Goal: Task Accomplishment & Management: Use online tool/utility

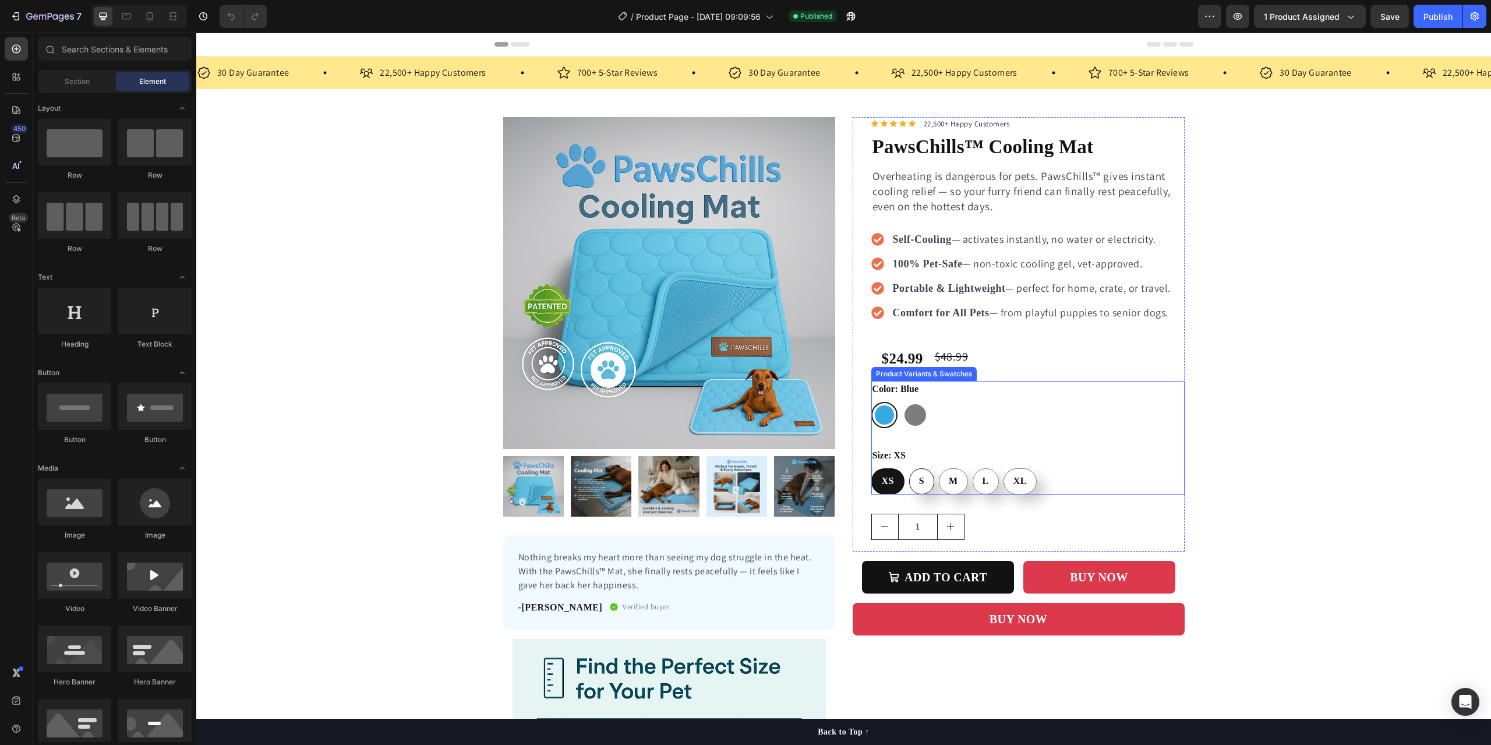
click at [922, 487] on div "S" at bounding box center [922, 481] width 24 height 24
click at [909, 468] on input "S S S" at bounding box center [908, 468] width 1 height 1
radio input "true"
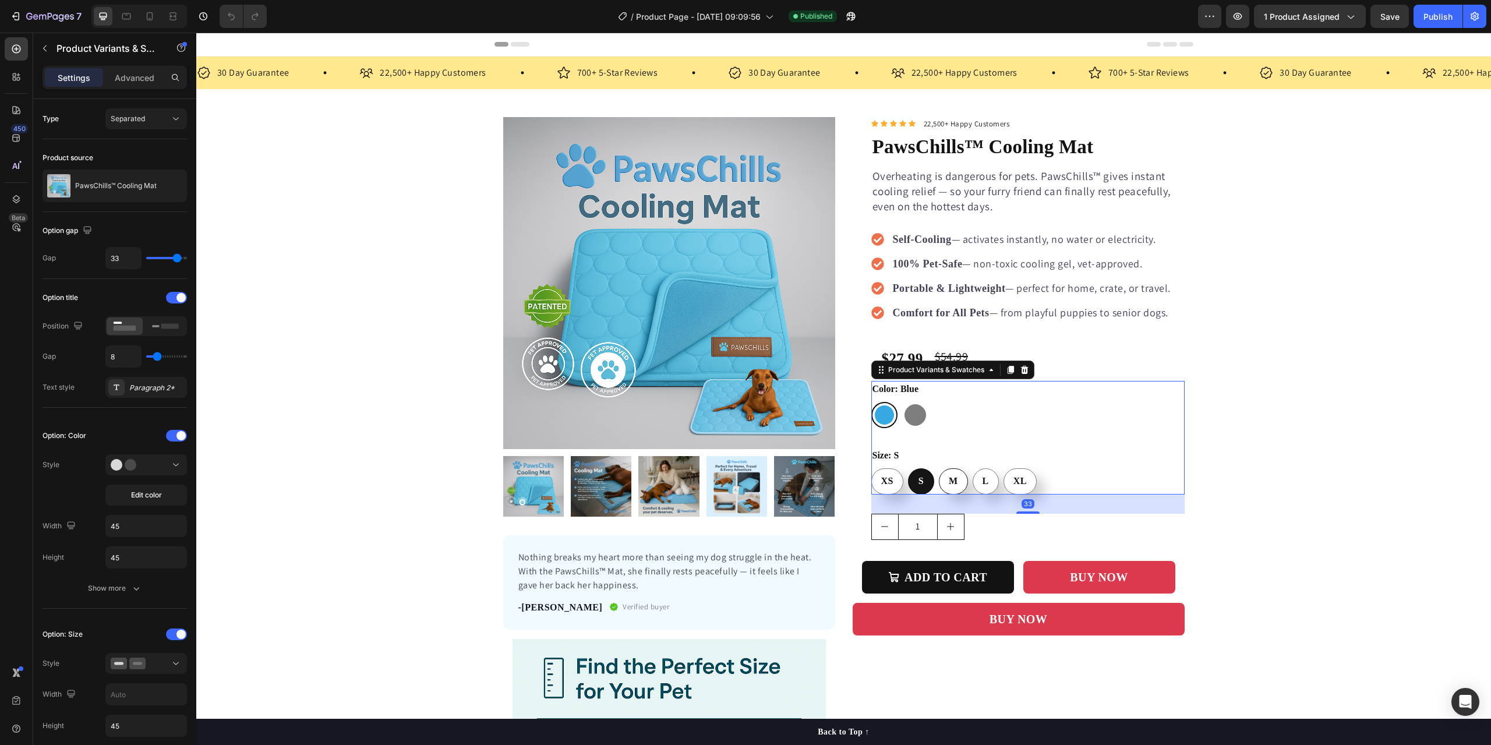
click at [949, 486] on span "M" at bounding box center [953, 481] width 9 height 10
click at [939, 468] on input "M M M" at bounding box center [938, 468] width 1 height 1
radio input "true"
click at [983, 487] on div "L" at bounding box center [985, 481] width 25 height 24
click at [972, 468] on input "L L L" at bounding box center [972, 468] width 1 height 1
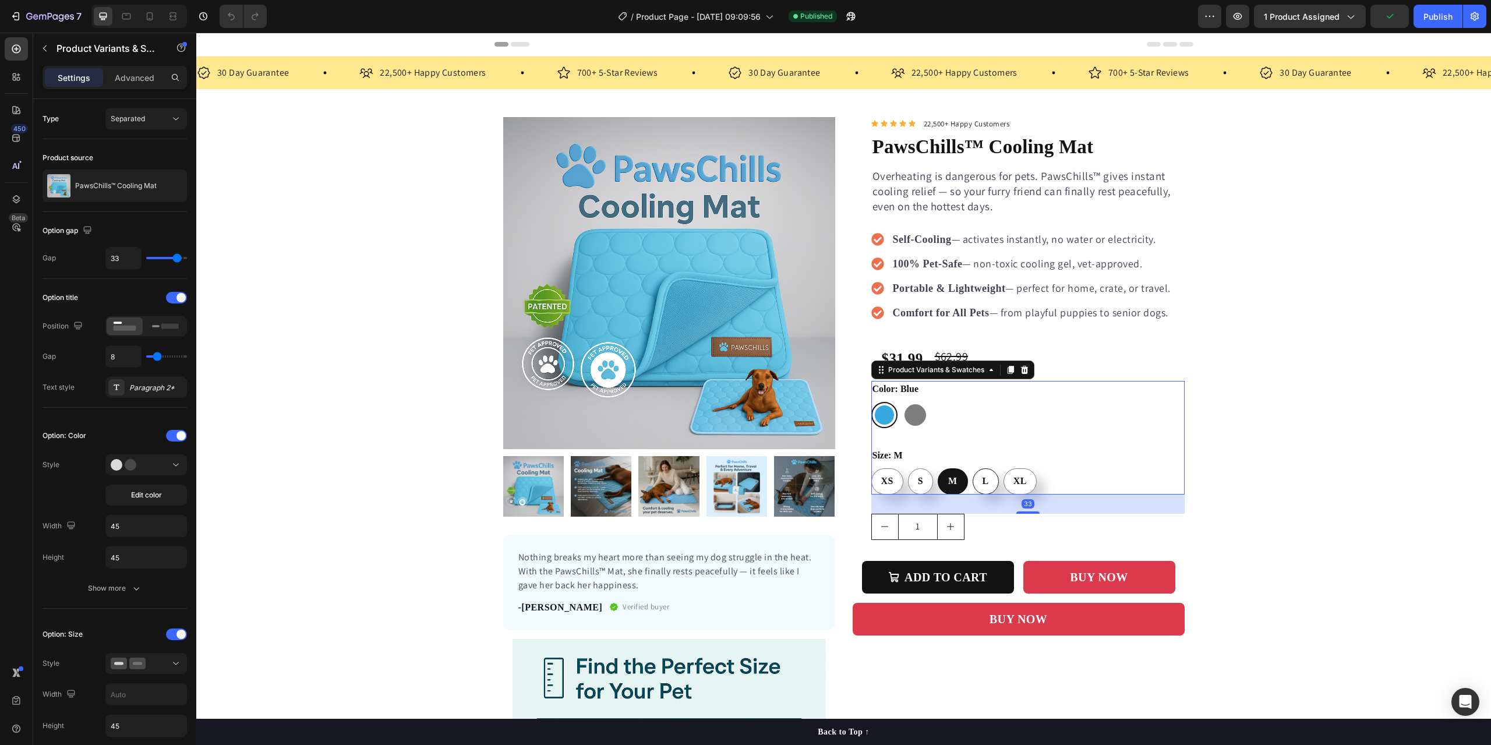
radio input "true"
click at [1019, 489] on div "XL" at bounding box center [1020, 481] width 32 height 24
click at [1003, 468] on input "XL XL XL" at bounding box center [1003, 468] width 1 height 1
radio input "true"
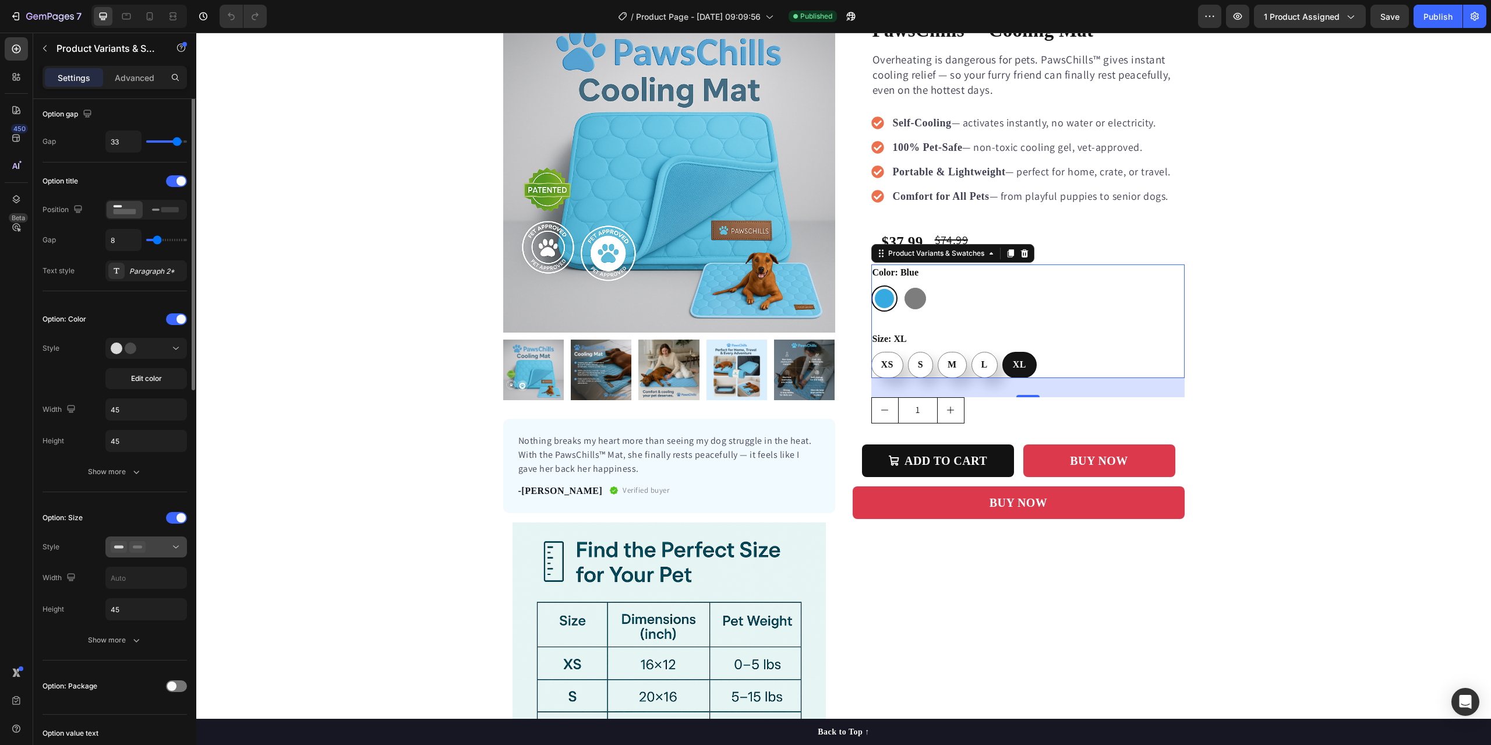
scroll to position [349, 0]
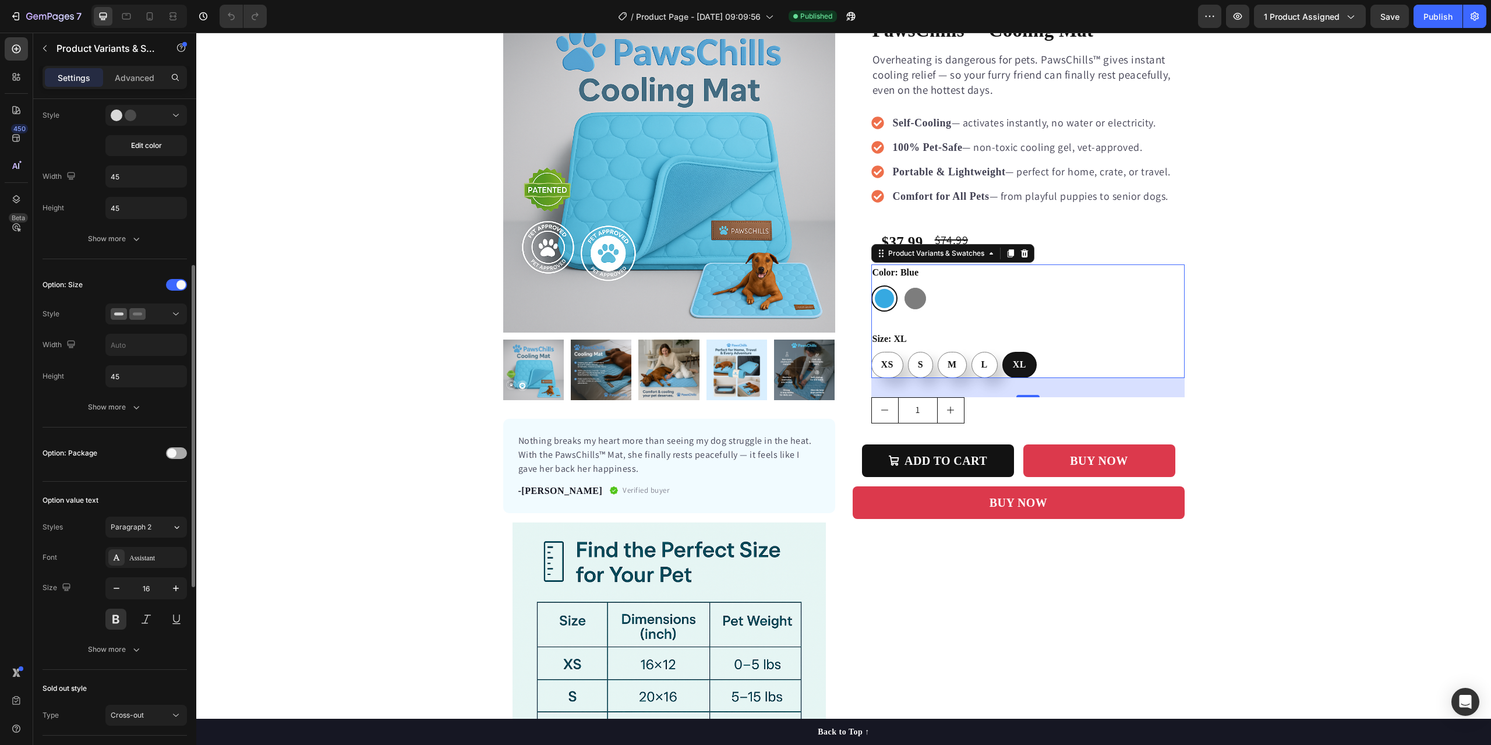
click at [182, 457] on div at bounding box center [176, 453] width 21 height 12
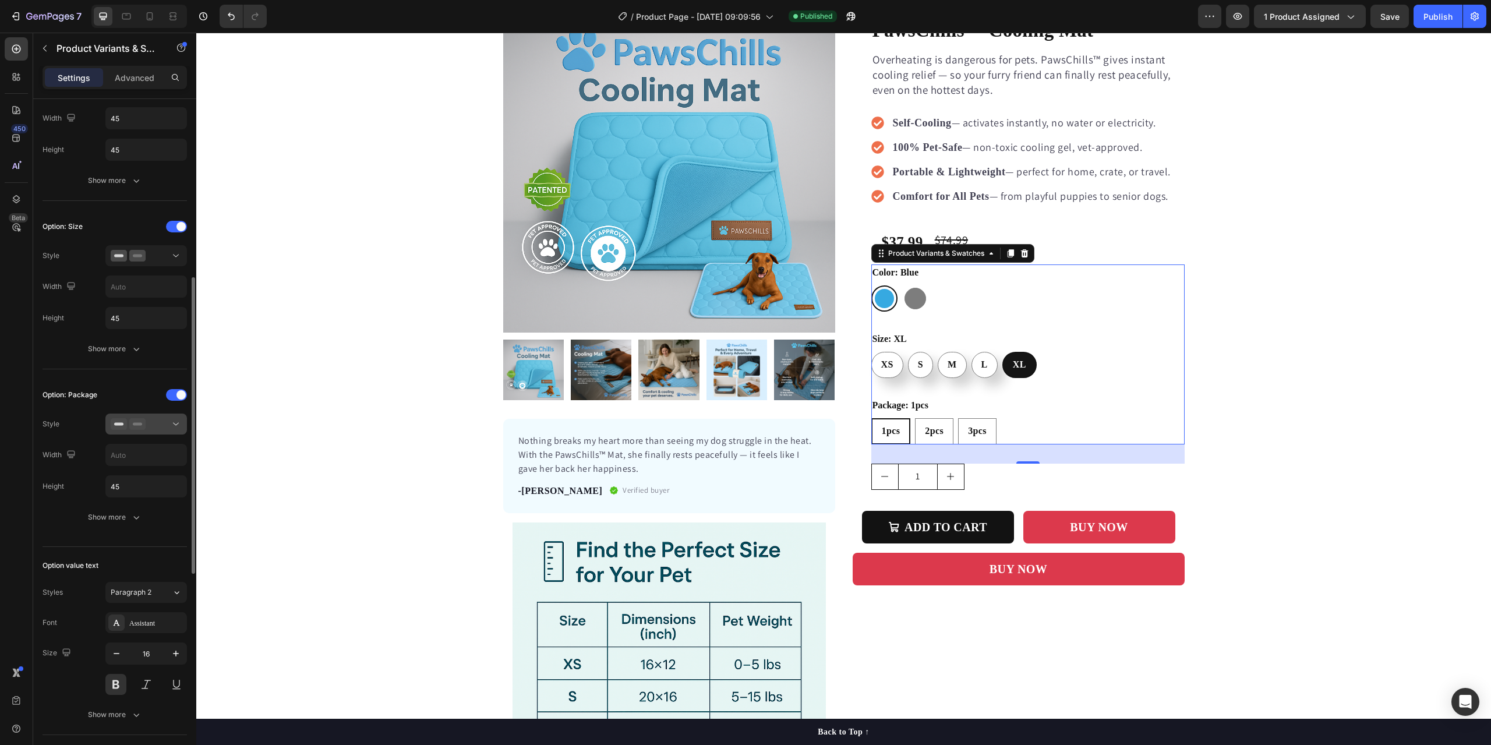
scroll to position [466, 0]
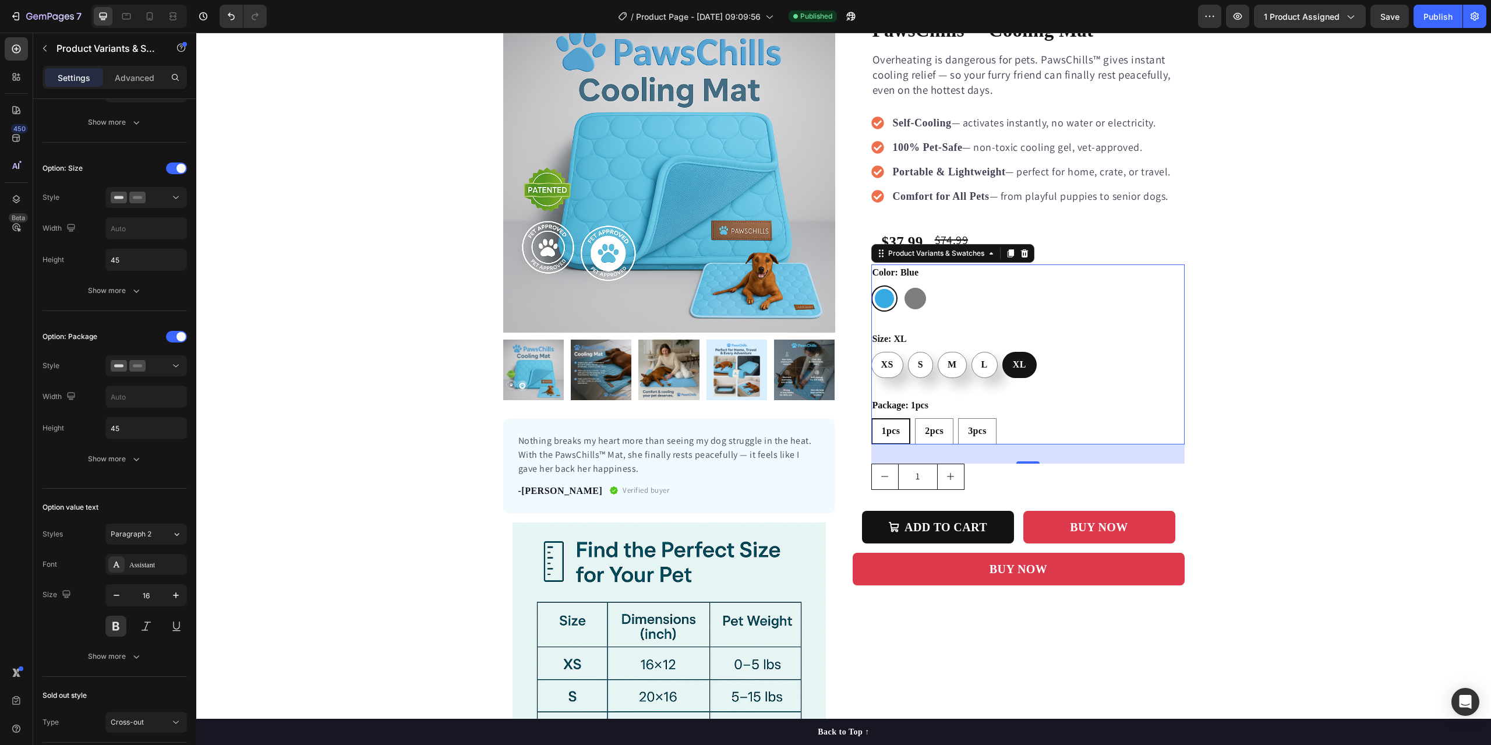
click at [882, 431] on span "1pcs" at bounding box center [891, 431] width 19 height 10
click at [871, 418] on input "1pcs 1pcs 1pcs" at bounding box center [871, 417] width 1 height 1
click at [983, 434] on div "3pcs" at bounding box center [976, 431] width 37 height 24
click at [958, 418] on input "3pcs 3pcs 3pcs" at bounding box center [957, 417] width 1 height 1
radio input "true"
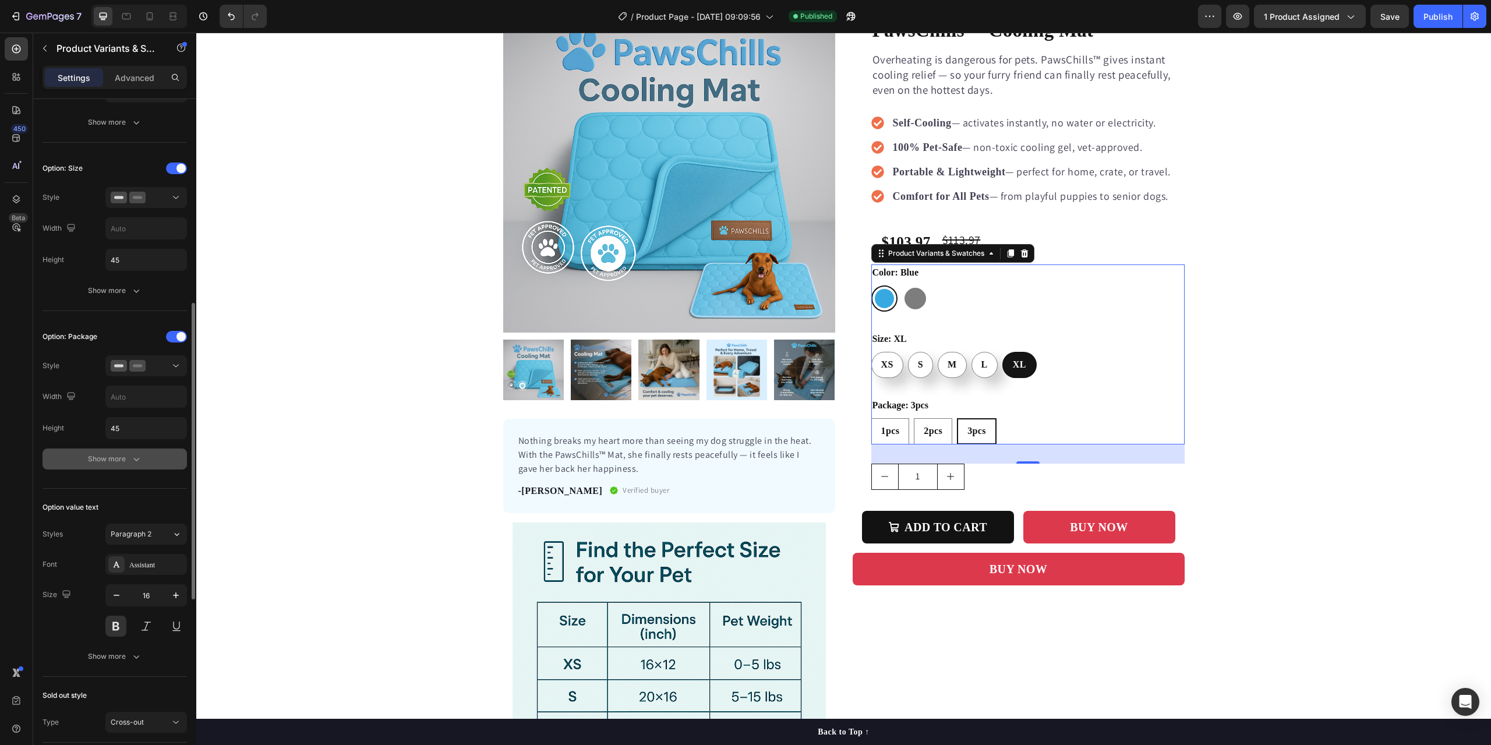
click at [117, 463] on div "Show more" at bounding box center [115, 459] width 54 height 12
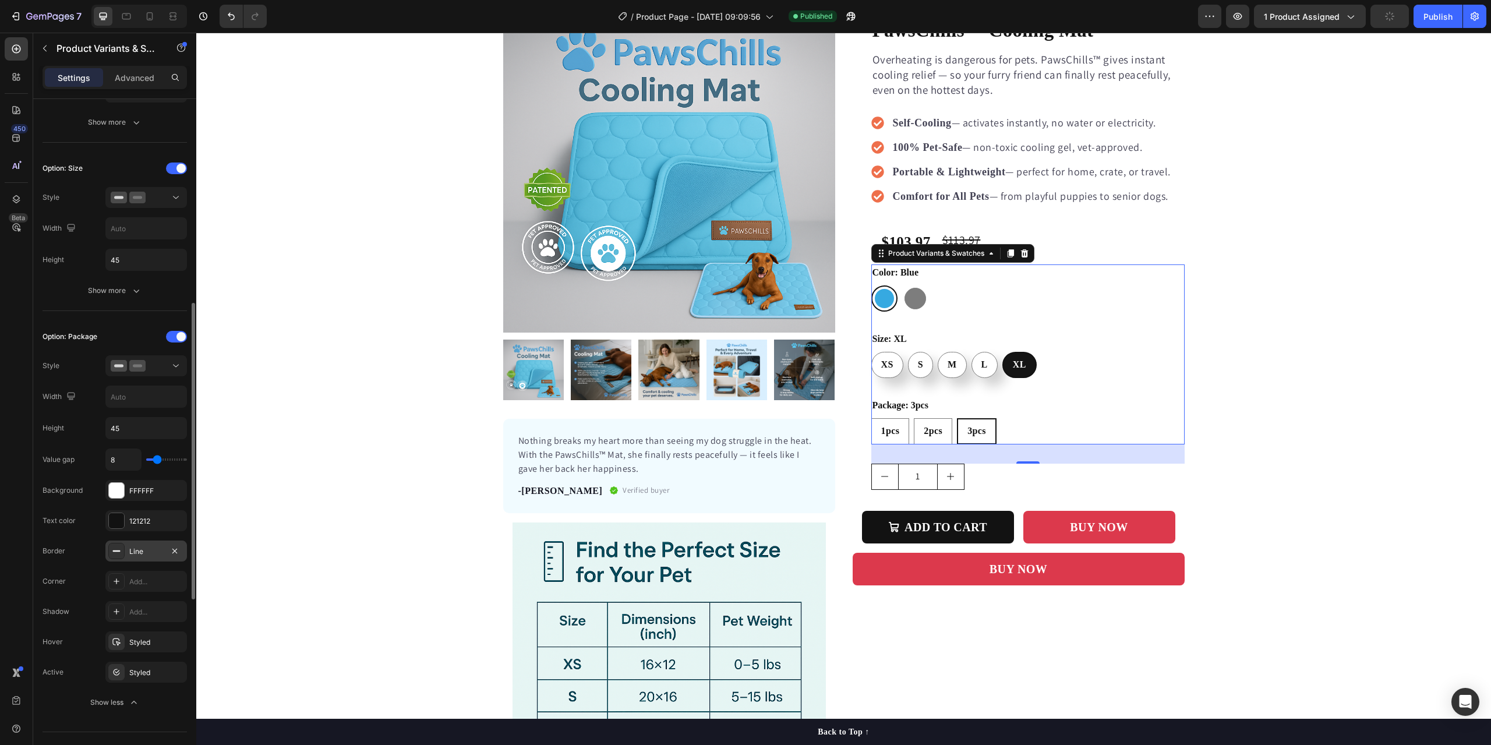
click at [146, 553] on div "Line" at bounding box center [146, 551] width 34 height 10
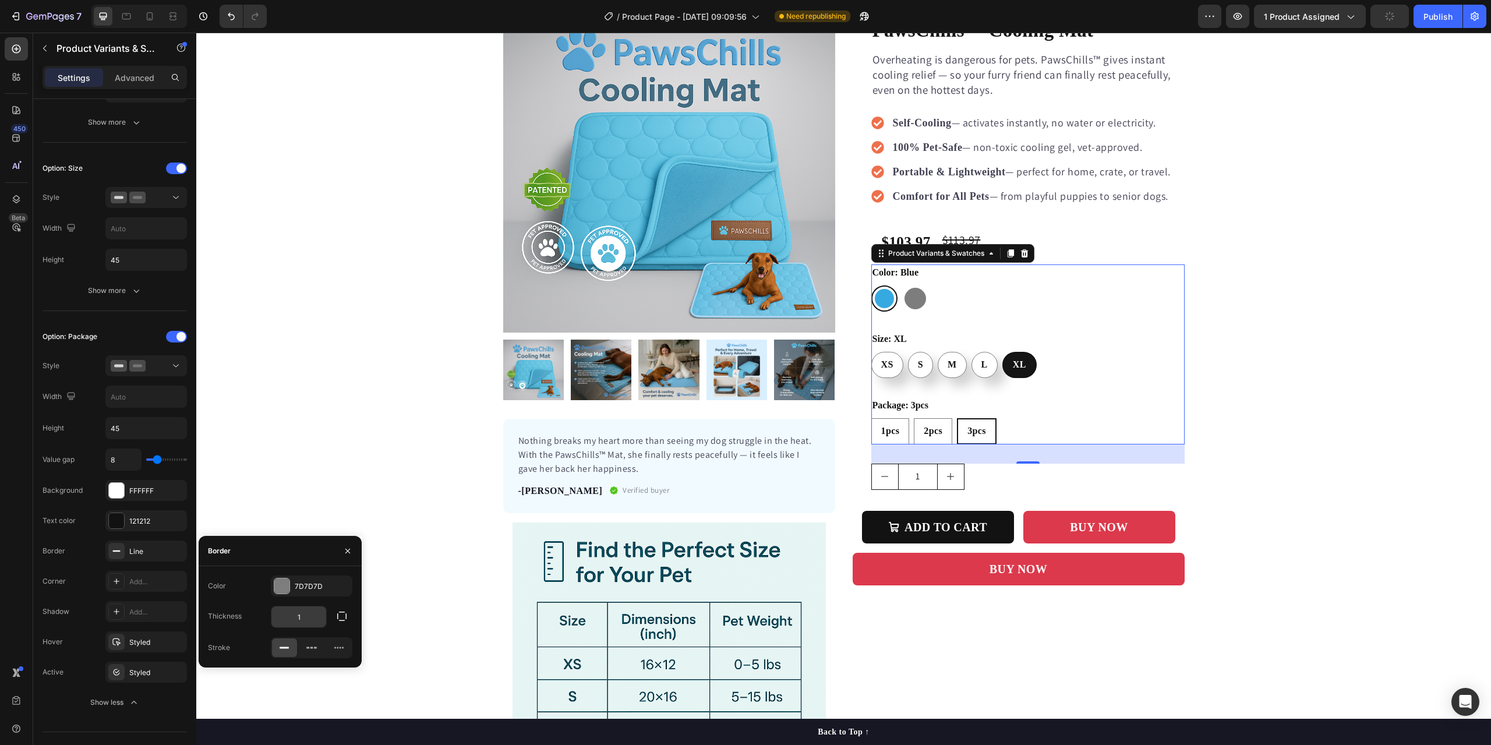
click at [312, 615] on input "1" at bounding box center [298, 616] width 55 height 21
type input "2"
click at [144, 582] on div "Add..." at bounding box center [156, 581] width 55 height 10
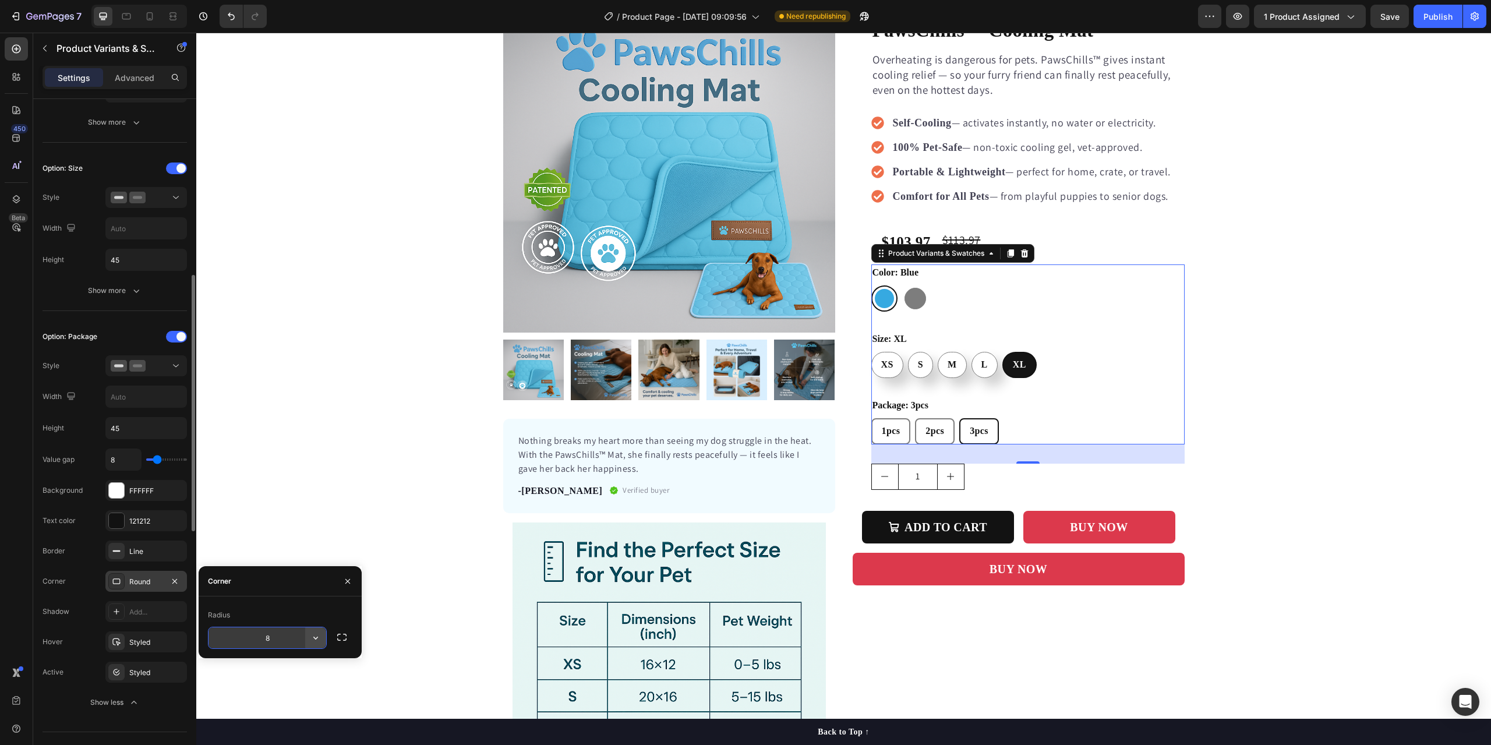
click at [322, 643] on button "button" at bounding box center [315, 637] width 21 height 21
click at [310, 712] on icon at bounding box center [311, 712] width 12 height 12
click at [314, 639] on icon "button" at bounding box center [316, 638] width 12 height 12
click at [310, 684] on icon at bounding box center [311, 690] width 12 height 12
type input "8"
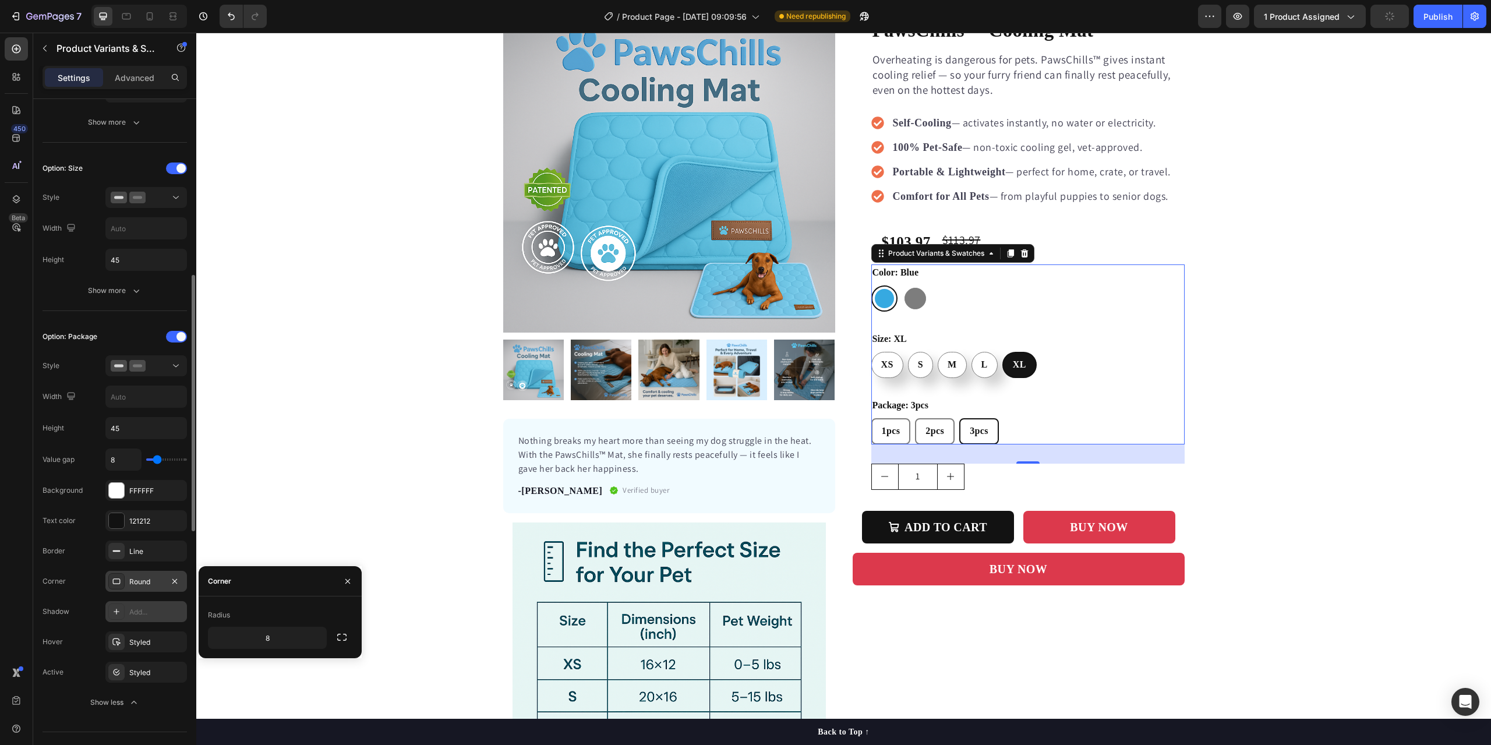
click at [159, 616] on div "Add..." at bounding box center [156, 612] width 55 height 10
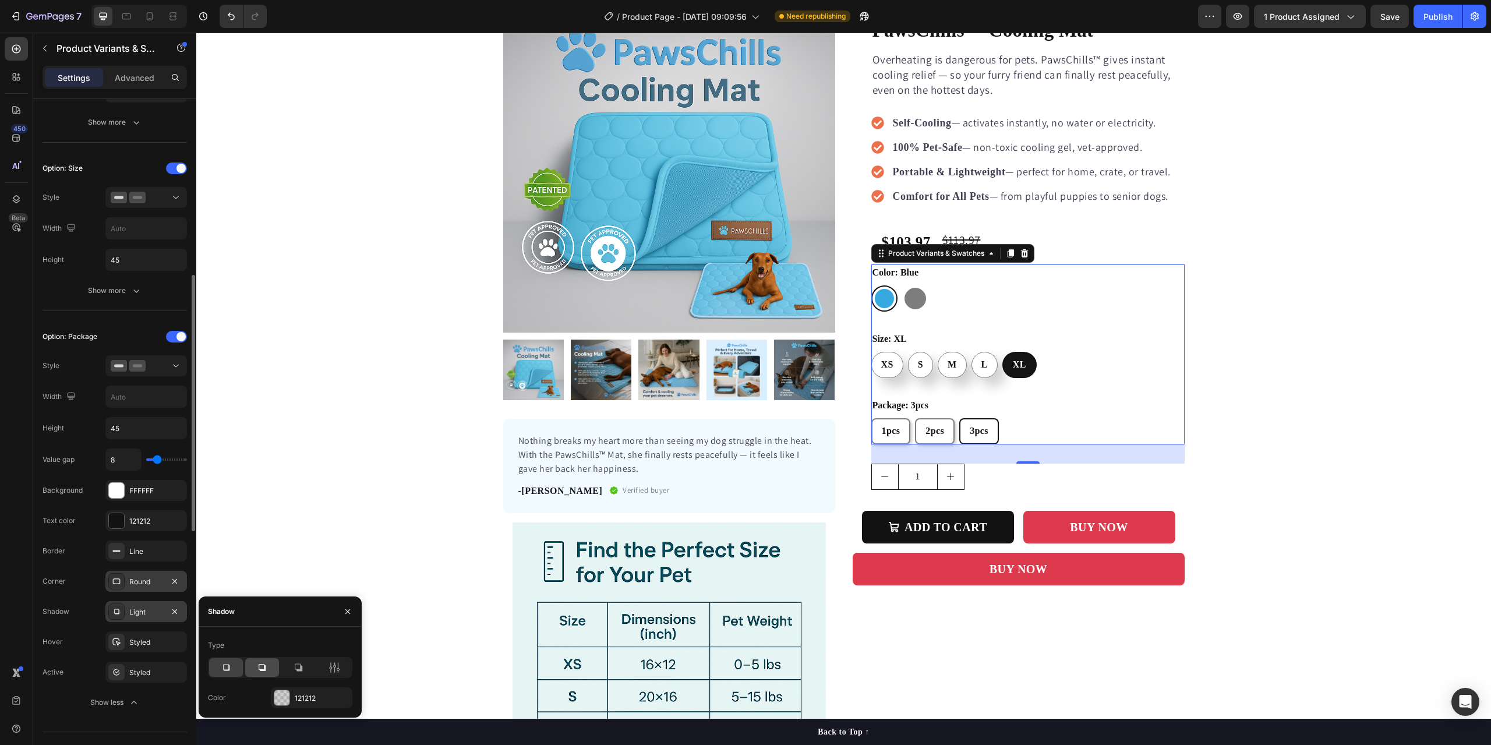
click at [272, 671] on div at bounding box center [262, 667] width 34 height 19
click at [160, 642] on div "Styled" at bounding box center [146, 642] width 34 height 10
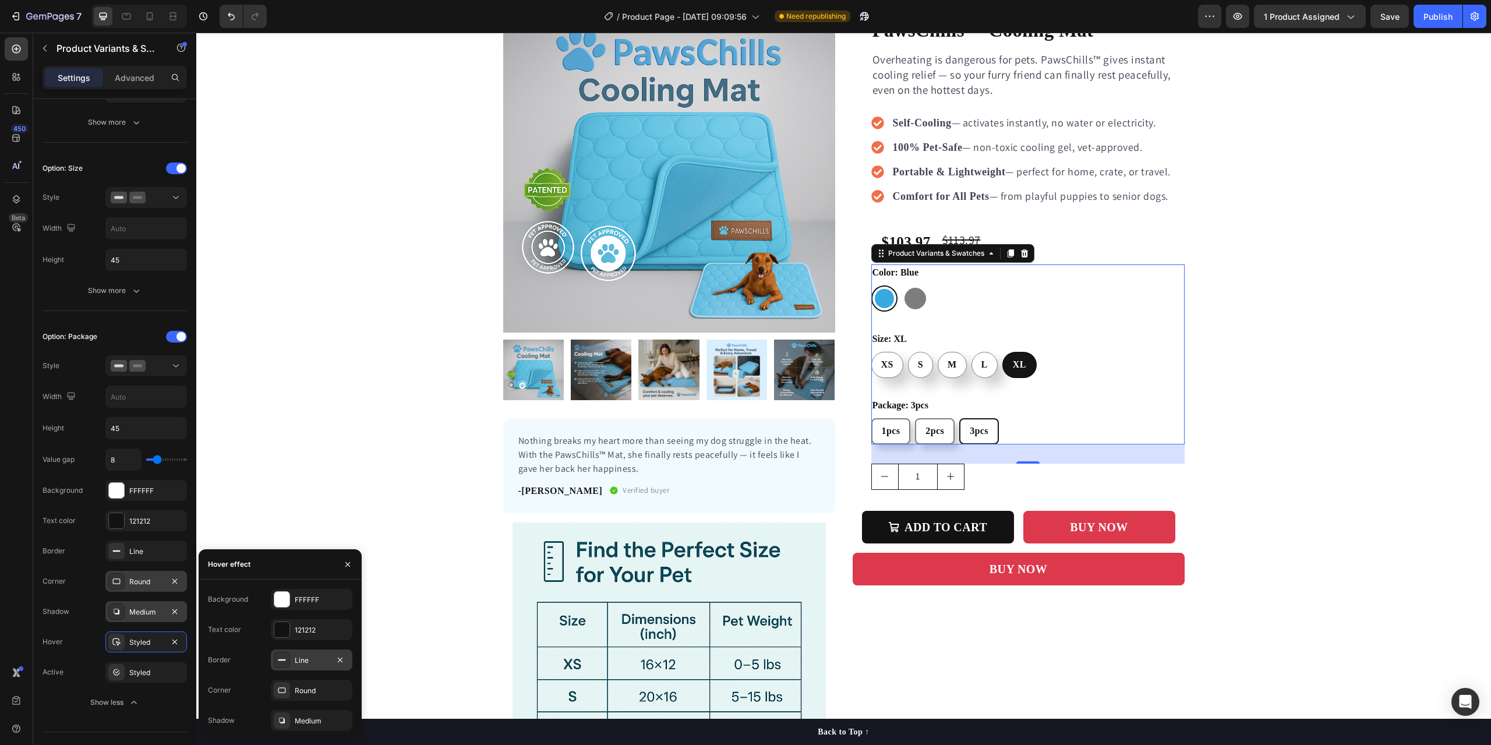
click at [302, 660] on div "Line" at bounding box center [312, 660] width 34 height 10
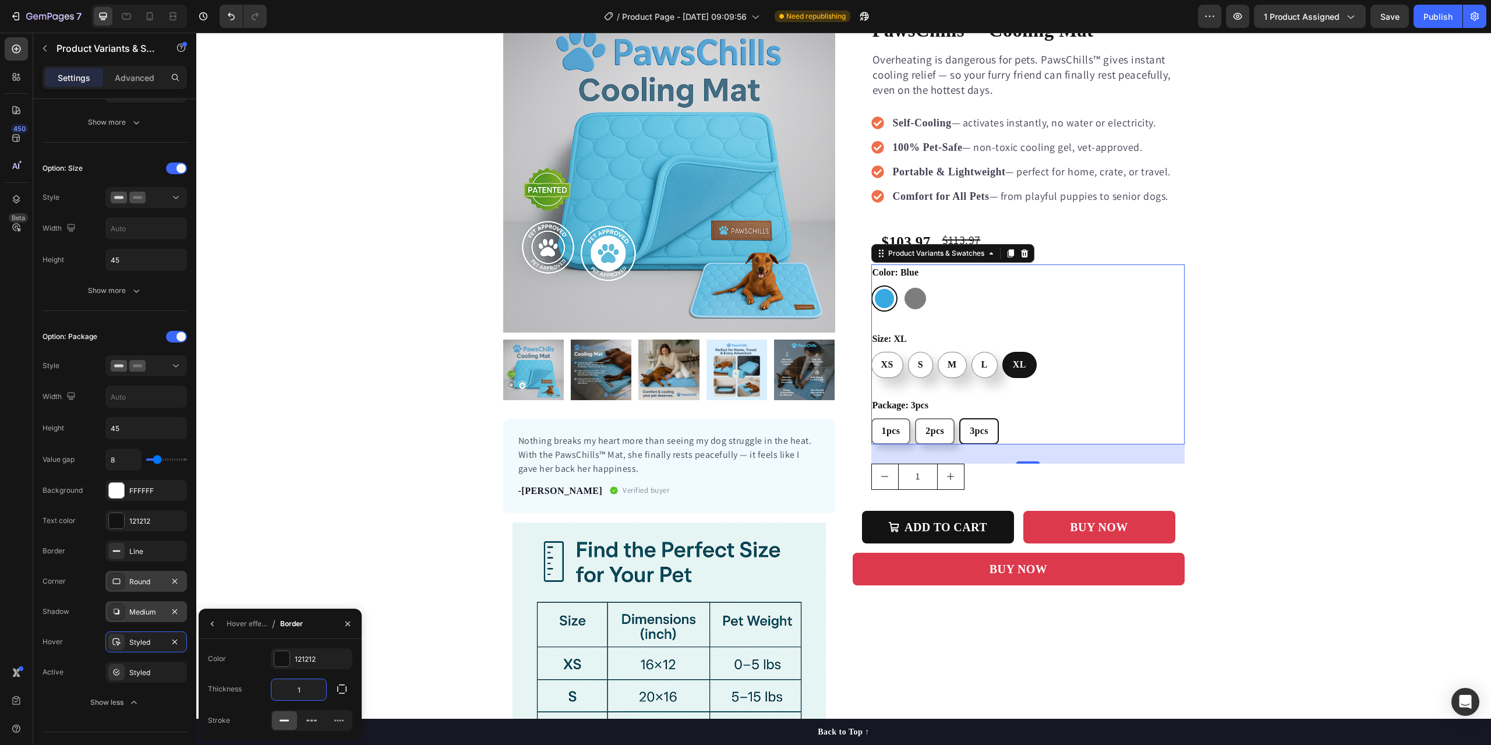
click at [308, 690] on input "1" at bounding box center [298, 689] width 55 height 21
type input "2"
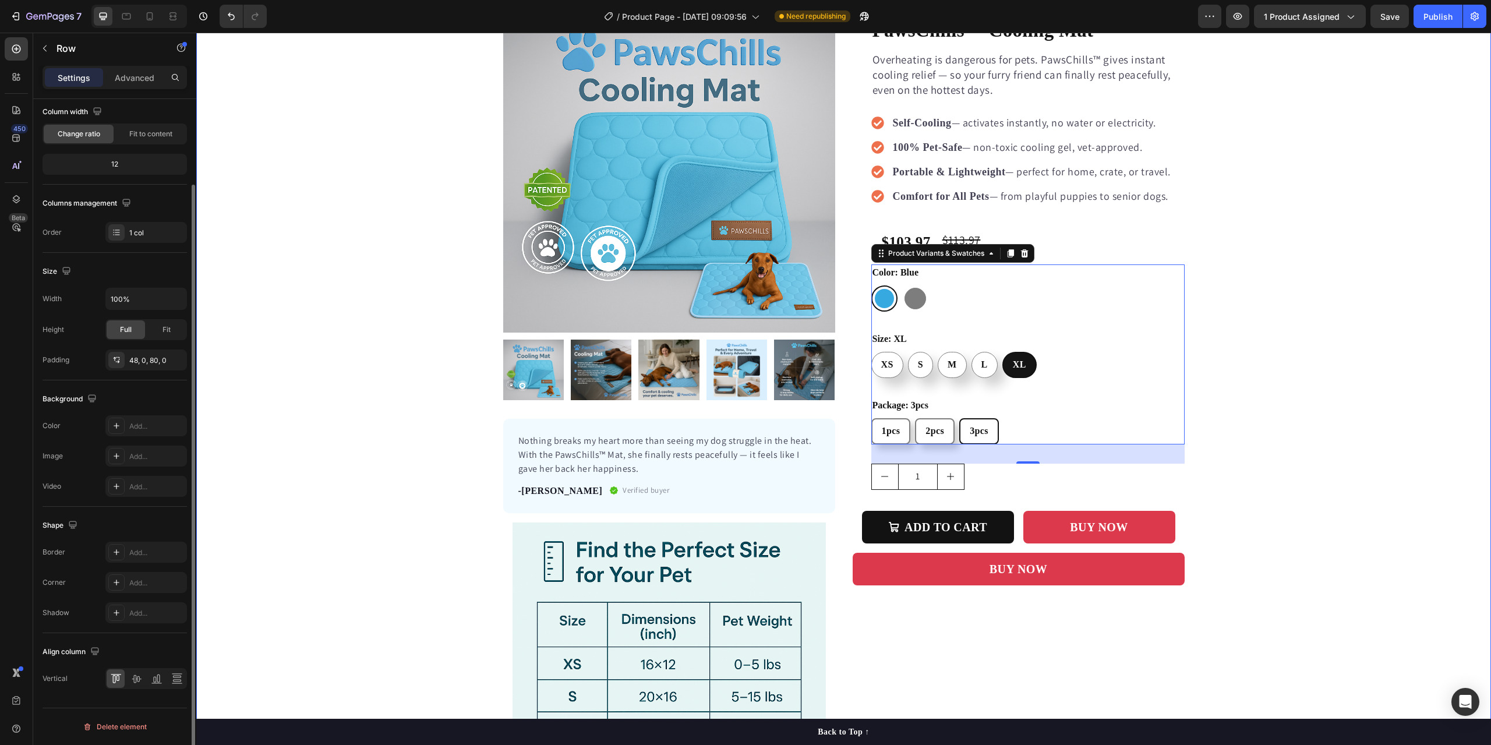
click at [332, 574] on div "Product Images Nothing breaks my heart more than seeing my dog struggle in the …" at bounding box center [843, 423] width 1294 height 844
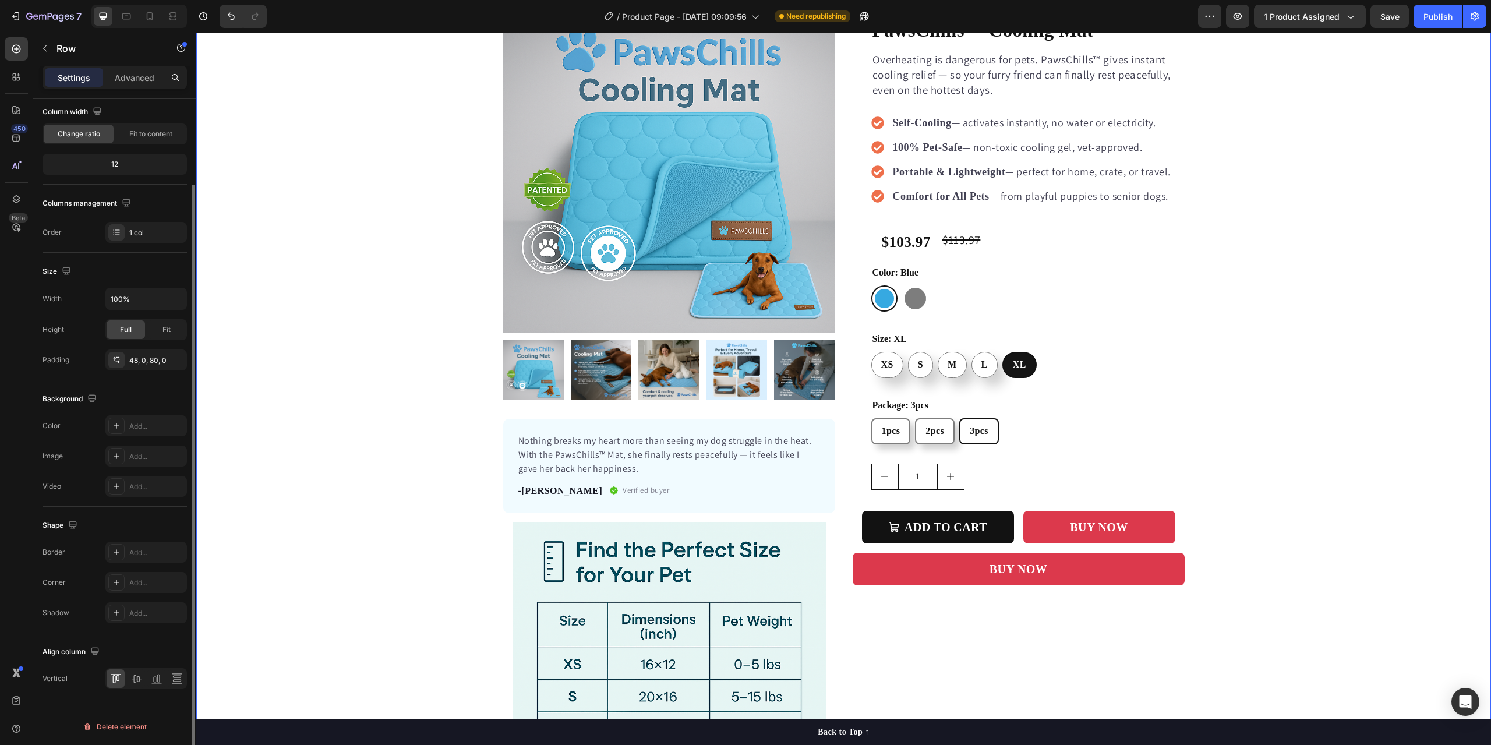
scroll to position [0, 0]
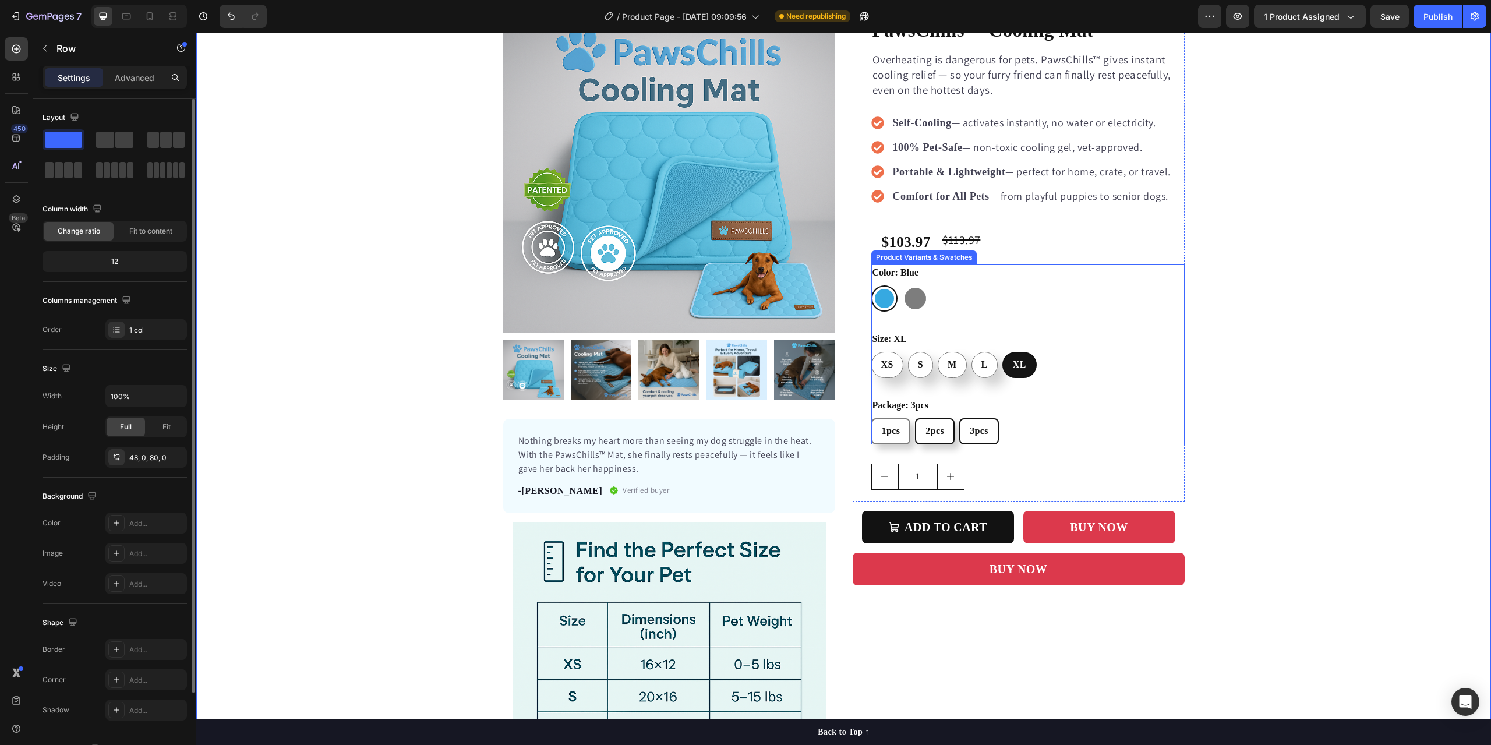
click at [940, 432] on div "2pcs" at bounding box center [934, 431] width 37 height 24
click at [915, 418] on input "2pcs 2pcs 2pcs" at bounding box center [914, 417] width 1 height 1
radio input "true"
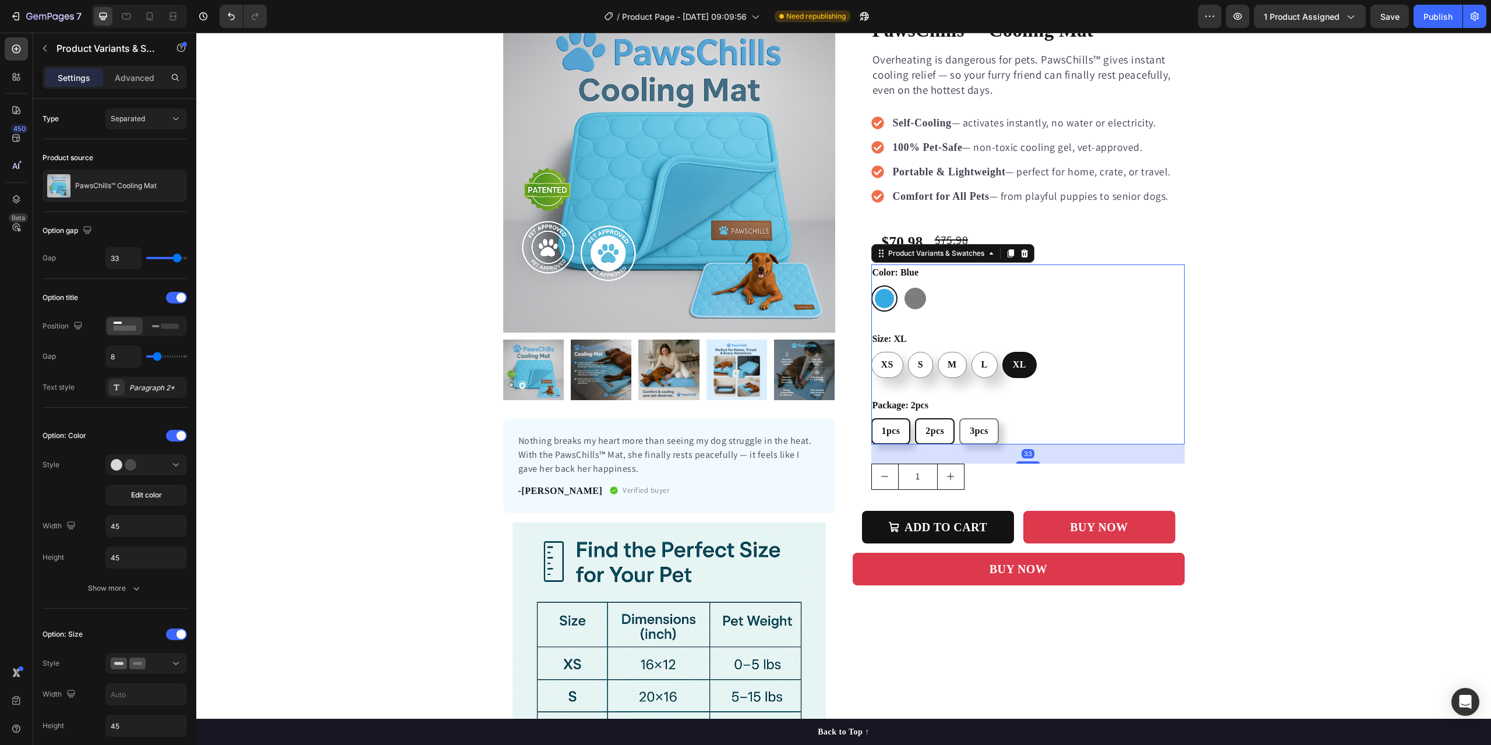
click at [891, 435] on span "1pcs" at bounding box center [891, 431] width 19 height 10
click at [871, 418] on input "1pcs 1pcs 1pcs" at bounding box center [871, 417] width 1 height 1
radio input "true"
click at [925, 431] on span "2pcs" at bounding box center [934, 431] width 19 height 10
click at [915, 418] on input "2pcs 2pcs 2pcs" at bounding box center [914, 417] width 1 height 1
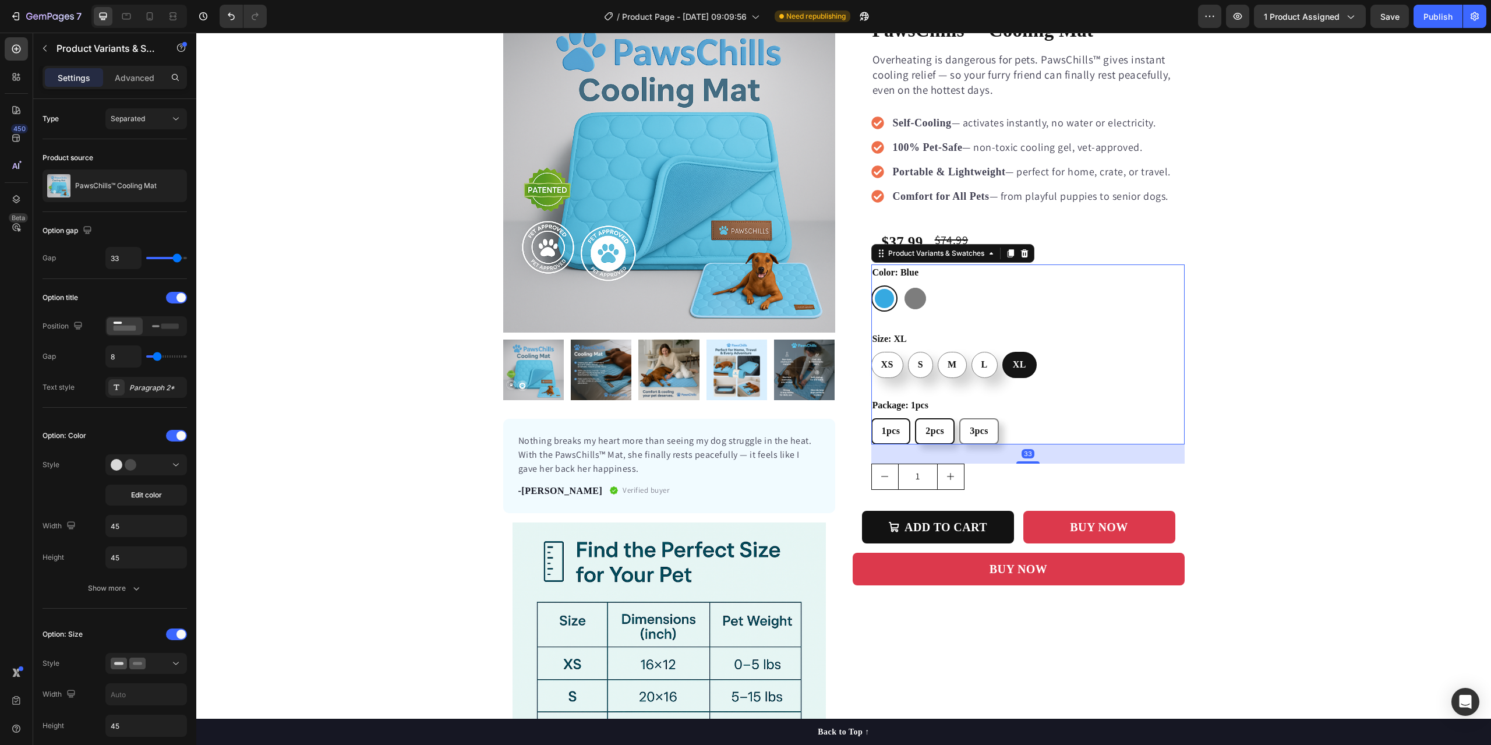
radio input "true"
click at [964, 431] on div "3pcs" at bounding box center [978, 431] width 37 height 24
click at [959, 418] on input "3pcs 3pcs 3pcs" at bounding box center [958, 417] width 1 height 1
radio input "true"
click at [900, 436] on div "1pcs" at bounding box center [890, 431] width 37 height 24
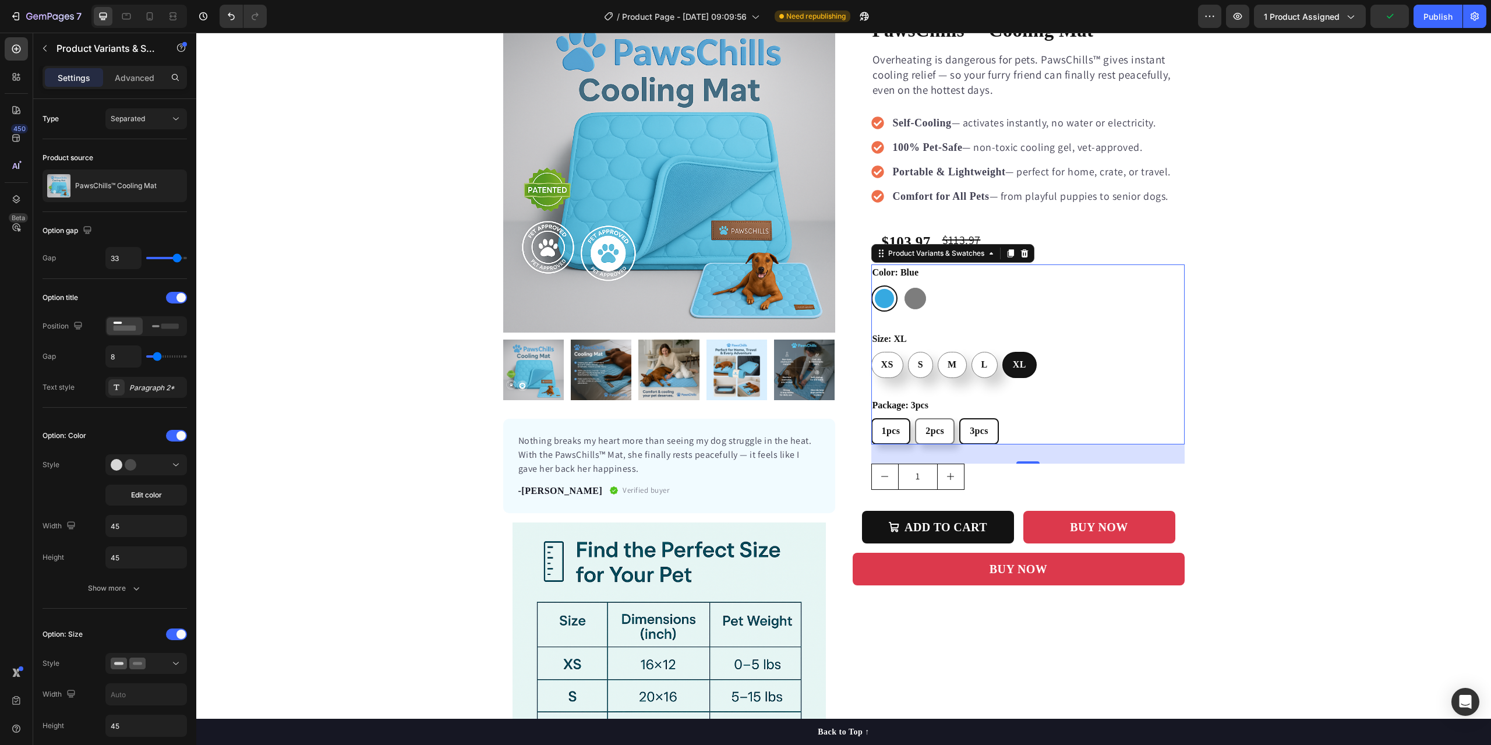
click at [871, 418] on input "1pcs 1pcs 1pcs" at bounding box center [871, 417] width 1 height 1
radio input "true"
drag, startPoint x: 937, startPoint y: 437, endPoint x: 966, endPoint y: 436, distance: 28.6
click at [938, 437] on div "2pcs" at bounding box center [934, 431] width 37 height 24
click at [915, 418] on input "2pcs 2pcs 2pcs" at bounding box center [914, 417] width 1 height 1
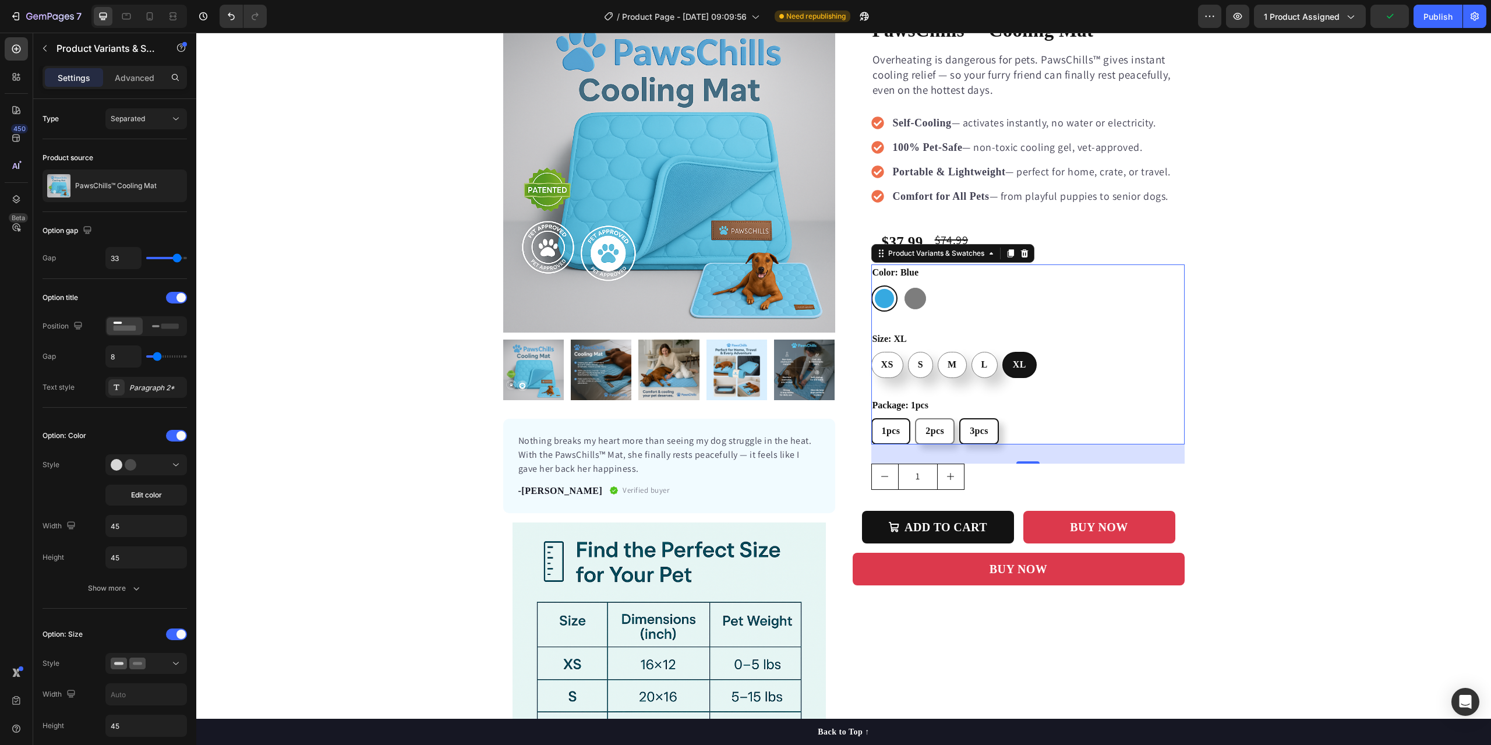
radio input "true"
click at [974, 435] on span "3pcs" at bounding box center [979, 431] width 19 height 10
click at [959, 418] on input "3pcs 3pcs 3pcs" at bounding box center [958, 417] width 1 height 1
radio input "true"
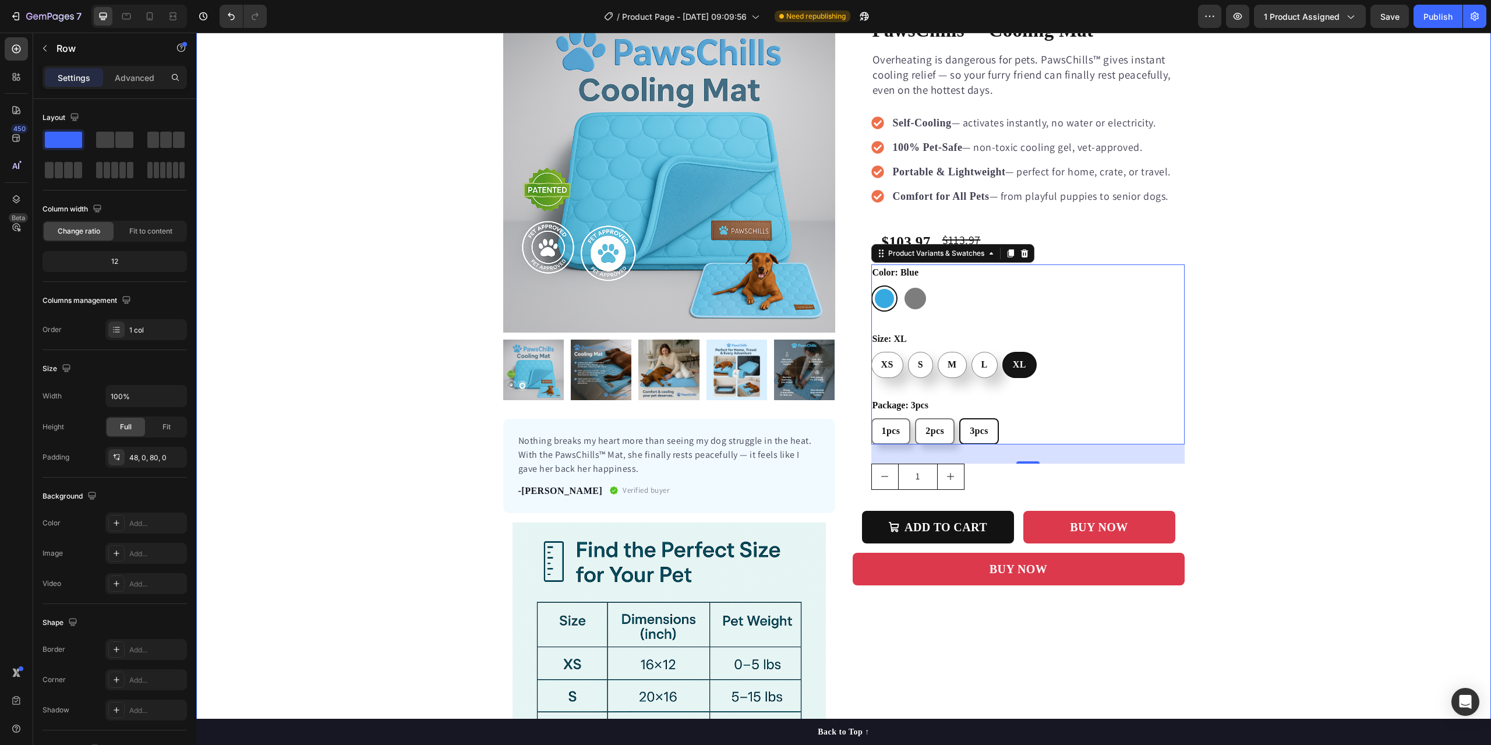
click at [1307, 424] on div "Product Images Nothing breaks my heart more than seeing my dog struggle in the …" at bounding box center [843, 423] width 1294 height 844
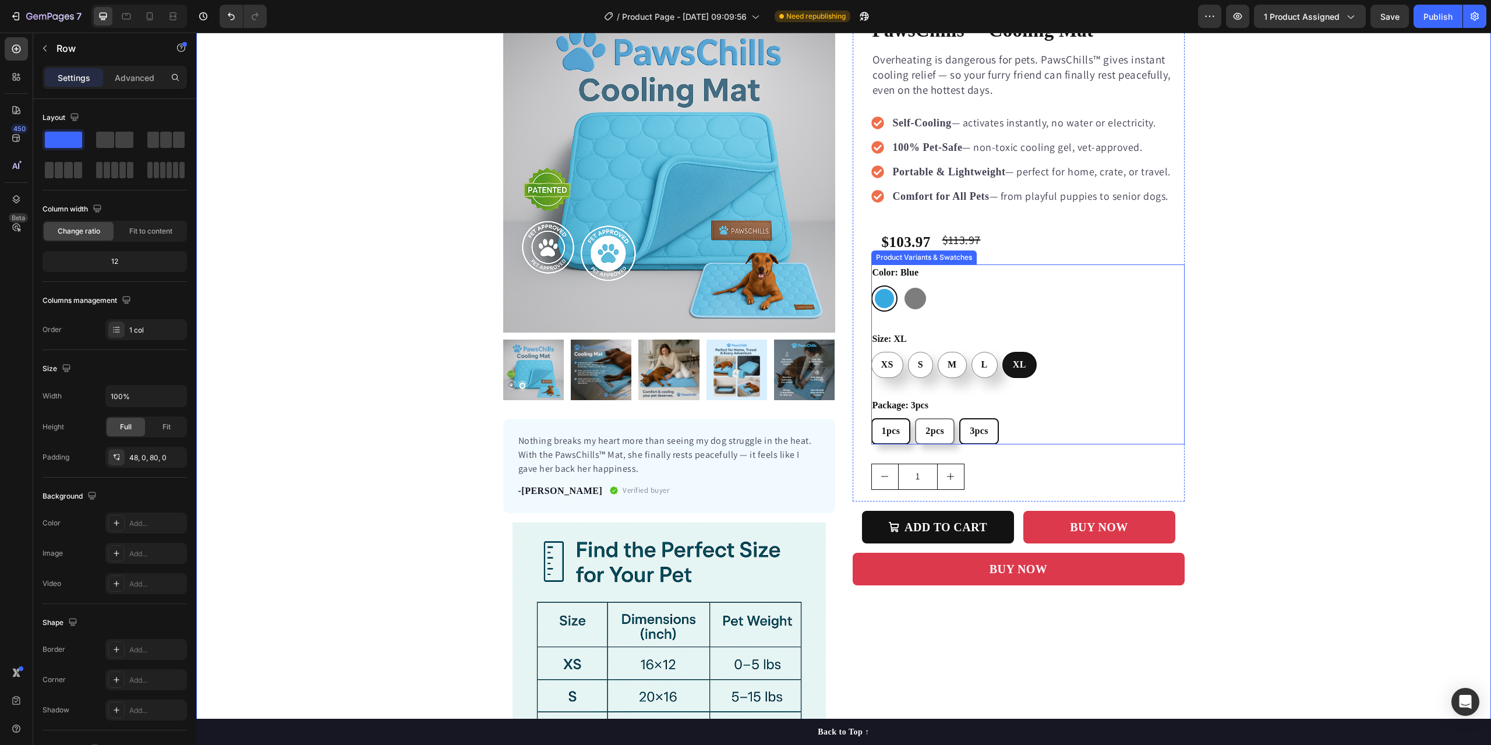
click at [893, 433] on span "1pcs" at bounding box center [891, 431] width 19 height 10
click at [871, 418] on input "1pcs 1pcs 1pcs" at bounding box center [871, 417] width 1 height 1
radio input "true"
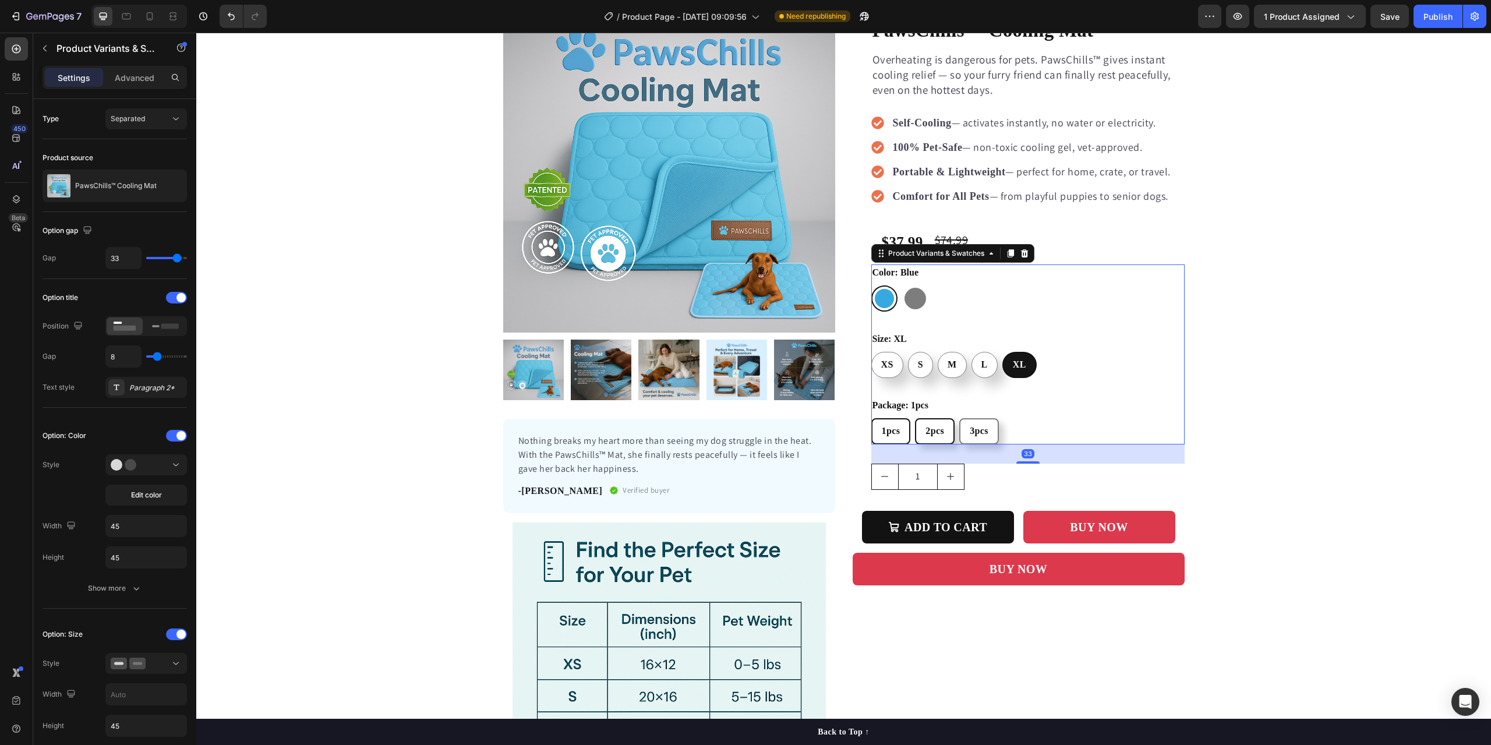
click at [940, 433] on div "2pcs" at bounding box center [934, 431] width 37 height 24
click at [915, 418] on input "2pcs 2pcs 2pcs" at bounding box center [914, 417] width 1 height 1
radio input "true"
click at [972, 436] on div "3pcs" at bounding box center [978, 431] width 37 height 24
click at [959, 418] on input "3pcs 3pcs 3pcs" at bounding box center [958, 417] width 1 height 1
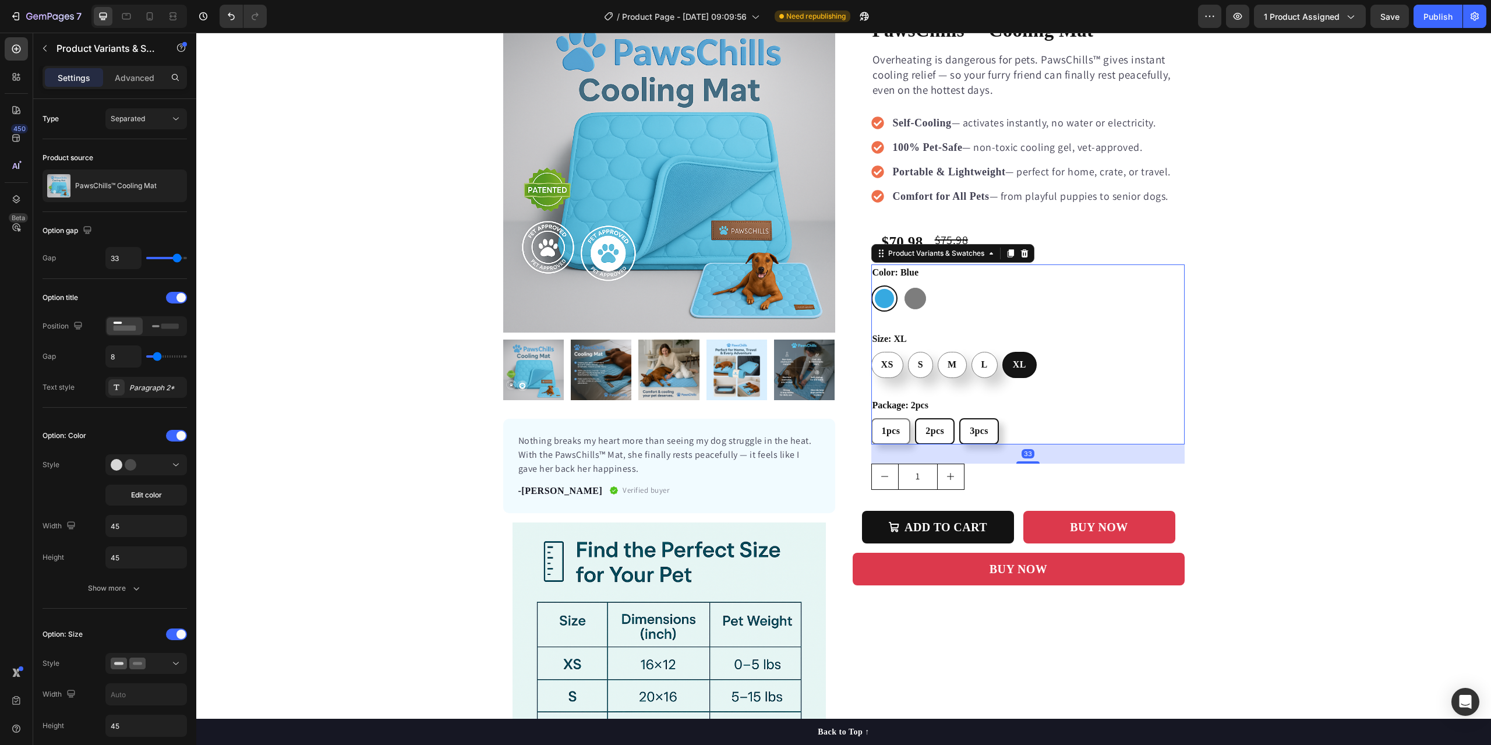
radio input "true"
click at [932, 432] on span "2pcs" at bounding box center [934, 431] width 19 height 10
click at [915, 418] on input "2pcs 2pcs 2pcs" at bounding box center [914, 417] width 1 height 1
radio input "true"
click at [886, 430] on span "1pcs" at bounding box center [891, 431] width 19 height 10
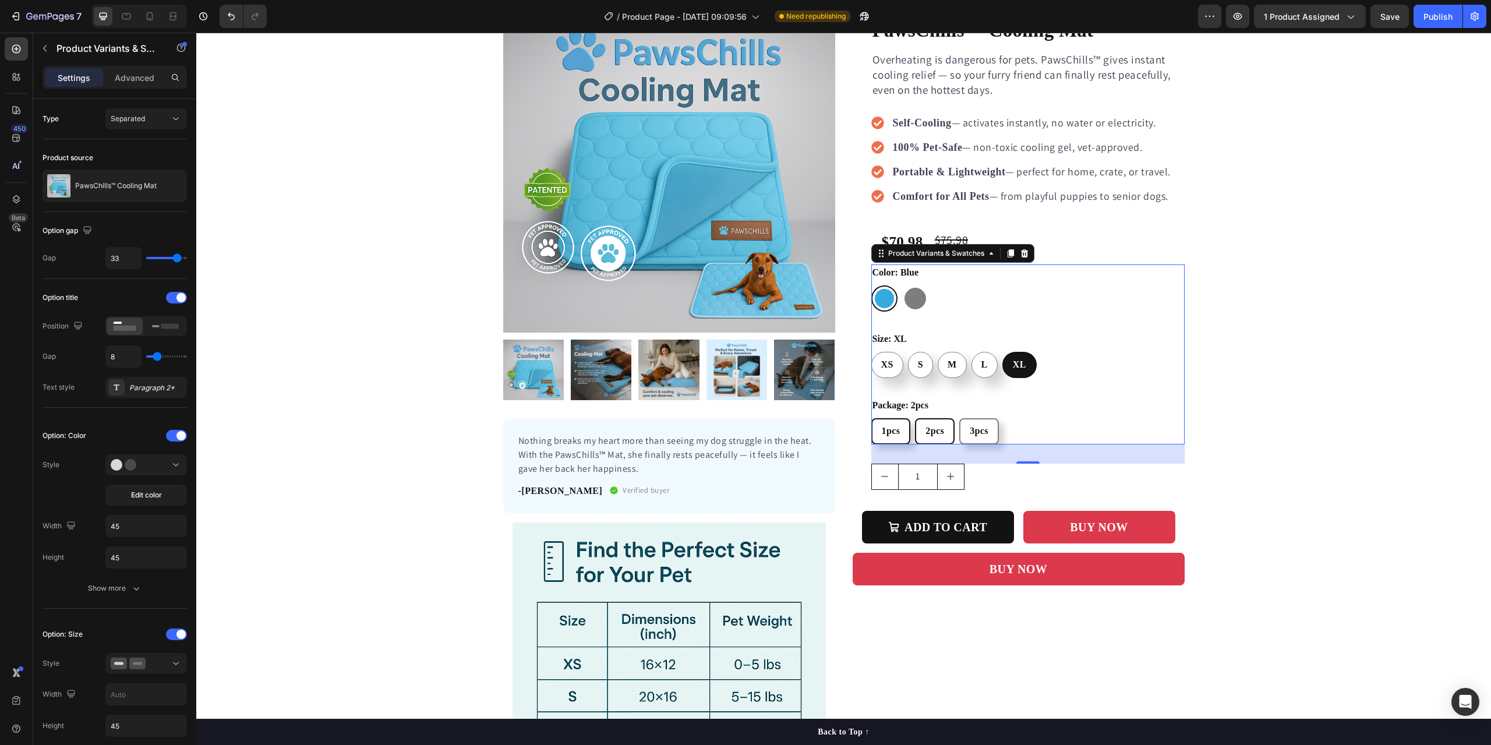
click at [871, 418] on input "1pcs 1pcs 1pcs" at bounding box center [871, 417] width 1 height 1
radio input "true"
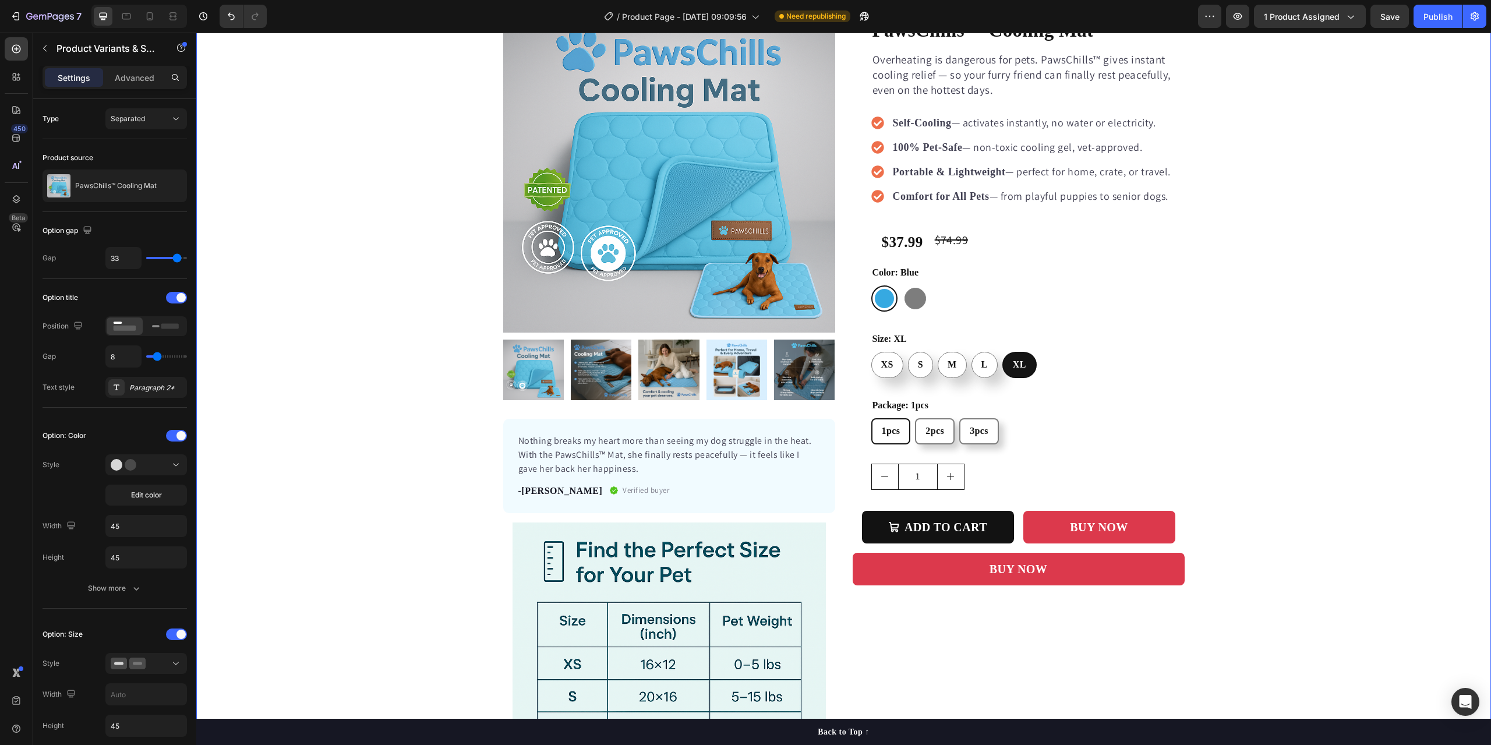
click at [1251, 418] on div "Product Images Nothing breaks my heart more than seeing my dog struggle in the …" at bounding box center [843, 423] width 1294 height 844
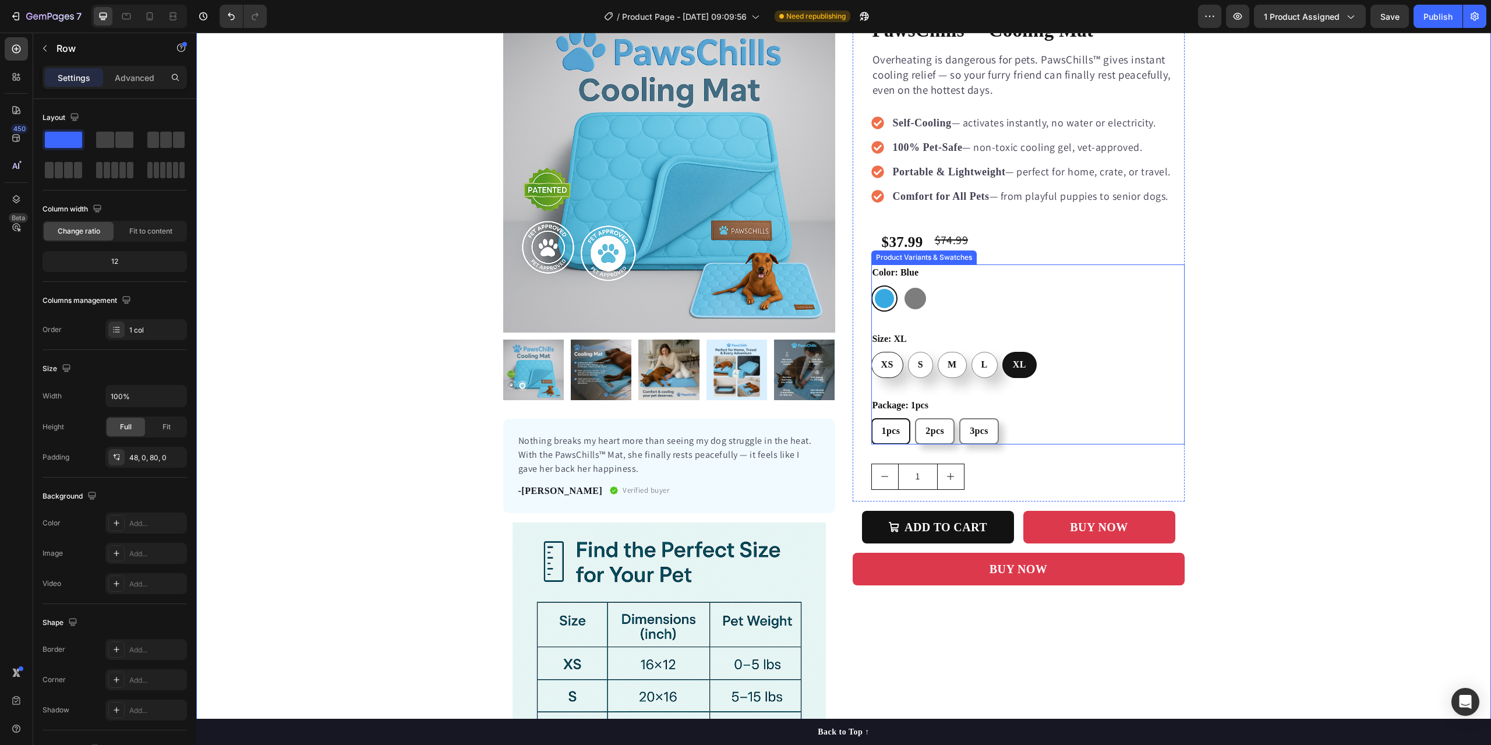
click at [872, 366] on div "XS" at bounding box center [887, 364] width 31 height 24
click at [871, 352] on input "XS XS XS" at bounding box center [871, 351] width 1 height 1
radio input "true"
click at [1293, 398] on div "Product Images Nothing breaks my heart more than seeing my dog struggle in the …" at bounding box center [843, 423] width 1294 height 844
click at [929, 426] on span "2pcs" at bounding box center [934, 431] width 19 height 10
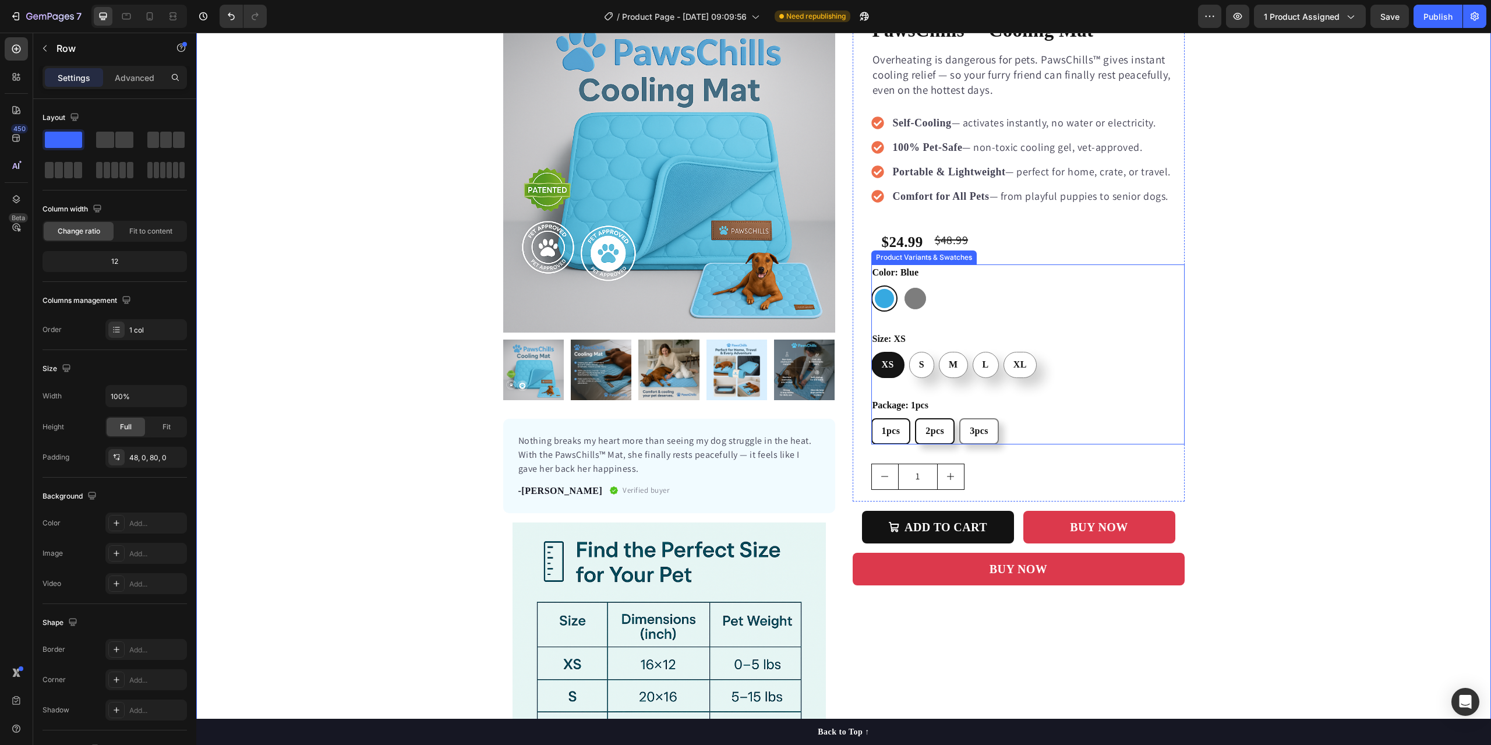
click at [915, 418] on input "2pcs 2pcs 2pcs" at bounding box center [914, 417] width 1 height 1
radio input "true"
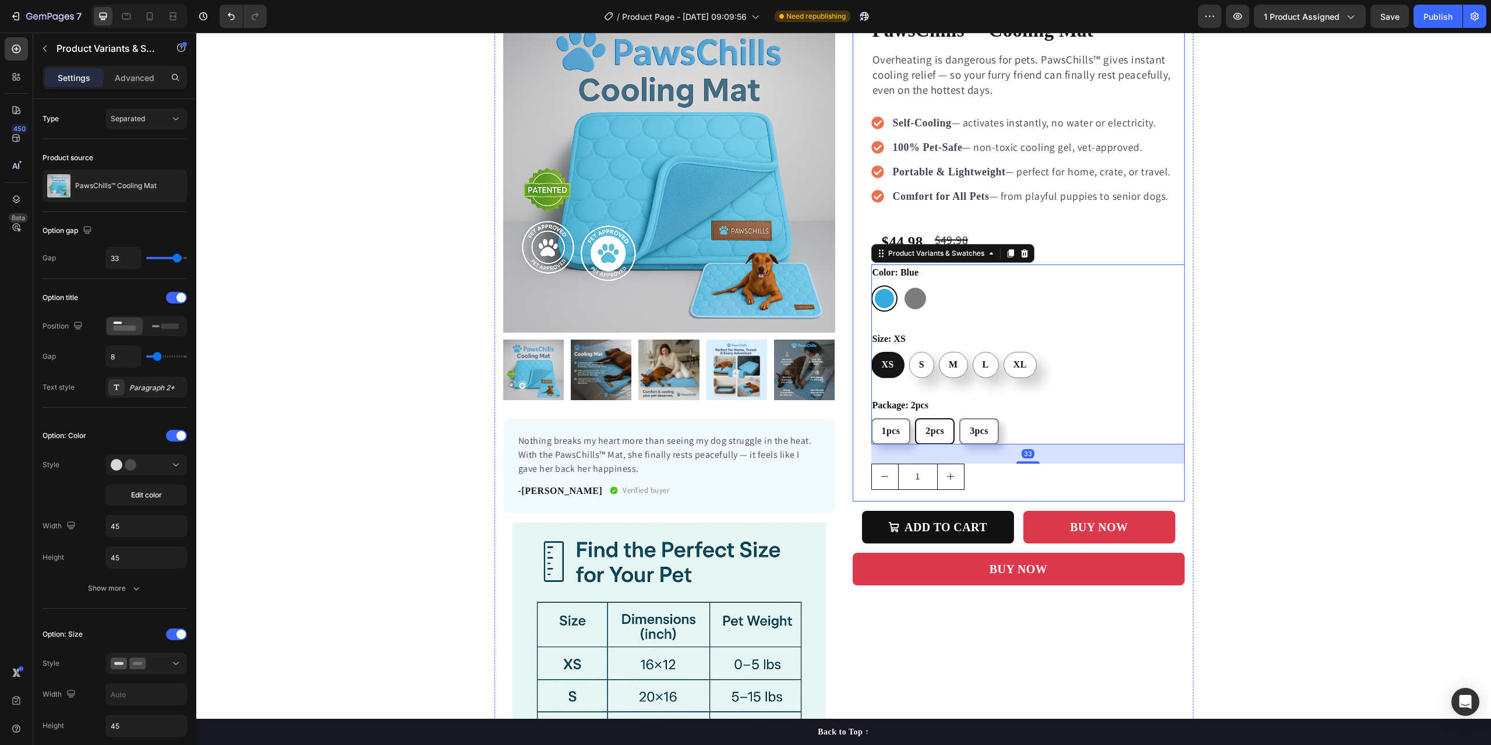
click at [953, 482] on button "increment" at bounding box center [950, 476] width 26 height 25
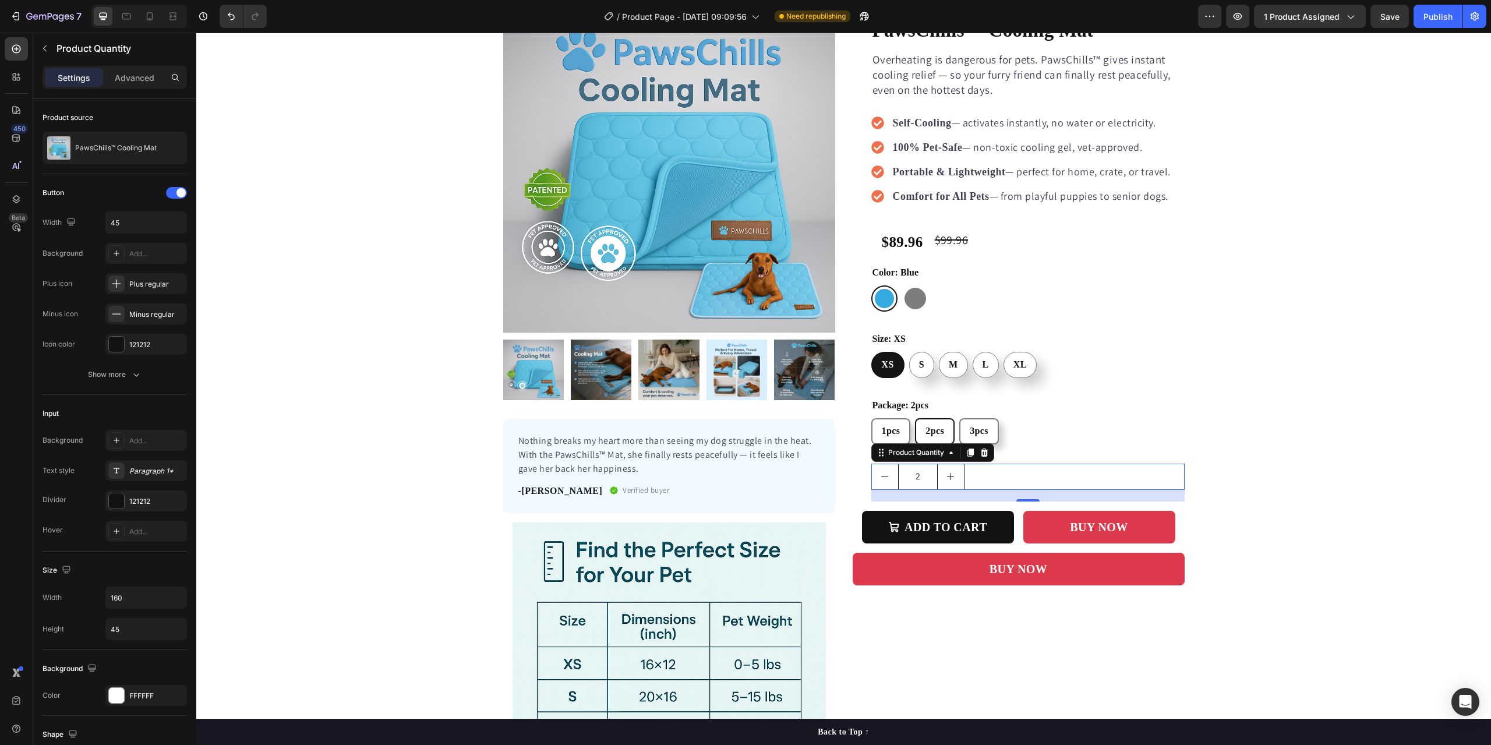
click at [875, 475] on button "decrement" at bounding box center [885, 476] width 26 height 25
type input "1"
click at [977, 432] on span "3pcs" at bounding box center [979, 431] width 19 height 10
click at [959, 418] on input "3pcs 3pcs 3pcs" at bounding box center [958, 417] width 1 height 1
radio input "true"
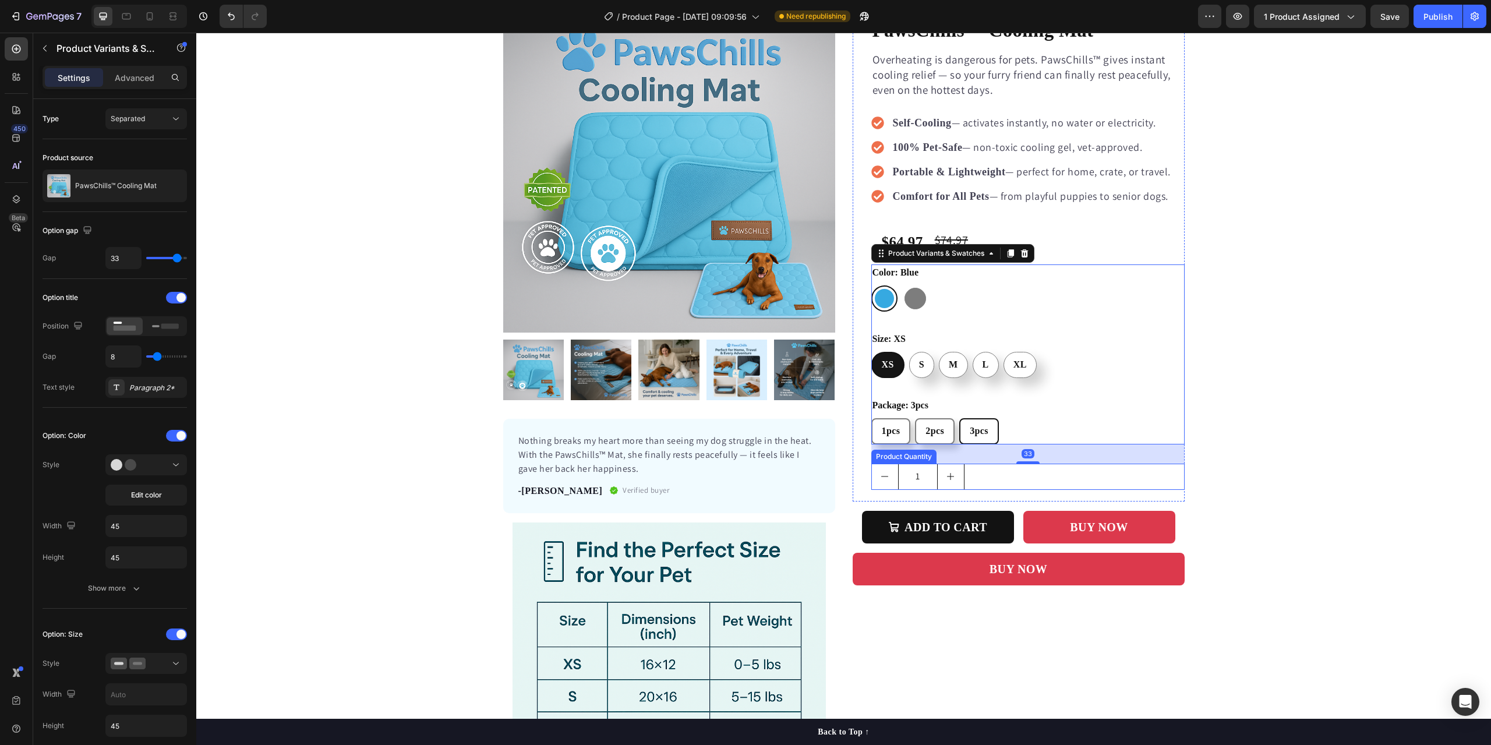
click at [954, 483] on button "increment" at bounding box center [950, 476] width 26 height 25
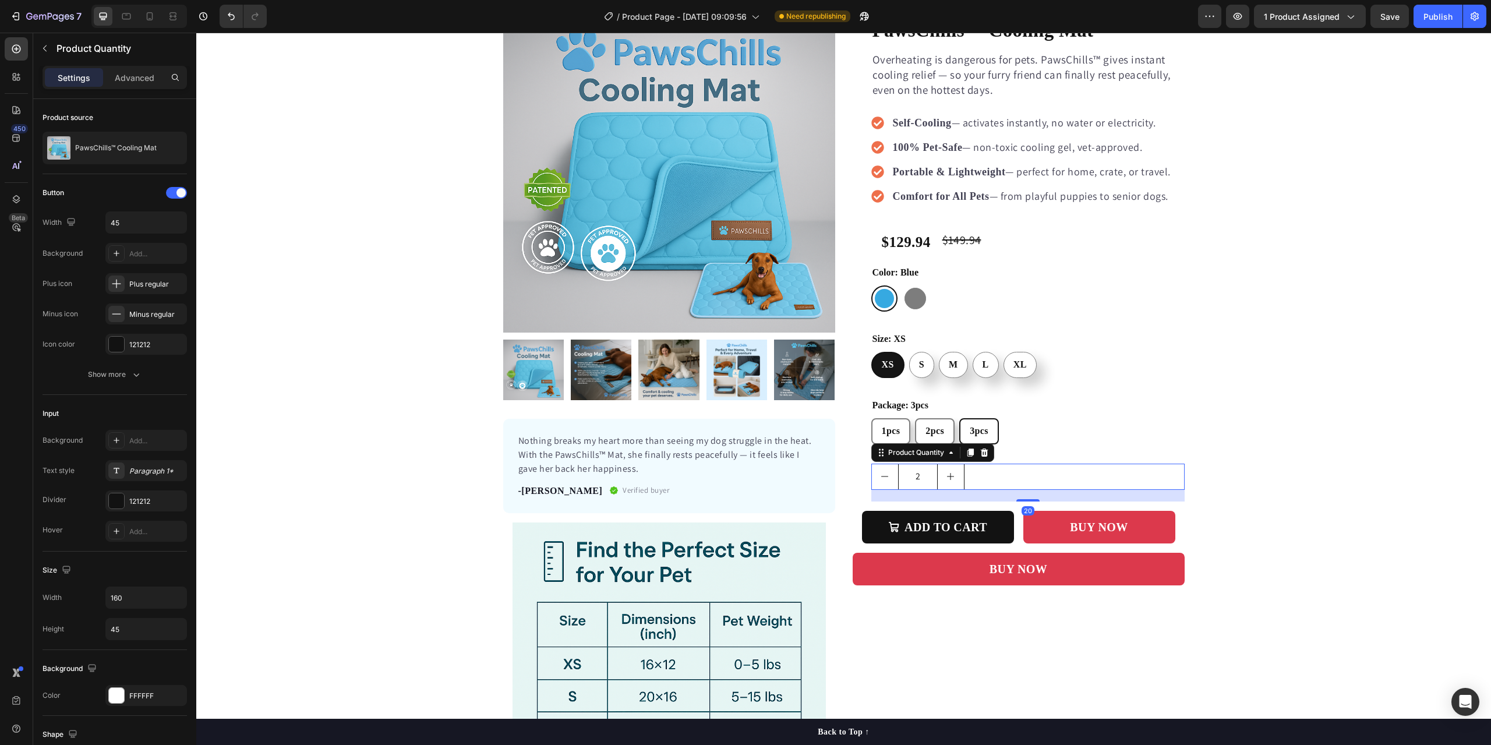
click at [884, 480] on icon "decrement" at bounding box center [884, 476] width 9 height 9
type input "1"
click at [1278, 416] on div "Product Images Nothing breaks my heart more than seeing my dog struggle in the …" at bounding box center [843, 423] width 1294 height 844
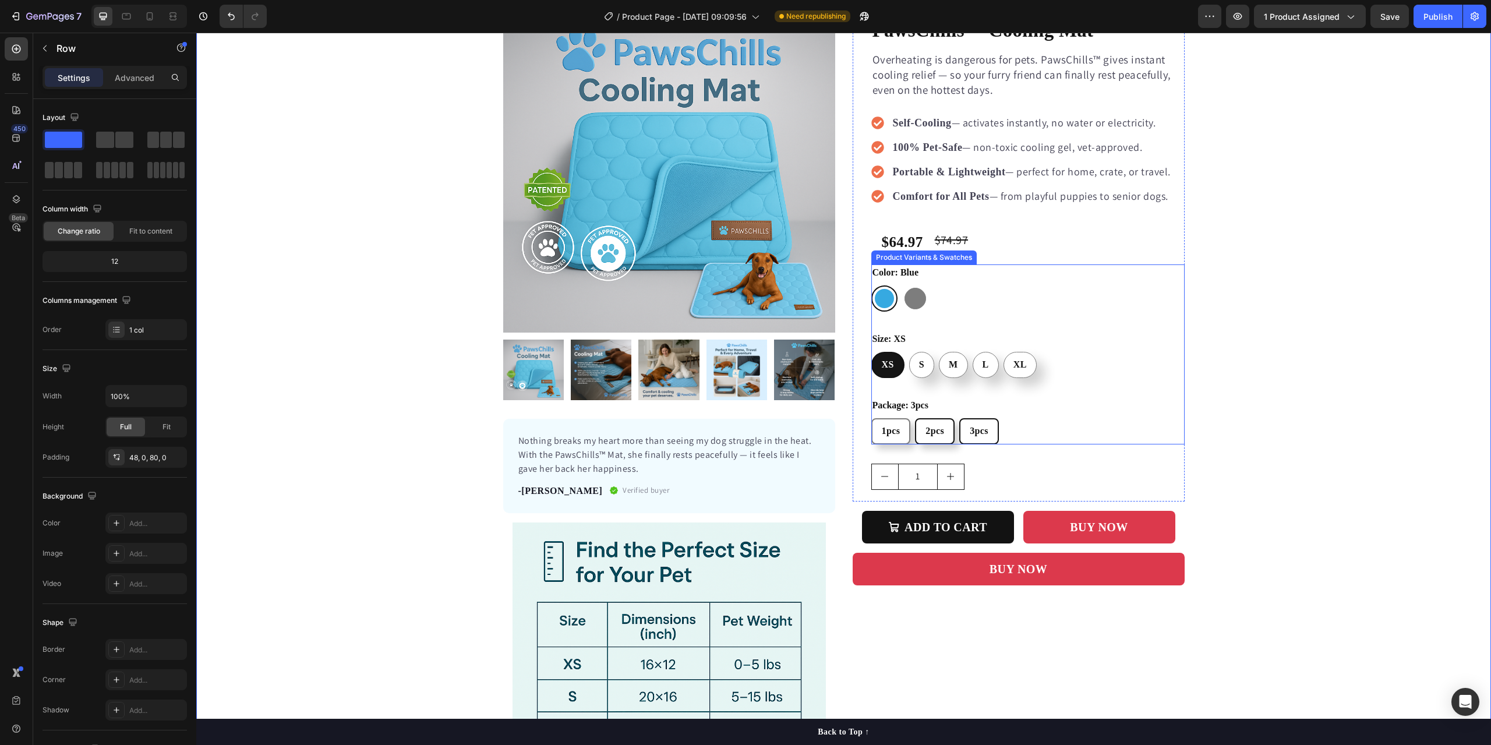
click at [940, 430] on div "2pcs" at bounding box center [934, 431] width 37 height 24
click at [915, 418] on input "2pcs 2pcs 2pcs" at bounding box center [914, 417] width 1 height 1
radio input "true"
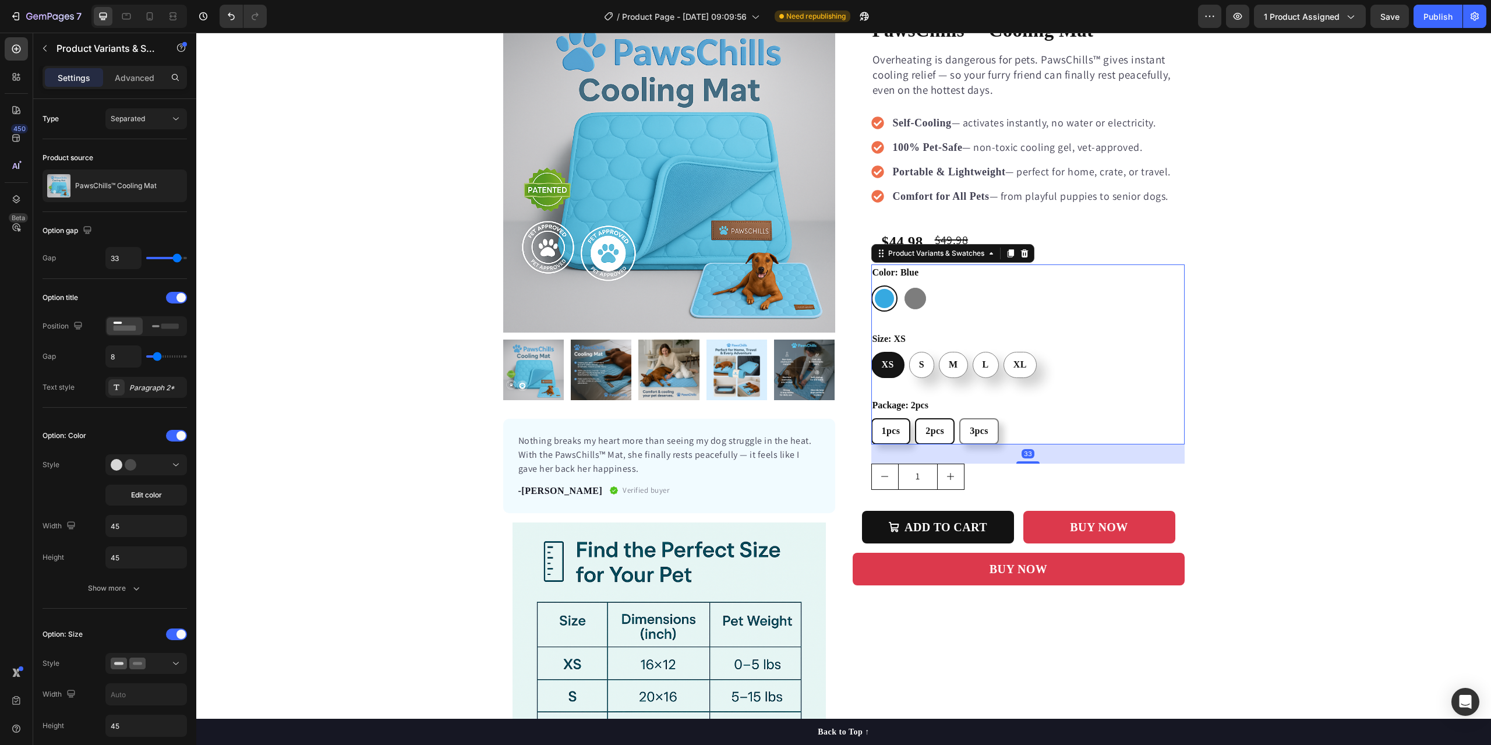
click at [872, 434] on div "1pcs" at bounding box center [890, 431] width 37 height 24
click at [871, 418] on input "1pcs 1pcs 1pcs" at bounding box center [871, 417] width 1 height 1
radio input "true"
click at [918, 438] on div "2pcs" at bounding box center [934, 431] width 37 height 24
click at [915, 418] on input "2pcs 2pcs 2pcs" at bounding box center [914, 417] width 1 height 1
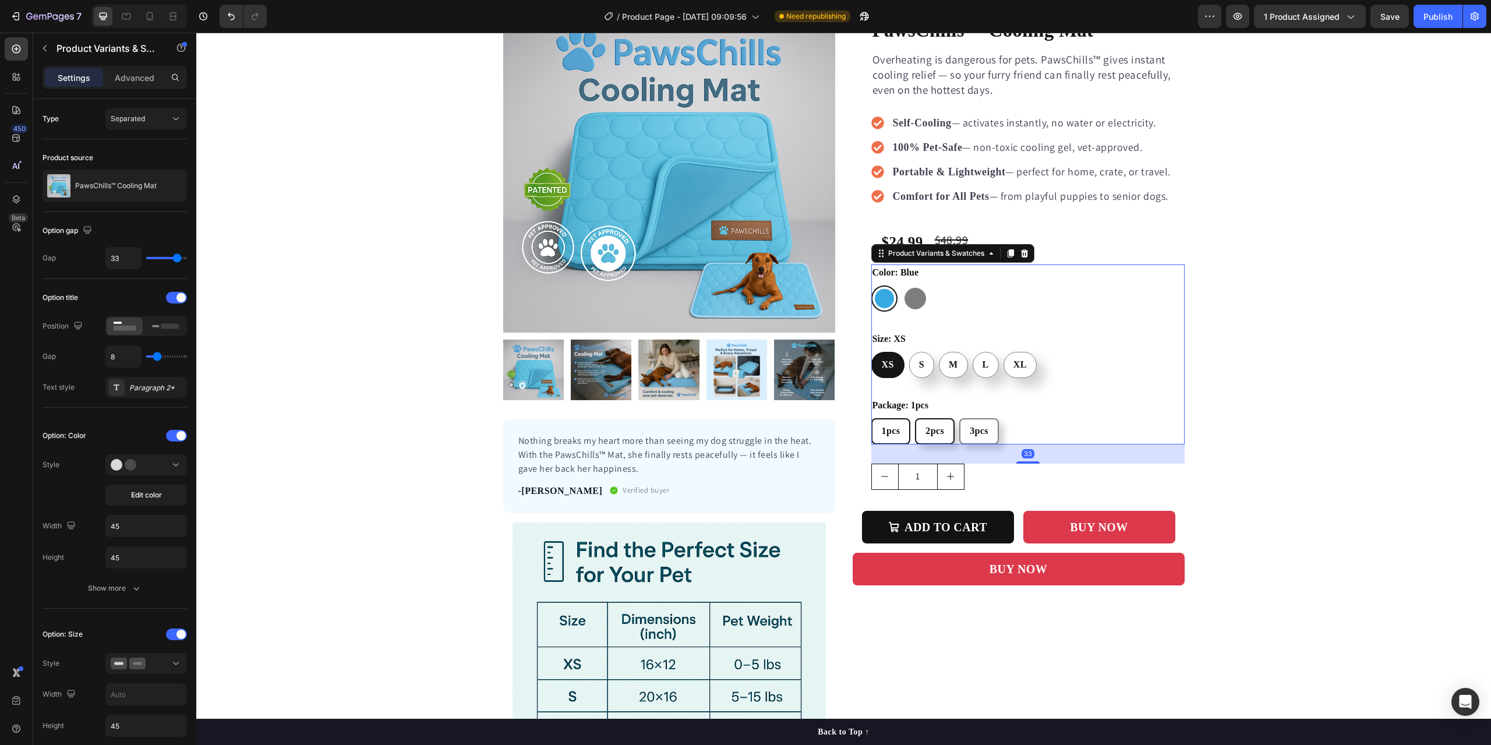
radio input "true"
click at [970, 433] on span "3pcs" at bounding box center [979, 431] width 19 height 10
click at [959, 418] on input "3pcs 3pcs 3pcs" at bounding box center [958, 417] width 1 height 1
radio input "true"
click at [883, 434] on span "1pcs" at bounding box center [891, 431] width 19 height 10
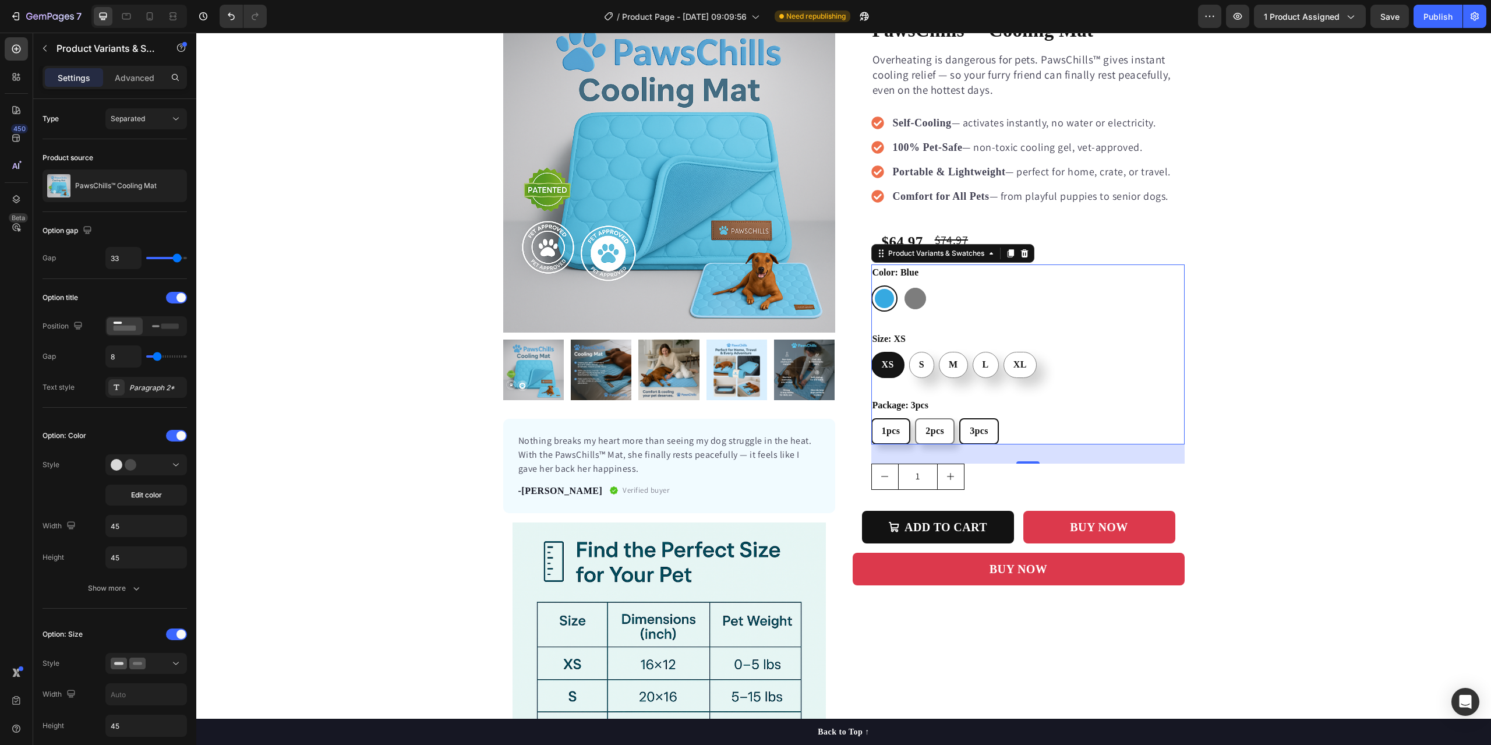
click at [871, 418] on input "1pcs 1pcs 1pcs" at bounding box center [871, 417] width 1 height 1
radio input "true"
click at [916, 433] on div "2pcs" at bounding box center [934, 431] width 37 height 24
click at [914, 418] on input "2pcs 2pcs 2pcs" at bounding box center [914, 417] width 1 height 1
radio input "true"
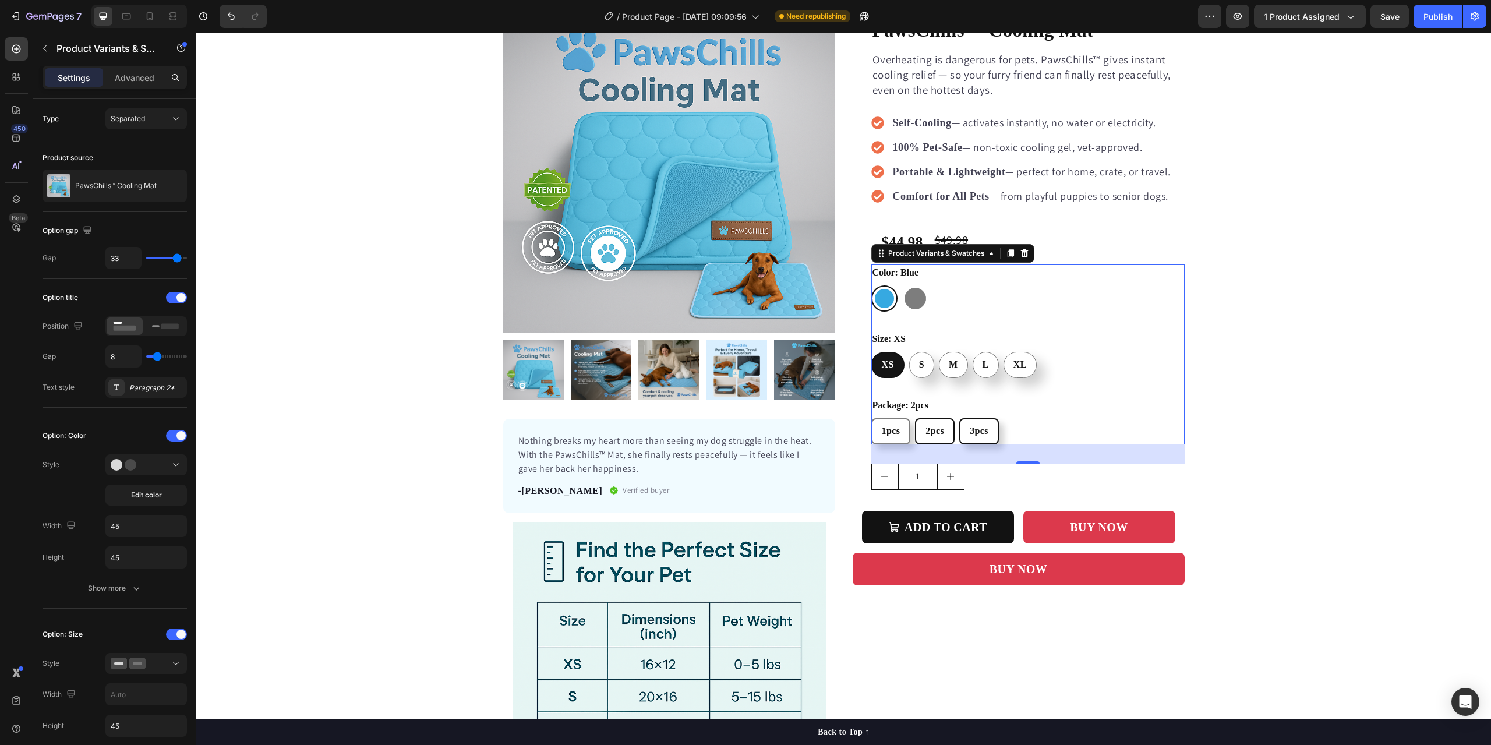
click at [979, 434] on span "3pcs" at bounding box center [979, 431] width 19 height 10
click at [959, 418] on input "3pcs 3pcs 3pcs" at bounding box center [958, 417] width 1 height 1
radio input "true"
click at [919, 367] on span "S" at bounding box center [921, 364] width 5 height 10
click at [909, 352] on input "S S S" at bounding box center [908, 351] width 1 height 1
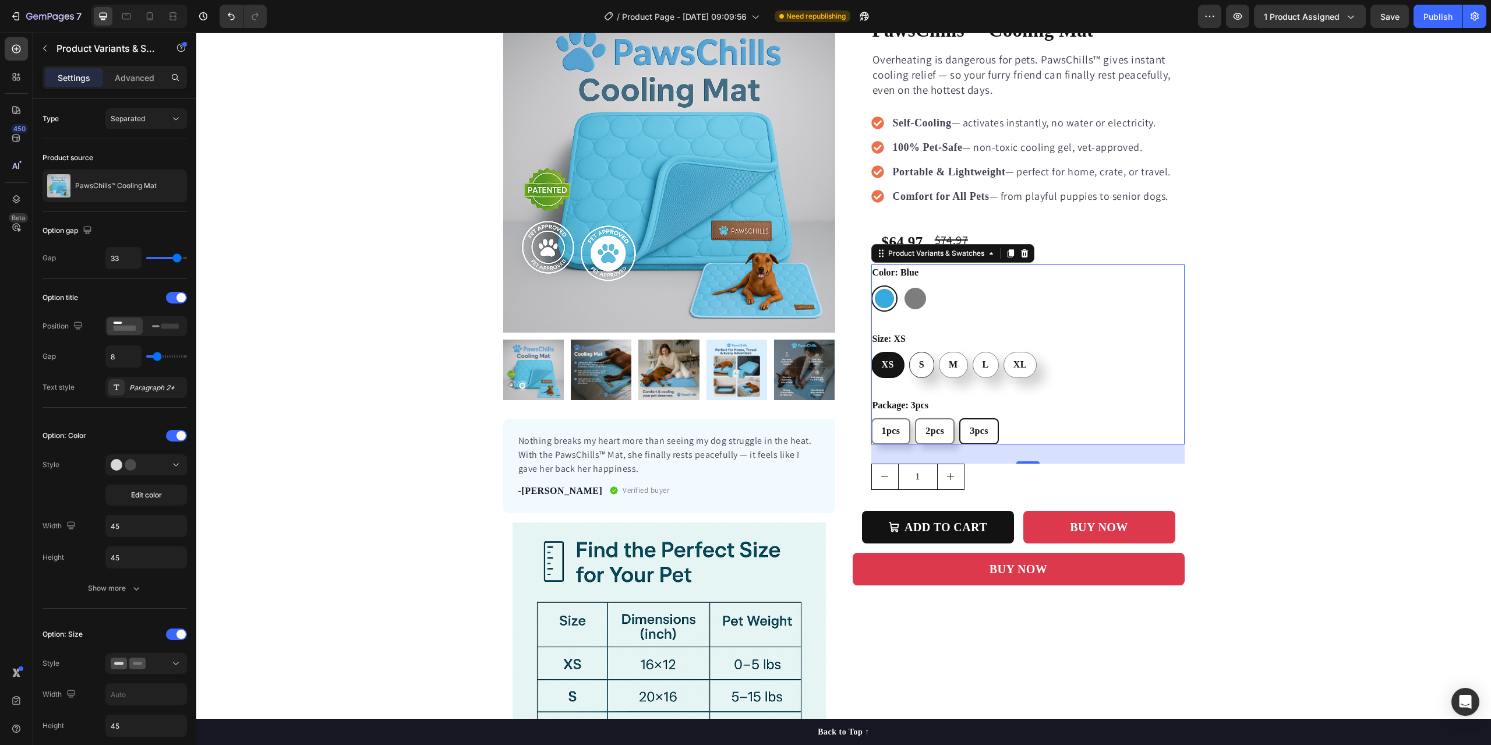
radio input "true"
click at [887, 426] on span "1pcs" at bounding box center [891, 431] width 19 height 10
click at [871, 418] on input "1pcs 1pcs 1pcs" at bounding box center [871, 417] width 1 height 1
radio input "true"
click at [927, 436] on div "2pcs" at bounding box center [934, 431] width 37 height 24
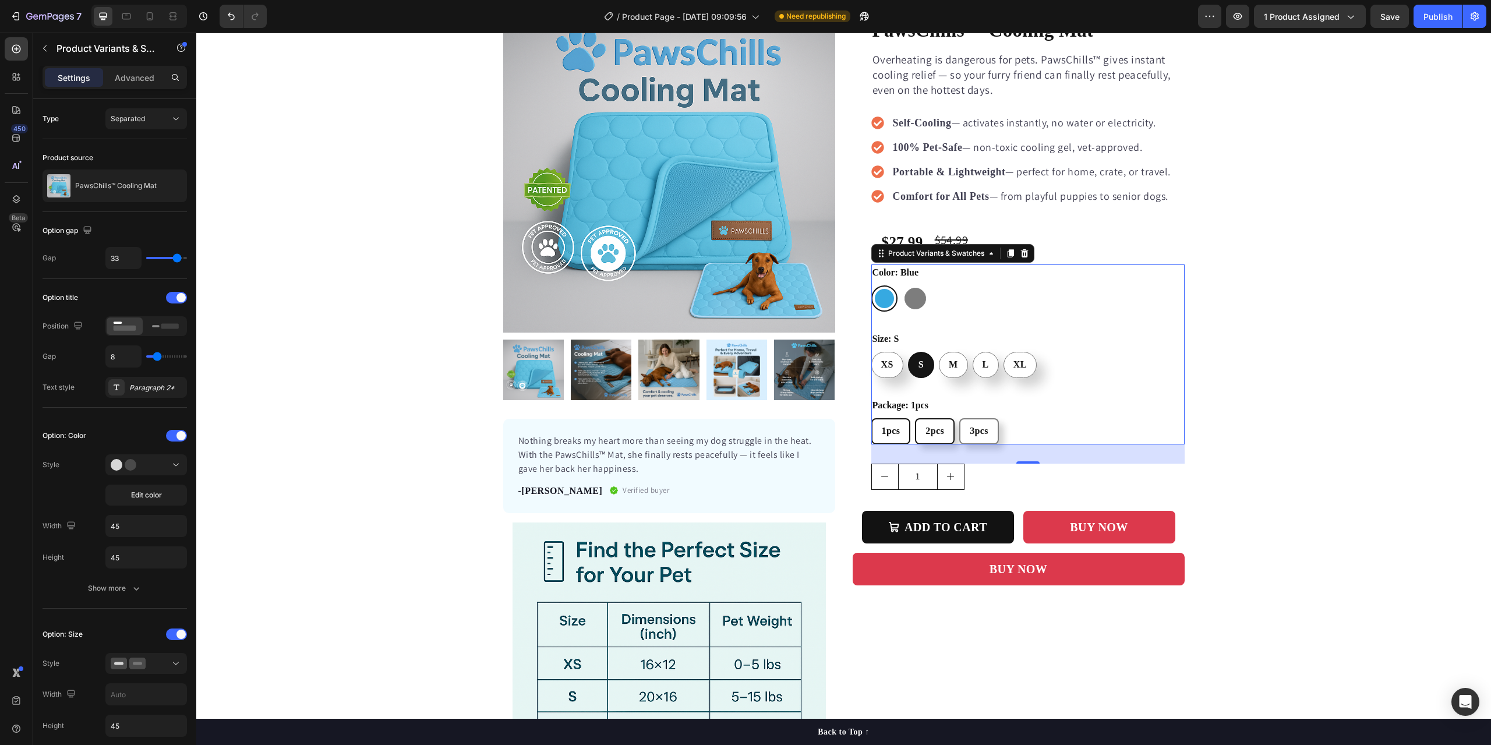
click at [915, 418] on input "2pcs 2pcs 2pcs" at bounding box center [914, 417] width 1 height 1
radio input "true"
click at [963, 434] on div "3pcs" at bounding box center [978, 431] width 37 height 24
click at [959, 418] on input "3pcs 3pcs 3pcs" at bounding box center [958, 417] width 1 height 1
radio input "true"
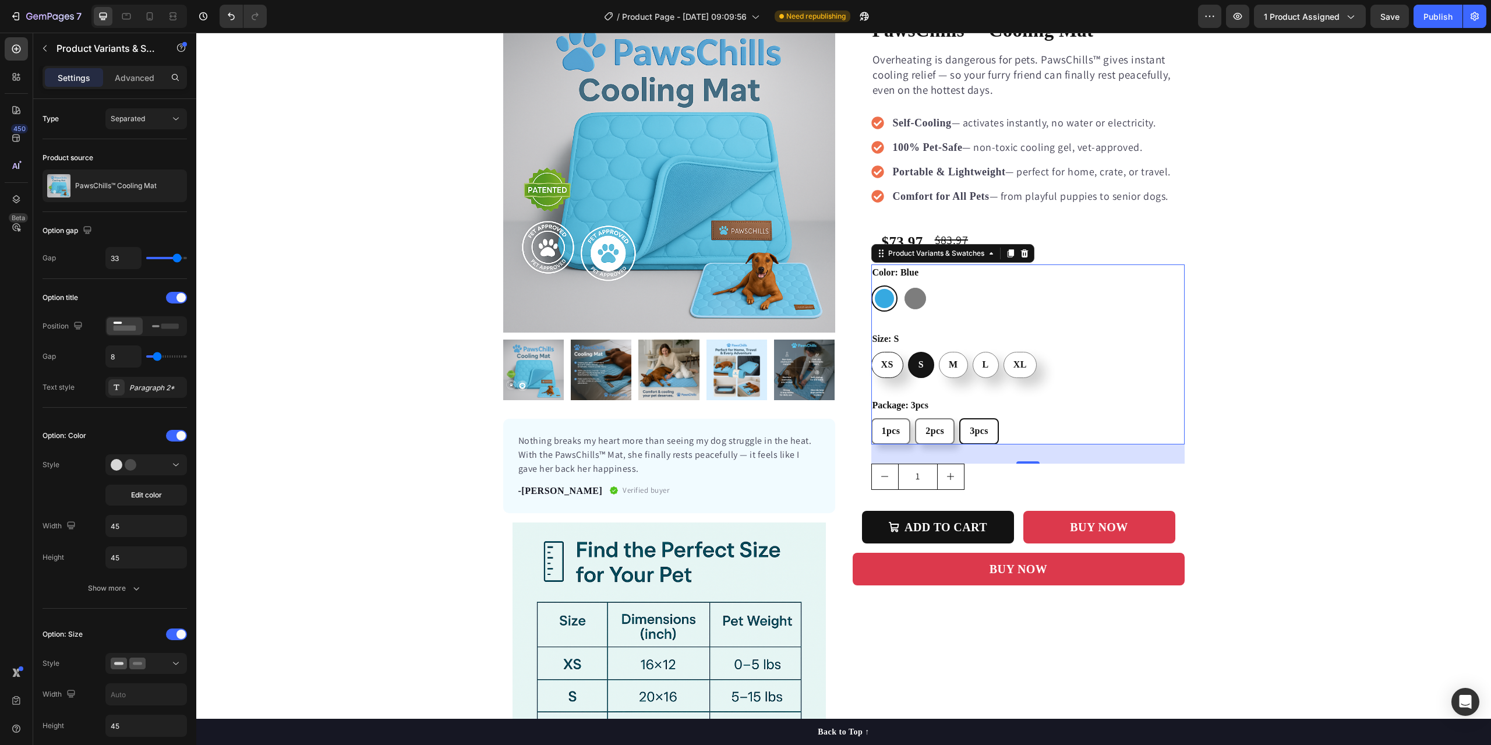
click at [887, 370] on div "XS" at bounding box center [887, 364] width 31 height 24
click at [871, 352] on input "XS XS XS" at bounding box center [871, 351] width 1 height 1
radio input "true"
click at [883, 439] on div "1pcs" at bounding box center [890, 431] width 37 height 24
click at [871, 418] on input "1pcs 1pcs 1pcs" at bounding box center [871, 417] width 1 height 1
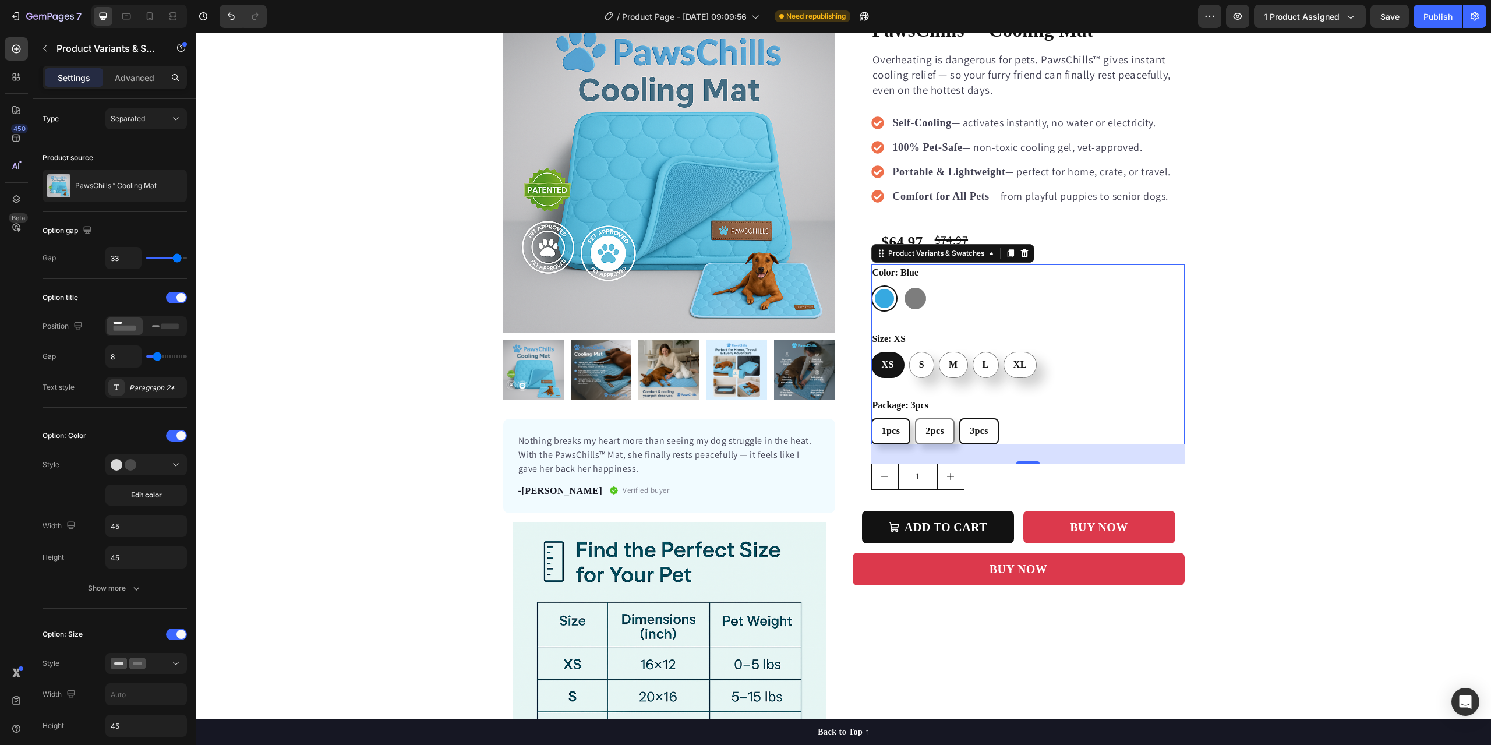
radio input "true"
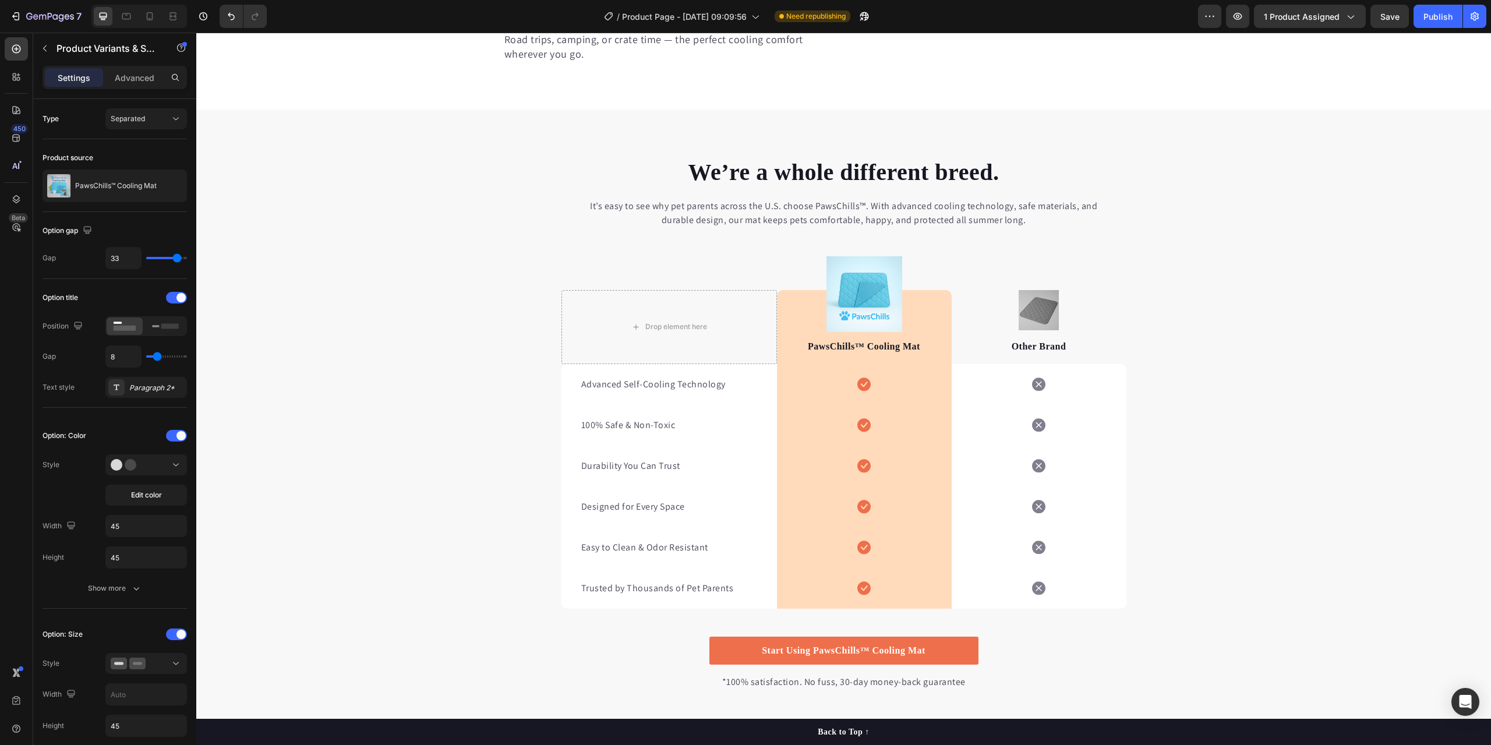
radio input "false"
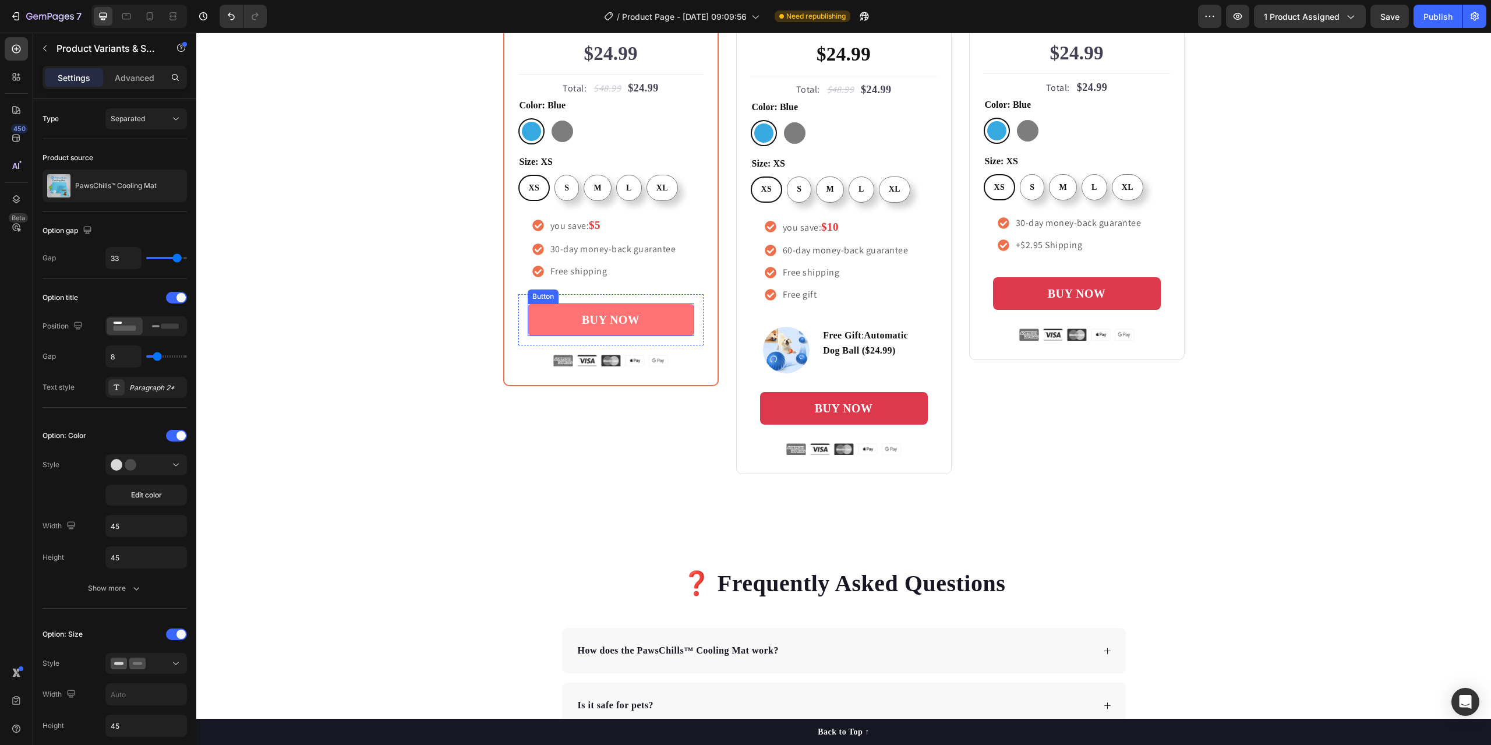
scroll to position [3435, 0]
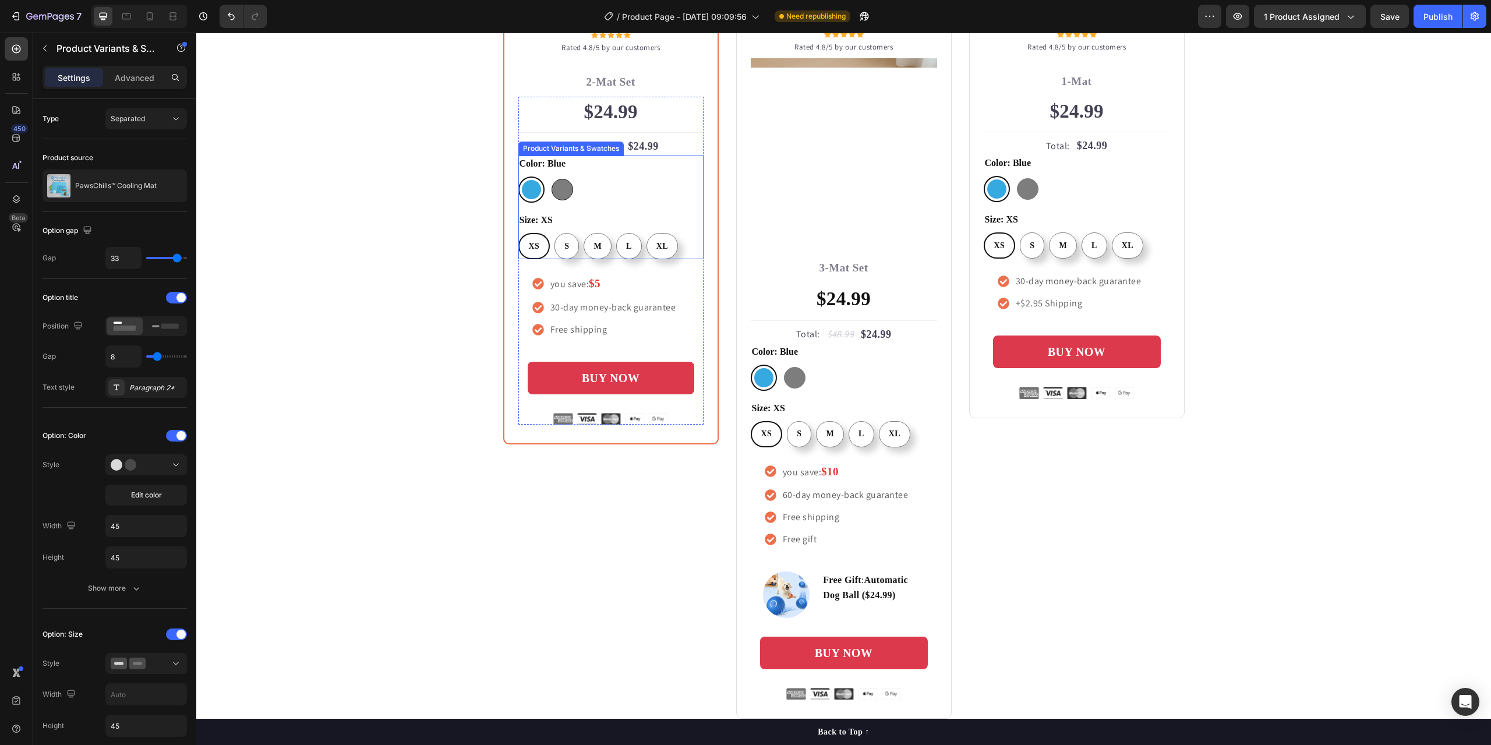
click at [555, 373] on div at bounding box center [562, 375] width 22 height 22
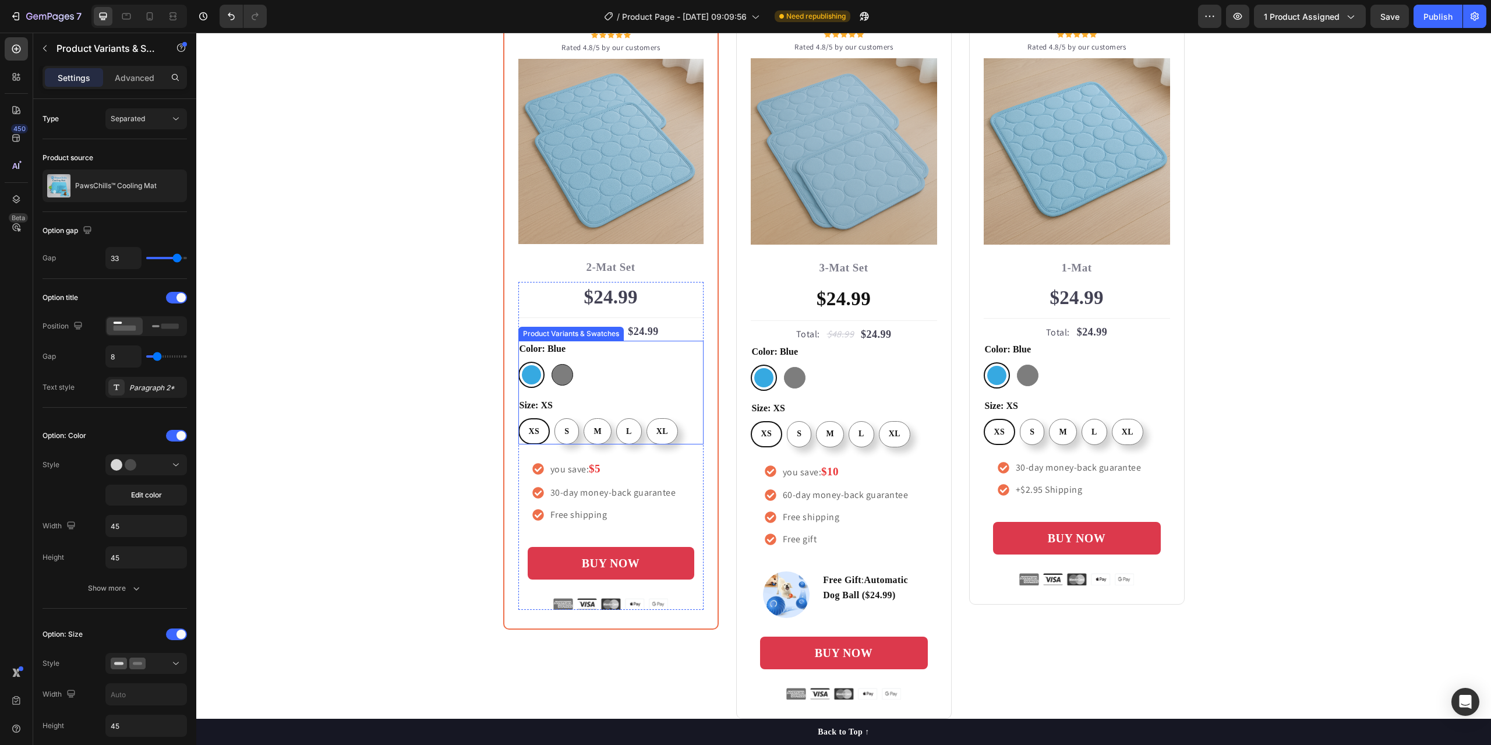
click at [549, 362] on input "[PERSON_NAME]" at bounding box center [549, 361] width 1 height 1
radio input "false"
radio input "true"
radio input "false"
click at [565, 434] on span "S" at bounding box center [567, 431] width 5 height 9
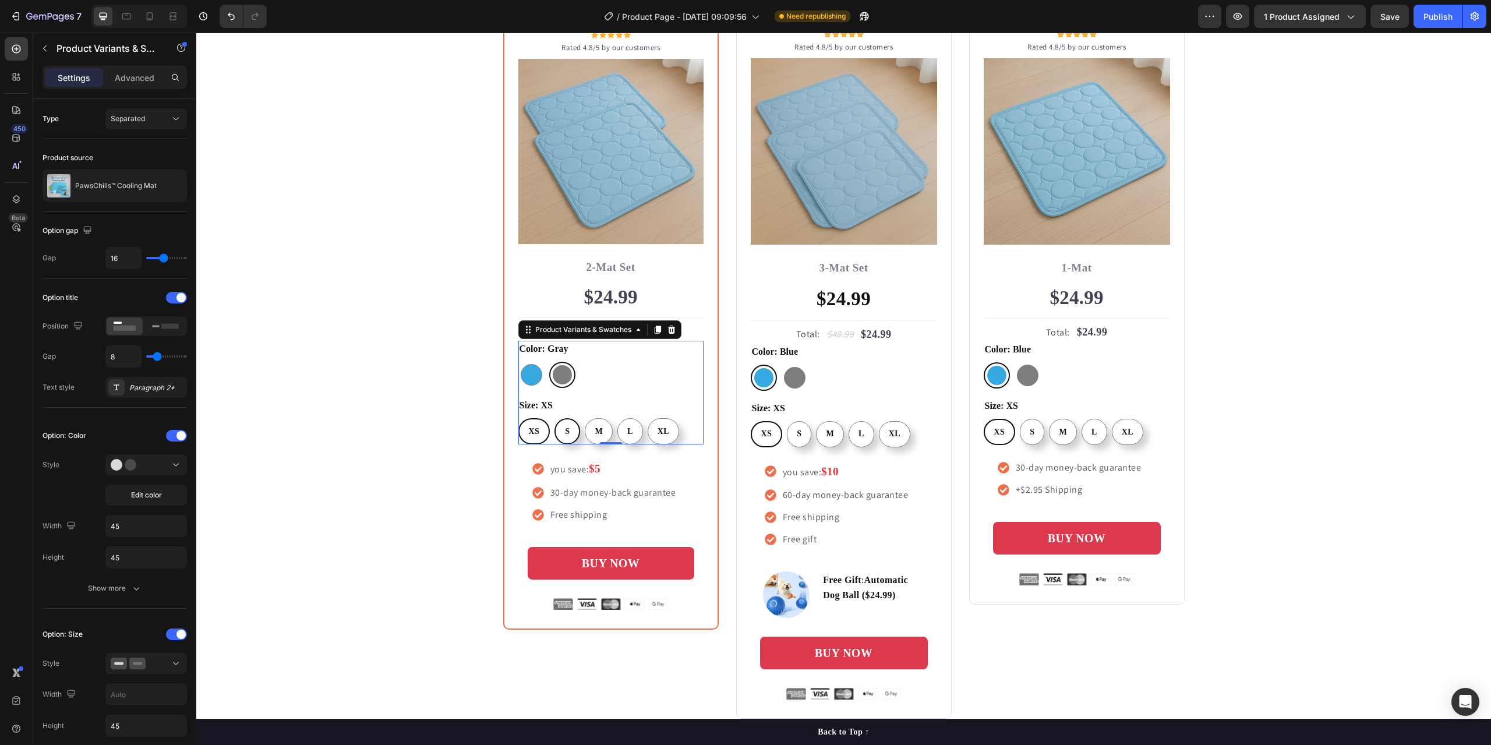
click at [554, 418] on input "S S S" at bounding box center [554, 417] width 1 height 1
radio input "true"
radio input "false"
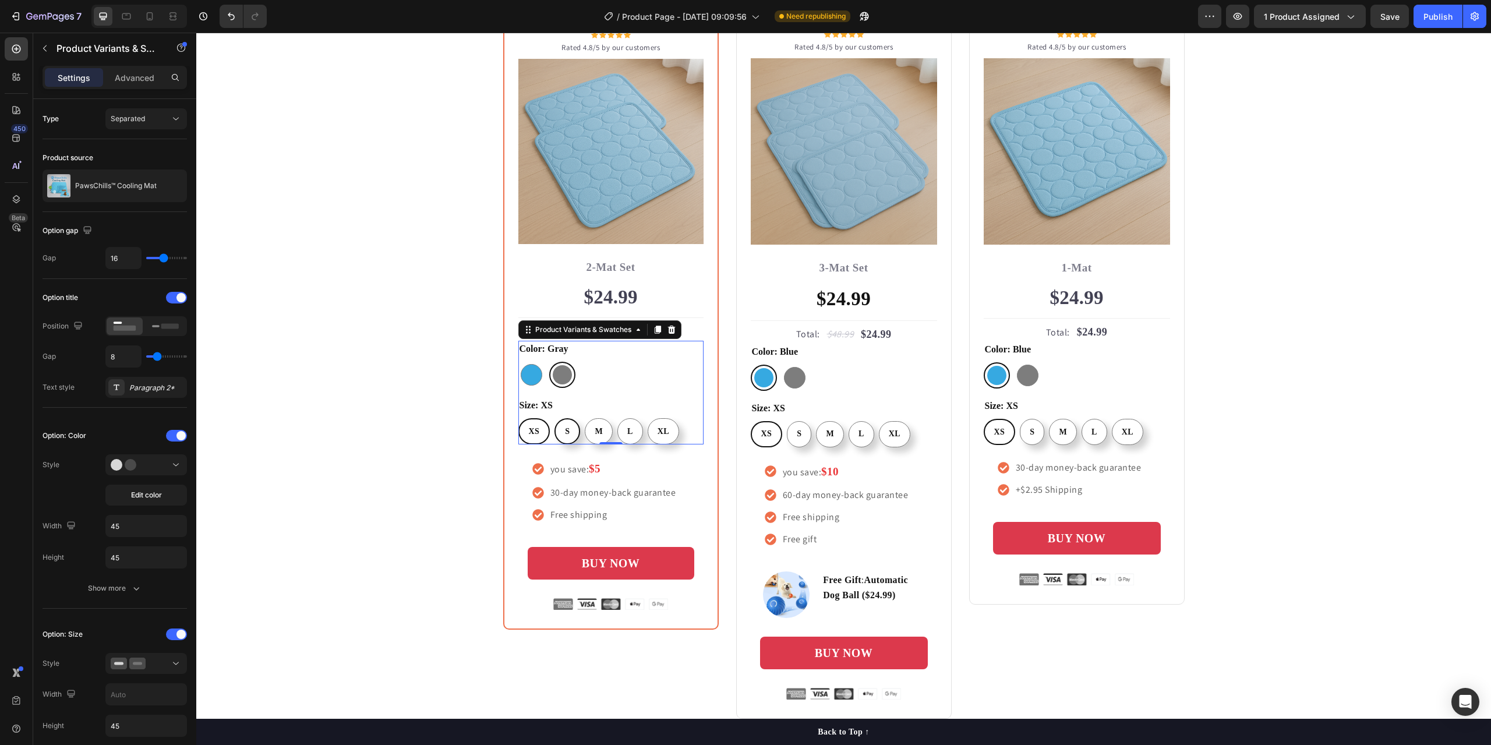
radio input "true"
click at [594, 434] on span "M" at bounding box center [598, 431] width 8 height 9
click at [583, 418] on input "M M M" at bounding box center [583, 417] width 1 height 1
radio input "false"
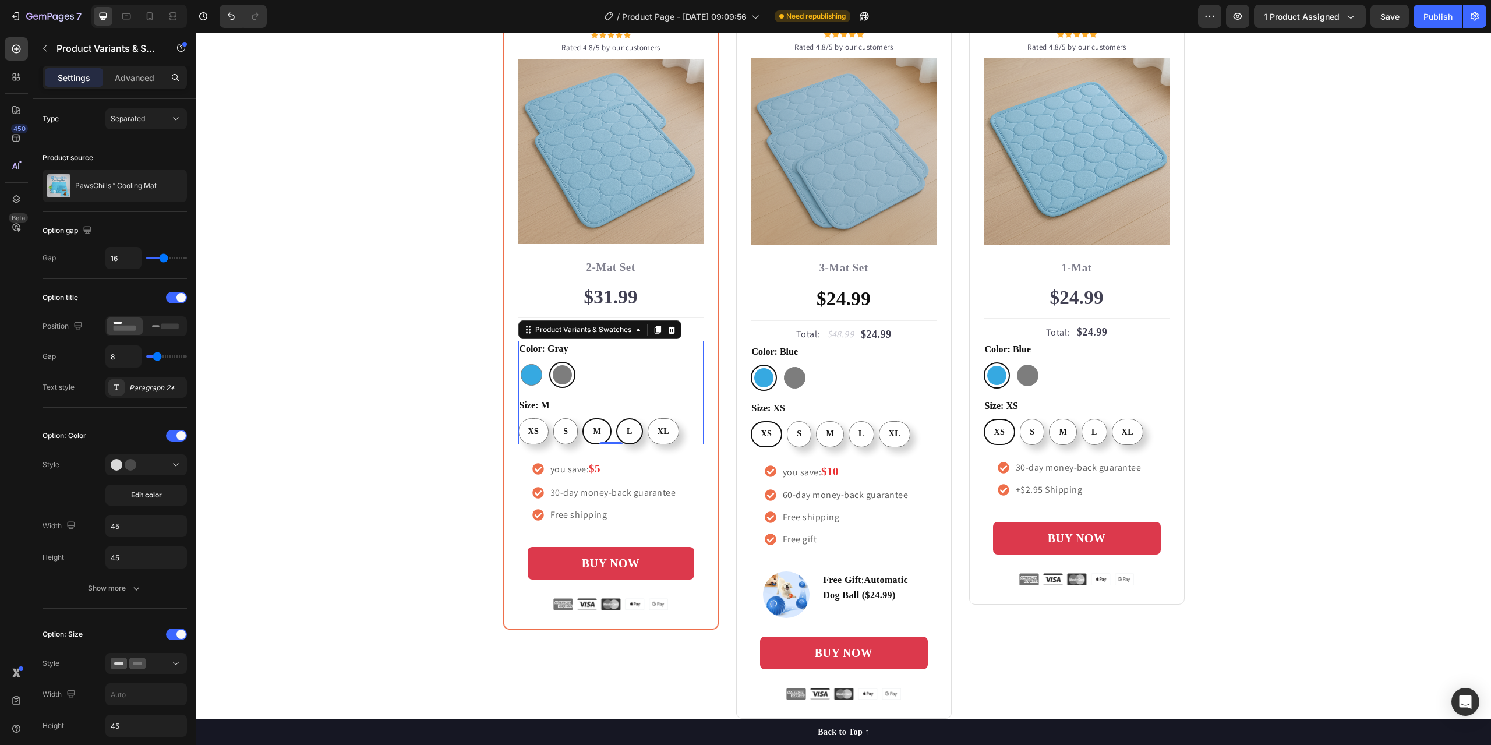
click at [628, 434] on div "L" at bounding box center [629, 431] width 24 height 22
click at [616, 418] on input "L L L" at bounding box center [615, 417] width 1 height 1
radio input "false"
click at [665, 433] on div "XL" at bounding box center [663, 431] width 30 height 22
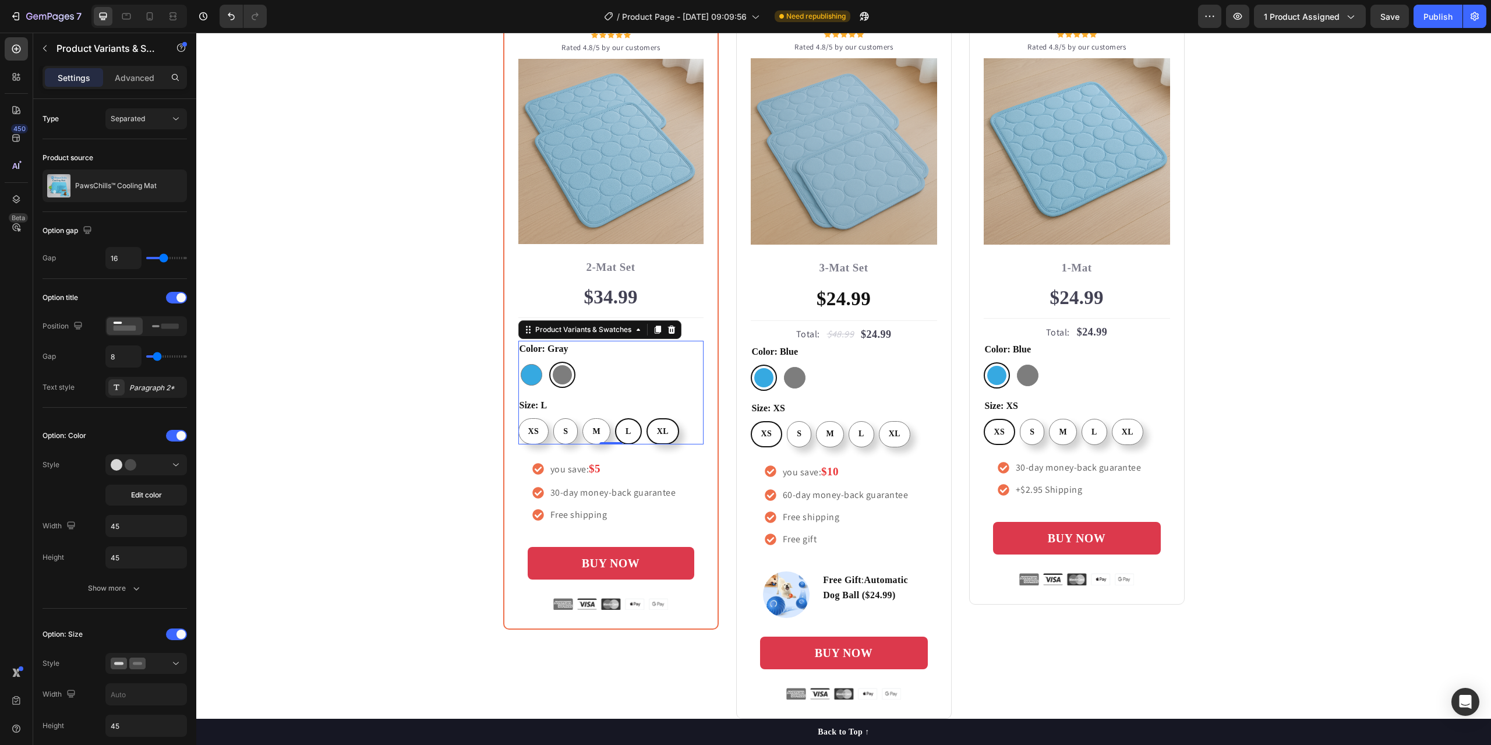
click at [646, 418] on input "XL XL XL" at bounding box center [646, 417] width 1 height 1
radio input "false"
click at [532, 435] on span "XS" at bounding box center [534, 431] width 11 height 9
click at [518, 418] on input "XS XS XS" at bounding box center [518, 417] width 1 height 1
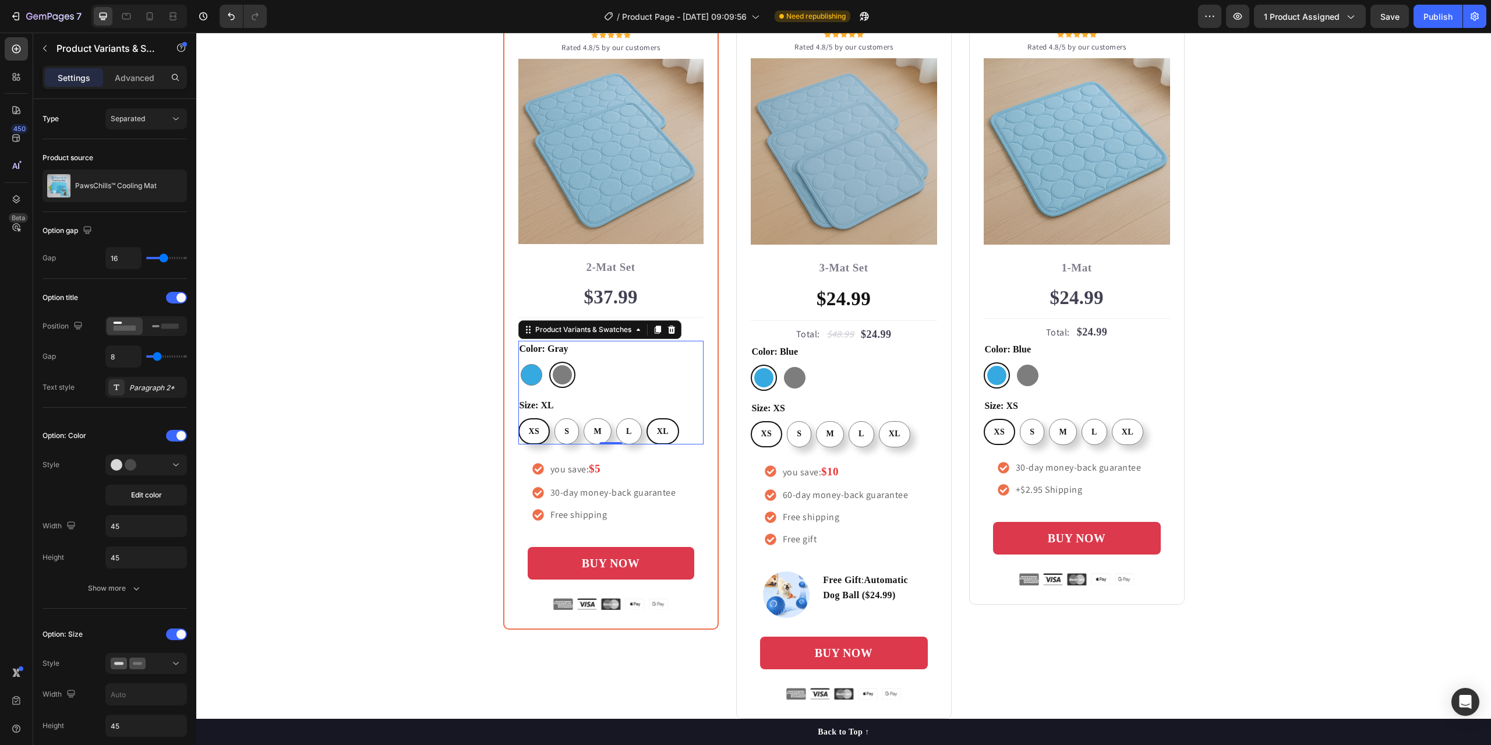
radio input "false"
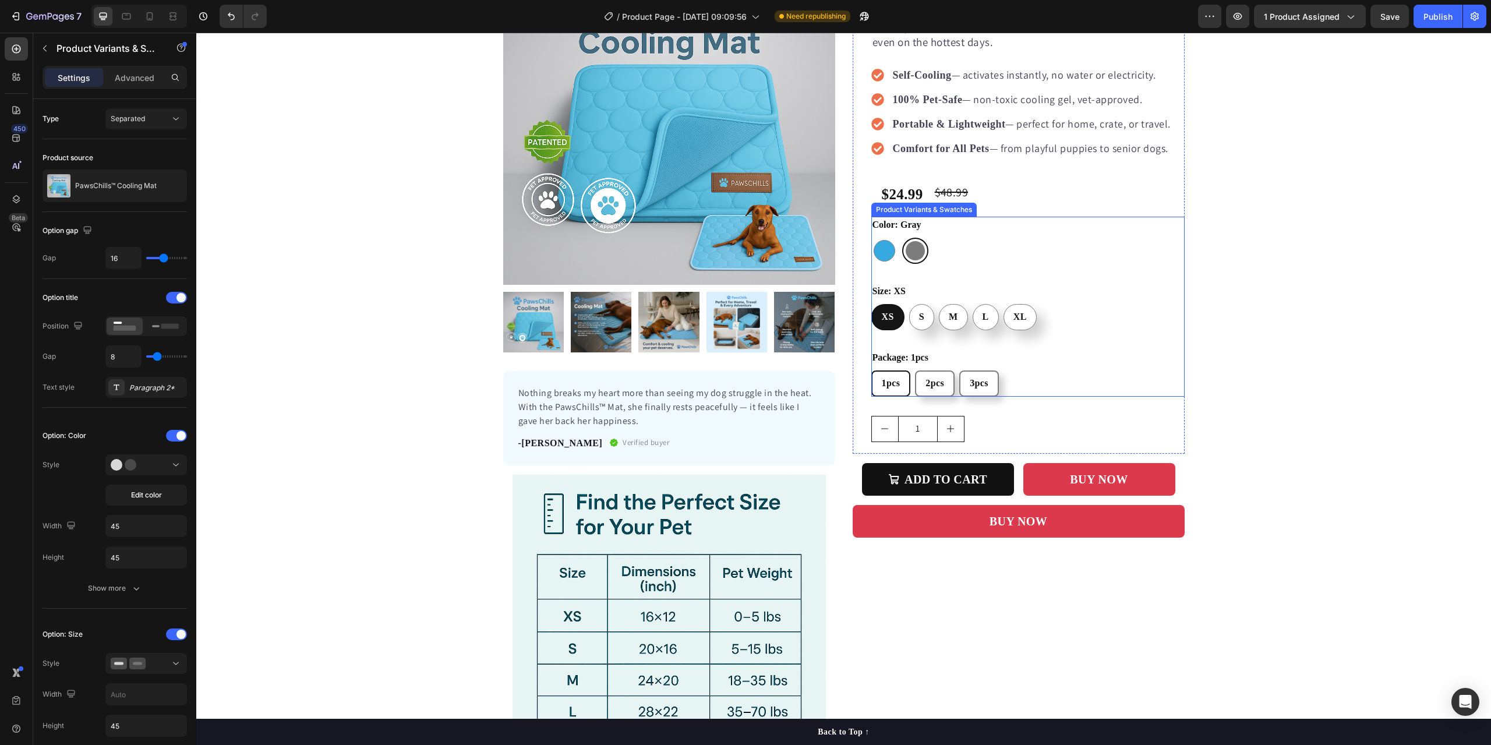
scroll to position [0, 0]
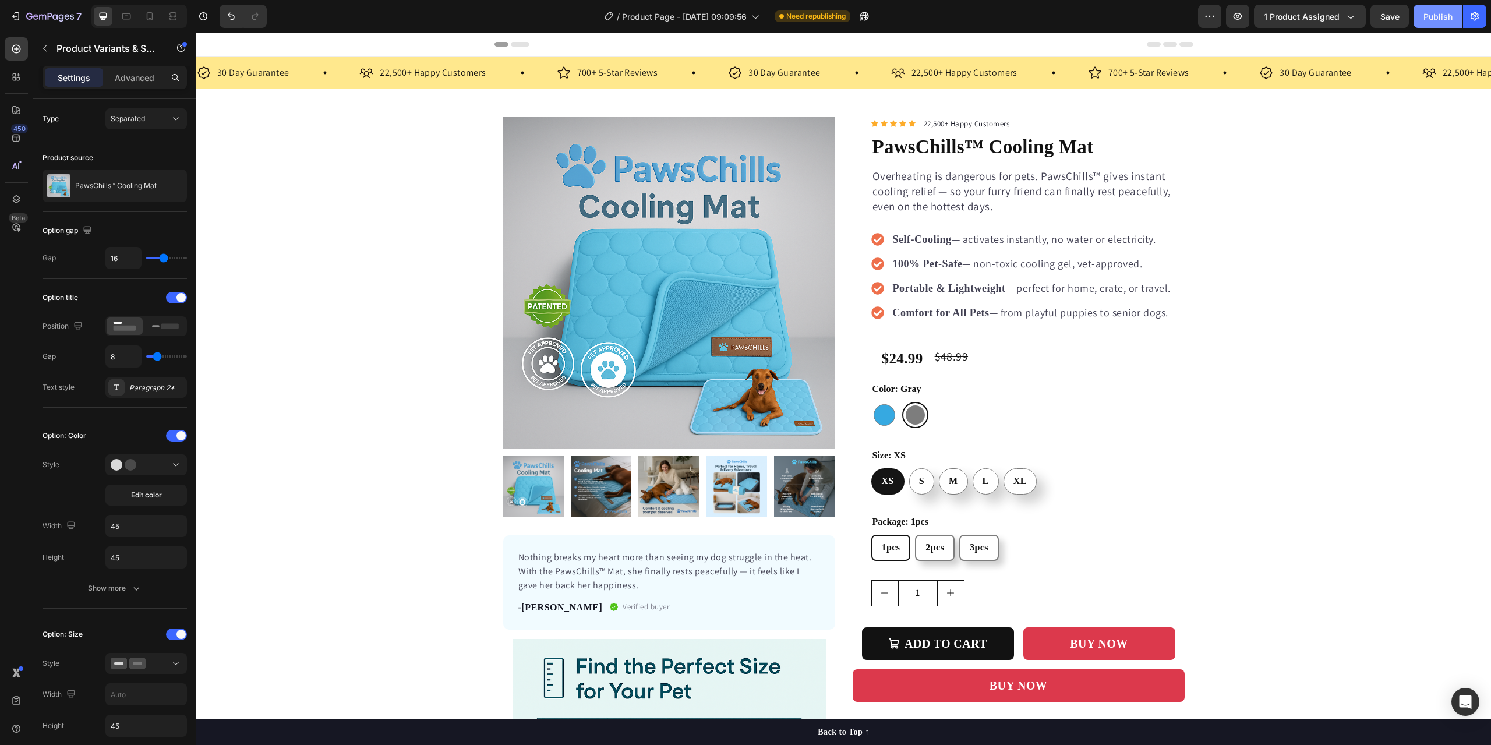
click at [1439, 19] on div "Publish" at bounding box center [1437, 16] width 29 height 12
click at [755, 714] on div "View live page" at bounding box center [767, 718] width 66 height 16
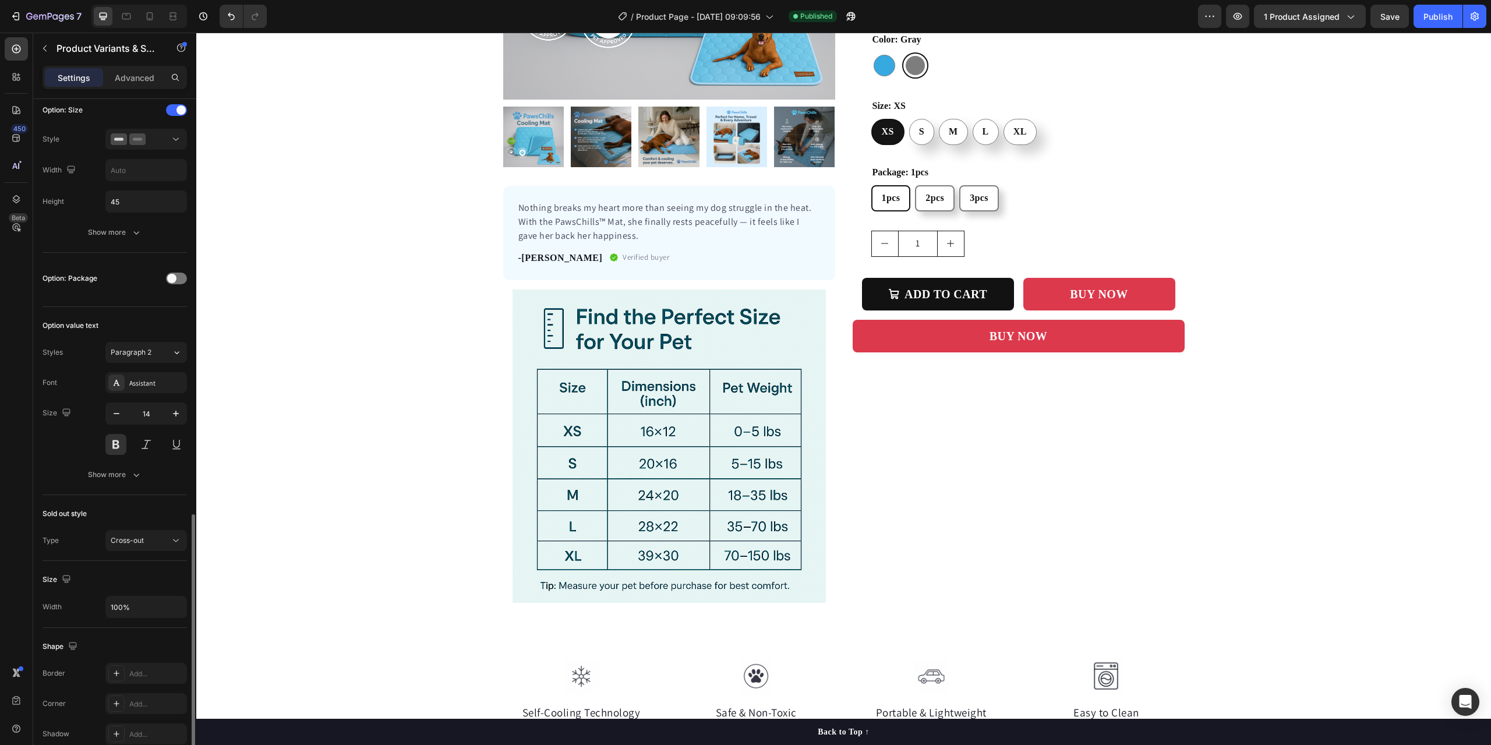
scroll to position [641, 0]
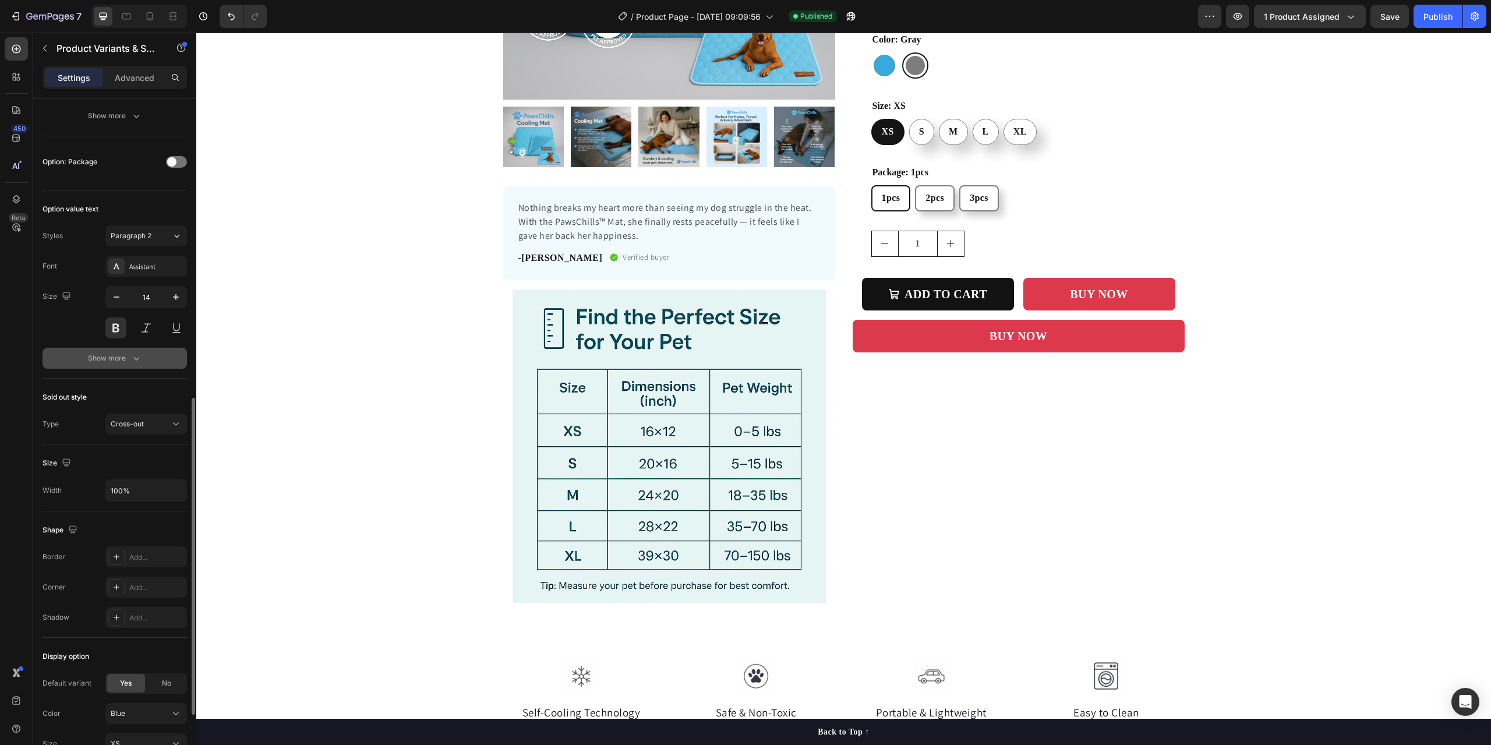
click at [108, 355] on div "Show more" at bounding box center [115, 358] width 54 height 12
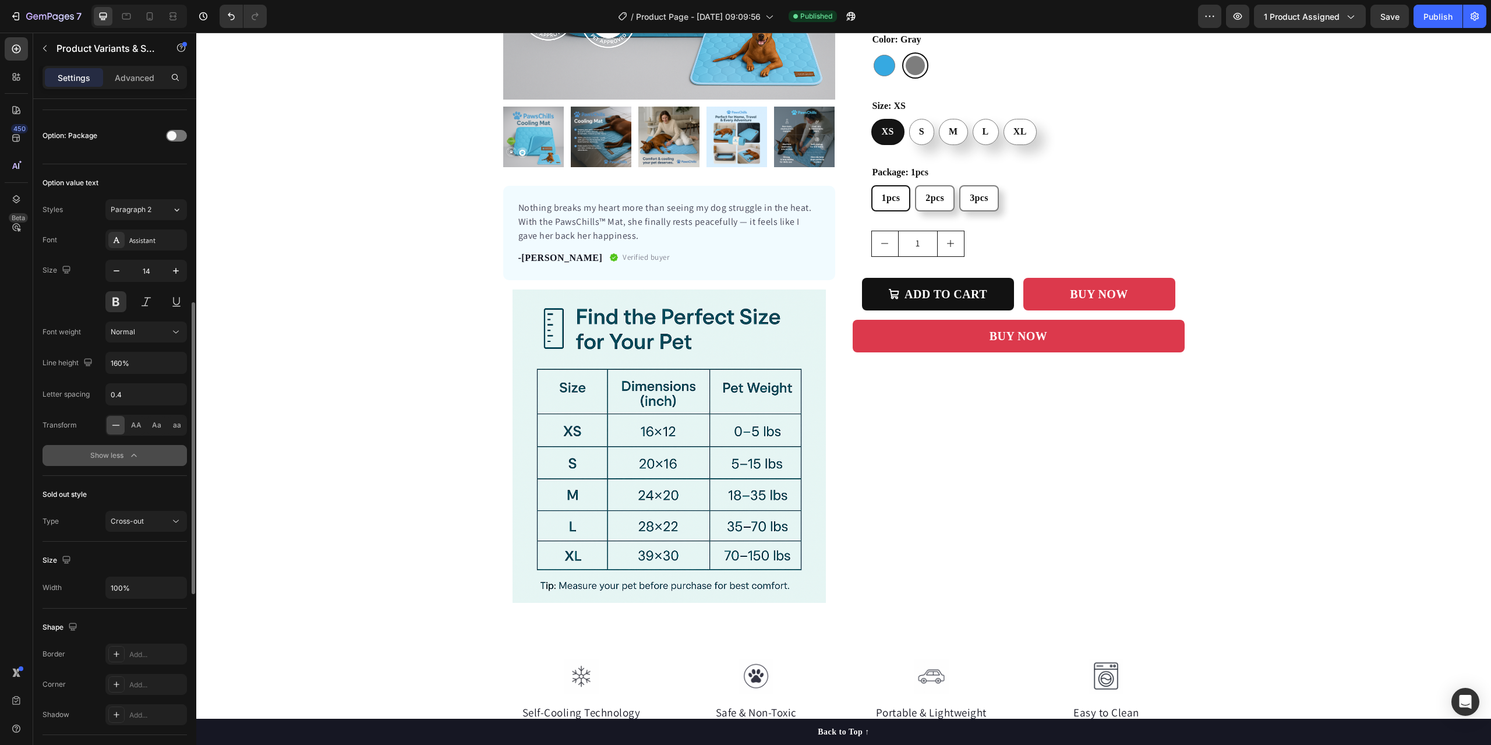
scroll to position [550, 0]
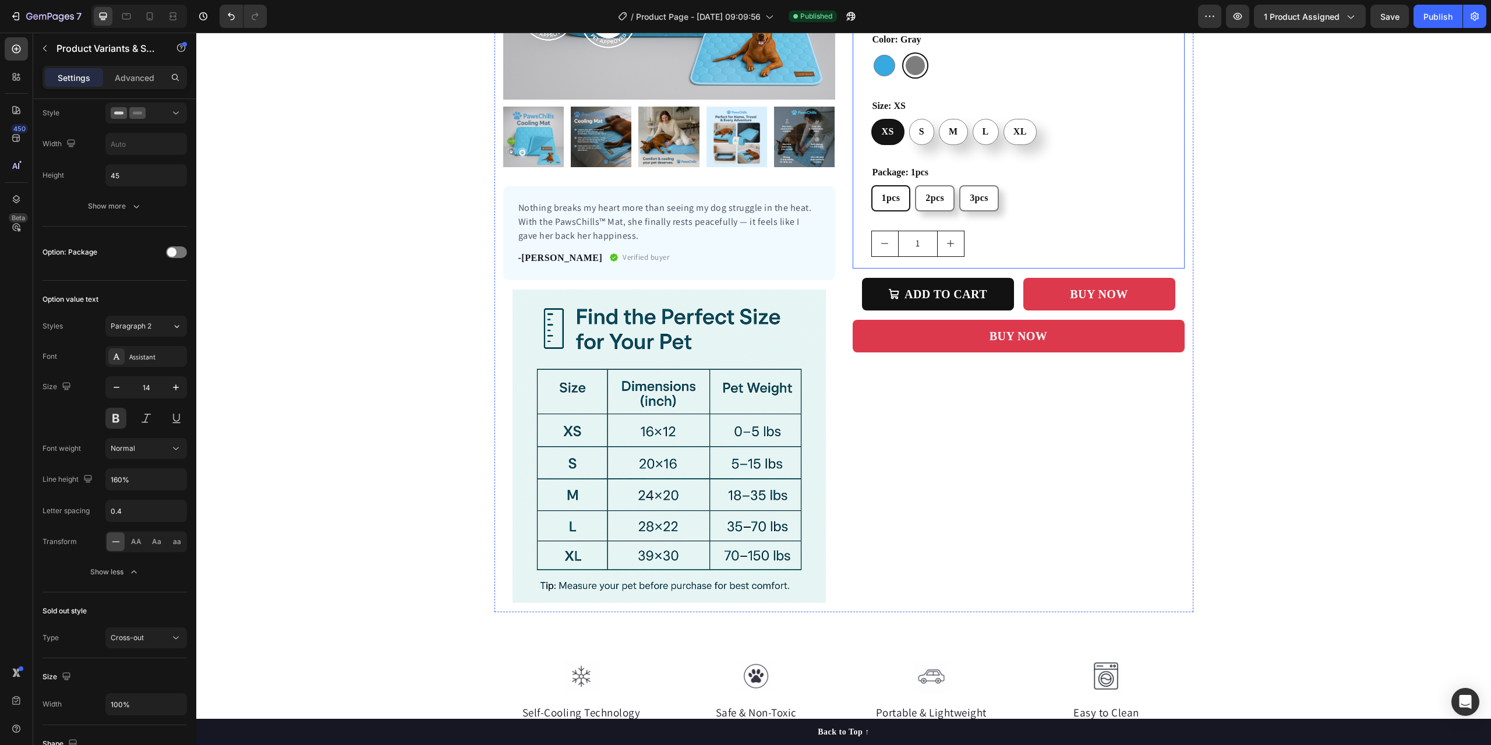
click at [1069, 222] on div "Icon Icon Icon Icon Icon Icon List Hoz 22,500+ Happy Customers Text block Row P…" at bounding box center [1027, 18] width 313 height 501
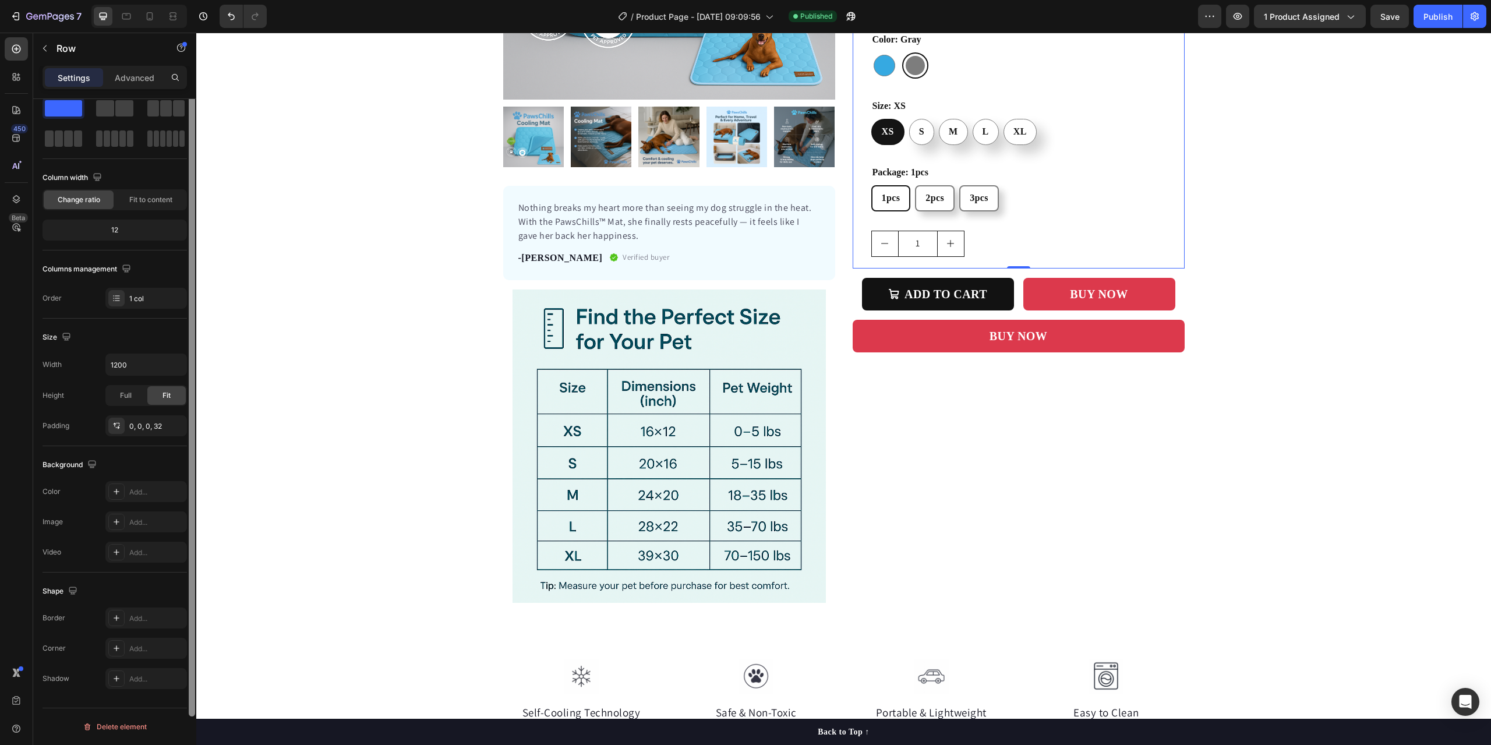
scroll to position [0, 0]
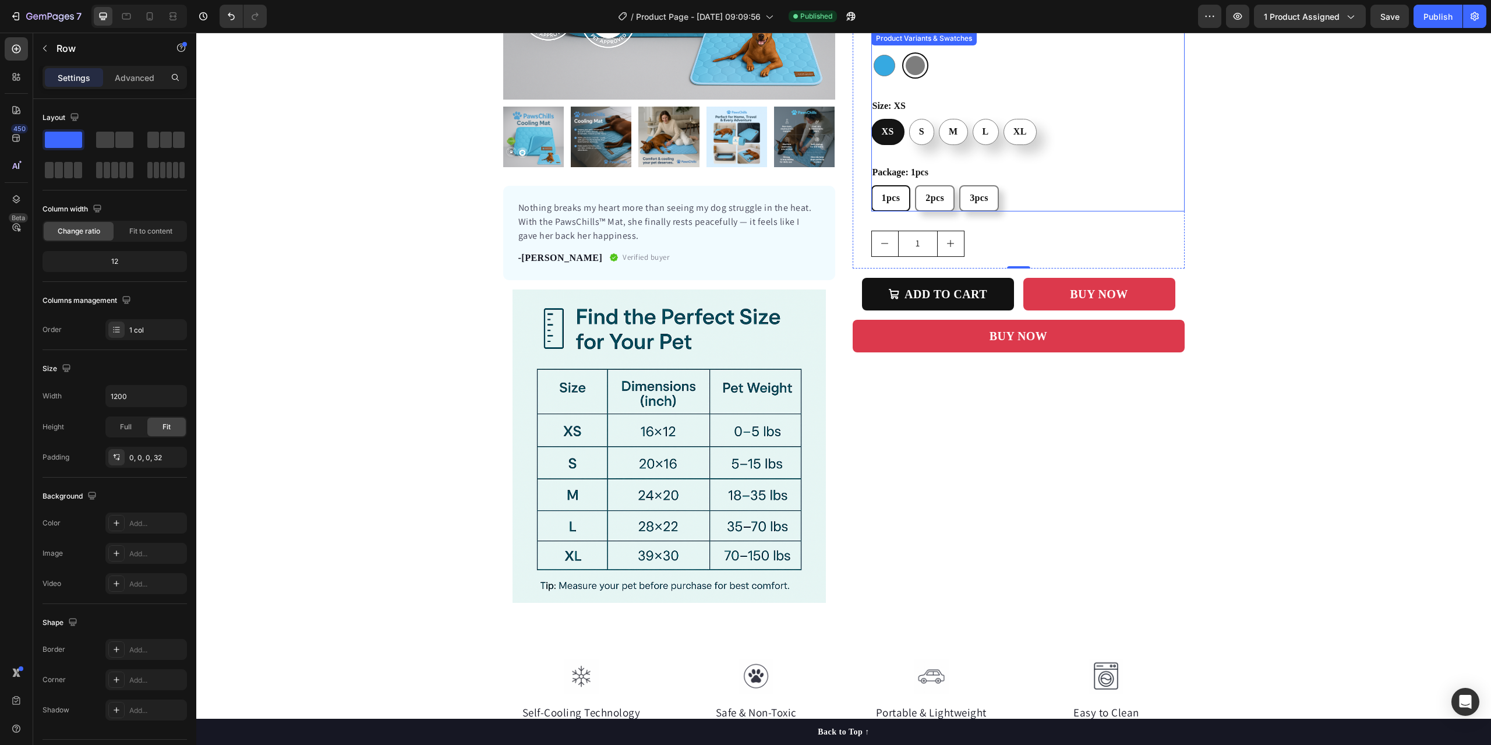
click at [1005, 183] on div "Package: 1pcs 1pcs 1pcs 1pcs 2pcs 2pcs 2pcs 3pcs 3pcs 3pcs" at bounding box center [1027, 187] width 313 height 47
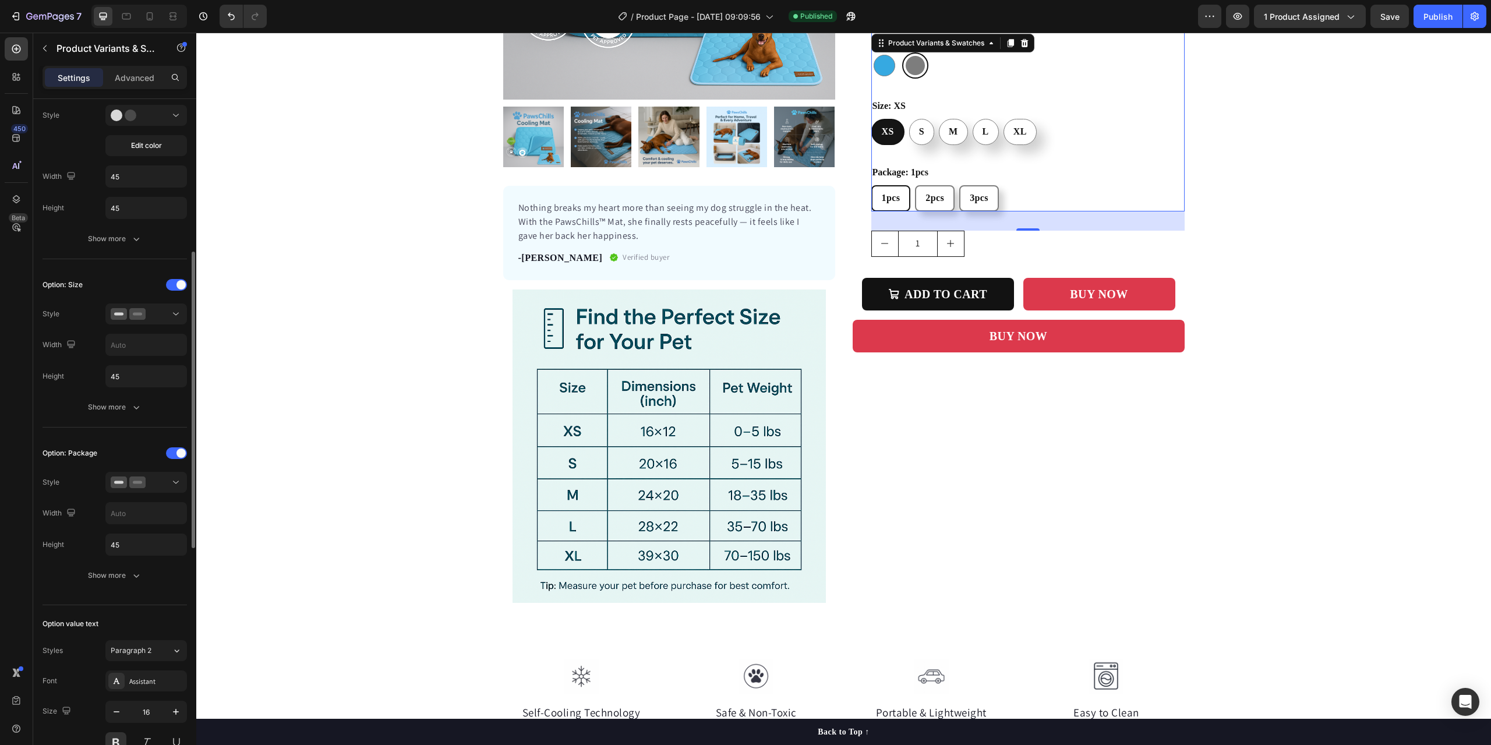
scroll to position [408, 0]
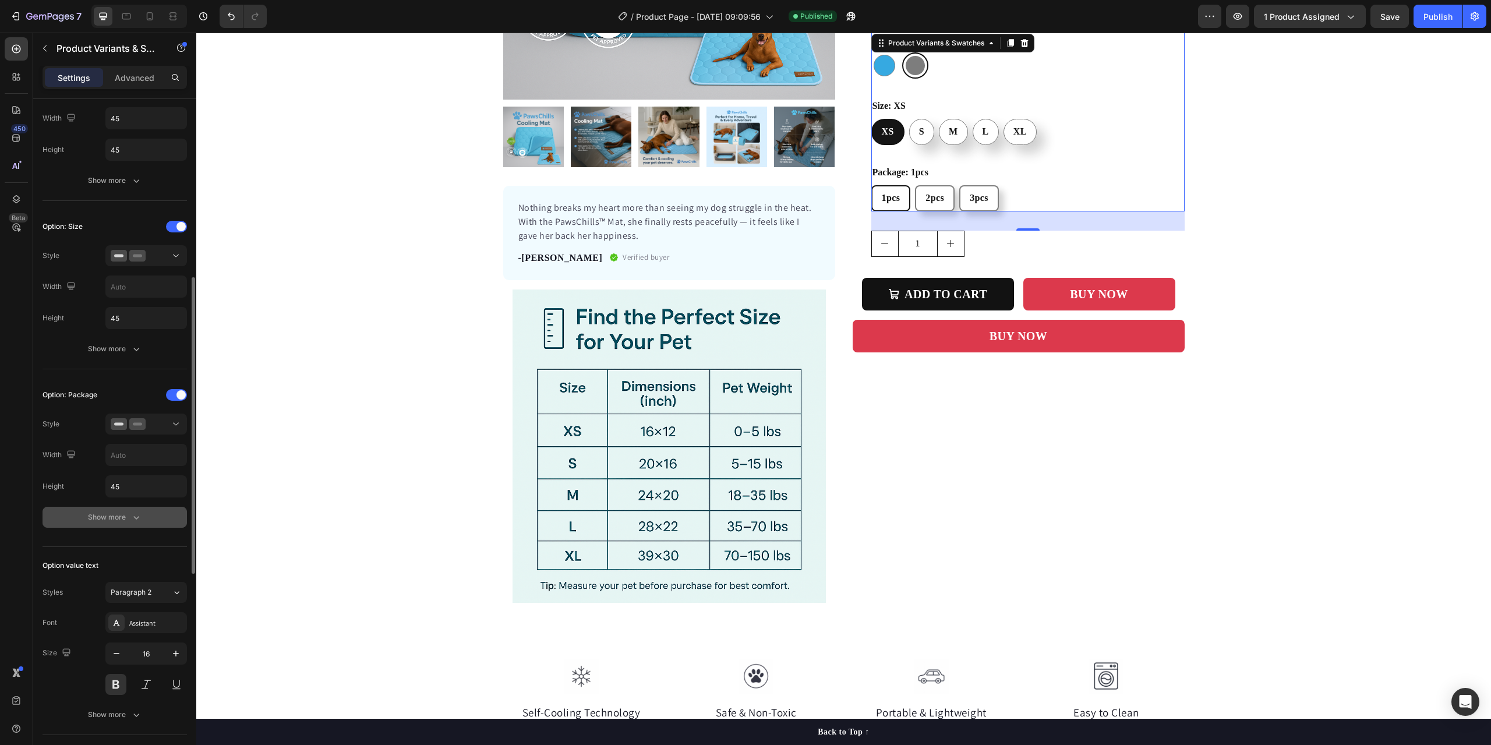
click at [119, 519] on div "Show more" at bounding box center [115, 517] width 54 height 12
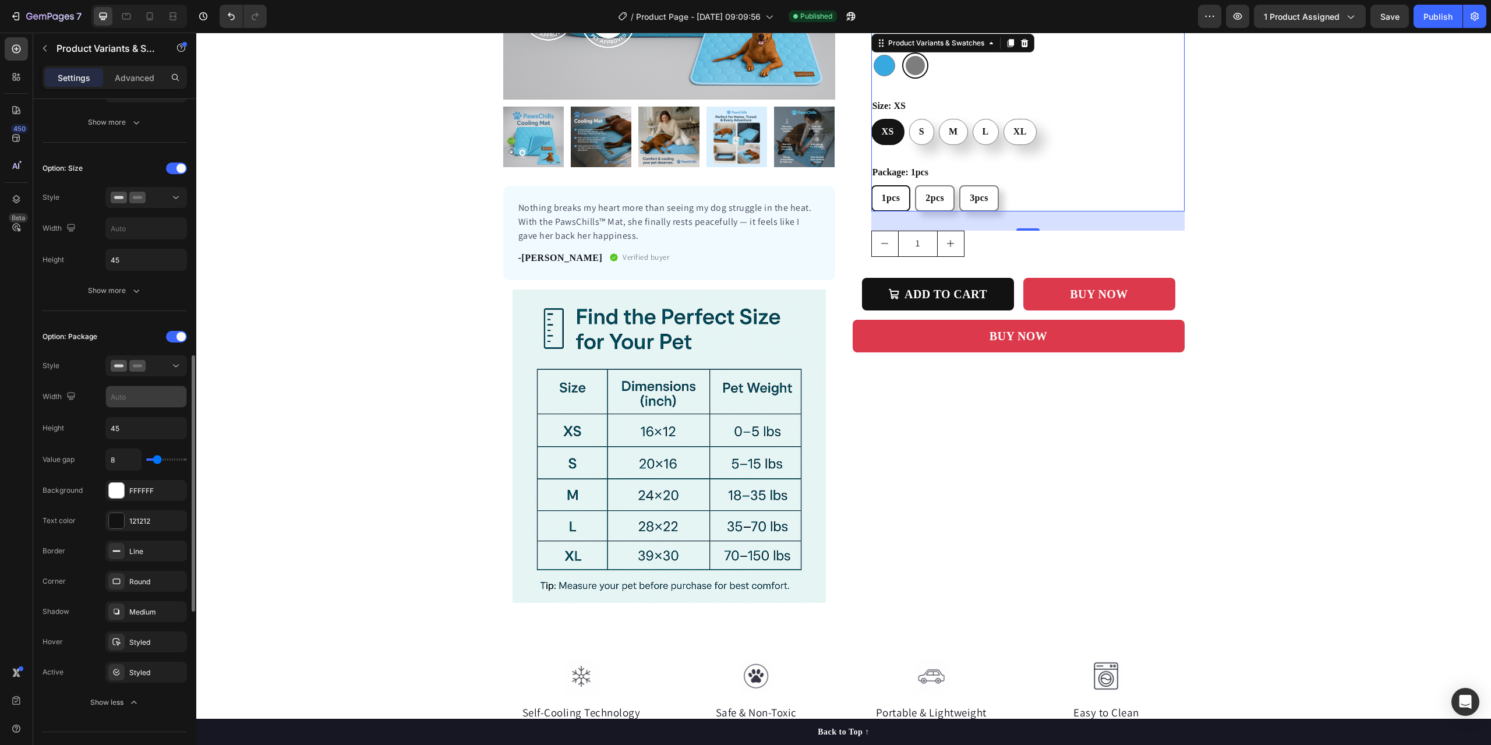
scroll to position [524, 0]
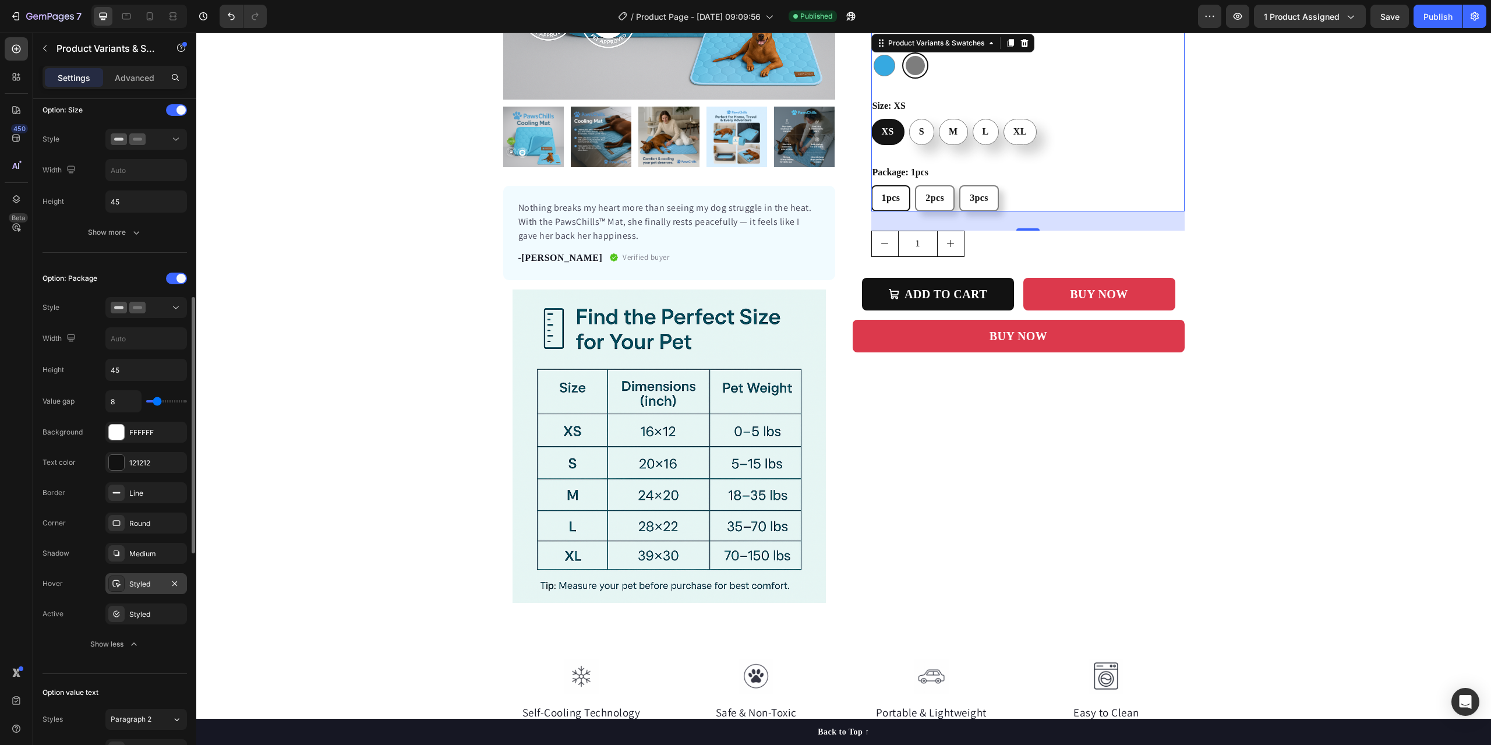
click at [134, 582] on div "Styled" at bounding box center [146, 584] width 34 height 10
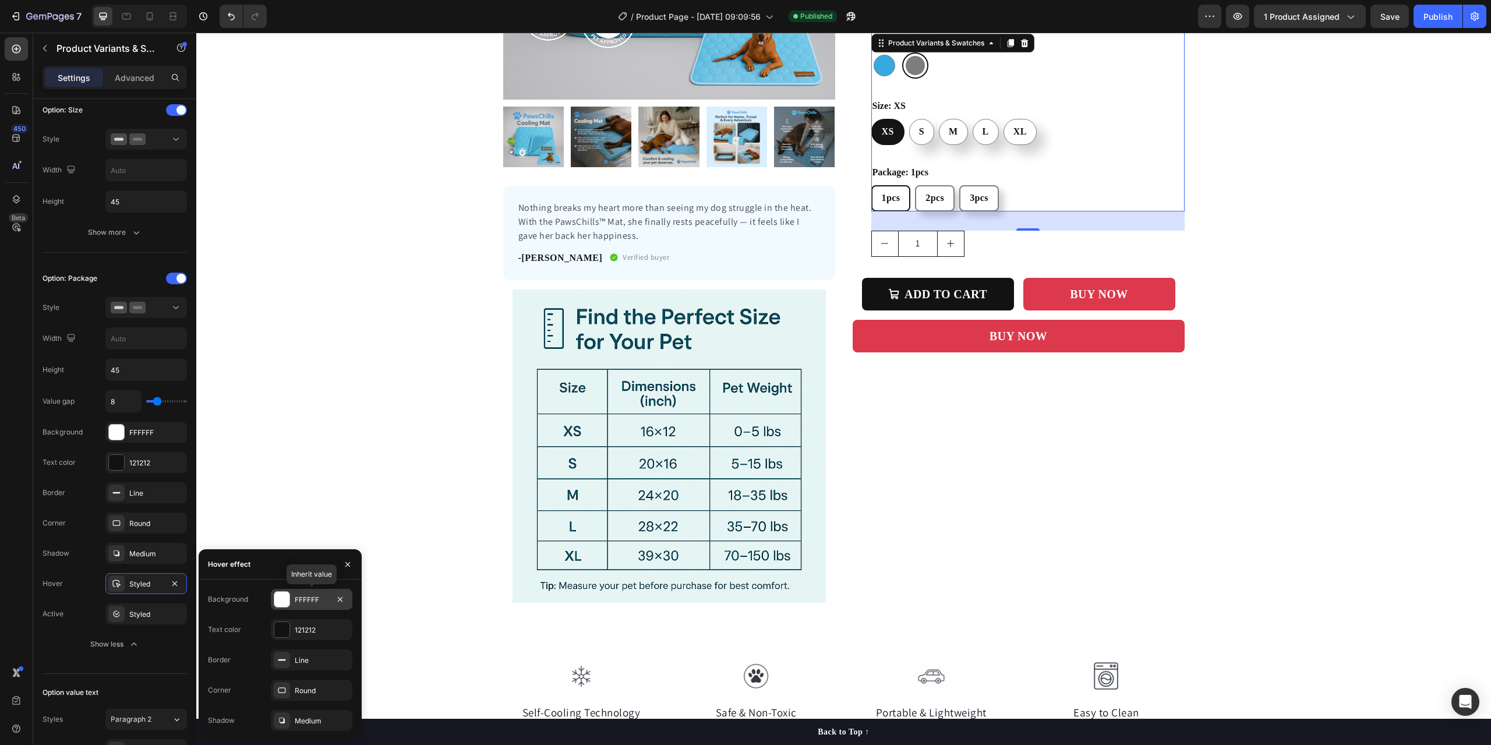
click at [281, 601] on div at bounding box center [281, 599] width 15 height 15
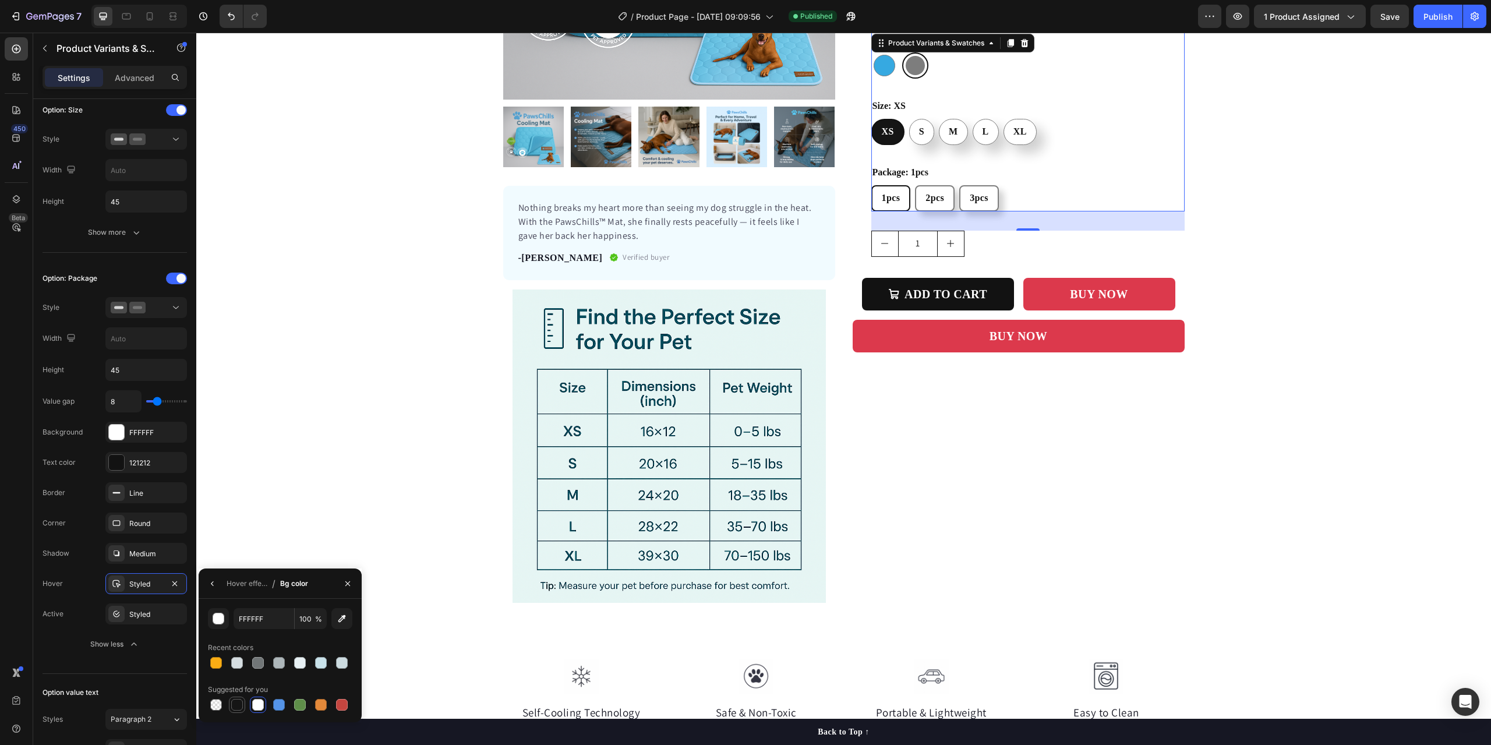
click at [238, 707] on div at bounding box center [237, 705] width 12 height 12
click at [252, 621] on input "151515" at bounding box center [263, 618] width 61 height 21
click at [221, 621] on div "button" at bounding box center [219, 619] width 12 height 12
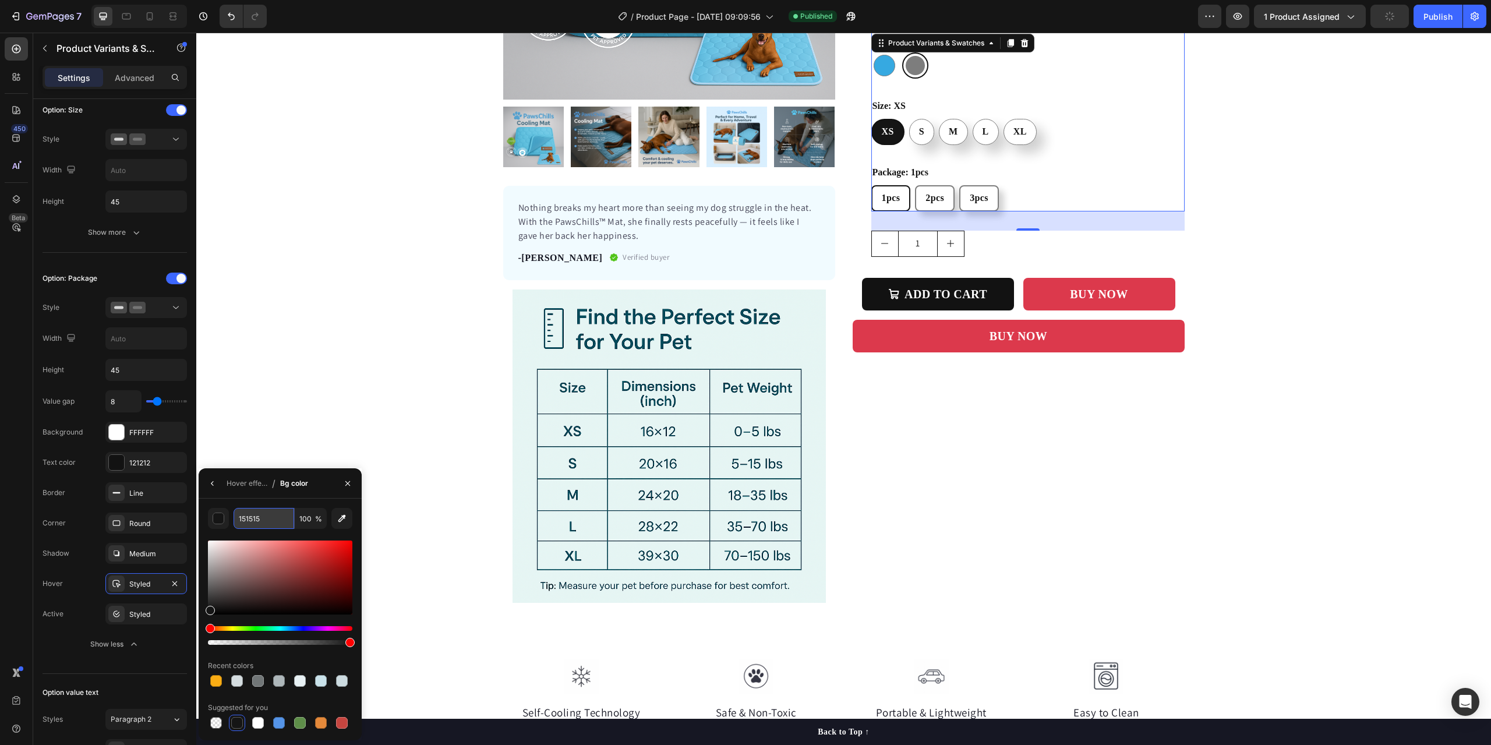
click at [246, 522] on input "151515" at bounding box center [263, 518] width 61 height 21
type input "121212"
click at [216, 521] on div "button" at bounding box center [219, 519] width 12 height 12
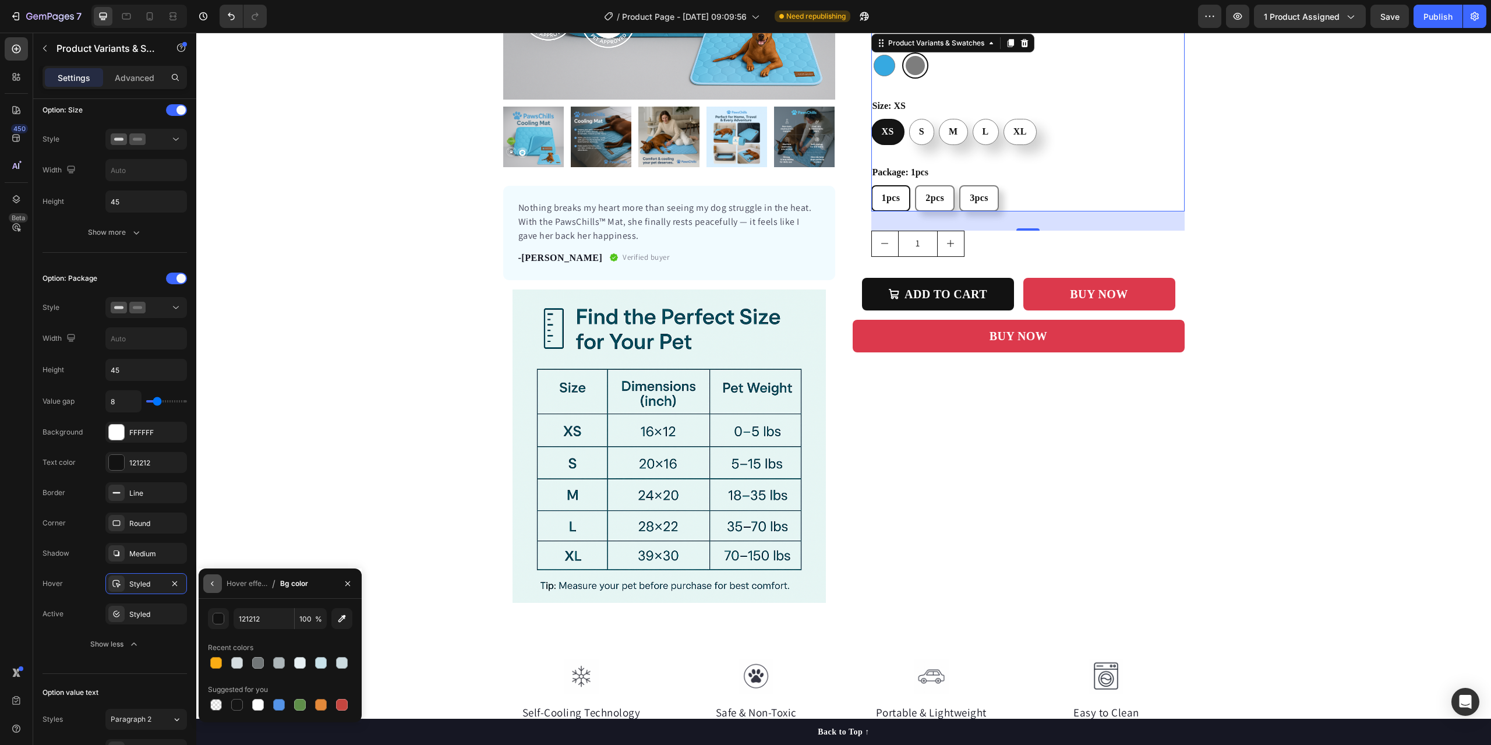
click at [214, 582] on icon "button" at bounding box center [212, 583] width 9 height 9
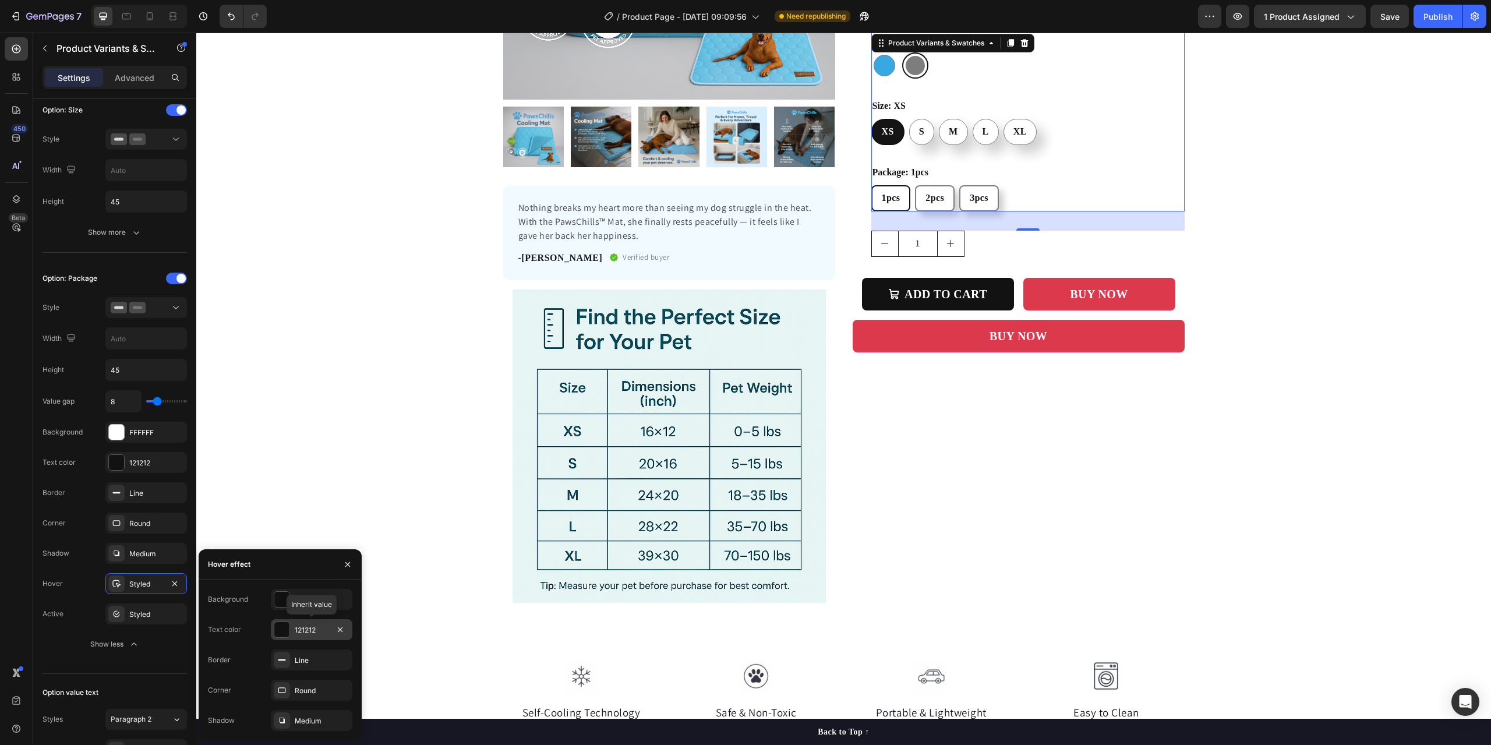
click at [281, 635] on div at bounding box center [281, 629] width 15 height 15
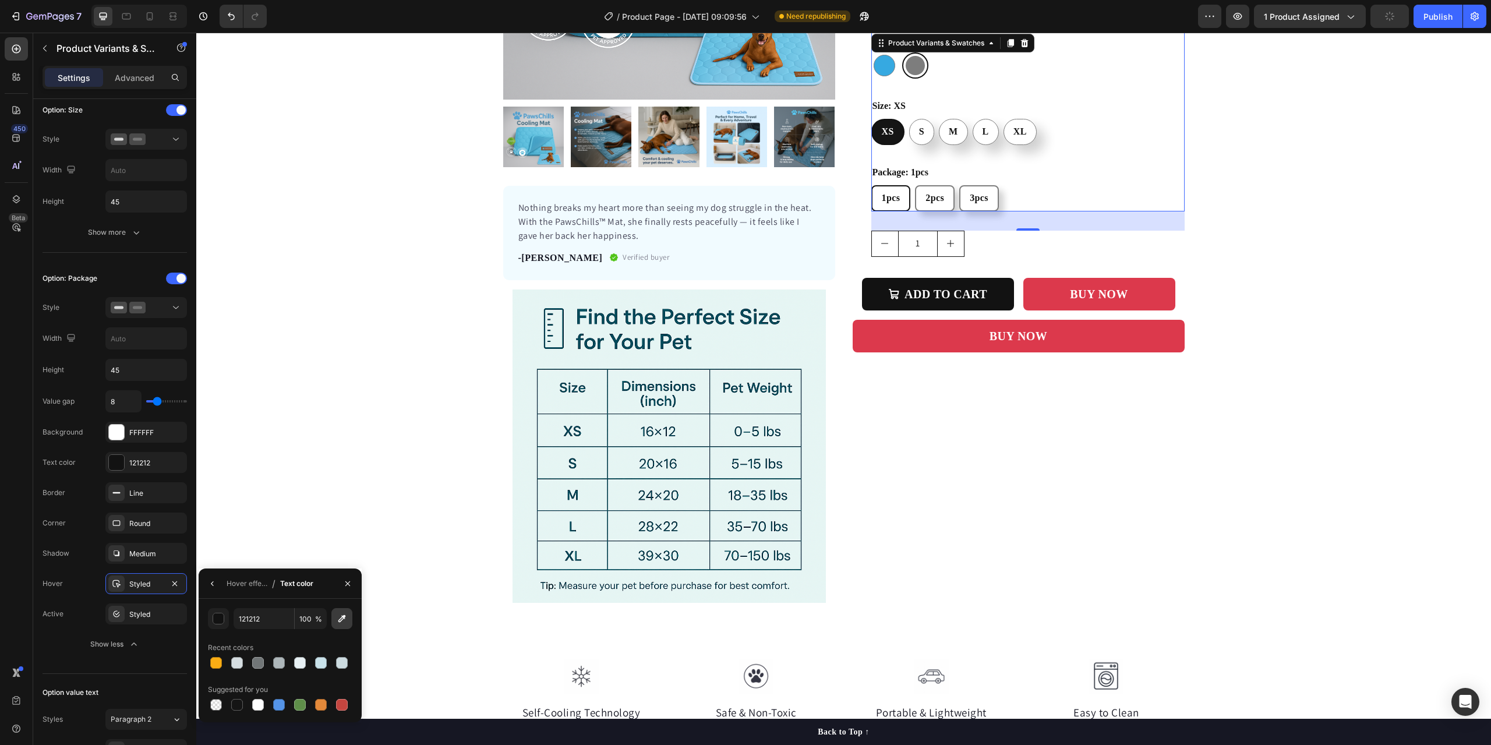
click at [344, 618] on icon "button" at bounding box center [342, 619] width 8 height 8
type input "FFFFFF"
click at [219, 620] on div "button" at bounding box center [219, 619] width 12 height 12
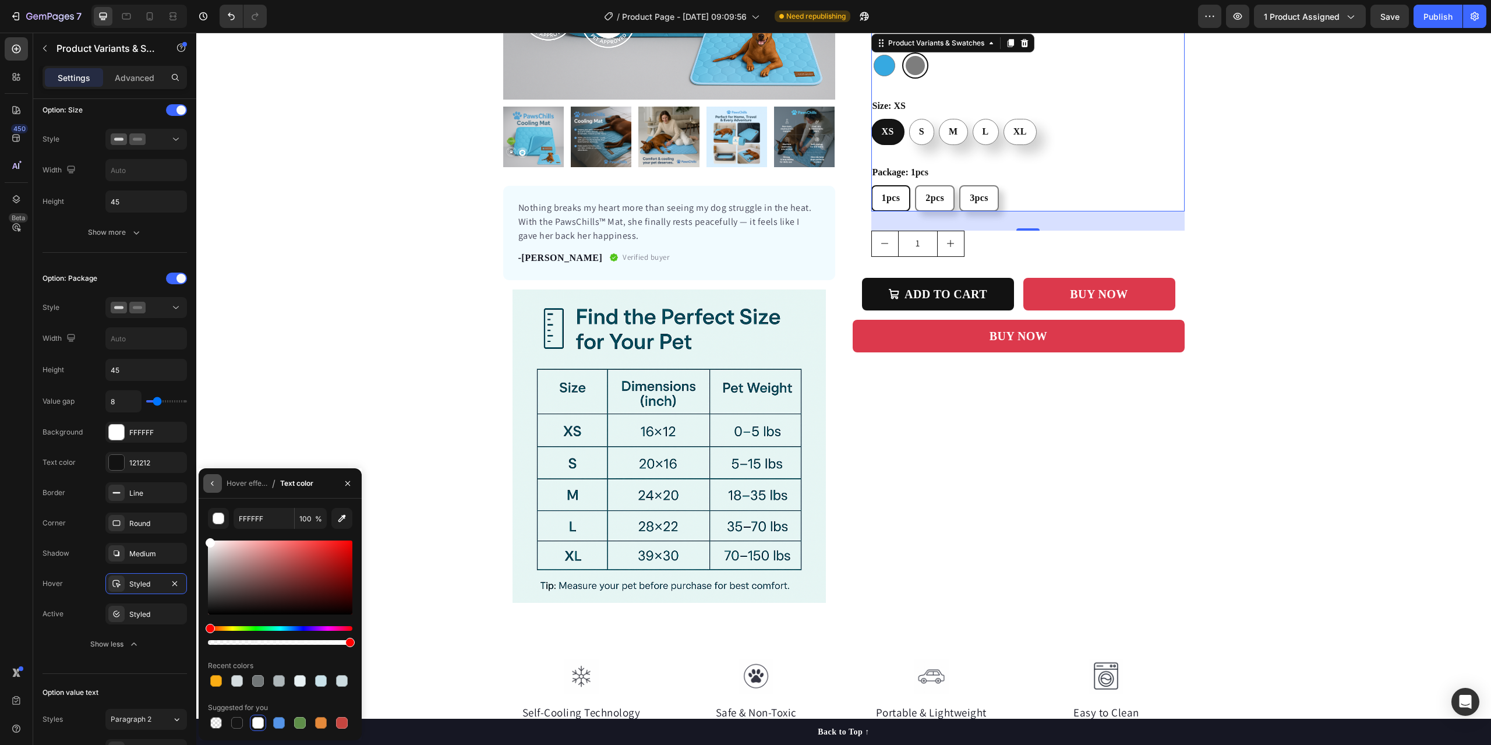
click at [215, 479] on icon "button" at bounding box center [212, 483] width 9 height 9
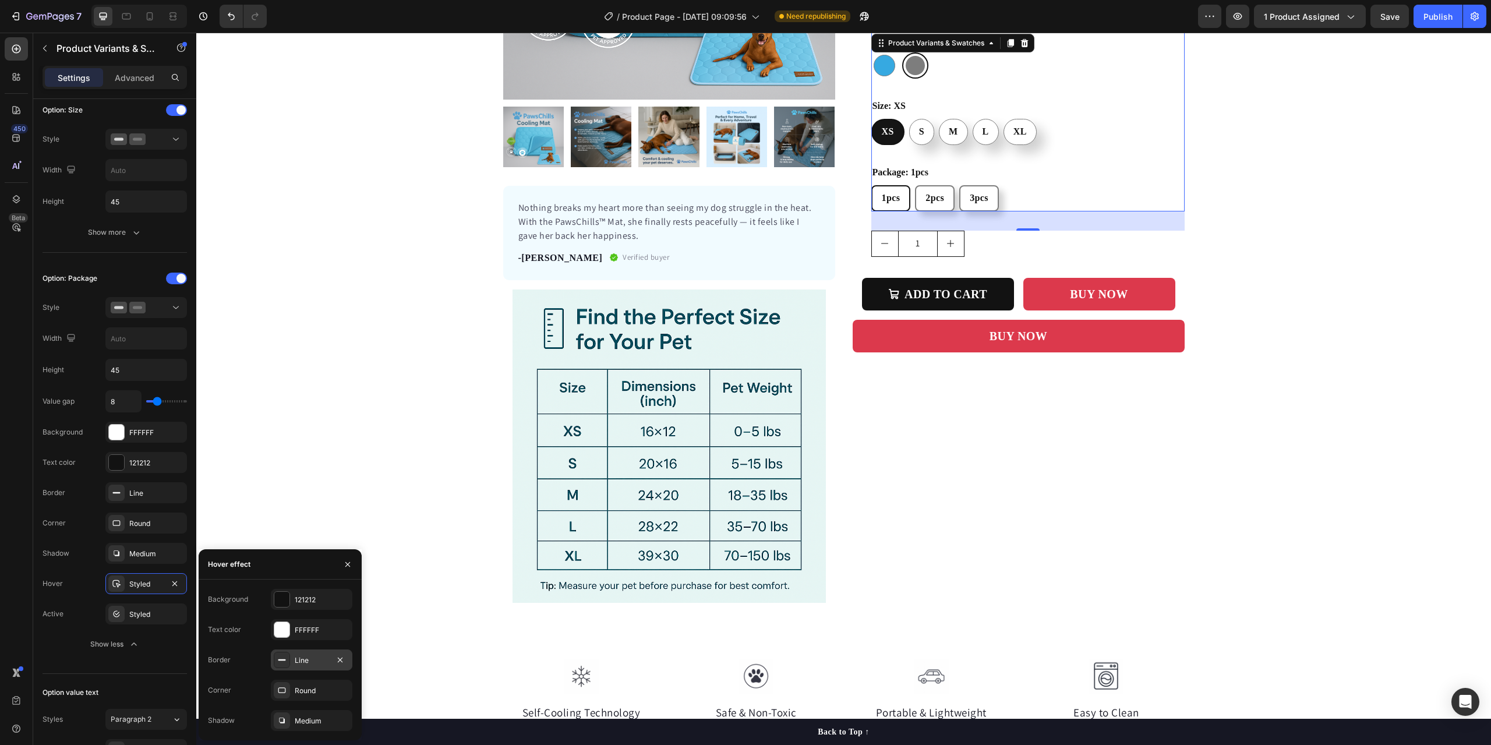
click at [294, 666] on div "Line" at bounding box center [312, 659] width 82 height 21
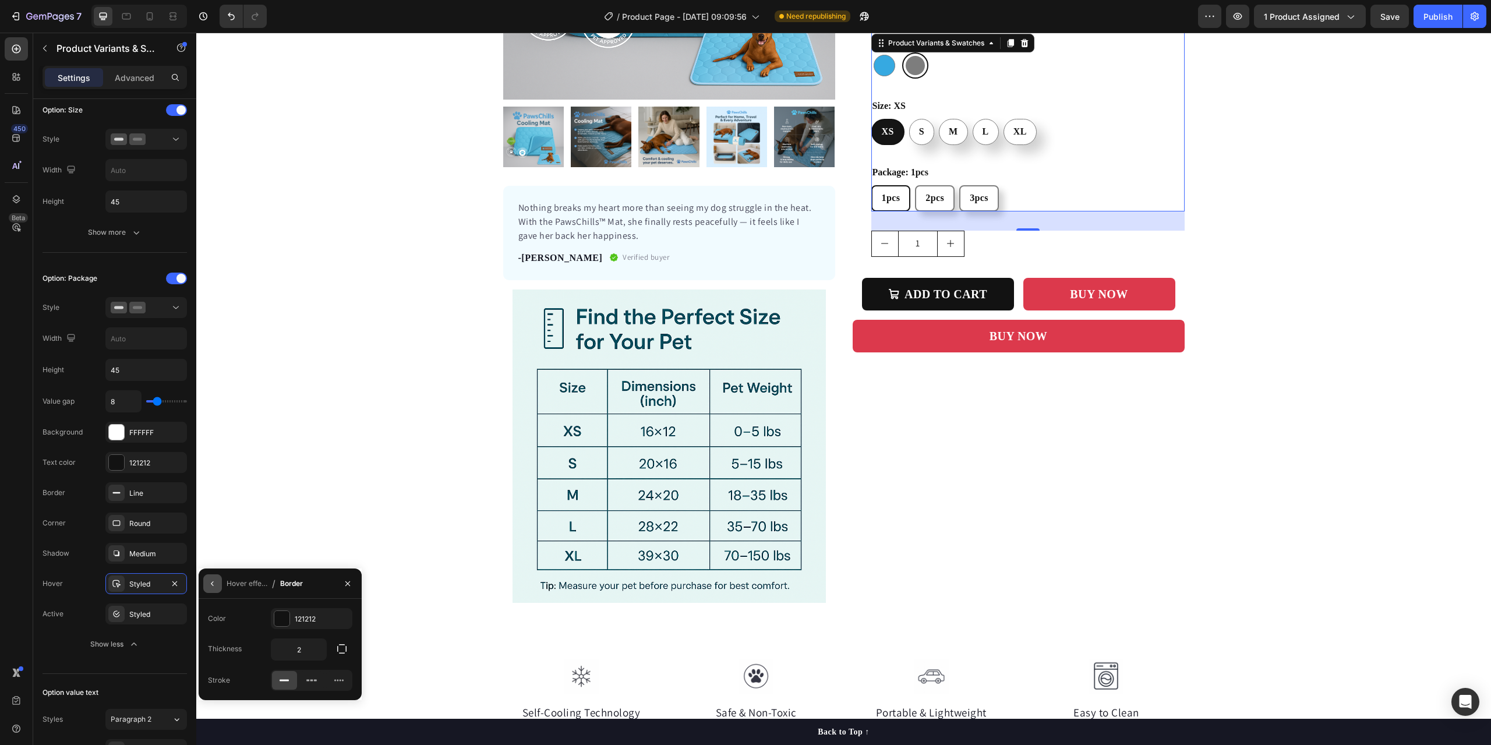
click at [212, 583] on icon "button" at bounding box center [212, 583] width 2 height 5
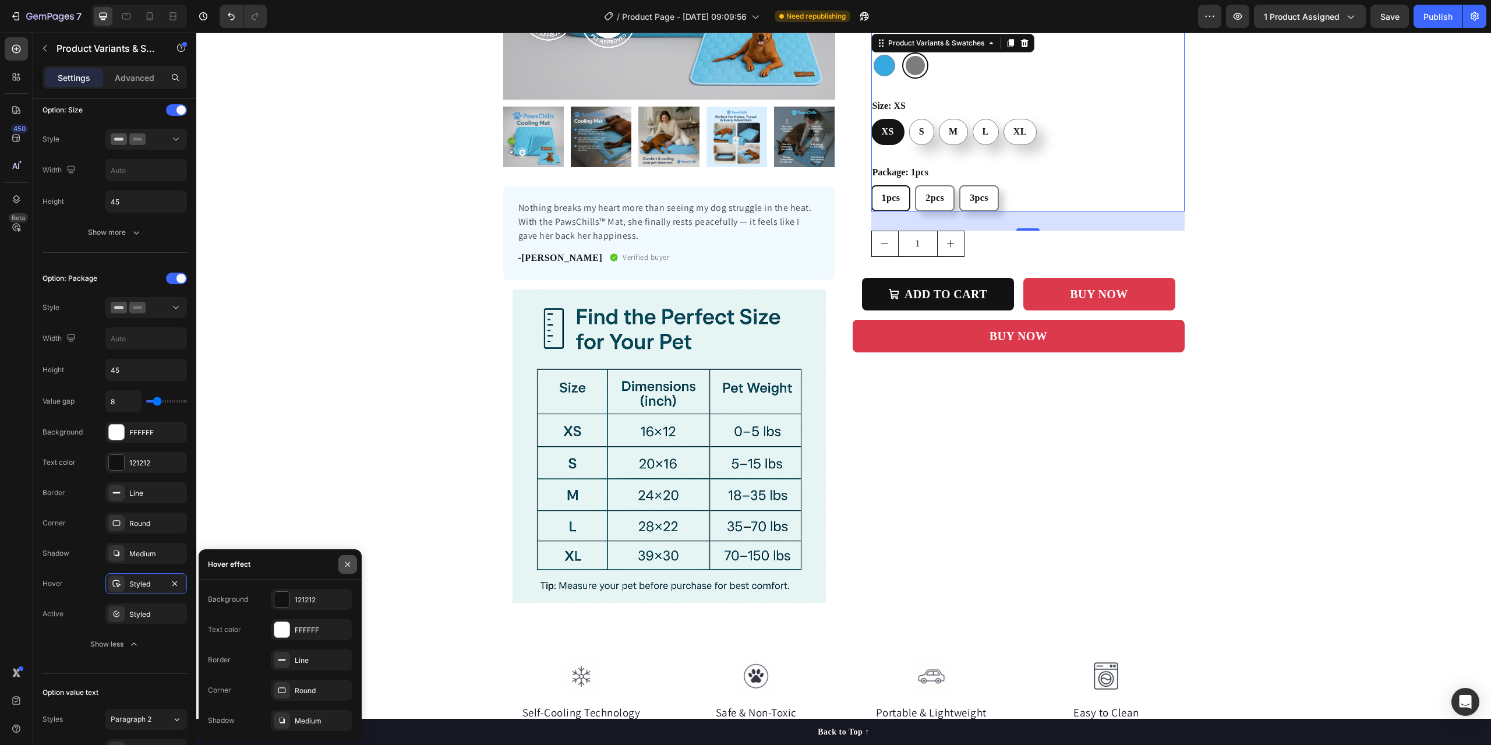
click at [348, 564] on icon "button" at bounding box center [347, 563] width 5 height 5
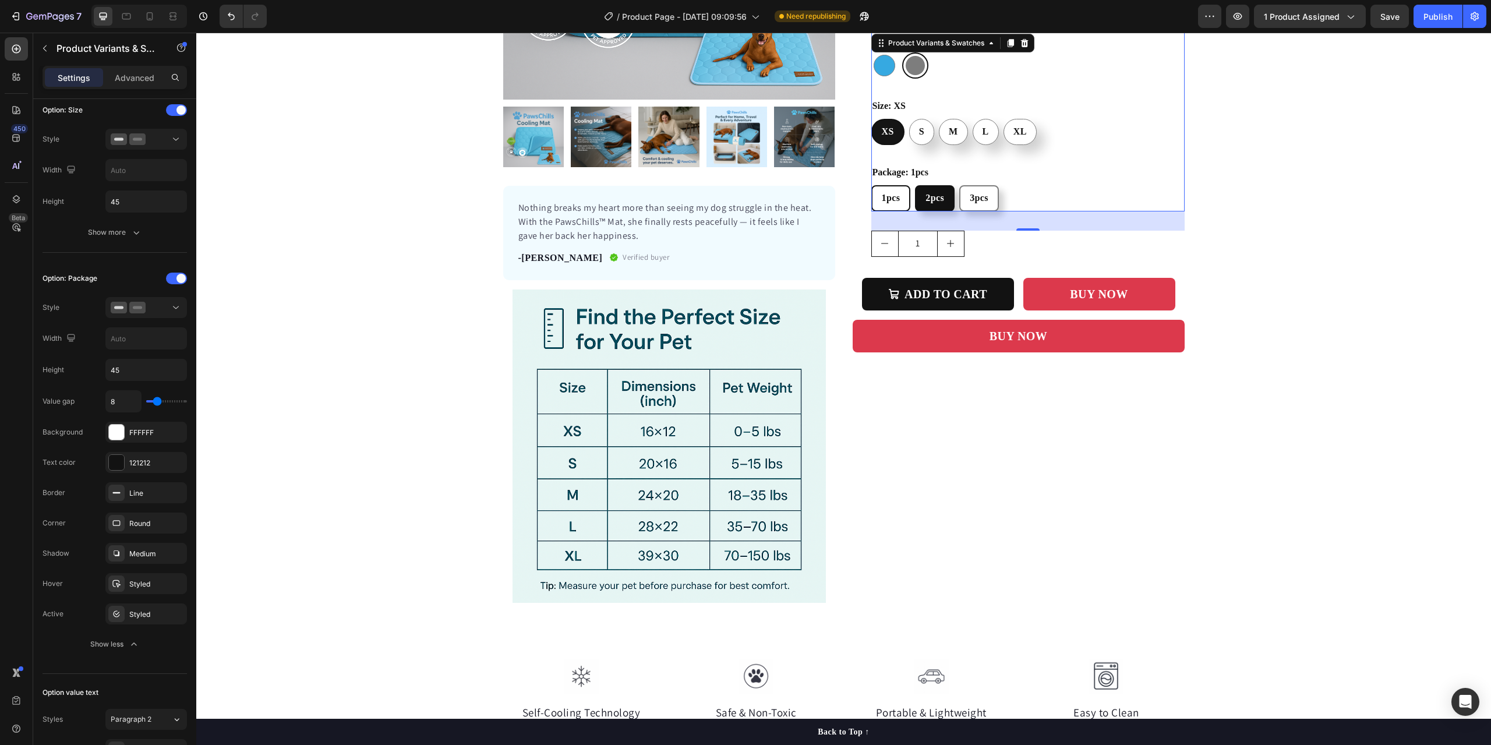
click at [935, 199] on span "2pcs" at bounding box center [934, 198] width 19 height 10
click at [915, 185] on input "2pcs 2pcs 2pcs" at bounding box center [914, 185] width 1 height 1
radio input "true"
click at [980, 199] on span "3pcs" at bounding box center [979, 198] width 19 height 10
click at [959, 185] on input "3pcs 3pcs 3pcs" at bounding box center [958, 185] width 1 height 1
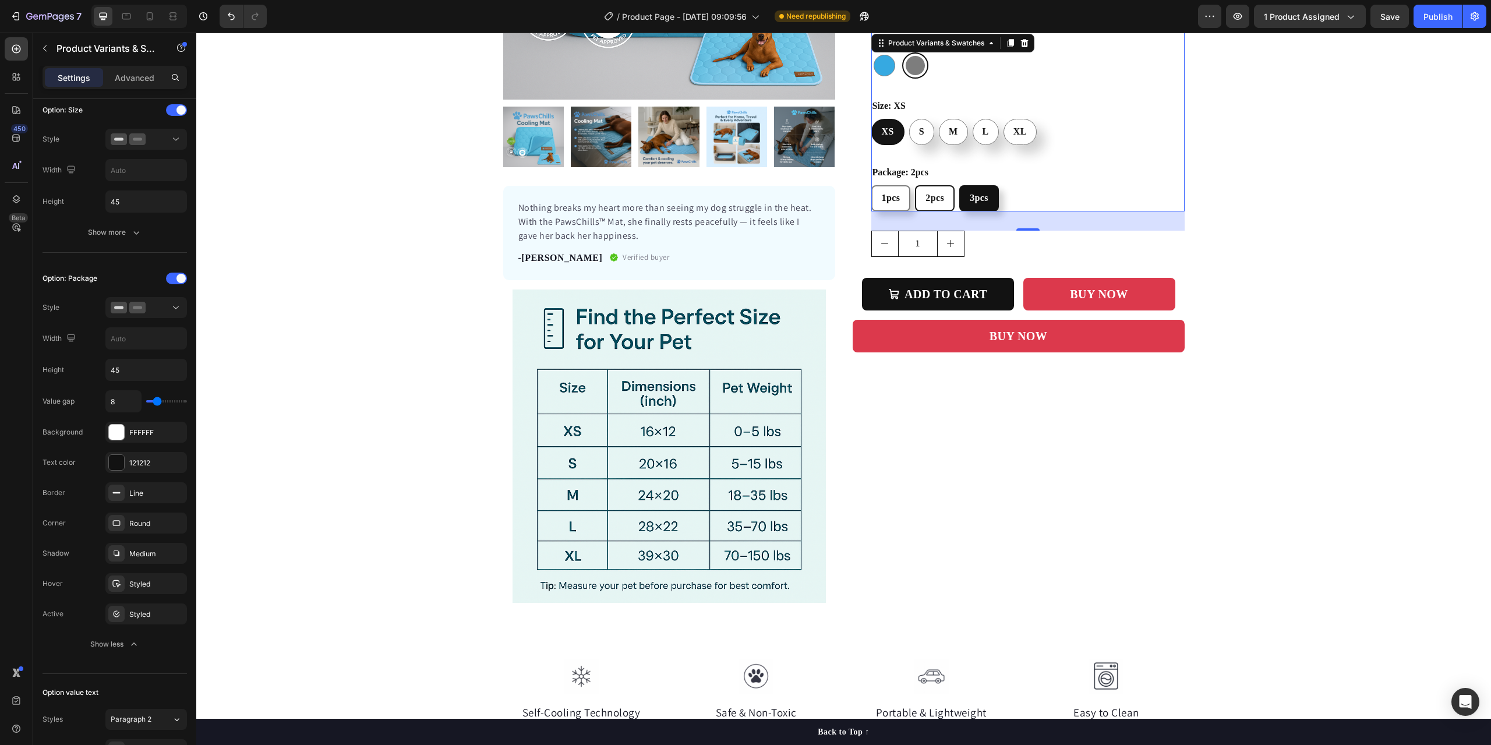
radio input "true"
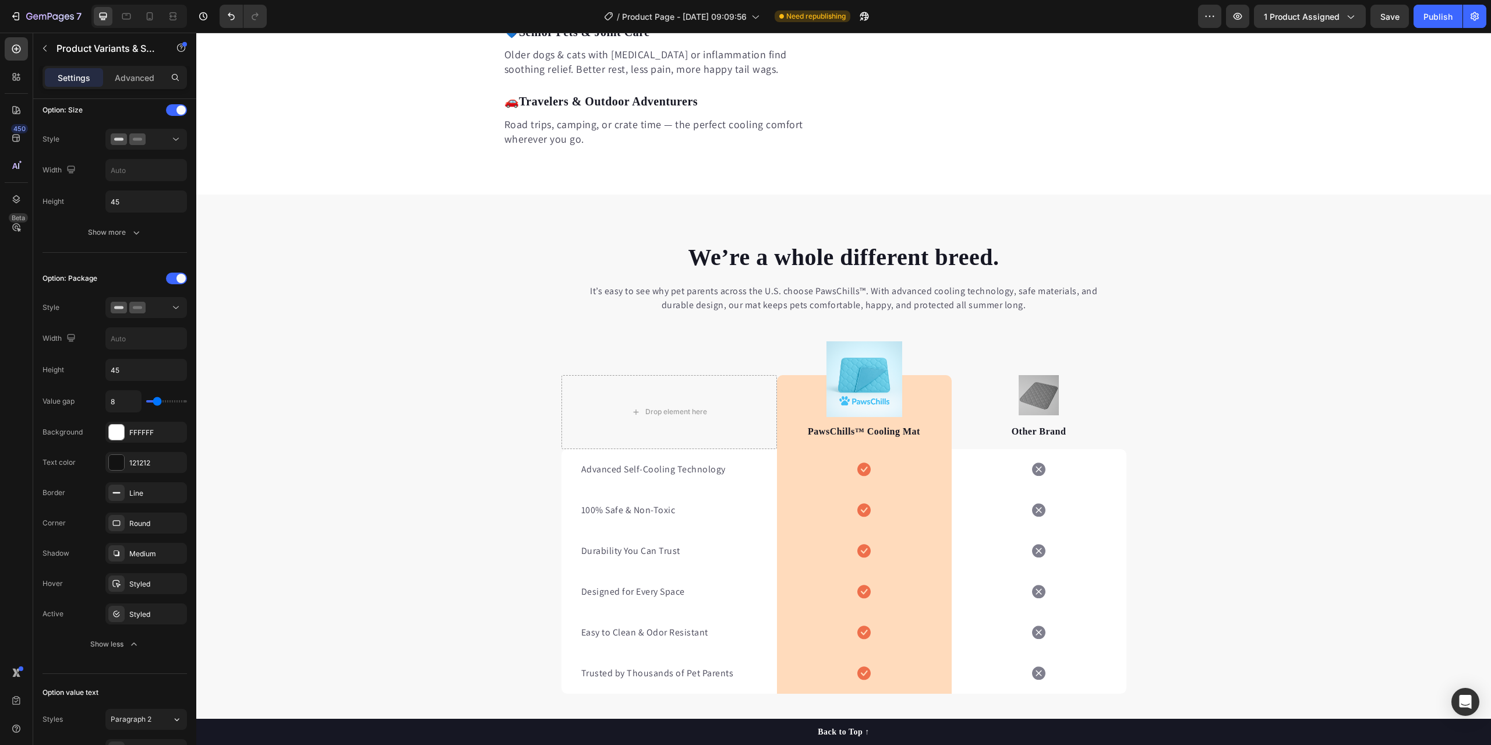
radio input "false"
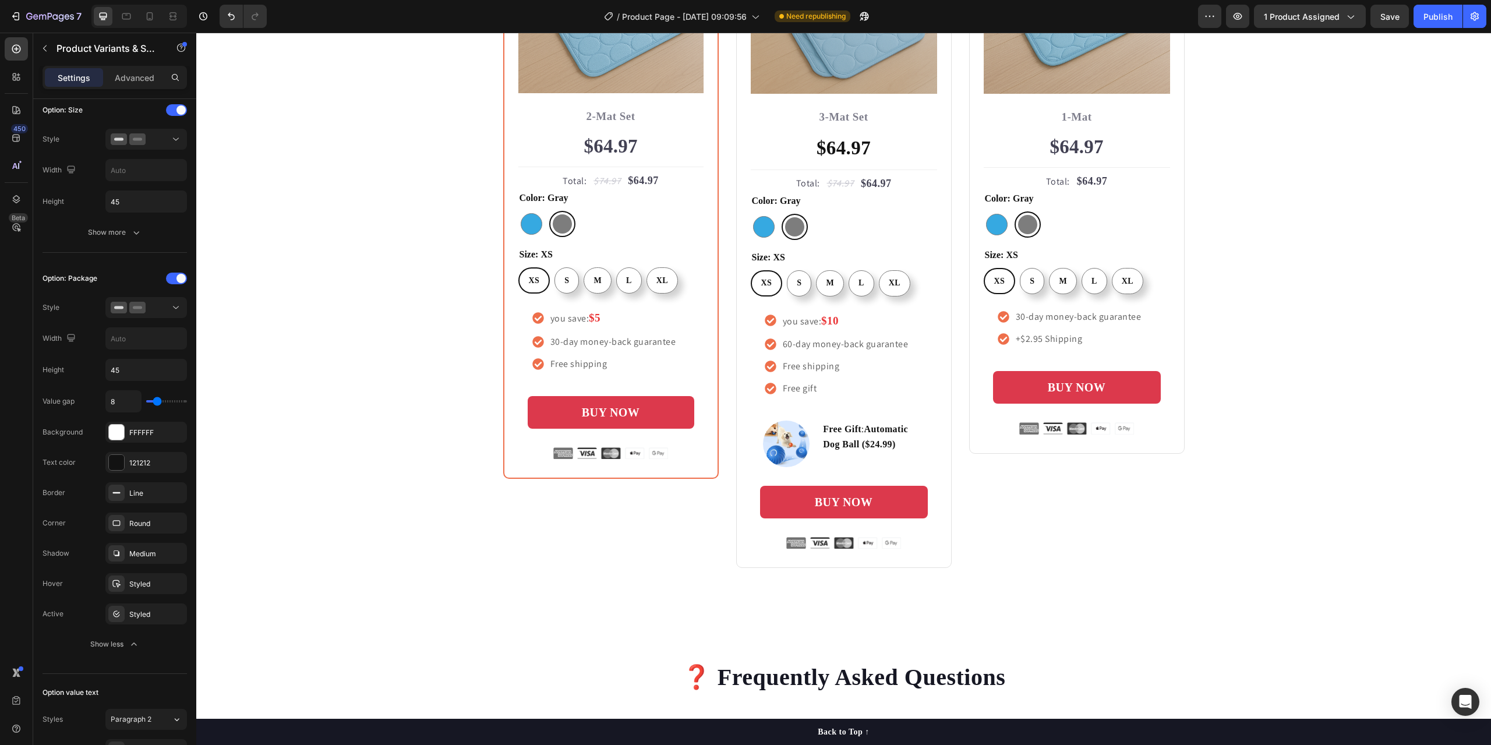
scroll to position [3552, 0]
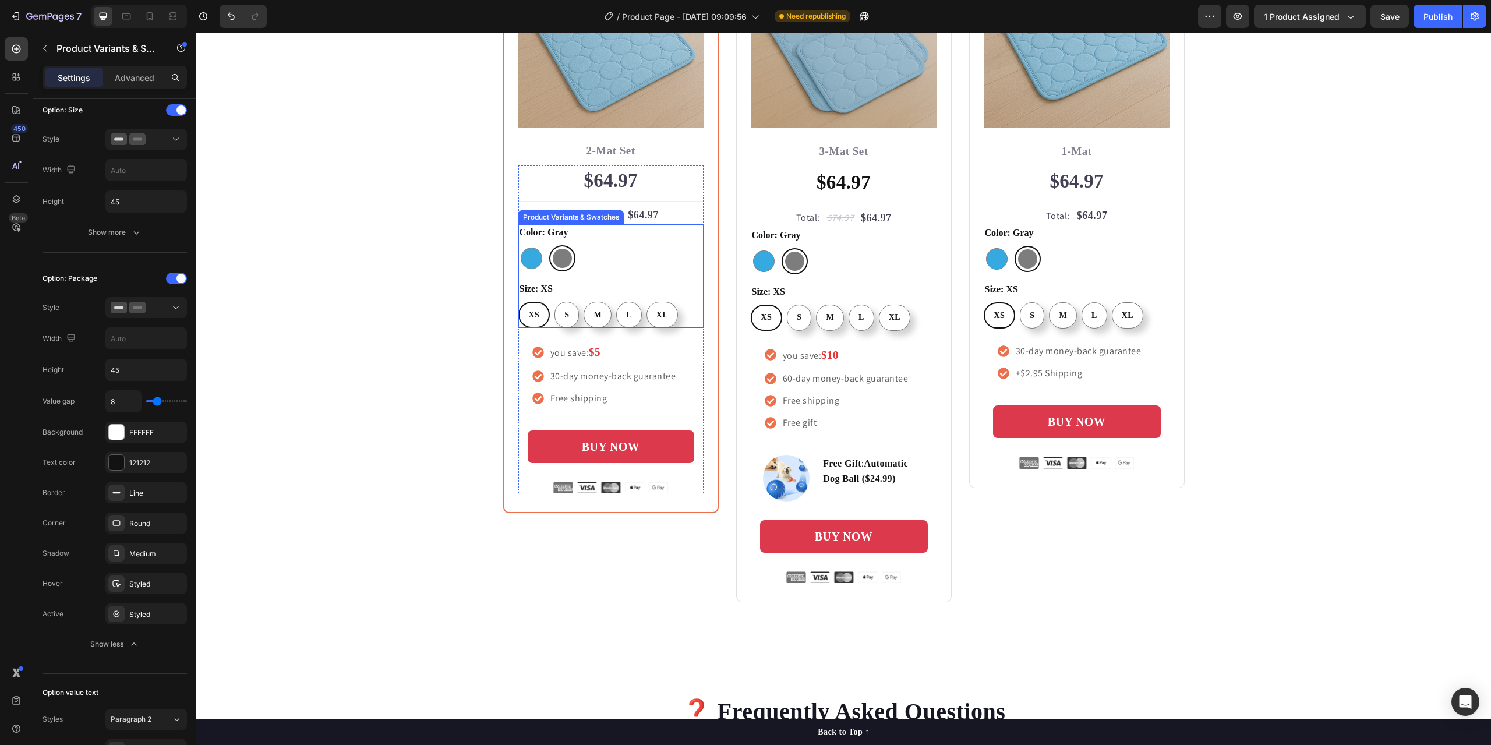
click at [644, 288] on div "Size: XS XS XS XS S S S M M M L L L XL XL XL" at bounding box center [610, 304] width 185 height 47
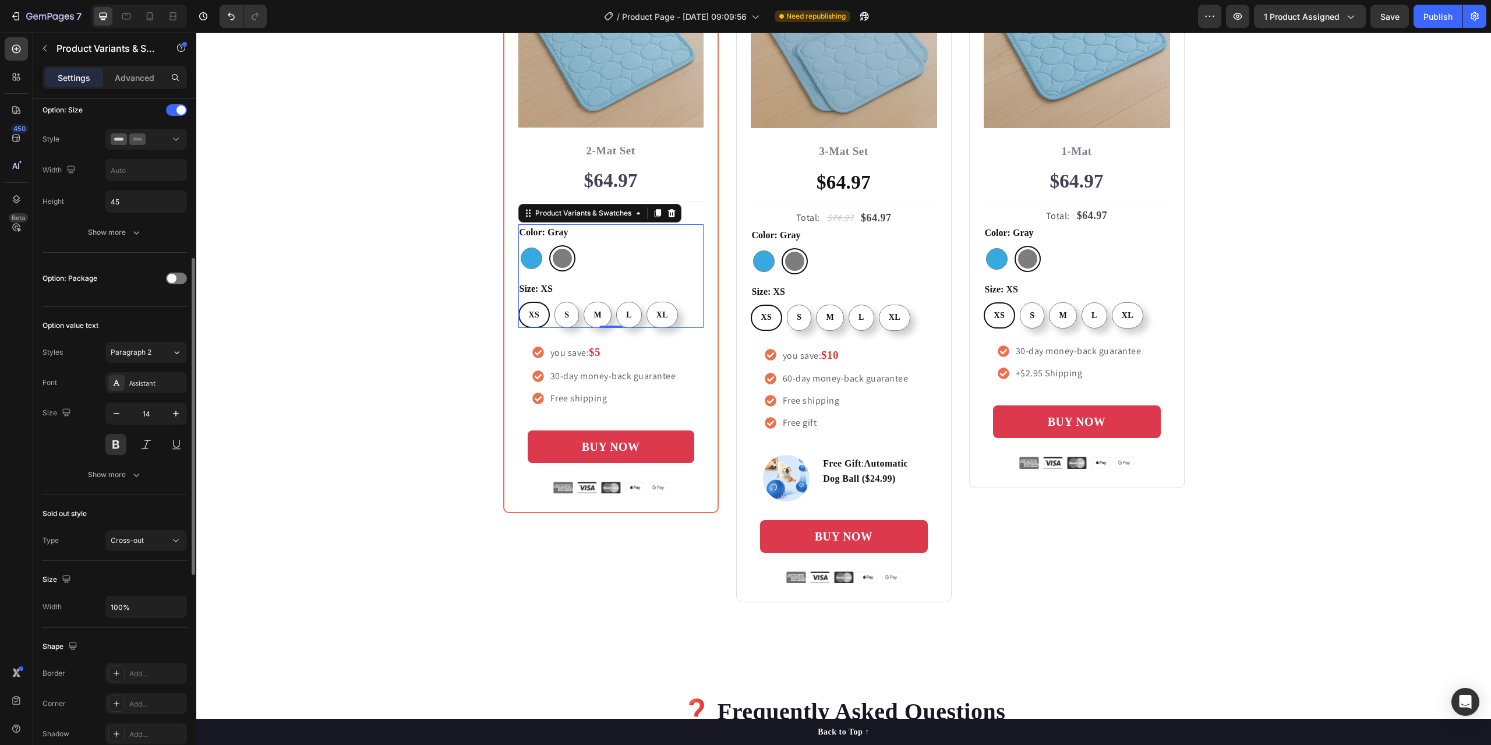
scroll to position [466, 0]
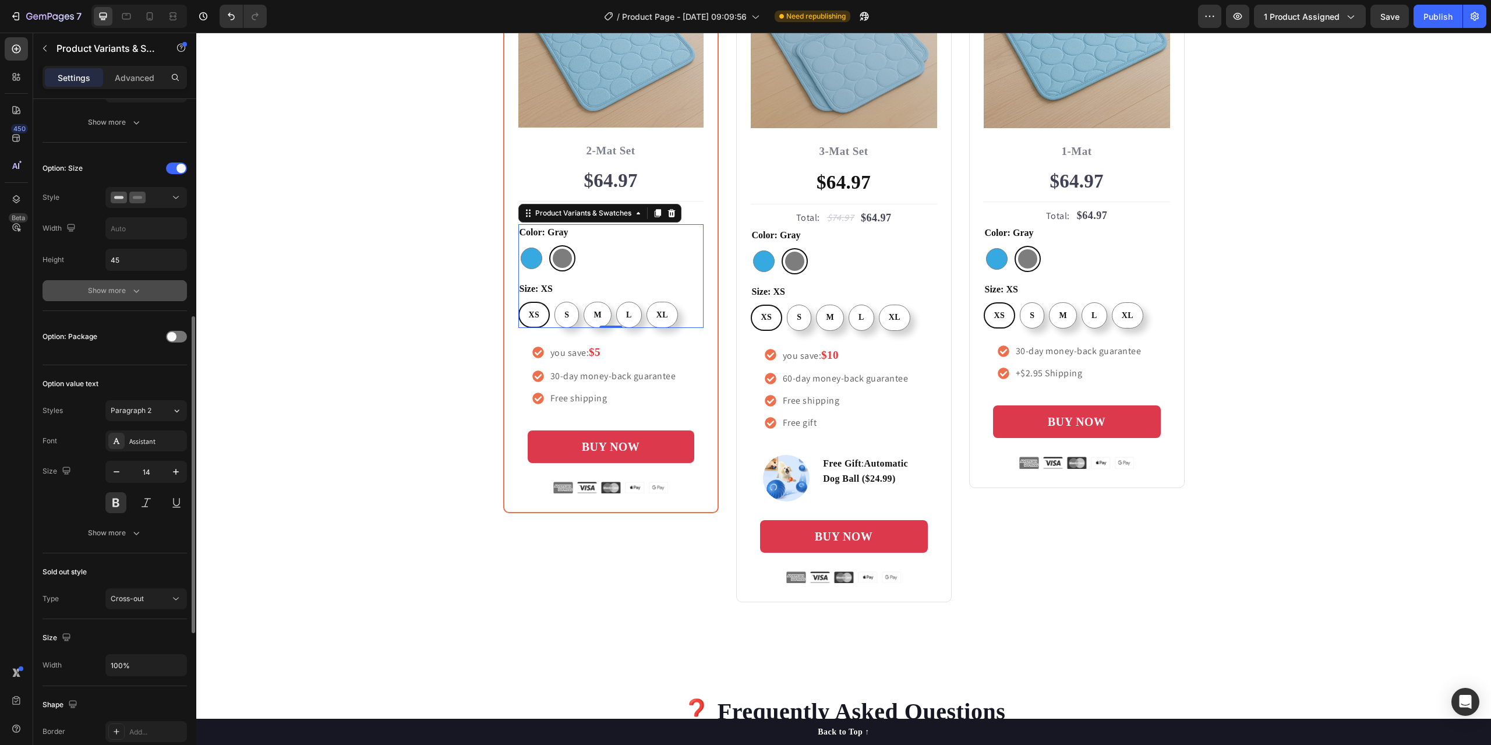
click at [119, 298] on button "Show more" at bounding box center [115, 290] width 144 height 21
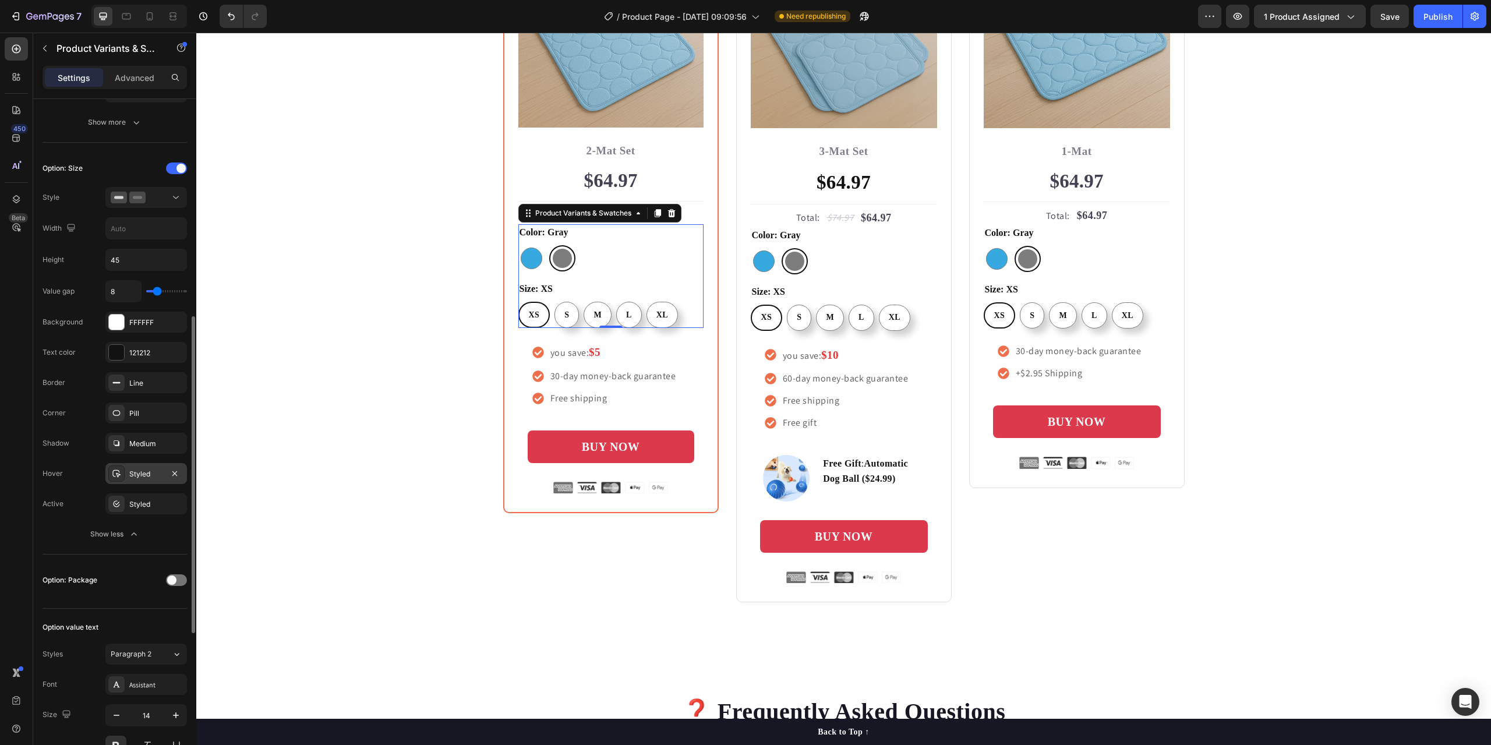
click at [127, 474] on div "Styled" at bounding box center [146, 473] width 82 height 21
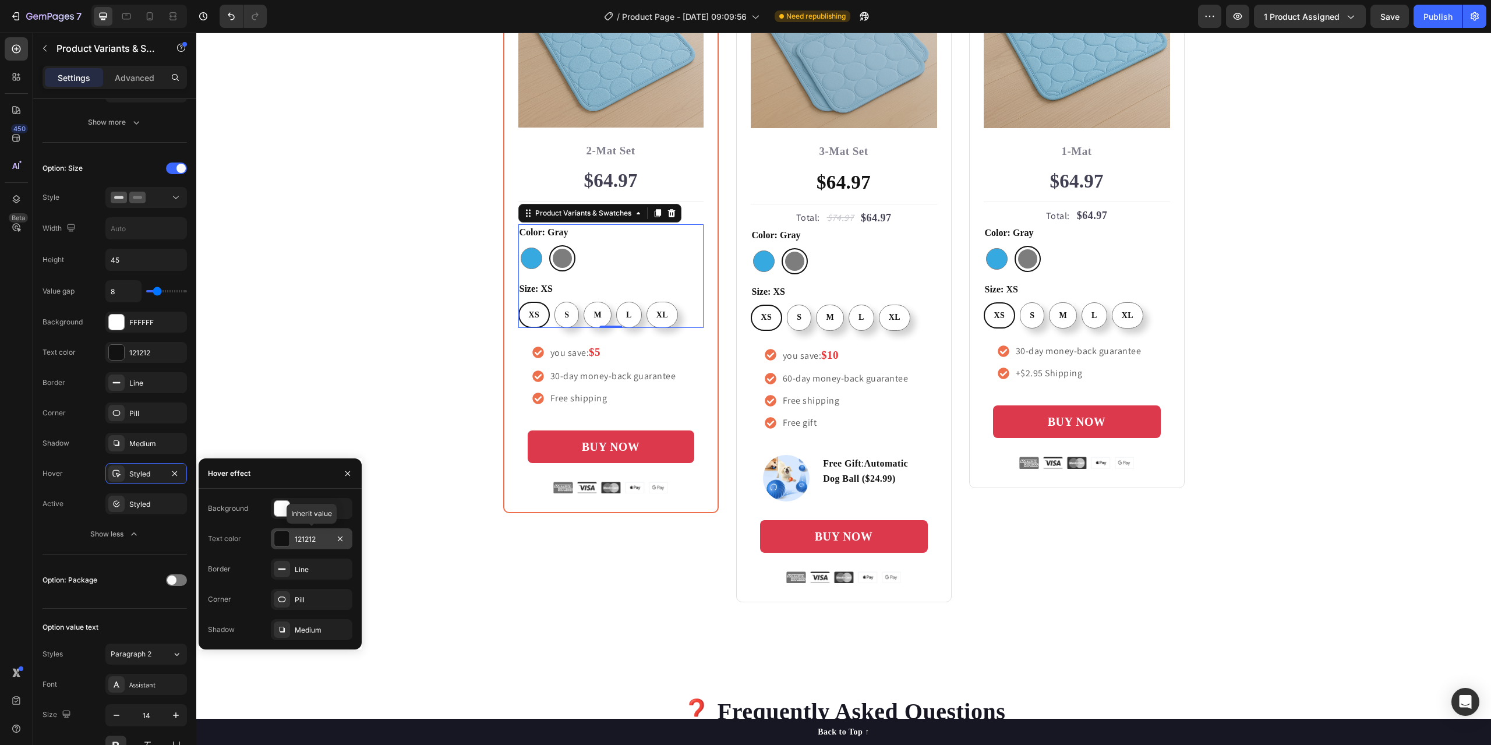
click at [297, 536] on div "121212" at bounding box center [312, 539] width 34 height 10
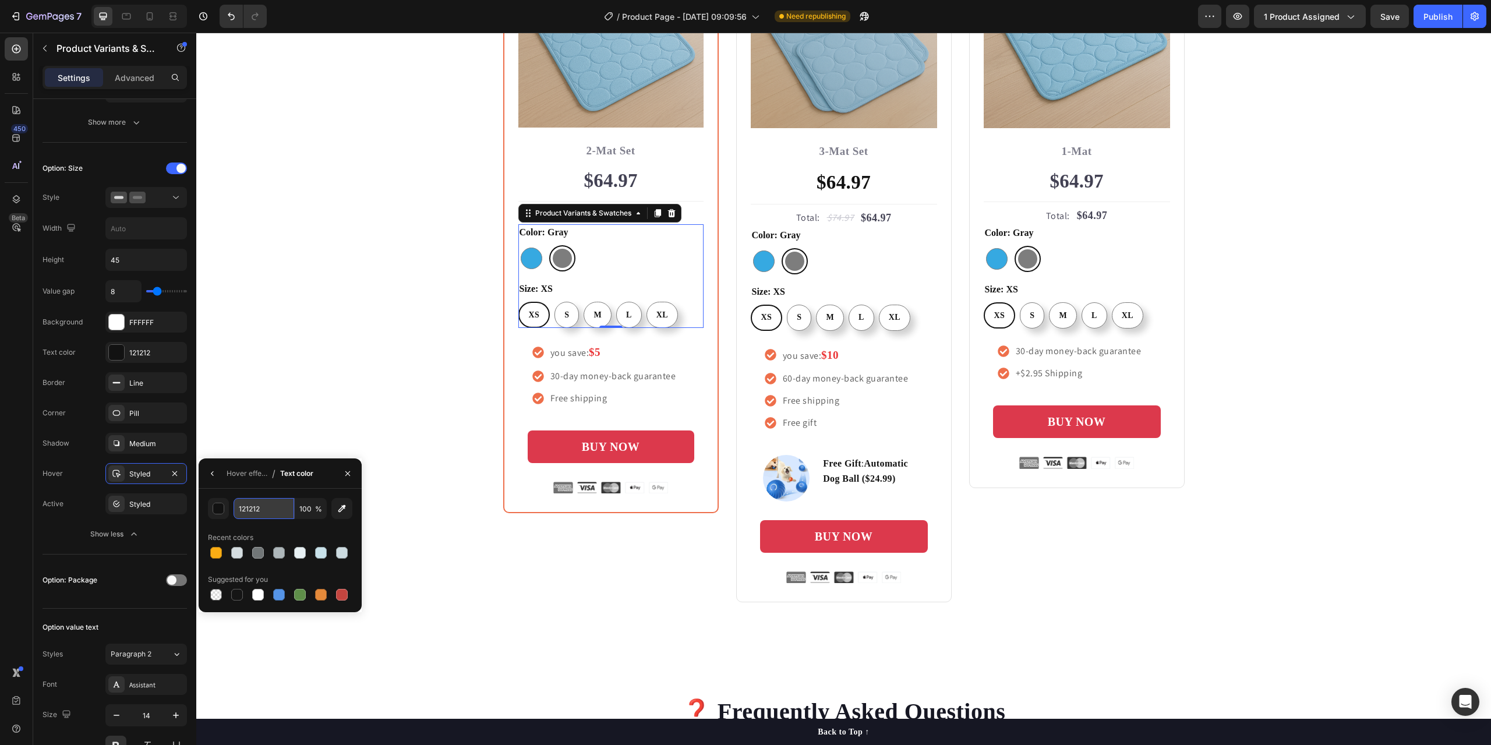
click at [247, 511] on input "121212" at bounding box center [263, 508] width 61 height 21
click at [215, 470] on icon "button" at bounding box center [212, 473] width 9 height 9
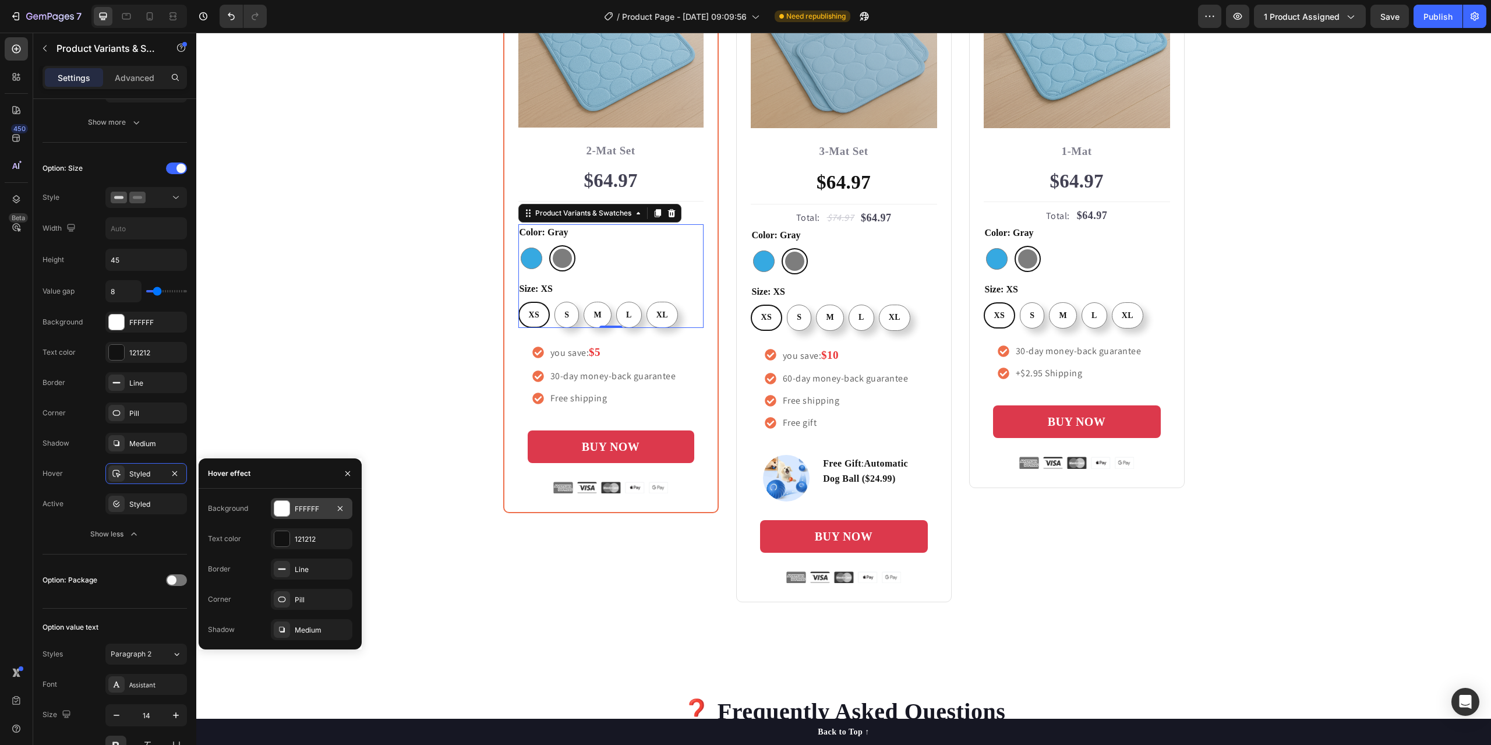
click at [295, 509] on div "FFFFFF" at bounding box center [312, 509] width 34 height 10
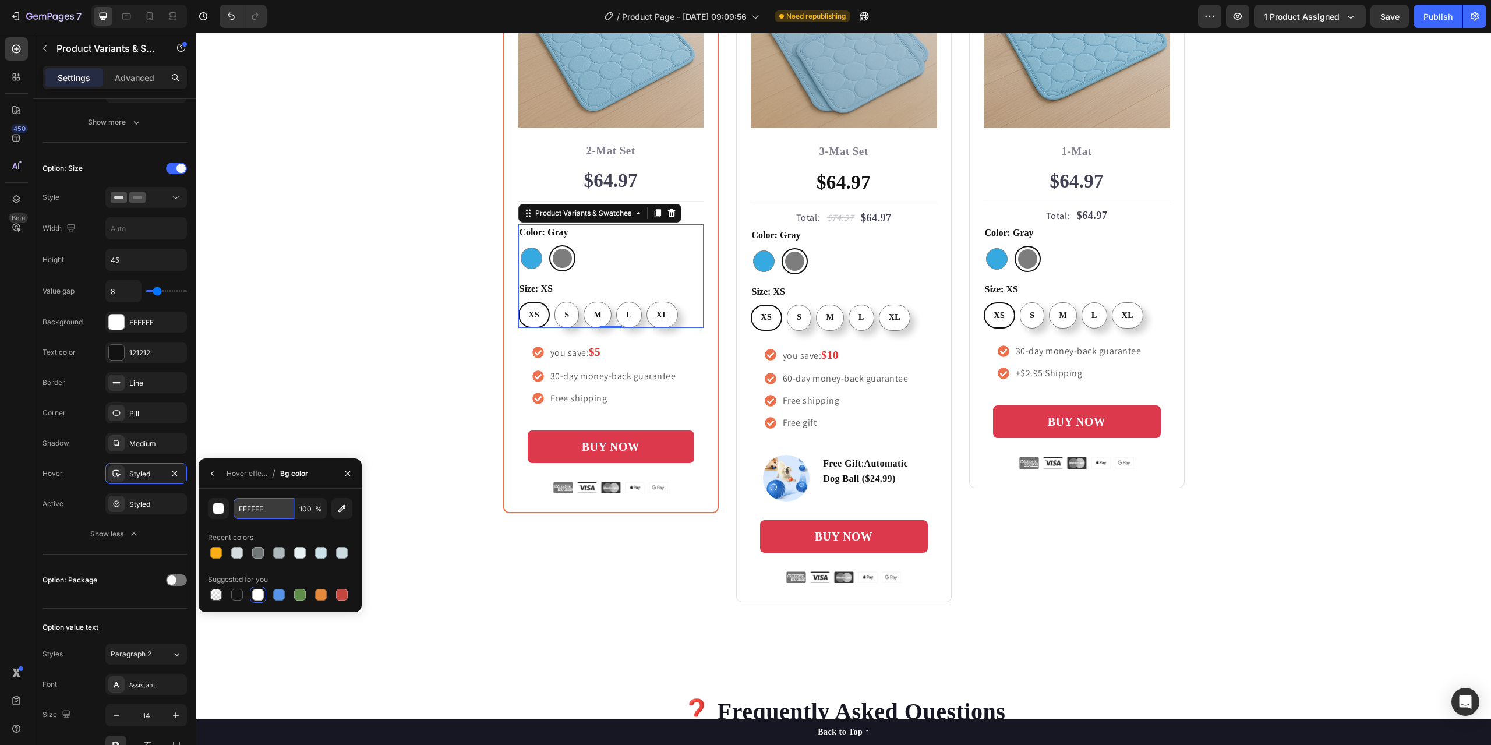
click at [252, 505] on input "FFFFFF" at bounding box center [263, 508] width 61 height 21
paste input "121212"
type input "121212"
radio input "true"
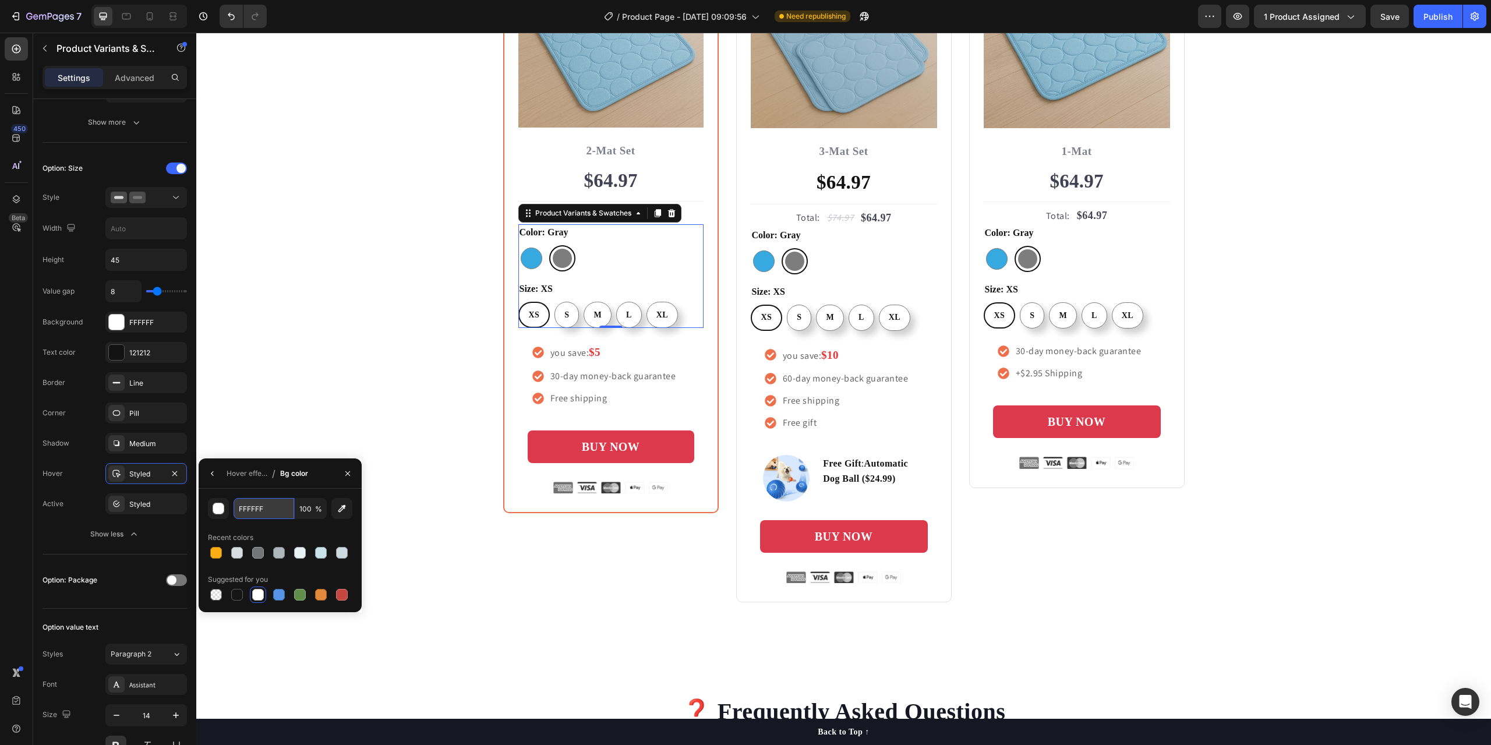
radio input "true"
click at [215, 473] on icon "button" at bounding box center [212, 473] width 9 height 9
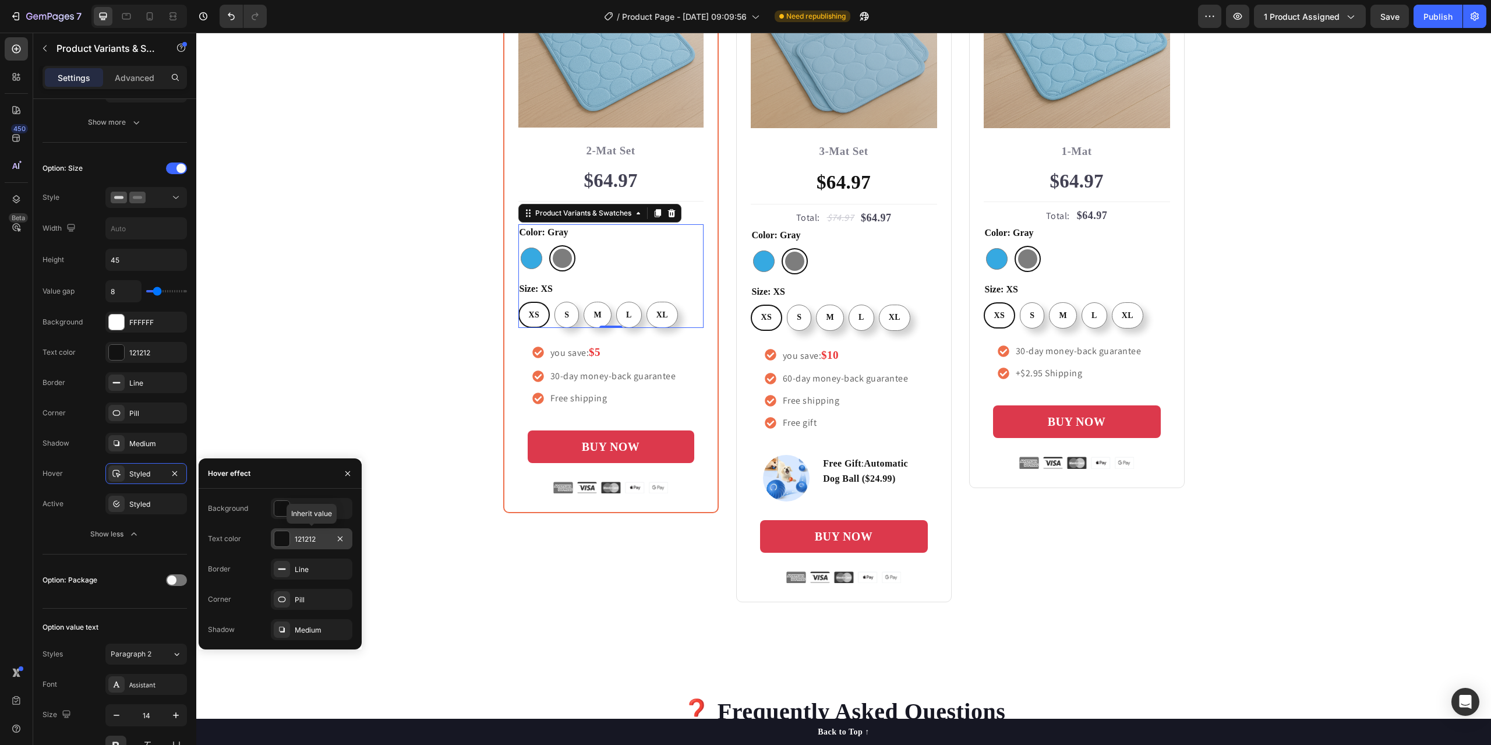
click at [301, 537] on div "121212" at bounding box center [312, 539] width 34 height 10
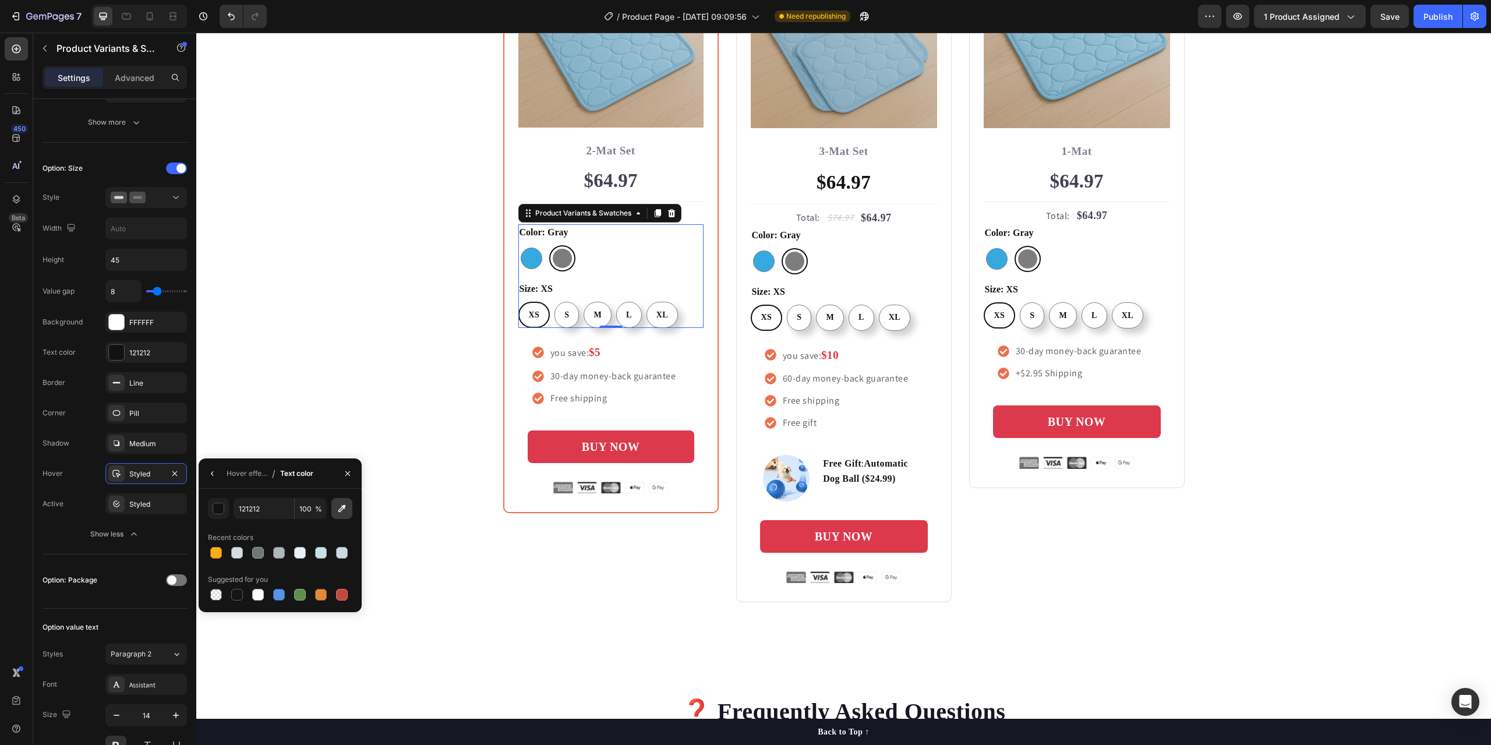
click at [346, 509] on icon "button" at bounding box center [342, 509] width 12 height 12
type input "FFFFFF"
click at [218, 510] on div "button" at bounding box center [219, 509] width 12 height 12
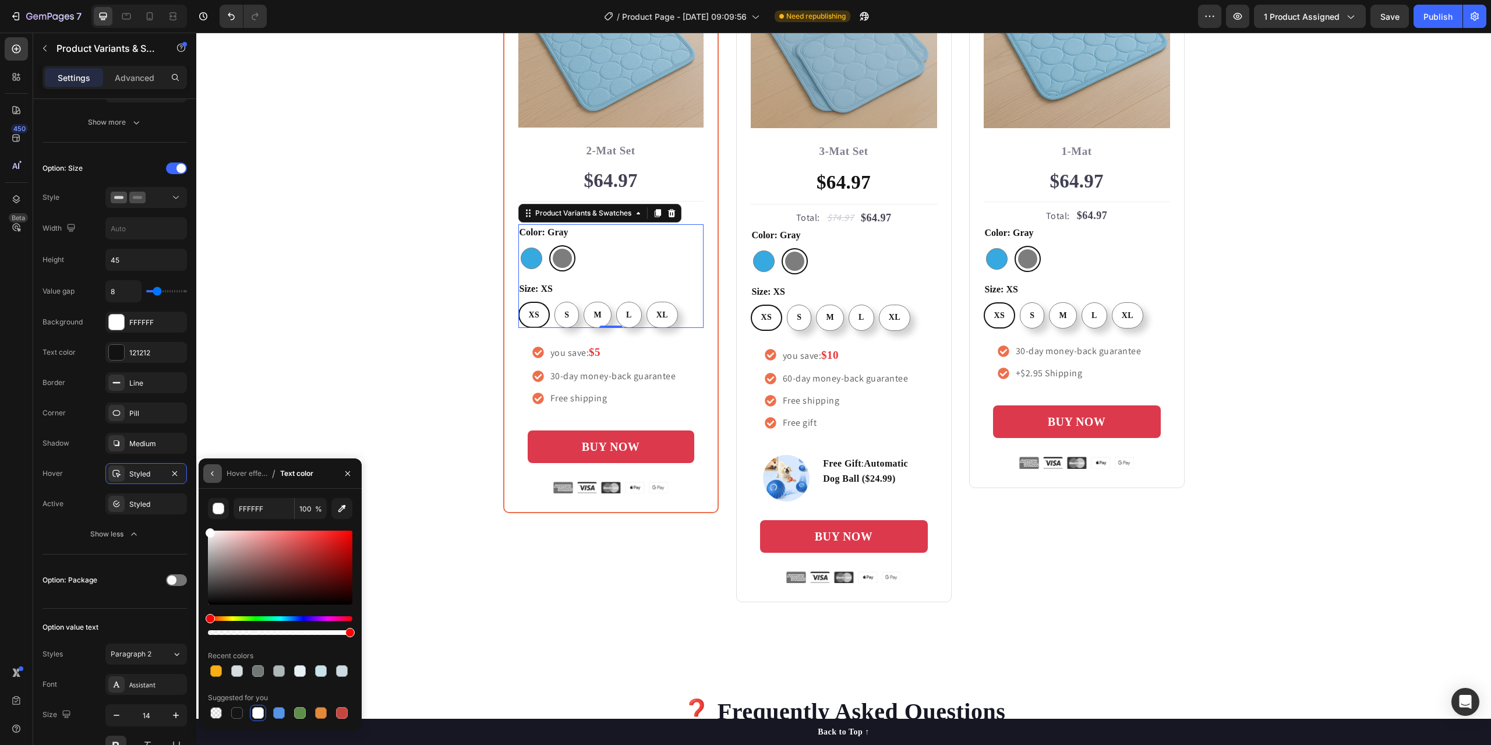
click at [216, 466] on button "button" at bounding box center [212, 473] width 19 height 19
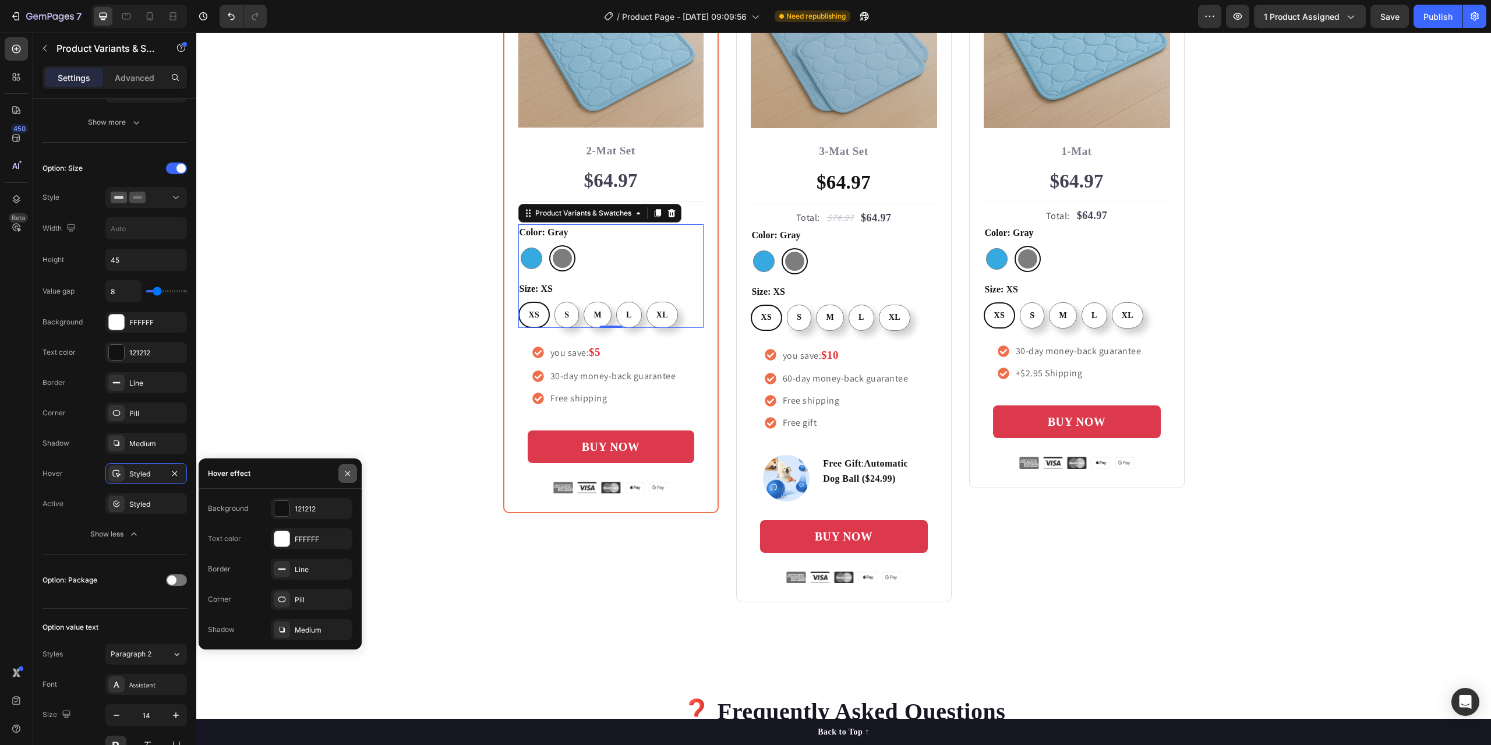
click at [348, 474] on icon "button" at bounding box center [347, 472] width 5 height 5
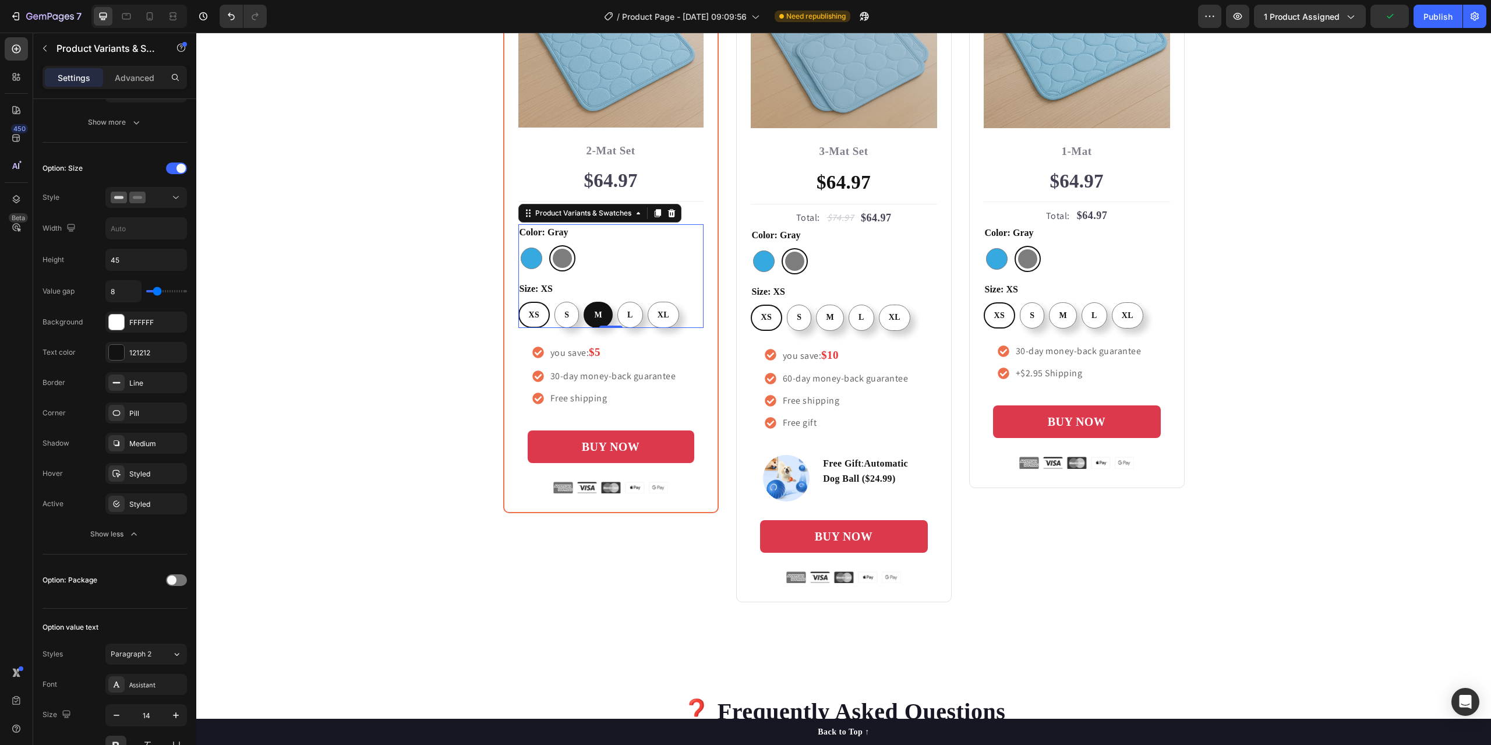
click at [600, 313] on div "M" at bounding box center [598, 315] width 27 height 22
click at [583, 302] on input "M M M" at bounding box center [583, 301] width 1 height 1
radio input "false"
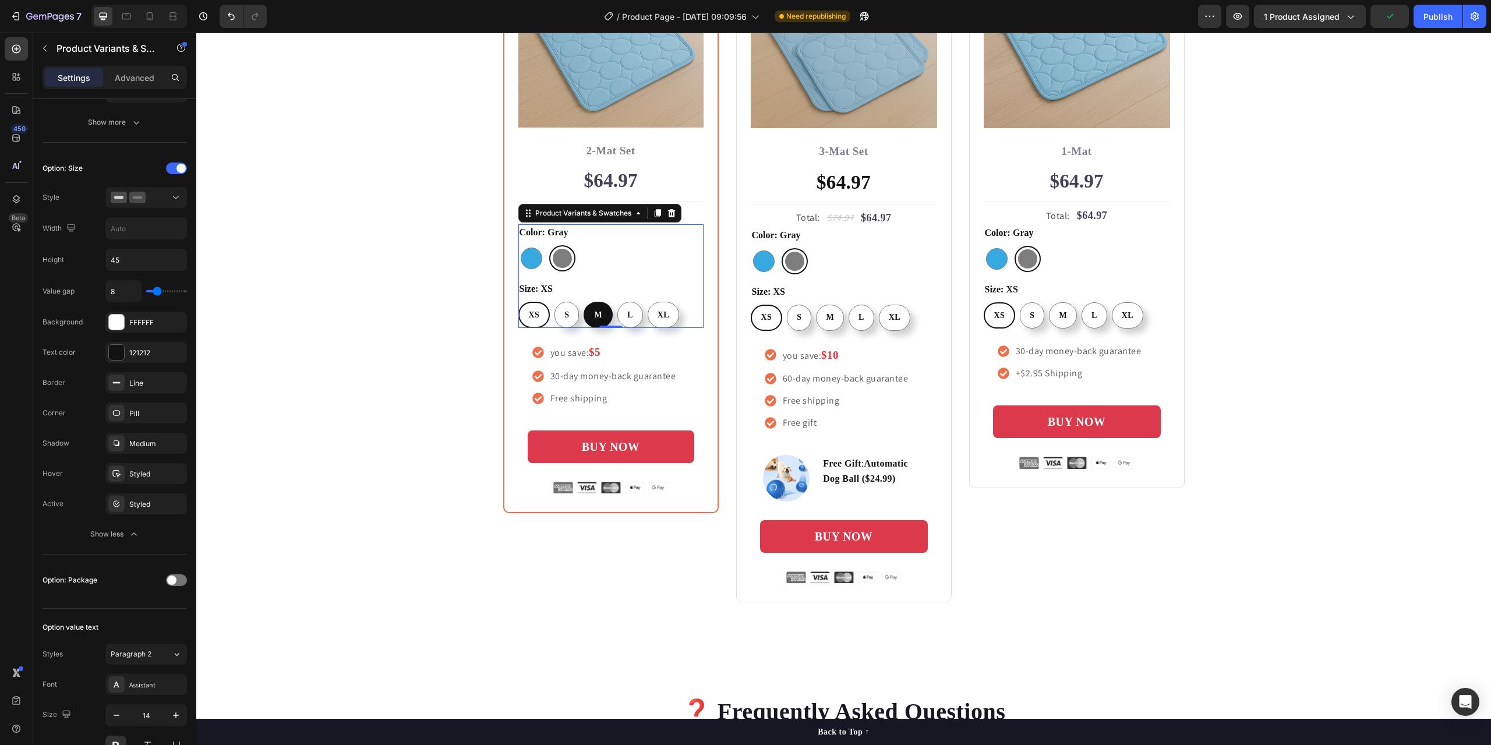
radio input "true"
click at [569, 314] on div "S" at bounding box center [565, 315] width 23 height 22
click at [553, 302] on input "S S S" at bounding box center [553, 301] width 1 height 1
radio input "false"
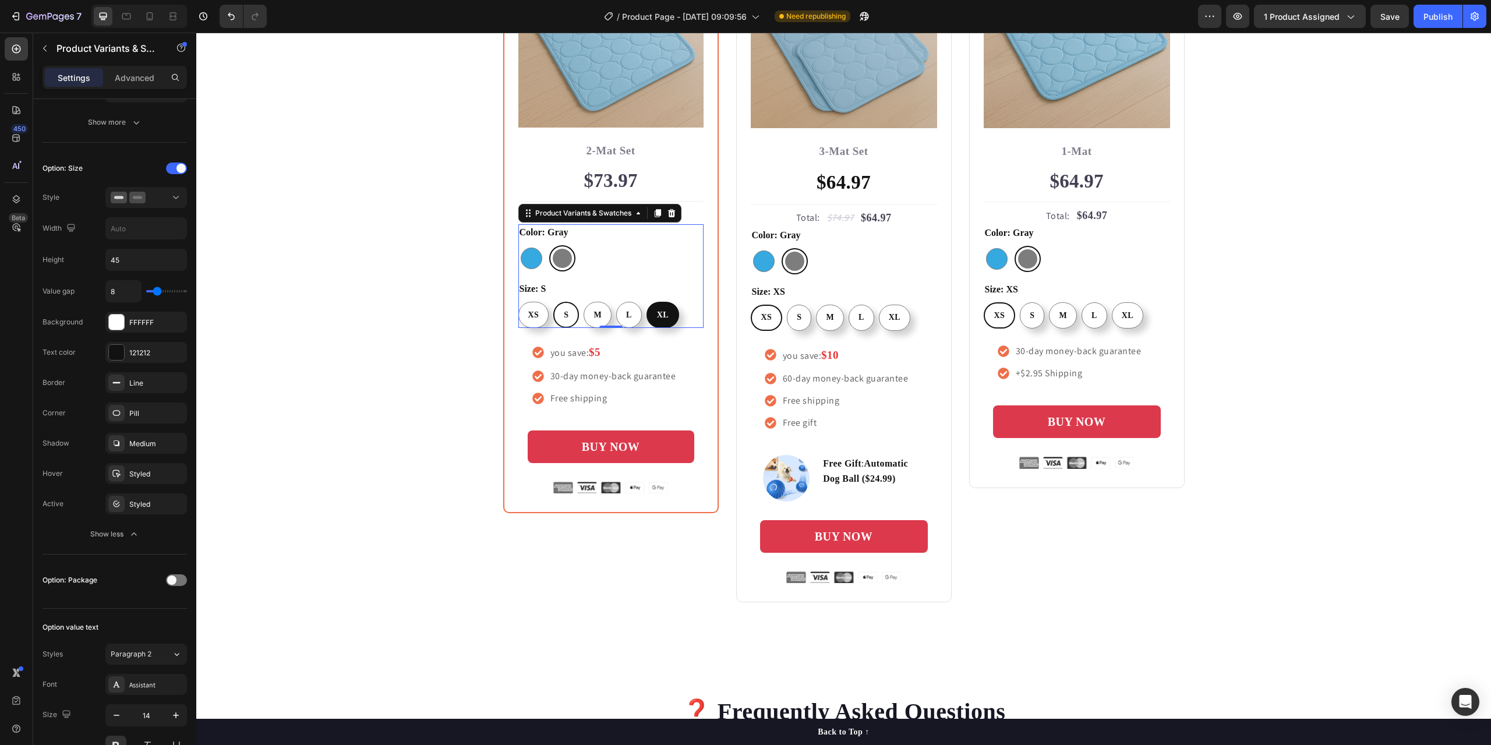
drag, startPoint x: 625, startPoint y: 314, endPoint x: 656, endPoint y: 315, distance: 31.5
click at [628, 314] on div "L" at bounding box center [629, 315] width 24 height 22
click at [616, 302] on input "L L L" at bounding box center [615, 301] width 1 height 1
radio input "false"
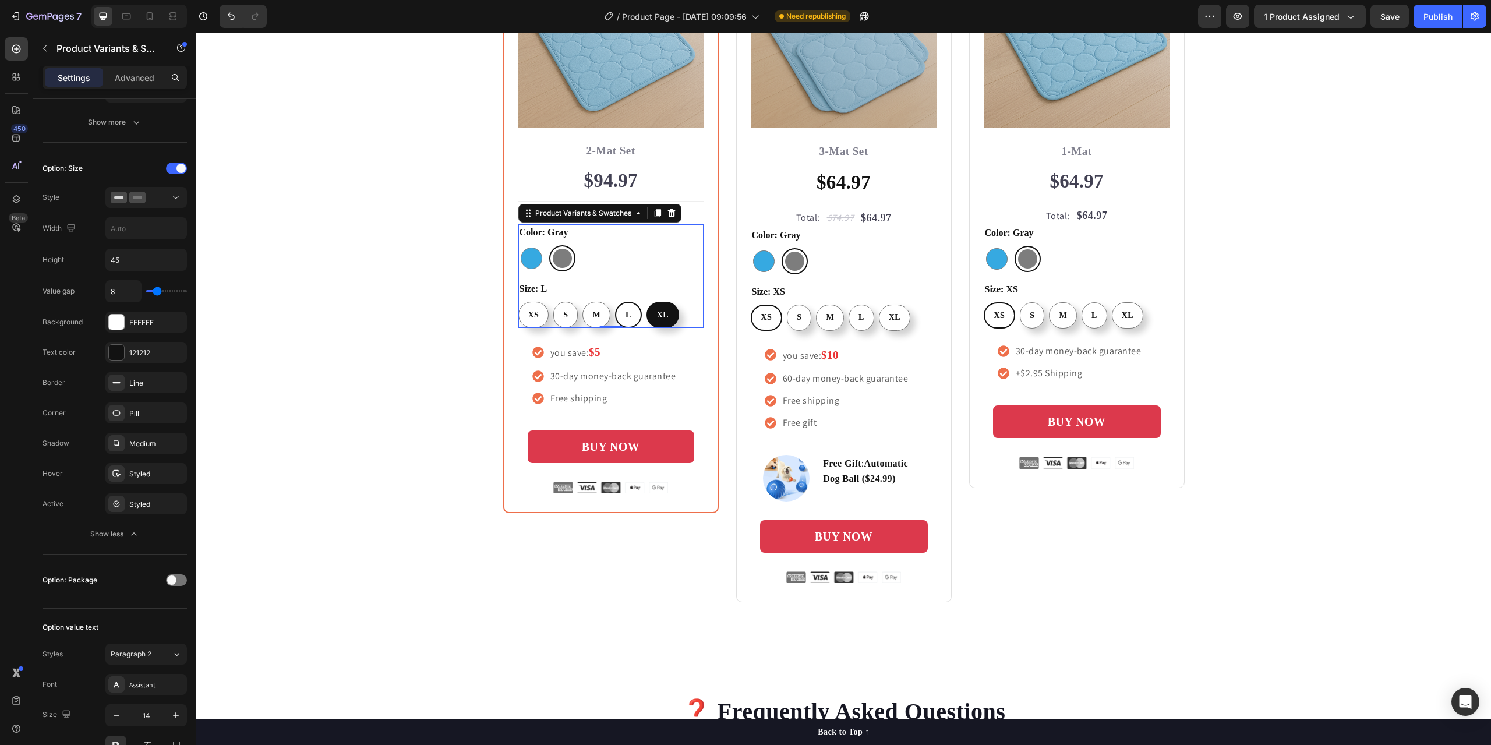
click at [658, 314] on span "XL" at bounding box center [663, 314] width 12 height 9
click at [646, 302] on input "XL XL XL" at bounding box center [646, 301] width 1 height 1
radio input "false"
click at [656, 318] on span "XL" at bounding box center [662, 314] width 12 height 9
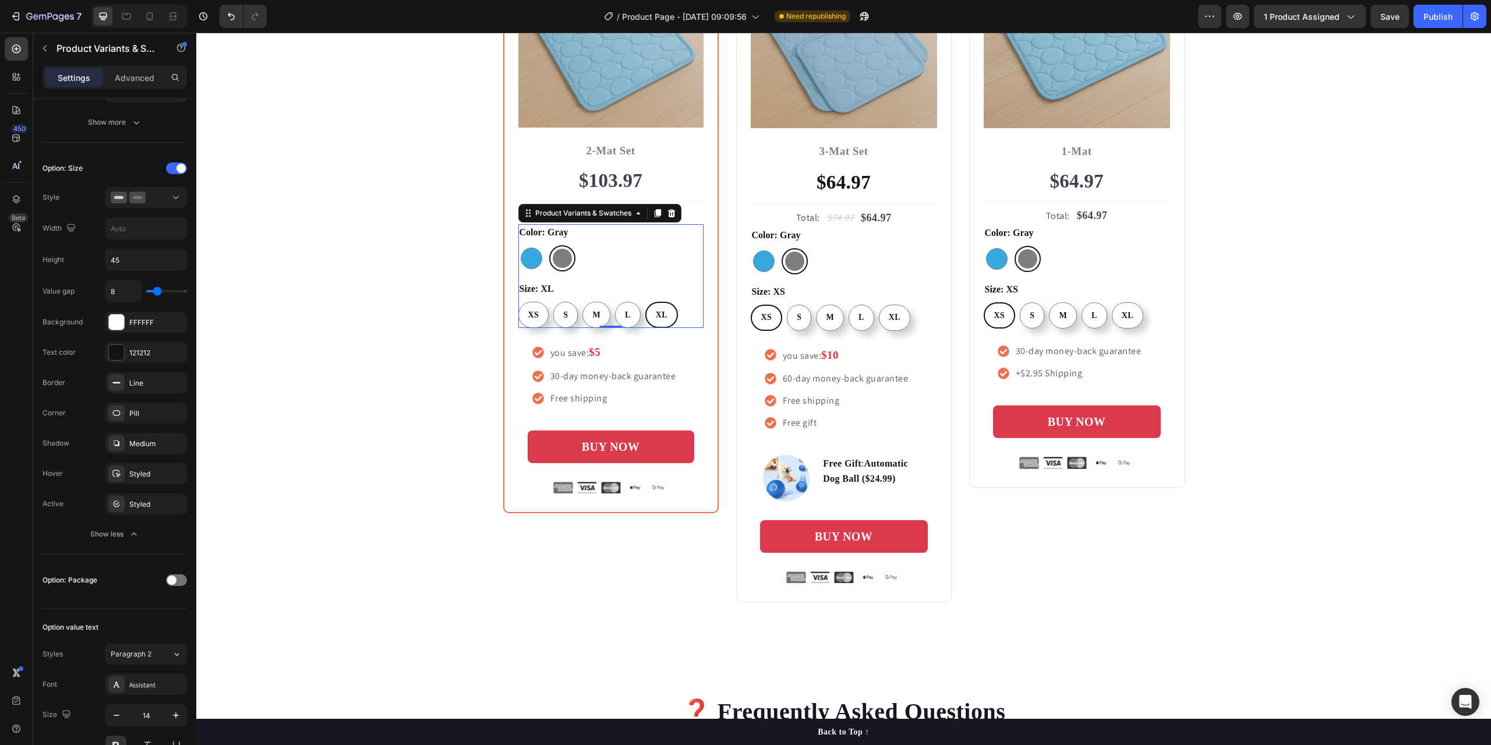
click at [645, 302] on input "XL XL XL" at bounding box center [645, 301] width 1 height 1
radio input "true"
click at [620, 315] on div "L" at bounding box center [628, 315] width 24 height 22
click at [615, 302] on input "L L L" at bounding box center [614, 301] width 1 height 1
radio input "false"
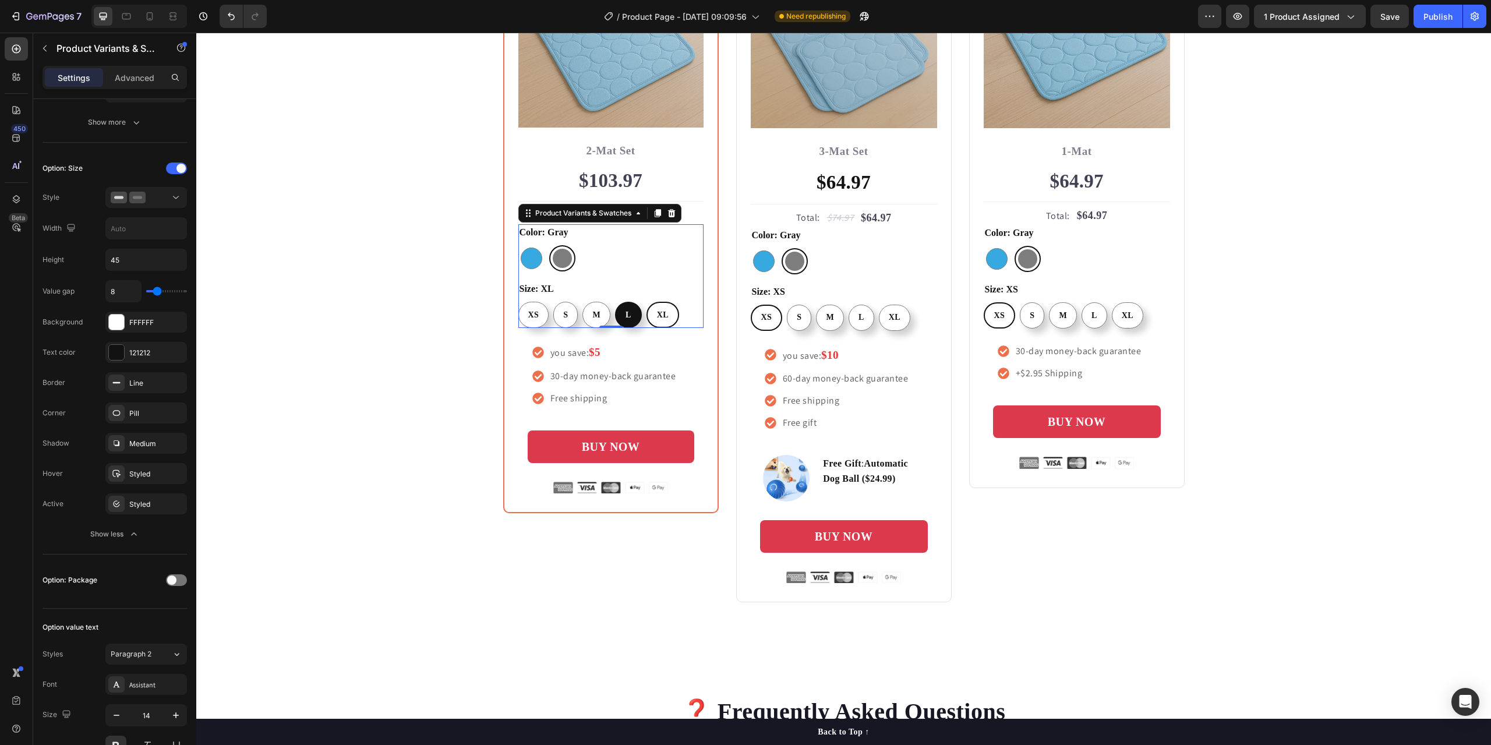
radio input "false"
radio input "true"
click at [588, 319] on div "M" at bounding box center [596, 315] width 27 height 22
click at [582, 302] on input "M M M" at bounding box center [582, 301] width 1 height 1
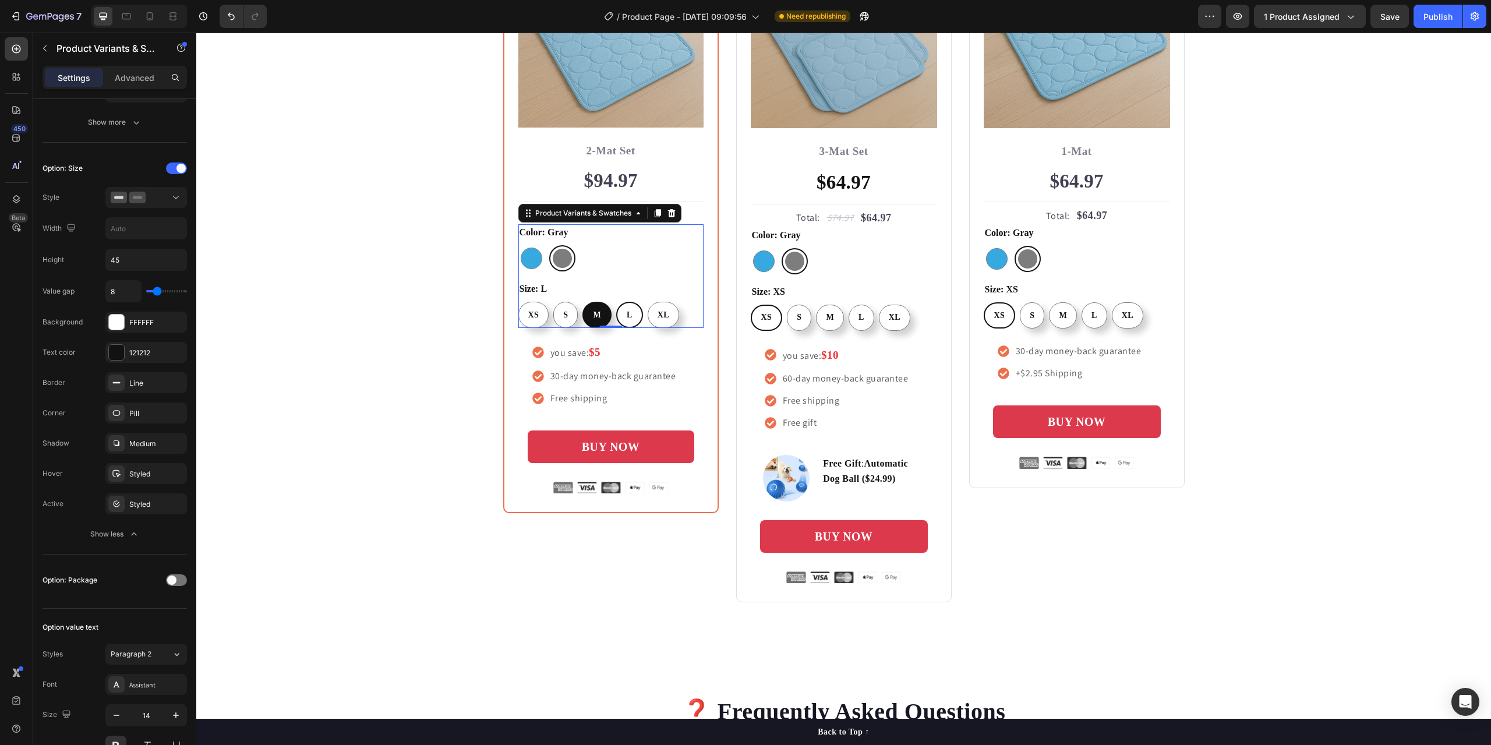
radio input "false"
click at [558, 316] on div "S" at bounding box center [565, 315] width 23 height 22
click at [553, 302] on input "S S S" at bounding box center [553, 301] width 1 height 1
radio input "false"
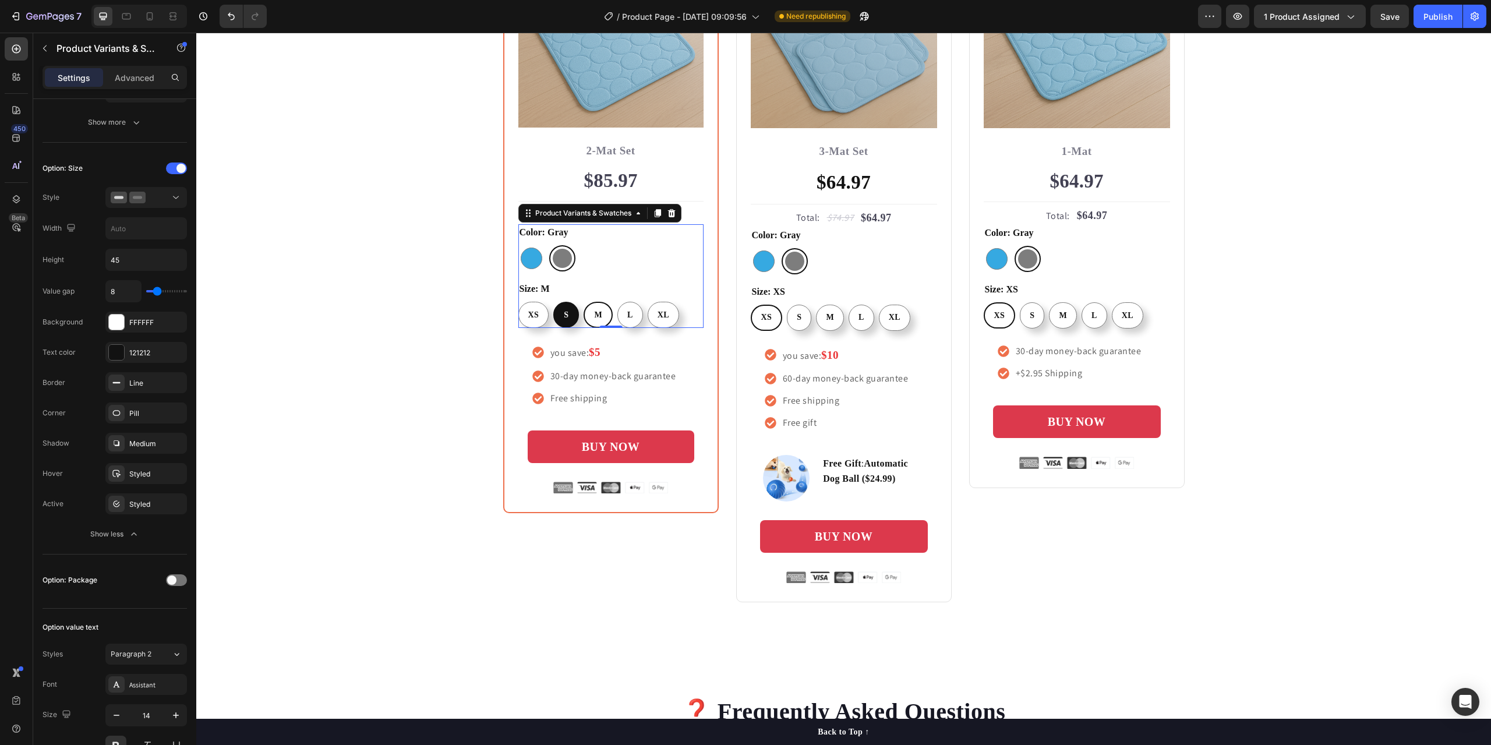
radio input "false"
click at [536, 317] on div "XS" at bounding box center [534, 315] width 30 height 22
click at [518, 302] on input "XS XS XS" at bounding box center [518, 301] width 1 height 1
radio input "false"
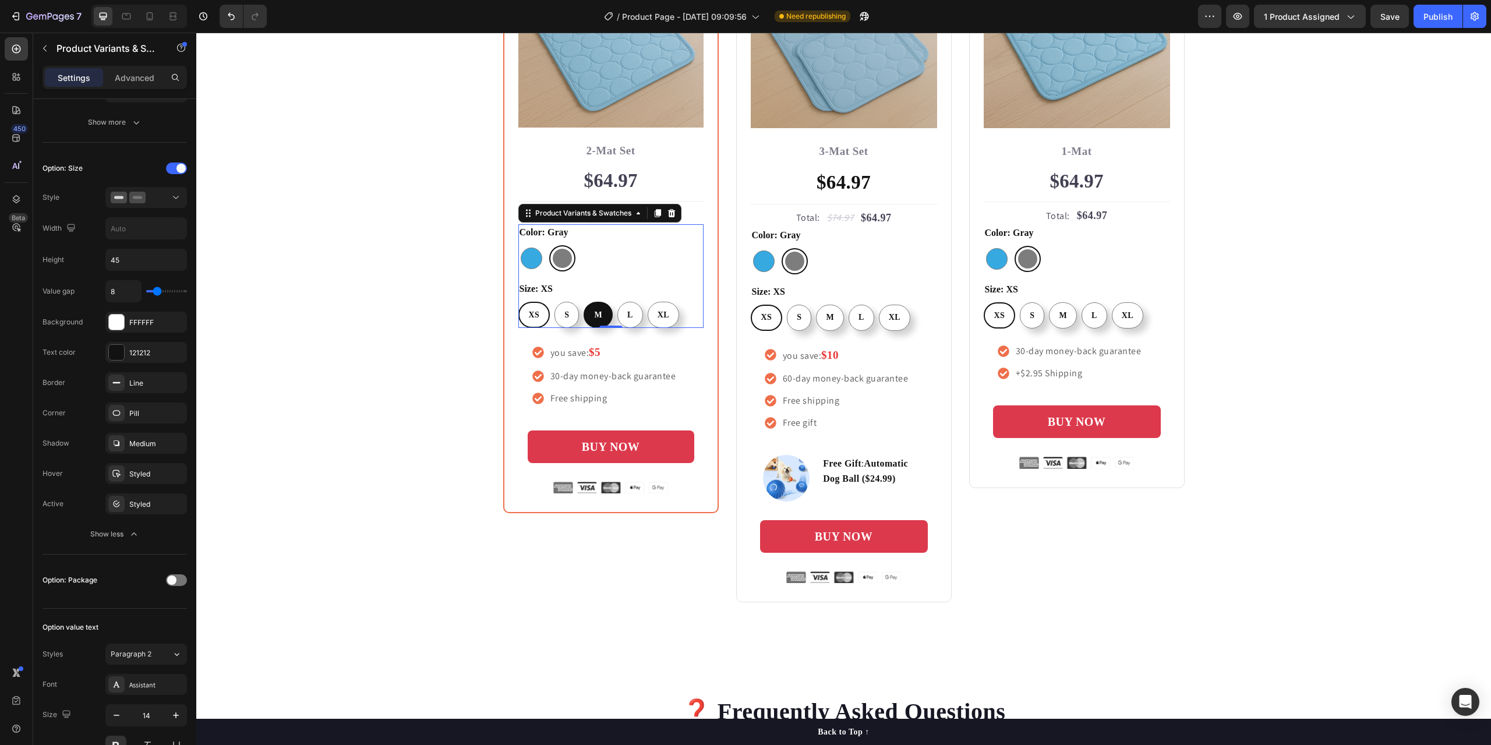
click at [596, 316] on span "M" at bounding box center [598, 314] width 8 height 9
click at [583, 302] on input "M M M" at bounding box center [583, 301] width 1 height 1
radio input "false"
click at [630, 312] on div "L" at bounding box center [629, 315] width 24 height 22
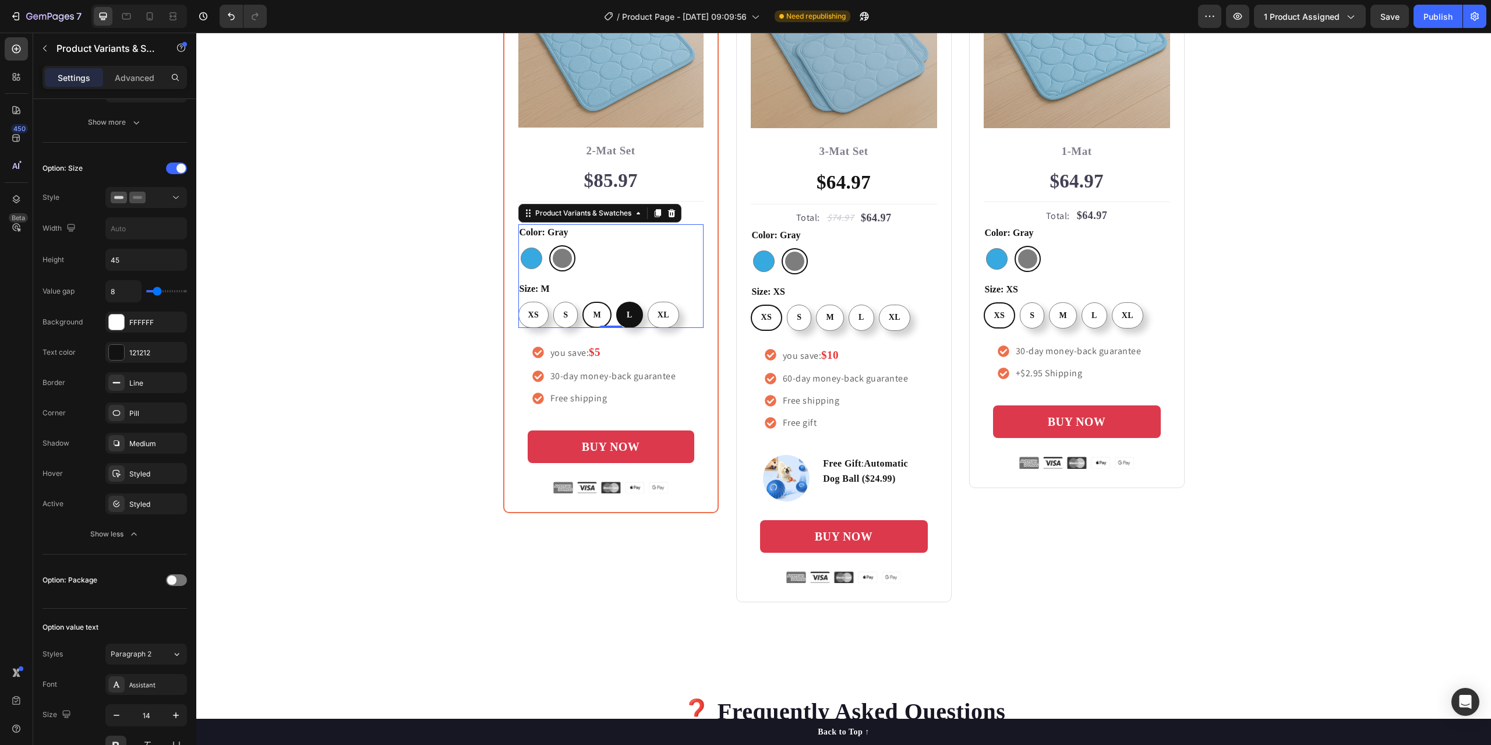
click at [616, 302] on input "L L L" at bounding box center [615, 301] width 1 height 1
radio input "false"
click at [668, 312] on div "XL" at bounding box center [663, 315] width 30 height 22
click at [646, 302] on input "XL XL XL" at bounding box center [646, 301] width 1 height 1
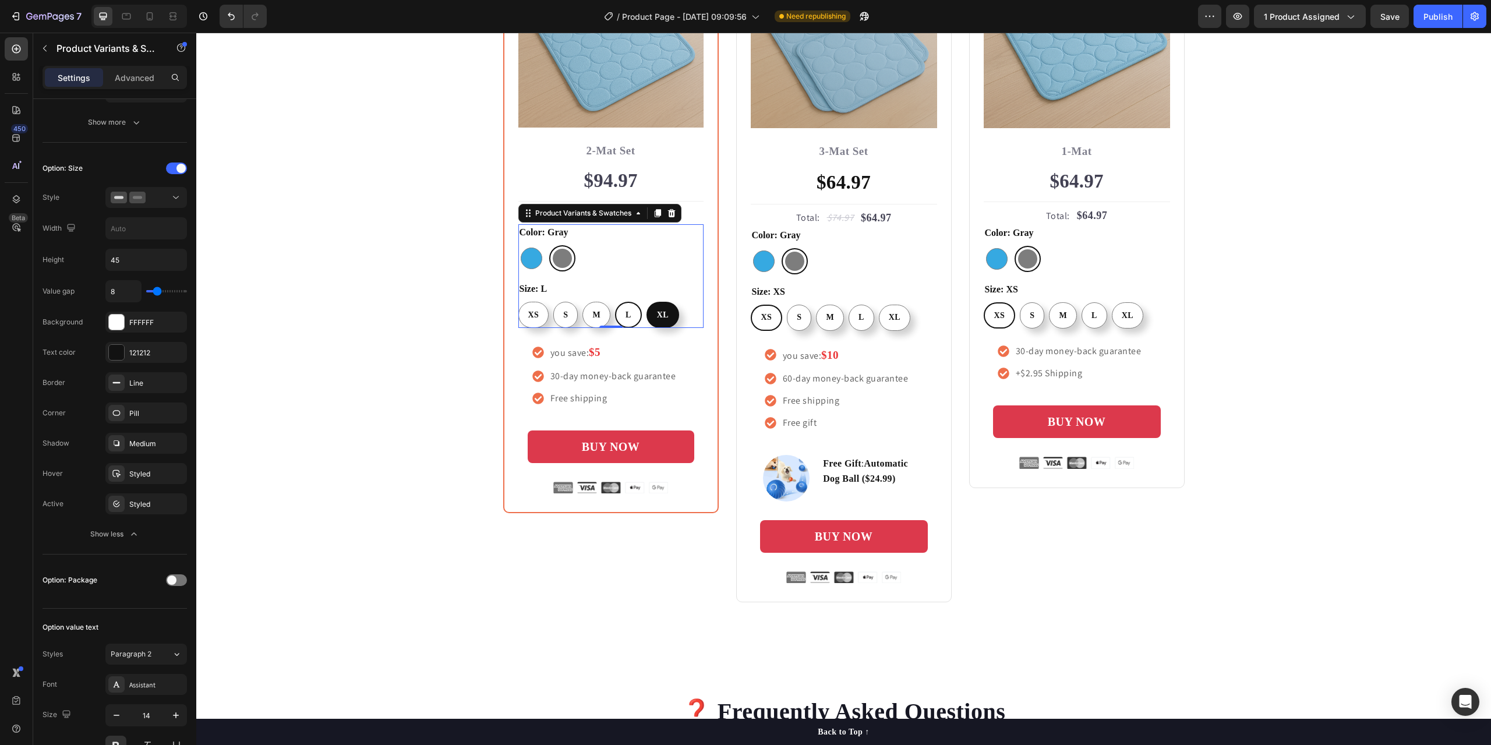
radio input "false"
click at [762, 316] on span "XS" at bounding box center [766, 317] width 11 height 9
click at [751, 305] on input "XS XS XS" at bounding box center [750, 304] width 1 height 1
radio input "true"
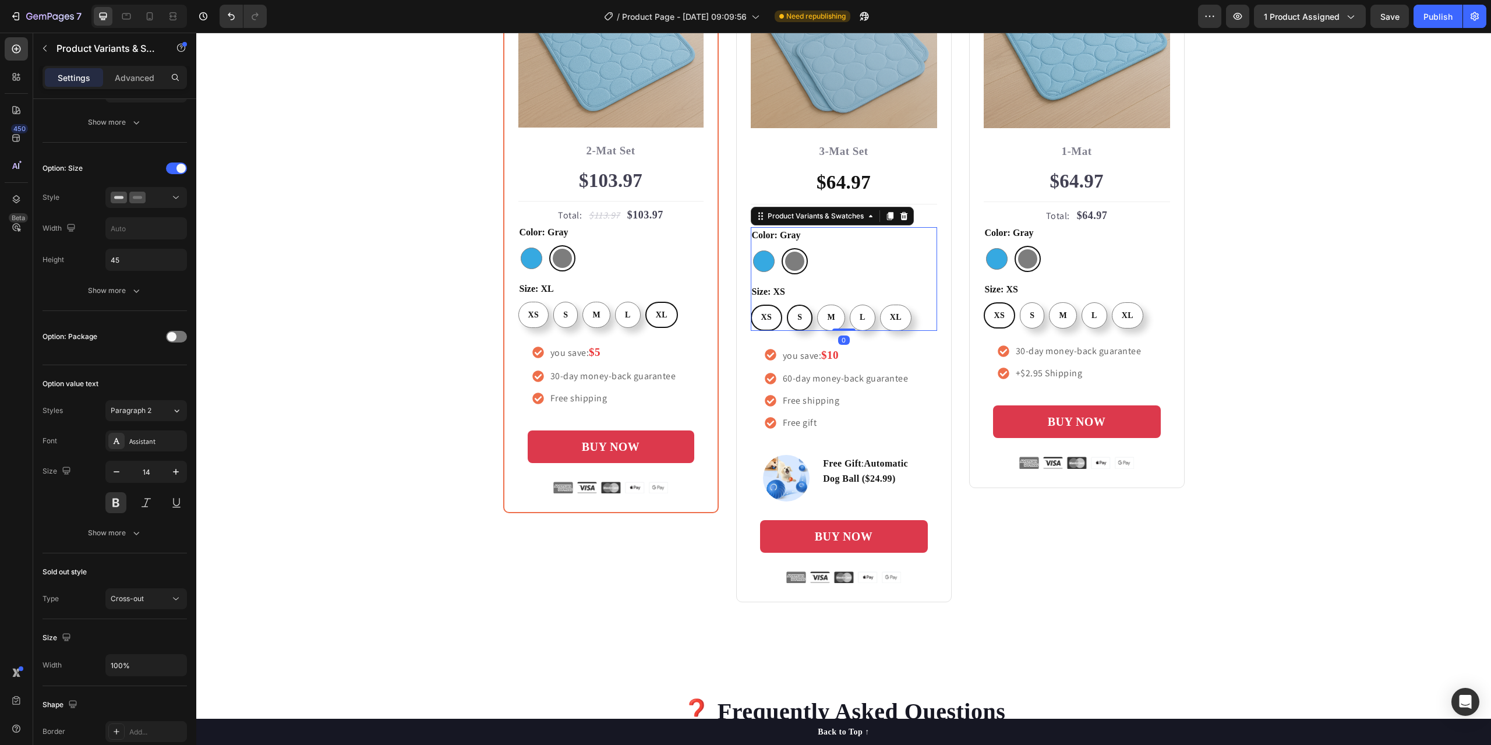
click at [799, 317] on div "S" at bounding box center [799, 317] width 23 height 22
click at [787, 305] on input "S S S" at bounding box center [786, 304] width 1 height 1
radio input "false"
radio input "true"
radio input "false"
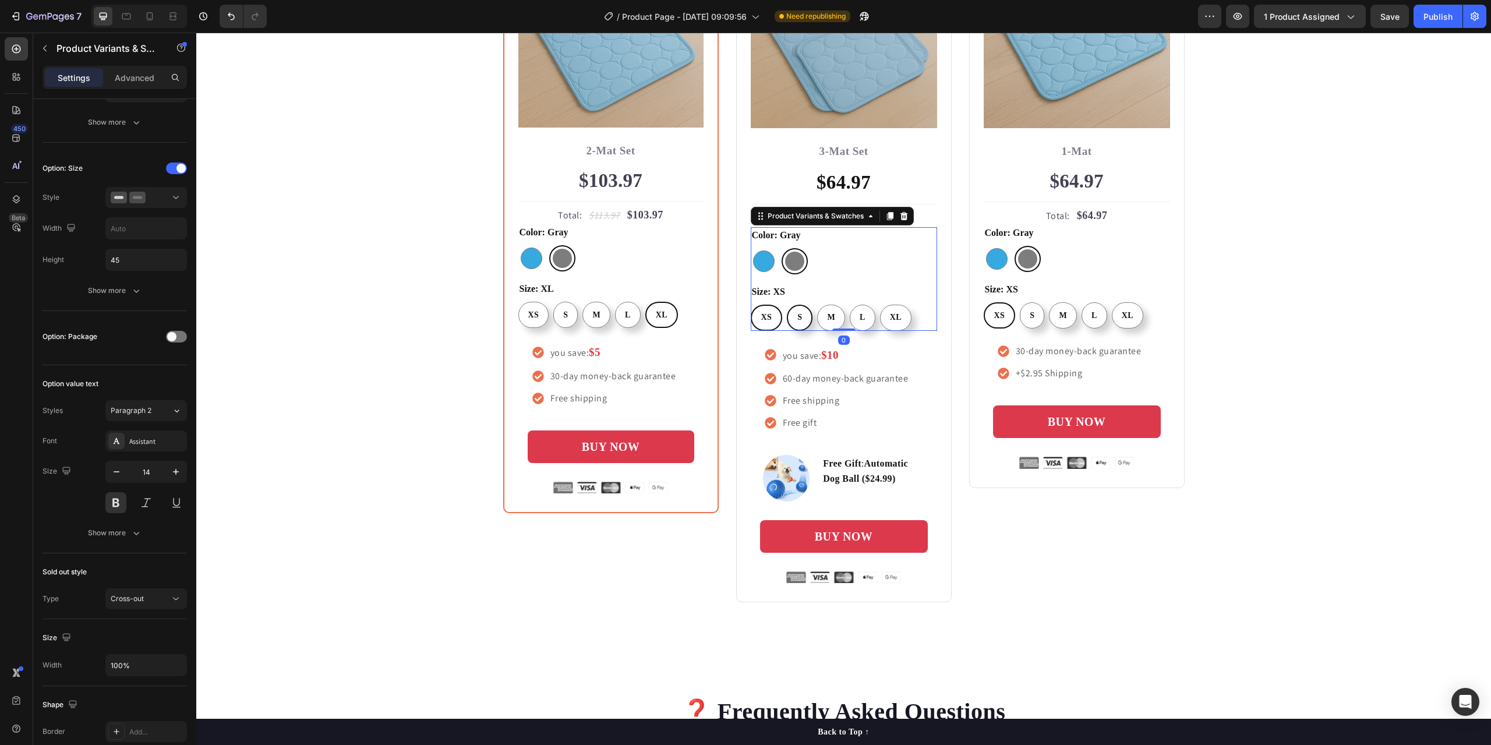
radio input "false"
radio input "true"
click at [827, 320] on span "M" at bounding box center [830, 317] width 8 height 9
click at [816, 305] on input "M M M" at bounding box center [815, 304] width 1 height 1
radio input "false"
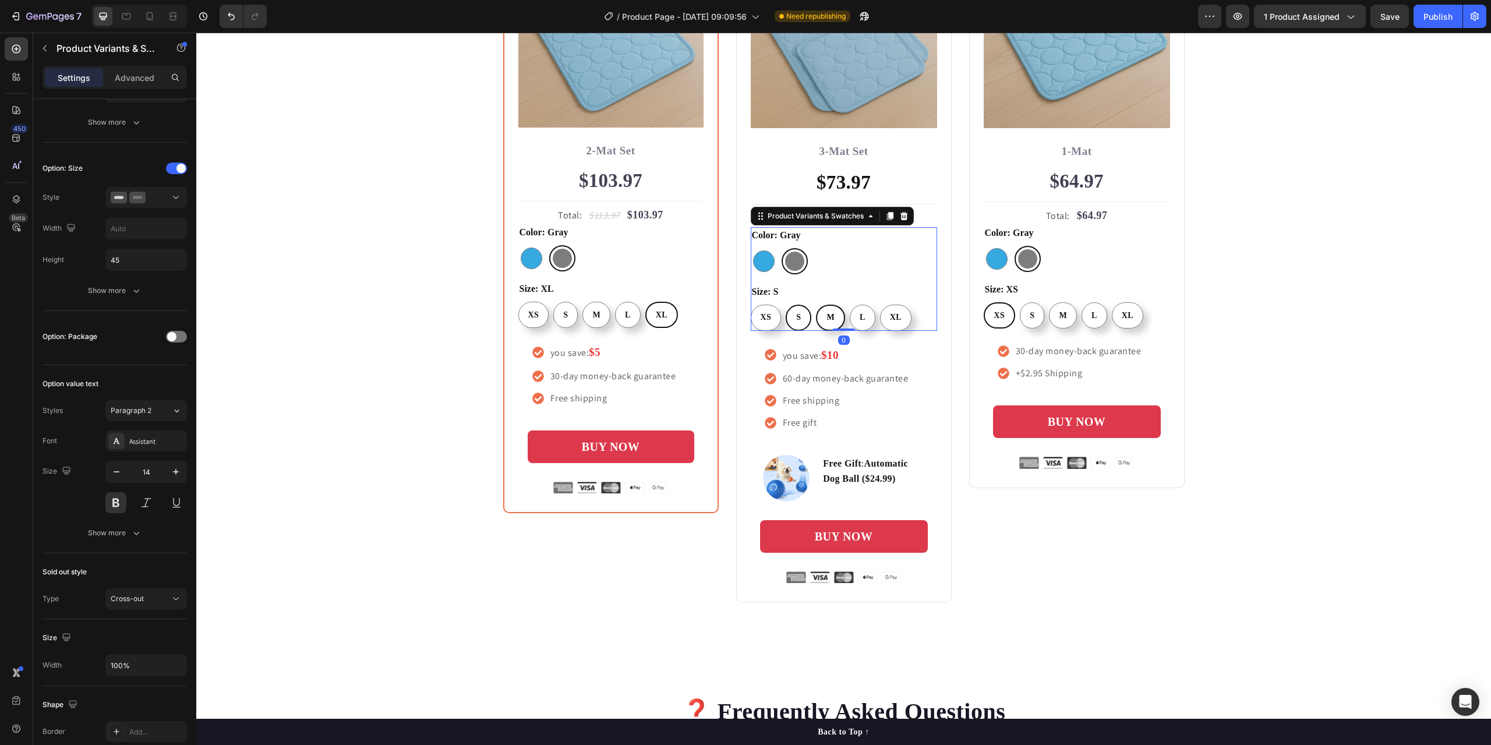
radio input "false"
click at [859, 319] on span "L" at bounding box center [862, 317] width 6 height 9
click at [848, 305] on input "L L L" at bounding box center [848, 304] width 1 height 1
radio input "false"
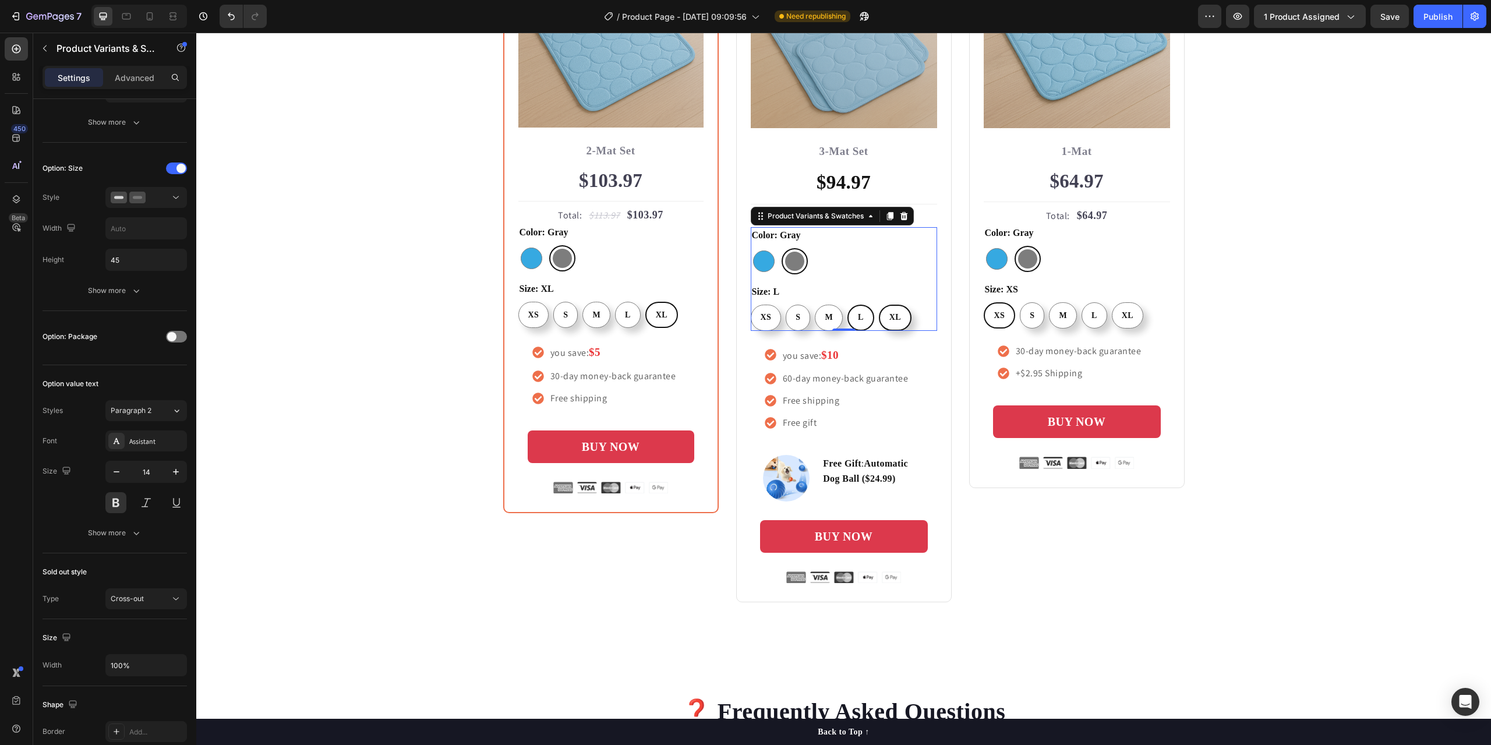
click at [889, 317] on span "XL" at bounding box center [895, 317] width 12 height 9
click at [879, 305] on input "XL XL XL" at bounding box center [878, 304] width 1 height 1
radio input "false"
click at [848, 320] on div "L" at bounding box center [860, 317] width 24 height 22
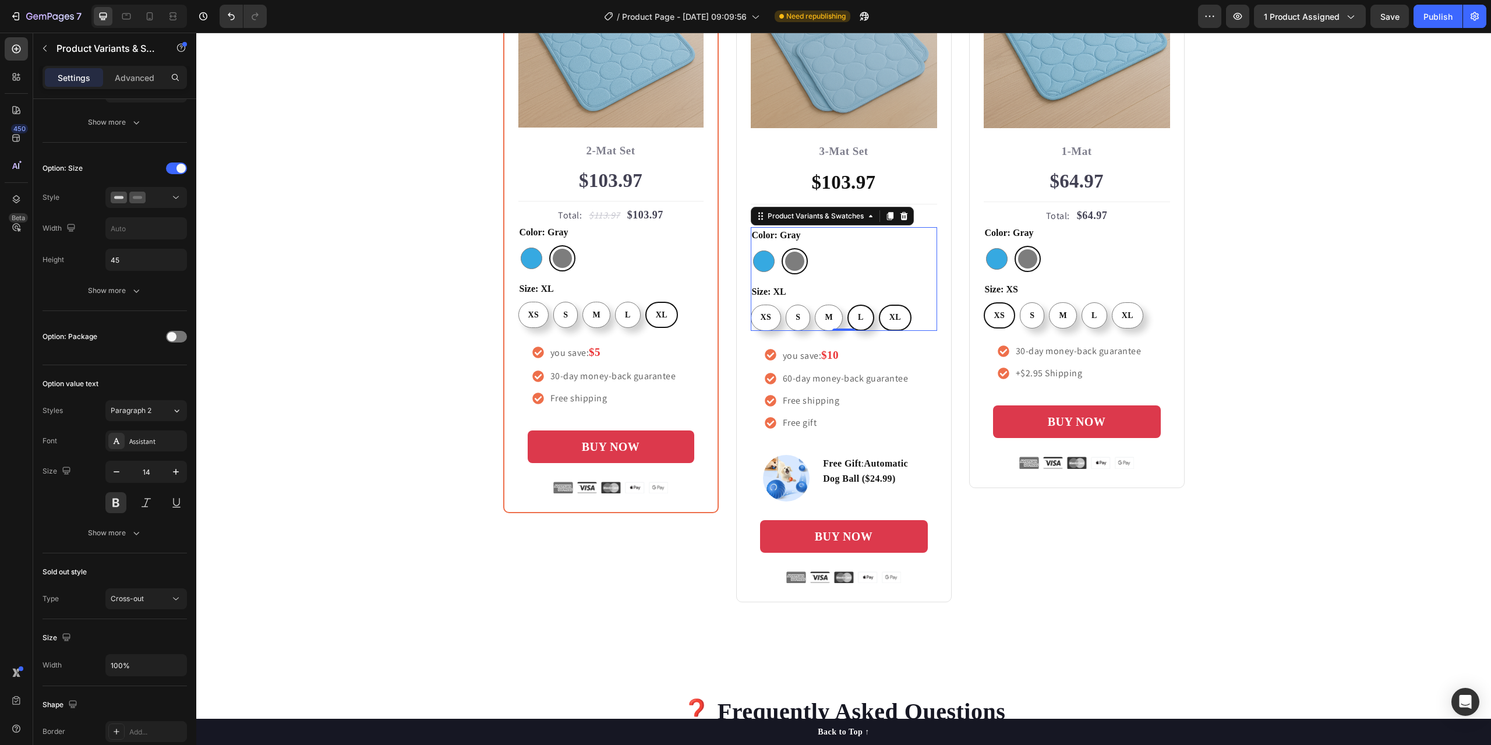
click at [847, 305] on input "L L L" at bounding box center [847, 304] width 1 height 1
radio input "false"
click at [625, 313] on span "L" at bounding box center [628, 314] width 6 height 9
click at [615, 302] on input "L L L" at bounding box center [614, 301] width 1 height 1
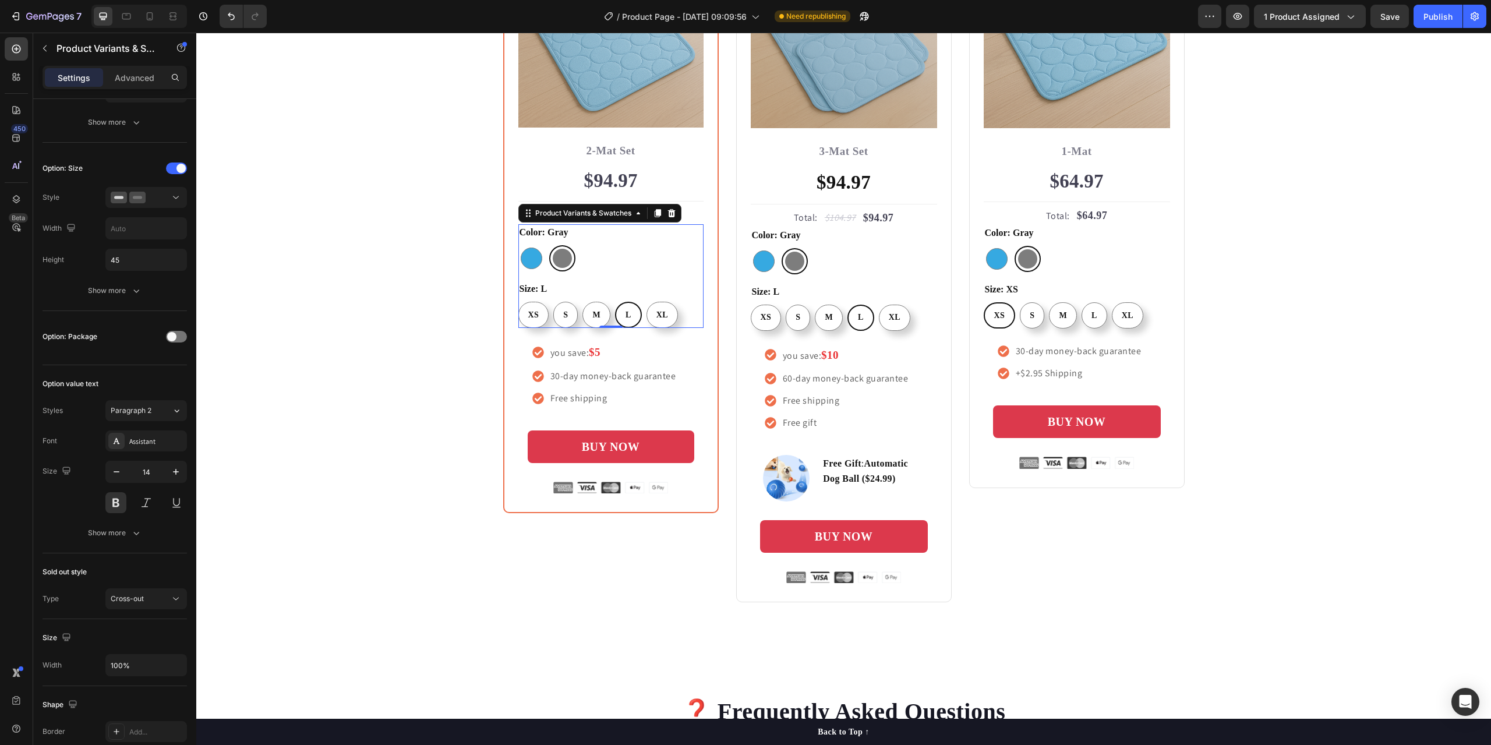
radio input "true"
radio input "false"
click at [627, 313] on div "L" at bounding box center [628, 315] width 24 height 22
click at [615, 302] on input "L L L" at bounding box center [614, 301] width 1 height 1
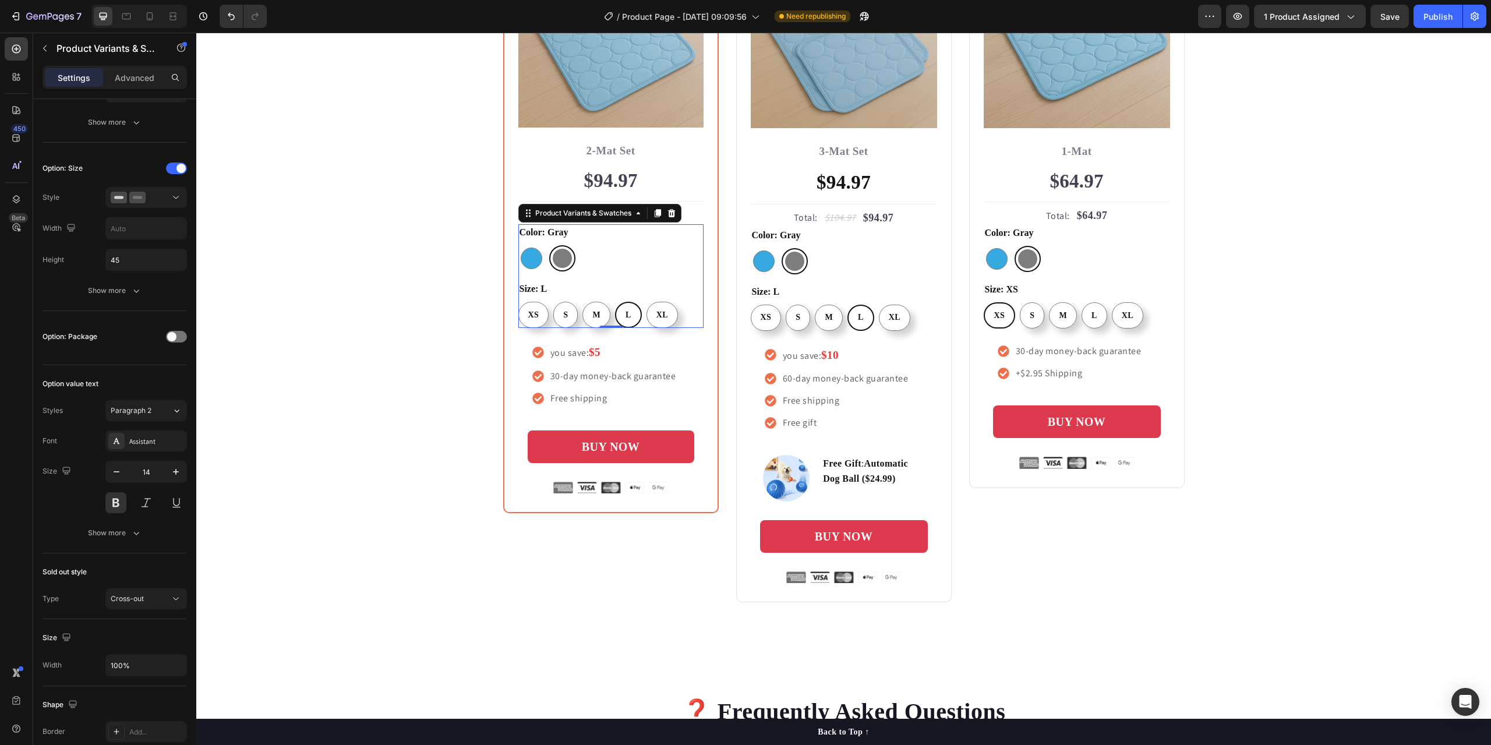
radio input "true"
click at [593, 316] on span "M" at bounding box center [597, 314] width 8 height 9
click at [582, 302] on input "M M M" at bounding box center [582, 301] width 1 height 1
radio input "false"
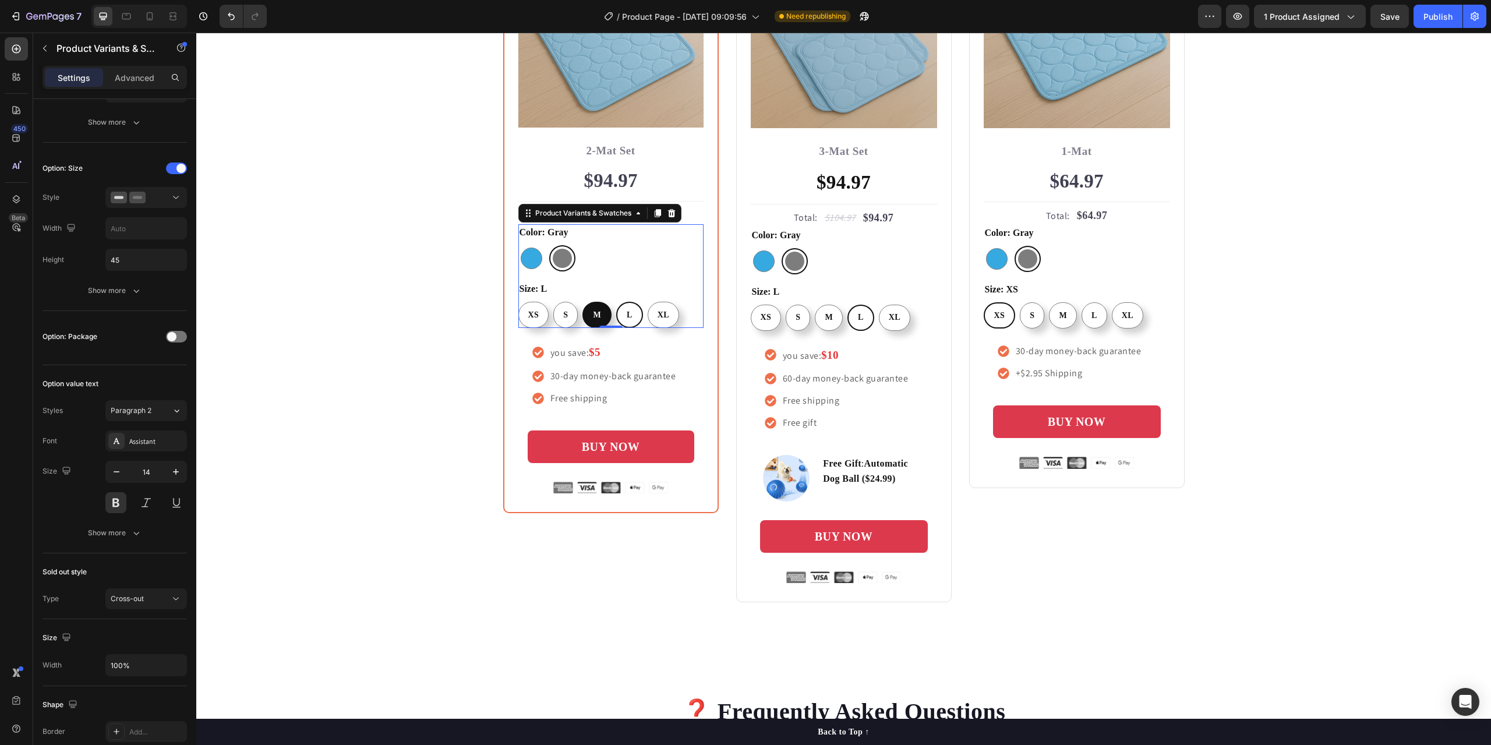
radio input "false"
radio input "true"
click at [564, 314] on div "S" at bounding box center [565, 315] width 23 height 22
click at [553, 302] on input "S S S" at bounding box center [553, 301] width 1 height 1
radio input "false"
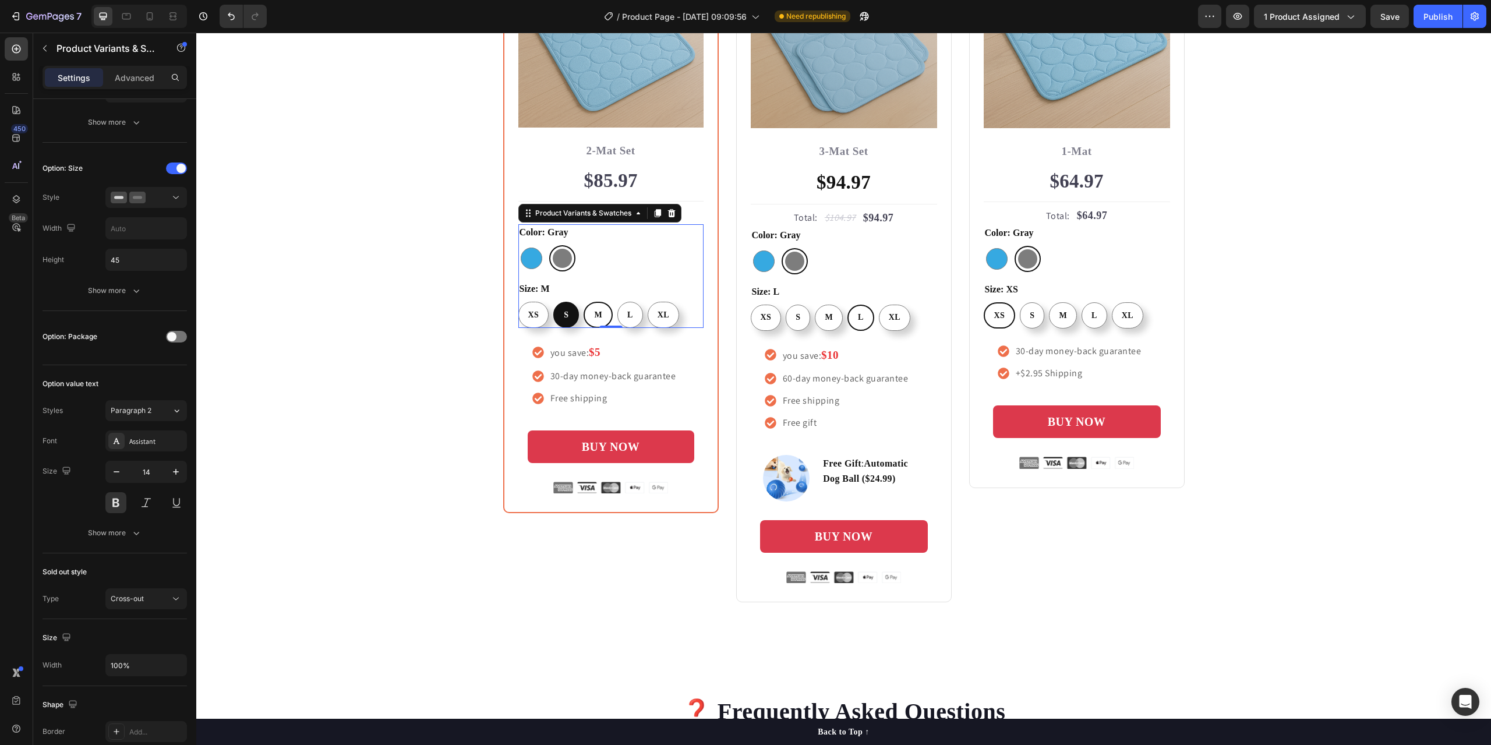
radio input "false"
click at [534, 313] on span "XS" at bounding box center [534, 314] width 11 height 9
click at [518, 302] on input "XS XS XS" at bounding box center [518, 301] width 1 height 1
radio input "false"
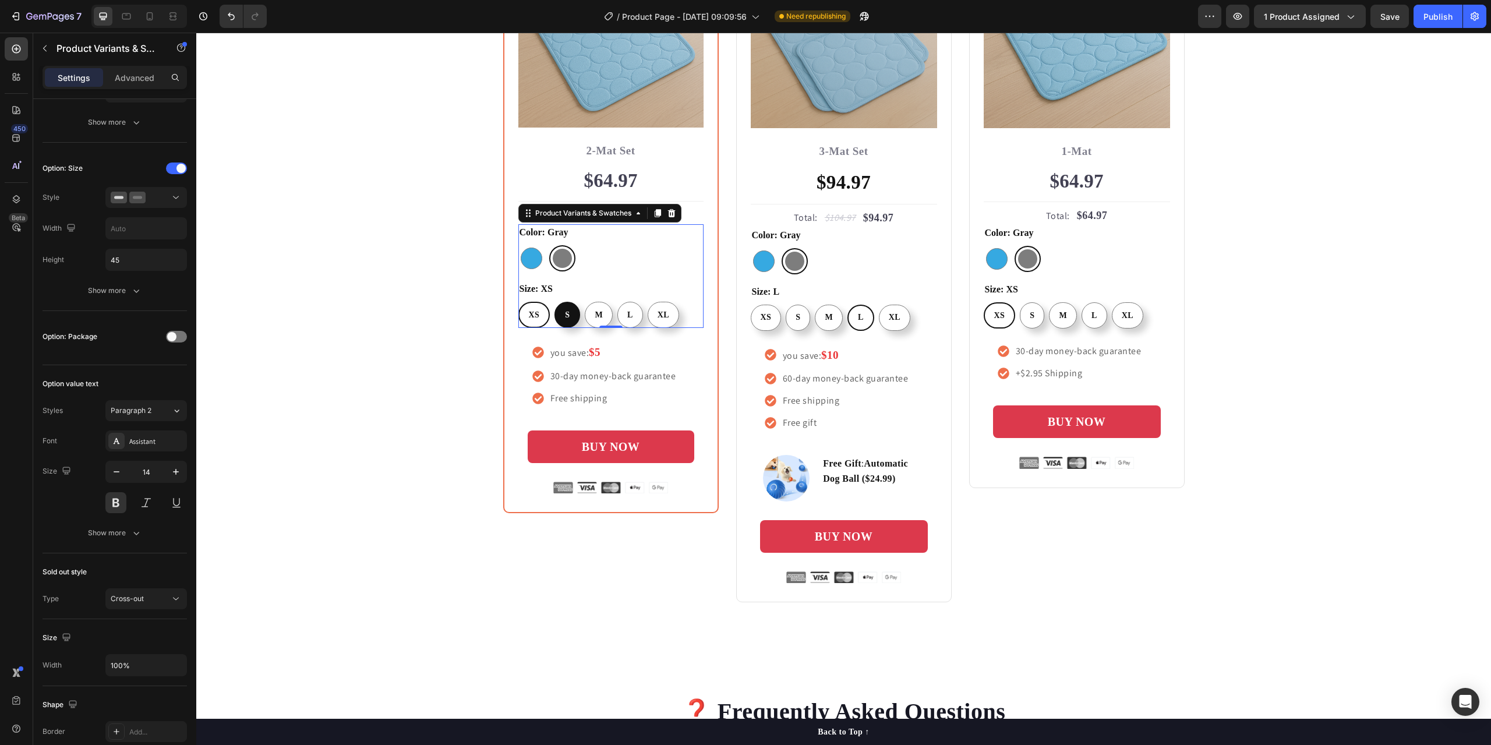
click at [571, 307] on div "S" at bounding box center [567, 315] width 23 height 22
click at [554, 302] on input "S S S" at bounding box center [554, 301] width 1 height 1
radio input "false"
click at [596, 308] on div "M" at bounding box center [598, 315] width 27 height 22
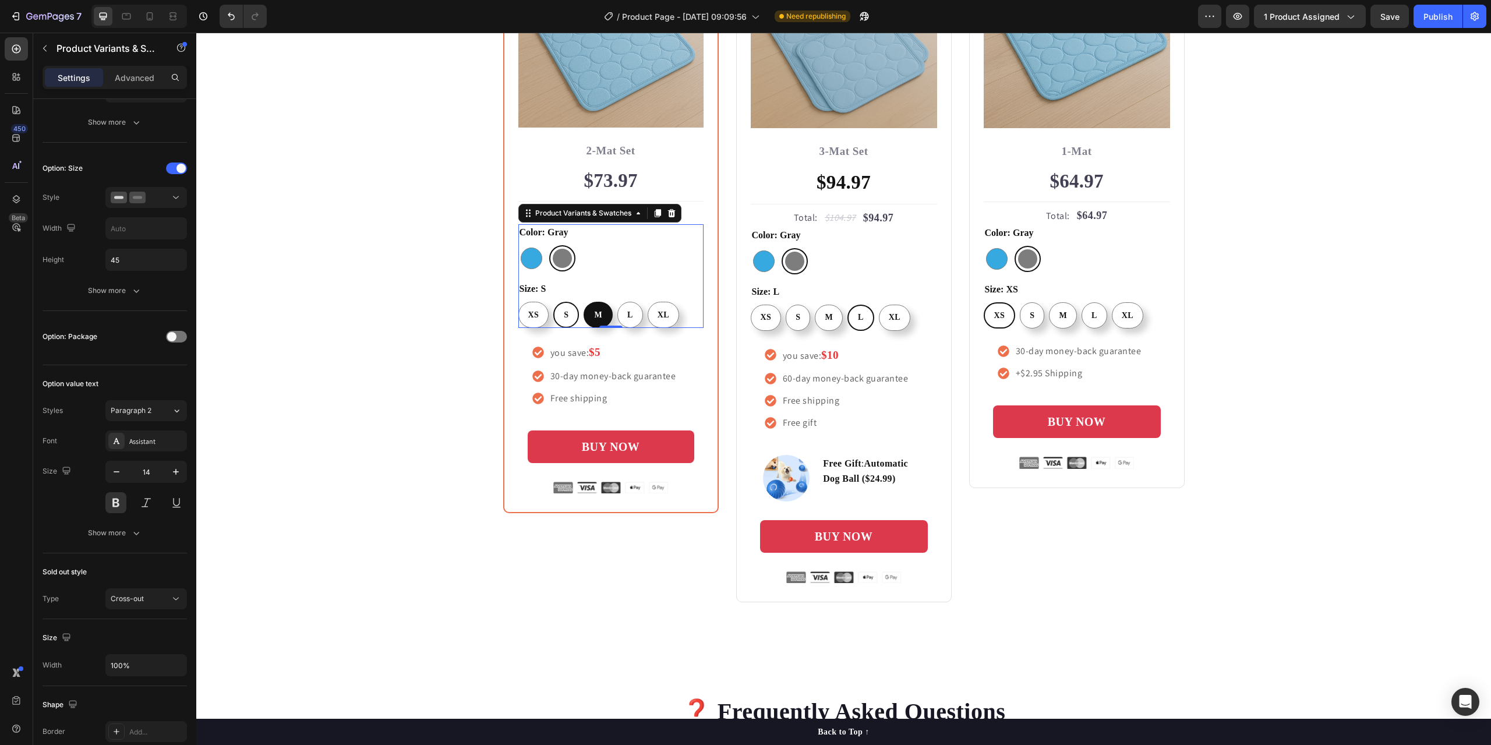
click at [583, 302] on input "M M M" at bounding box center [583, 301] width 1 height 1
radio input "false"
click at [529, 315] on span "XS" at bounding box center [534, 314] width 11 height 9
click at [518, 302] on input "XS XS XS" at bounding box center [518, 301] width 1 height 1
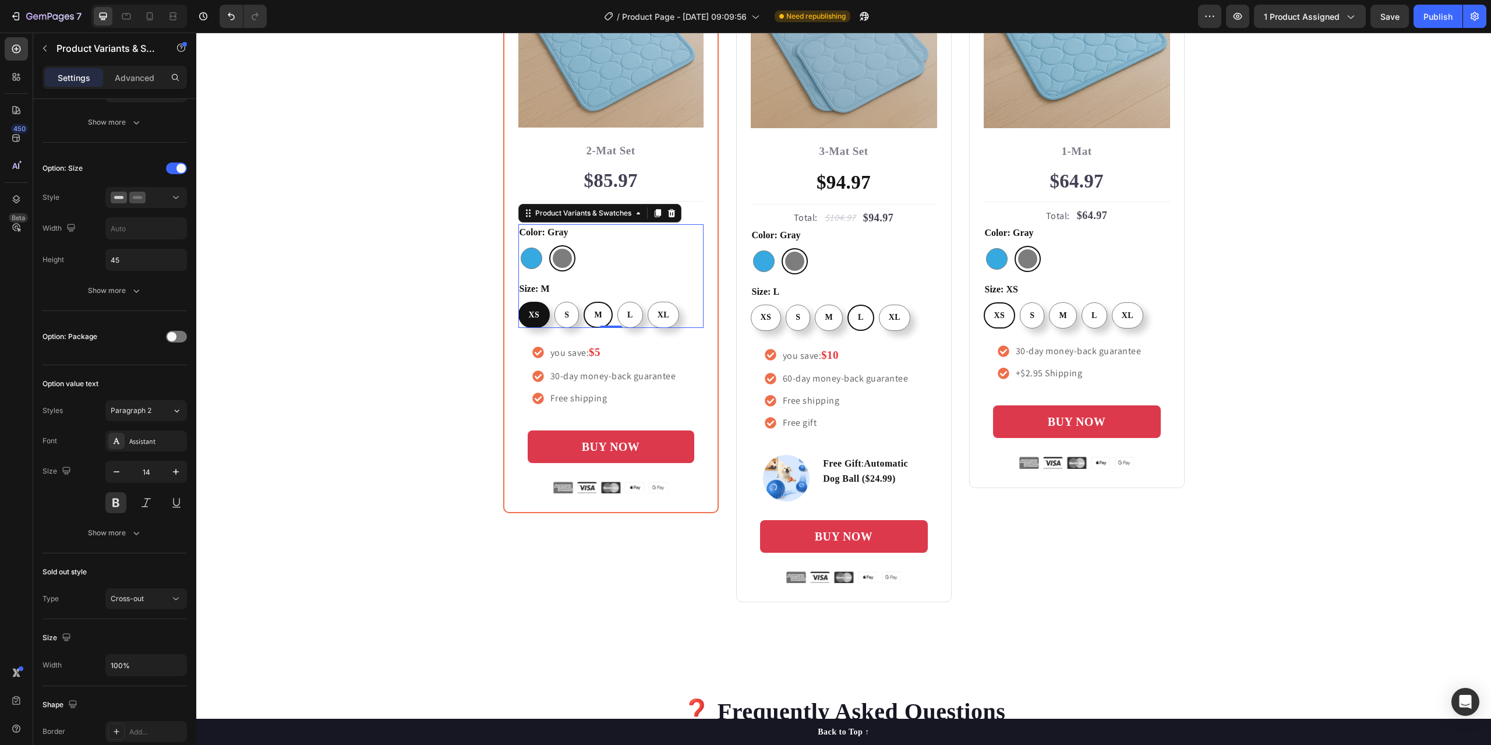
radio input "false"
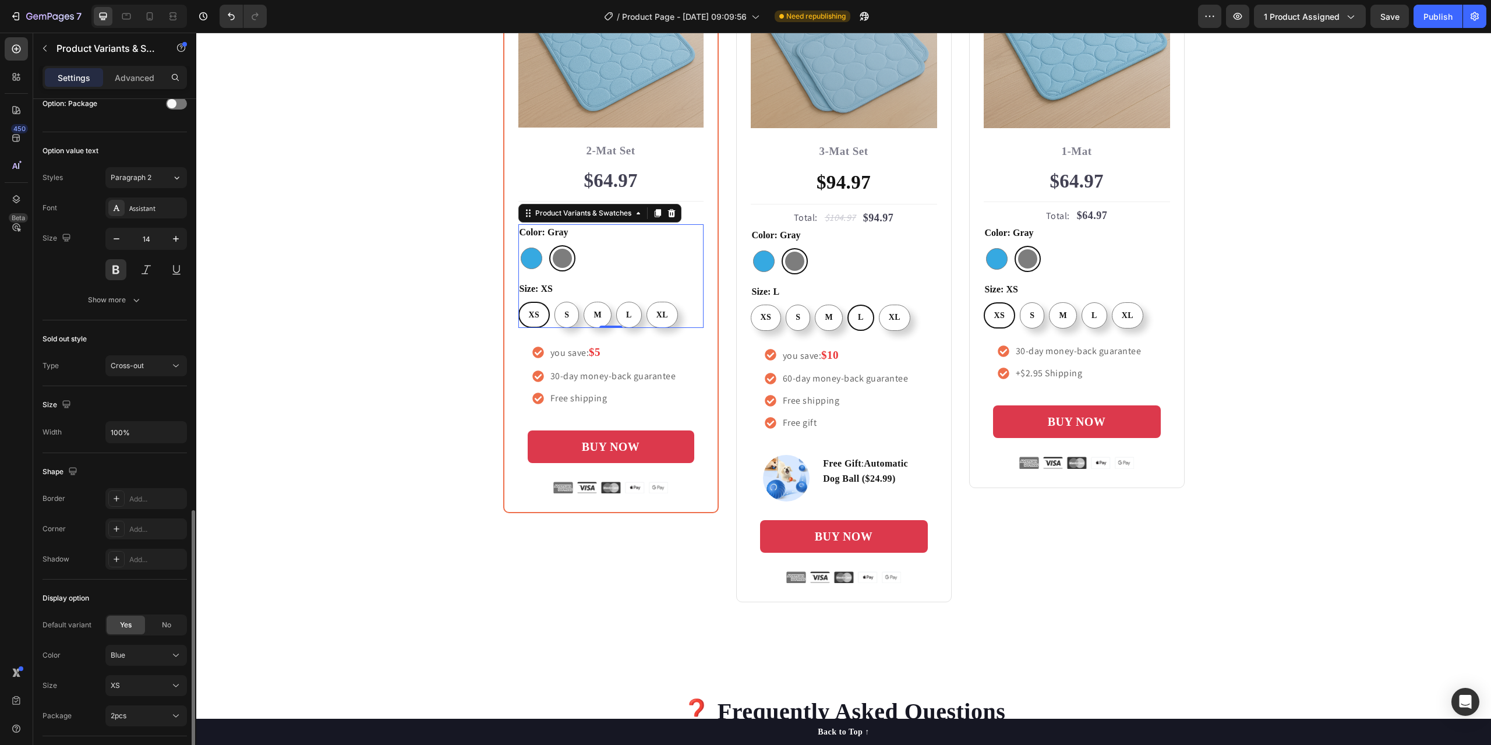
scroll to position [776, 0]
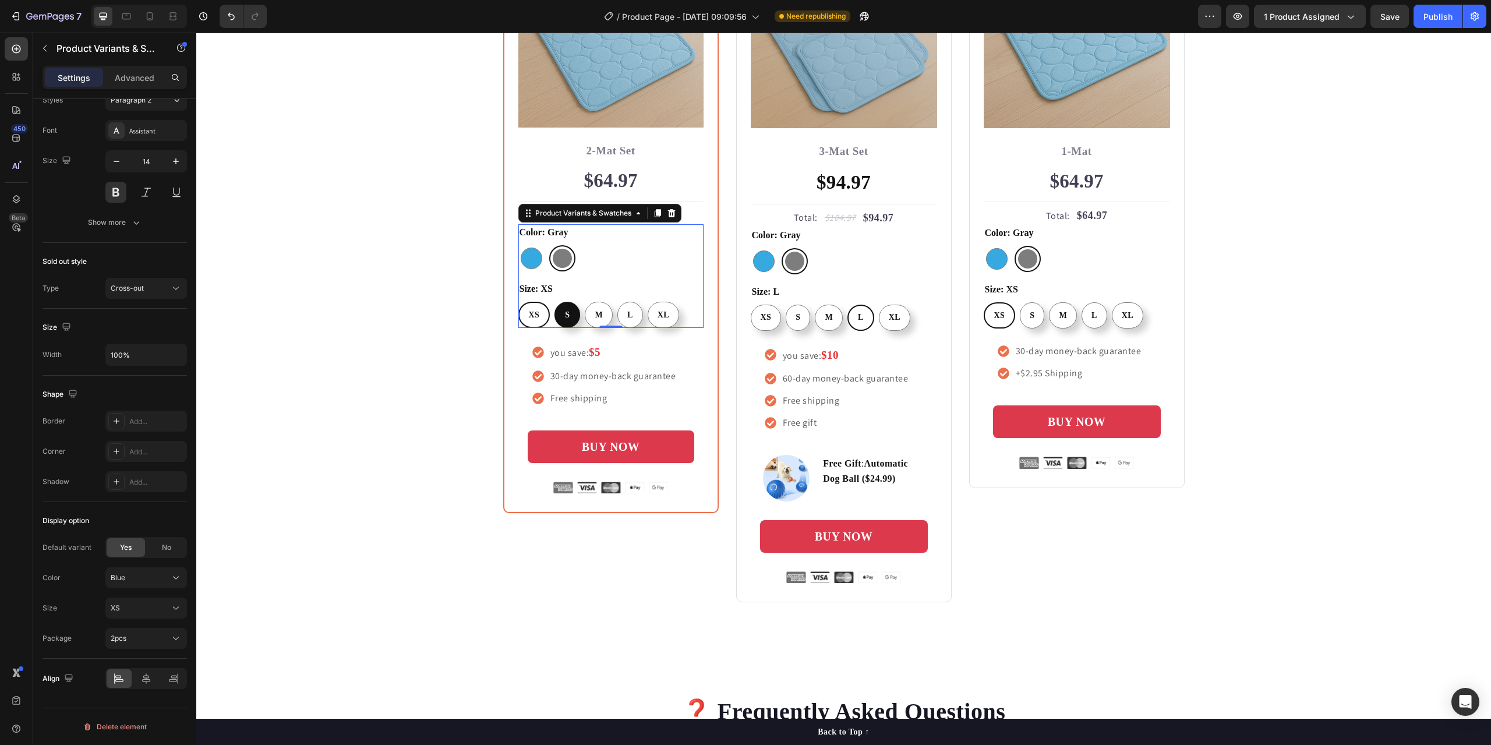
click at [565, 310] on div "S" at bounding box center [567, 315] width 23 height 22
click at [554, 302] on input "S S S" at bounding box center [554, 301] width 1 height 1
radio input "false"
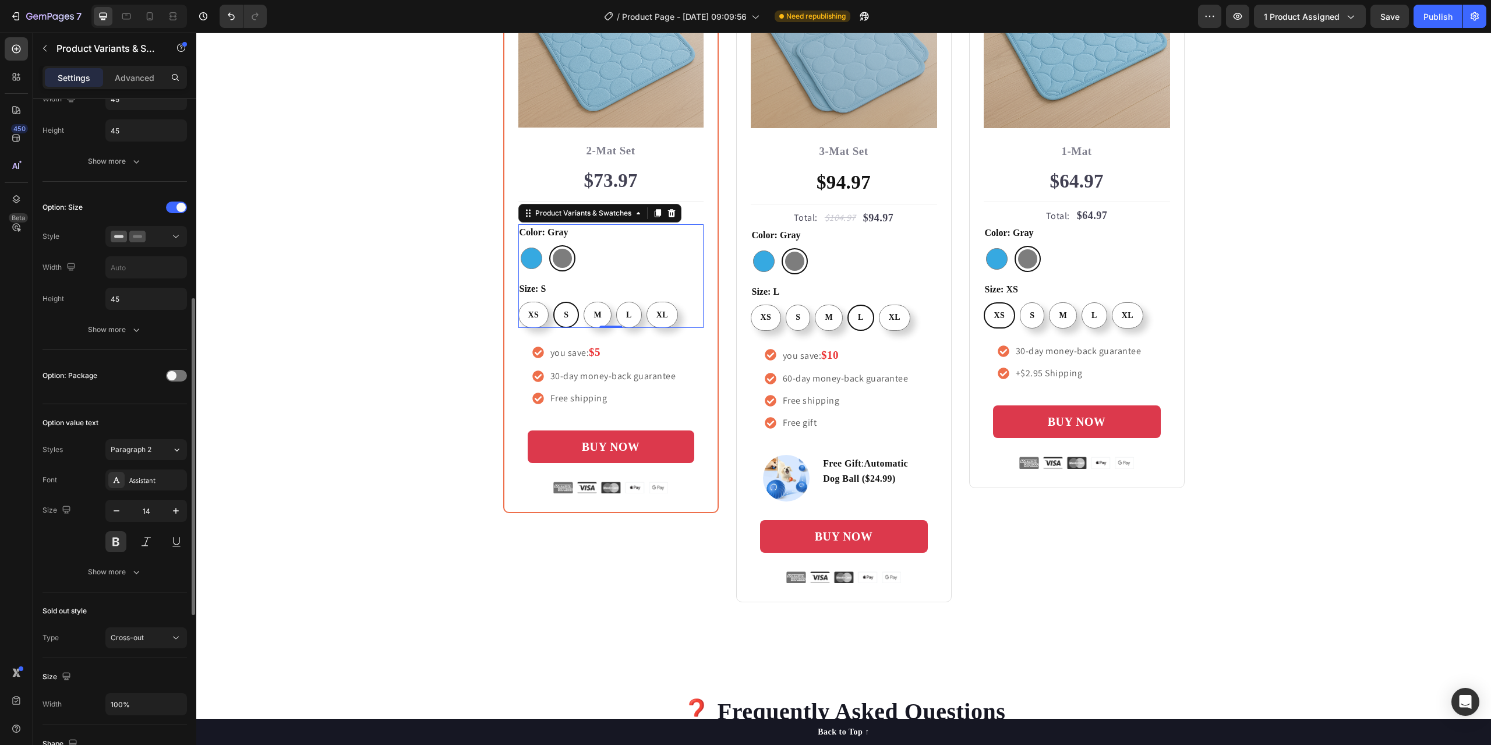
scroll to position [194, 0]
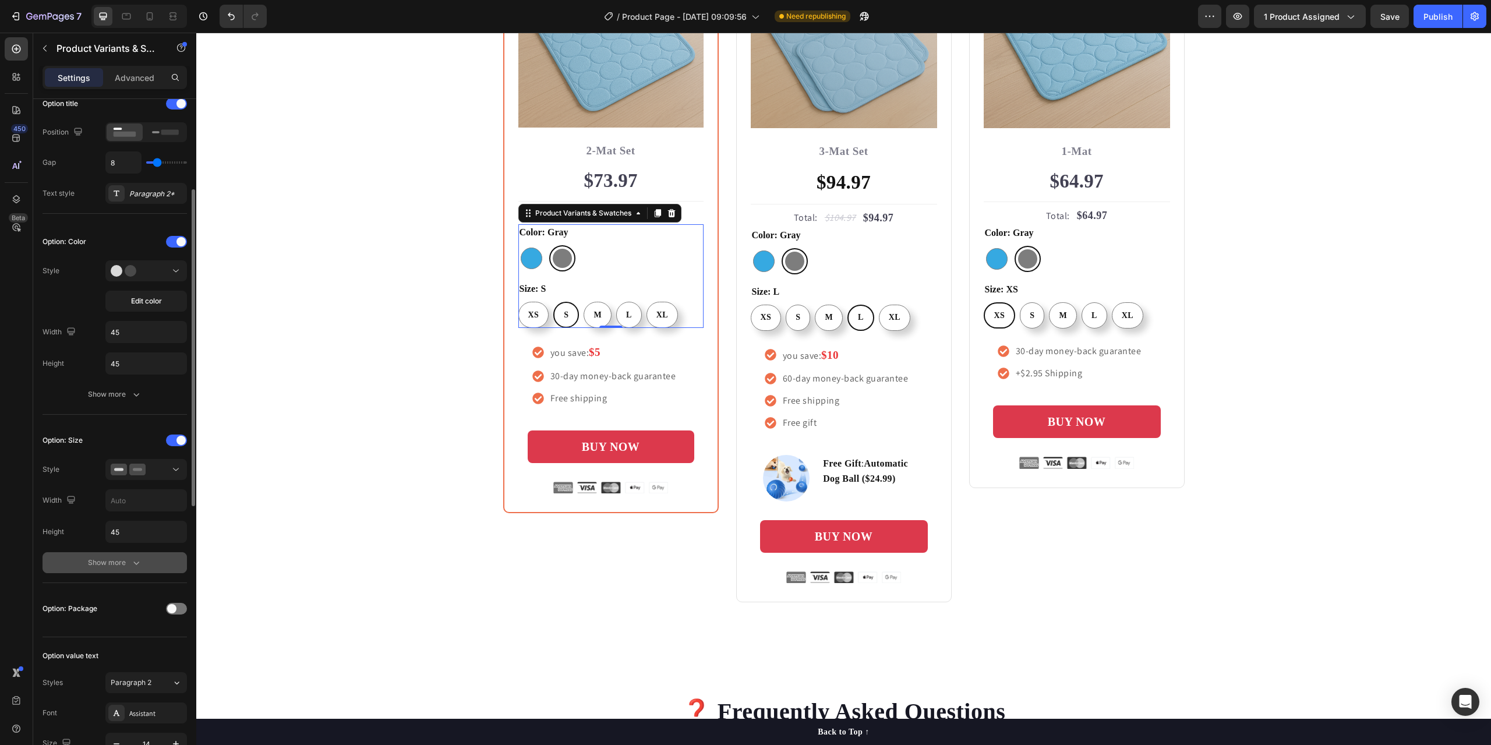
click at [105, 571] on button "Show more" at bounding box center [115, 562] width 144 height 21
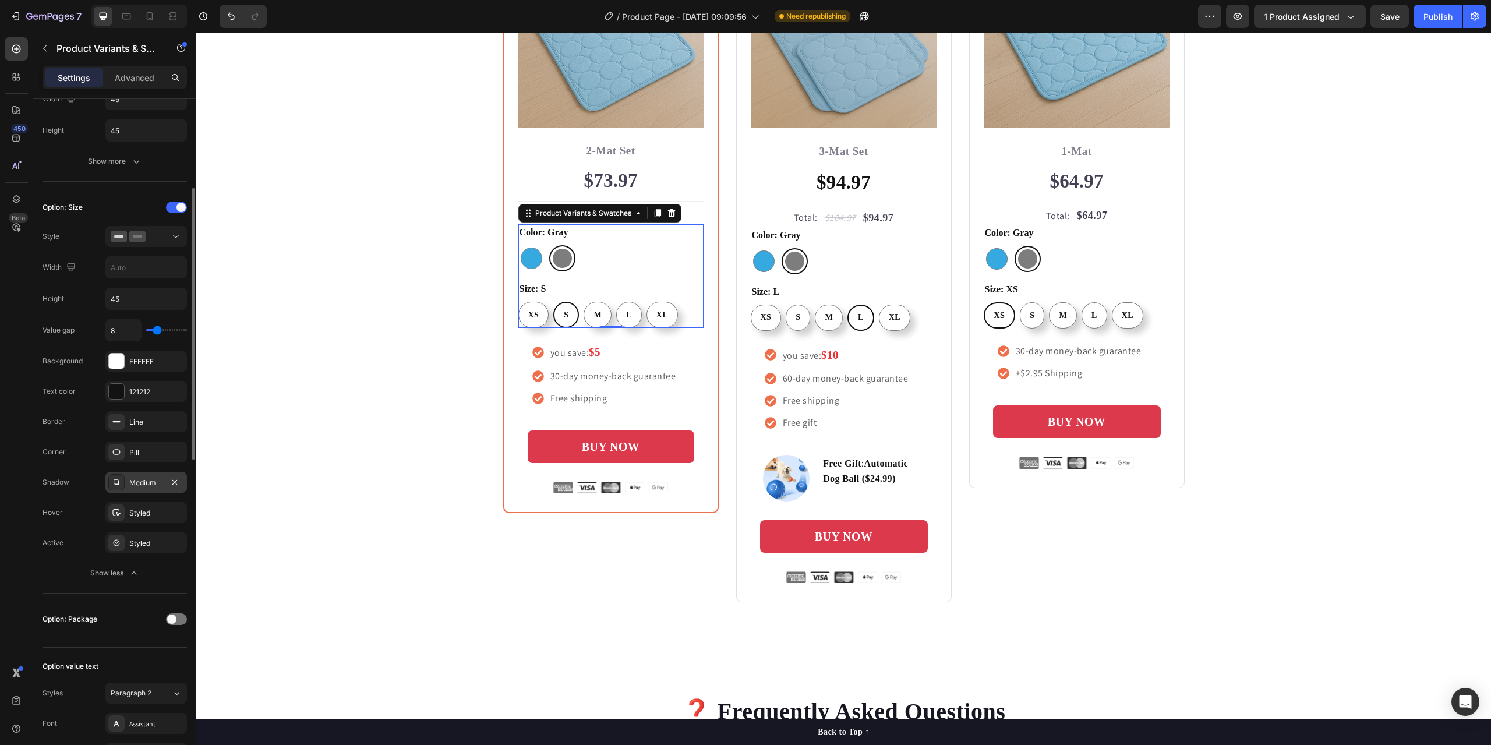
scroll to position [485, 0]
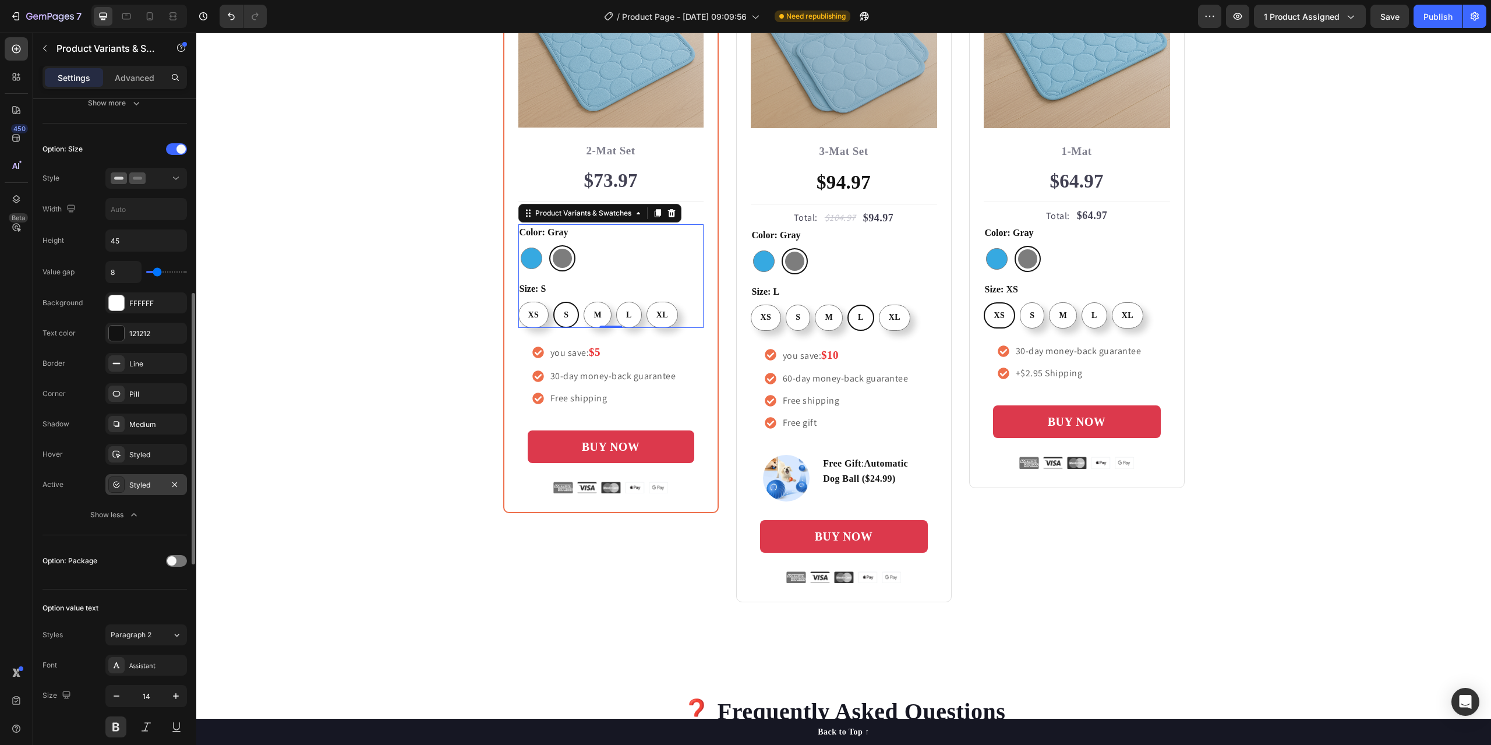
click at [147, 482] on div "Styled" at bounding box center [146, 485] width 34 height 10
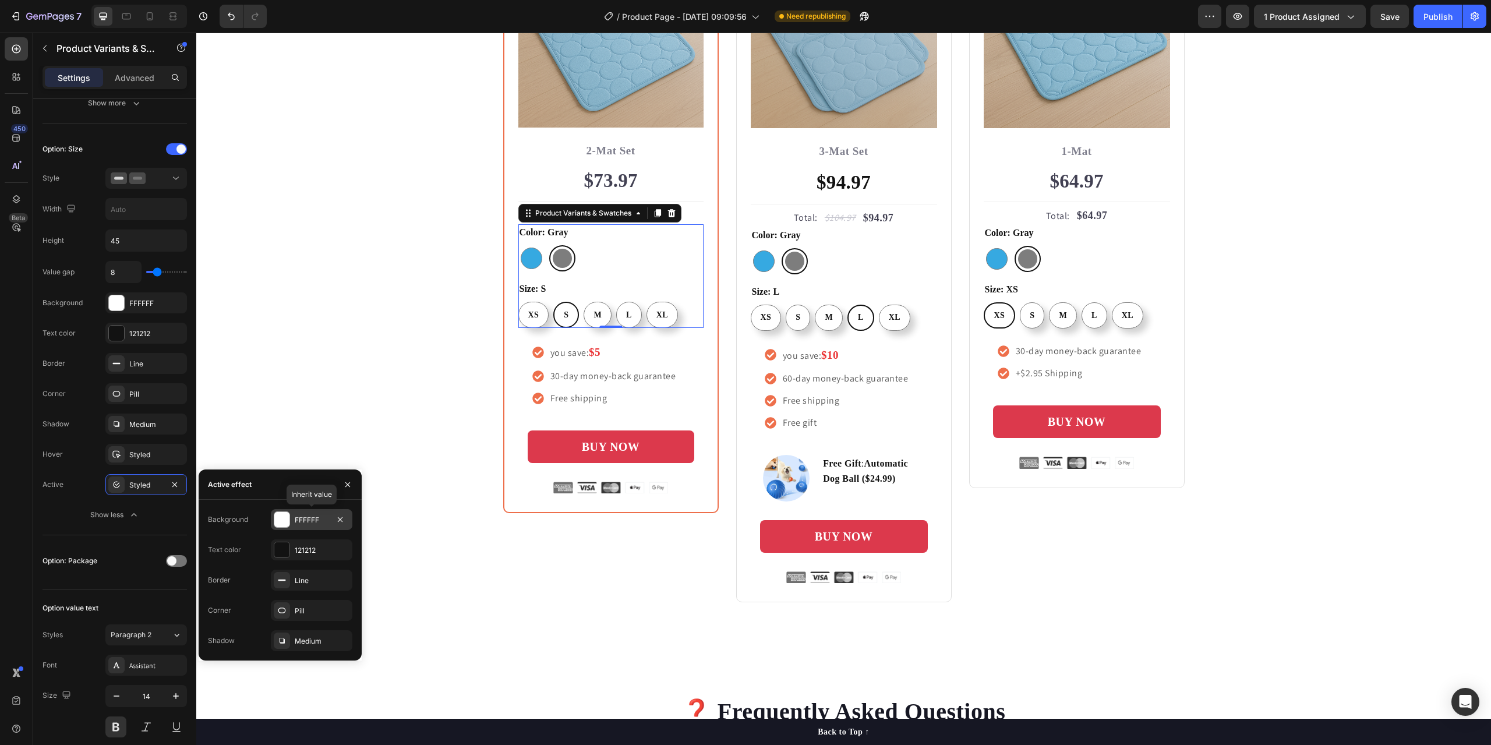
click at [279, 519] on div at bounding box center [281, 519] width 15 height 15
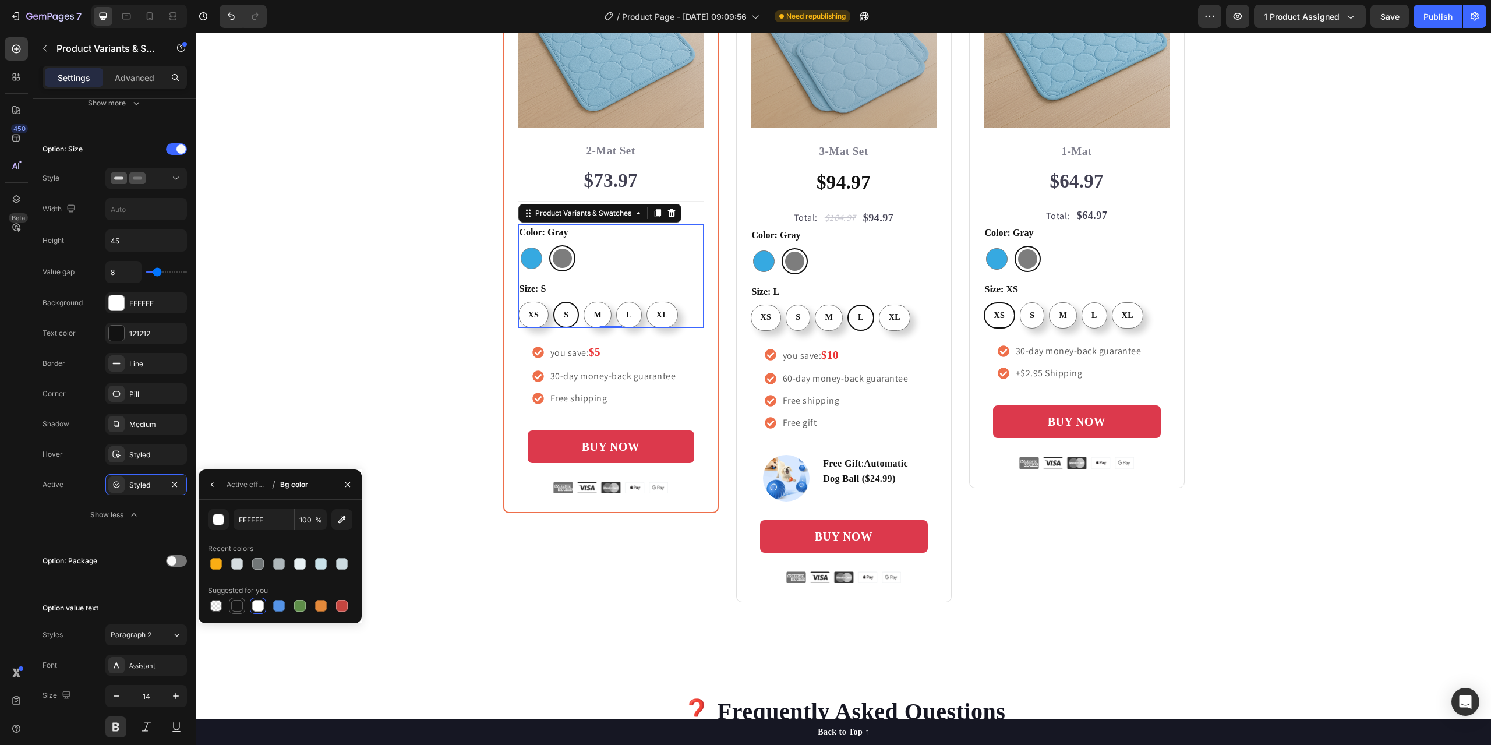
click at [232, 607] on div at bounding box center [237, 606] width 12 height 12
type input "151515"
radio input "true"
click at [218, 519] on div "button" at bounding box center [219, 520] width 12 height 12
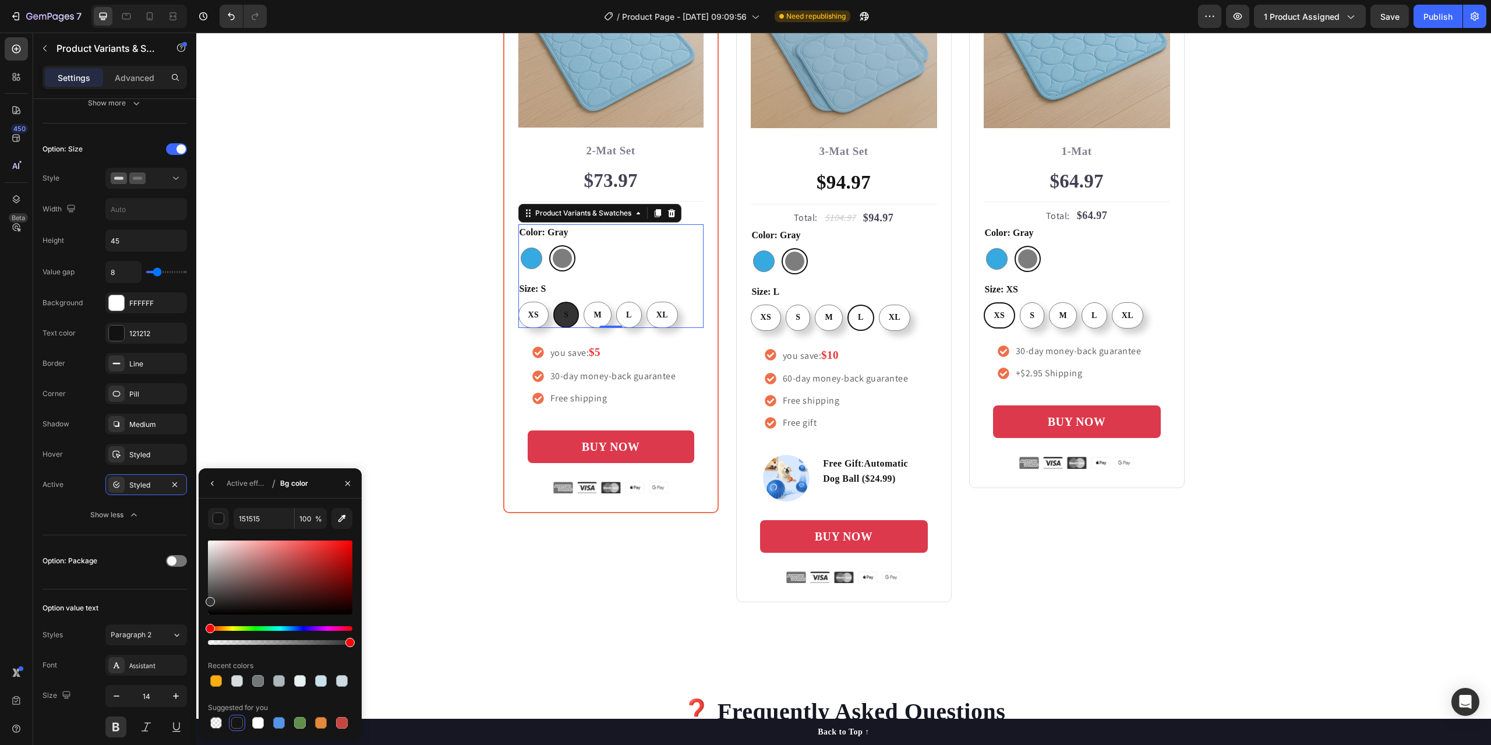
drag, startPoint x: 210, startPoint y: 609, endPoint x: 208, endPoint y: 599, distance: 10.1
click at [208, 599] on div at bounding box center [210, 601] width 9 height 9
type input "333333"
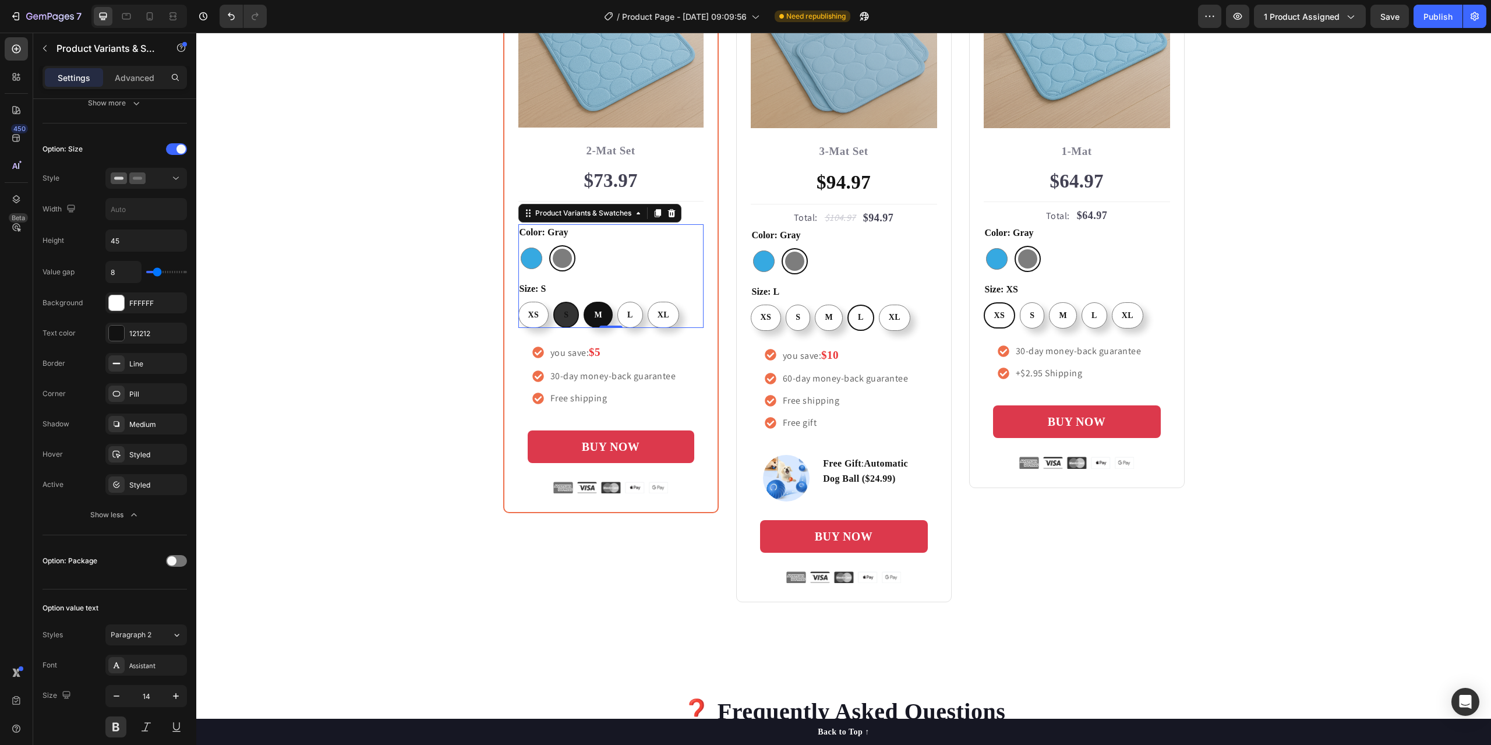
click at [594, 320] on div "M" at bounding box center [598, 315] width 27 height 22
click at [583, 302] on input "M M M" at bounding box center [583, 301] width 1 height 1
radio input "false"
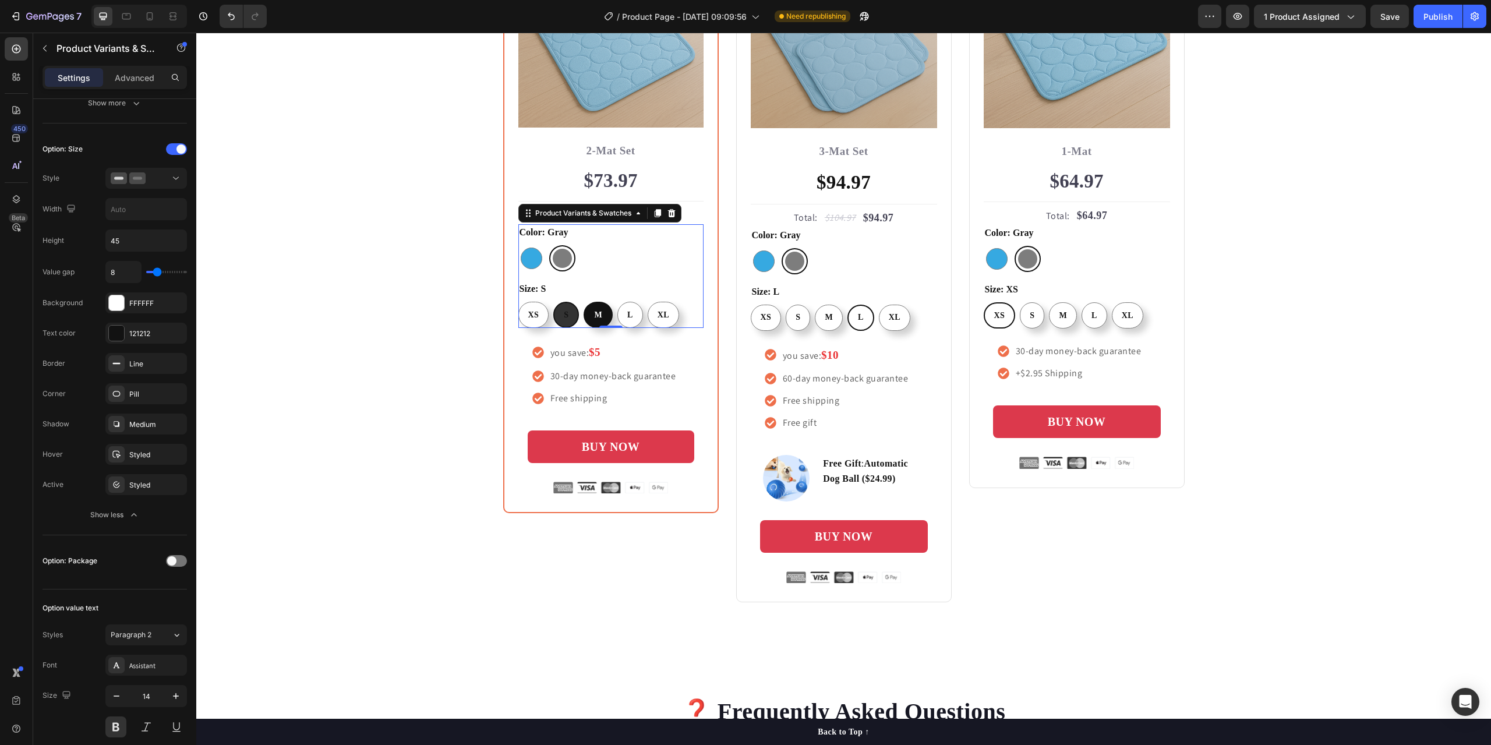
radio input "true"
click at [155, 487] on div "Styled" at bounding box center [146, 485] width 34 height 10
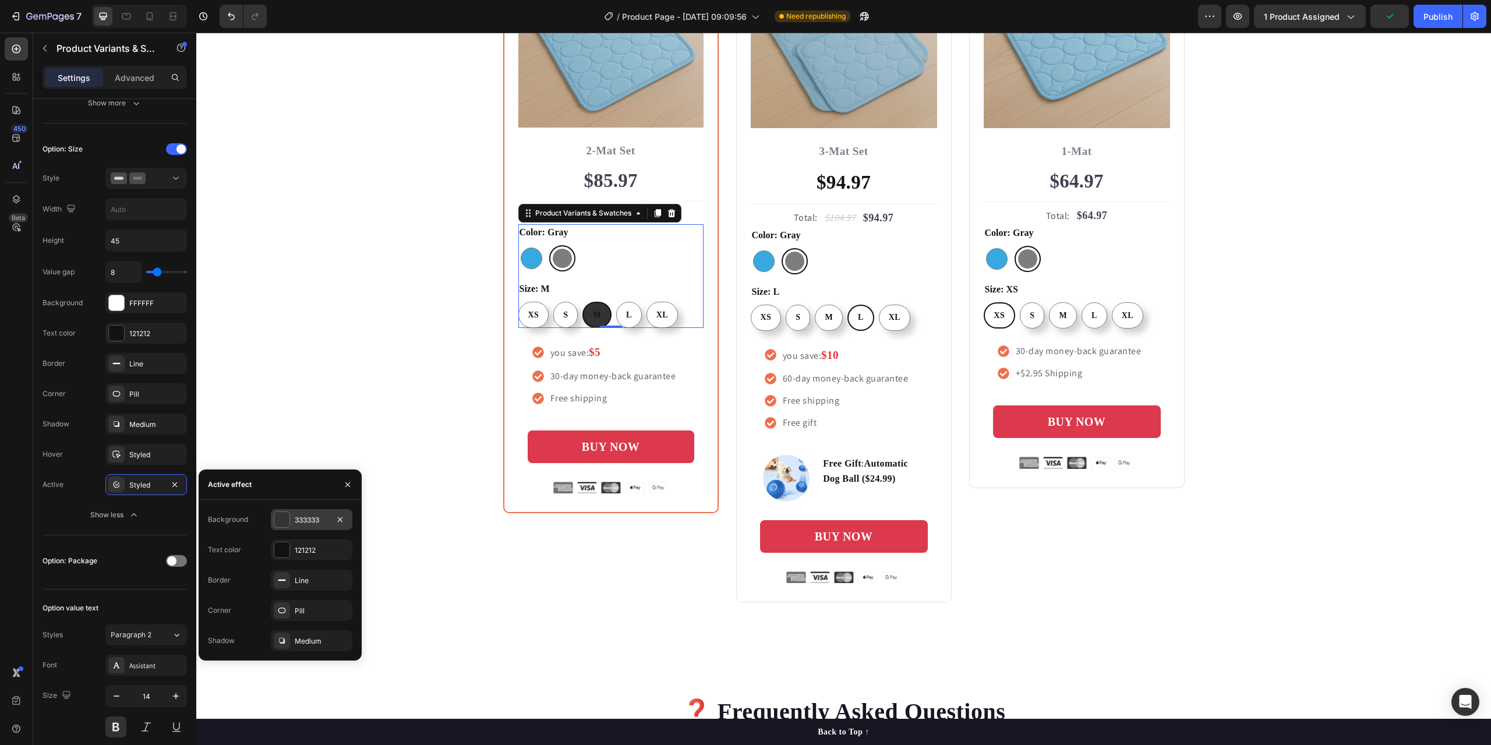
click at [286, 523] on div at bounding box center [281, 519] width 15 height 15
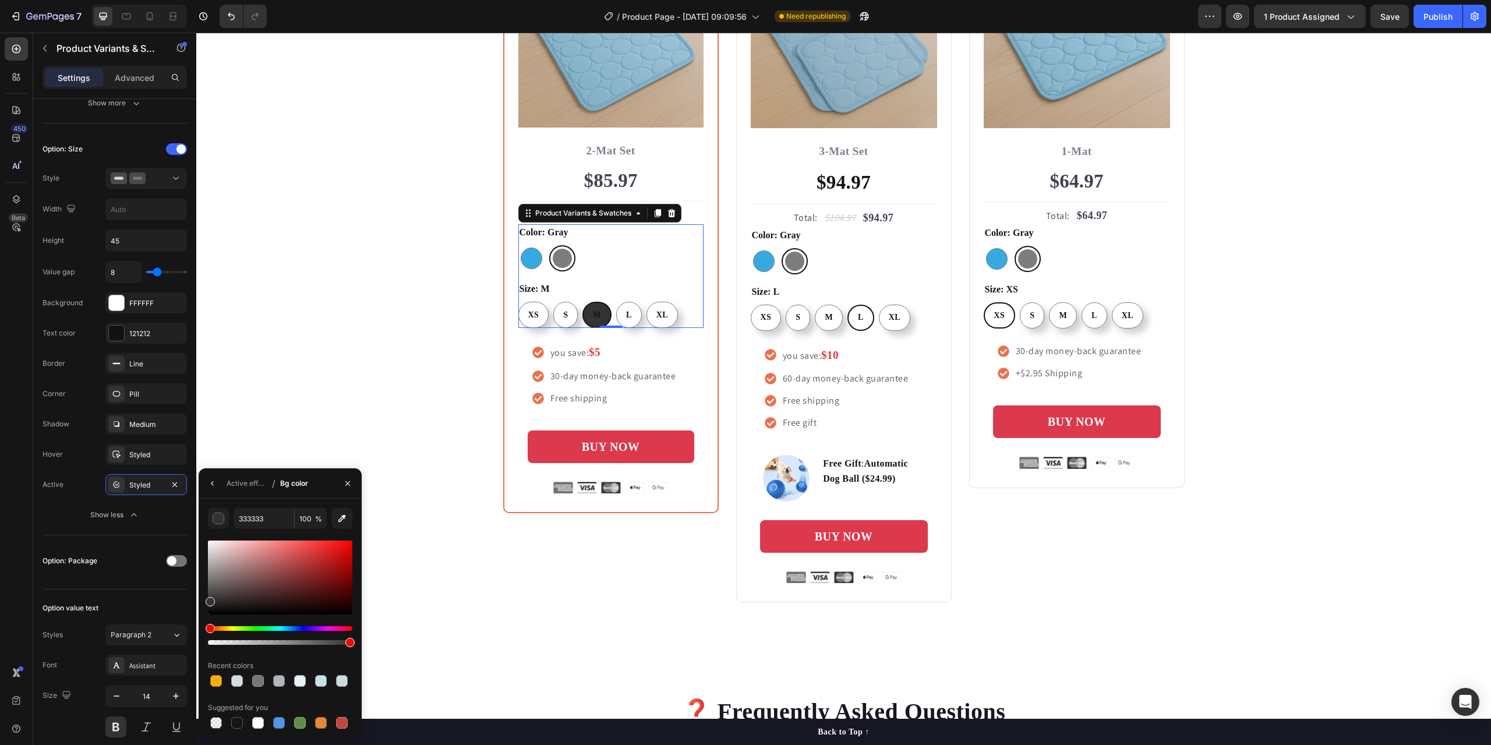
radio input "true"
drag, startPoint x: 210, startPoint y: 599, endPoint x: 211, endPoint y: 564, distance: 35.0
click at [211, 564] on div at bounding box center [212, 566] width 9 height 9
type input "AAA7A7"
click at [627, 313] on span "L" at bounding box center [630, 314] width 6 height 9
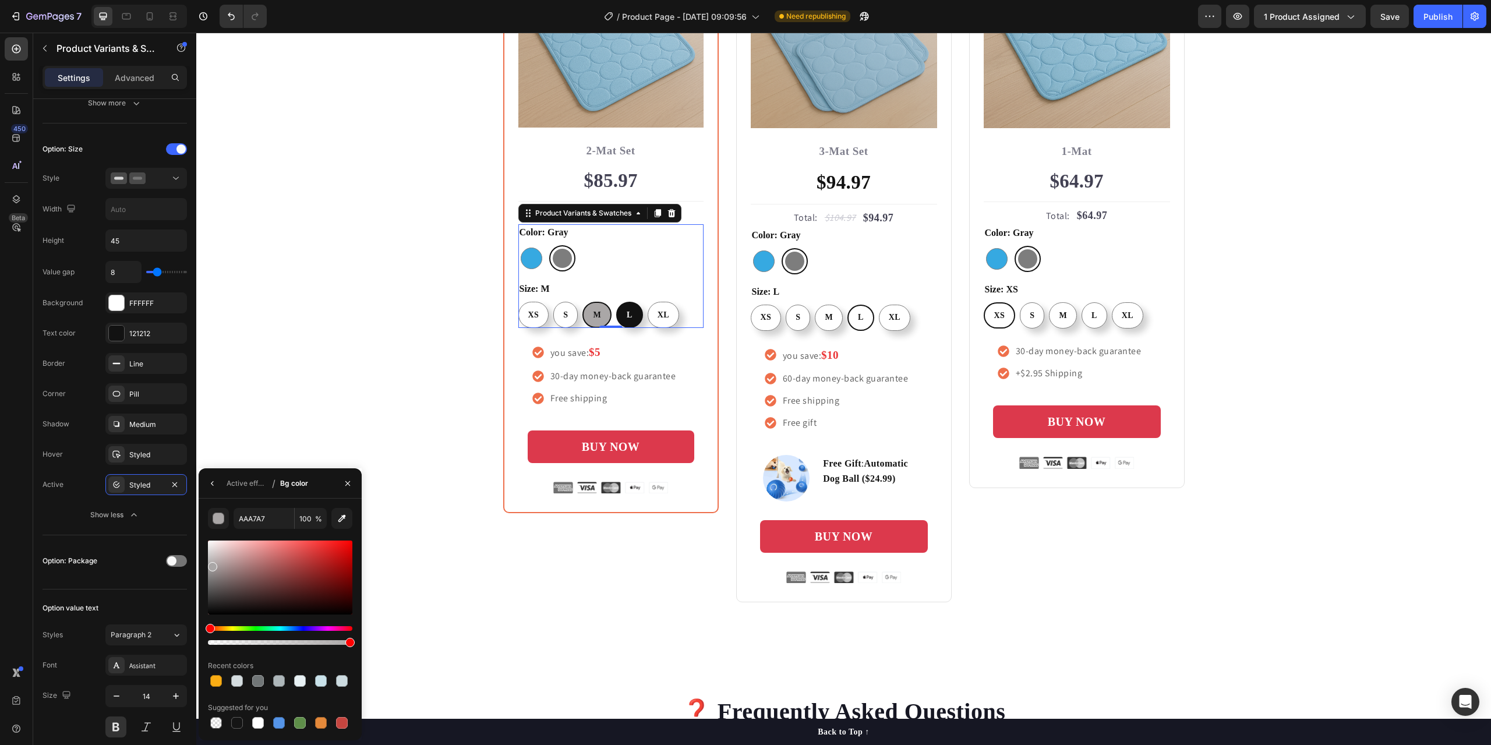
click at [616, 302] on input "L L L" at bounding box center [615, 301] width 1 height 1
radio input "false"
radio input "true"
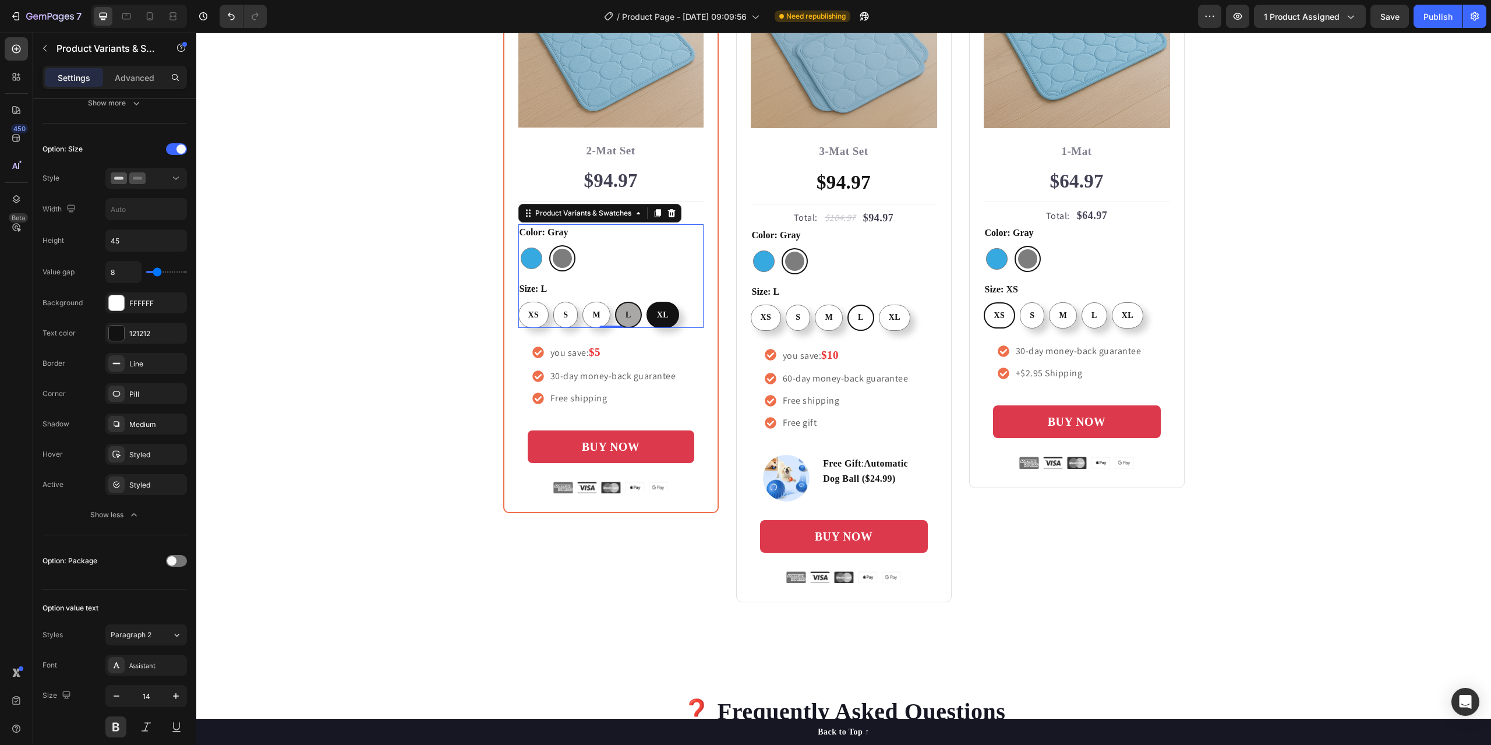
click at [657, 316] on span "XL" at bounding box center [663, 314] width 12 height 9
click at [646, 302] on input "XL XL XL" at bounding box center [646, 301] width 1 height 1
radio input "false"
click at [129, 486] on div "Styled" at bounding box center [146, 484] width 82 height 21
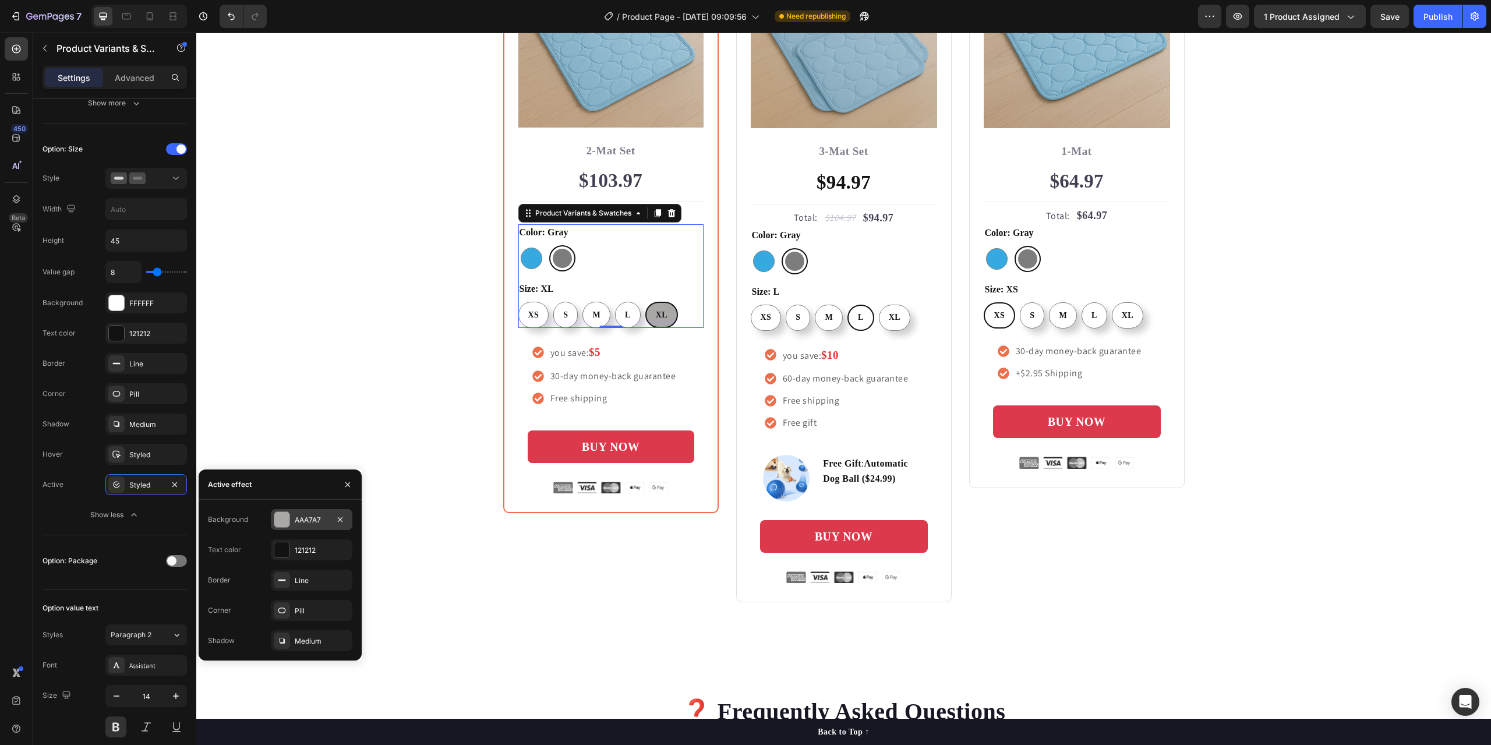
click at [282, 519] on div at bounding box center [281, 519] width 15 height 15
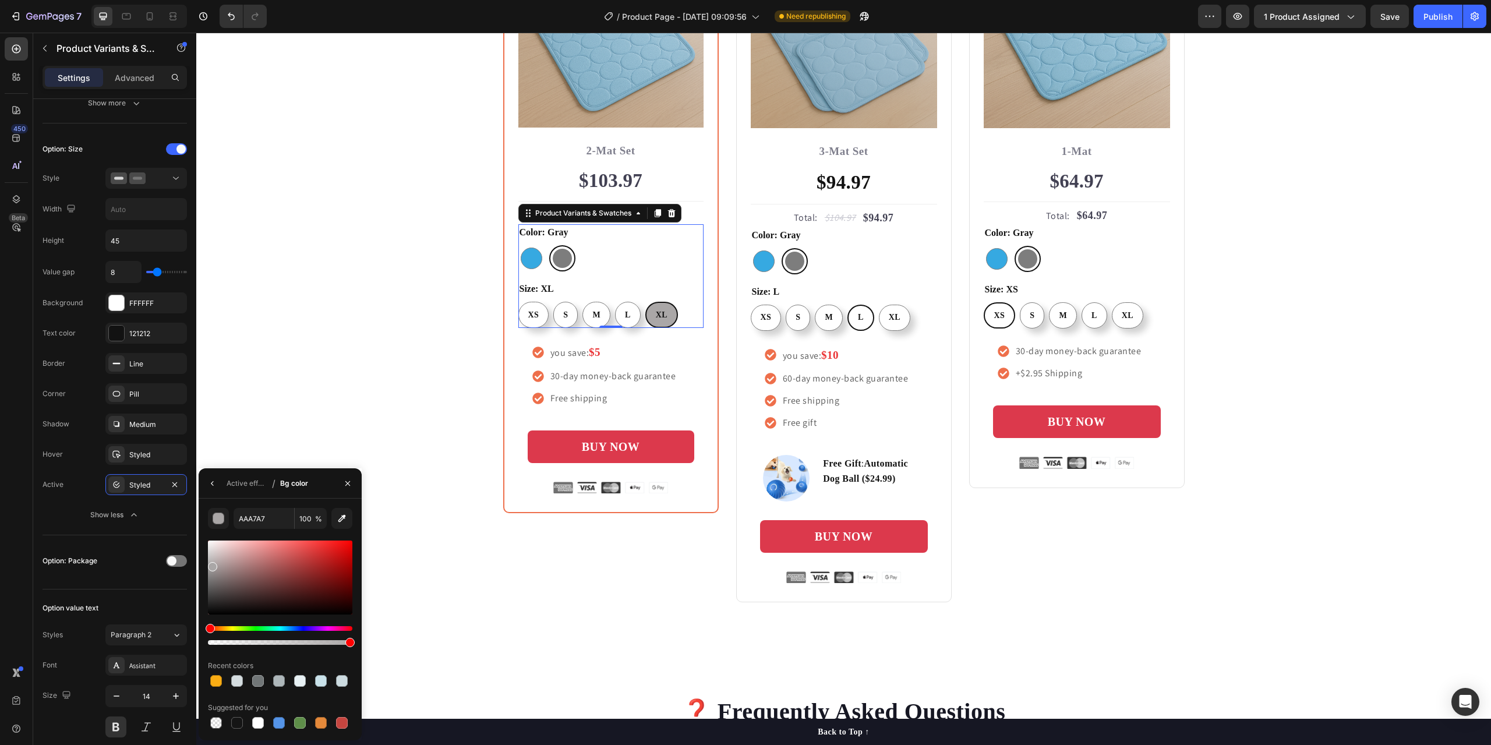
radio input "true"
drag, startPoint x: 211, startPoint y: 567, endPoint x: 206, endPoint y: 561, distance: 7.4
click at [206, 561] on div at bounding box center [210, 563] width 9 height 9
click at [210, 566] on div at bounding box center [211, 568] width 9 height 9
type input "FFFFFF"
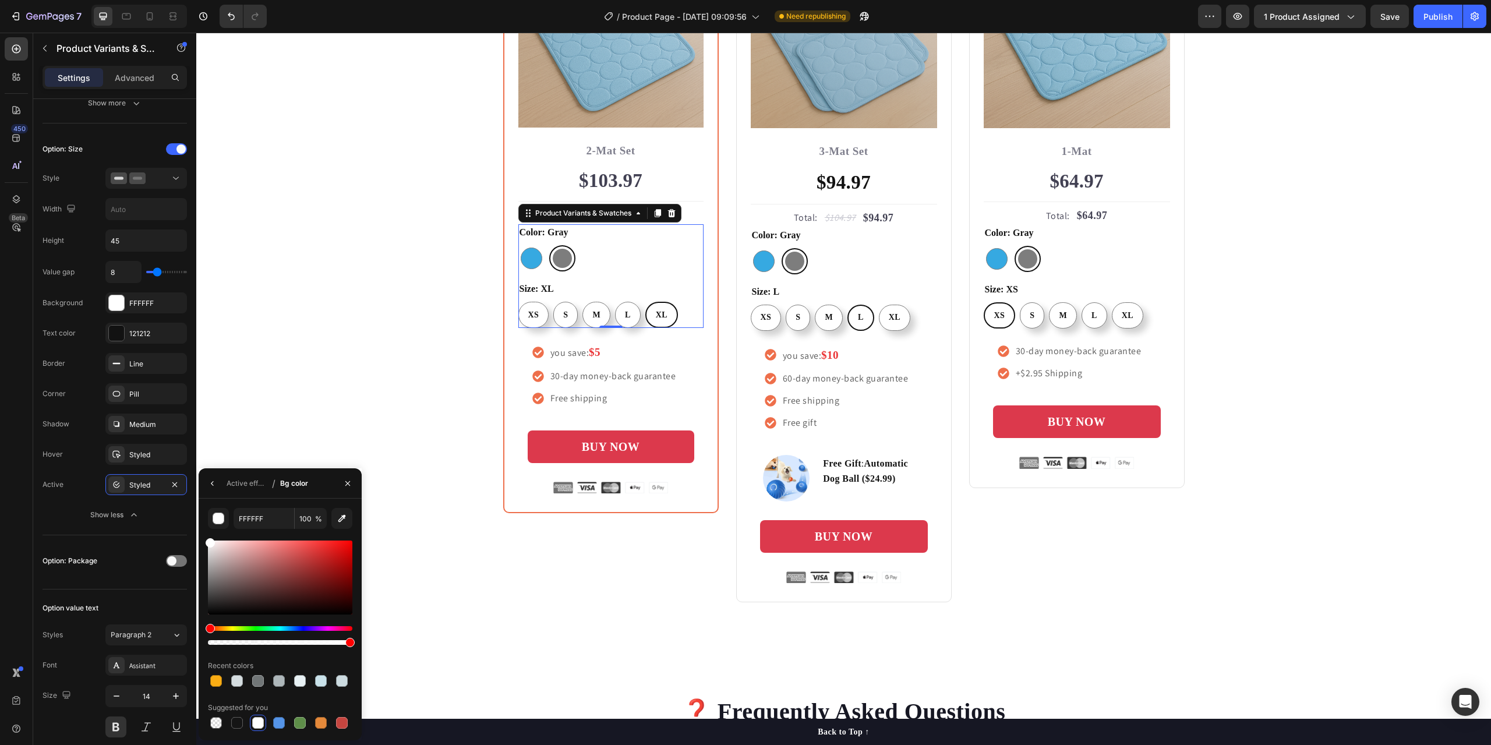
drag, startPoint x: 210, startPoint y: 566, endPoint x: 204, endPoint y: 526, distance: 40.1
click at [204, 526] on div "FFFFFF 100 % Recent colors Suggested for you" at bounding box center [280, 619] width 163 height 223
click at [344, 480] on icon "button" at bounding box center [347, 483] width 9 height 9
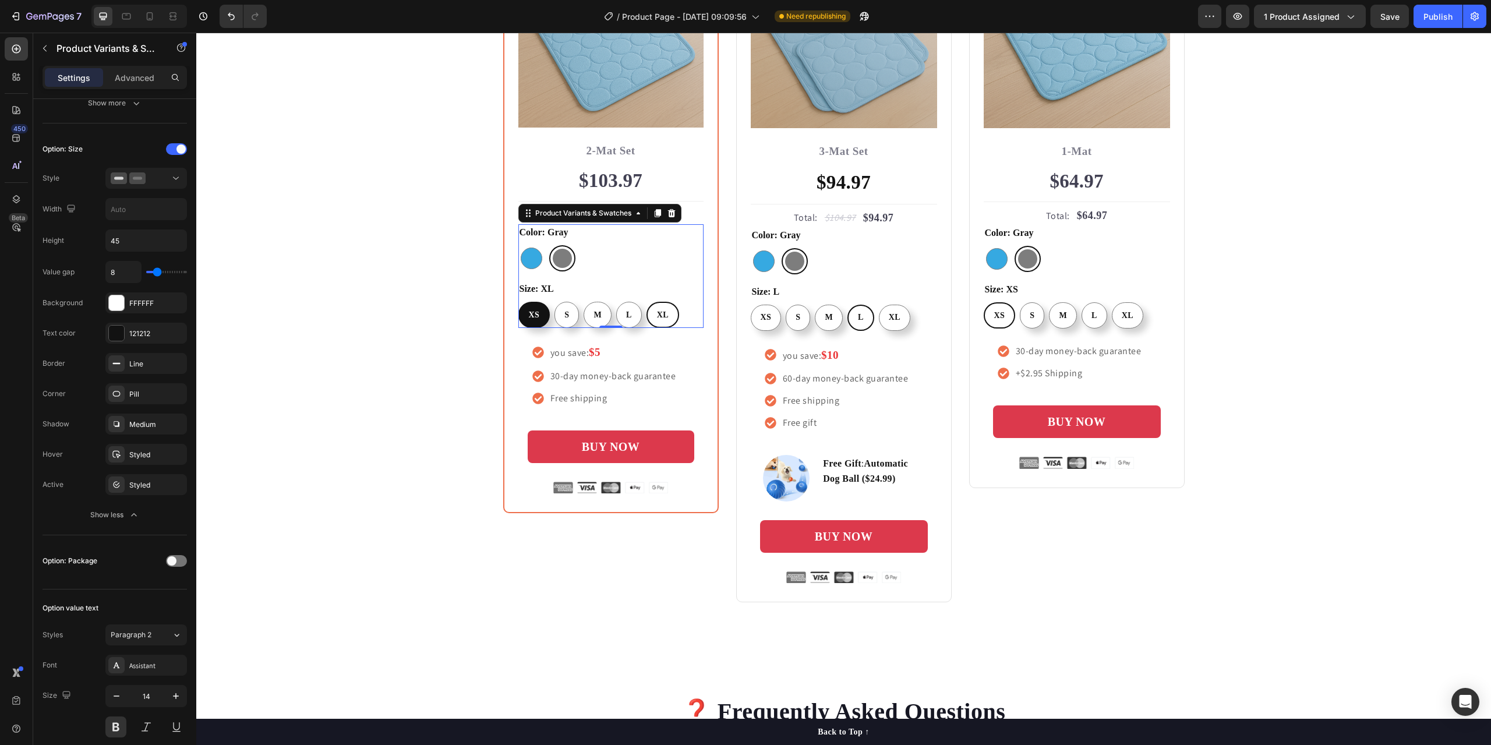
click at [523, 320] on div "XS" at bounding box center [534, 315] width 30 height 22
click at [518, 302] on input "XS XS XS" at bounding box center [518, 301] width 1 height 1
radio input "false"
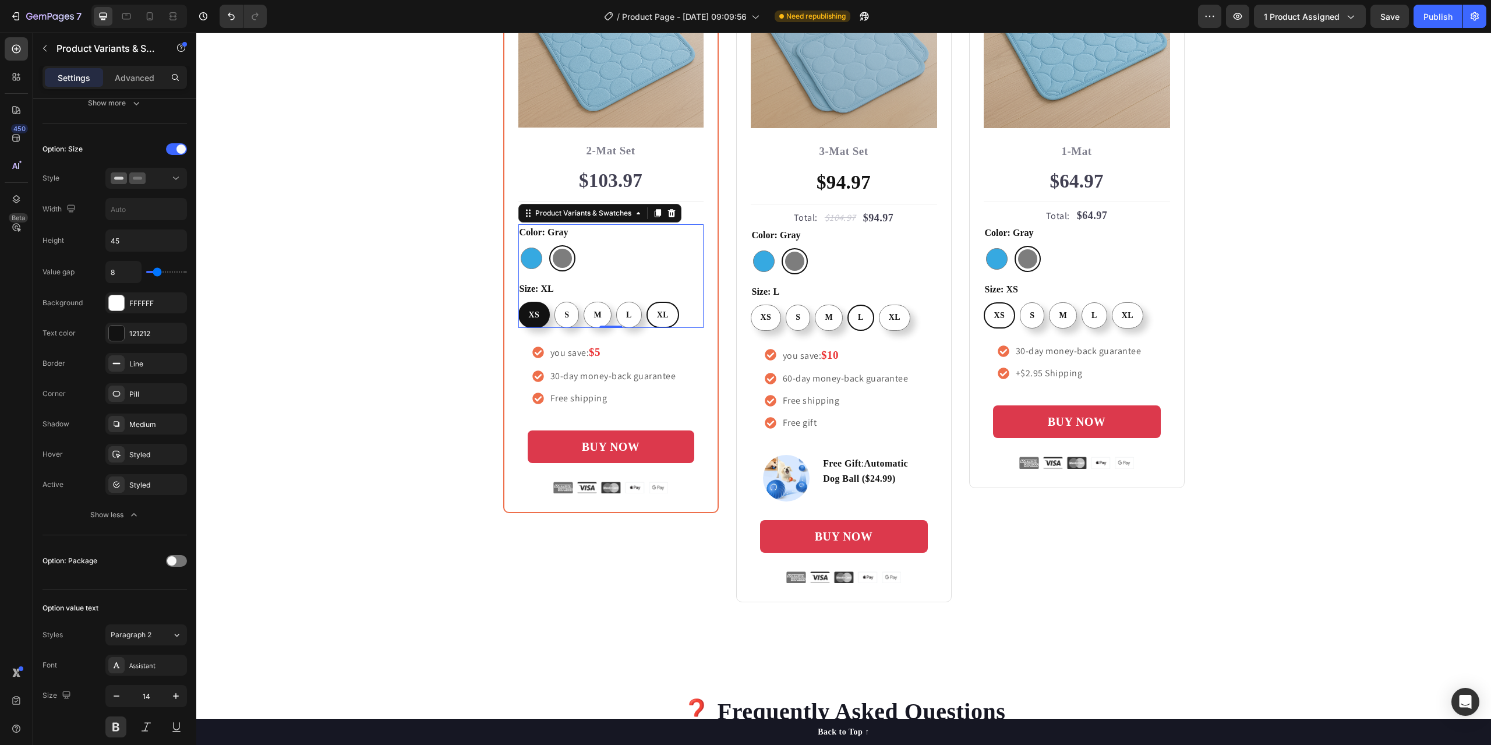
radio input "true"
click at [567, 316] on div "S" at bounding box center [567, 315] width 23 height 22
click at [554, 302] on input "S S S" at bounding box center [554, 301] width 1 height 1
radio input "false"
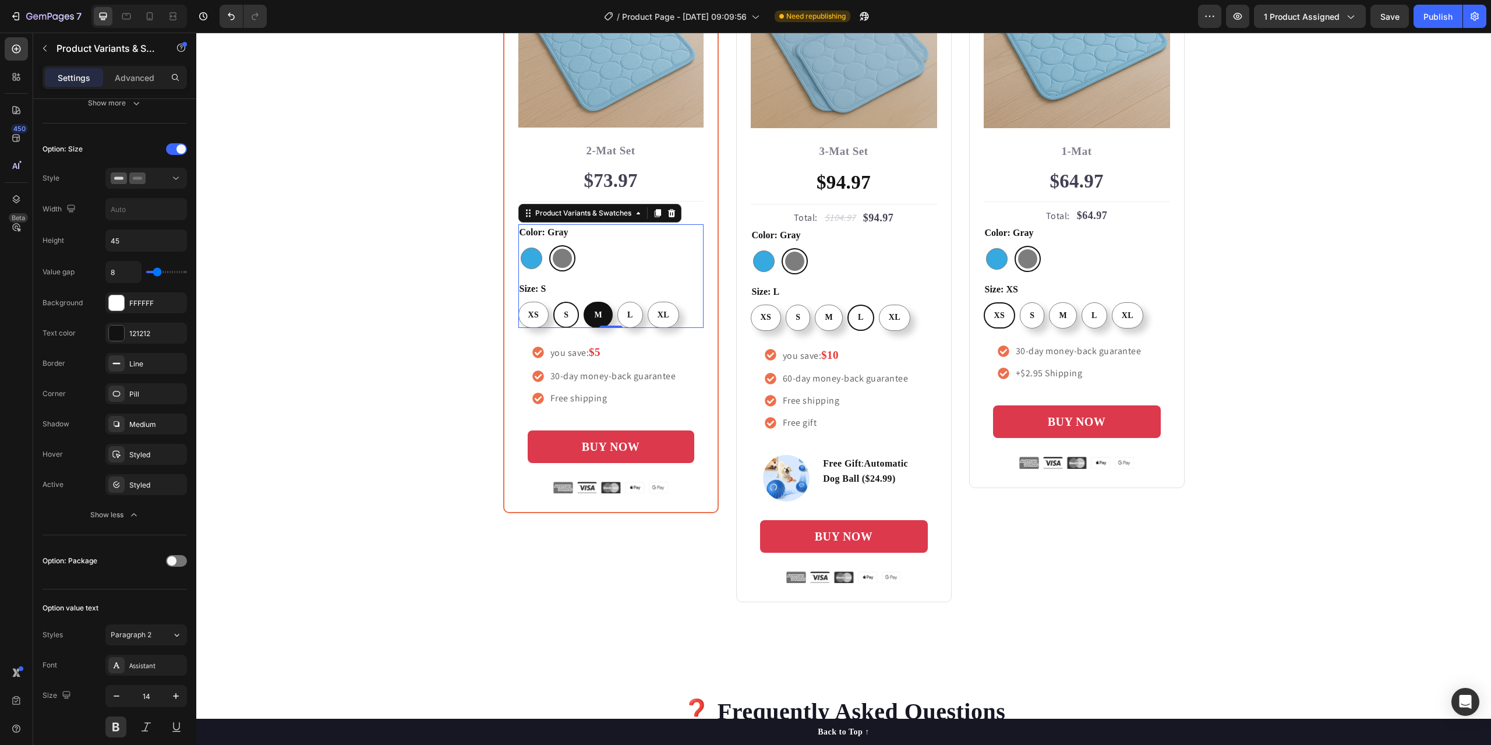
click at [597, 321] on div "M" at bounding box center [598, 315] width 27 height 22
click at [583, 302] on input "M M M" at bounding box center [583, 301] width 1 height 1
radio input "false"
click at [627, 316] on span "L" at bounding box center [630, 314] width 6 height 9
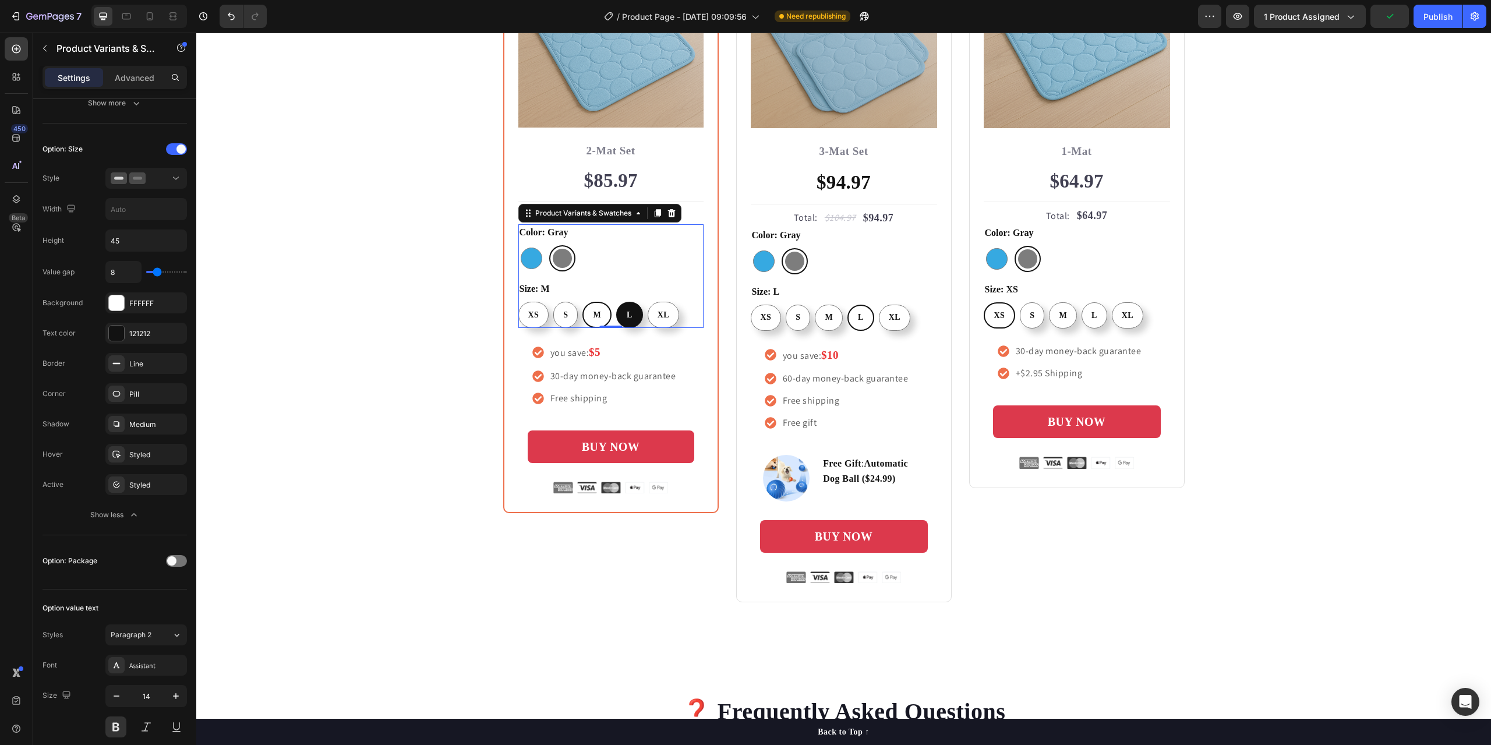
click at [616, 302] on input "L L L" at bounding box center [615, 301] width 1 height 1
radio input "false"
click at [657, 319] on span "XL" at bounding box center [663, 314] width 12 height 9
click at [646, 302] on input "XL XL XL" at bounding box center [646, 301] width 1 height 1
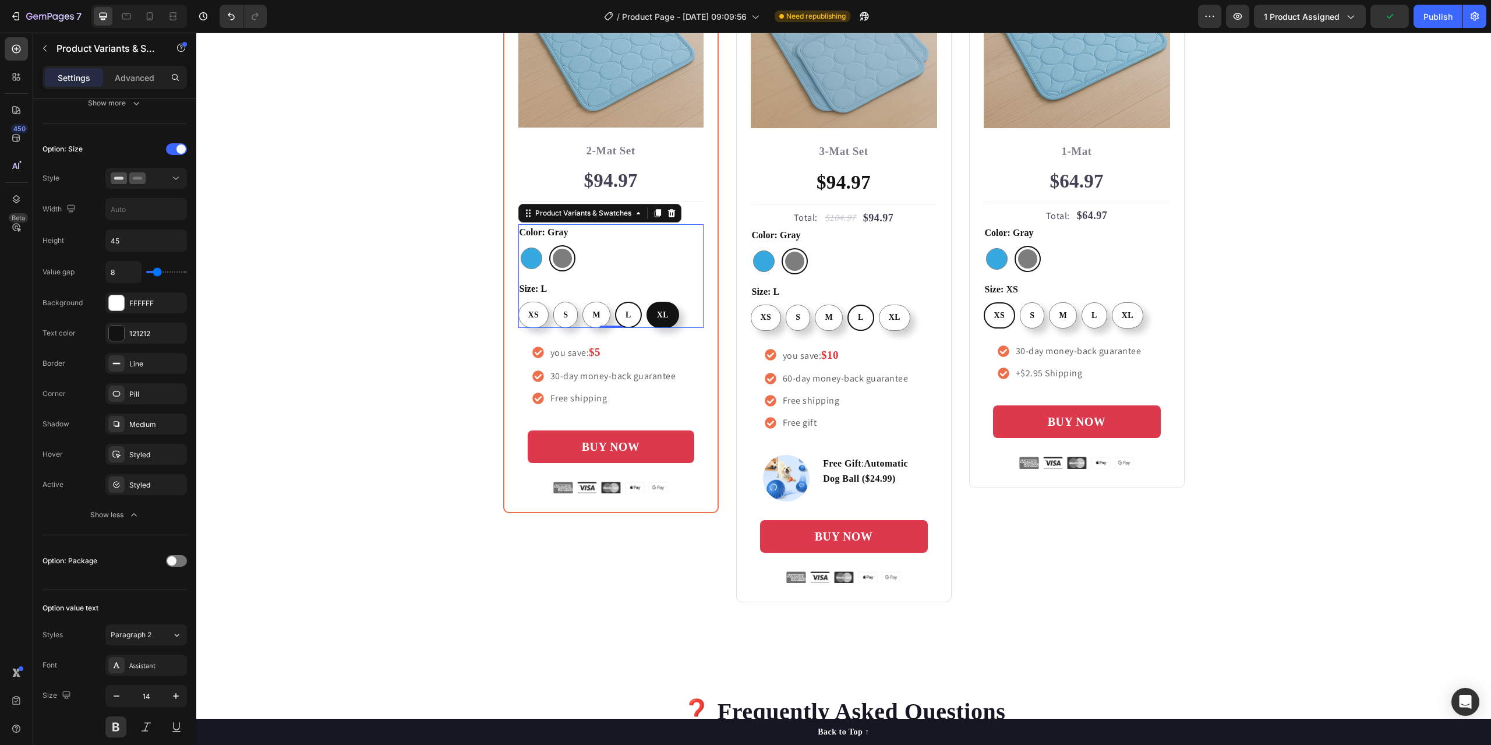
radio input "false"
click at [372, 473] on div "Buy more and pay less Heading Row Most Popular Text block Row Icon Icon Icon Ic…" at bounding box center [843, 209] width 1277 height 787
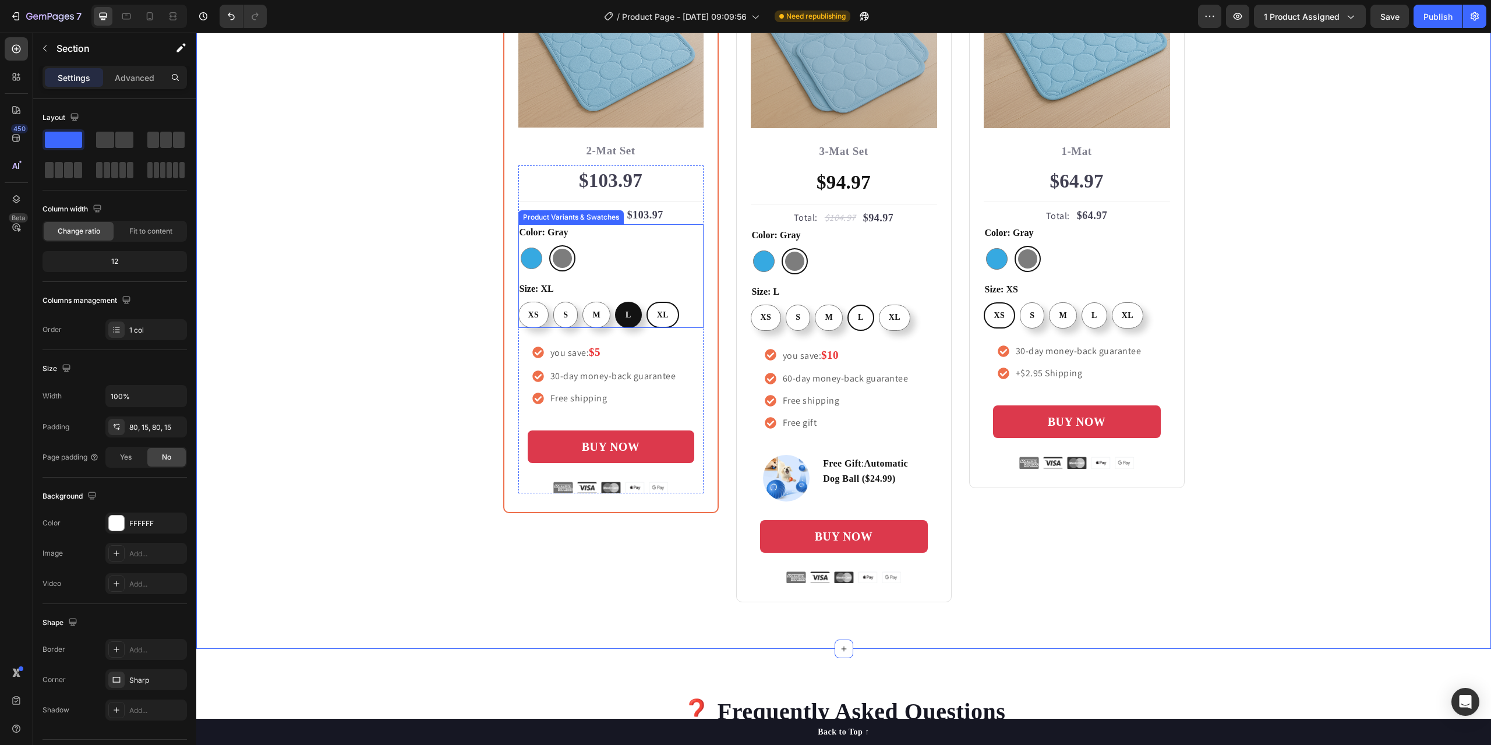
click at [616, 312] on div "L" at bounding box center [628, 315] width 24 height 22
click at [614, 302] on input "L L L" at bounding box center [614, 301] width 1 height 1
radio input "false"
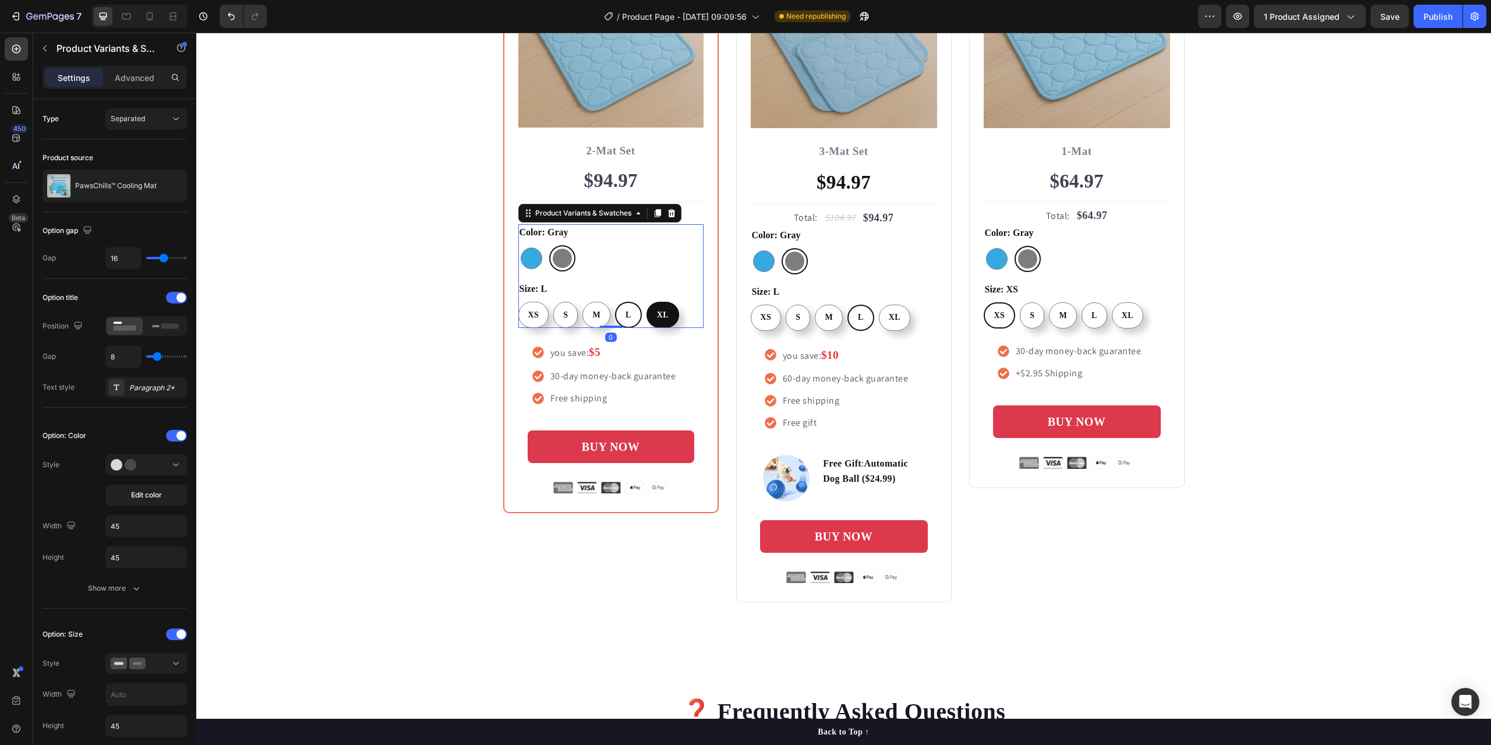
click at [661, 318] on span "XL" at bounding box center [663, 314] width 12 height 9
click at [646, 302] on input "XL XL XL" at bounding box center [646, 301] width 1 height 1
radio input "false"
click at [620, 317] on div "L" at bounding box center [628, 315] width 24 height 22
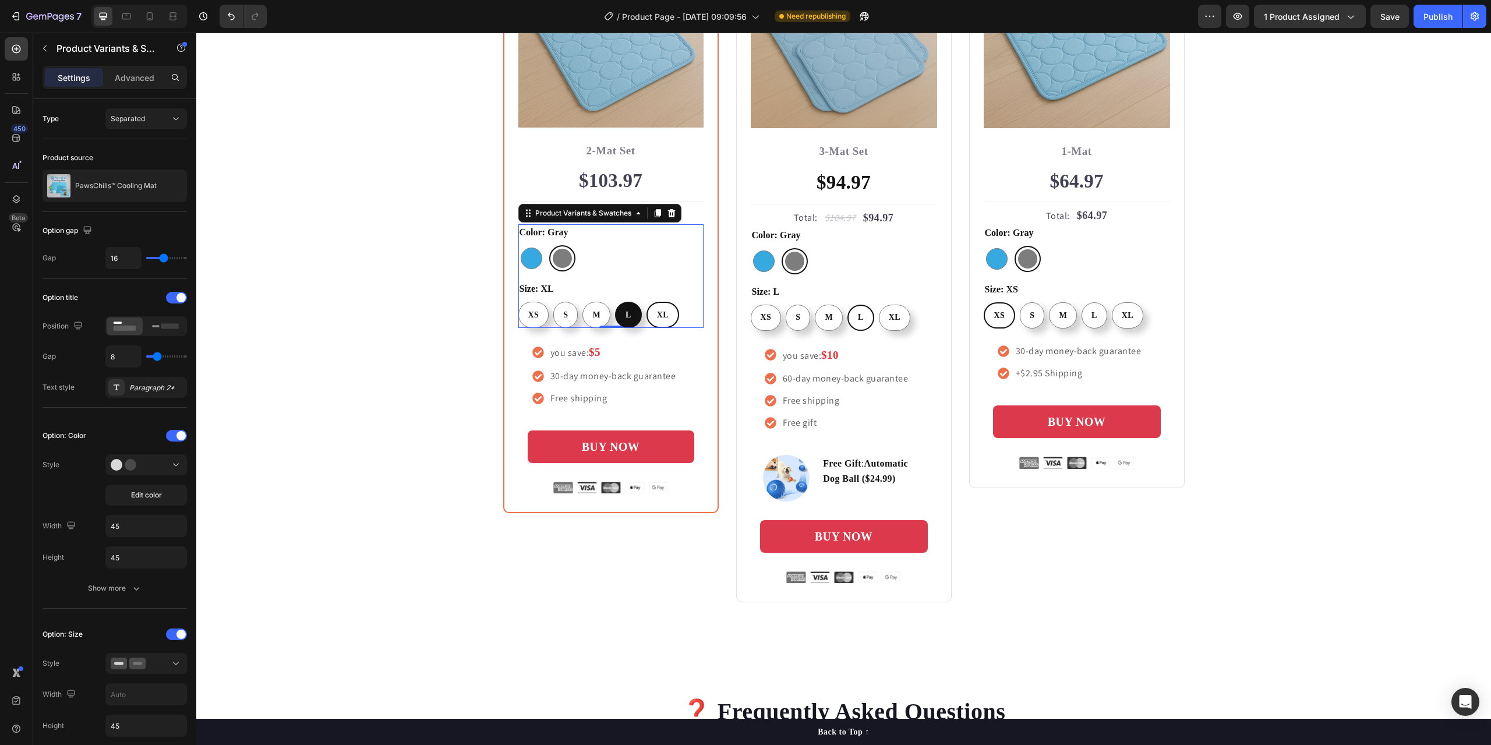
click at [615, 302] on input "L L L" at bounding box center [614, 301] width 1 height 1
radio input "false"
click at [593, 310] on span "M" at bounding box center [597, 314] width 8 height 9
click at [582, 302] on input "M M M" at bounding box center [582, 301] width 1 height 1
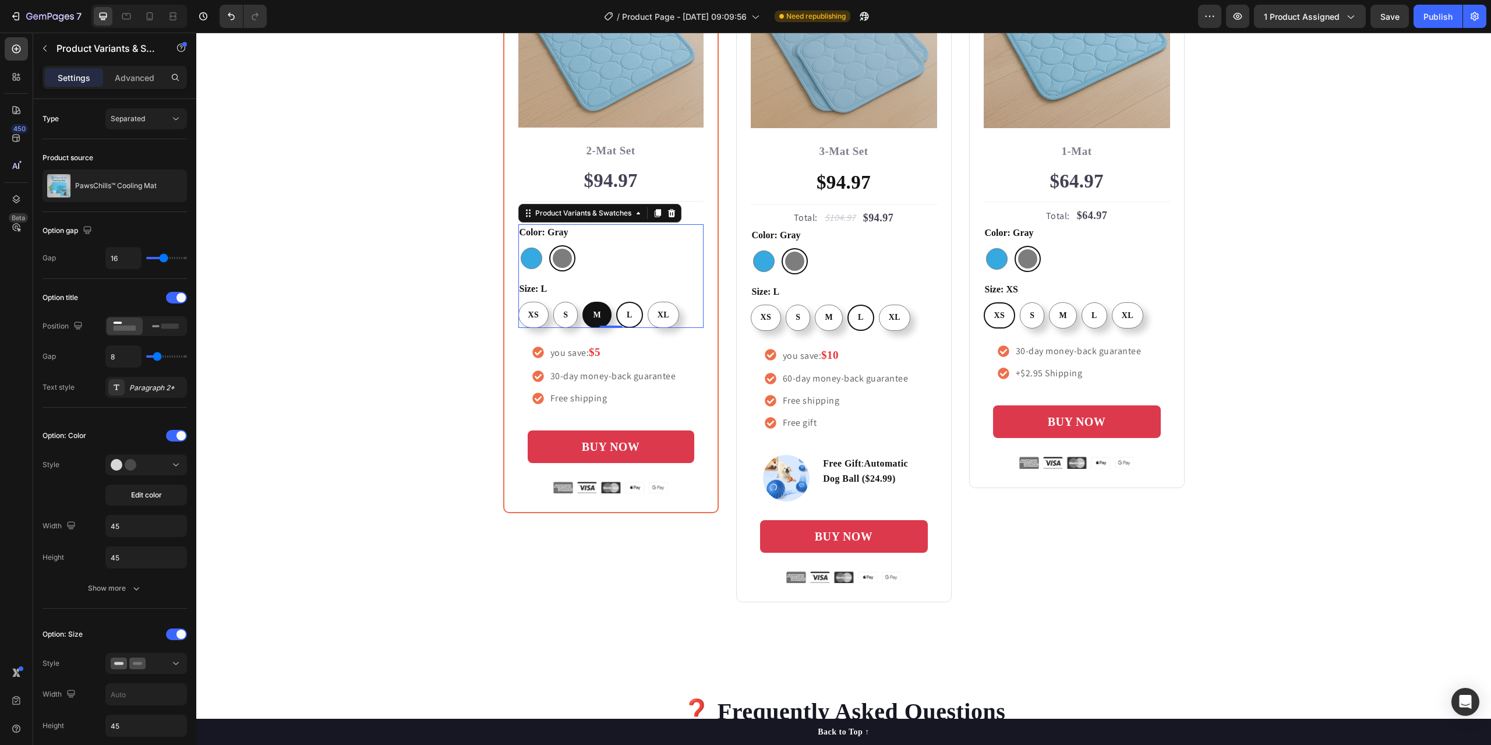
radio input "false"
click at [564, 318] on span "S" at bounding box center [566, 314] width 5 height 9
click at [553, 302] on input "S S S" at bounding box center [553, 301] width 1 height 1
radio input "false"
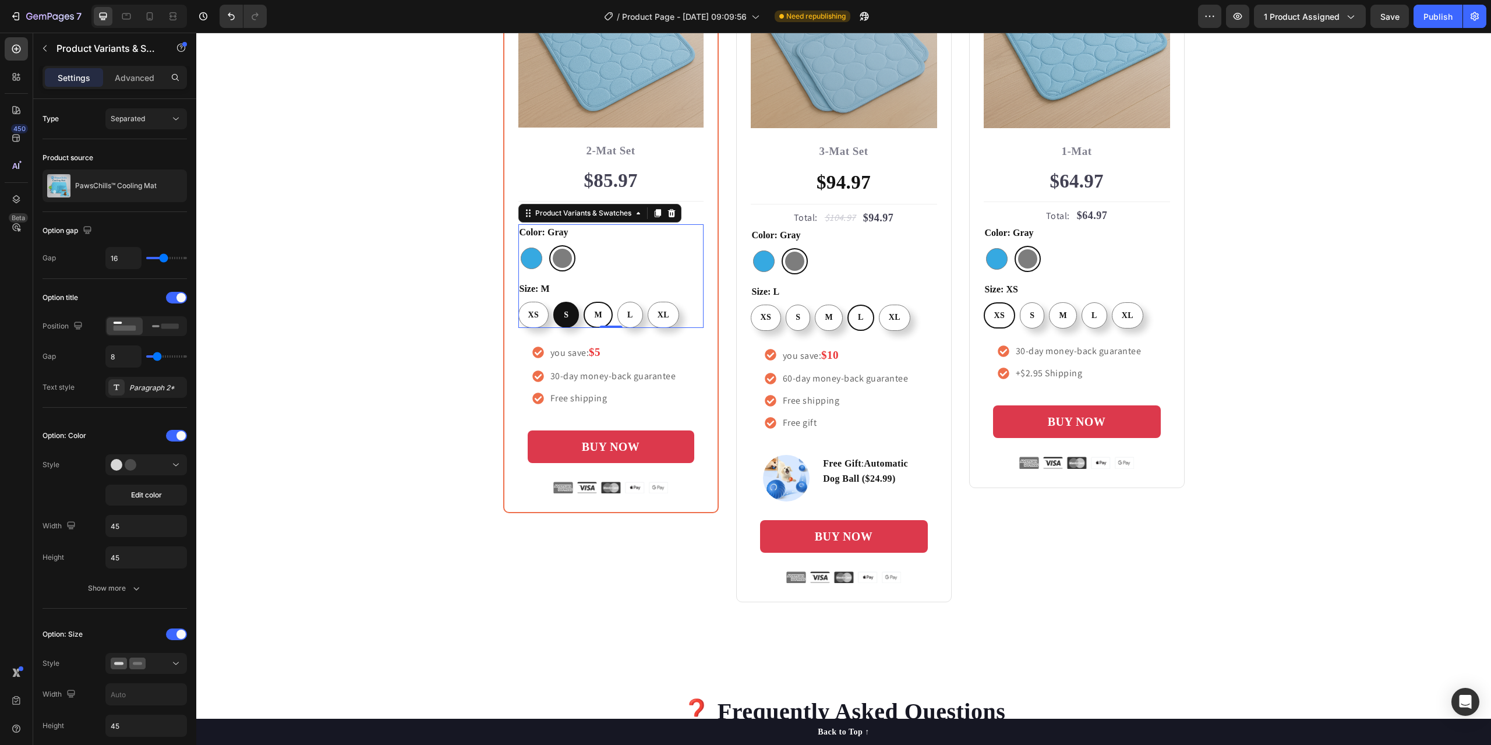
radio input "false"
click at [520, 310] on div "XS" at bounding box center [534, 315] width 30 height 22
click at [518, 302] on input "XS XS XS" at bounding box center [518, 301] width 1 height 1
radio input "false"
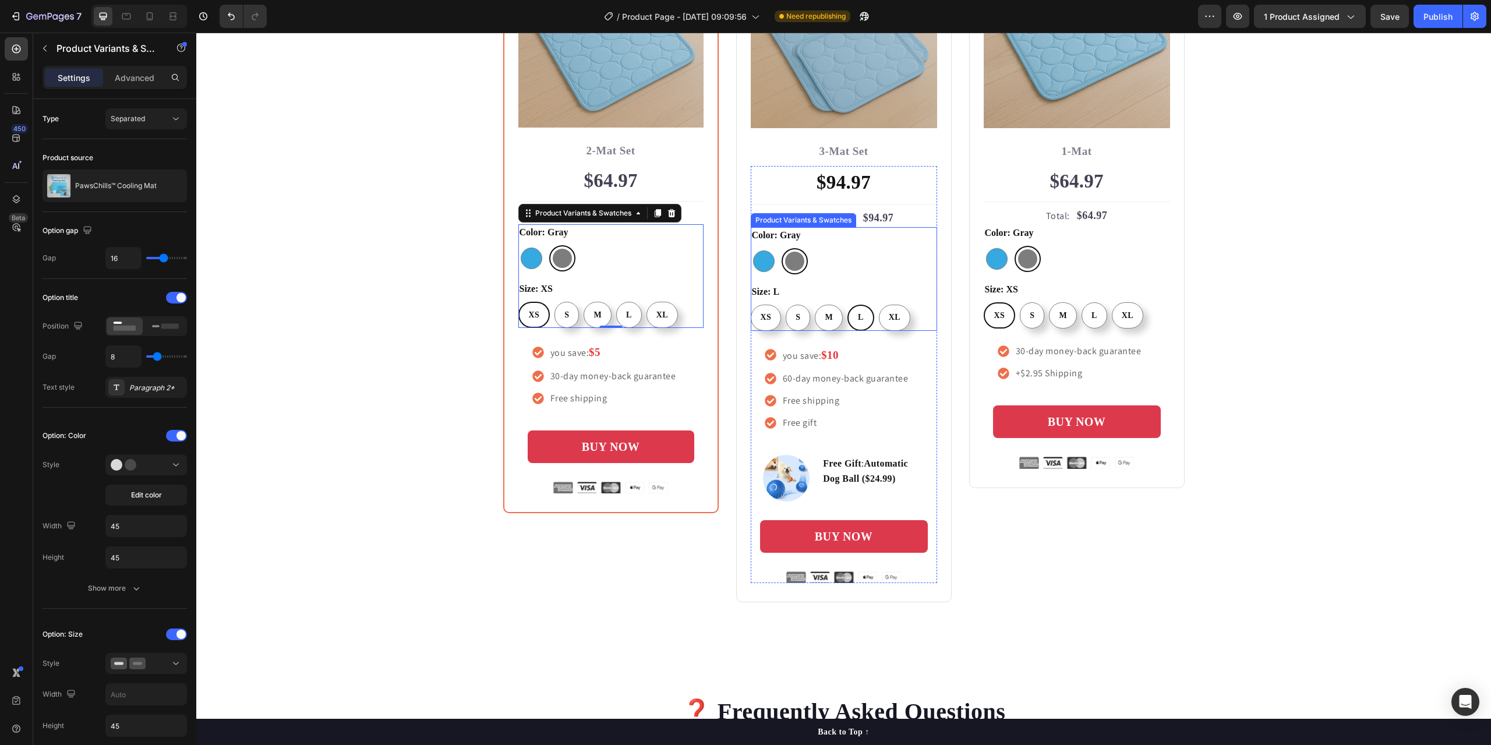
click at [915, 321] on div "XS XS XS S S S M M M L L L XL XL XL" at bounding box center [844, 318] width 186 height 26
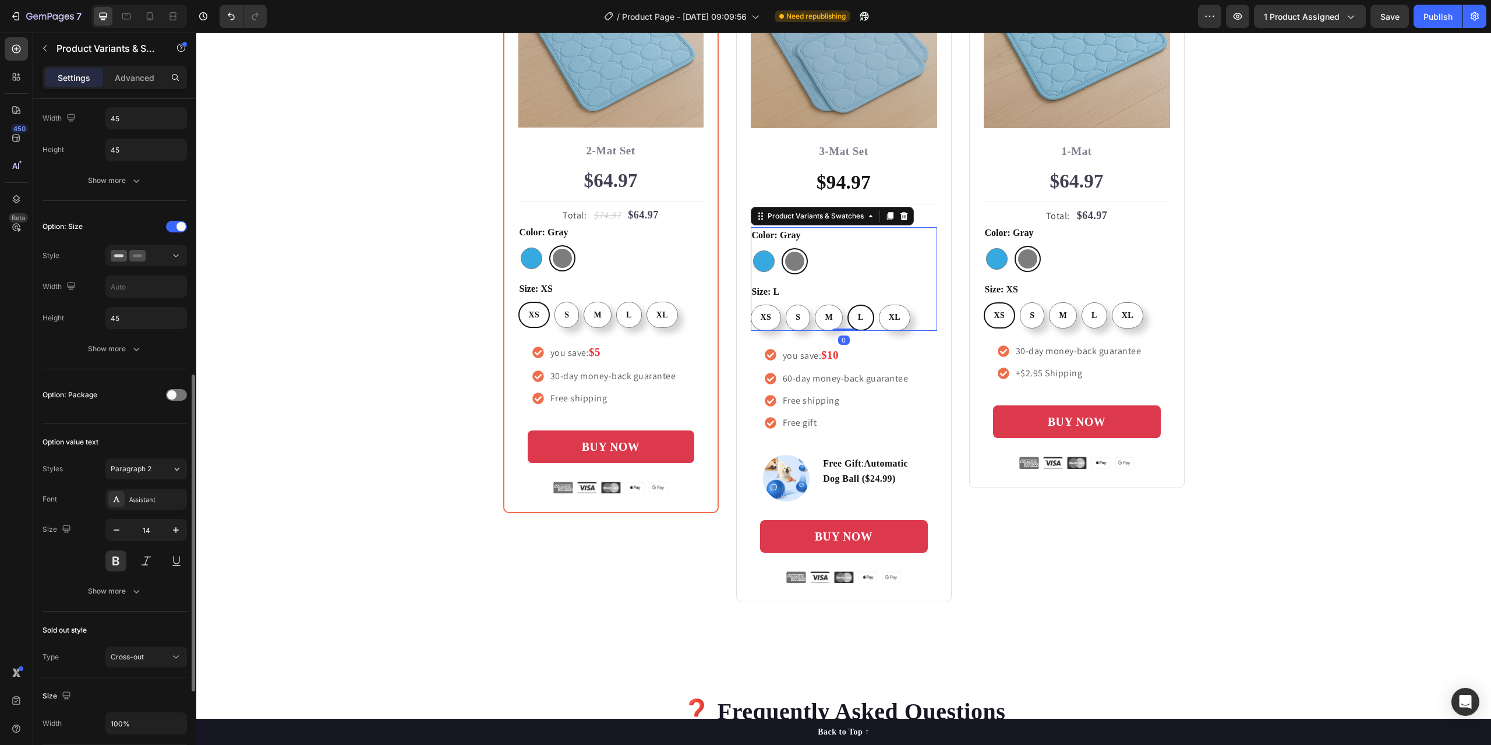
scroll to position [466, 0]
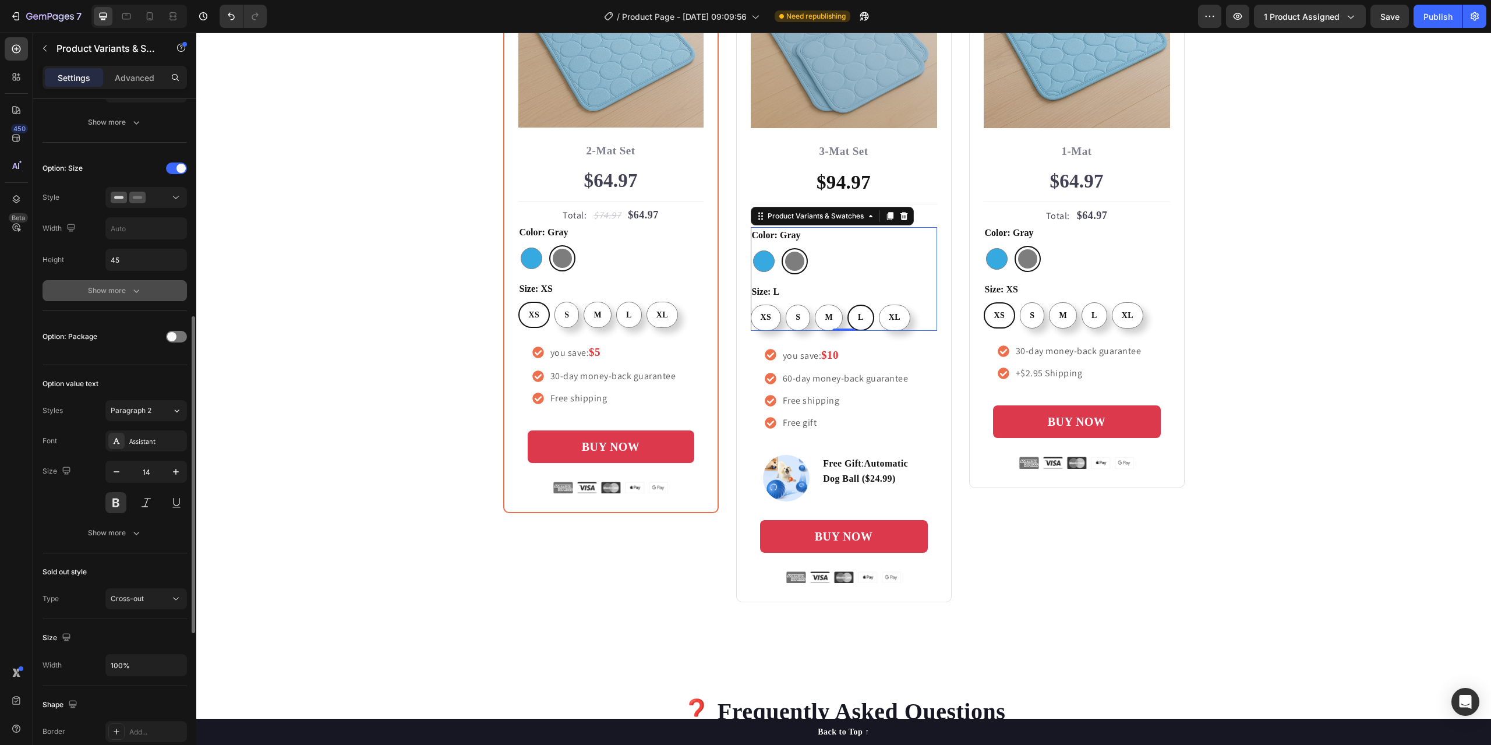
click at [120, 288] on div "Show more" at bounding box center [115, 291] width 54 height 12
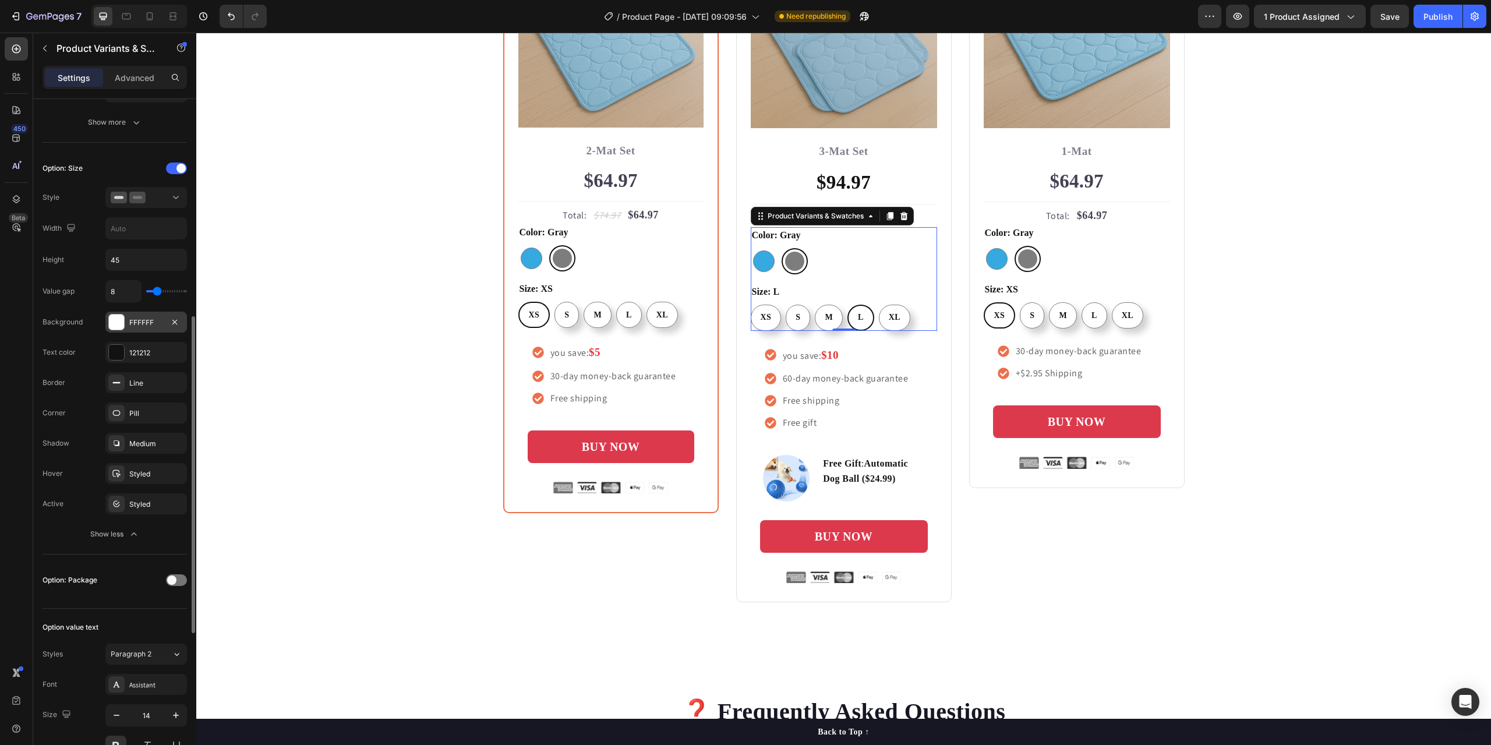
click at [132, 328] on div "FFFFFF" at bounding box center [146, 322] width 82 height 21
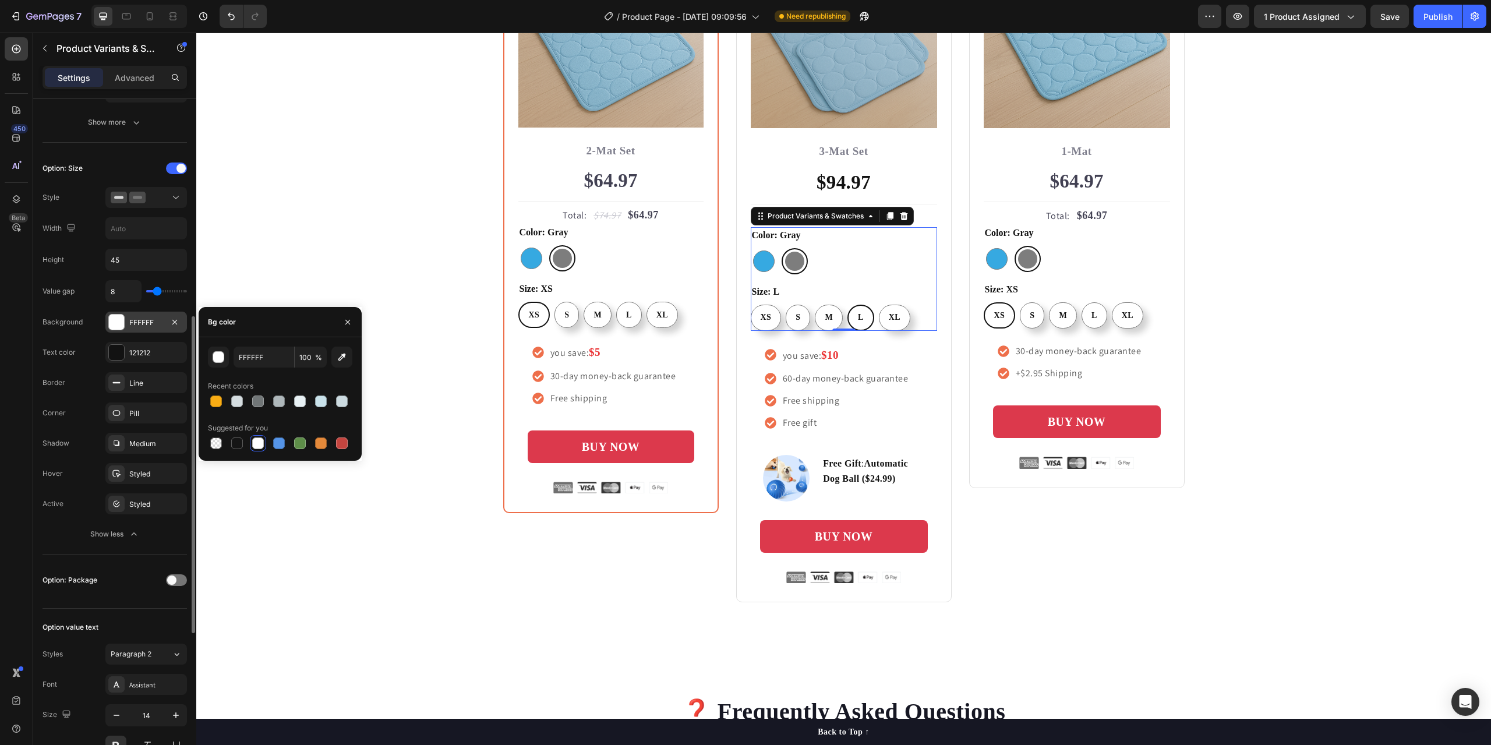
click at [115, 321] on div at bounding box center [116, 321] width 15 height 15
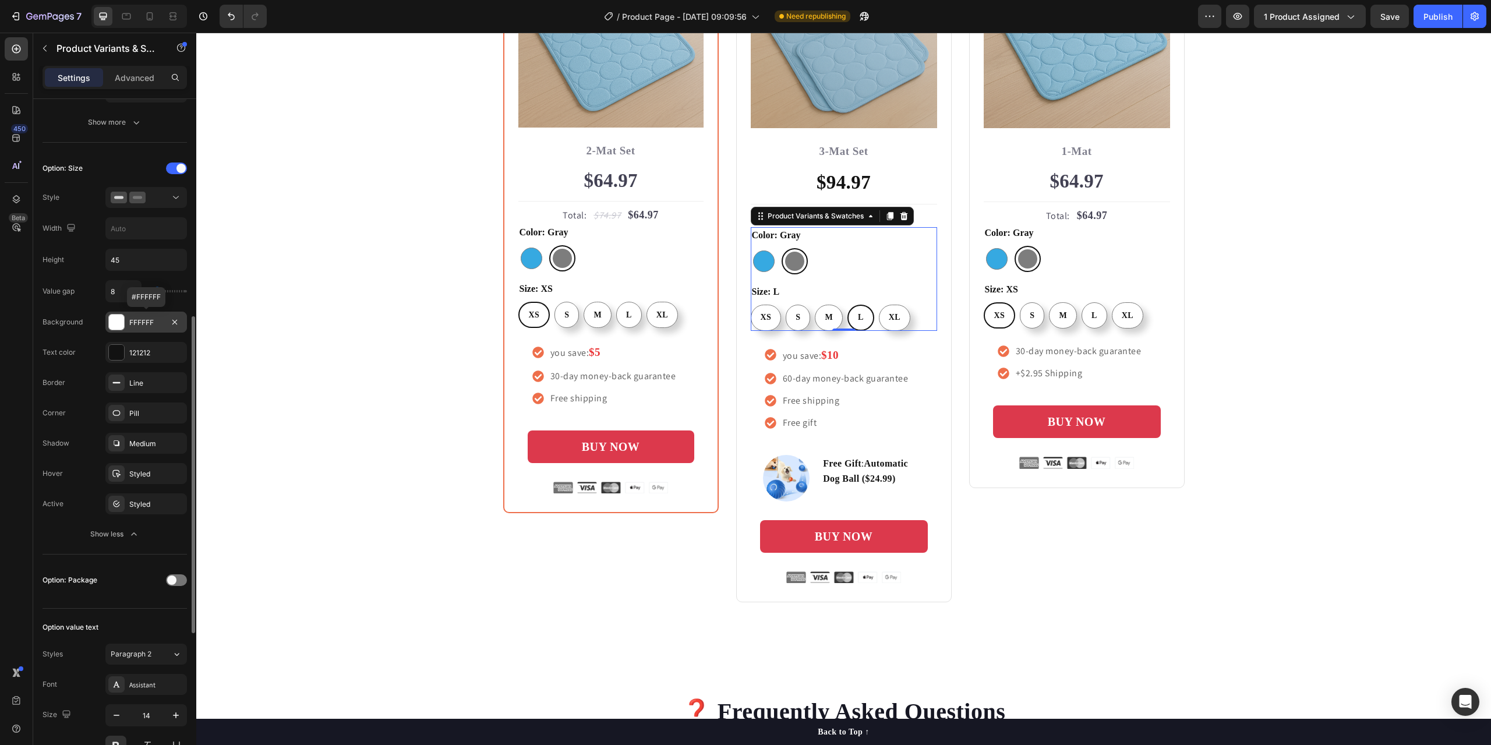
click at [115, 321] on div at bounding box center [116, 321] width 15 height 15
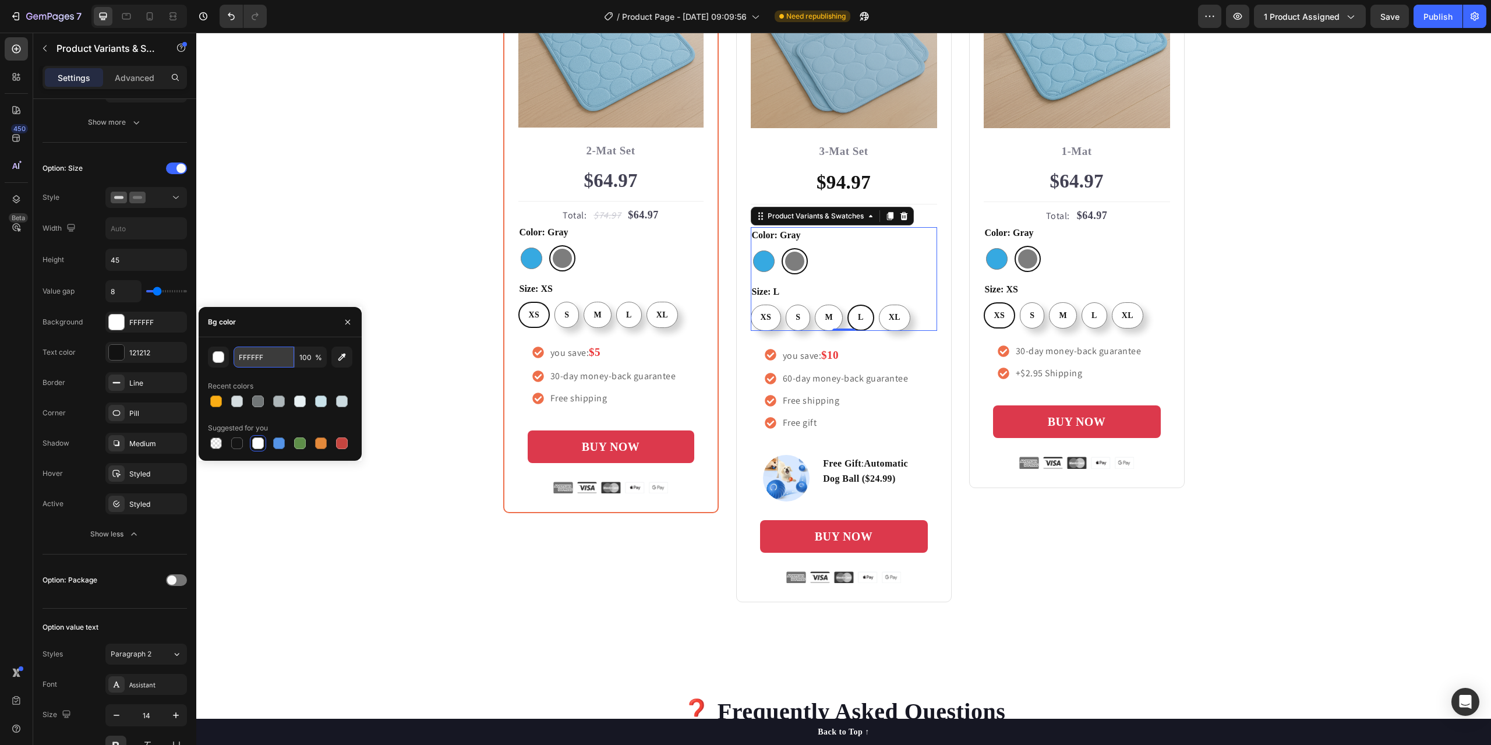
click at [243, 362] on input "FFFFFF" at bounding box center [263, 356] width 61 height 21
type input "1"
radio input "true"
type input "121212"
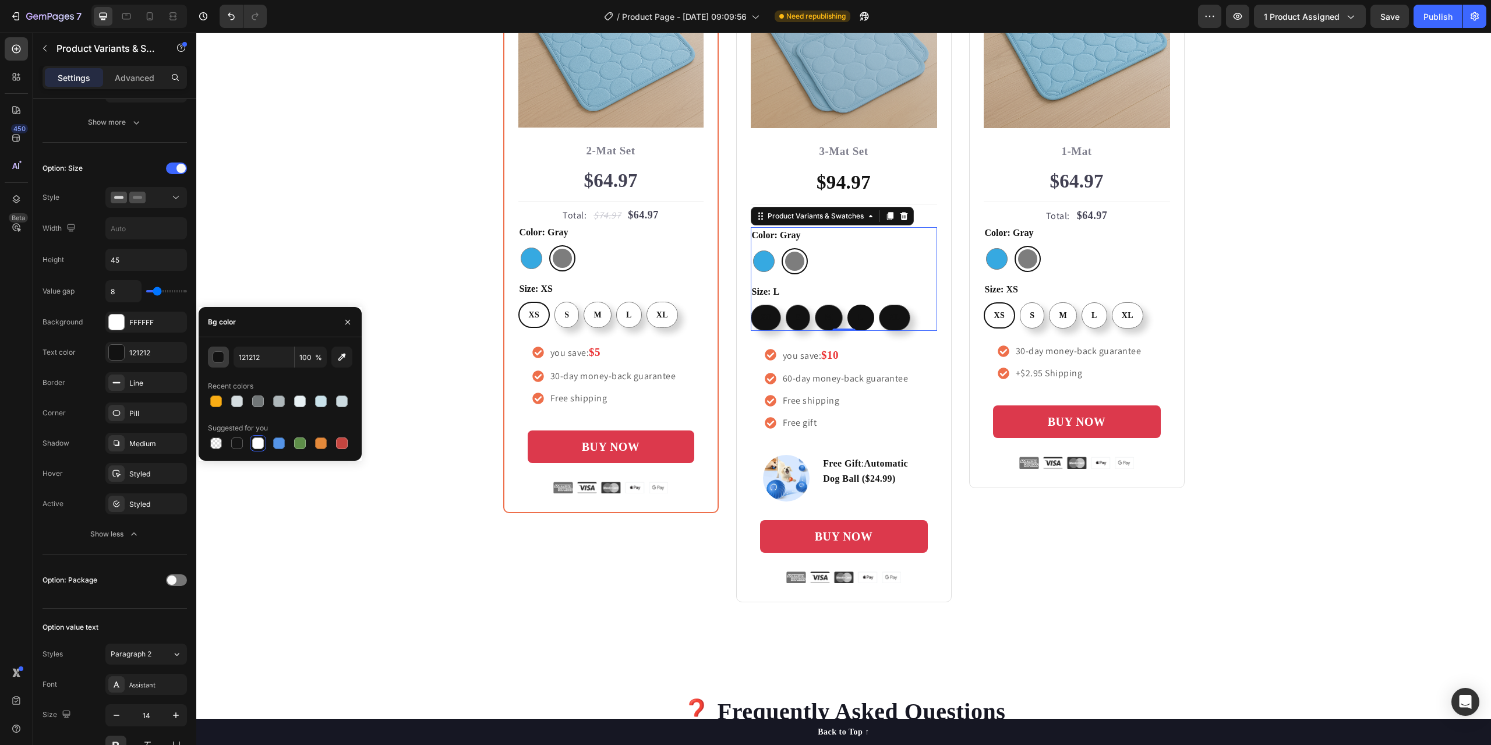
click at [214, 357] on div "button" at bounding box center [219, 358] width 12 height 12
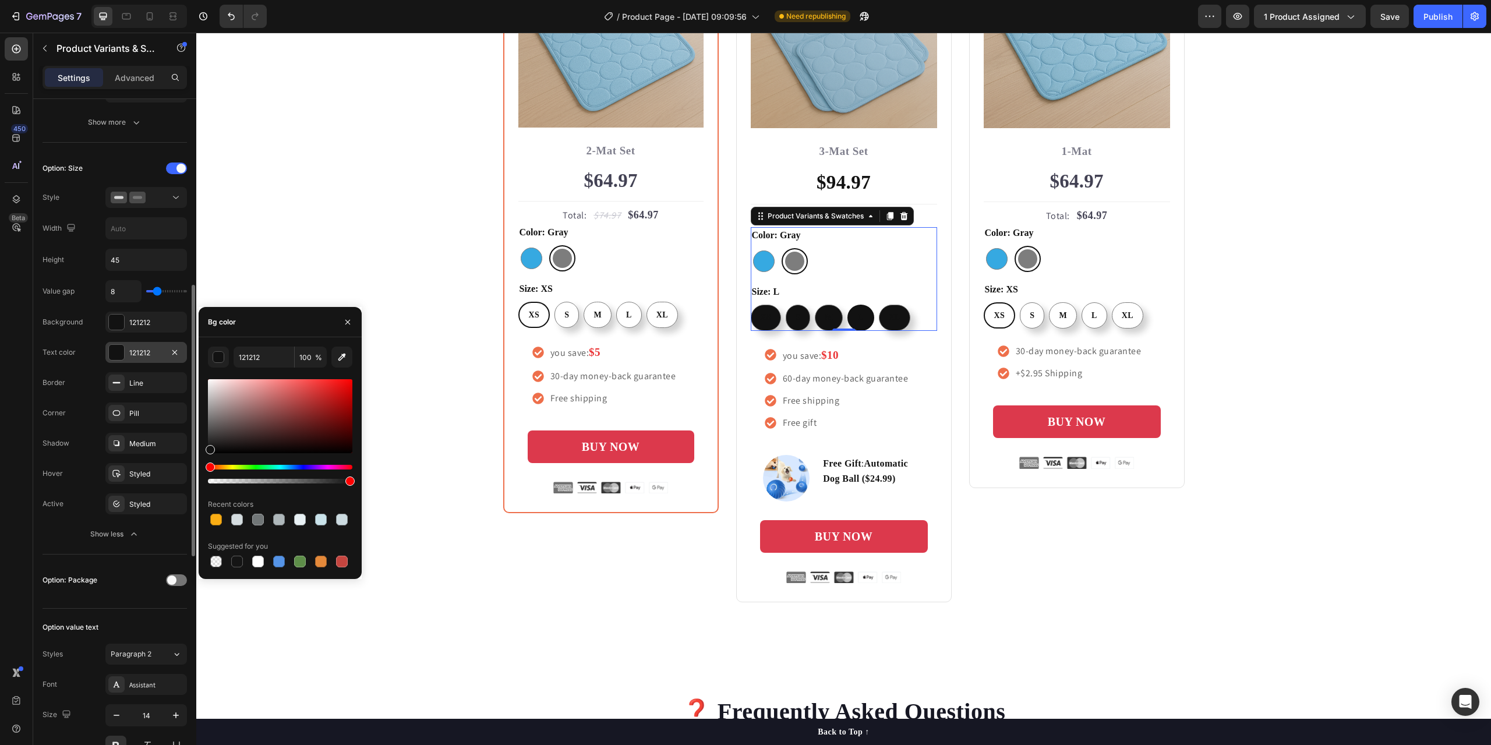
click at [116, 352] on div at bounding box center [116, 352] width 15 height 15
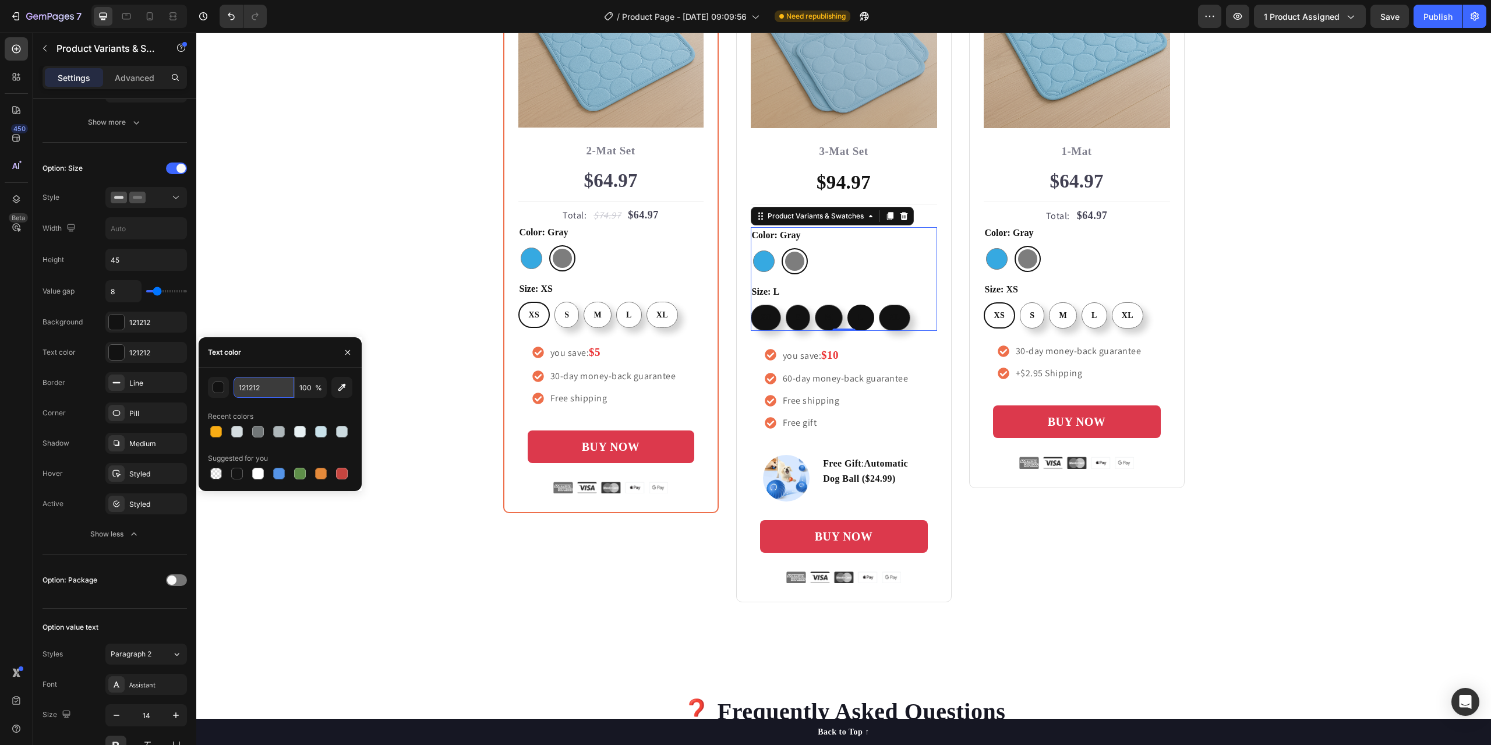
click at [0, 0] on input "121212" at bounding box center [0, 0] width 0 height 0
type input "FFFFFF"
click at [212, 387] on button "button" at bounding box center [218, 387] width 21 height 21
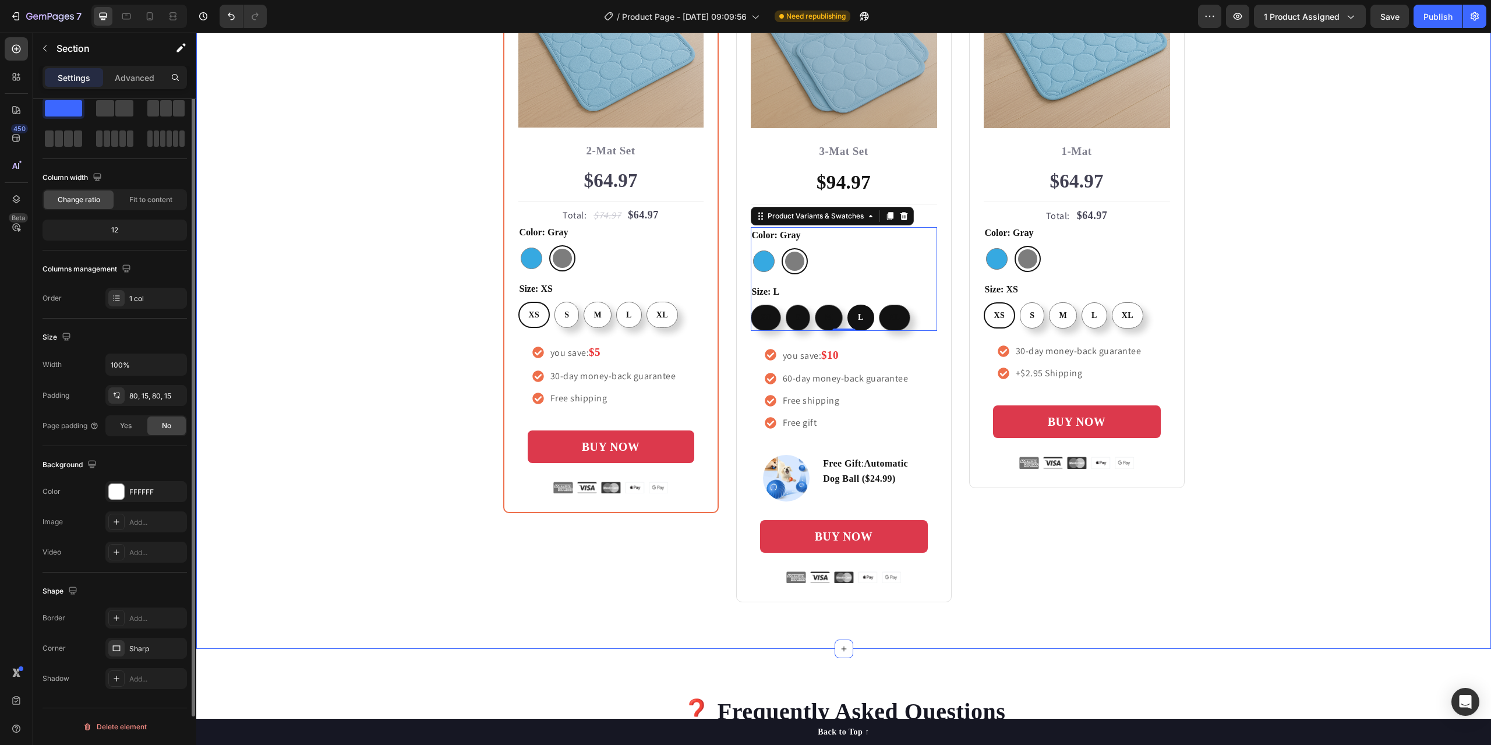
scroll to position [0, 0]
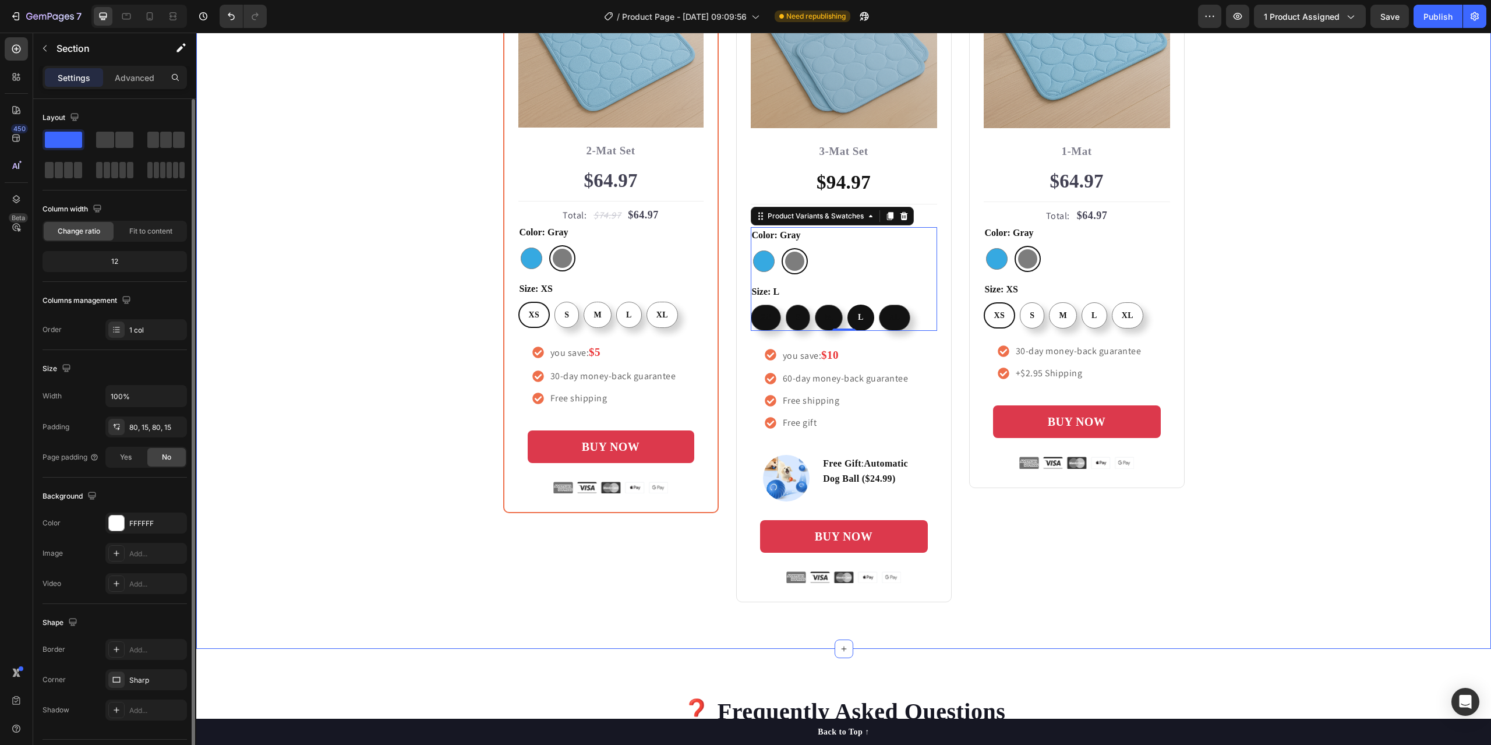
click at [310, 290] on div "Buy more and pay less Heading Row Most Popular Text block Row Icon Icon Icon Ic…" at bounding box center [843, 209] width 1277 height 787
click at [898, 285] on div "Size: L XS XS XS S S S M M M L L L XL XL XL" at bounding box center [844, 307] width 186 height 47
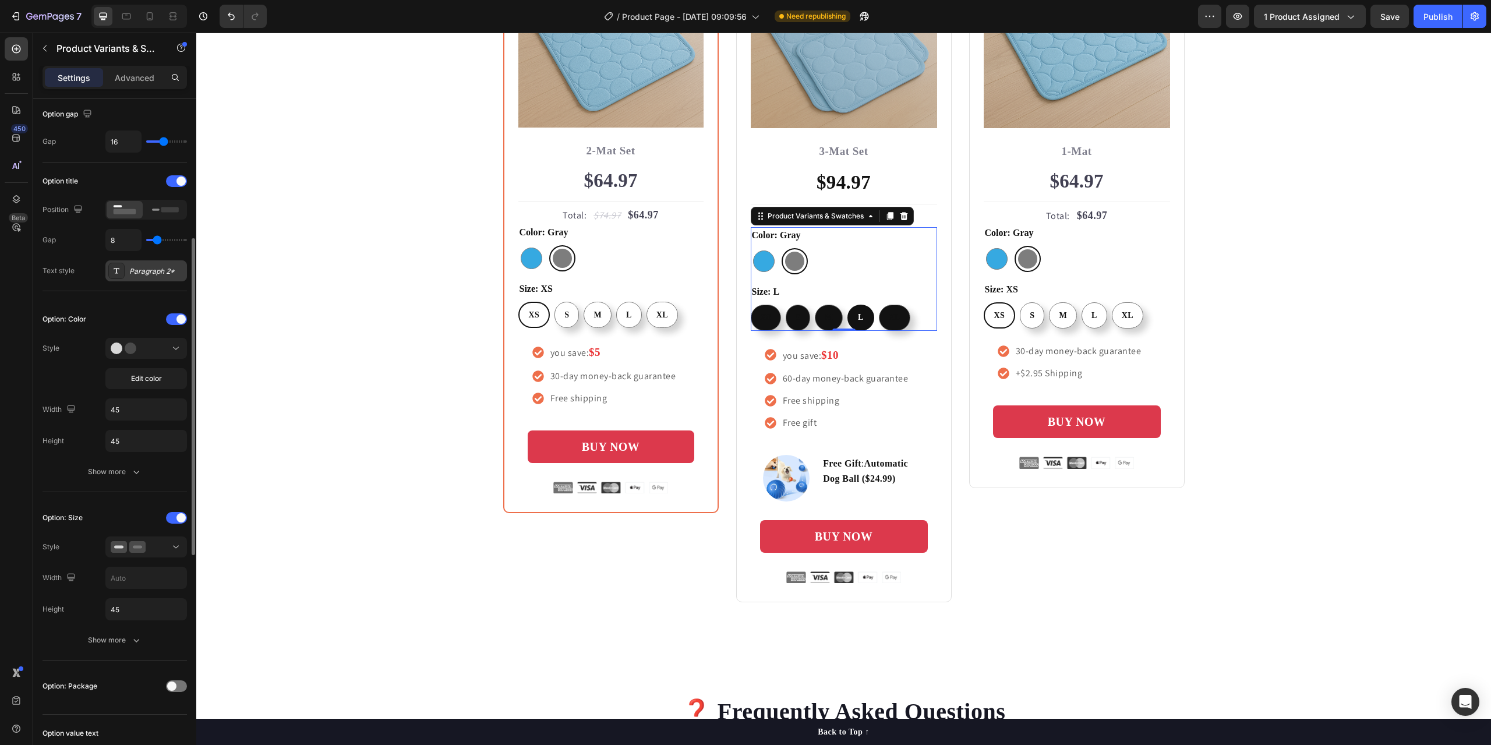
scroll to position [233, 0]
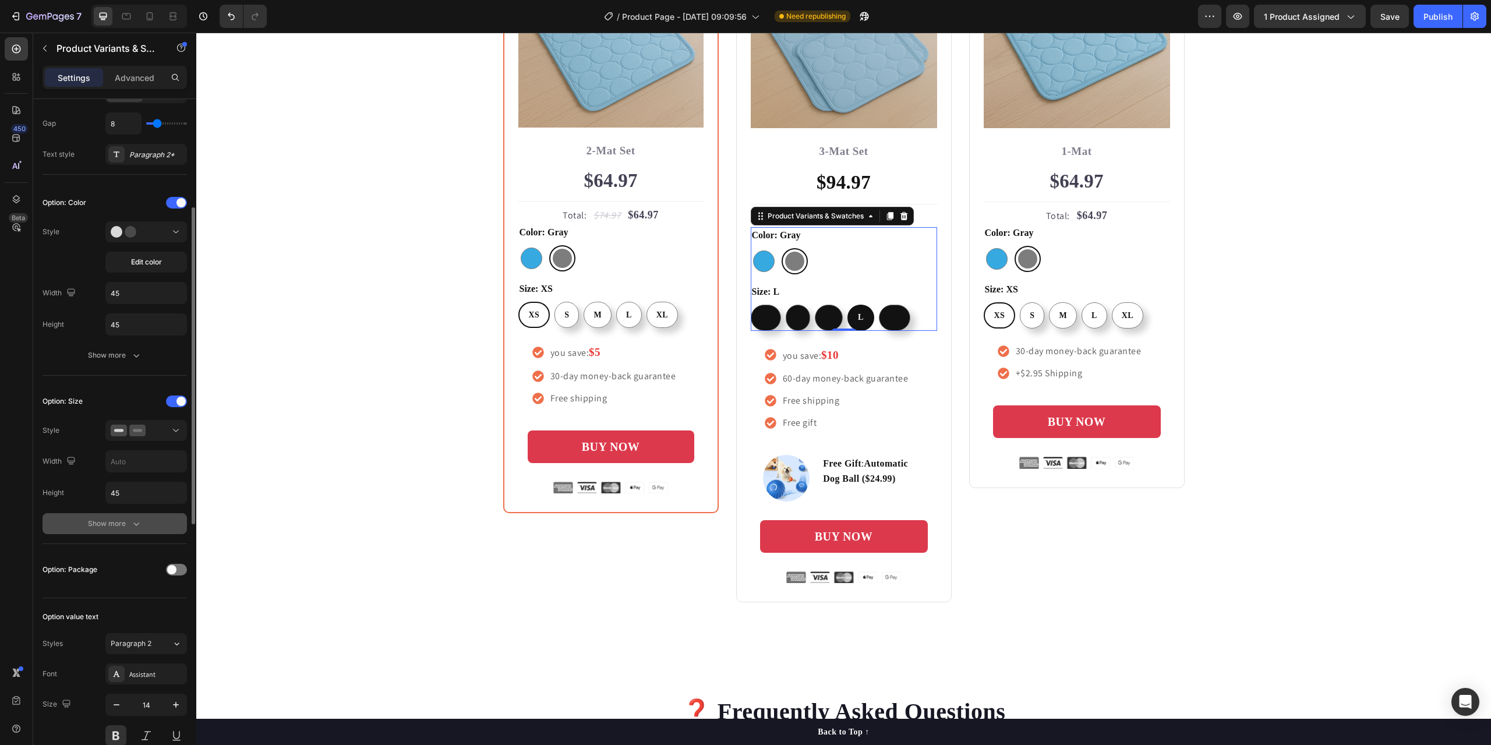
click at [140, 527] on icon "button" at bounding box center [136, 524] width 12 height 12
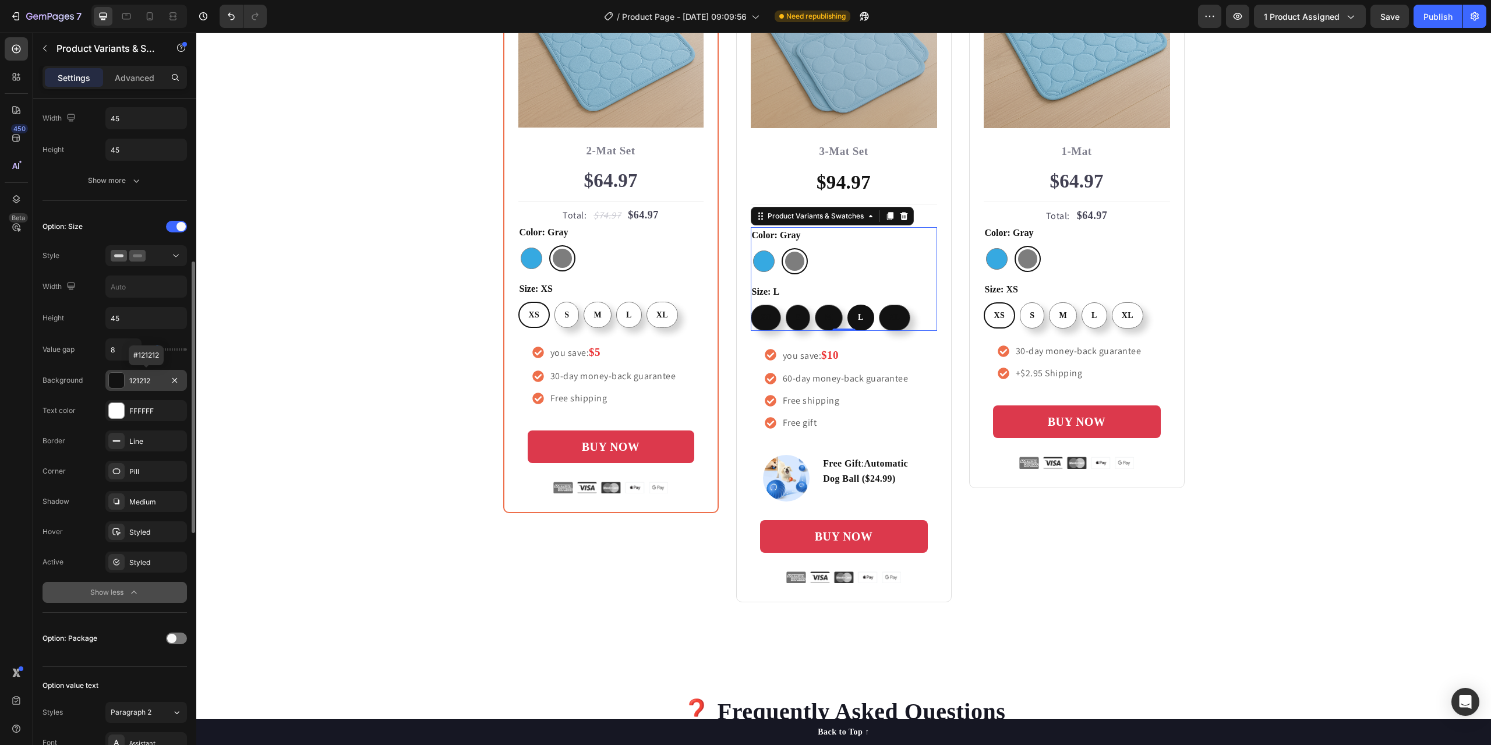
click at [136, 385] on div "121212" at bounding box center [146, 381] width 34 height 10
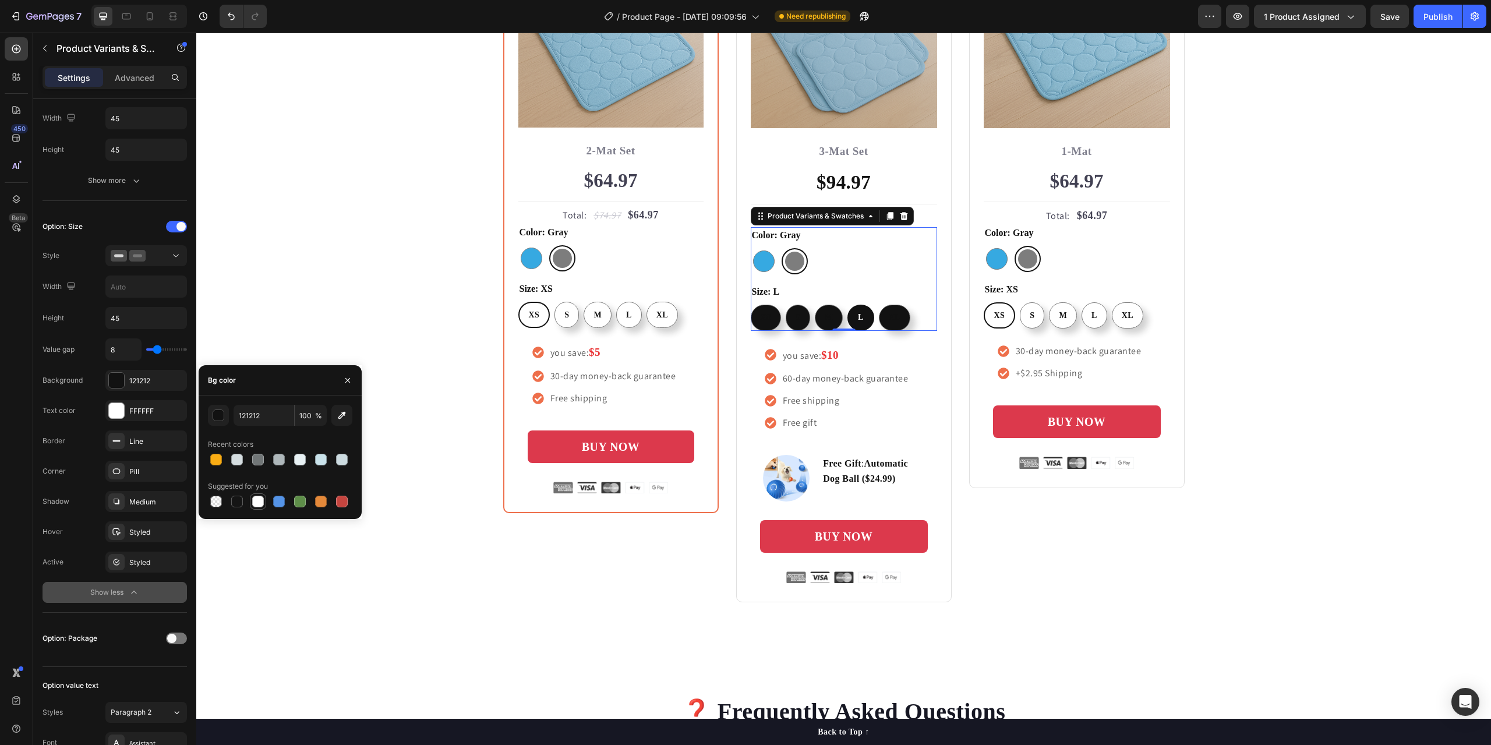
click at [261, 506] on div at bounding box center [258, 502] width 12 height 12
type input "FFFFFF"
click at [138, 411] on div "FFFFFF" at bounding box center [146, 411] width 34 height 10
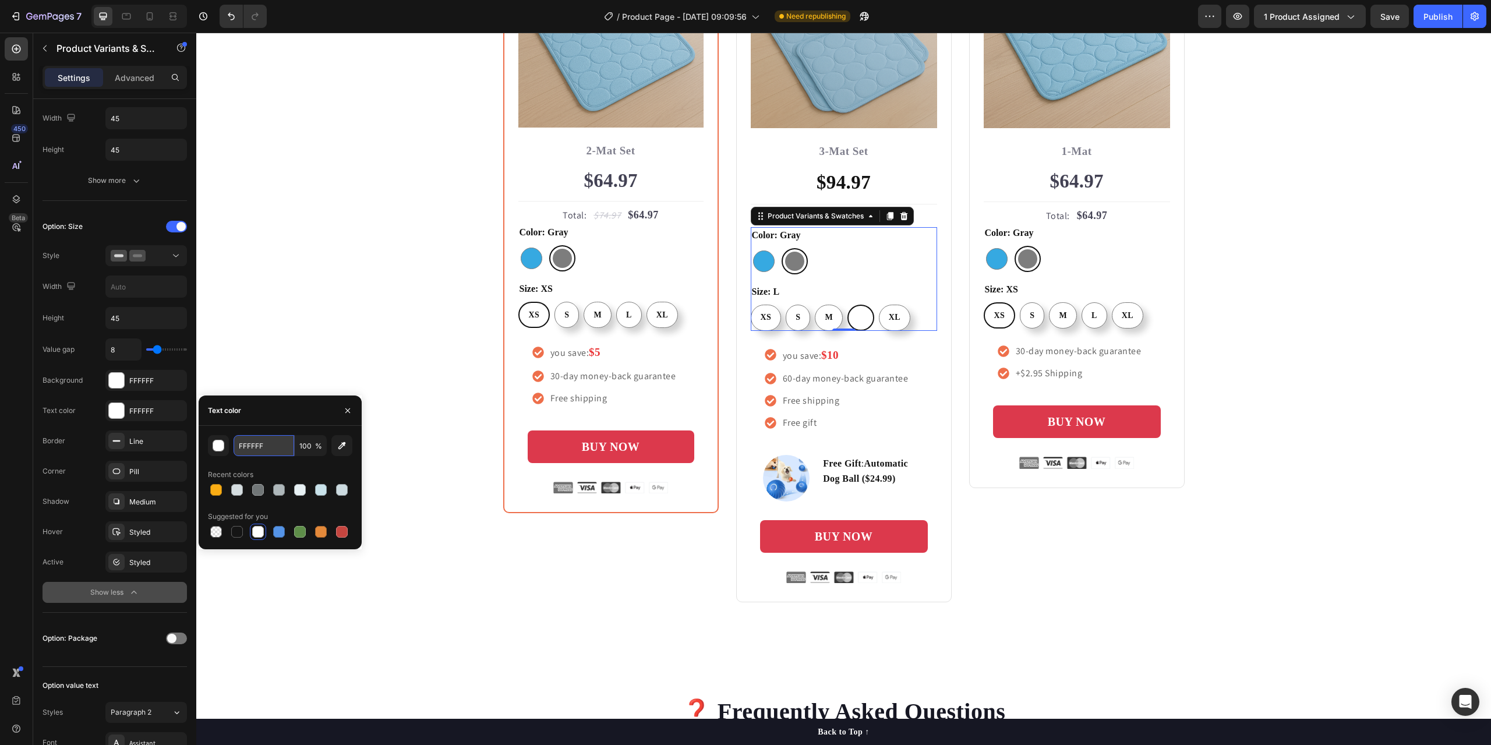
click at [0, 0] on input "FFFFFF" at bounding box center [0, 0] width 0 height 0
click at [239, 530] on div at bounding box center [237, 532] width 12 height 12
click at [0, 0] on input "151515" at bounding box center [0, 0] width 0 height 0
type input "121212"
click at [220, 453] on button "button" at bounding box center [218, 445] width 21 height 21
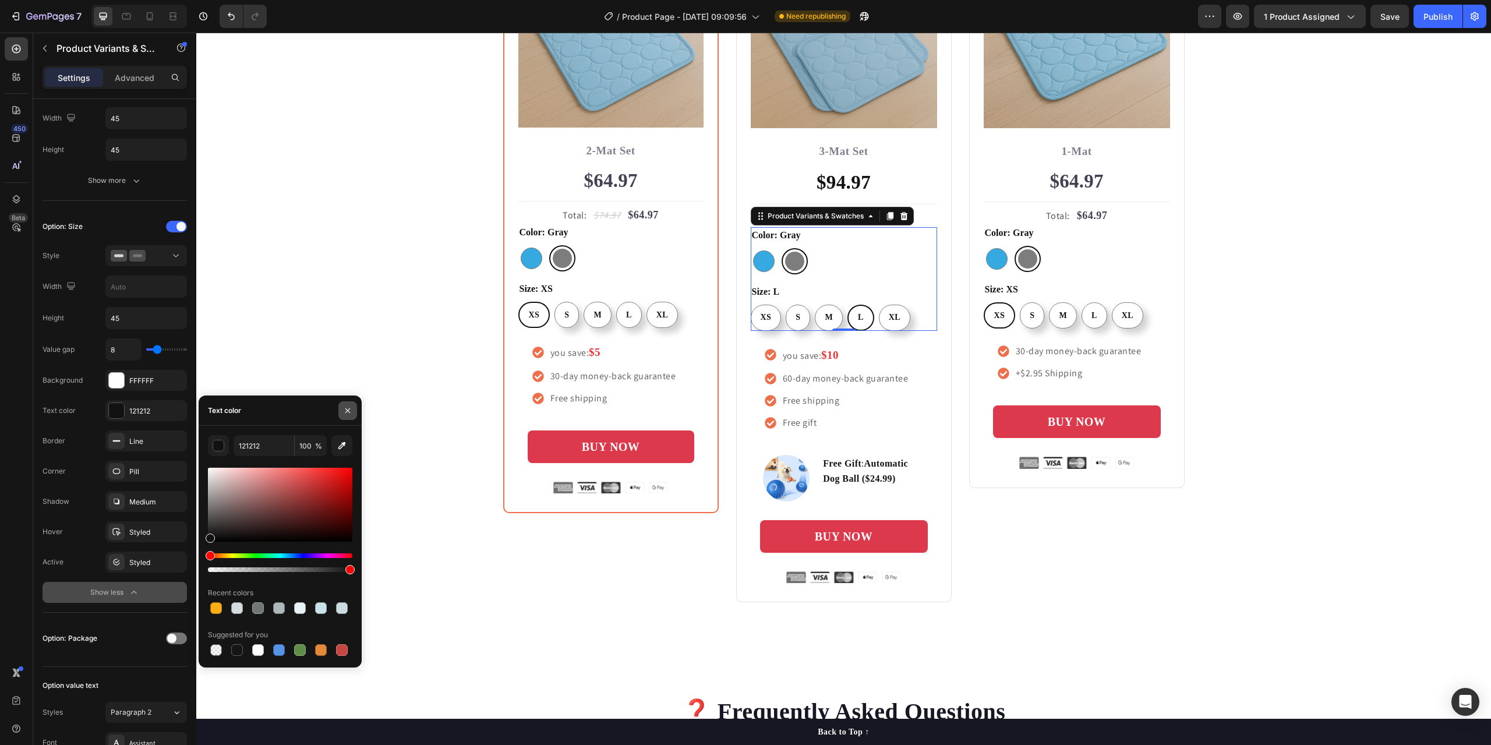
click at [350, 412] on icon "button" at bounding box center [347, 410] width 5 height 5
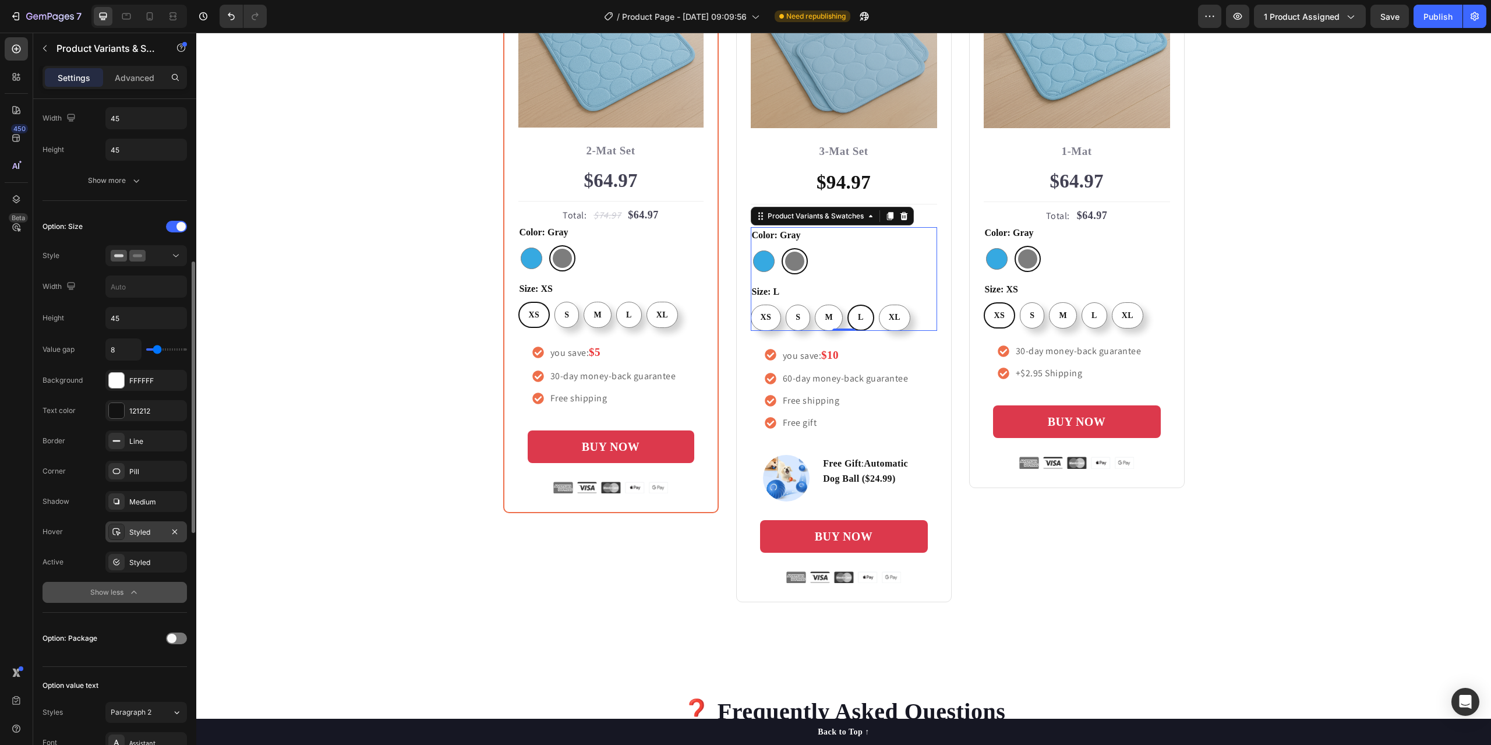
click at [141, 529] on div "Styled" at bounding box center [146, 532] width 34 height 10
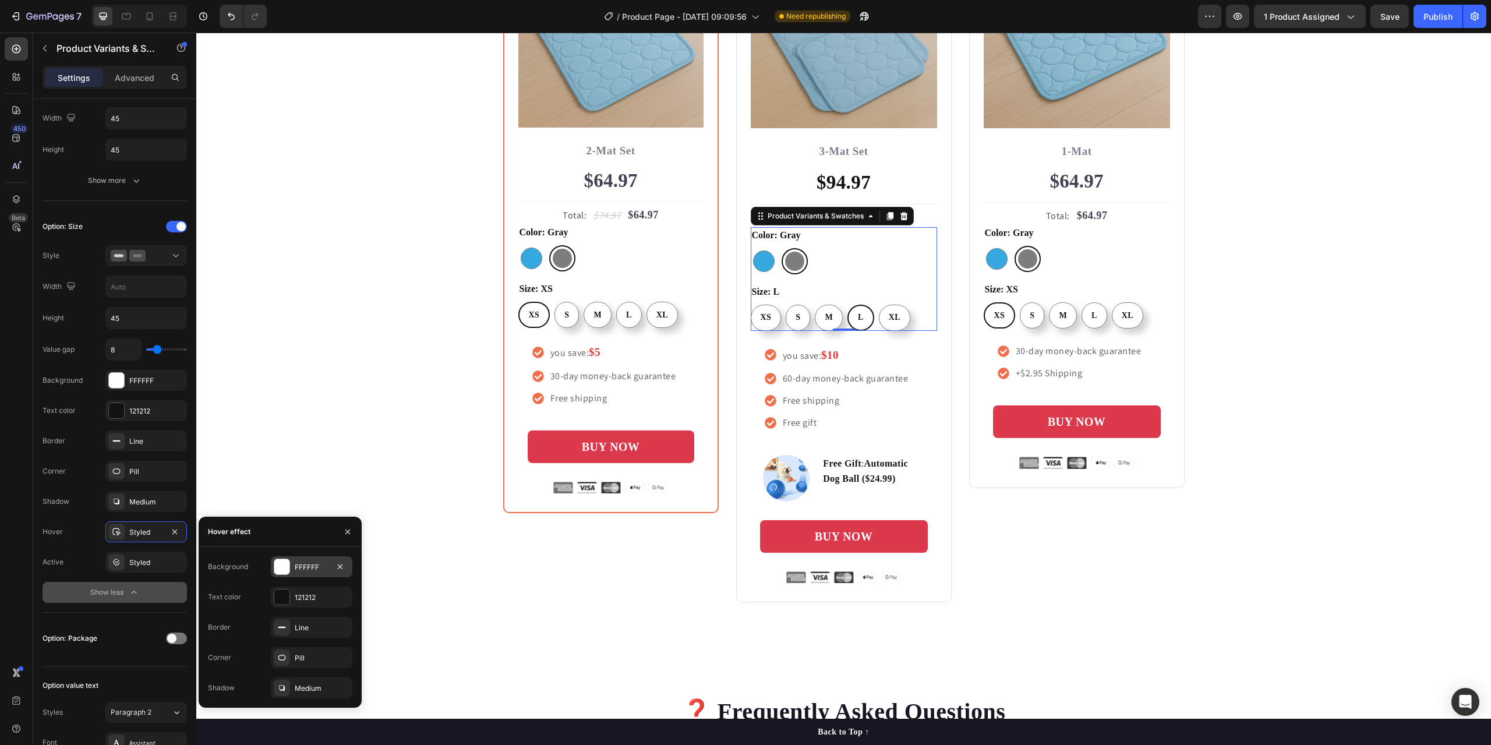
click at [285, 565] on div at bounding box center [281, 566] width 15 height 15
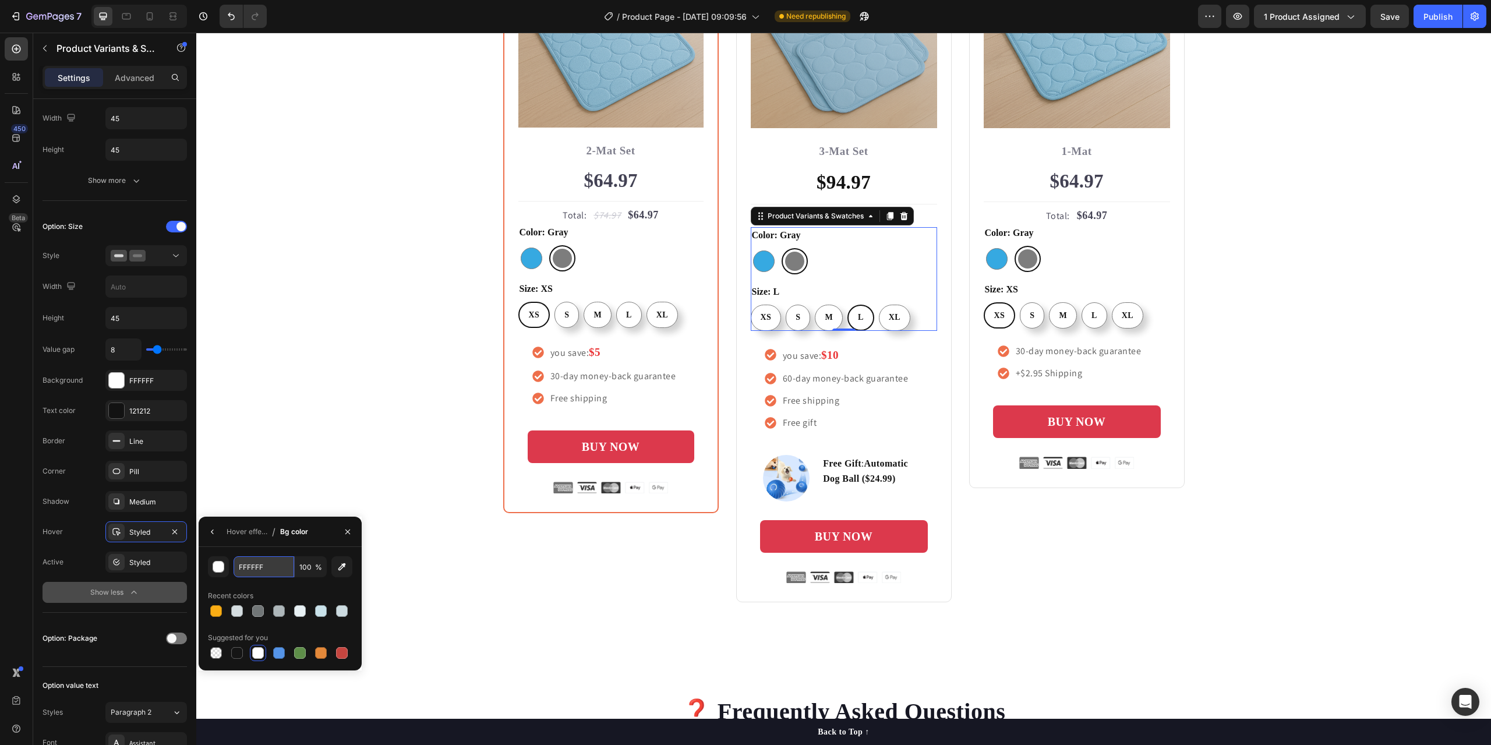
click at [0, 0] on input "FFFFFF" at bounding box center [0, 0] width 0 height 0
type input "121212"
click at [215, 561] on div "button" at bounding box center [219, 567] width 12 height 12
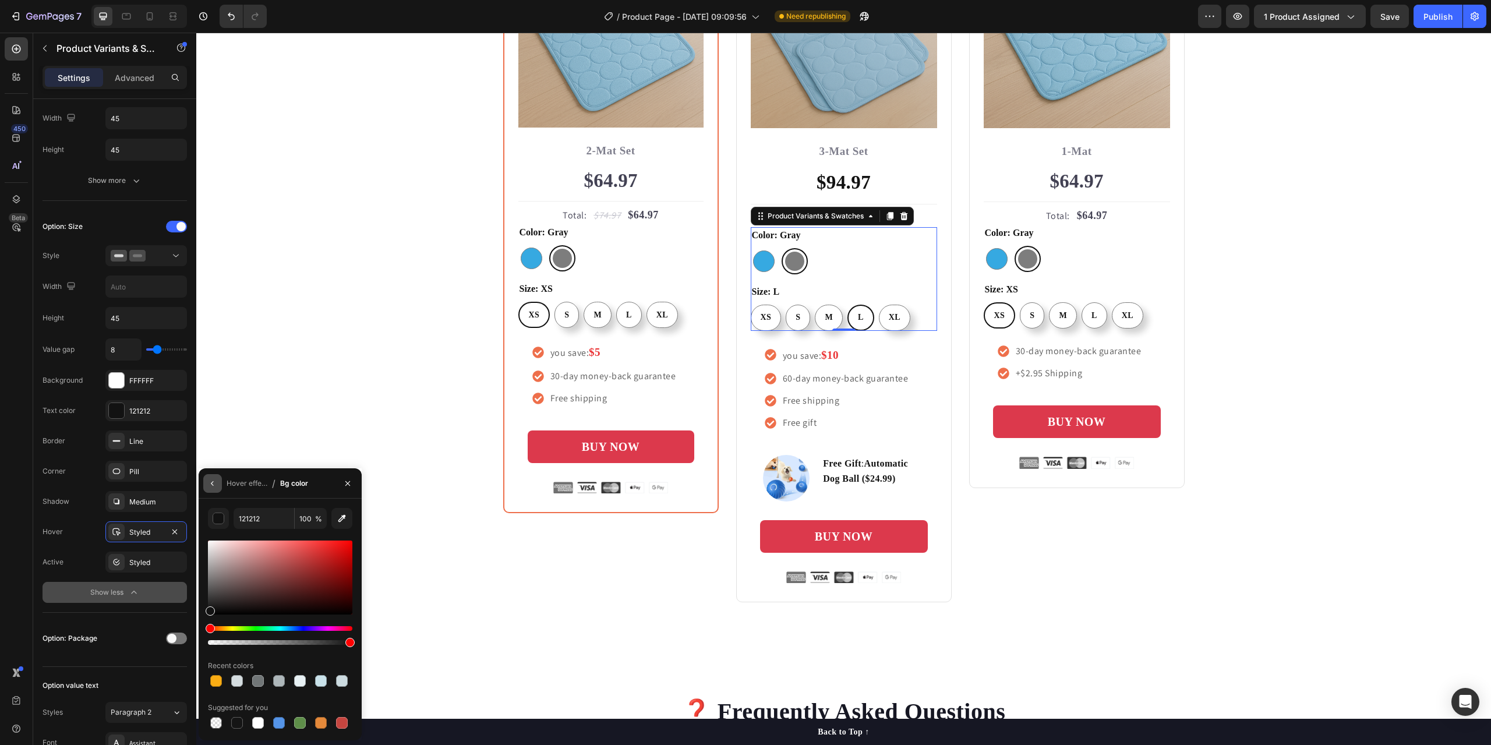
click at [210, 483] on icon "button" at bounding box center [212, 483] width 9 height 9
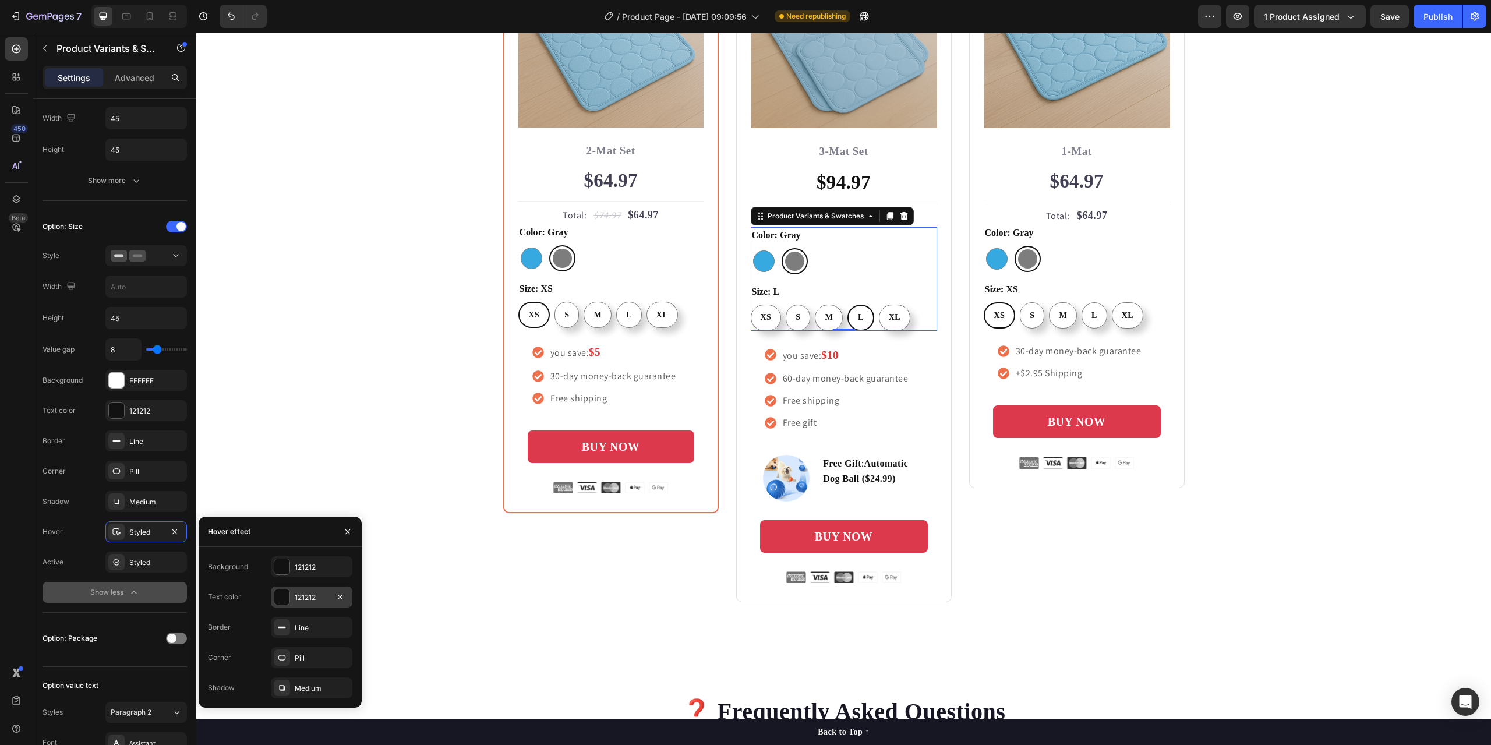
click at [310, 598] on div "121212" at bounding box center [312, 597] width 34 height 10
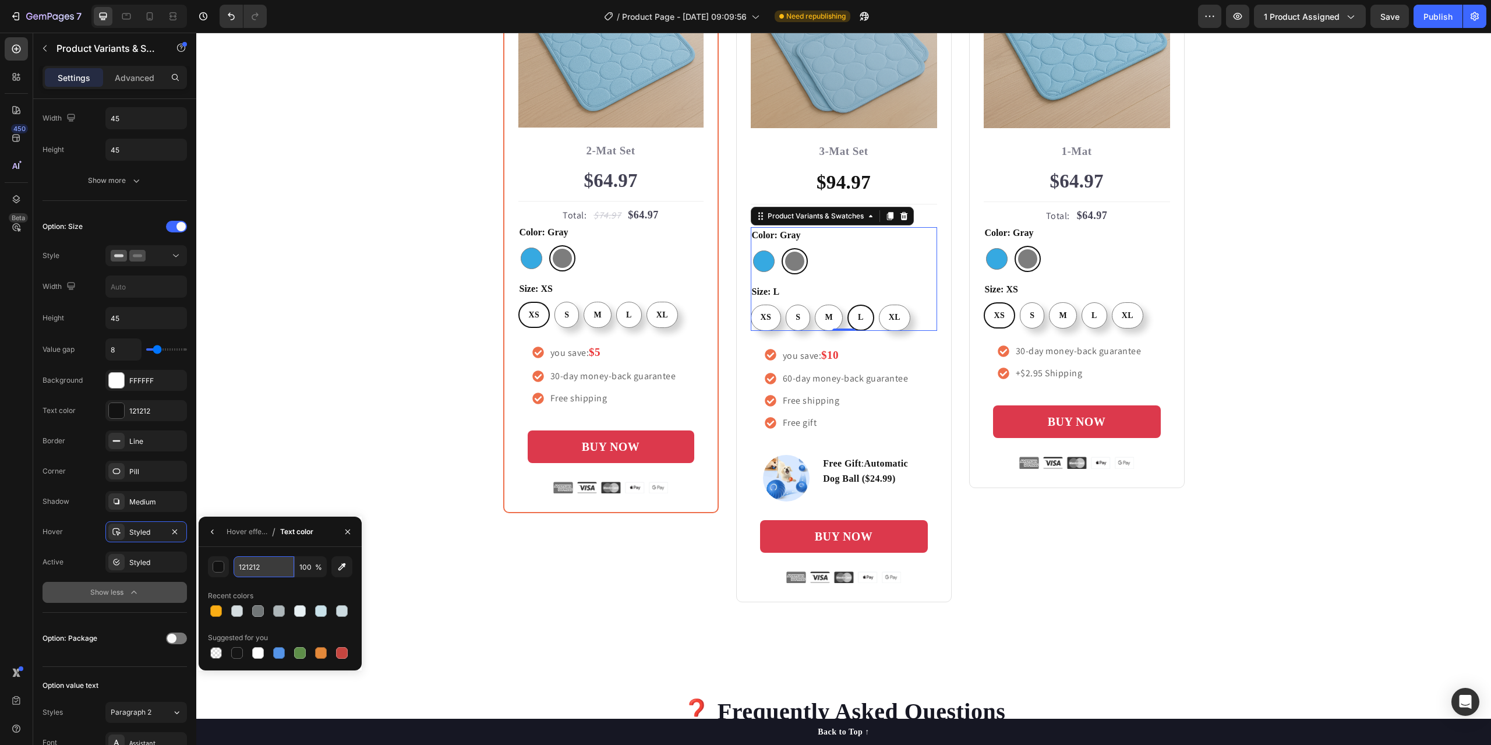
click at [0, 0] on input "121212" at bounding box center [0, 0] width 0 height 0
click at [221, 567] on div "button" at bounding box center [219, 567] width 12 height 12
type input "FFFFFF"
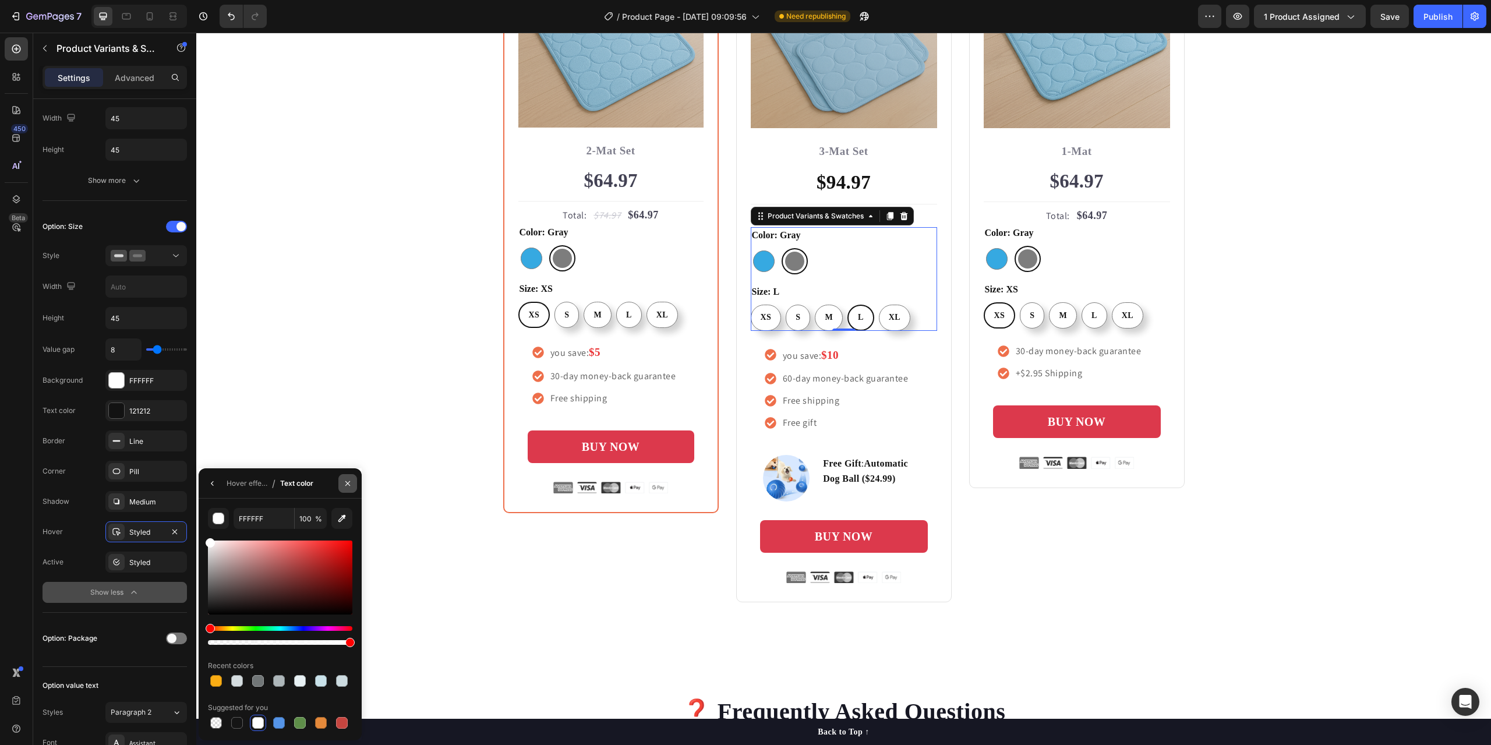
click at [350, 486] on icon "button" at bounding box center [347, 483] width 9 height 9
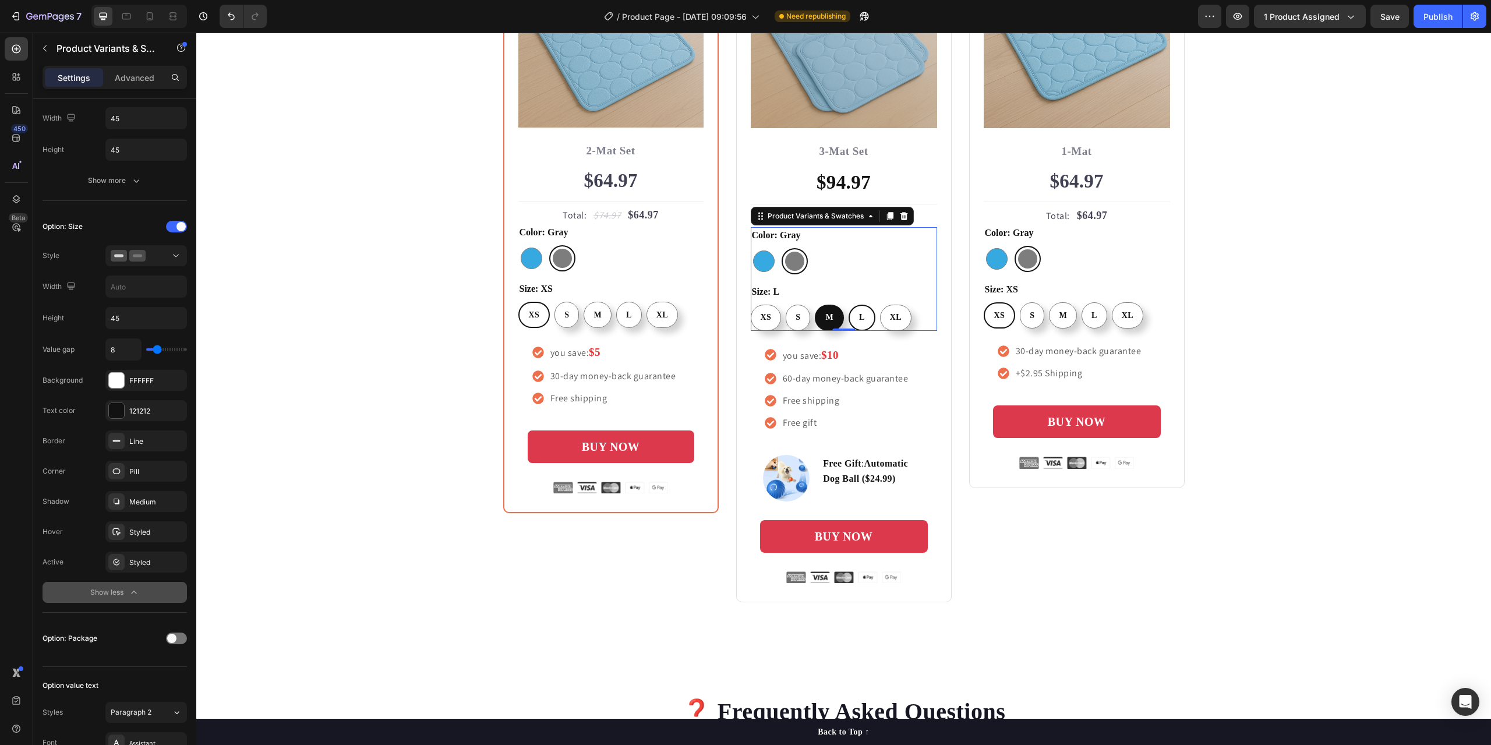
click at [829, 319] on div "M" at bounding box center [829, 317] width 27 height 22
click at [815, 305] on input "M M M" at bounding box center [814, 304] width 1 height 1
radio input "false"
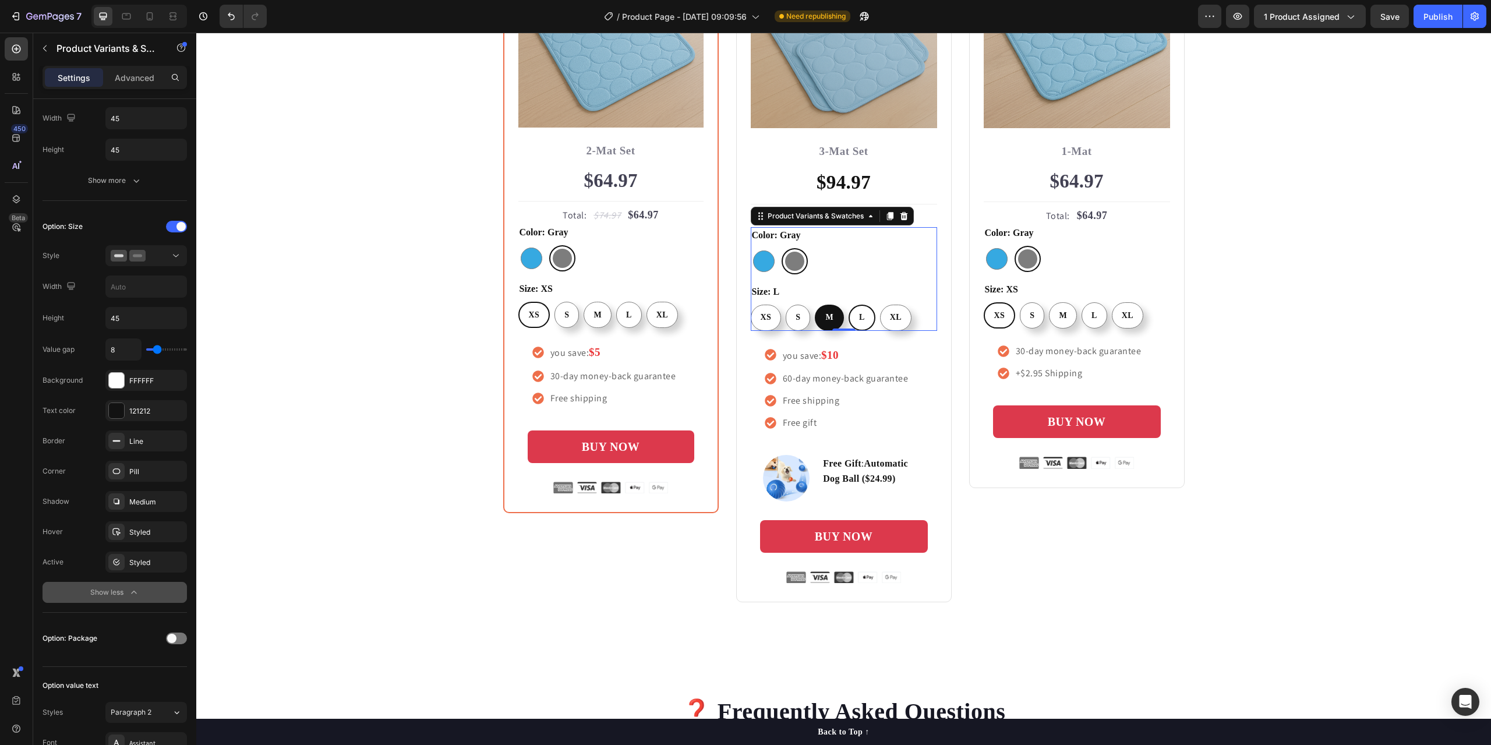
radio input "true"
click at [880, 320] on div "XL" at bounding box center [895, 317] width 30 height 22
click at [879, 305] on input "XL XL XL" at bounding box center [878, 304] width 1 height 1
radio input "false"
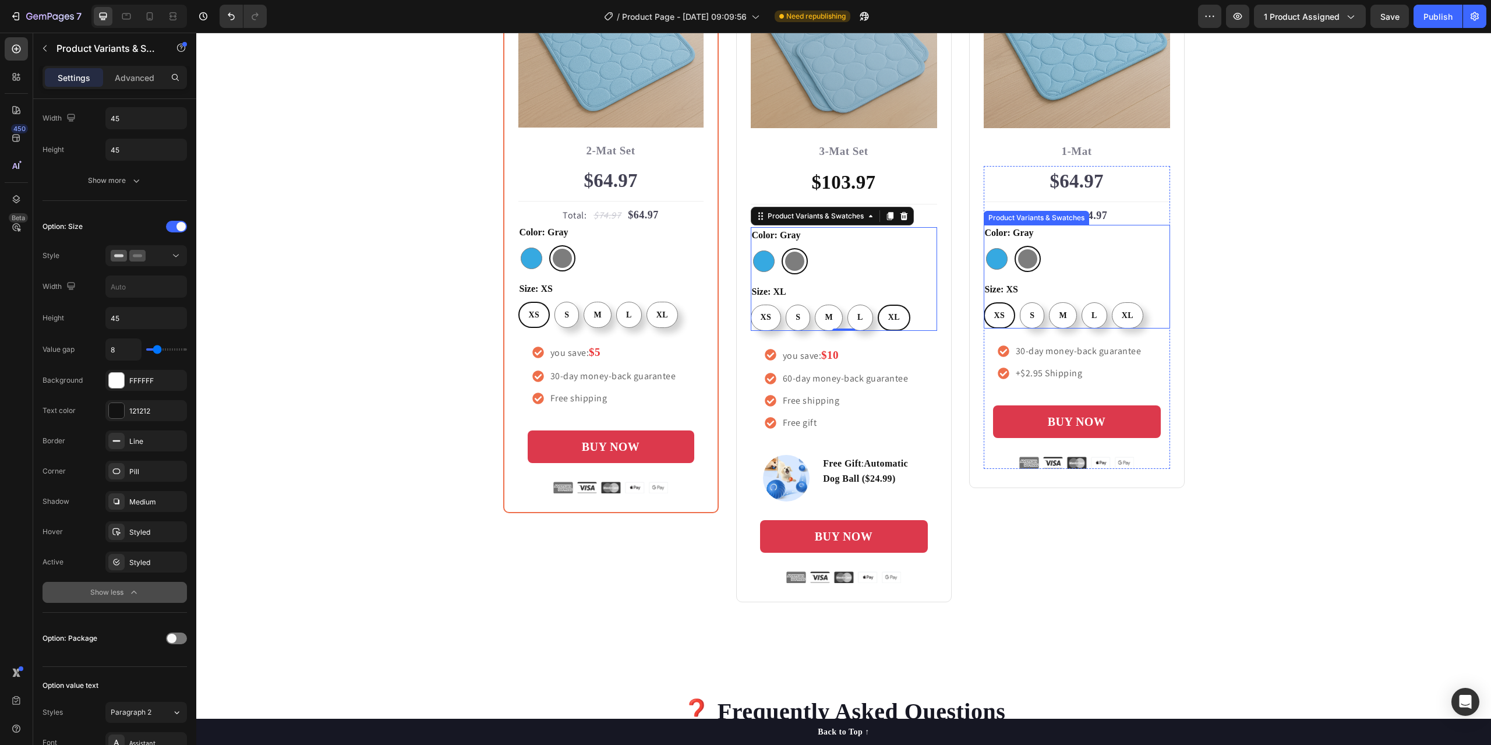
click at [1145, 316] on div "XS XS XS S S S M M M L L L XL XL XL" at bounding box center [1076, 315] width 186 height 26
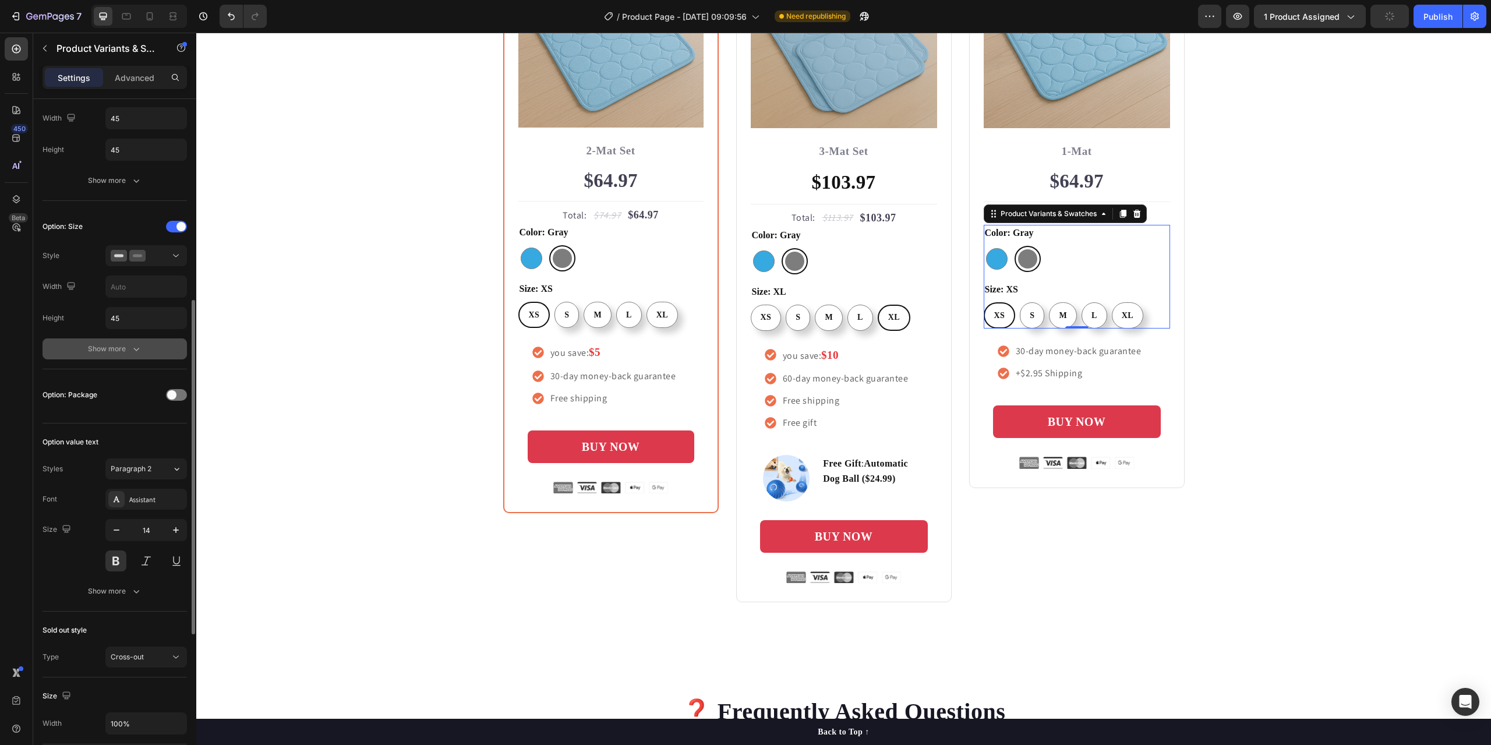
click at [108, 355] on div "Show more" at bounding box center [115, 349] width 54 height 12
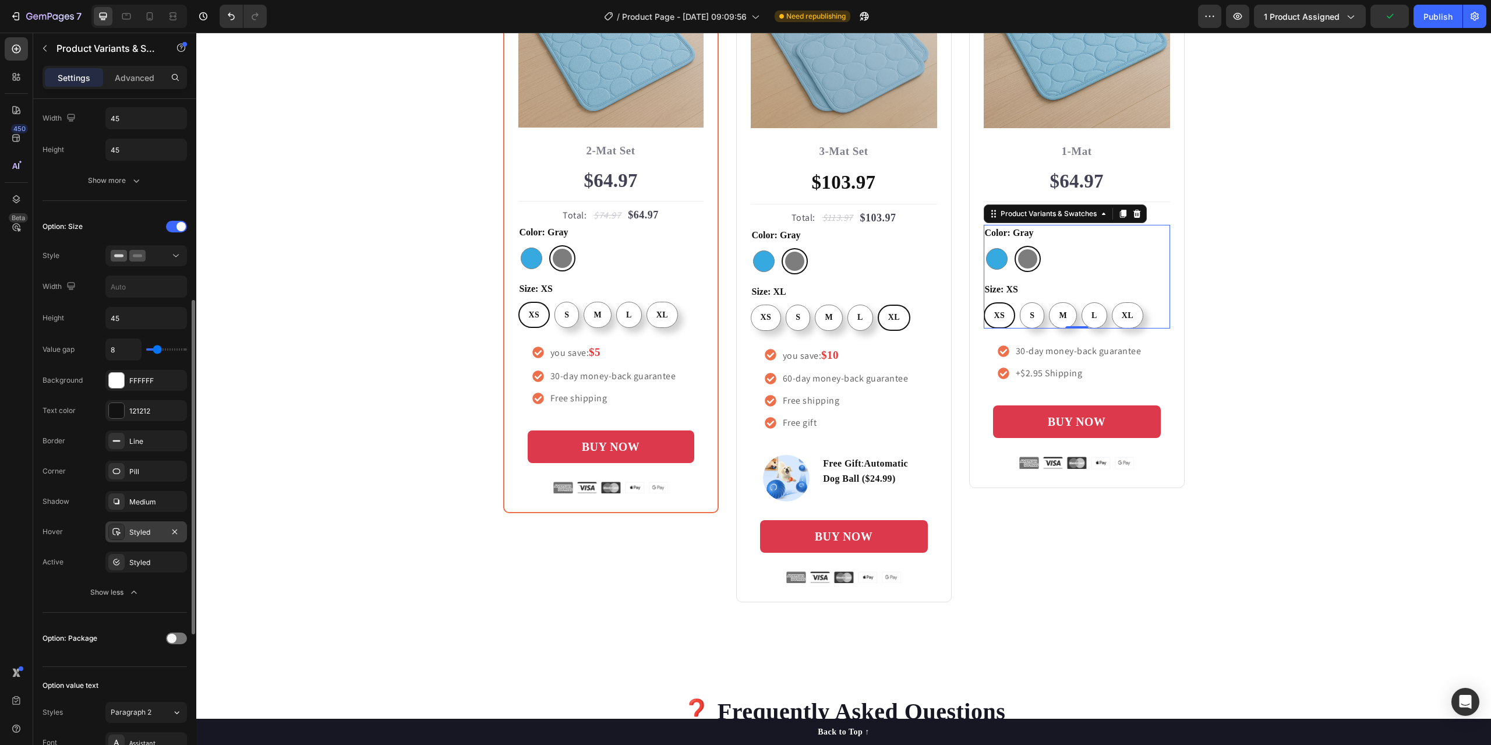
click at [148, 537] on div "Styled" at bounding box center [146, 531] width 82 height 21
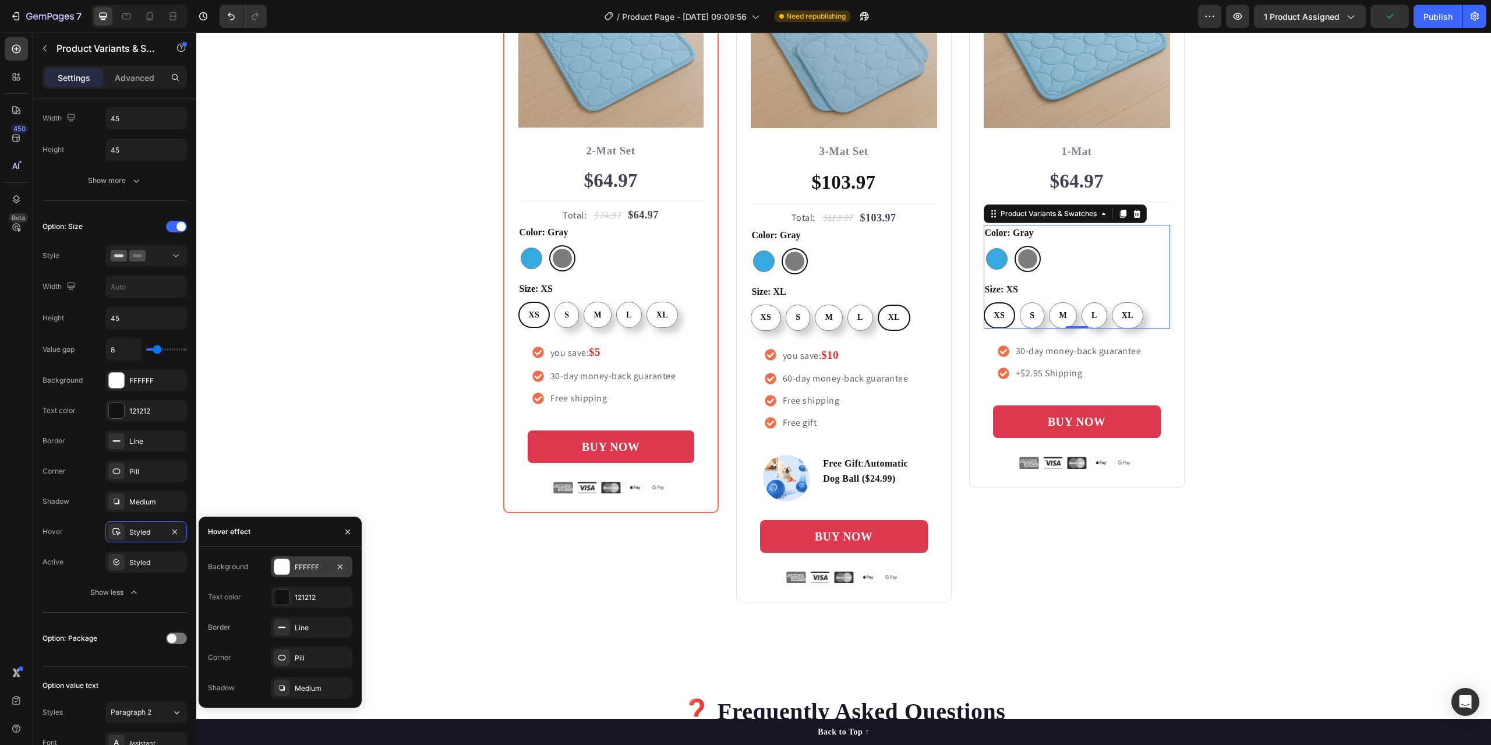
click at [309, 569] on div "FFFFFF" at bounding box center [312, 567] width 34 height 10
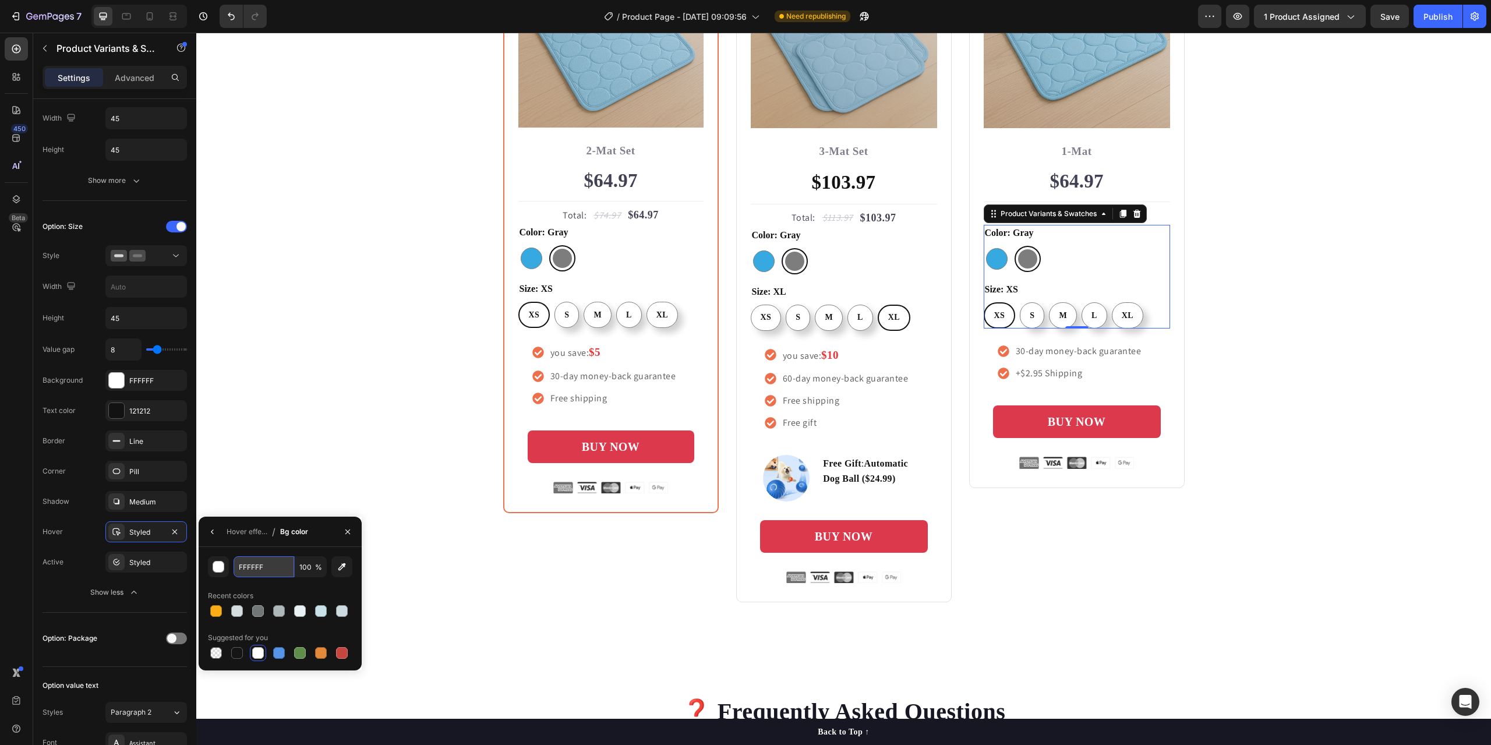
click at [240, 567] on input "FFFFFF" at bounding box center [263, 566] width 61 height 21
radio input "true"
type input "121212"
click at [221, 565] on div "button" at bounding box center [219, 567] width 12 height 12
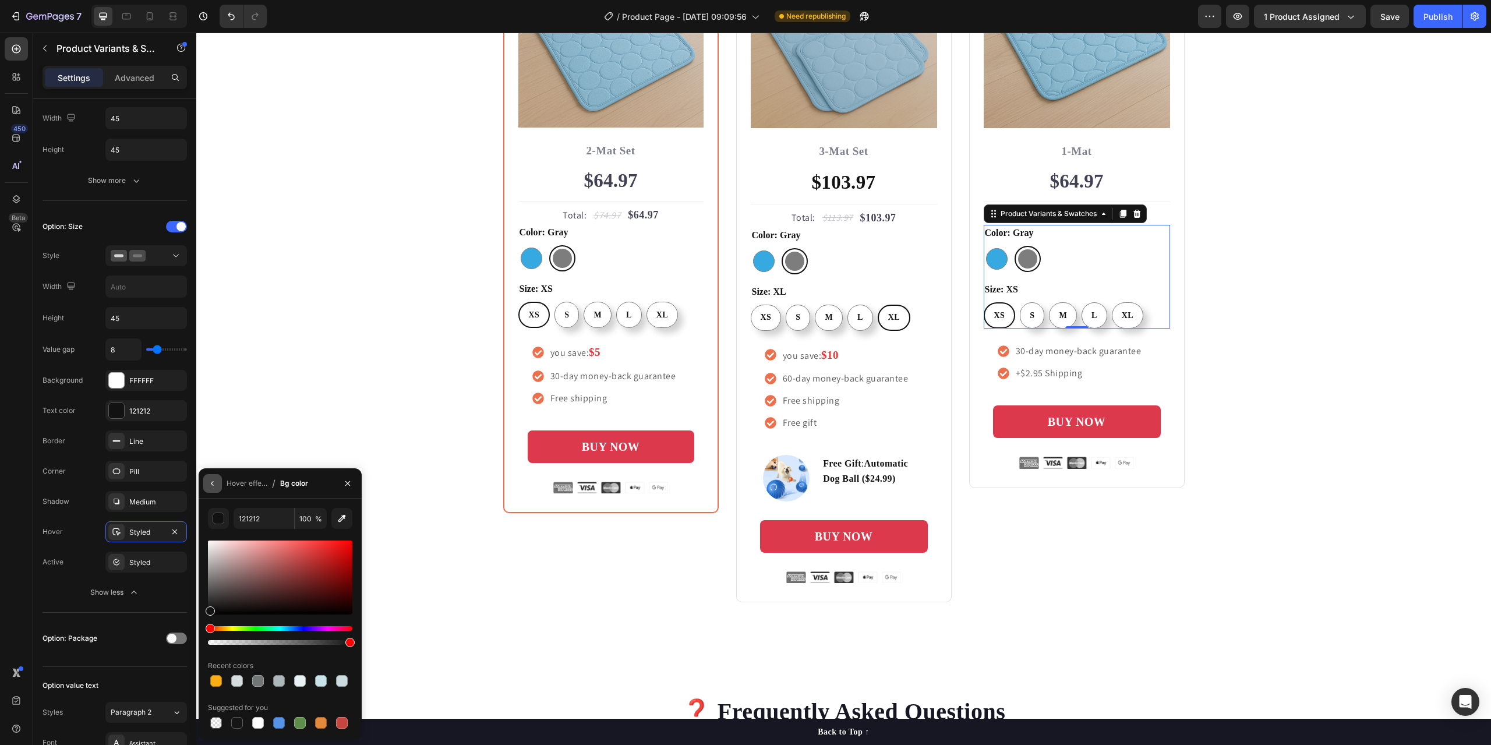
click at [214, 484] on icon "button" at bounding box center [212, 483] width 9 height 9
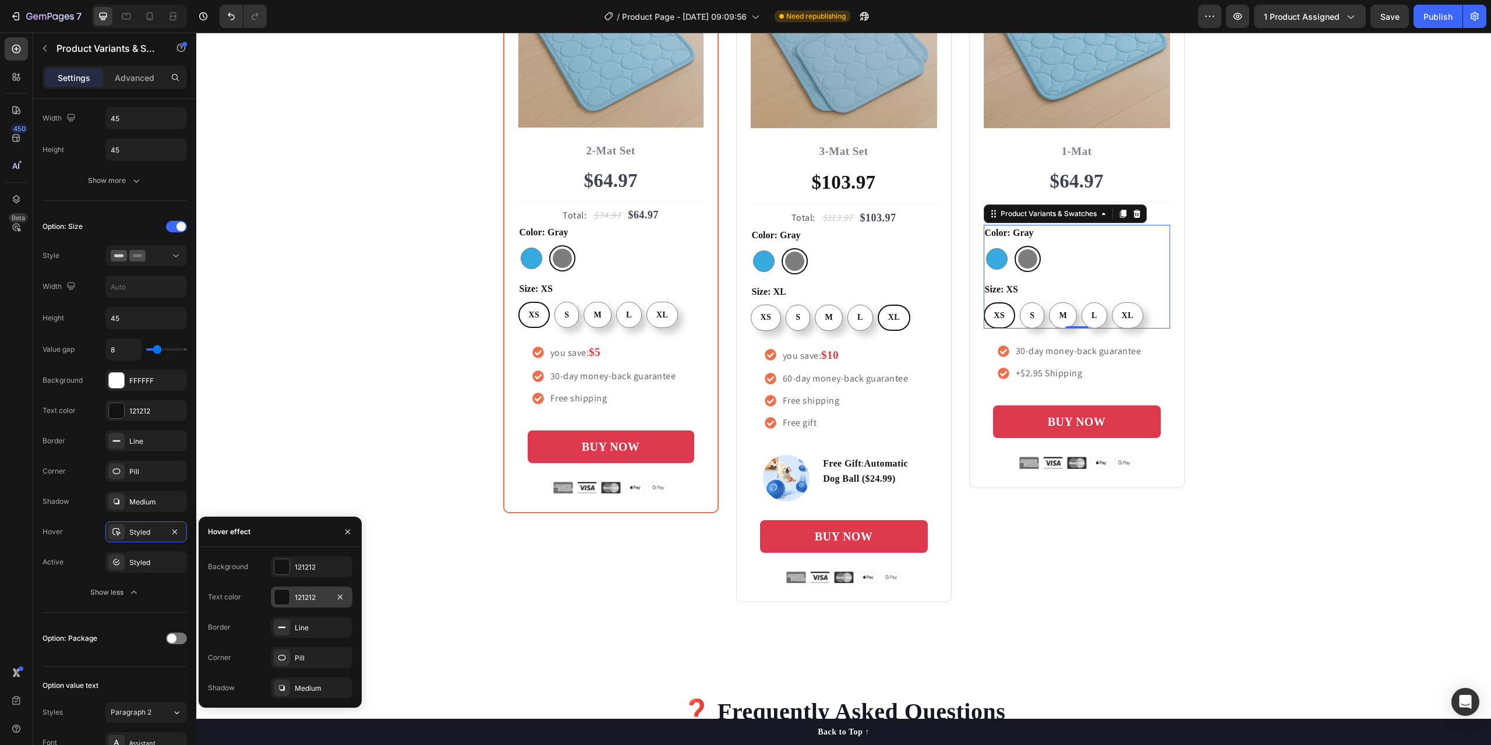
click at [307, 598] on div "121212" at bounding box center [312, 597] width 34 height 10
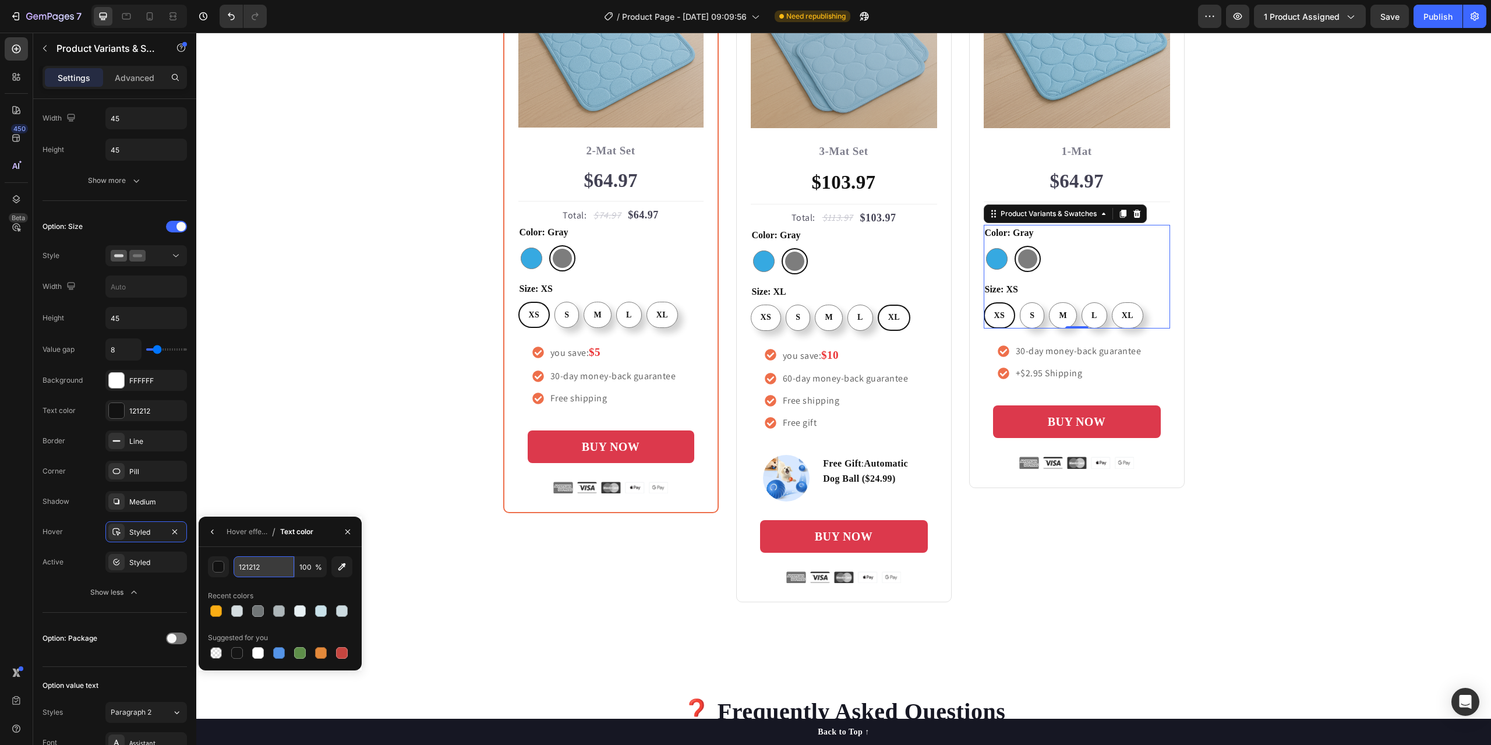
click at [0, 0] on input "121212" at bounding box center [0, 0] width 0 height 0
click at [224, 569] on div "button" at bounding box center [219, 567] width 12 height 12
type input "FFFFFF"
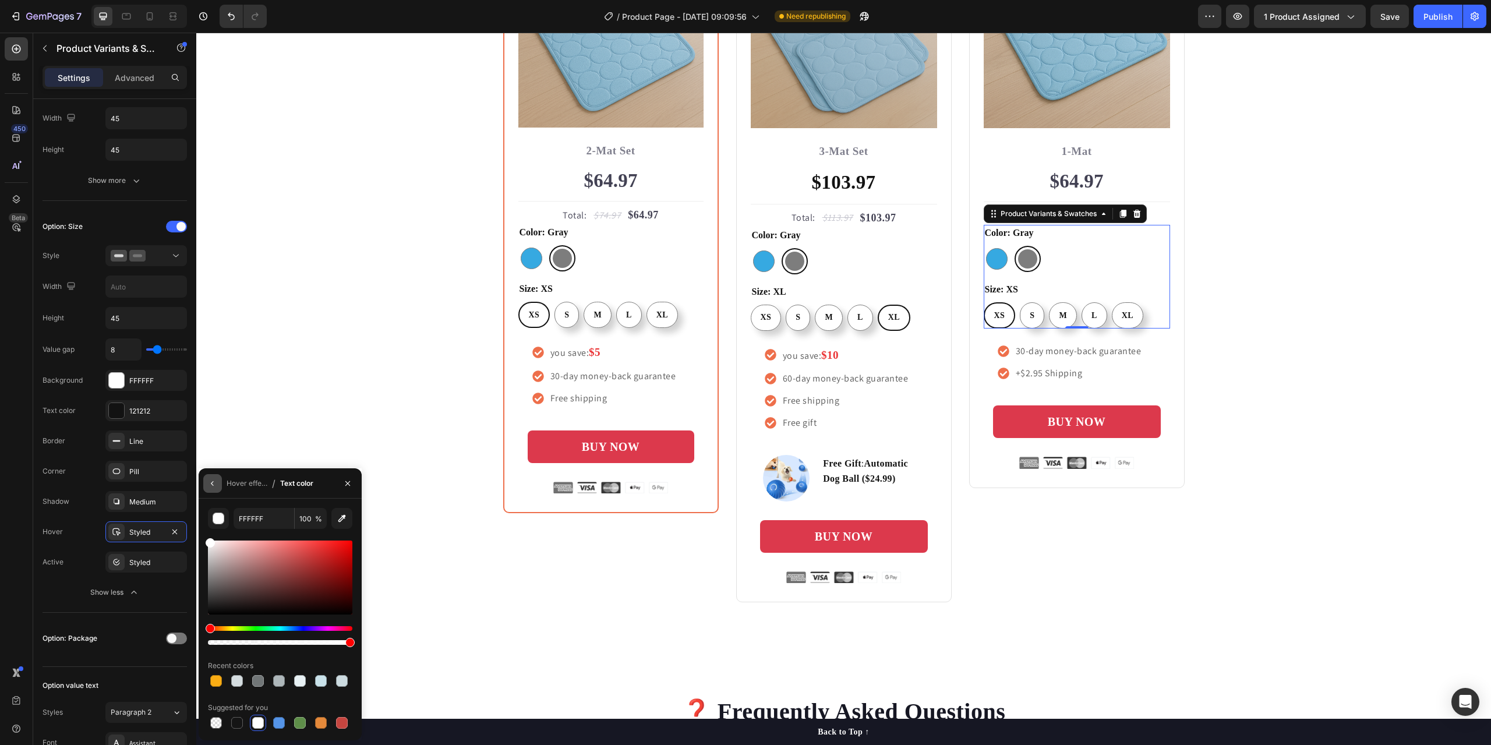
click at [211, 483] on icon "button" at bounding box center [212, 483] width 2 height 5
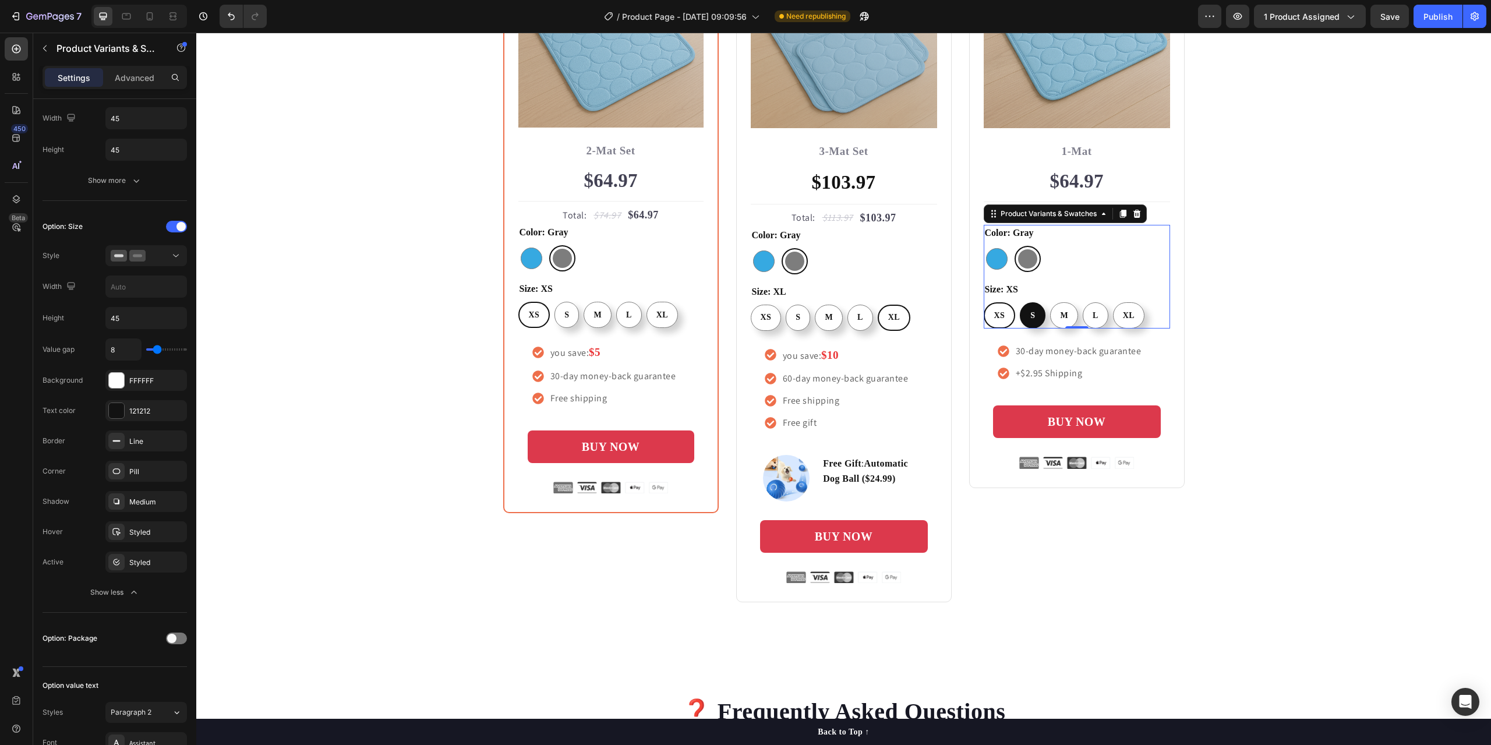
click at [1030, 315] on span "S" at bounding box center [1032, 315] width 5 height 9
click at [1020, 302] on input "S S S" at bounding box center [1019, 302] width 1 height 1
radio input "false"
radio input "true"
radio input "false"
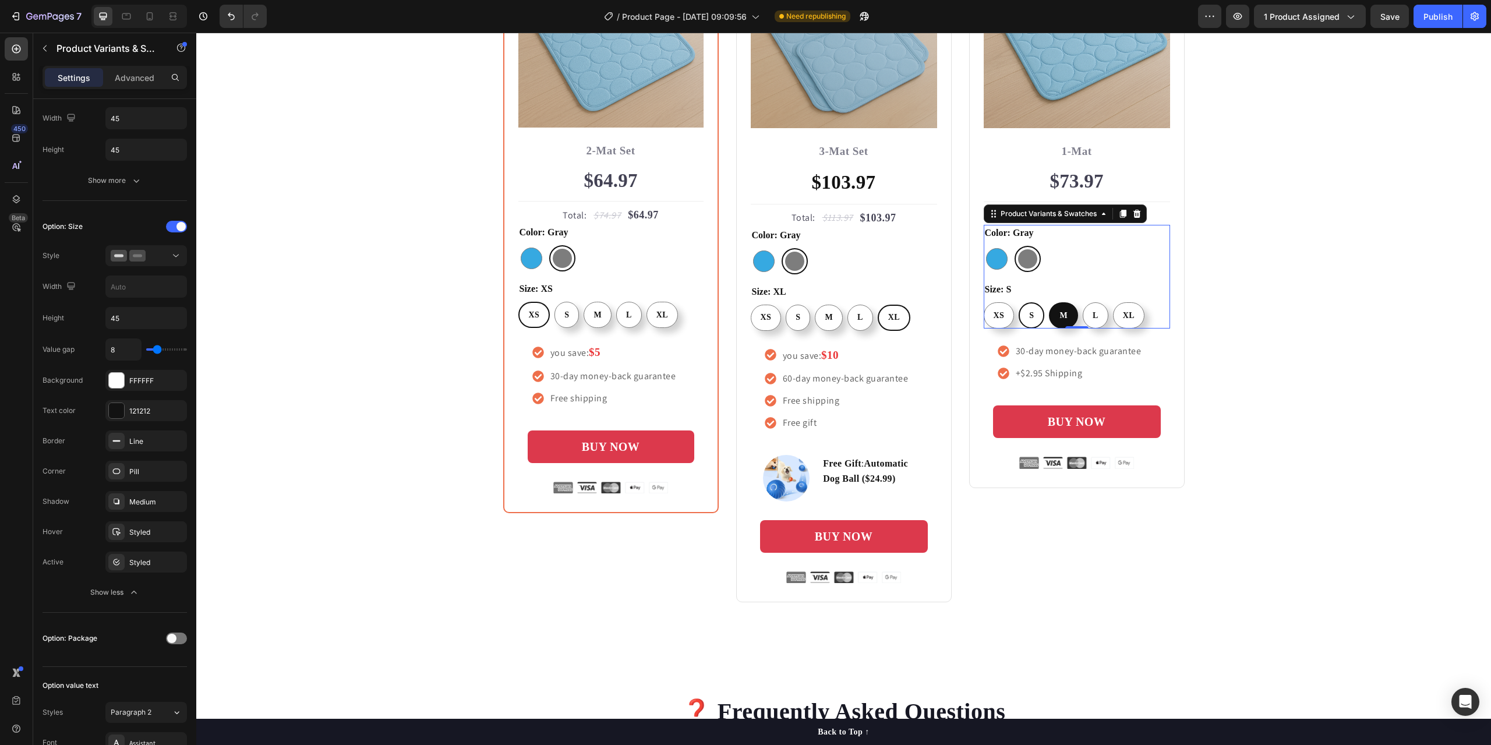
click at [1053, 314] on div "M" at bounding box center [1063, 316] width 27 height 22
click at [1049, 302] on input "M M M" at bounding box center [1048, 302] width 1 height 1
radio input "false"
click at [1085, 314] on div "L" at bounding box center [1094, 316] width 24 height 22
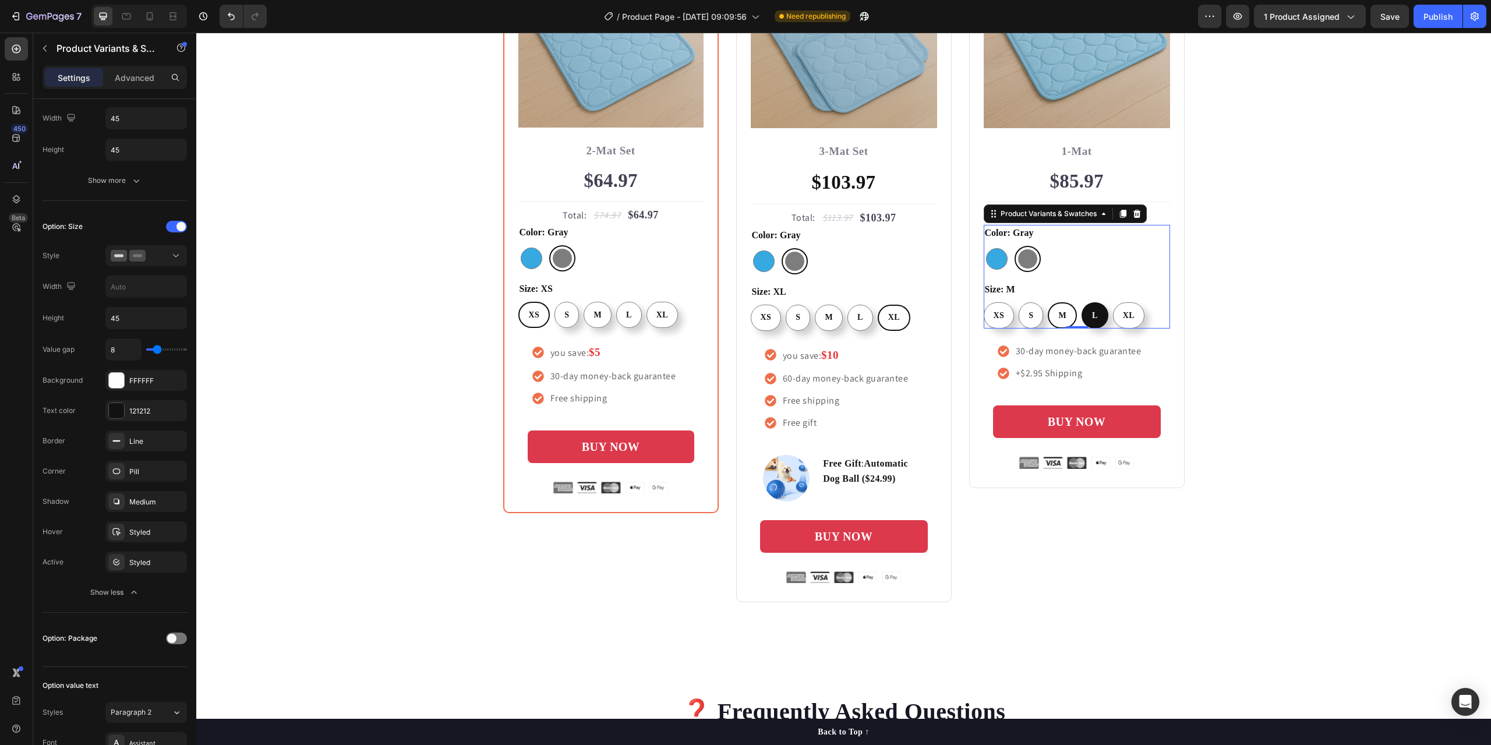
click at [1081, 302] on input "L L L" at bounding box center [1081, 302] width 1 height 1
radio input "false"
click at [1122, 316] on span "XL" at bounding box center [1128, 315] width 12 height 9
click at [1112, 302] on input "XL XL XL" at bounding box center [1111, 302] width 1 height 1
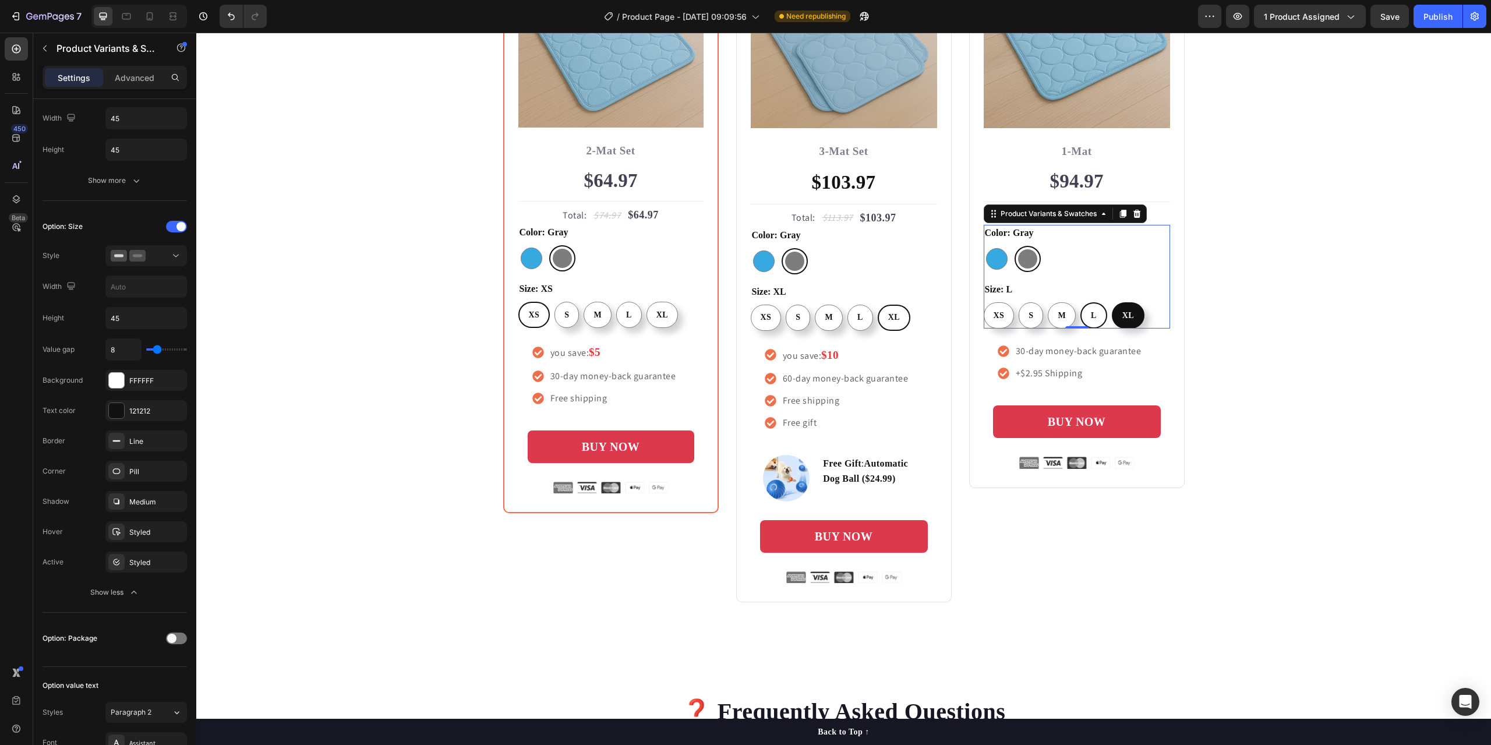
radio input "false"
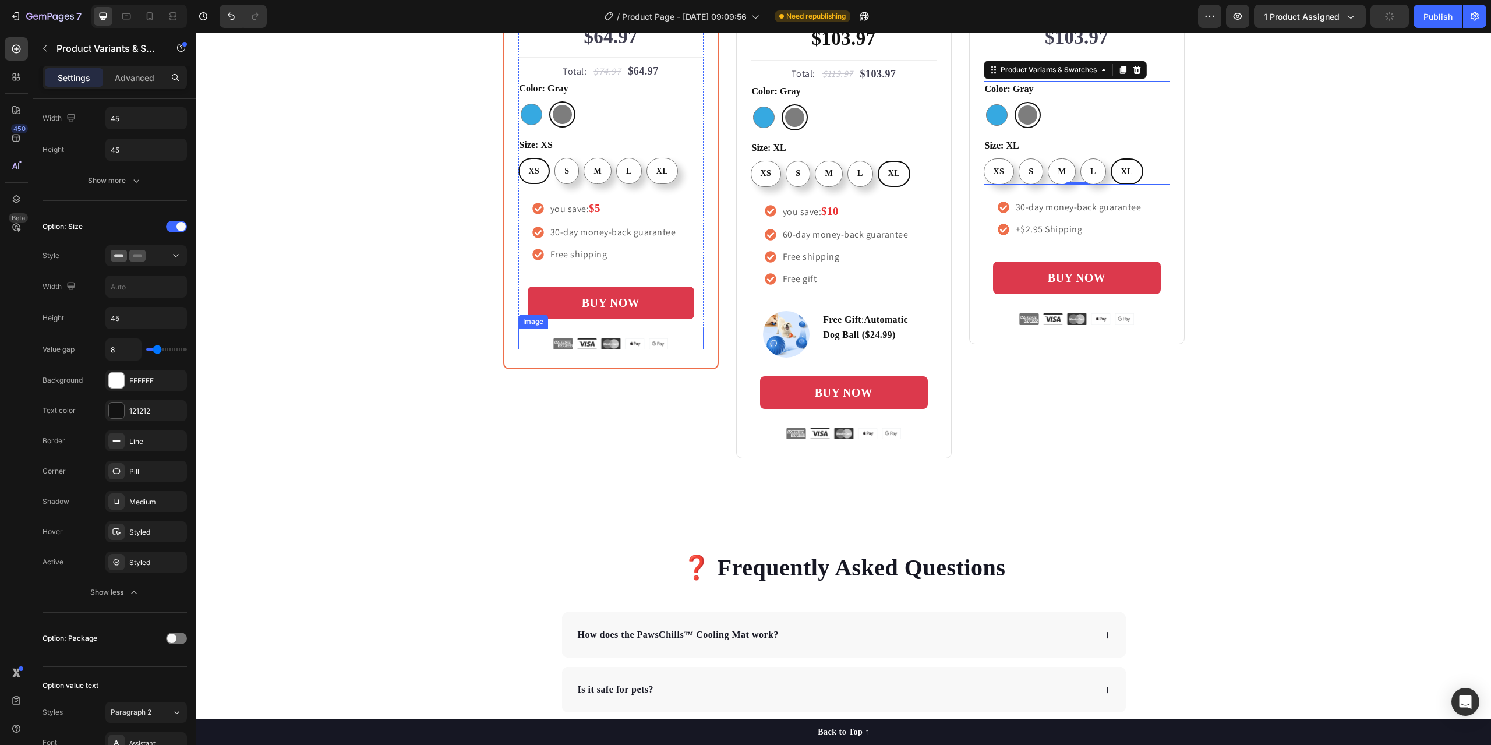
scroll to position [3785, 0]
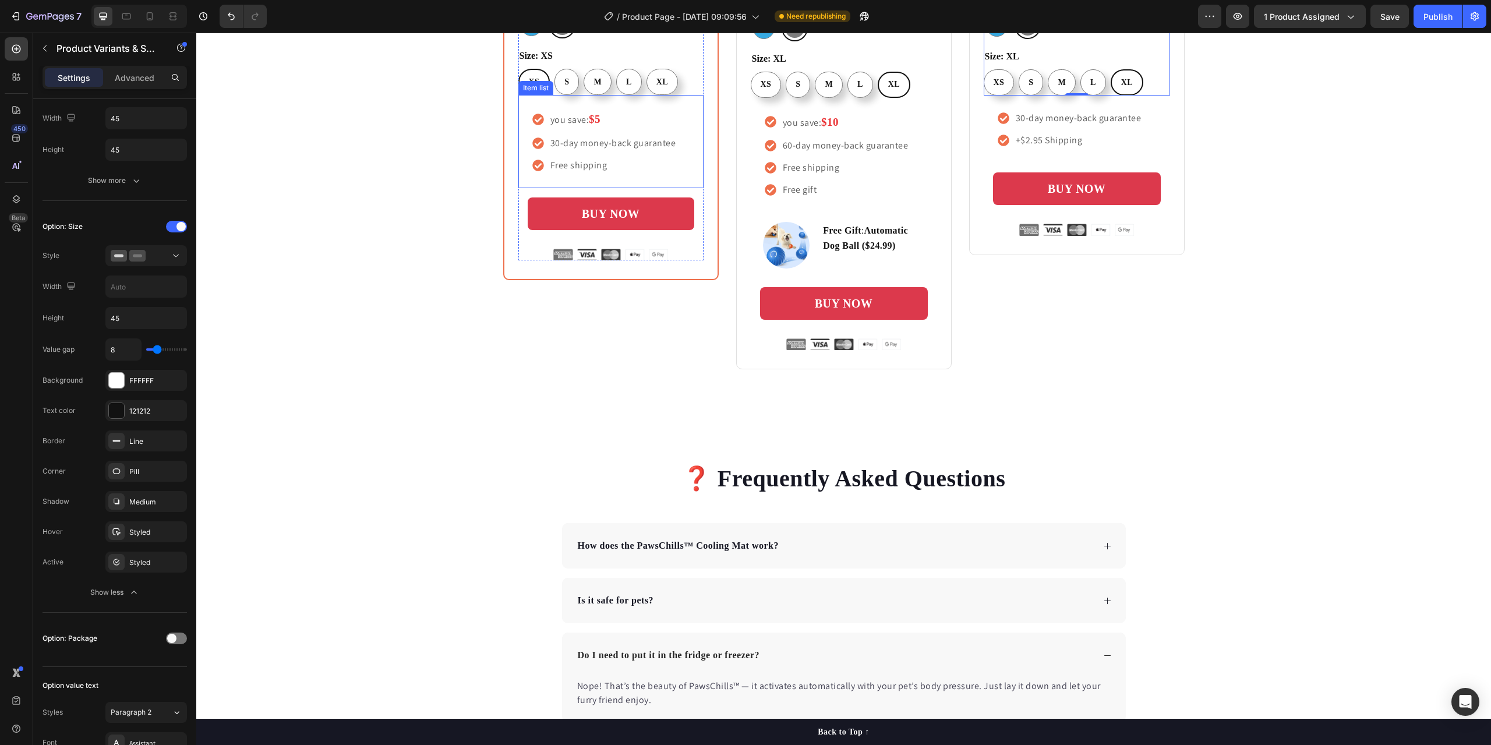
click at [589, 119] on strong "$5" at bounding box center [595, 119] width 12 height 12
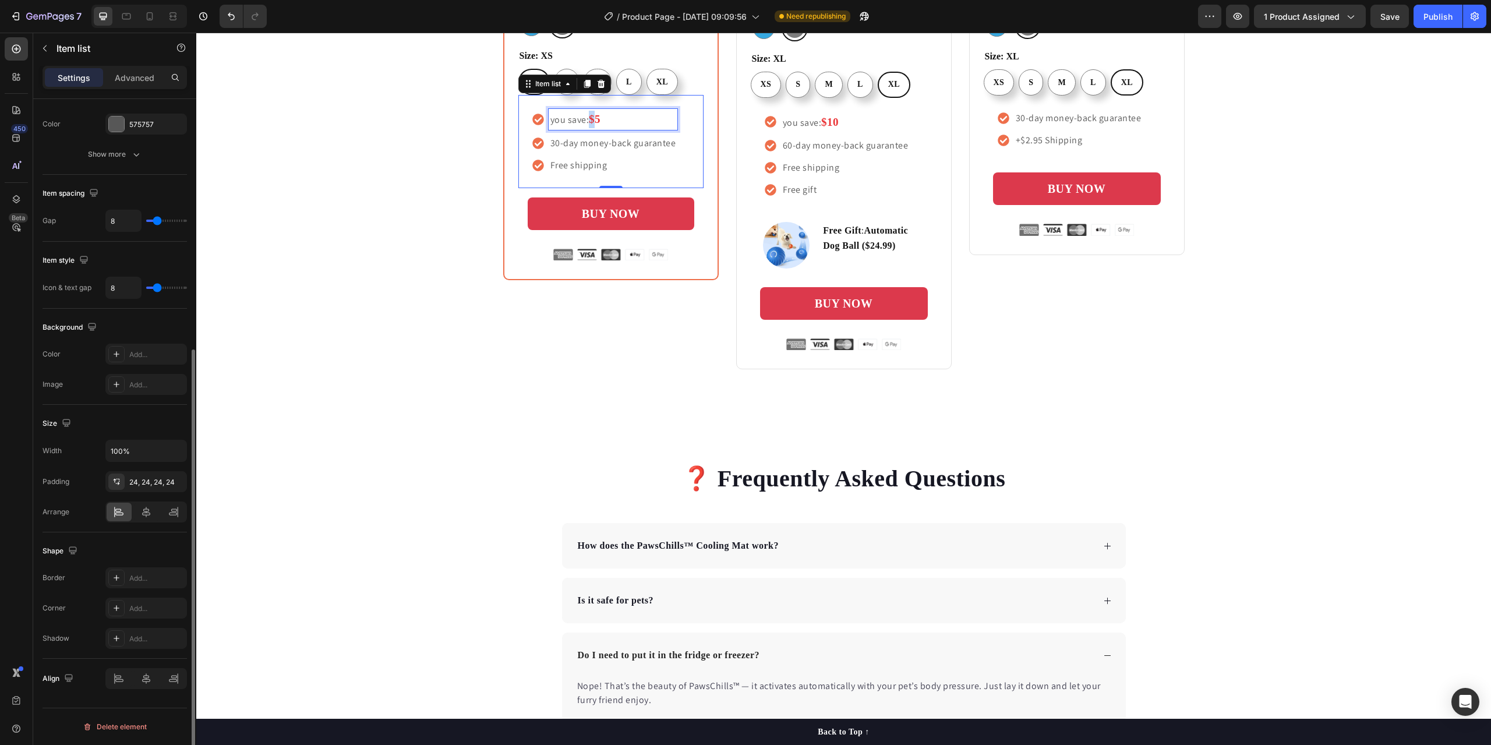
scroll to position [0, 0]
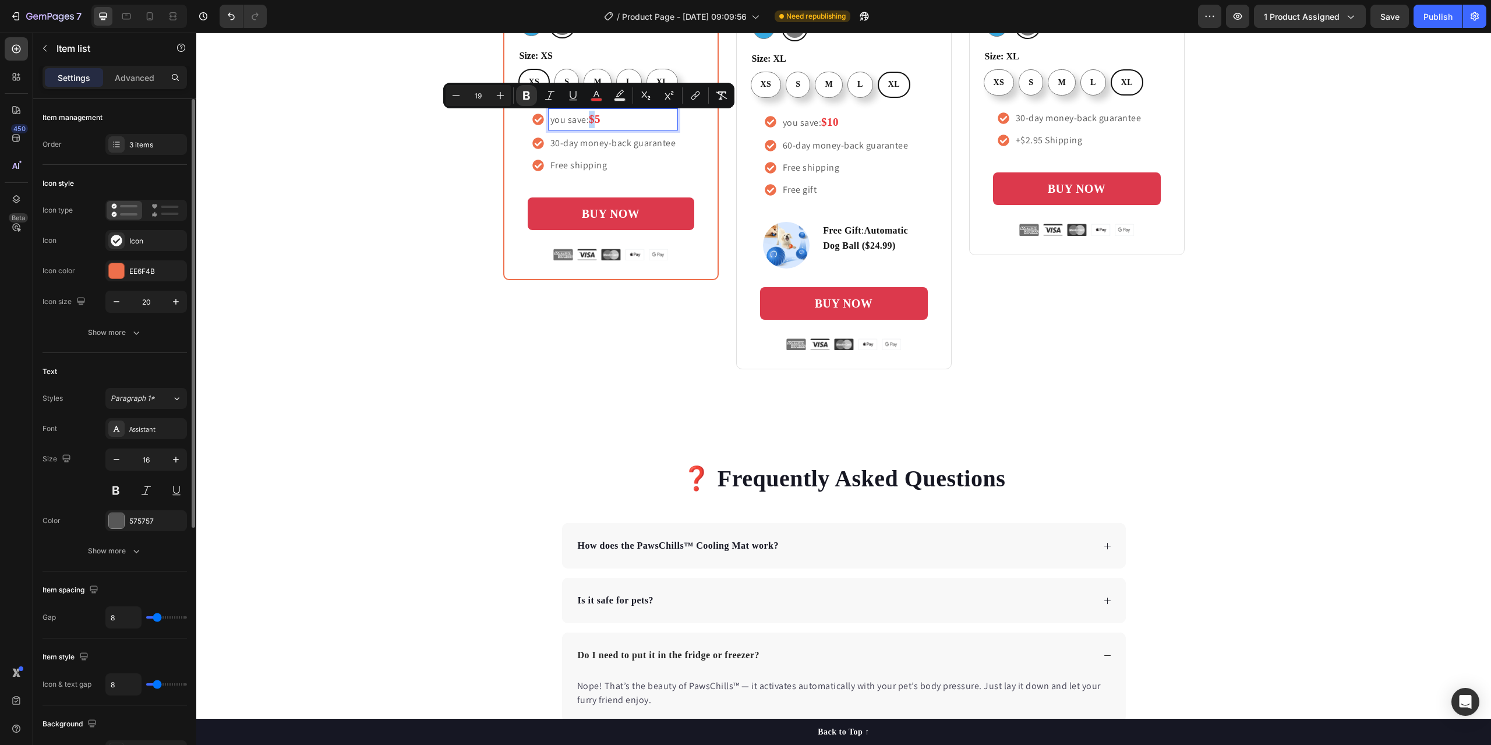
click at [593, 119] on strong "$5" at bounding box center [595, 119] width 12 height 12
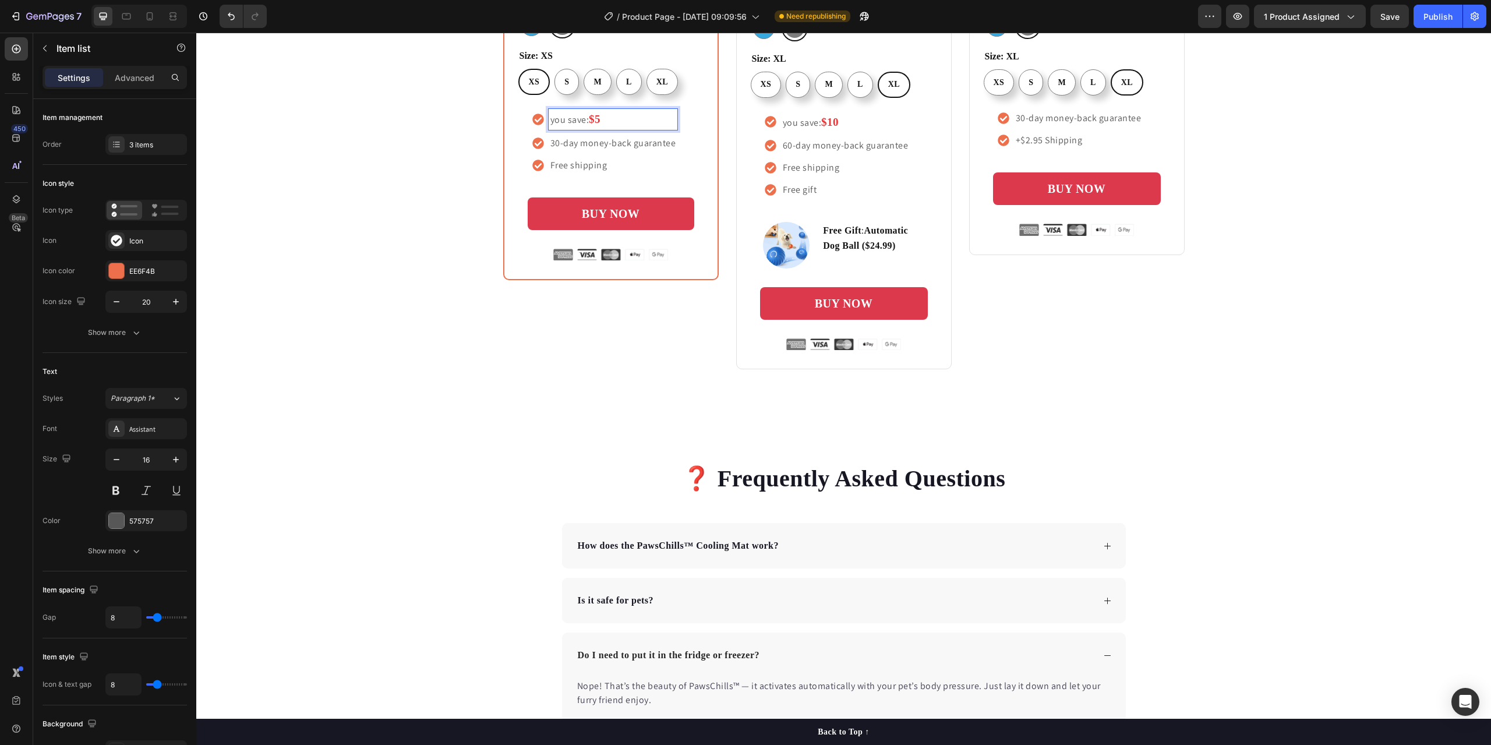
click at [581, 120] on p "you save: $5" at bounding box center [613, 119] width 126 height 17
click at [595, 125] on strong "$5" at bounding box center [595, 119] width 12 height 12
click at [602, 121] on p "you save: $5" at bounding box center [613, 119] width 126 height 17
click at [830, 119] on strong "$10" at bounding box center [829, 122] width 17 height 12
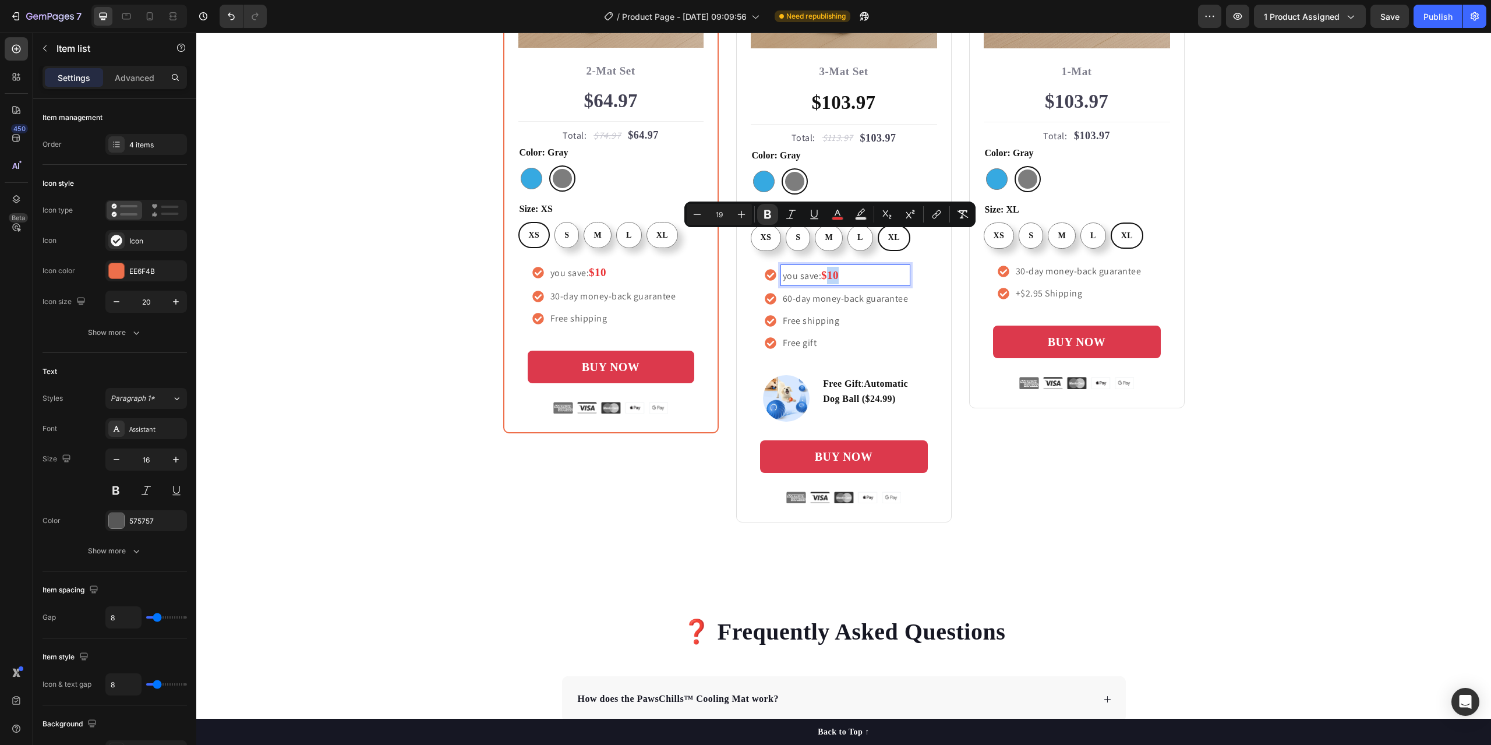
scroll to position [3610, 0]
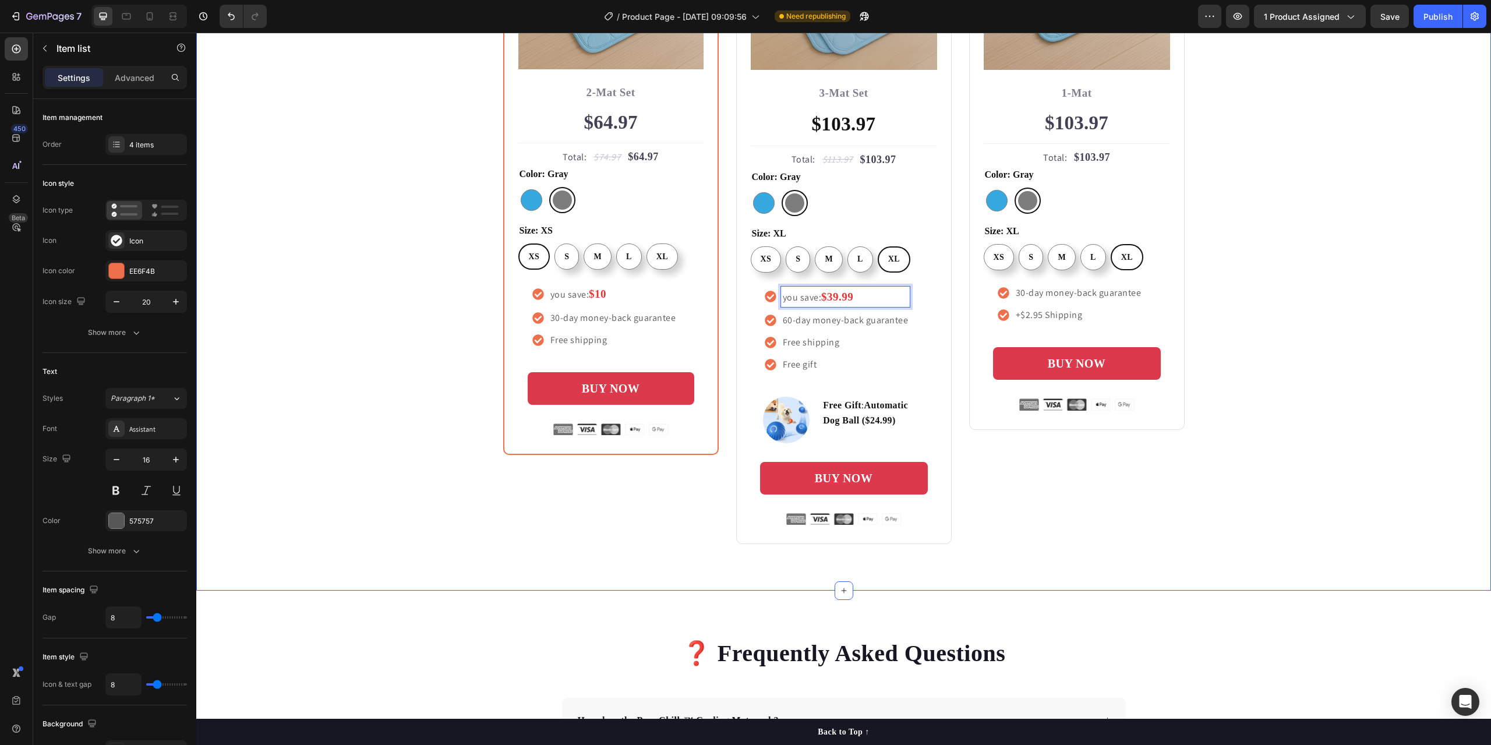
click at [385, 303] on div "Buy more and pay less Heading Row Most Popular Text block Row Icon Icon Icon Ic…" at bounding box center [843, 151] width 1277 height 787
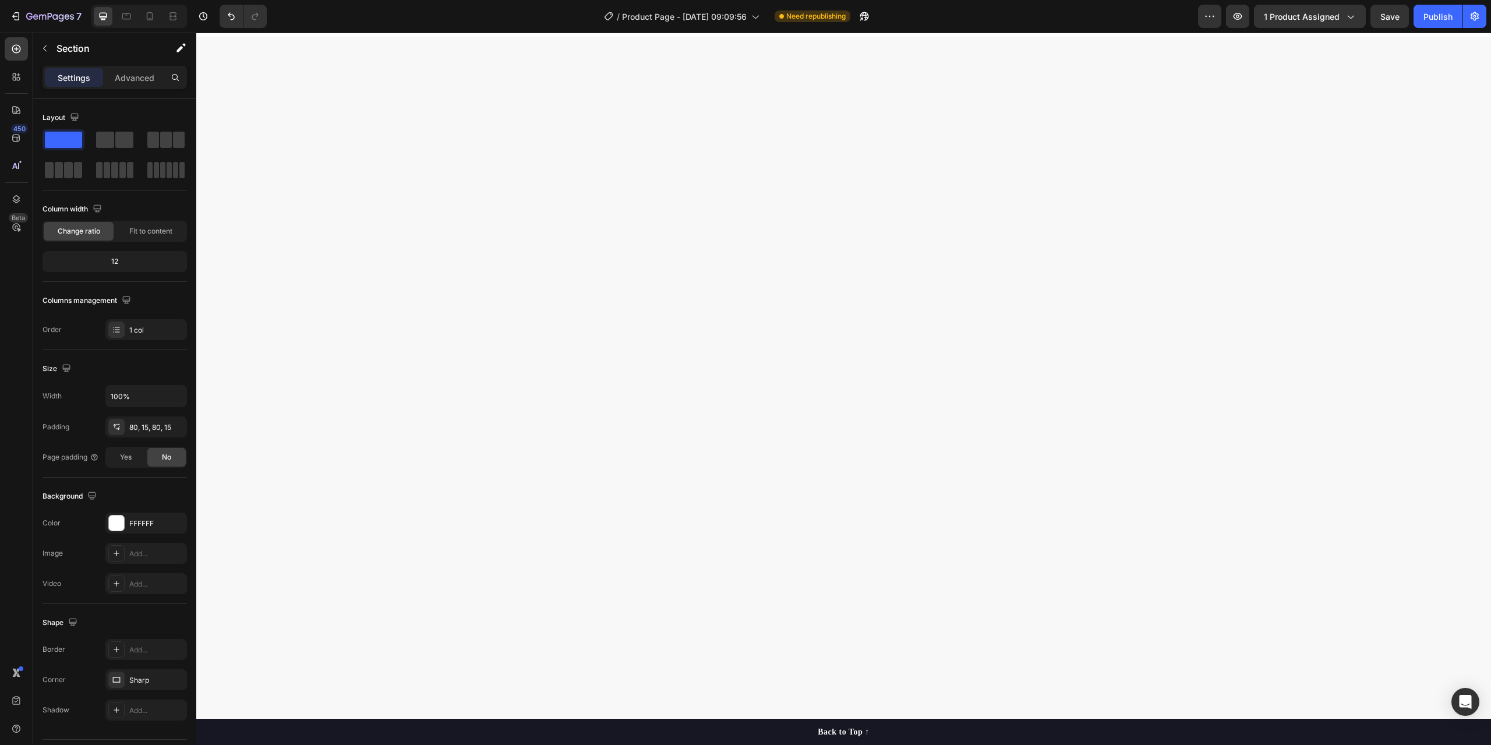
scroll to position [0, 0]
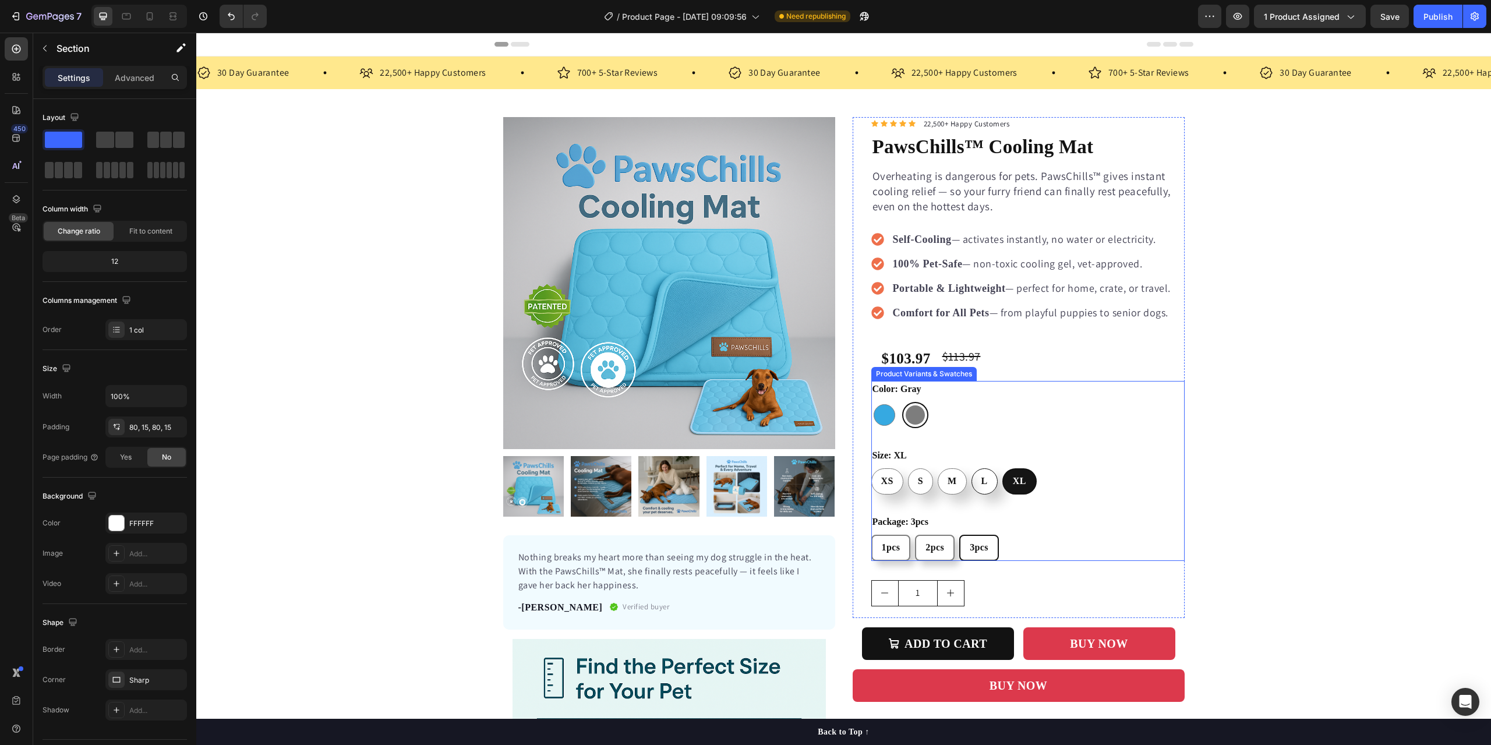
click at [982, 483] on span "L" at bounding box center [984, 481] width 6 height 10
click at [971, 468] on input "L L L" at bounding box center [971, 468] width 1 height 1
radio input "true"
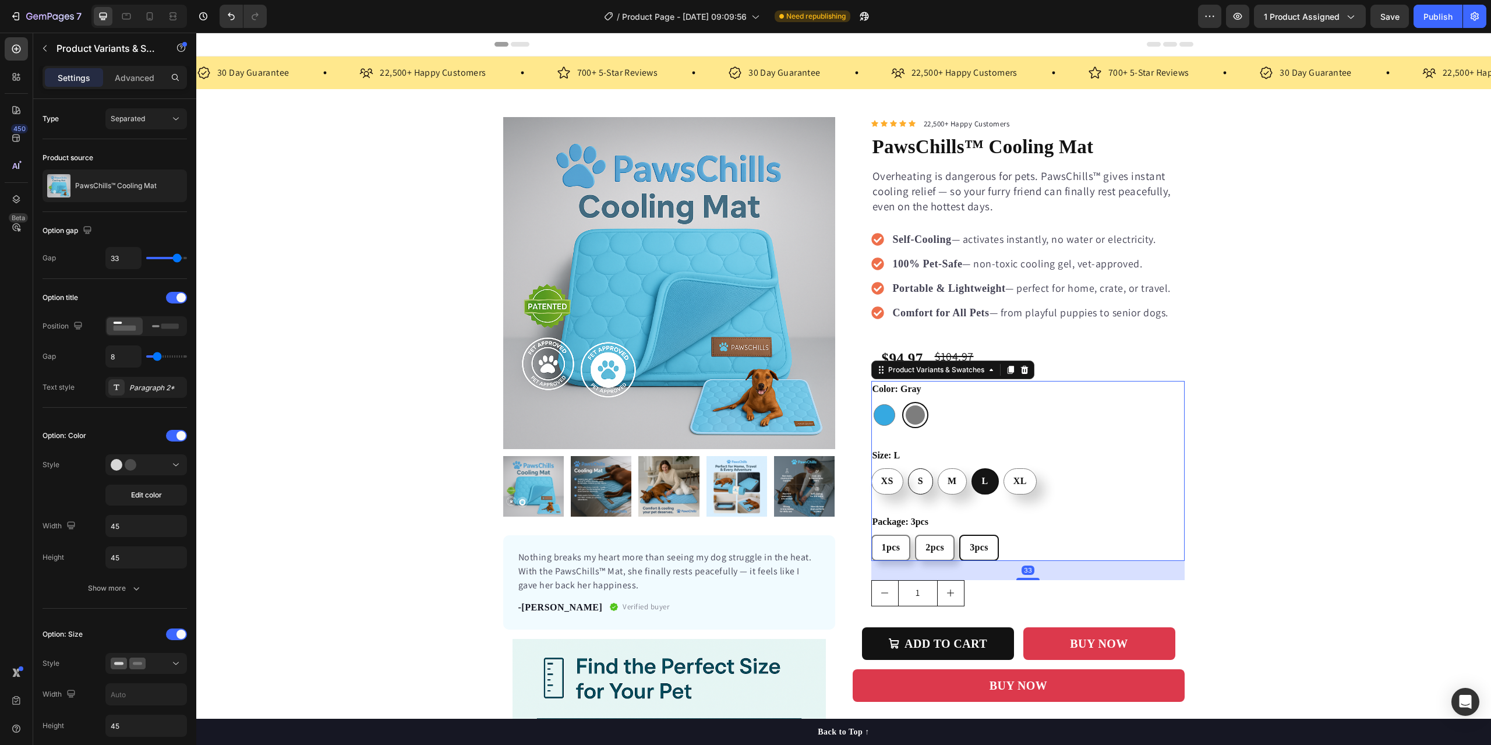
click at [912, 487] on div "S" at bounding box center [920, 481] width 24 height 24
click at [908, 468] on input "S S S" at bounding box center [907, 468] width 1 height 1
click at [887, 487] on div "XS" at bounding box center [887, 481] width 31 height 24
click at [871, 468] on input "XS XS XS" at bounding box center [871, 468] width 1 height 1
click at [1441, 10] on div "Publish" at bounding box center [1437, 16] width 29 height 12
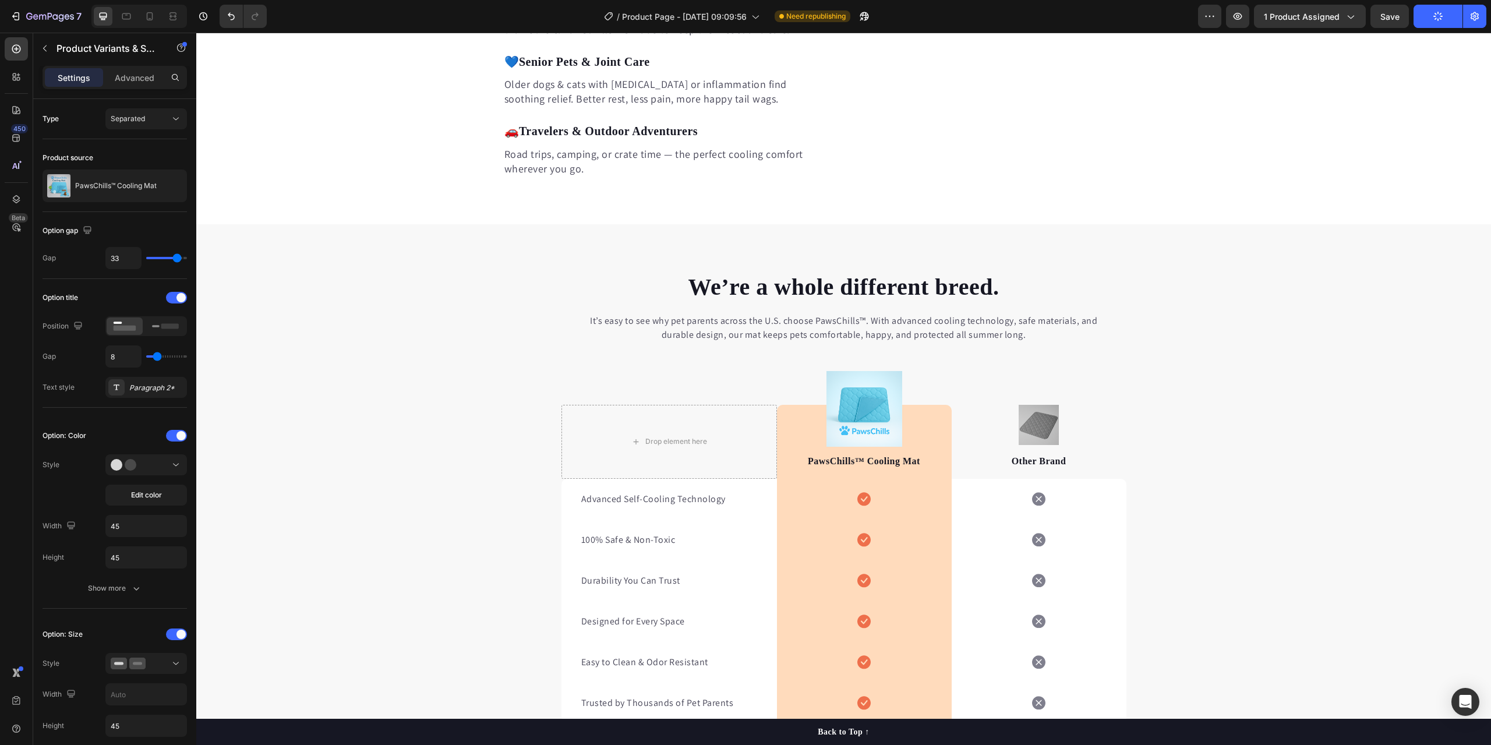
scroll to position [3203, 0]
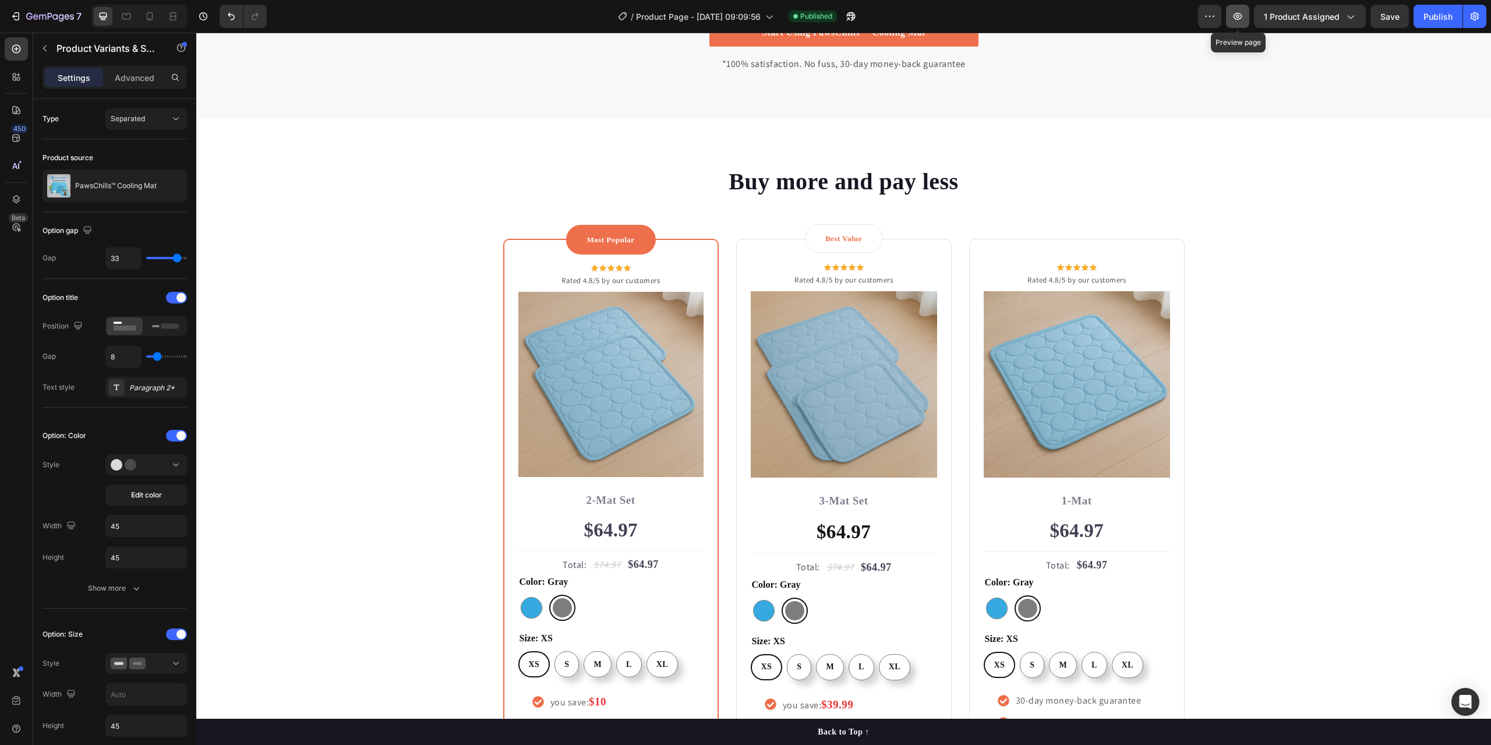
click at [1241, 17] on icon "button" at bounding box center [1238, 16] width 12 height 12
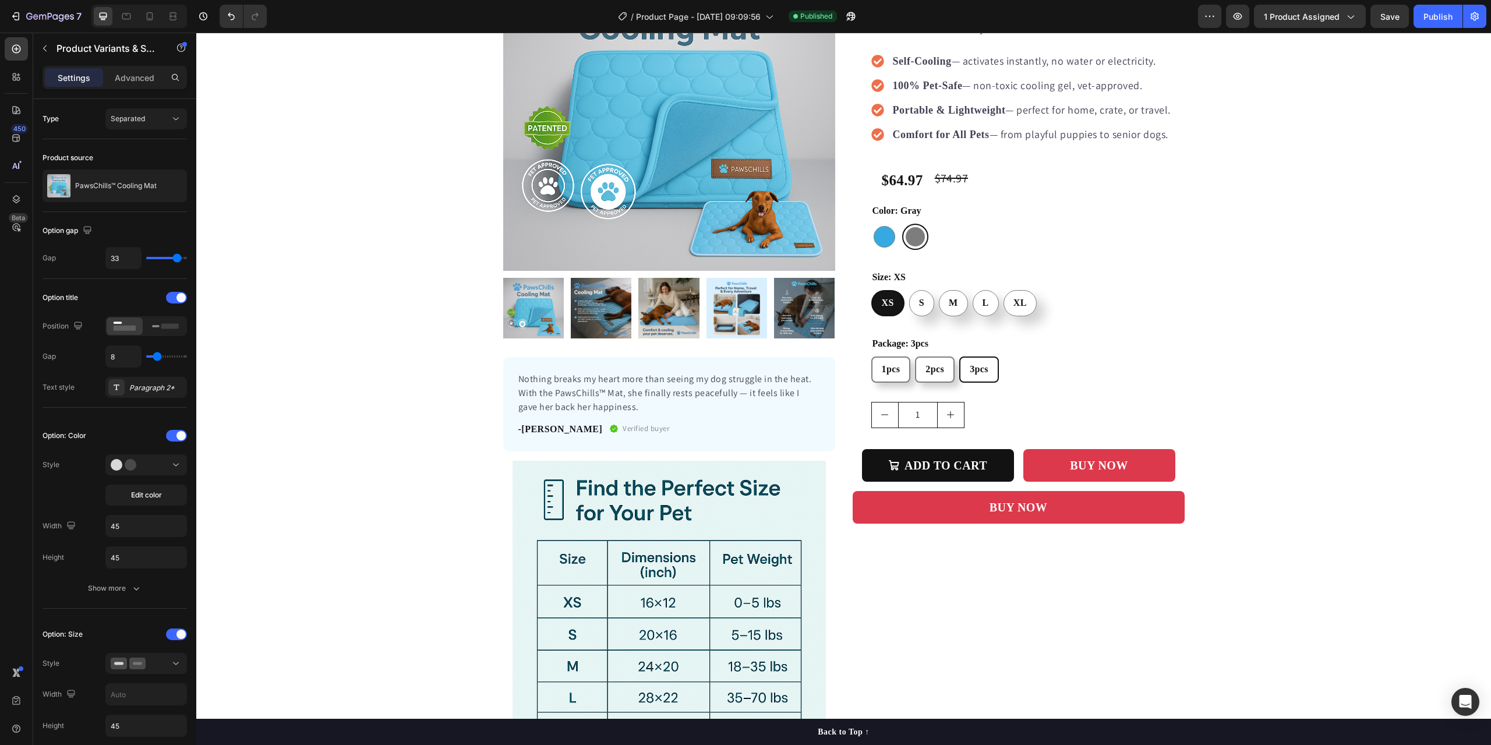
scroll to position [0, 0]
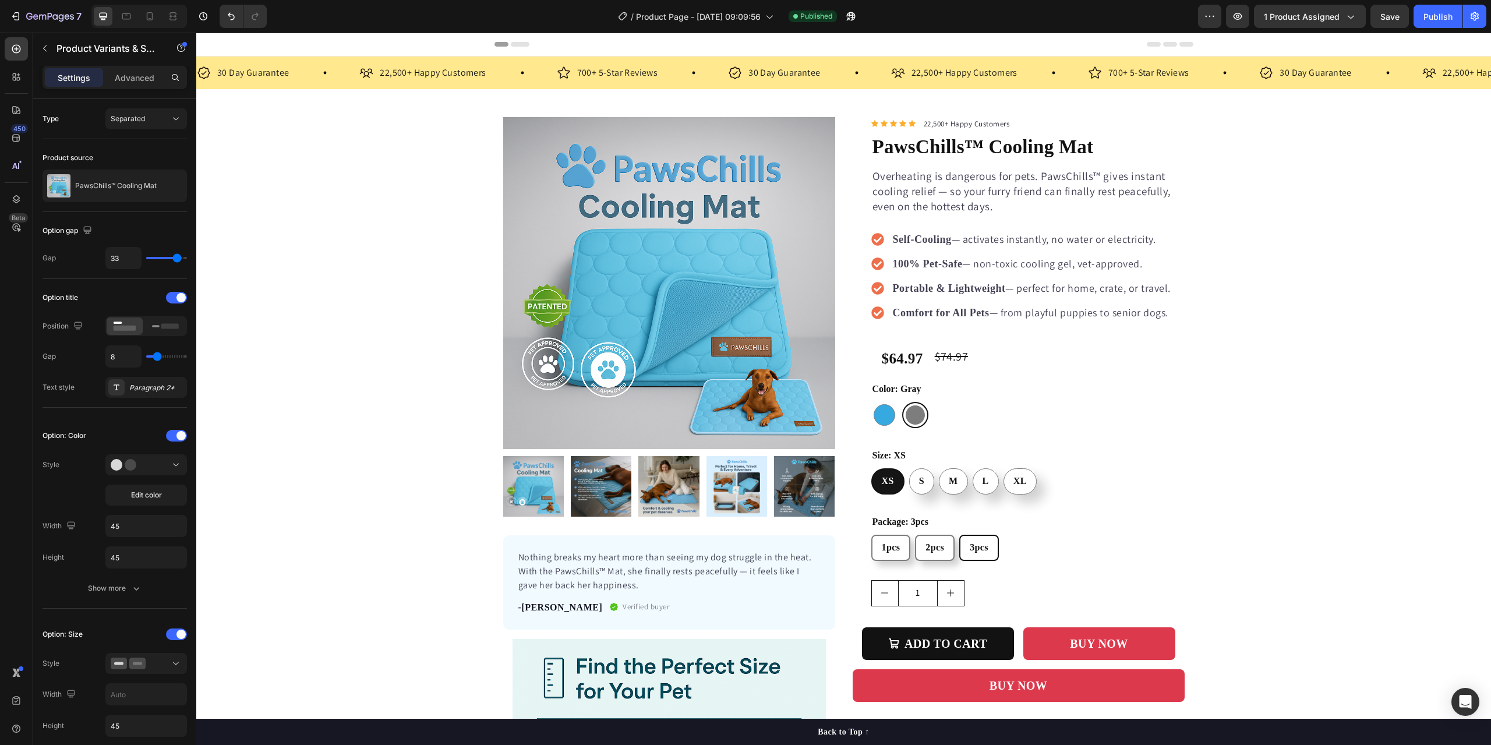
click at [1028, 558] on div "1pcs 1pcs 1pcs 2pcs 2pcs 2pcs 3pcs 3pcs 3pcs" at bounding box center [1027, 548] width 313 height 26
click at [1031, 552] on div "1pcs 1pcs 1pcs 2pcs 2pcs 2pcs 3pcs 3pcs 3pcs" at bounding box center [1027, 548] width 313 height 26
click at [1048, 525] on div "Package: 3pcs 1pcs 1pcs 1pcs 2pcs 2pcs 2pcs 3pcs 3pcs 3pcs" at bounding box center [1027, 537] width 313 height 47
click at [935, 516] on div "Package: 3pcs 1pcs 1pcs 1pcs 2pcs 2pcs 2pcs 3pcs 3pcs 3pcs" at bounding box center [1027, 537] width 313 height 47
drag, startPoint x: 882, startPoint y: 546, endPoint x: 682, endPoint y: 34, distance: 548.9
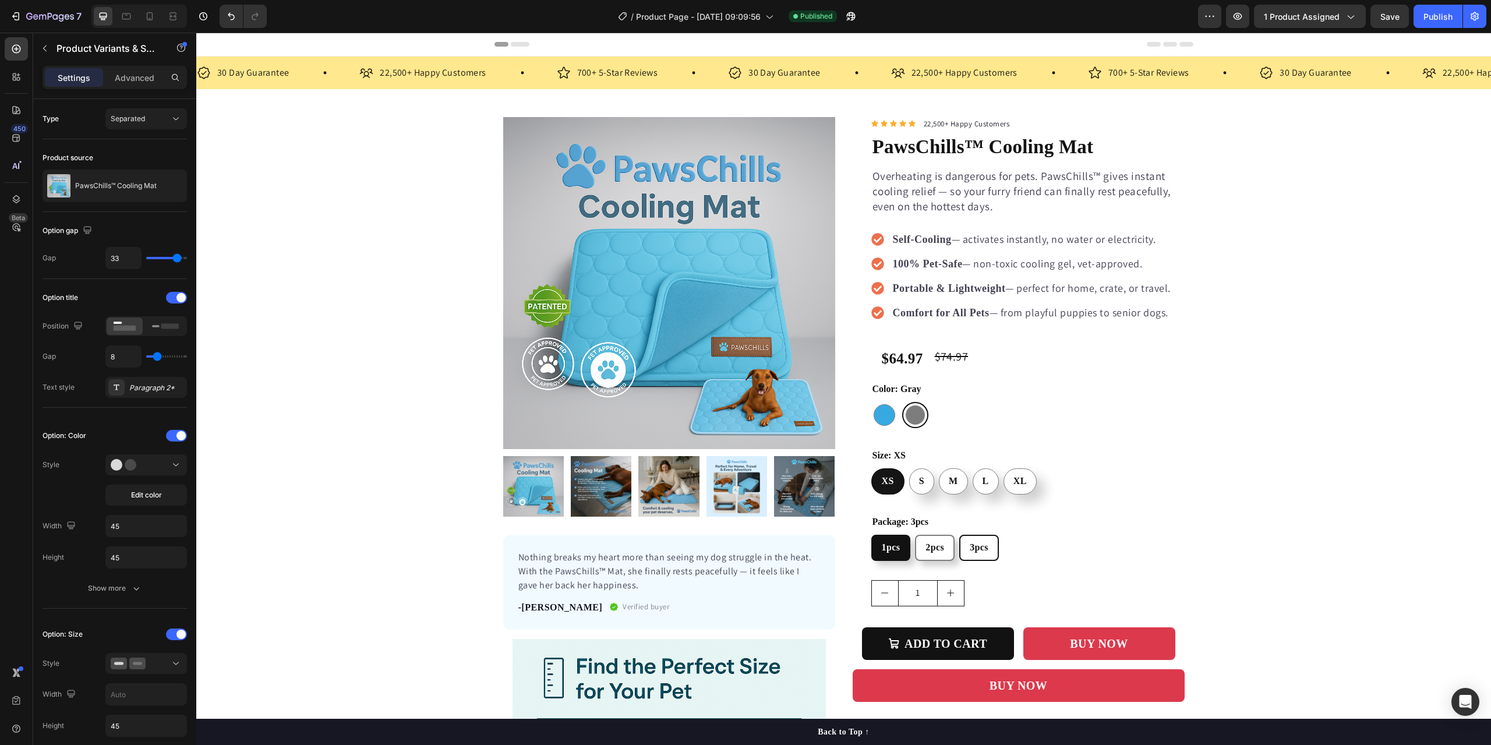
click at [882, 546] on span "1pcs" at bounding box center [891, 547] width 19 height 10
click at [871, 535] on input "1pcs 1pcs 1pcs" at bounding box center [871, 534] width 1 height 1
click at [992, 586] on div "1" at bounding box center [1027, 593] width 313 height 26
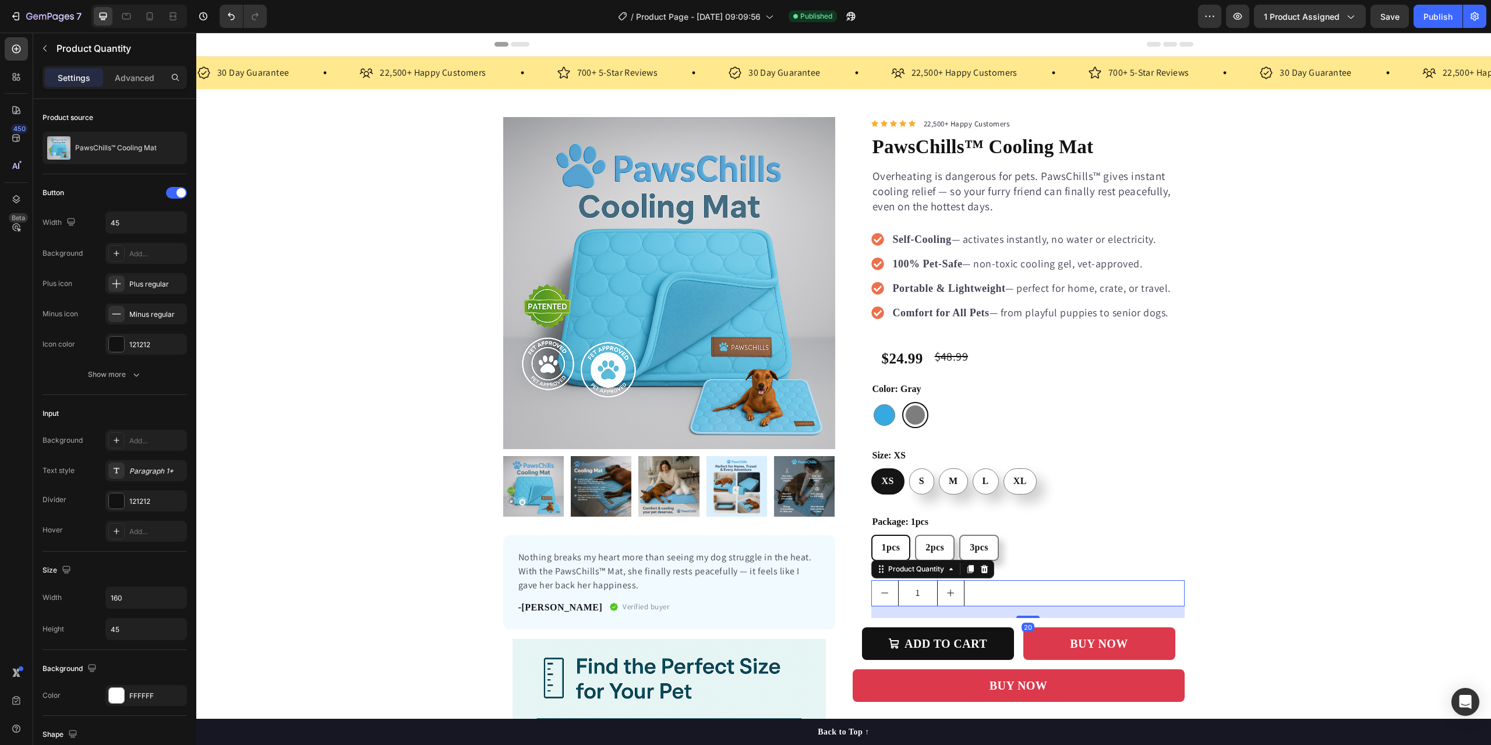
click at [1018, 550] on div "1pcs 1pcs 1pcs 2pcs 2pcs 2pcs 3pcs 3pcs 3pcs" at bounding box center [1027, 548] width 313 height 26
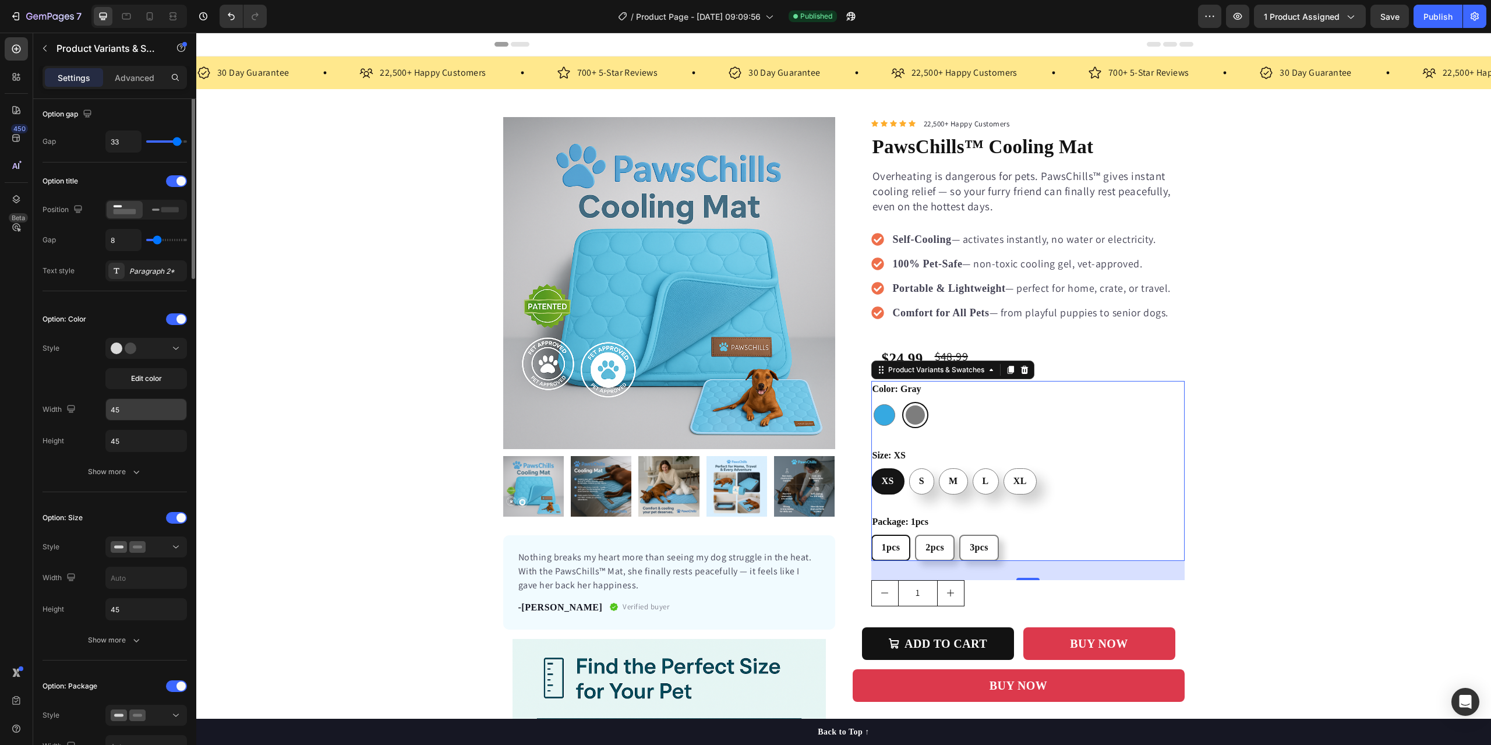
scroll to position [175, 0]
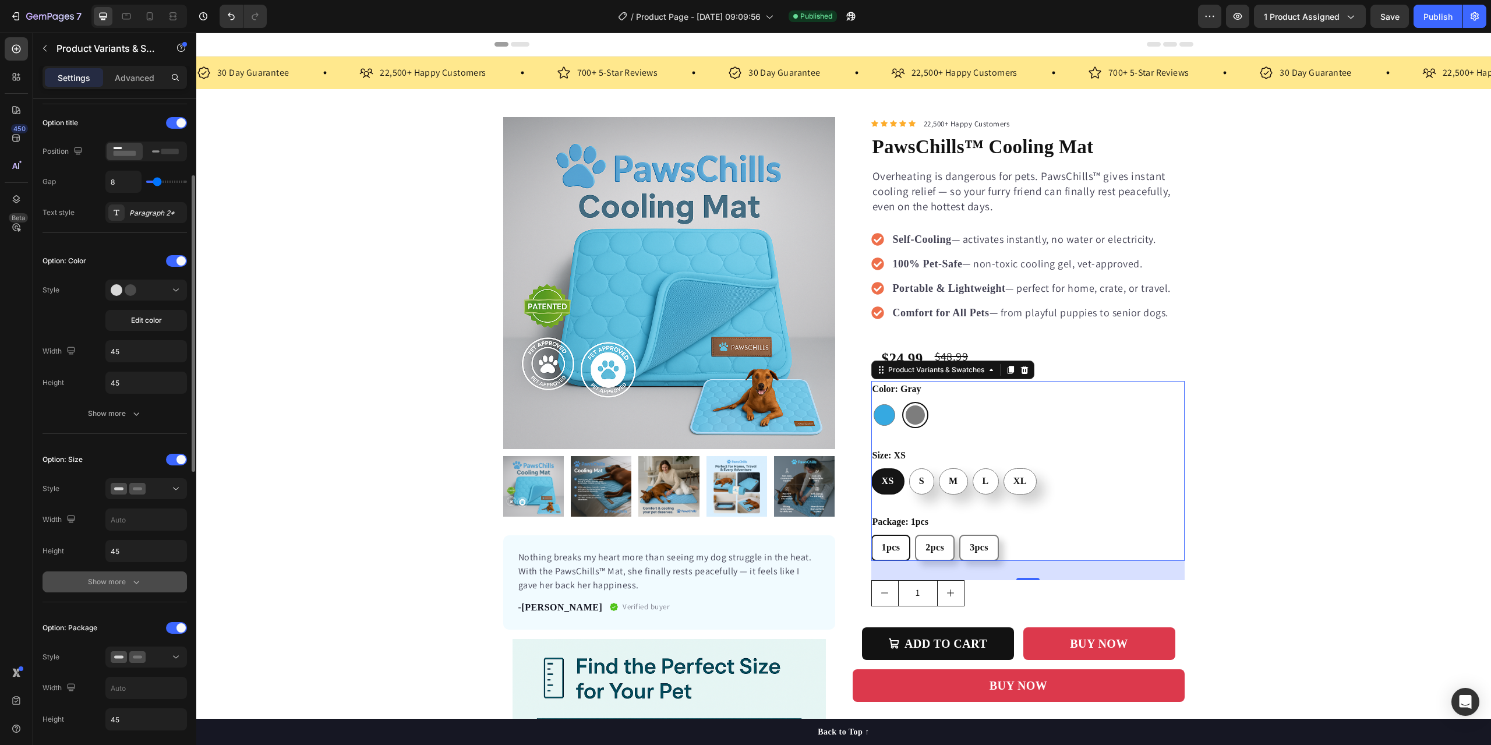
click at [130, 592] on button "Show more" at bounding box center [115, 581] width 144 height 21
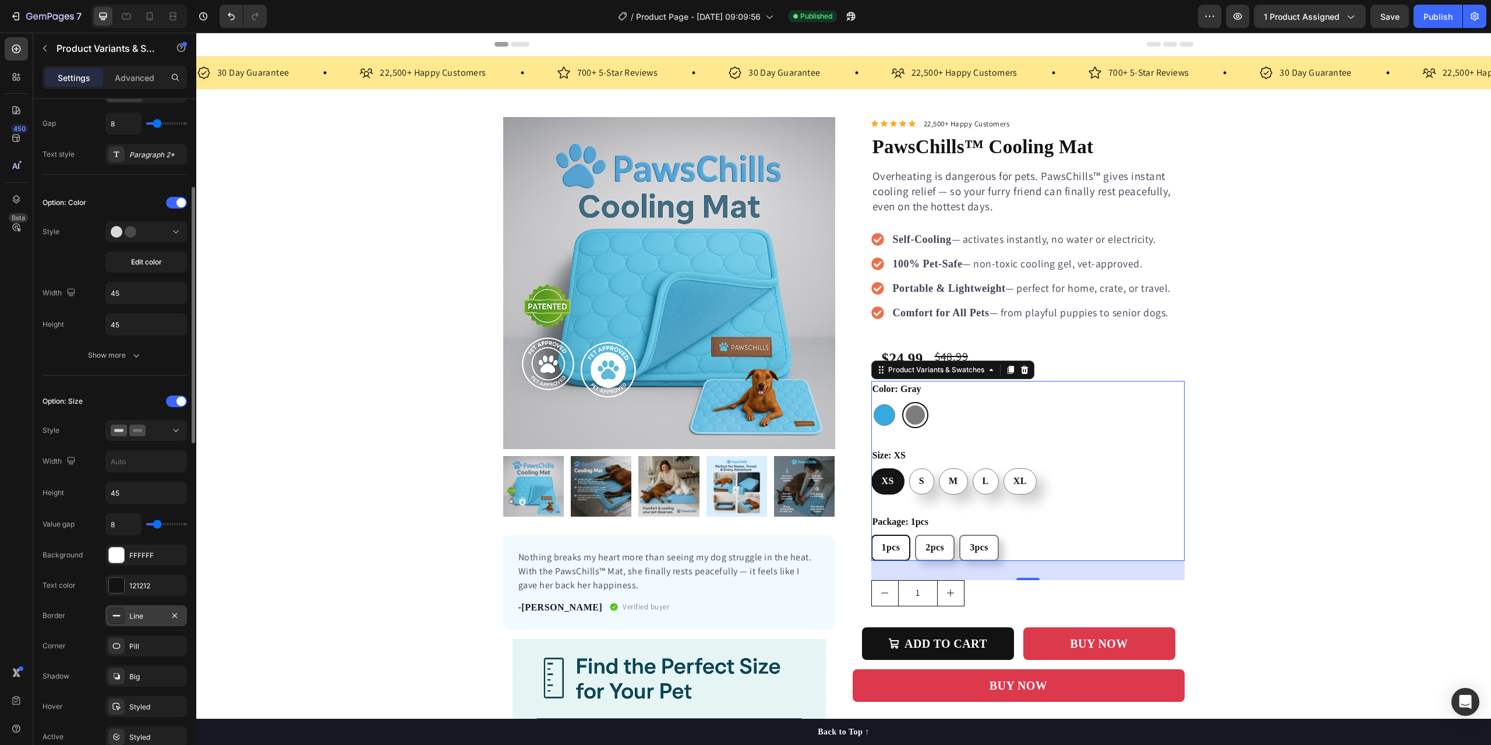
click at [147, 622] on div "Line" at bounding box center [146, 615] width 82 height 21
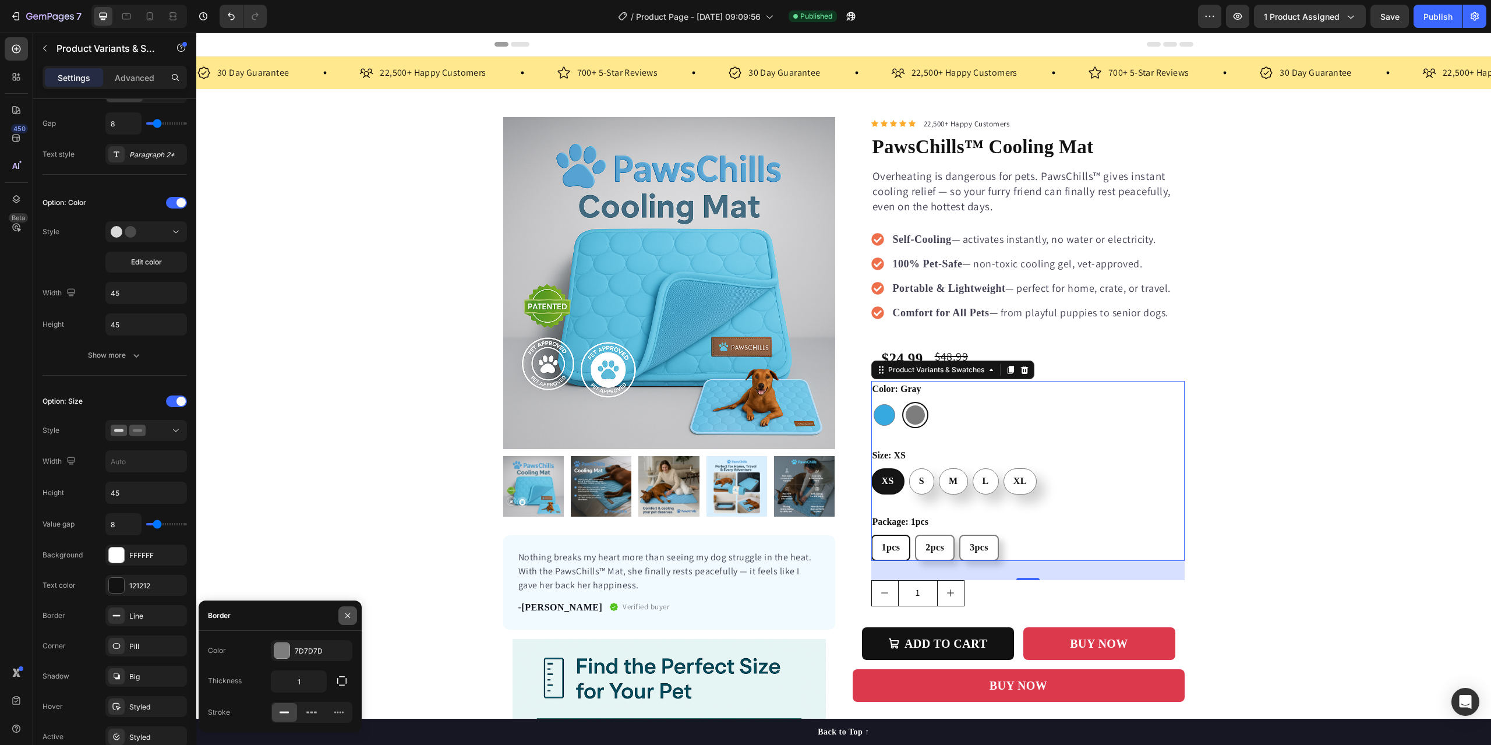
click at [345, 615] on icon "button" at bounding box center [347, 615] width 9 height 9
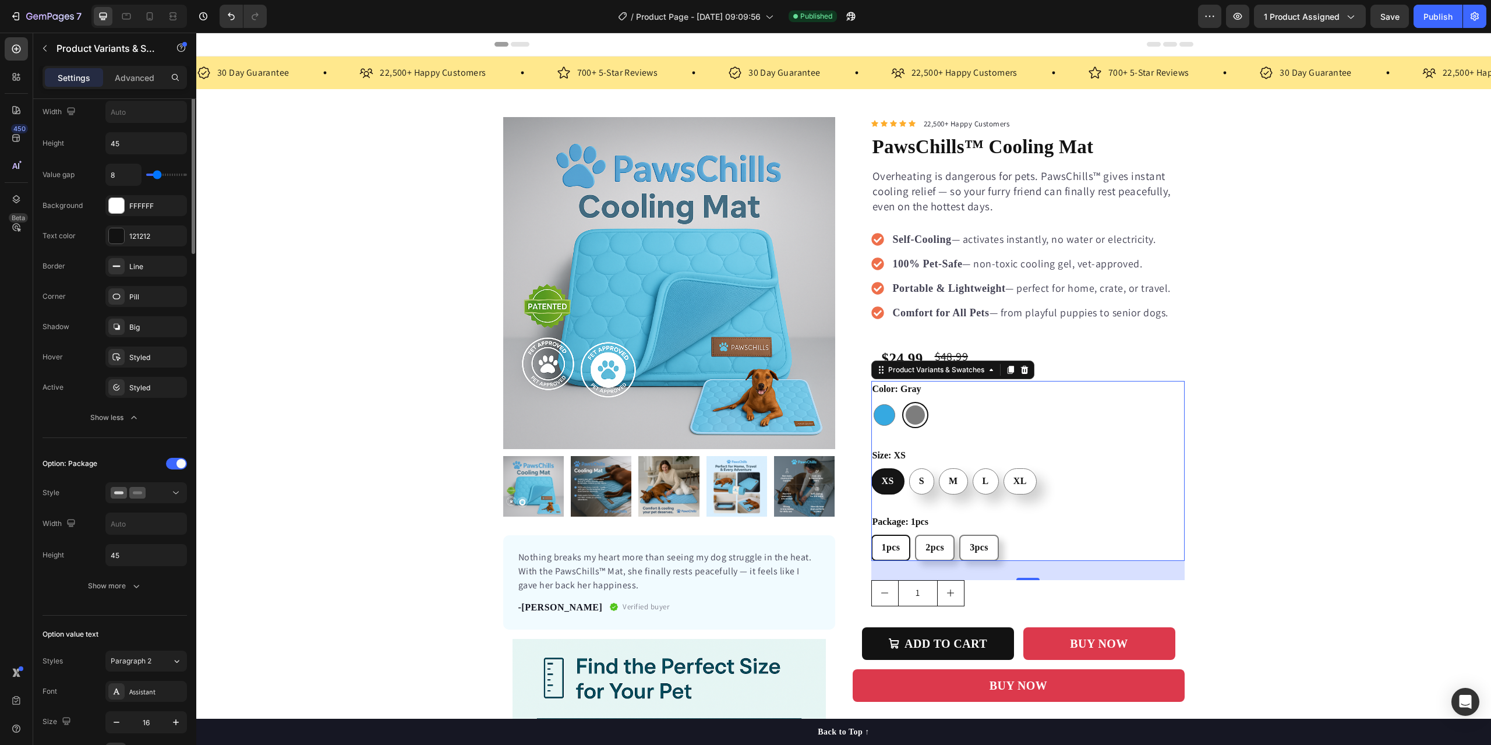
scroll to position [641, 0]
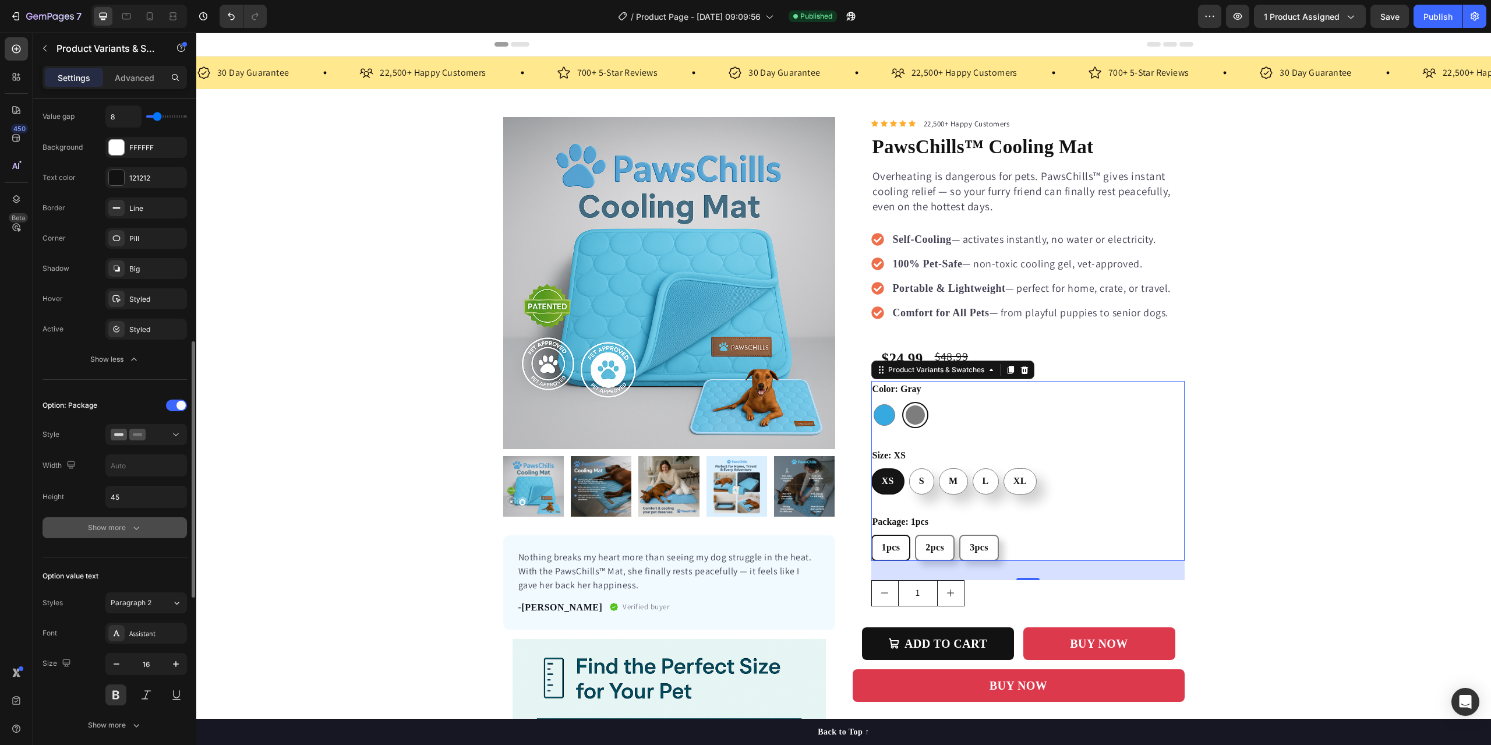
click at [125, 530] on div "Show more" at bounding box center [115, 528] width 54 height 12
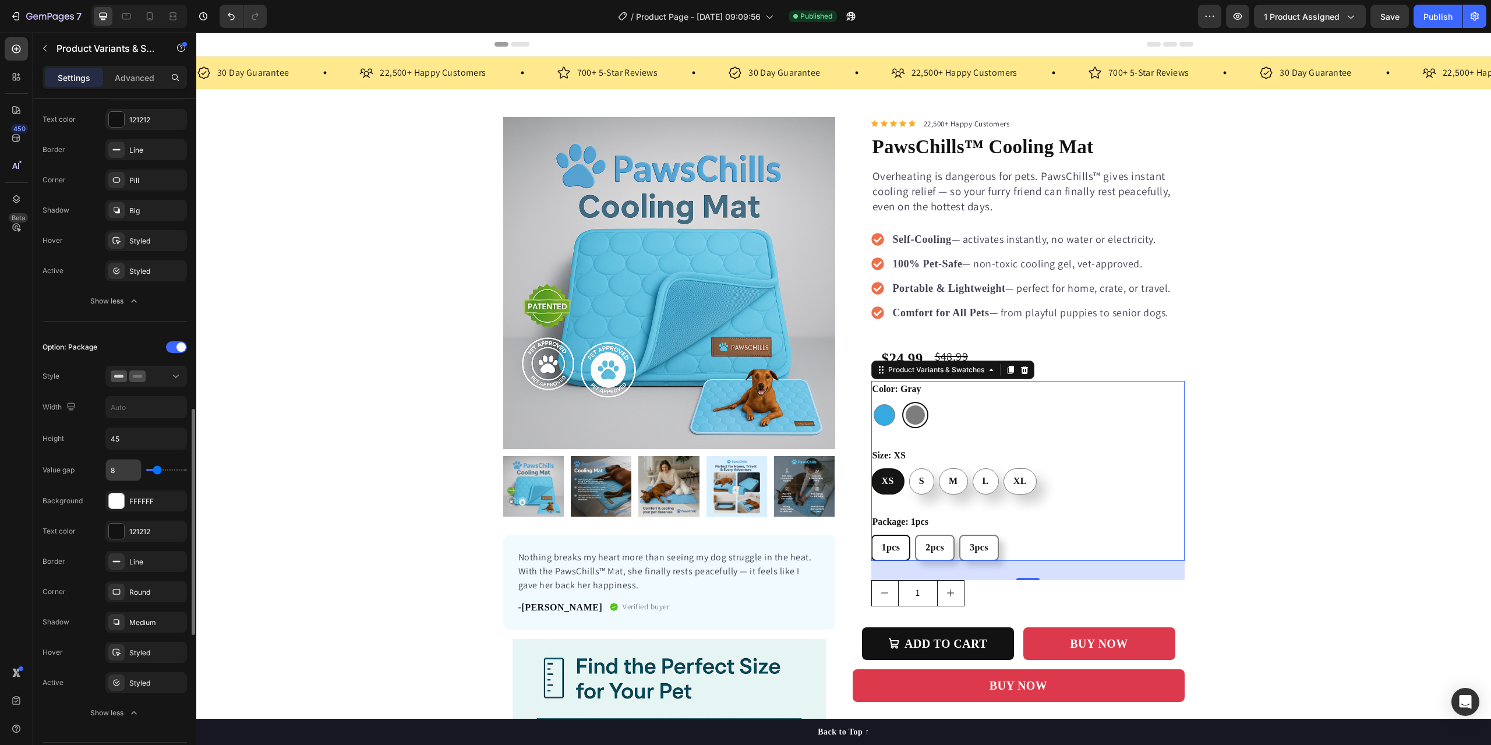
scroll to position [757, 0]
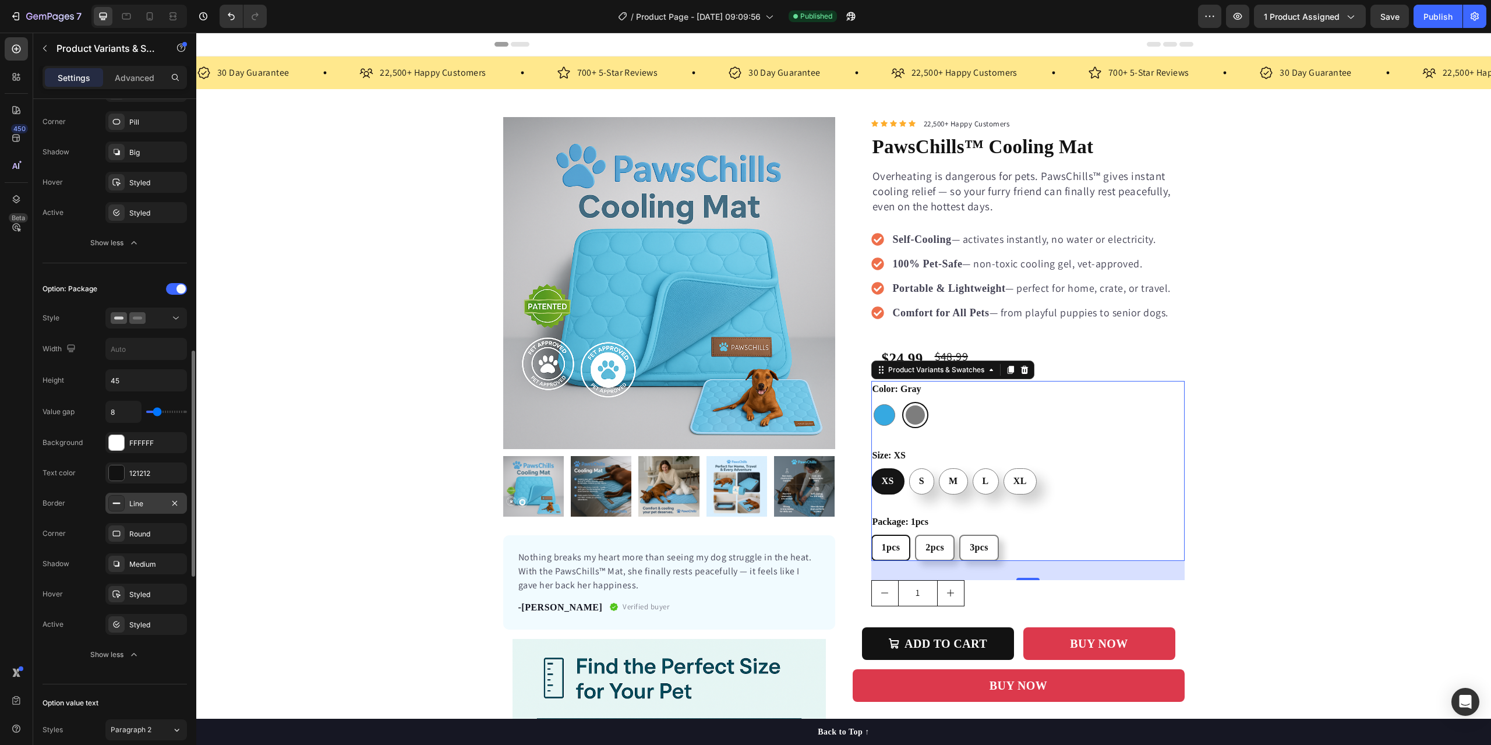
click at [136, 510] on div "Line" at bounding box center [146, 503] width 82 height 21
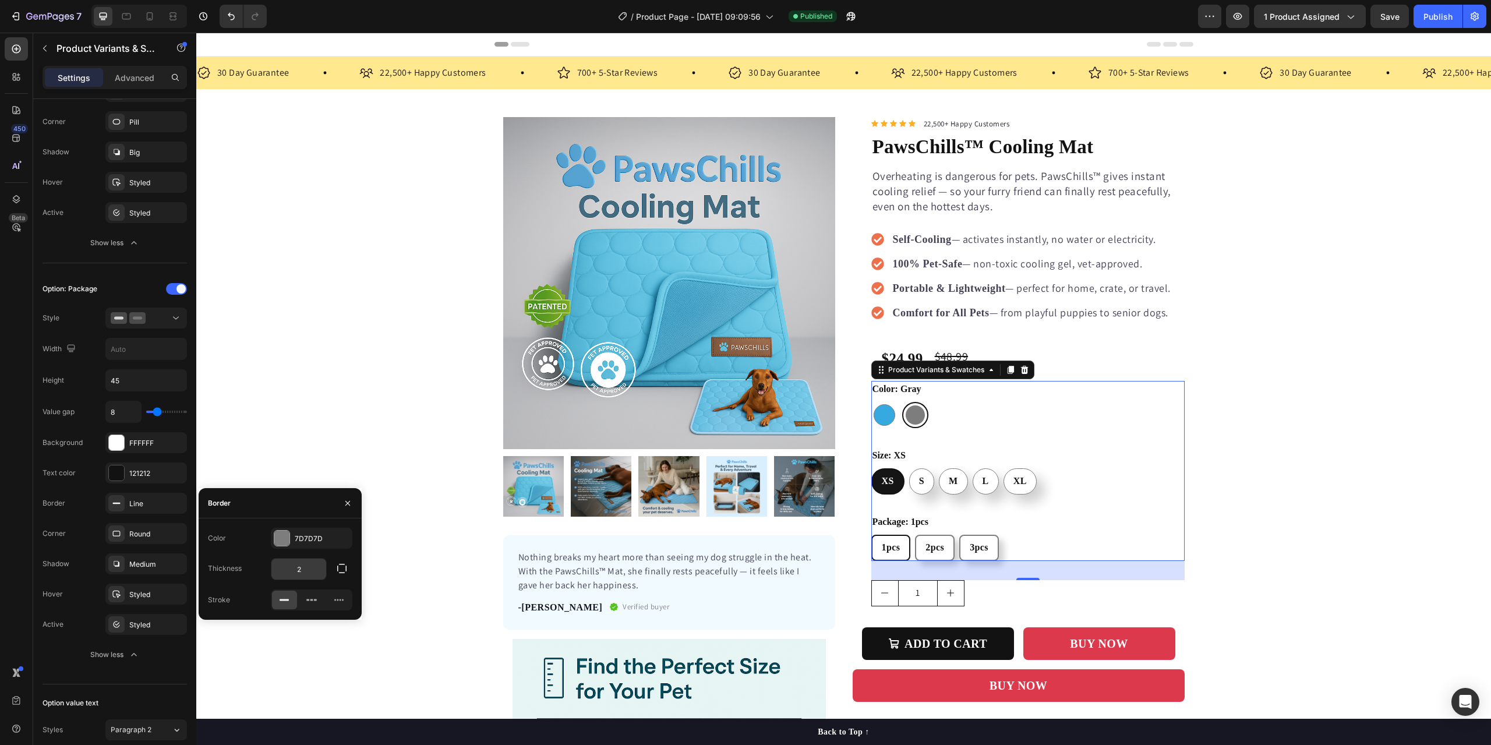
click at [0, 0] on input "2" at bounding box center [0, 0] width 0 height 0
click at [353, 503] on button "button" at bounding box center [347, 503] width 19 height 19
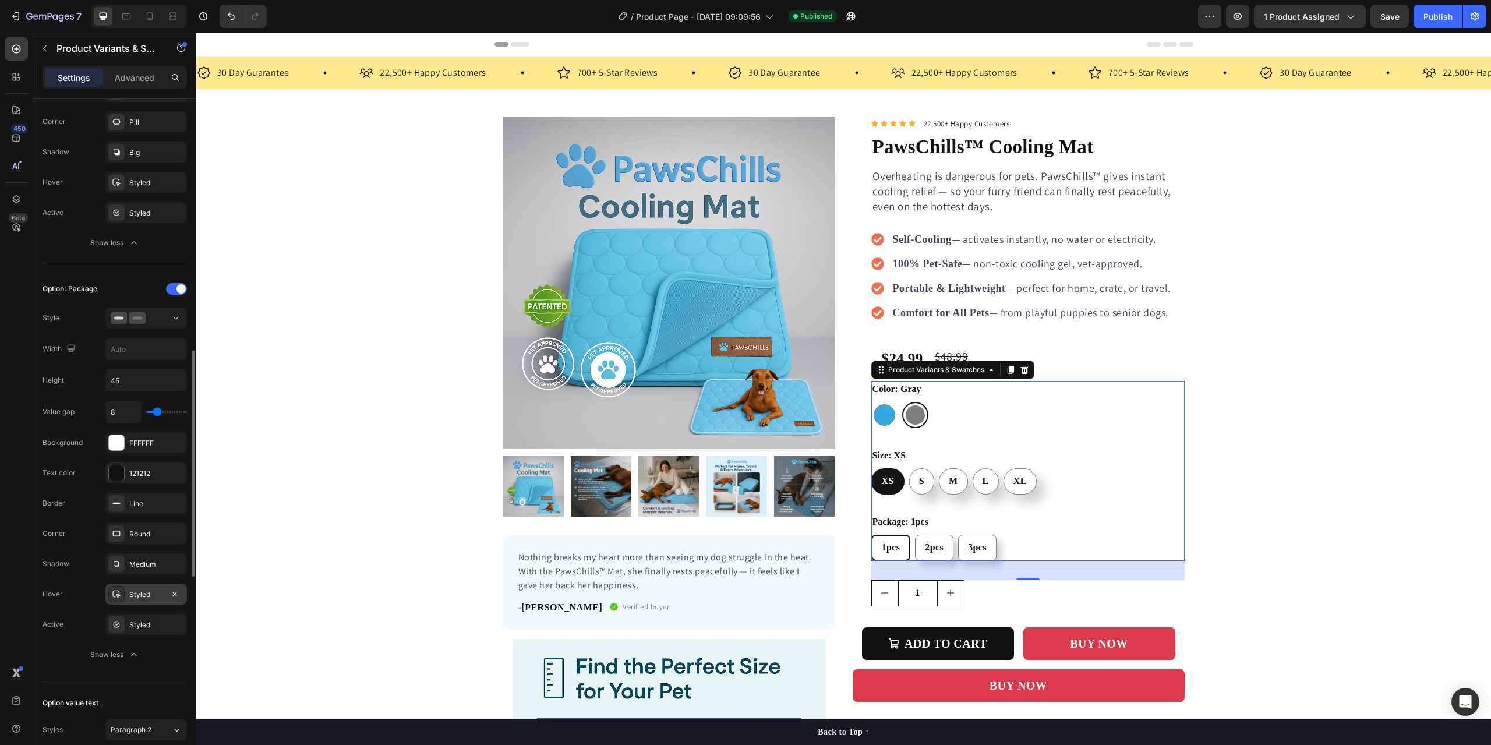
click at [133, 599] on div "Styled" at bounding box center [146, 594] width 34 height 10
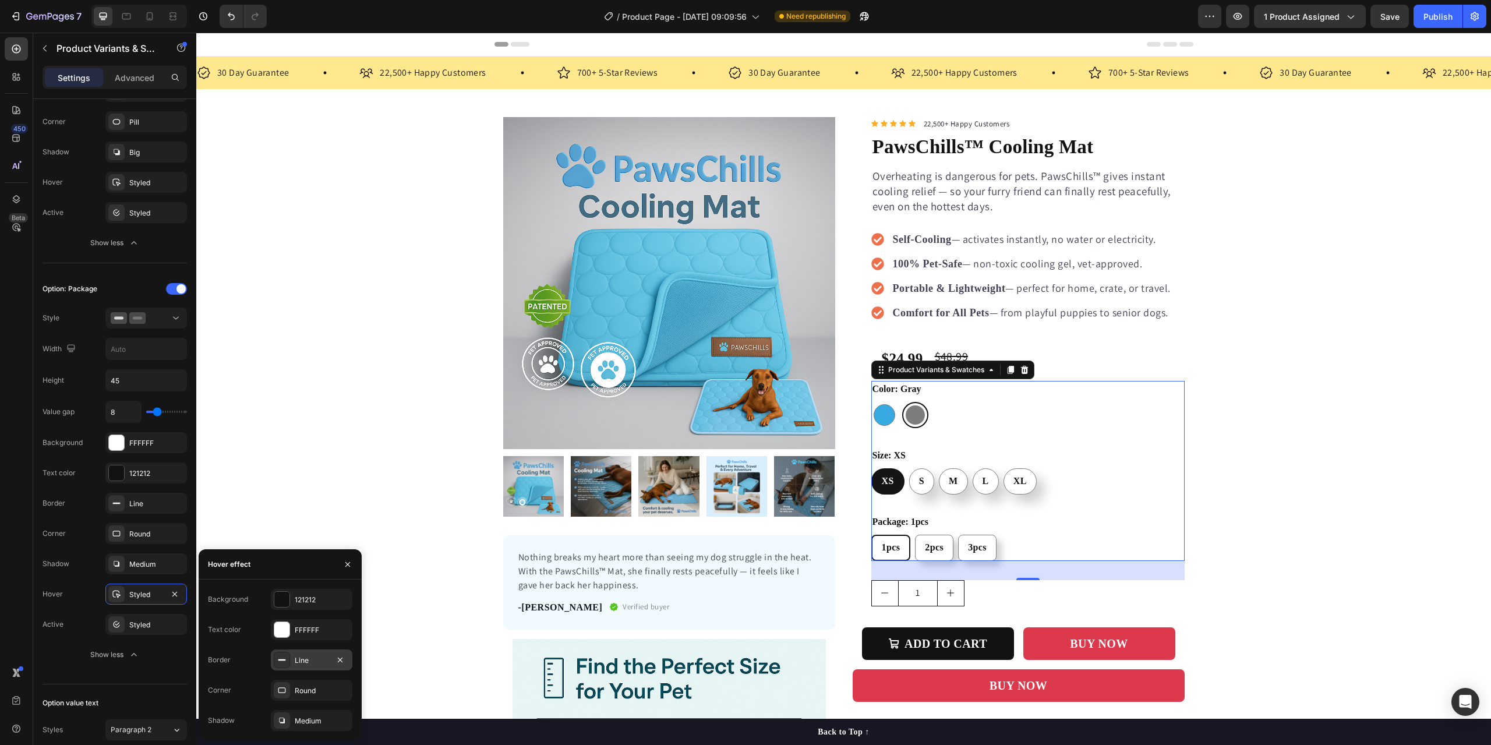
click at [315, 660] on div "Line" at bounding box center [312, 660] width 34 height 10
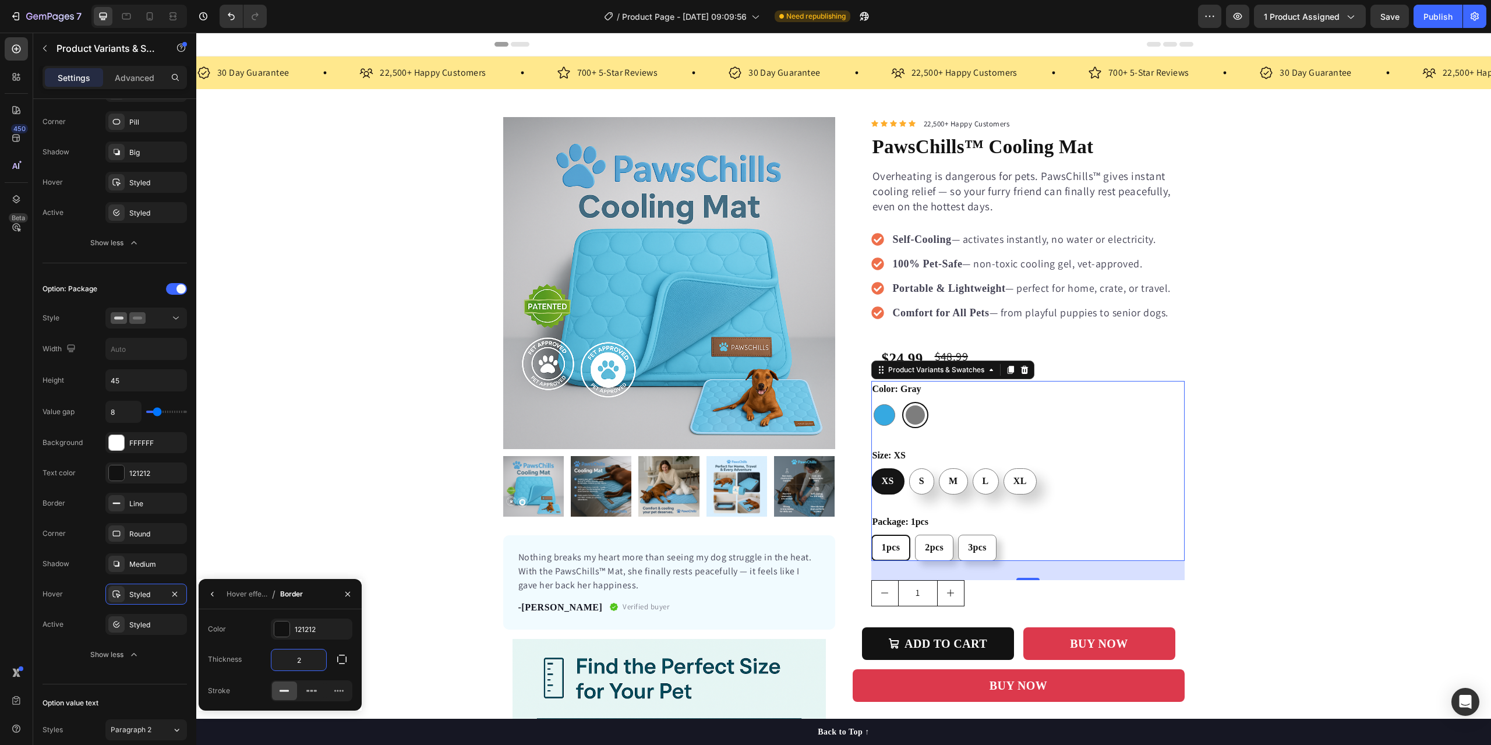
click at [312, 664] on input "2" at bounding box center [298, 659] width 55 height 21
click at [344, 596] on icon "button" at bounding box center [347, 593] width 9 height 9
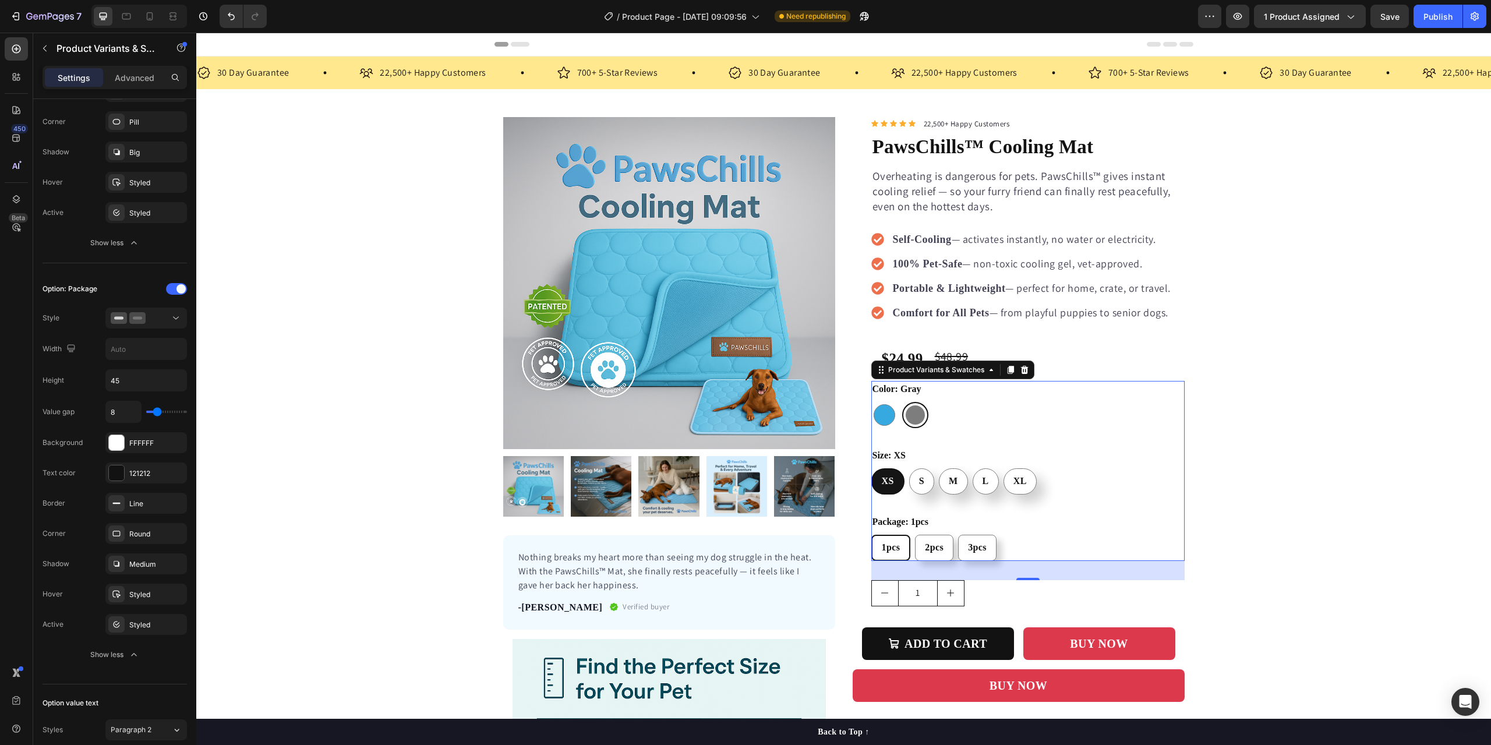
drag, startPoint x: 1445, startPoint y: 33, endPoint x: 1249, endPoint y: 1, distance: 198.8
click at [1445, 33] on div "7 Version history / Product Page - [DATE] 09:09:56 Need republishing Preview 1 …" at bounding box center [745, 16] width 1491 height 33
click at [1397, 21] on span "Save" at bounding box center [1389, 17] width 19 height 10
click at [1436, 20] on div "Publish" at bounding box center [1437, 16] width 29 height 12
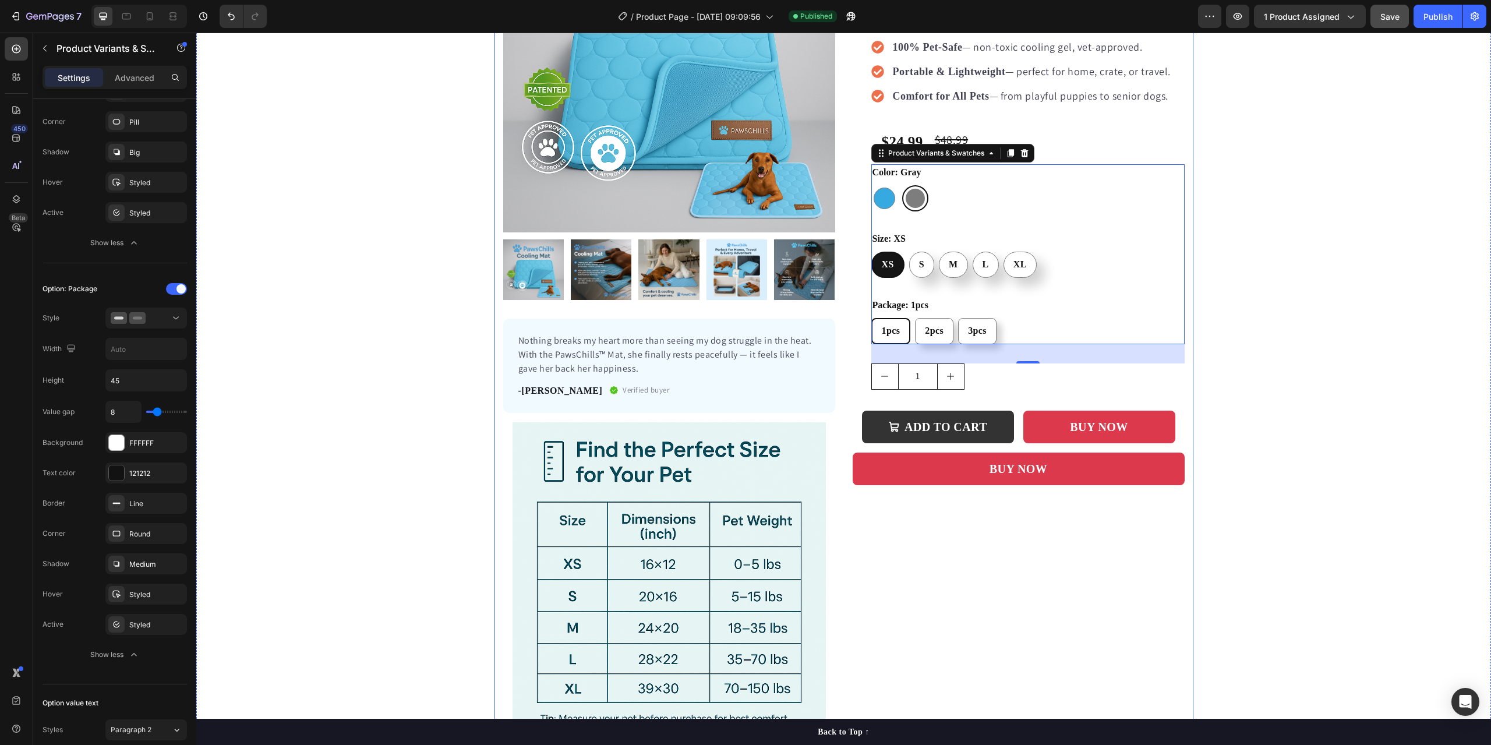
scroll to position [291, 0]
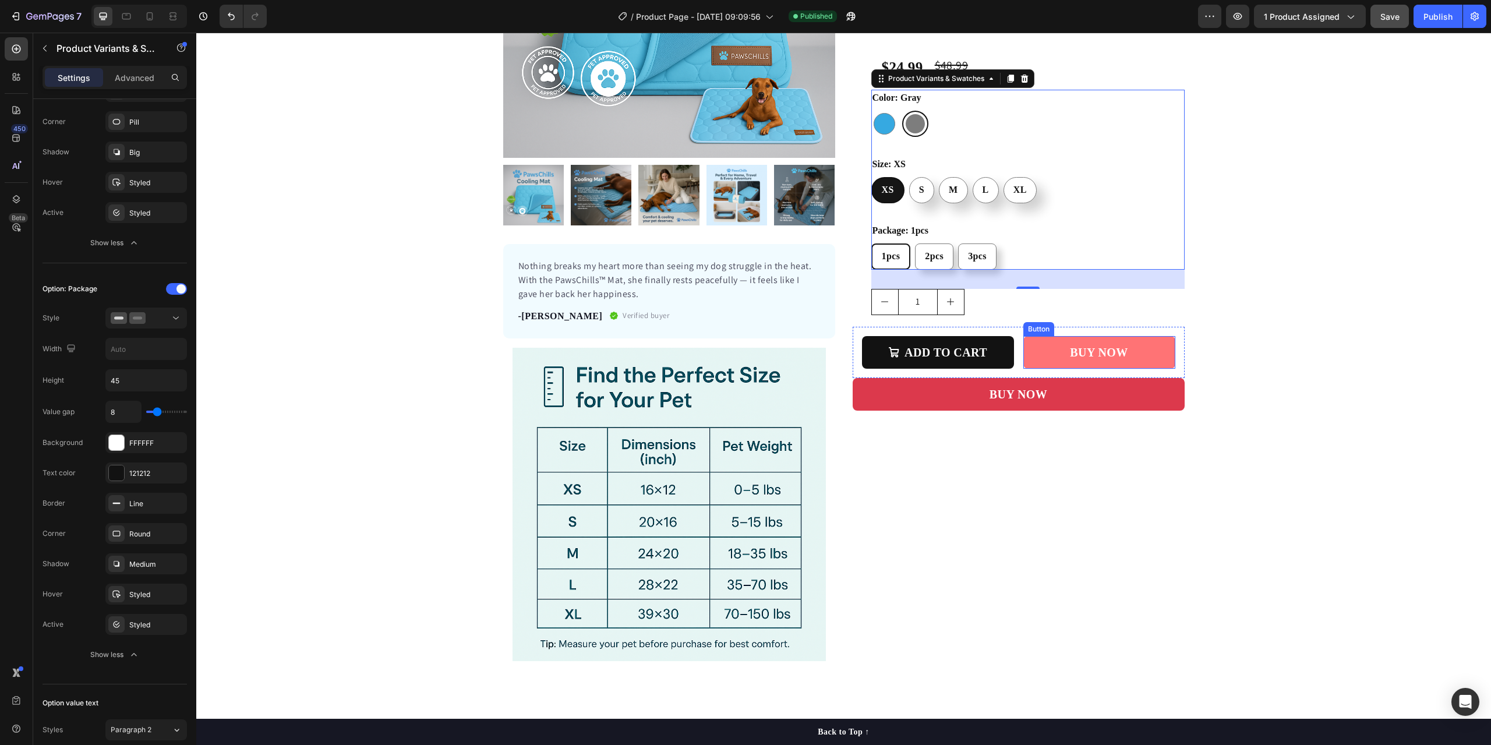
click at [1031, 348] on link "BUY NOW" at bounding box center [1099, 352] width 152 height 33
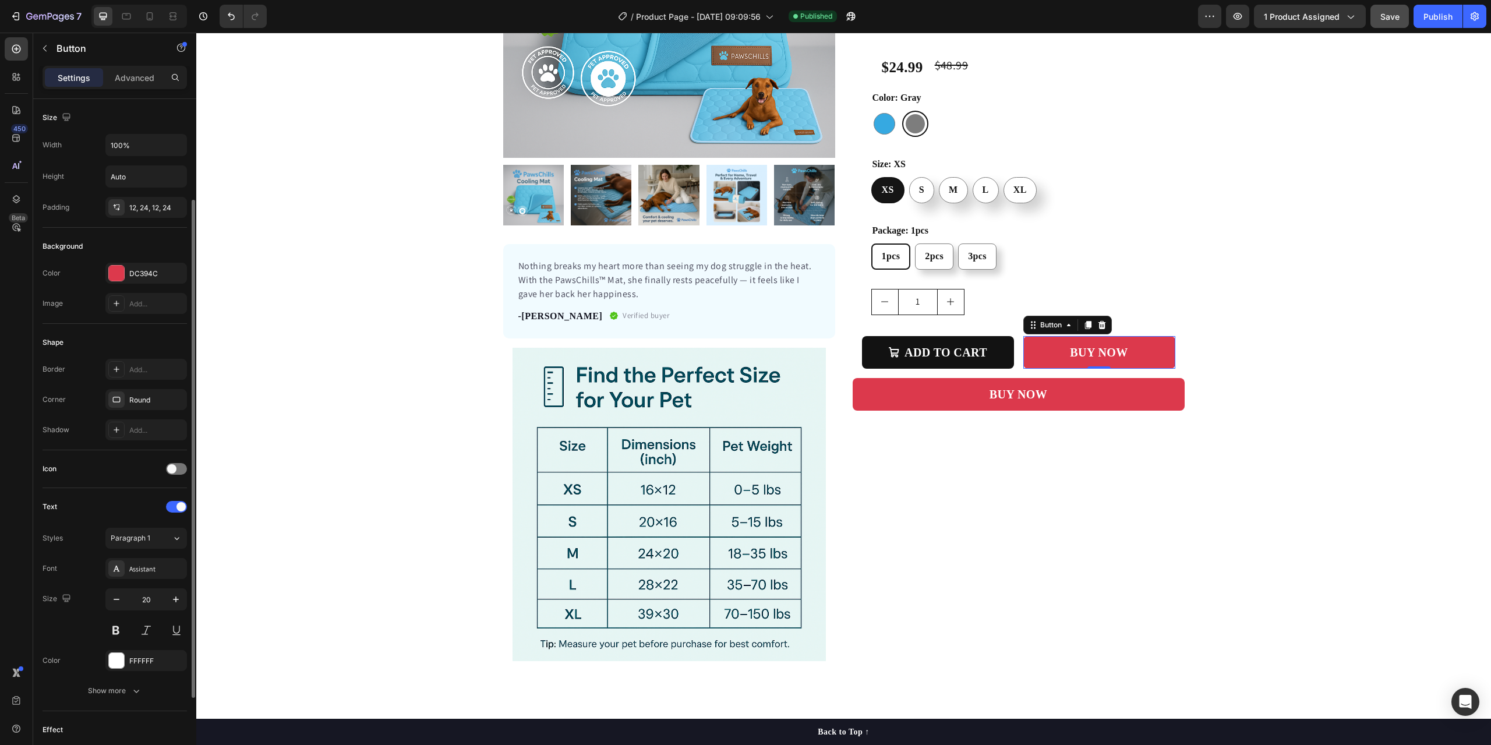
scroll to position [247, 0]
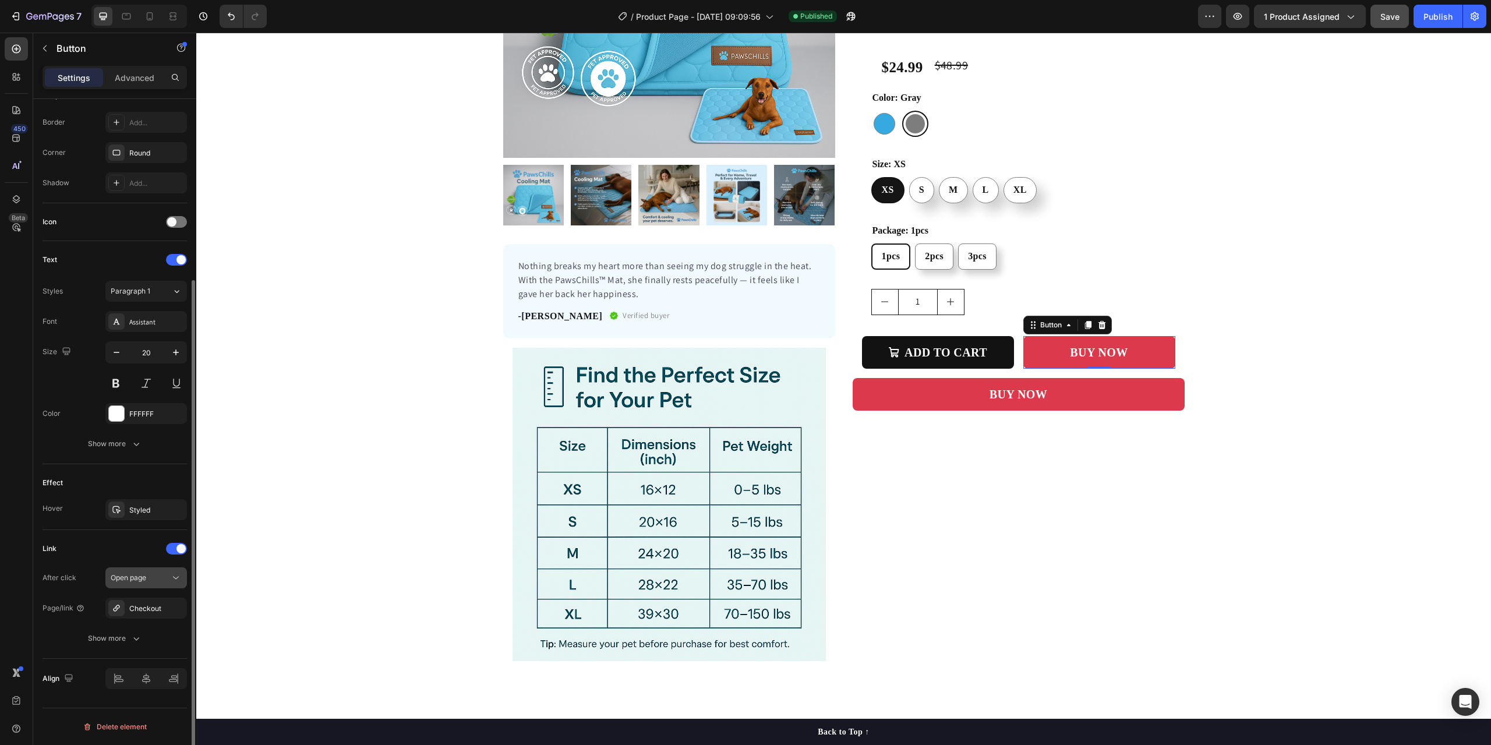
click at [148, 575] on div "Open page" at bounding box center [140, 577] width 59 height 10
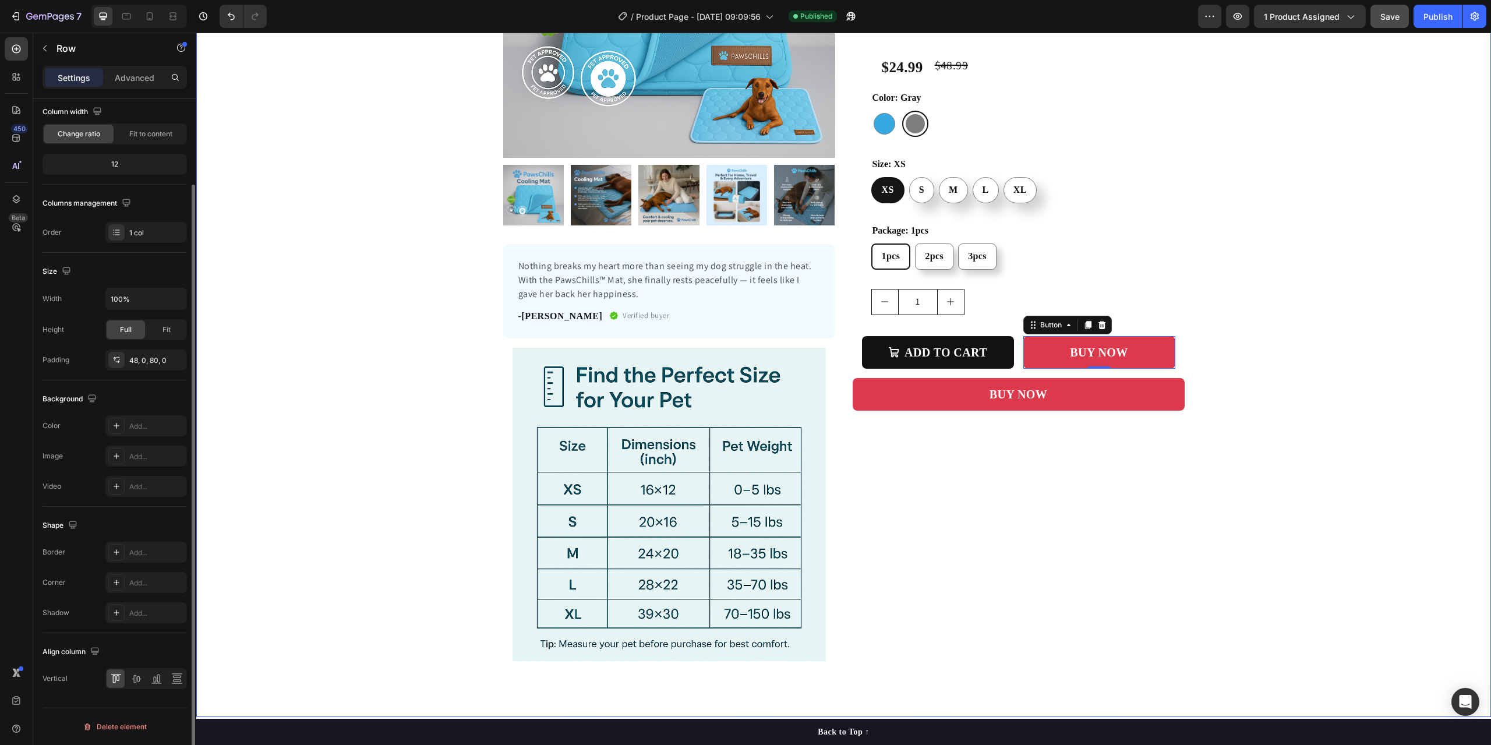
click at [252, 600] on div "Product Images Nothing breaks my heart more than seeing my dog struggle in the …" at bounding box center [843, 248] width 1294 height 844
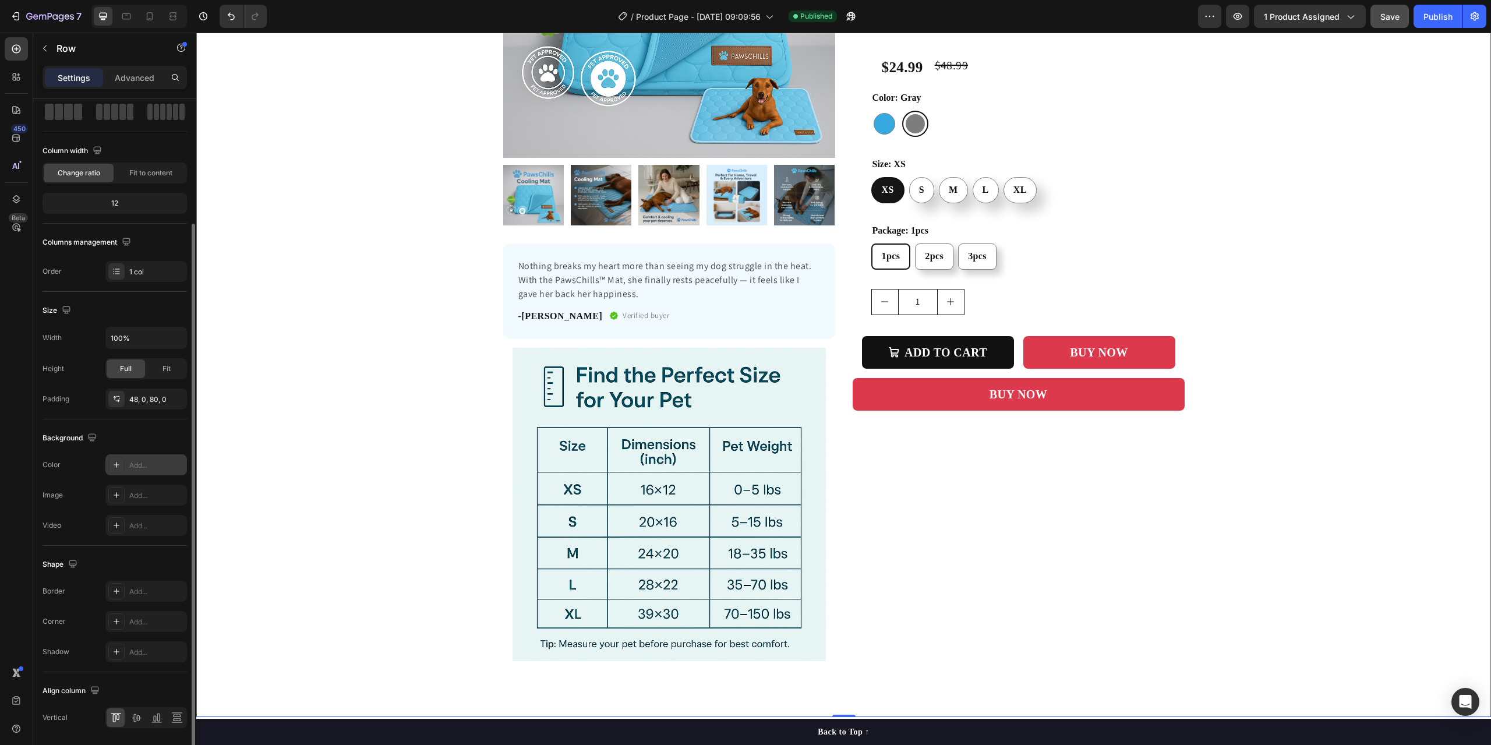
scroll to position [97, 0]
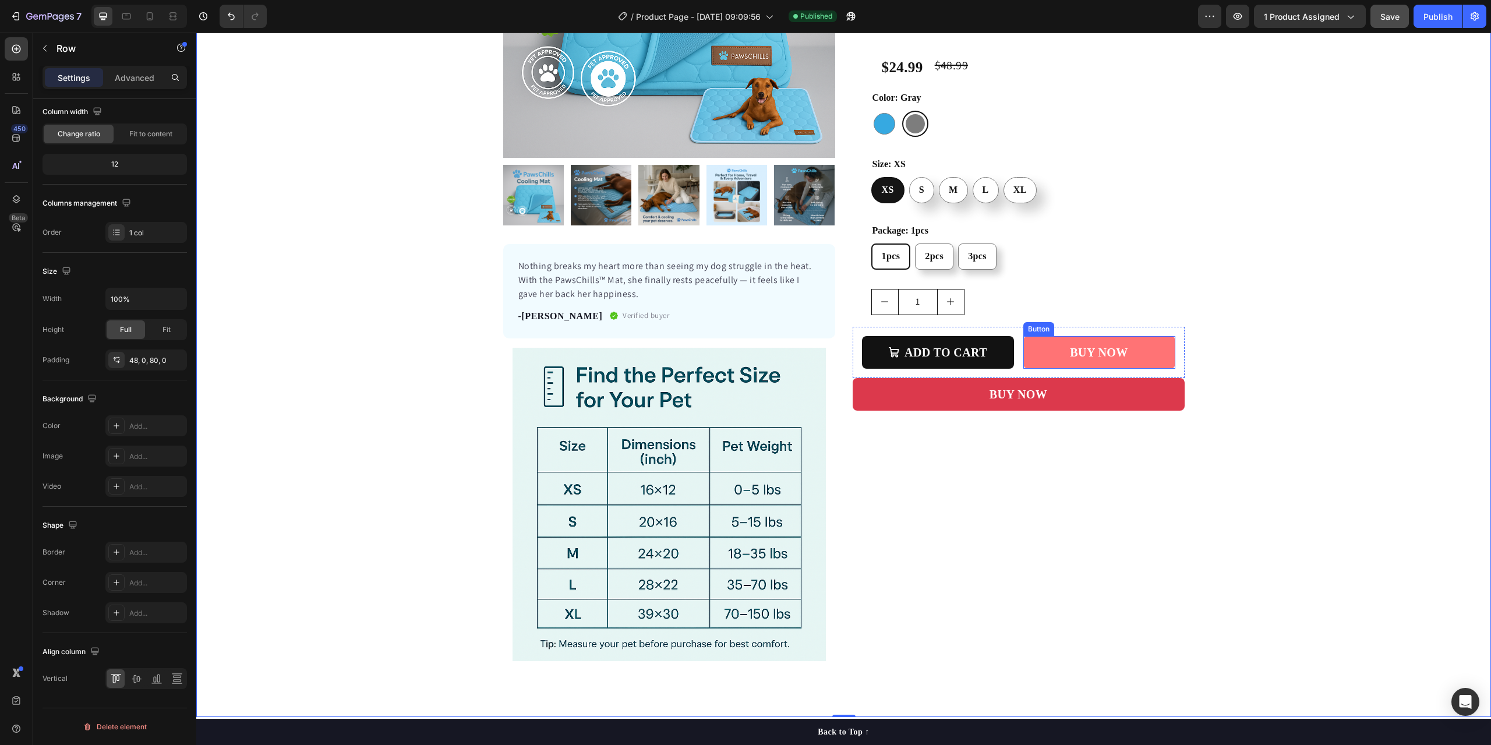
click at [1040, 351] on link "BUY NOW" at bounding box center [1099, 352] width 152 height 33
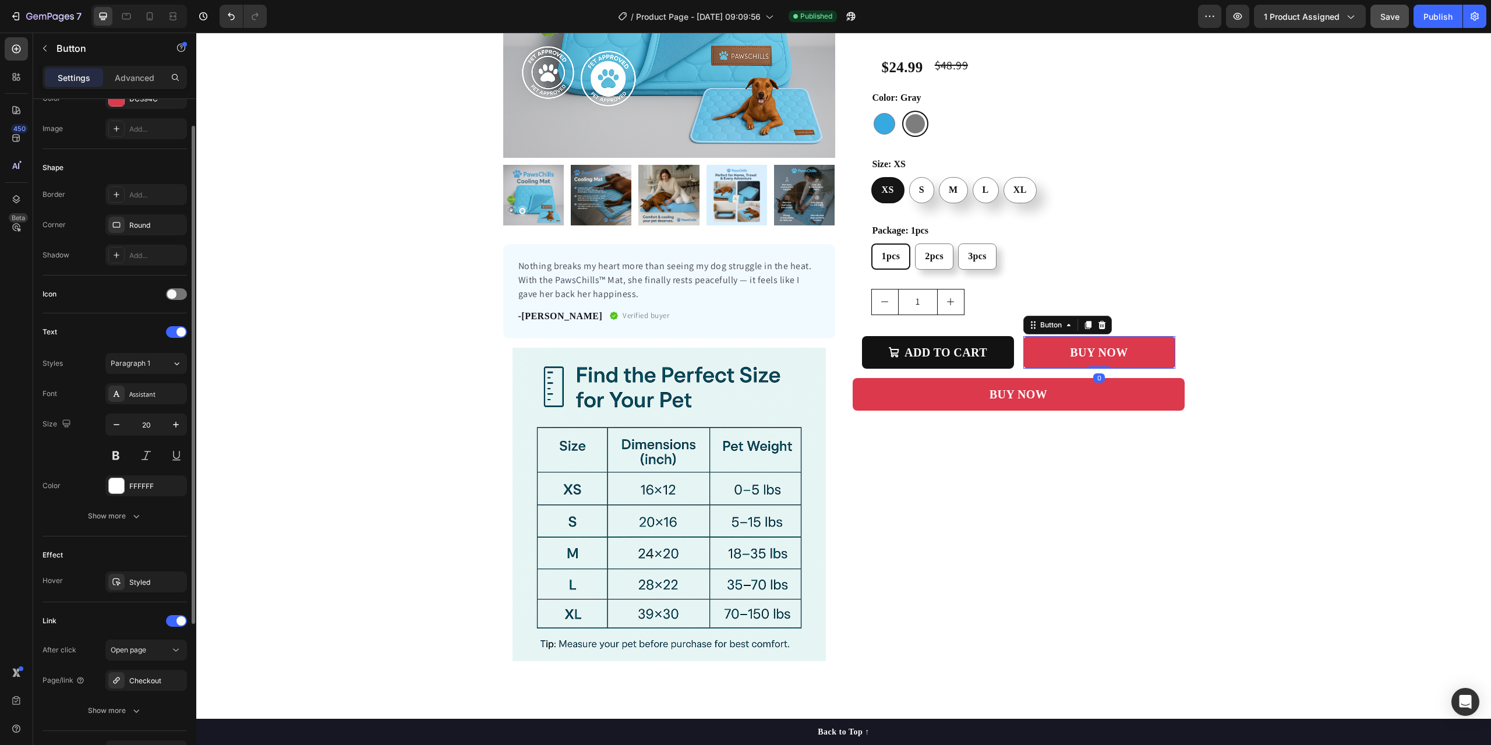
scroll to position [247, 0]
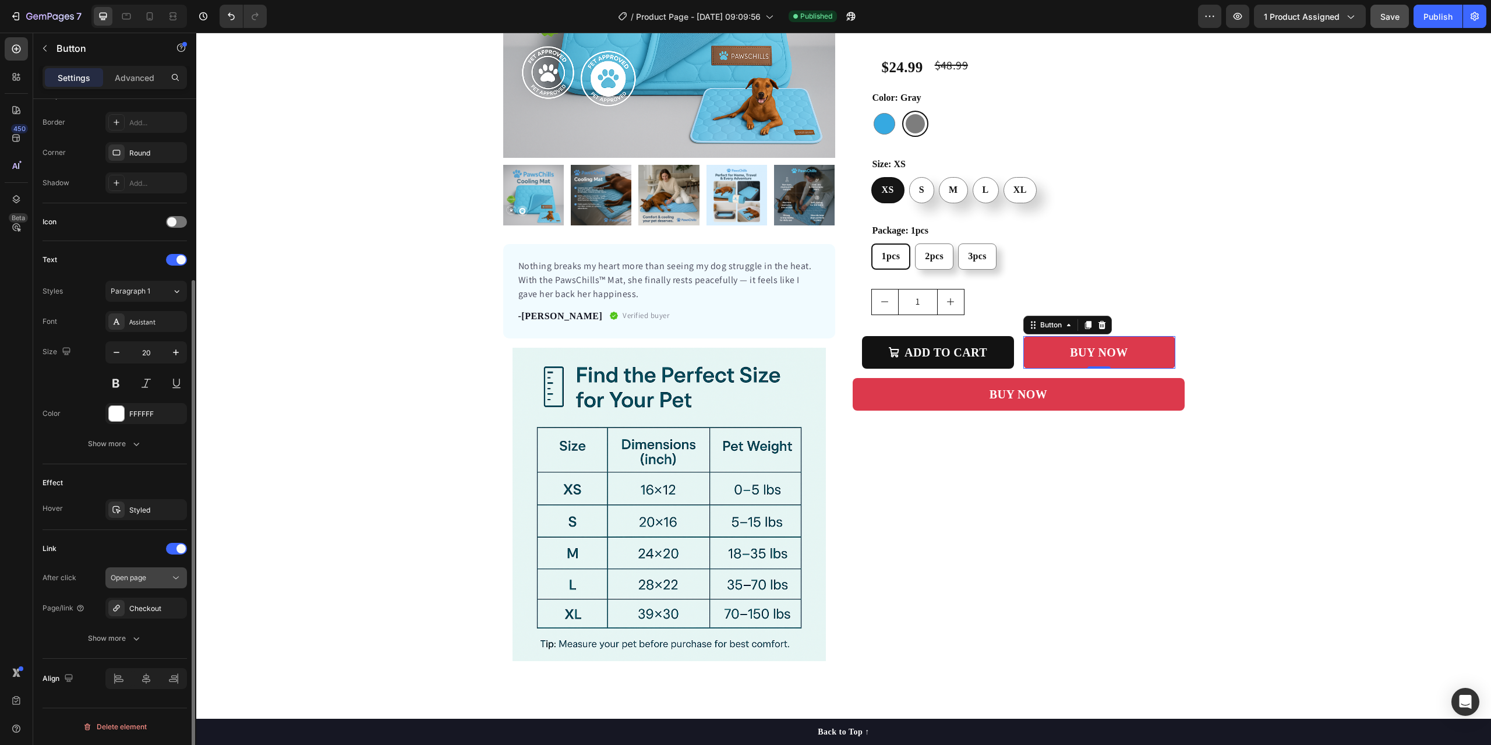
click at [157, 582] on div "Open page" at bounding box center [140, 577] width 59 height 10
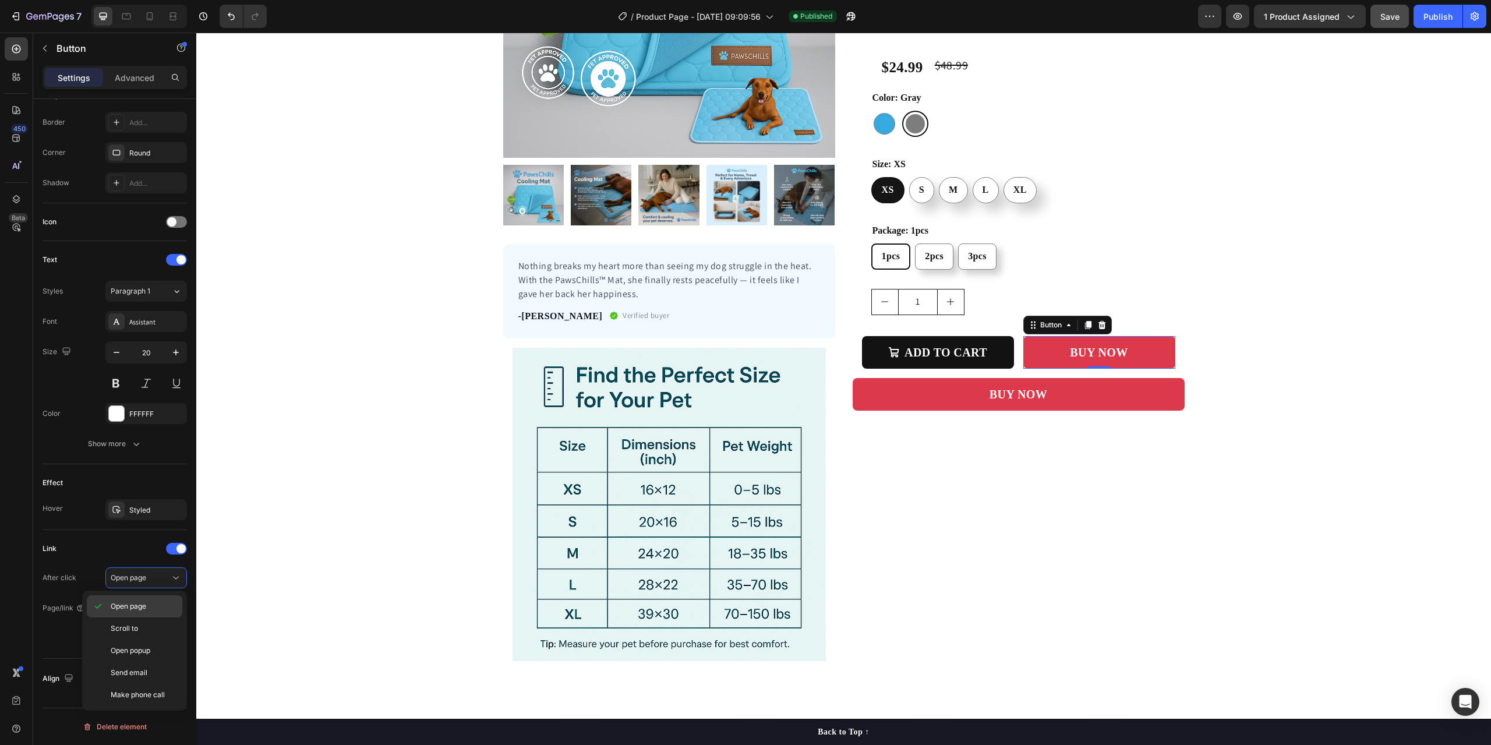
click at [151, 601] on p "Open page" at bounding box center [144, 606] width 66 height 10
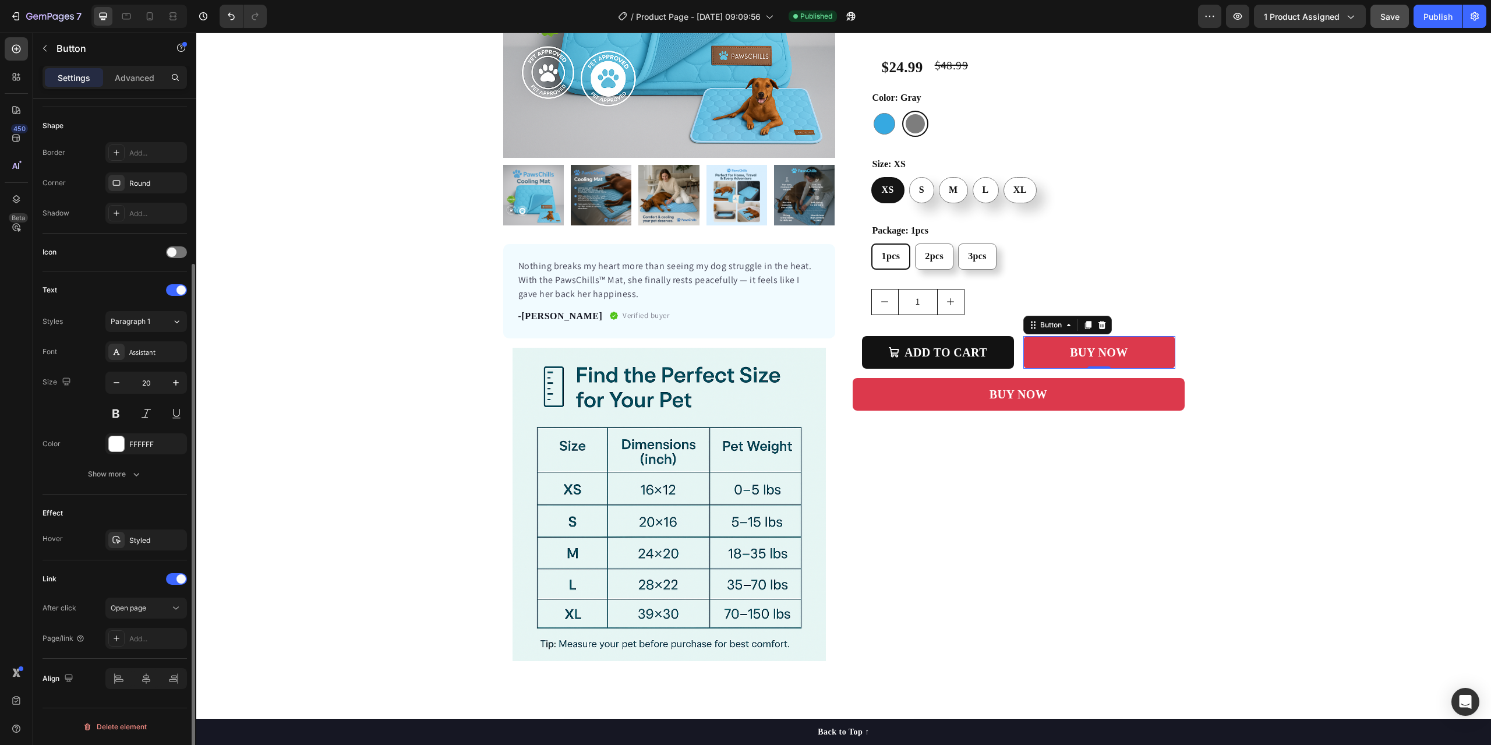
scroll to position [217, 0]
click at [1034, 350] on button "BUY NOW" at bounding box center [1099, 352] width 152 height 33
click at [137, 639] on div "Add..." at bounding box center [156, 639] width 55 height 10
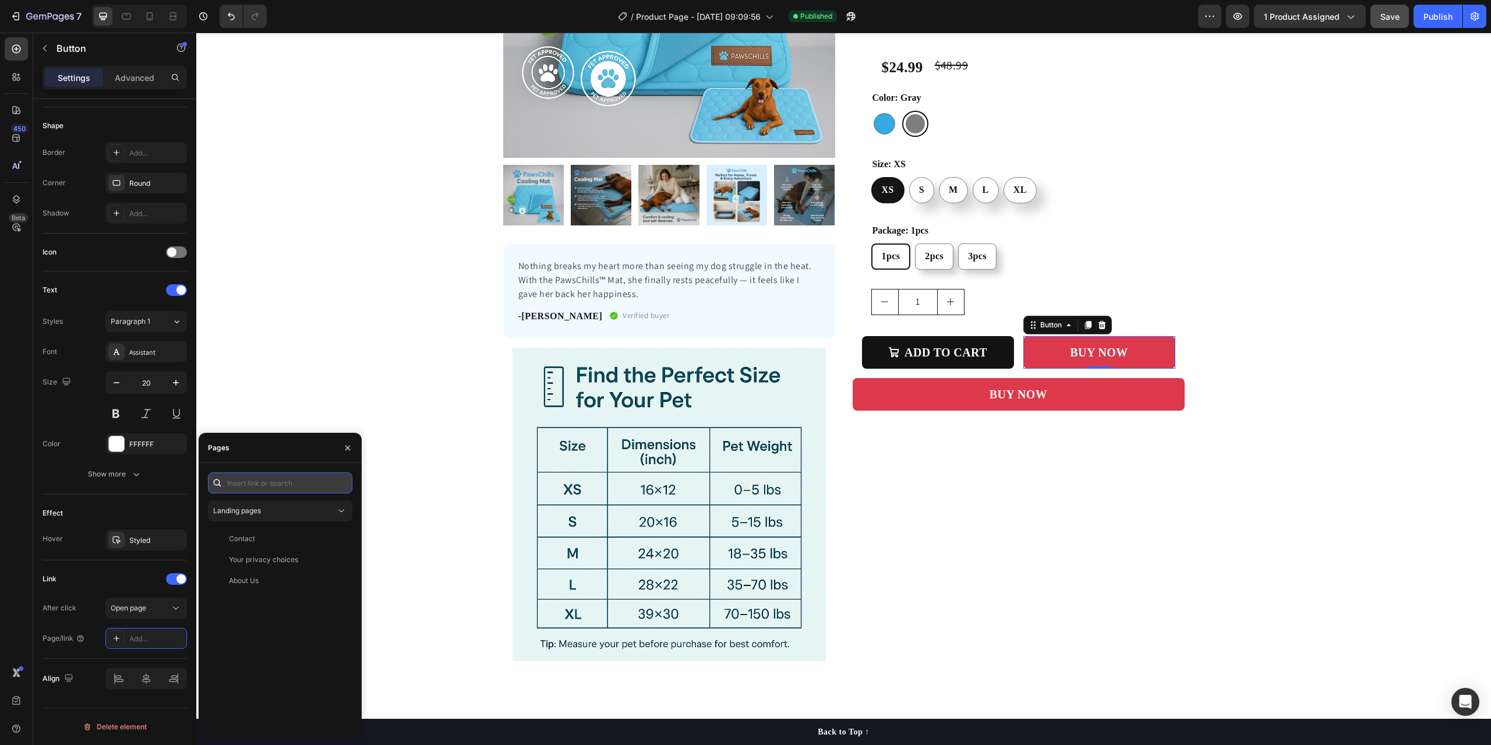
click at [309, 487] on input "text" at bounding box center [280, 482] width 144 height 21
click at [333, 507] on div "View" at bounding box center [333, 510] width 17 height 10
click at [268, 515] on div "/checkout" at bounding box center [278, 510] width 130 height 10
click at [424, 599] on div "Product Images Nothing breaks my heart more than seeing my dog struggle in the …" at bounding box center [843, 248] width 1294 height 844
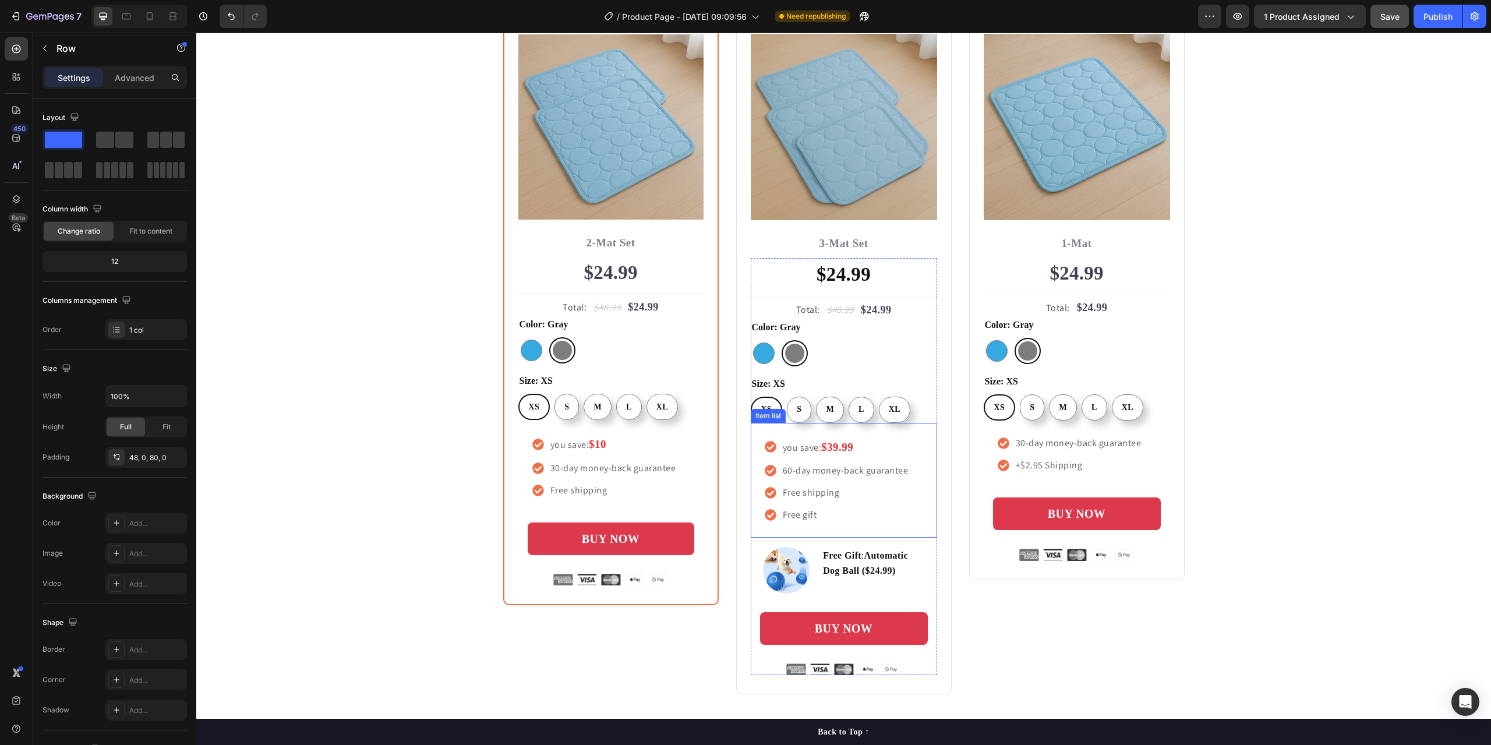
scroll to position [3494, 0]
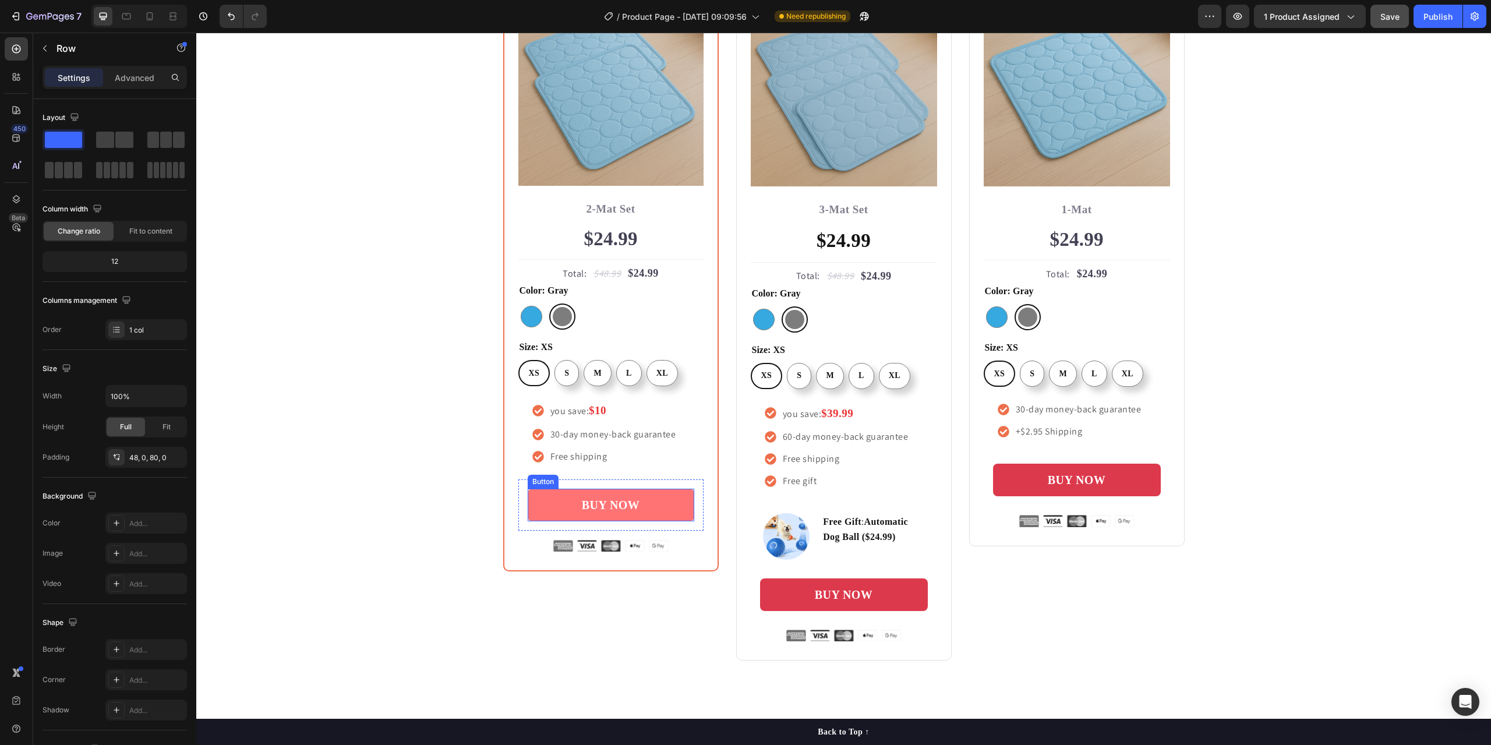
click at [659, 507] on link "BUY NOW" at bounding box center [611, 505] width 167 height 33
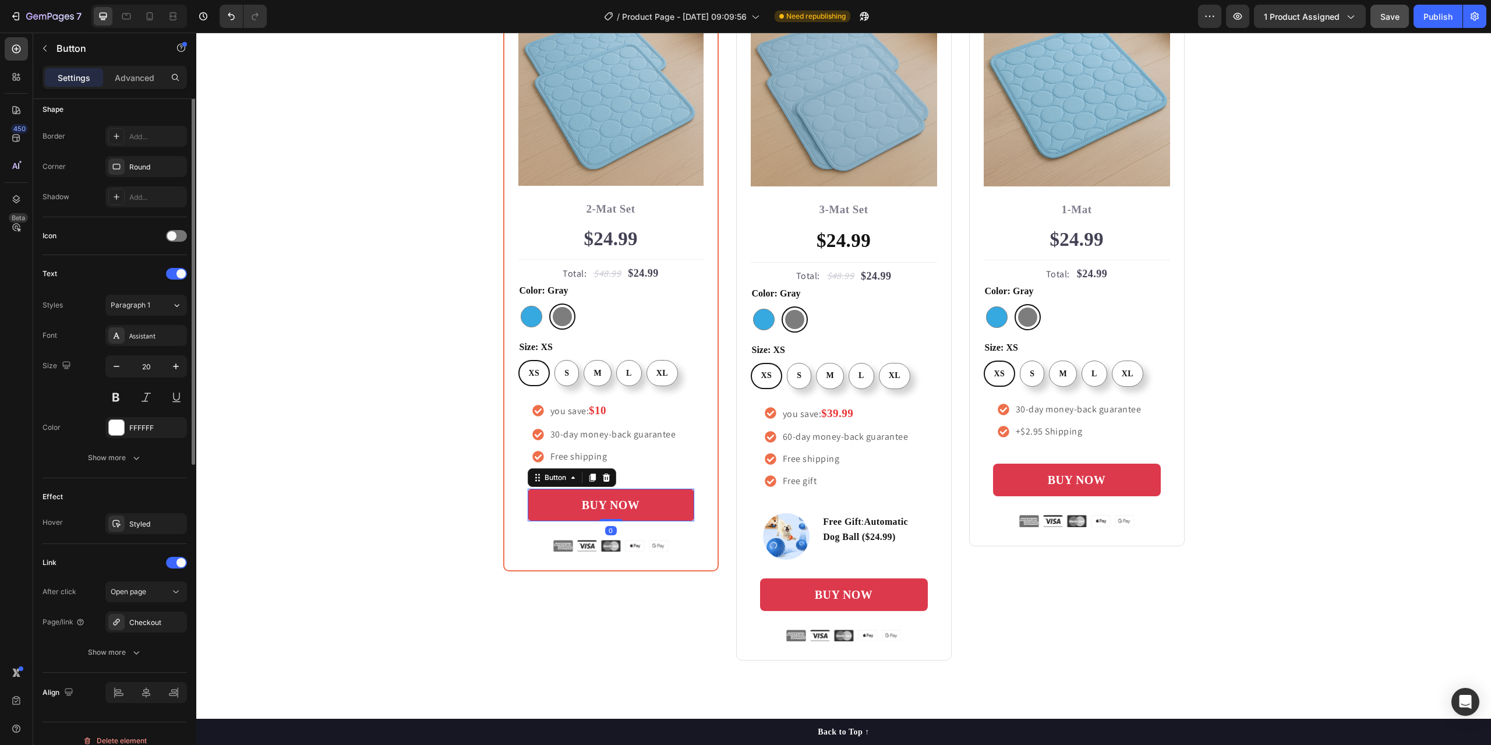
scroll to position [247, 0]
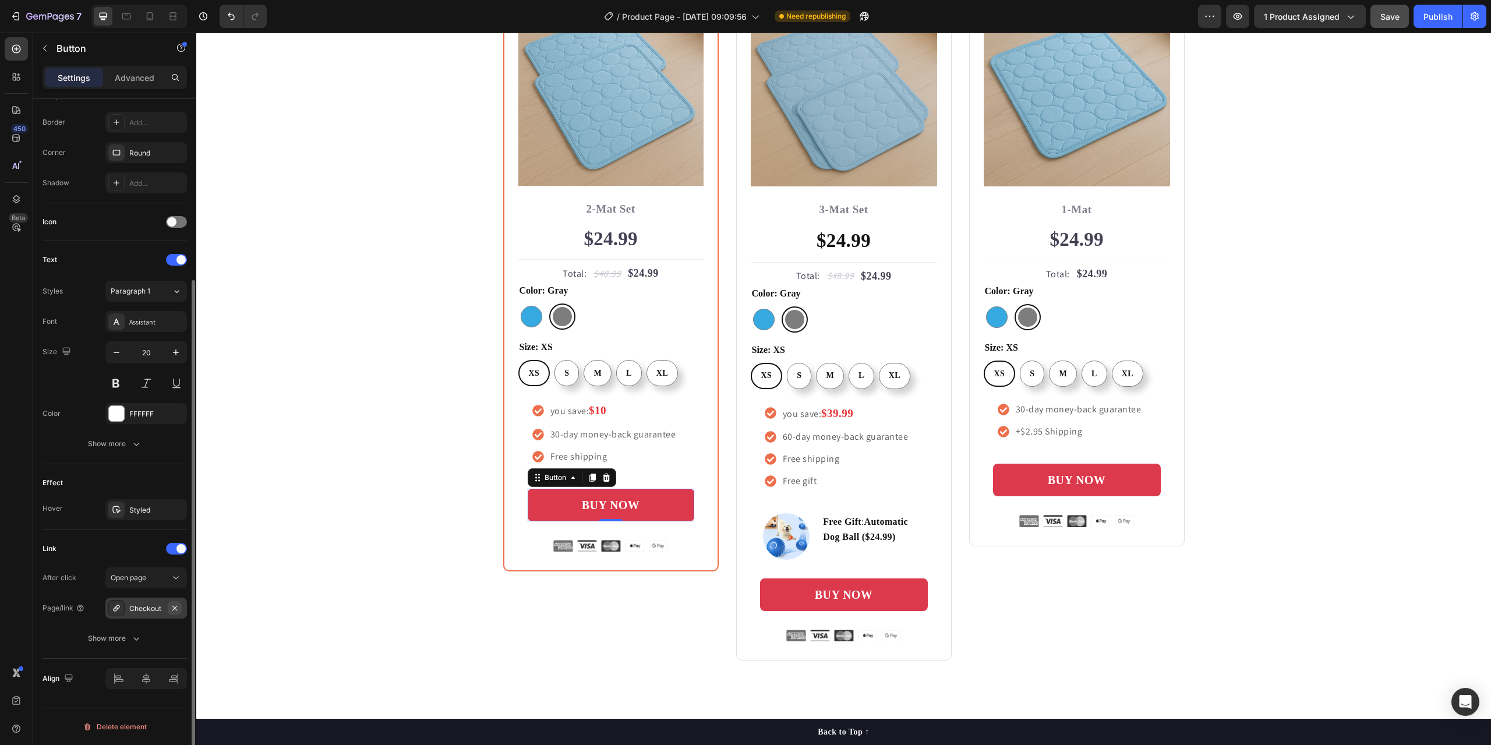
click at [171, 613] on button "button" at bounding box center [175, 608] width 14 height 14
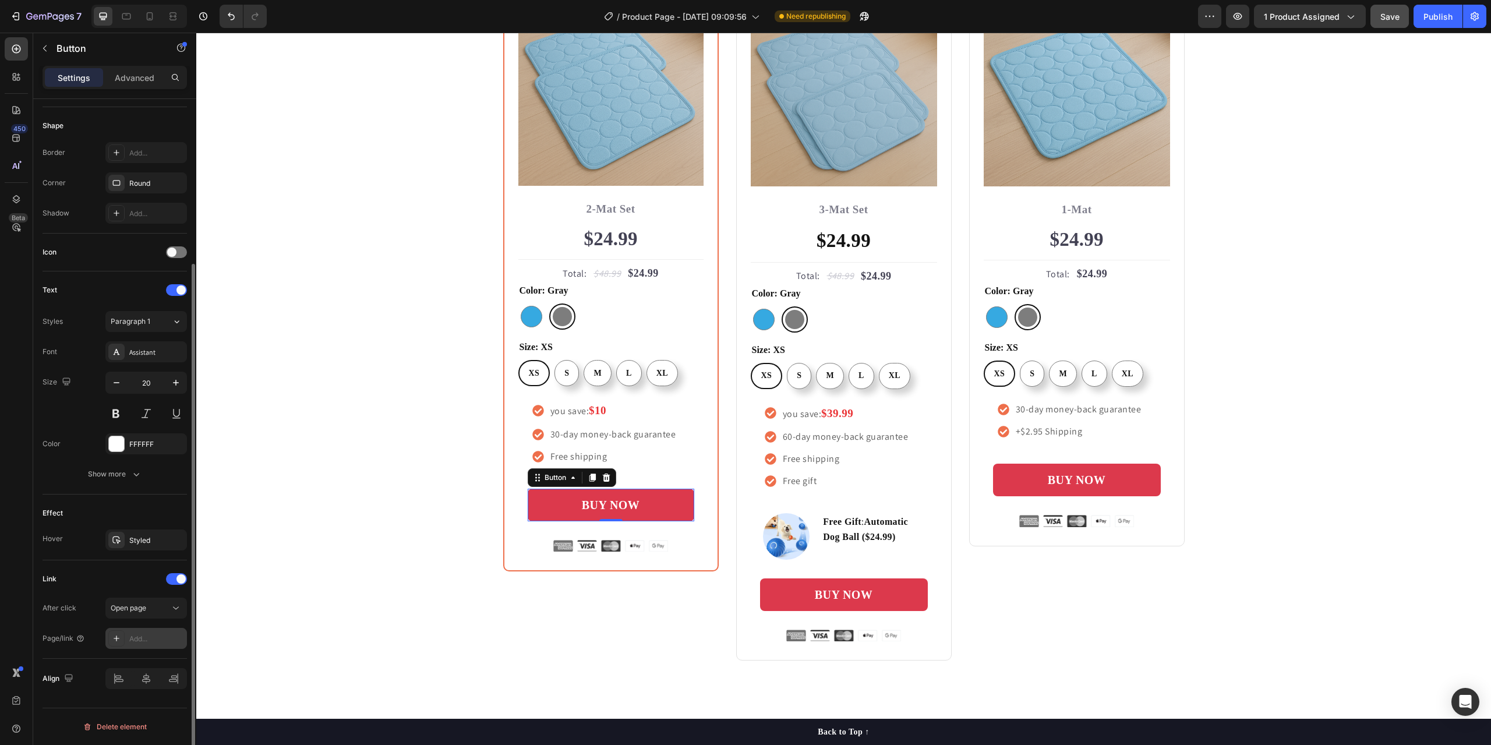
click at [157, 639] on div "Add..." at bounding box center [156, 639] width 55 height 10
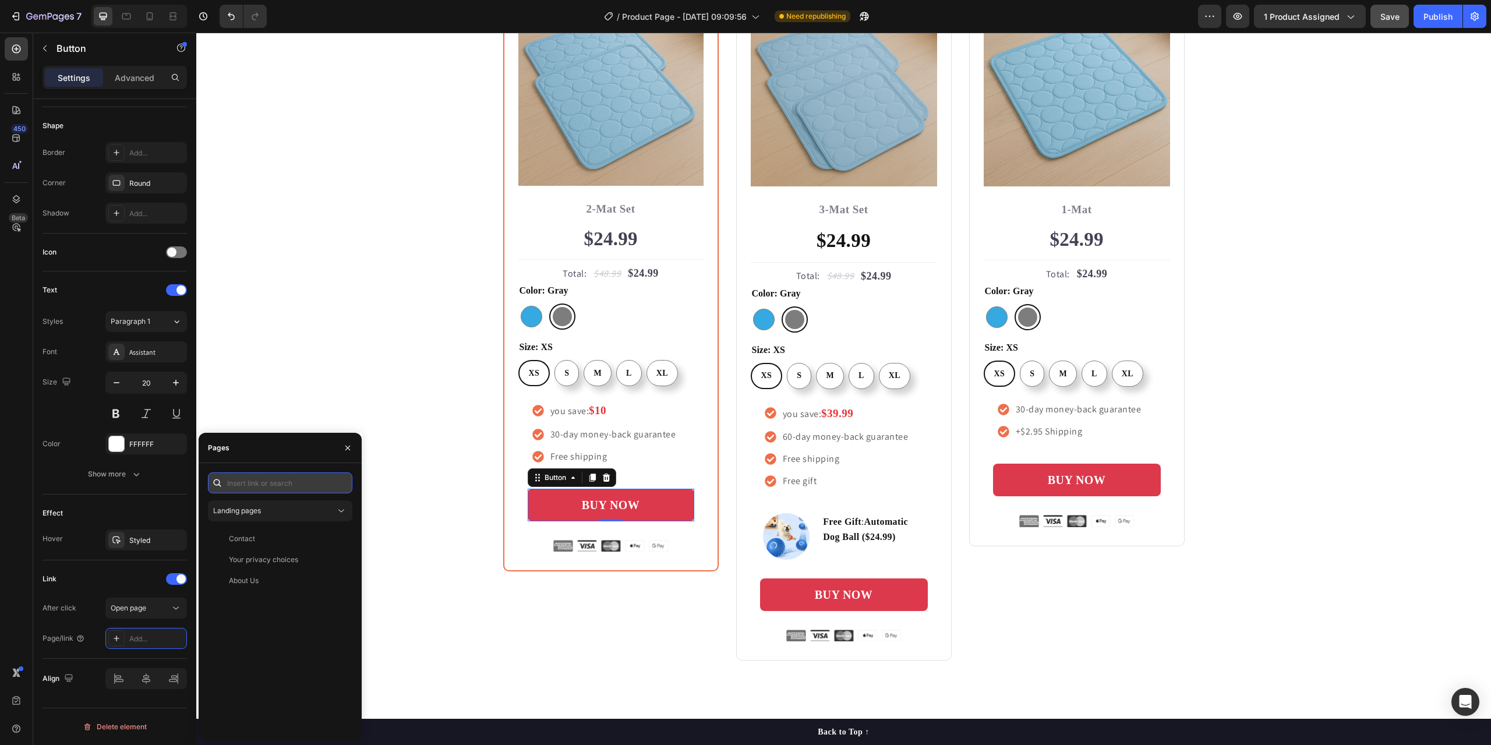
click at [273, 491] on input "text" at bounding box center [280, 482] width 144 height 21
click at [262, 516] on div "/checkout View" at bounding box center [278, 510] width 140 height 21
click at [428, 559] on div "Buy more and pay less Heading Row Most Popular Text block Row Icon Icon Icon Ic…" at bounding box center [843, 267] width 1277 height 787
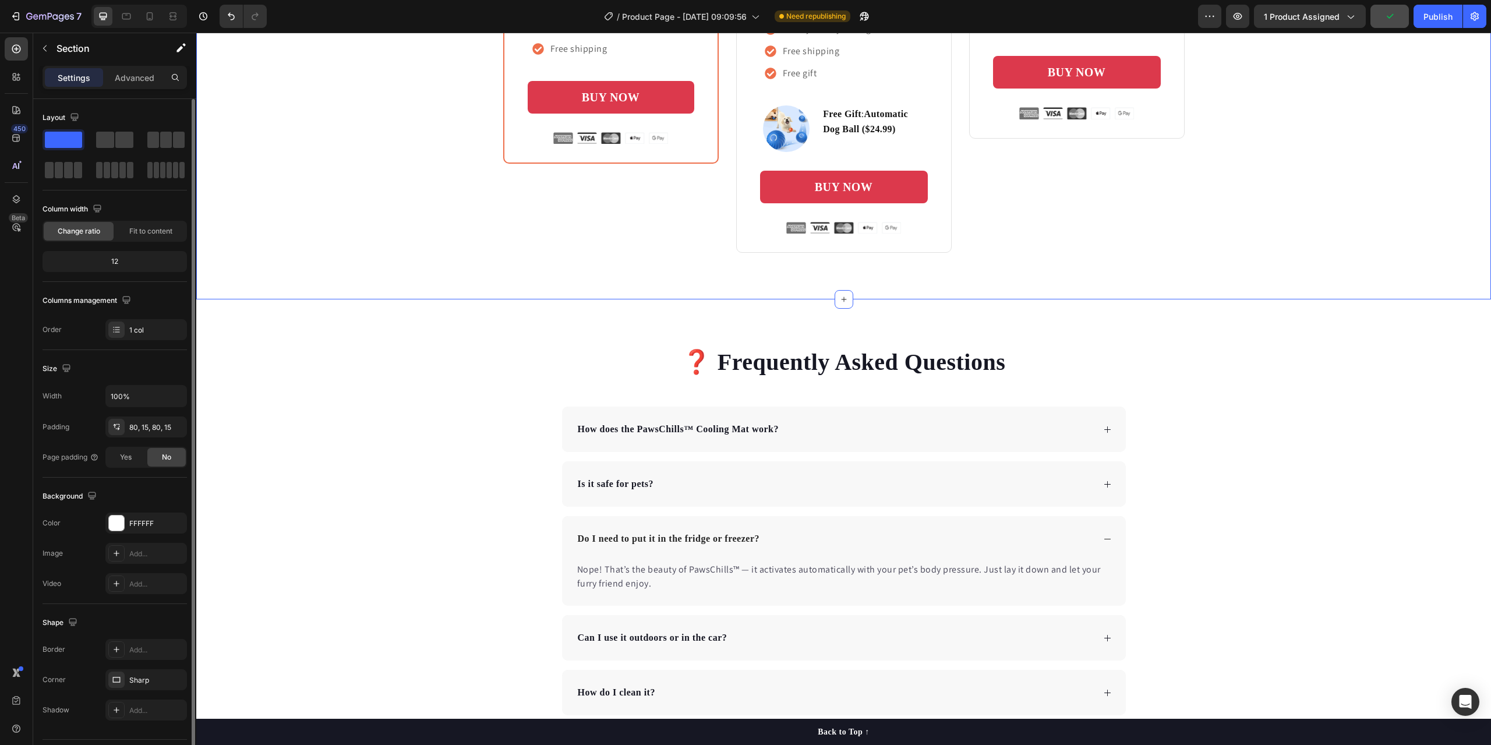
scroll to position [31, 0]
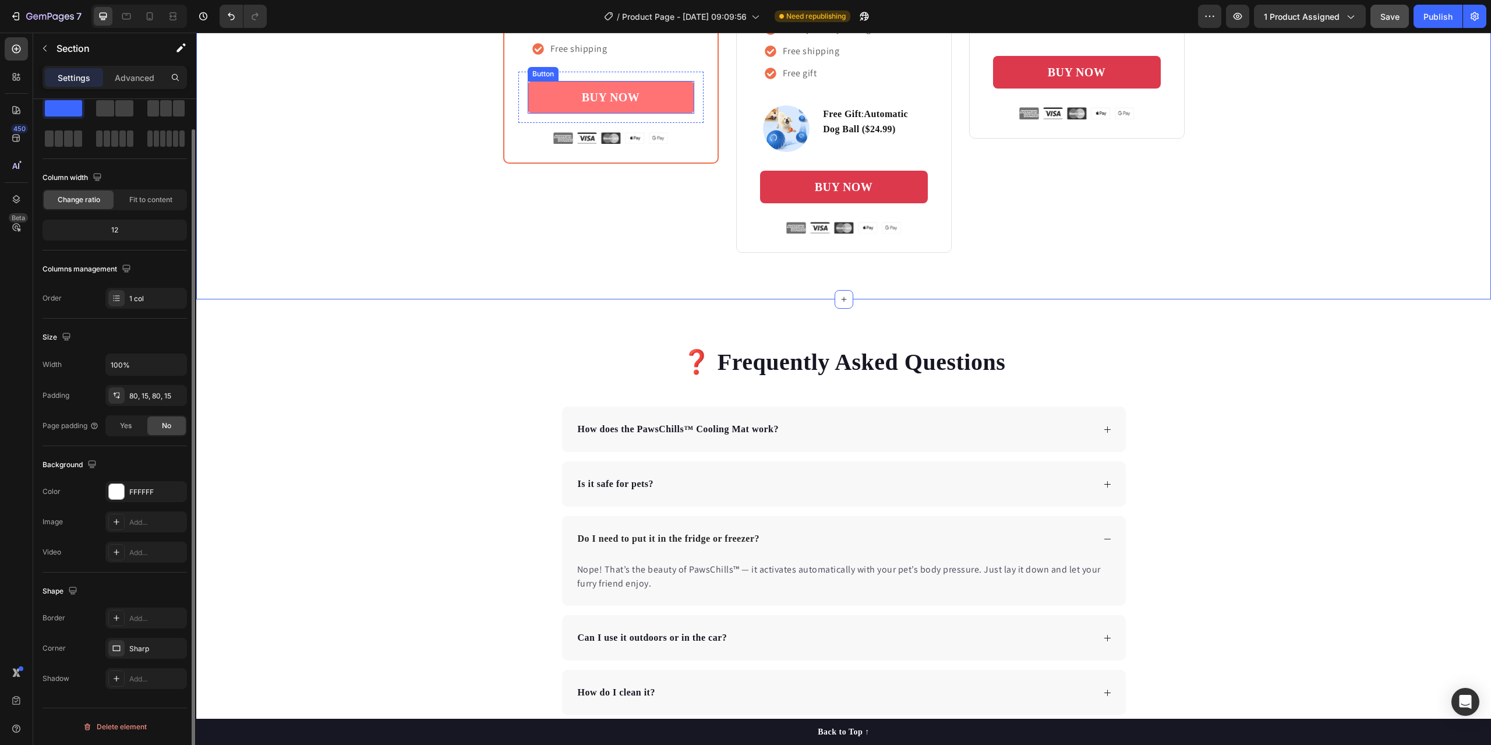
click at [682, 98] on link "BUY NOW" at bounding box center [611, 97] width 167 height 33
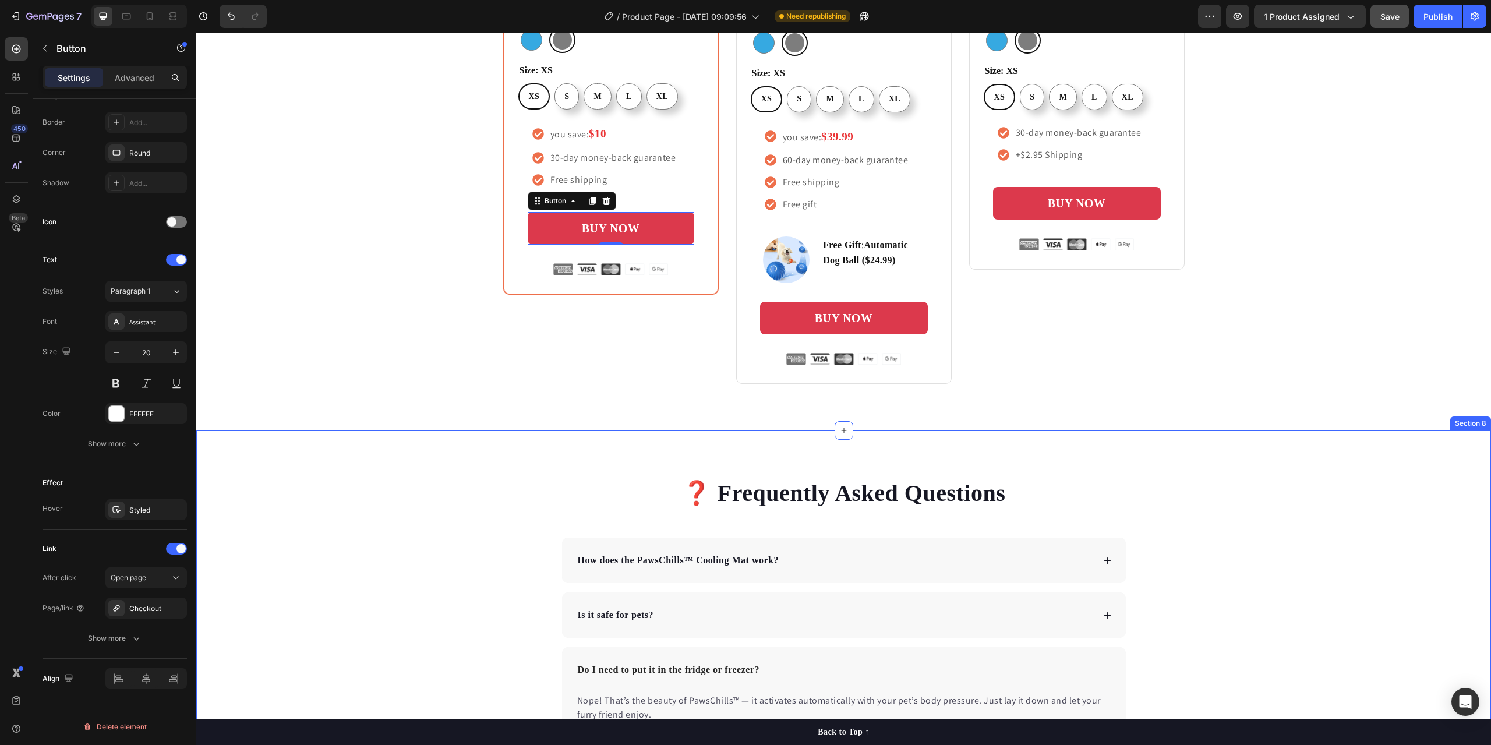
scroll to position [3727, 0]
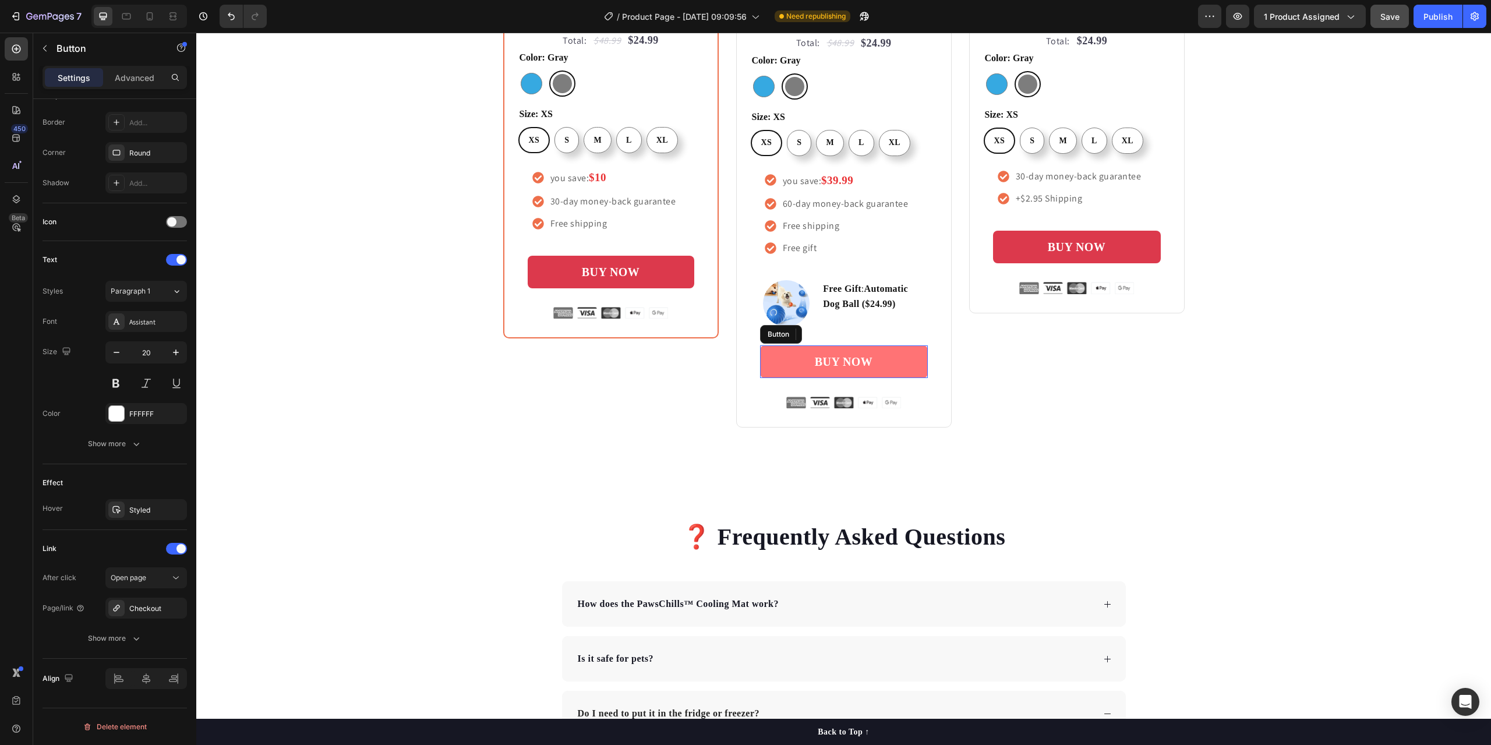
click at [912, 366] on link "BUY NOW" at bounding box center [844, 361] width 168 height 33
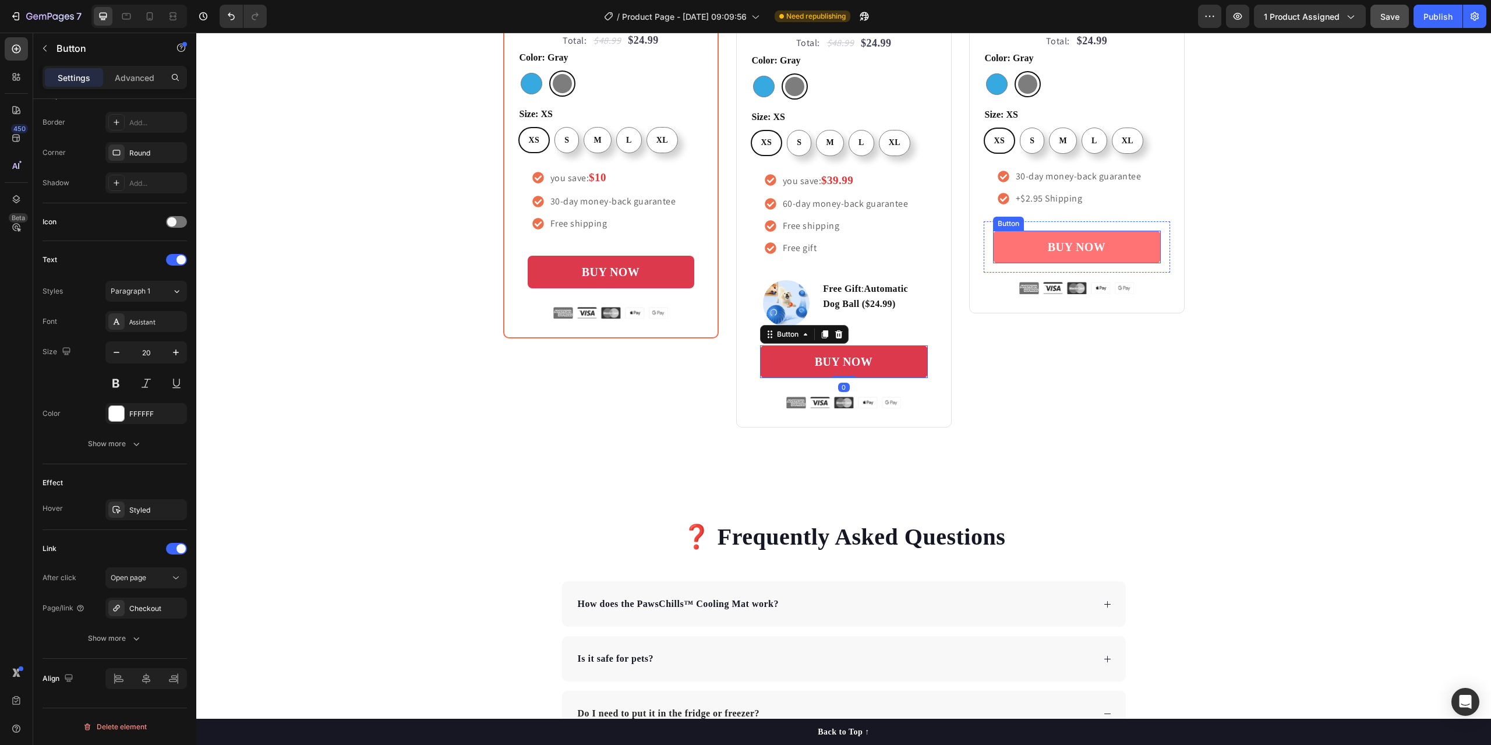
click at [1009, 245] on link "BUY NOW" at bounding box center [1077, 247] width 168 height 33
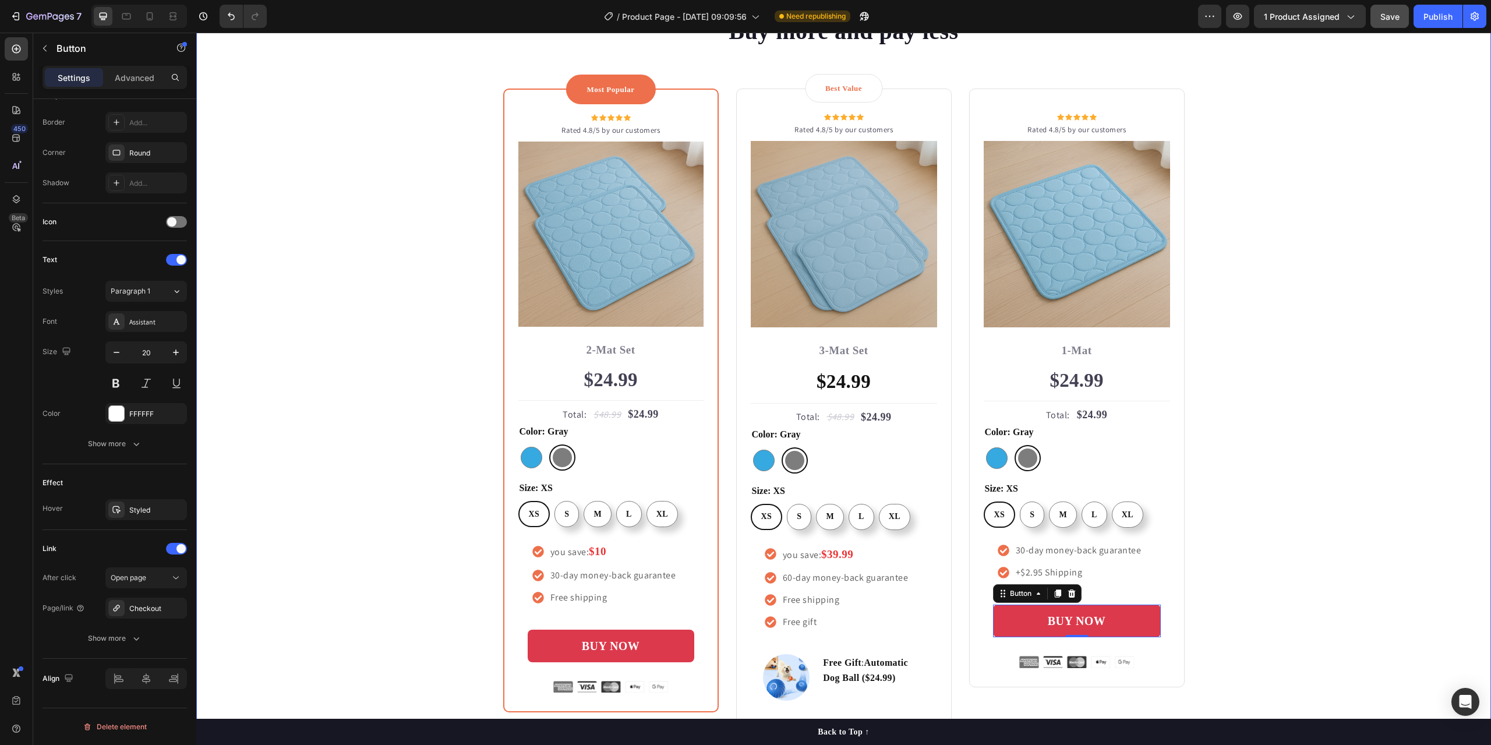
scroll to position [3422, 0]
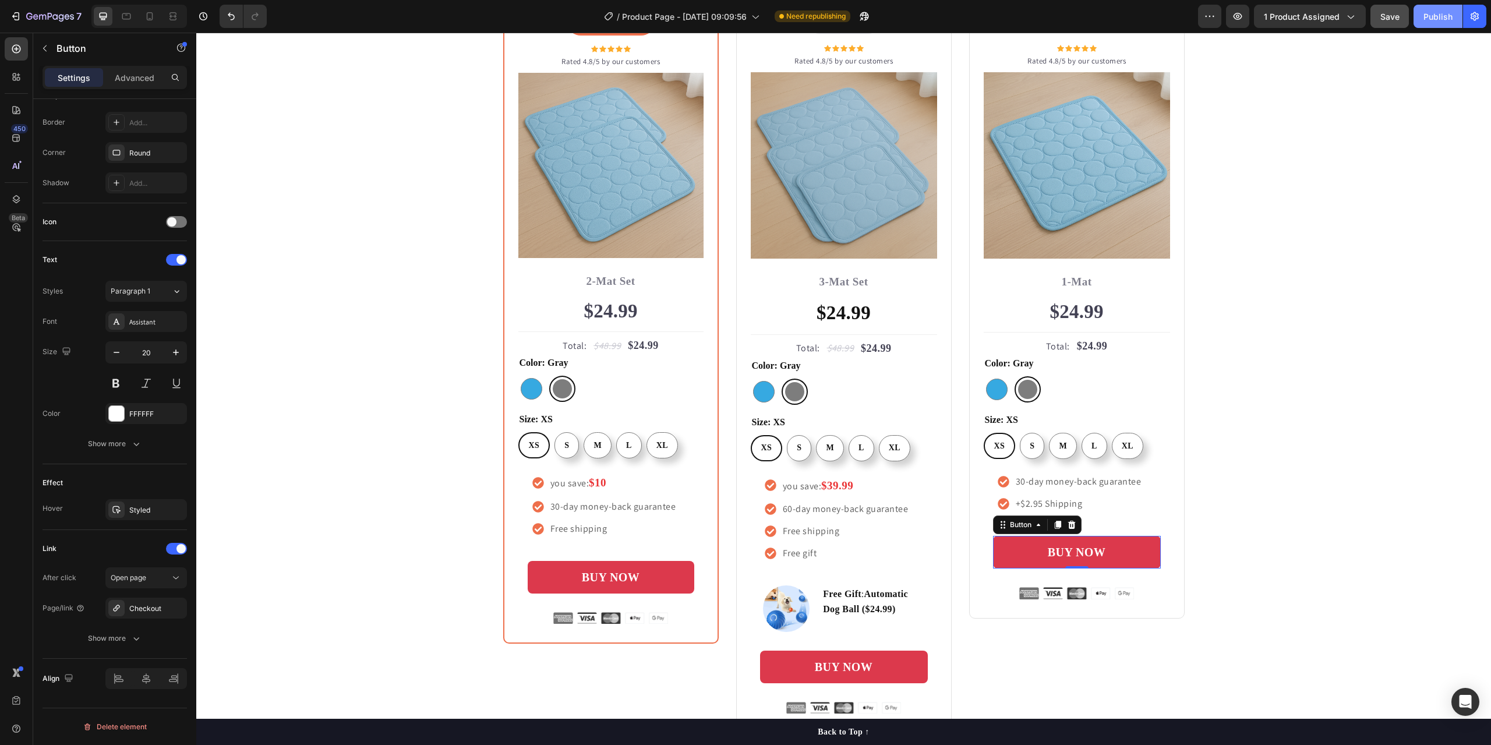
click at [1436, 22] on div "Publish" at bounding box center [1437, 16] width 29 height 12
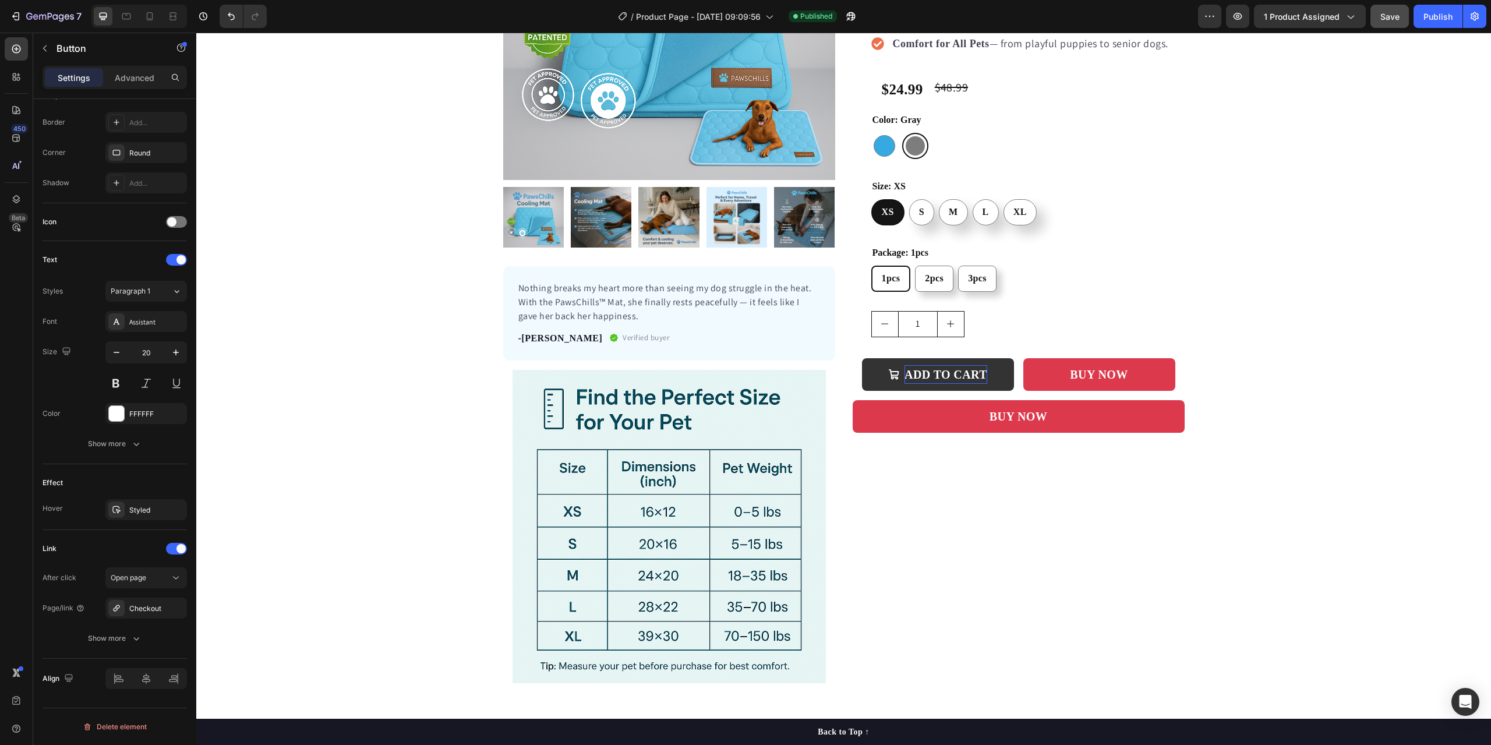
scroll to position [222, 0]
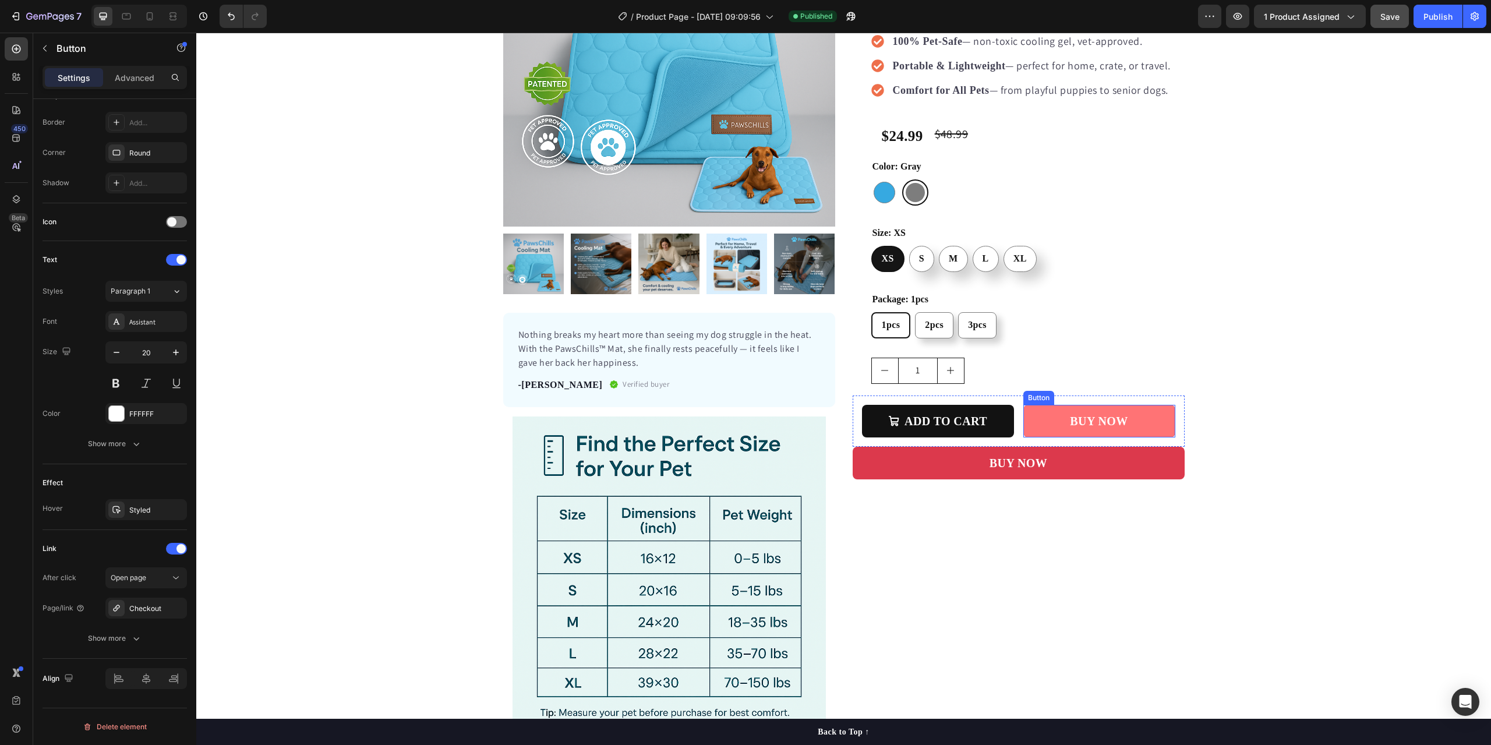
click at [1032, 421] on link "BUY NOW" at bounding box center [1099, 421] width 152 height 33
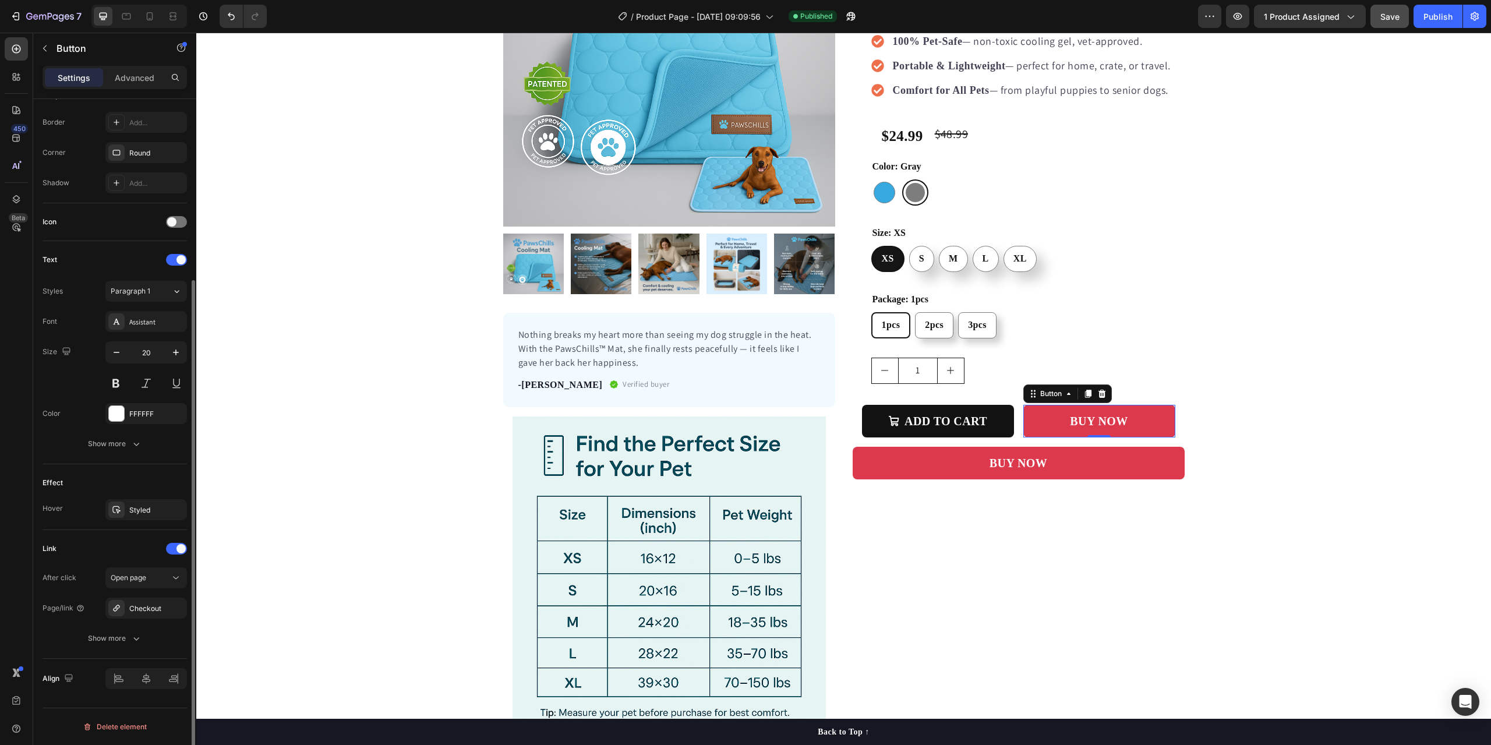
scroll to position [0, 0]
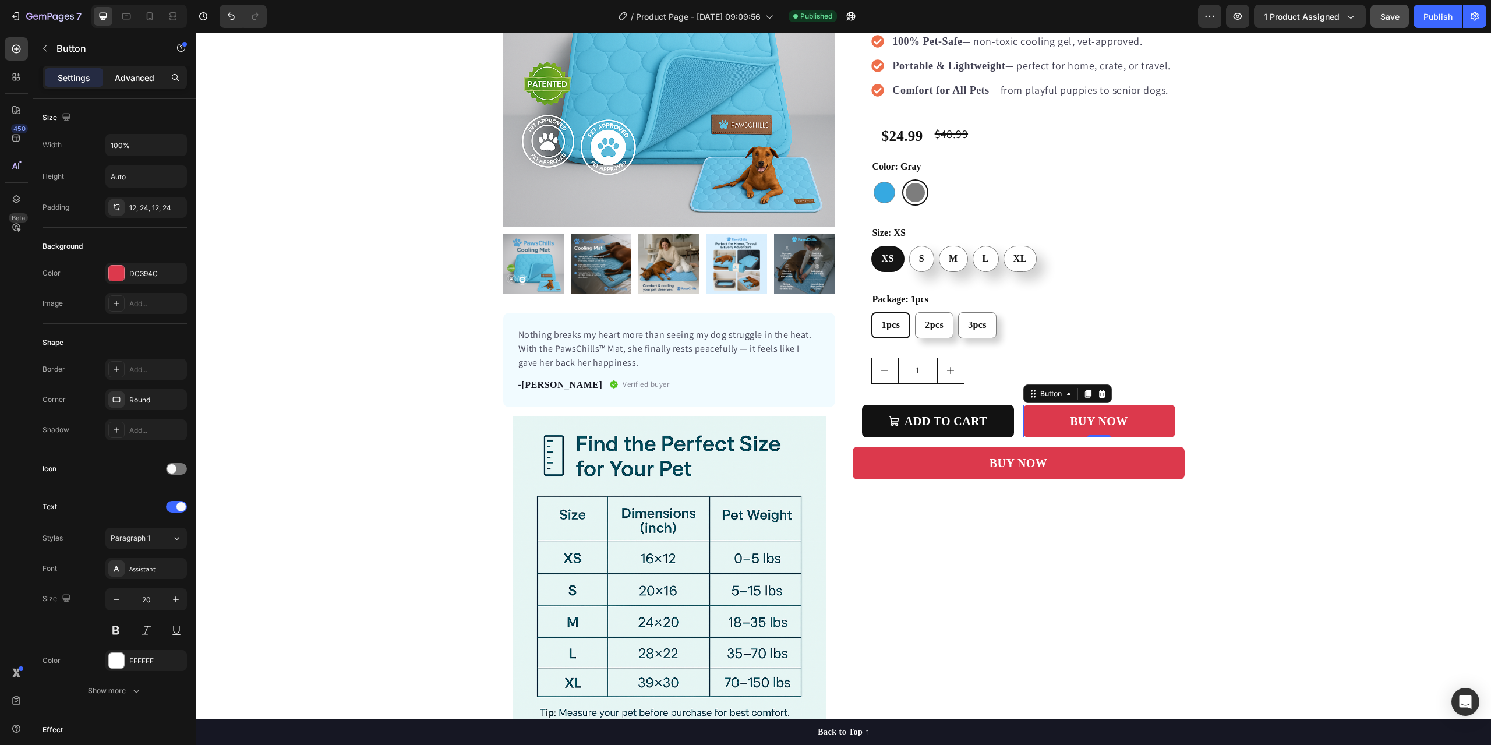
click at [127, 76] on p "Advanced" at bounding box center [135, 78] width 40 height 12
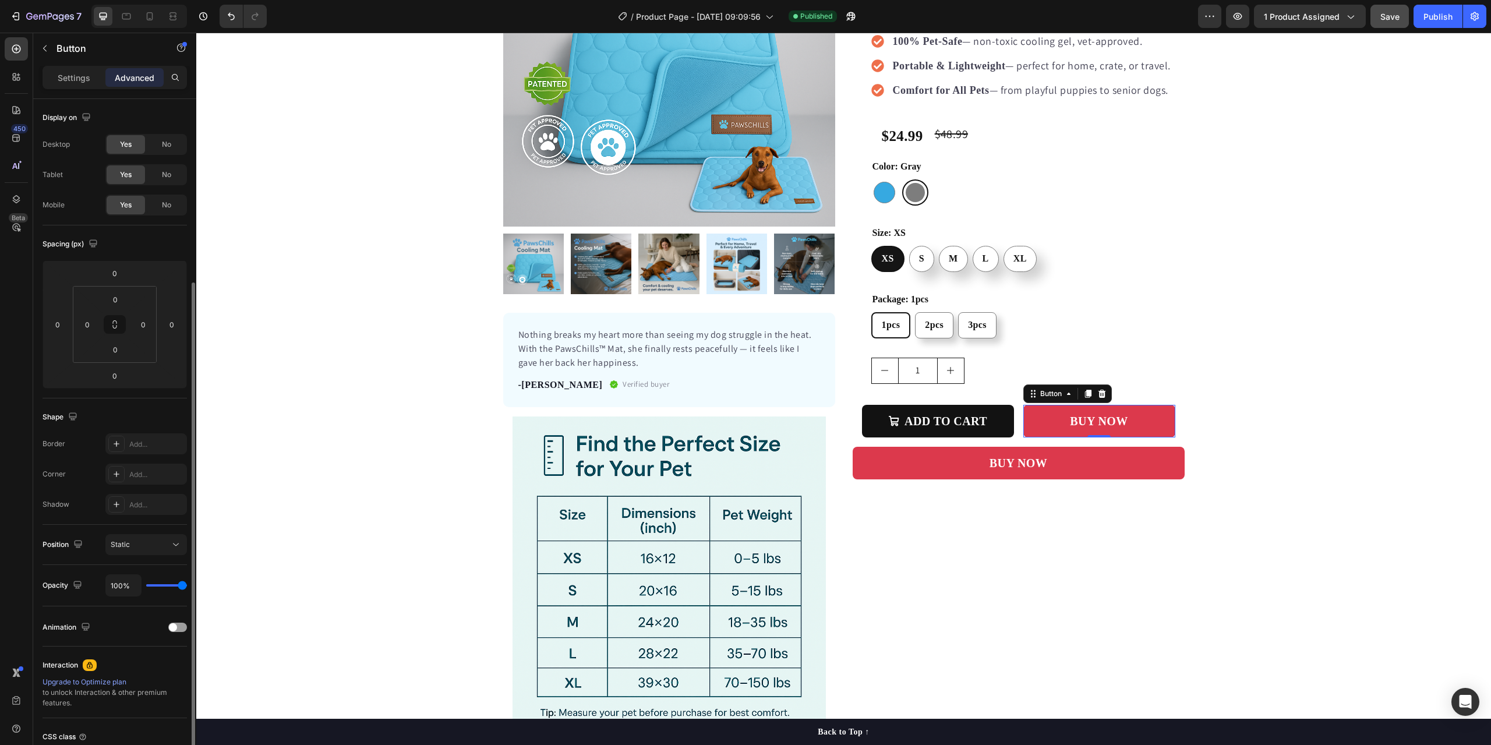
scroll to position [98, 0]
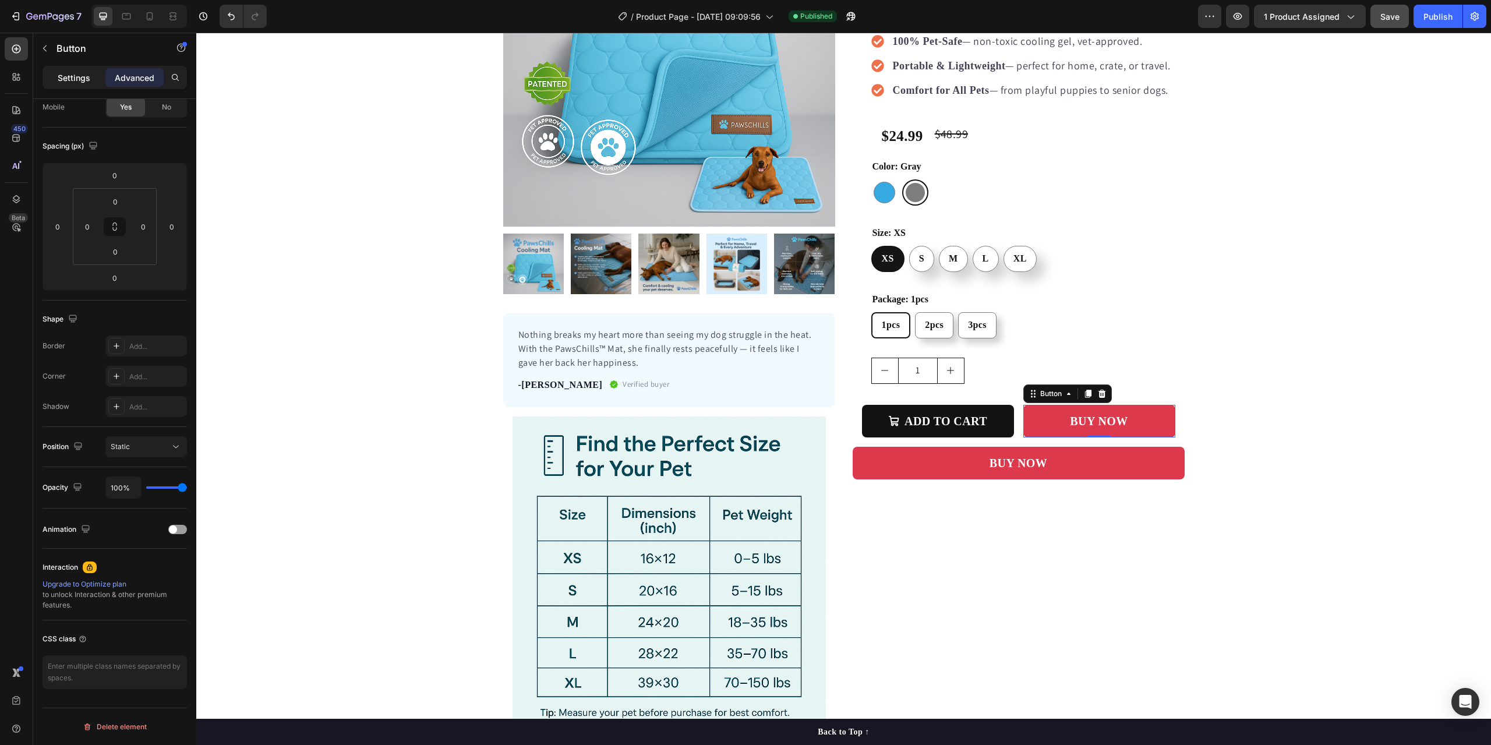
click at [78, 76] on p "Settings" at bounding box center [74, 78] width 33 height 12
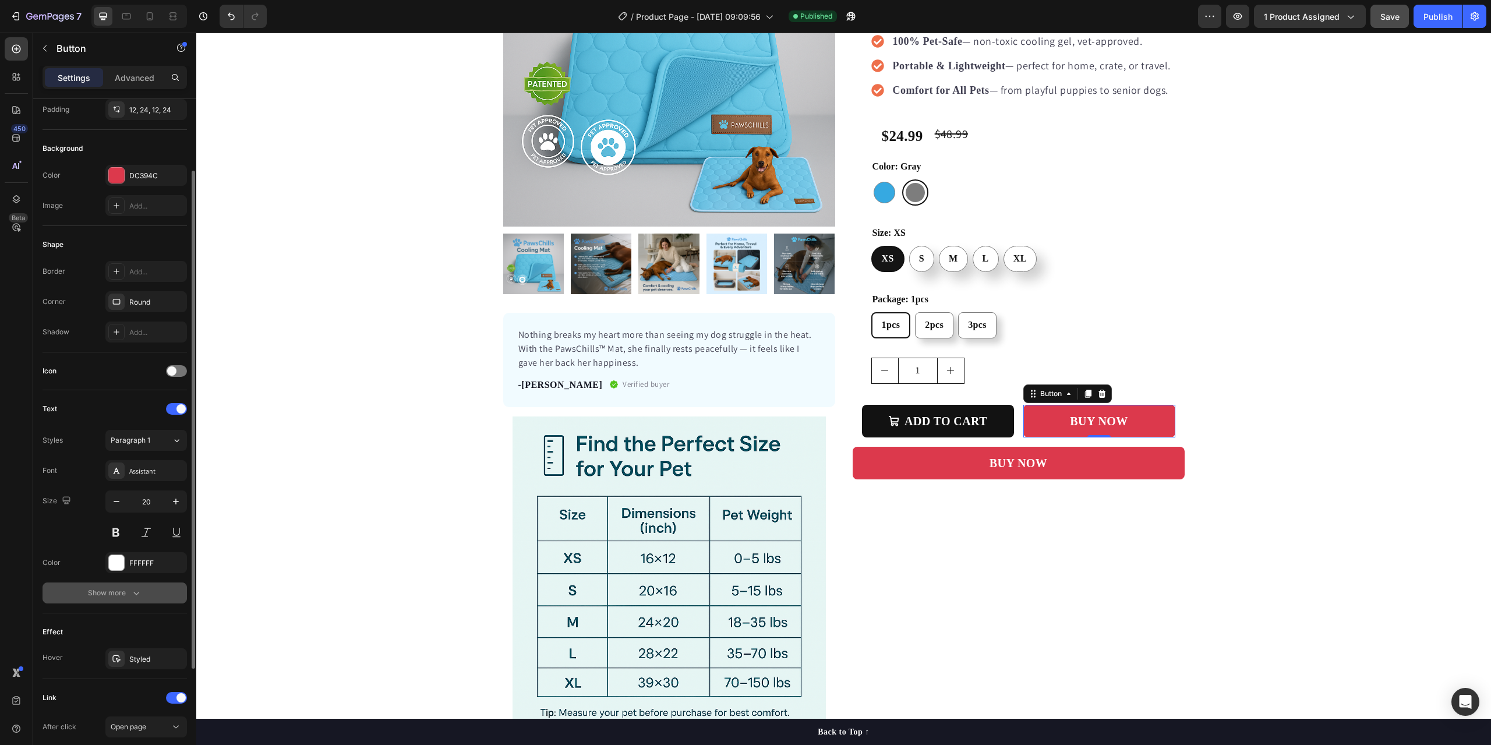
click at [119, 590] on div "Show more" at bounding box center [115, 593] width 54 height 12
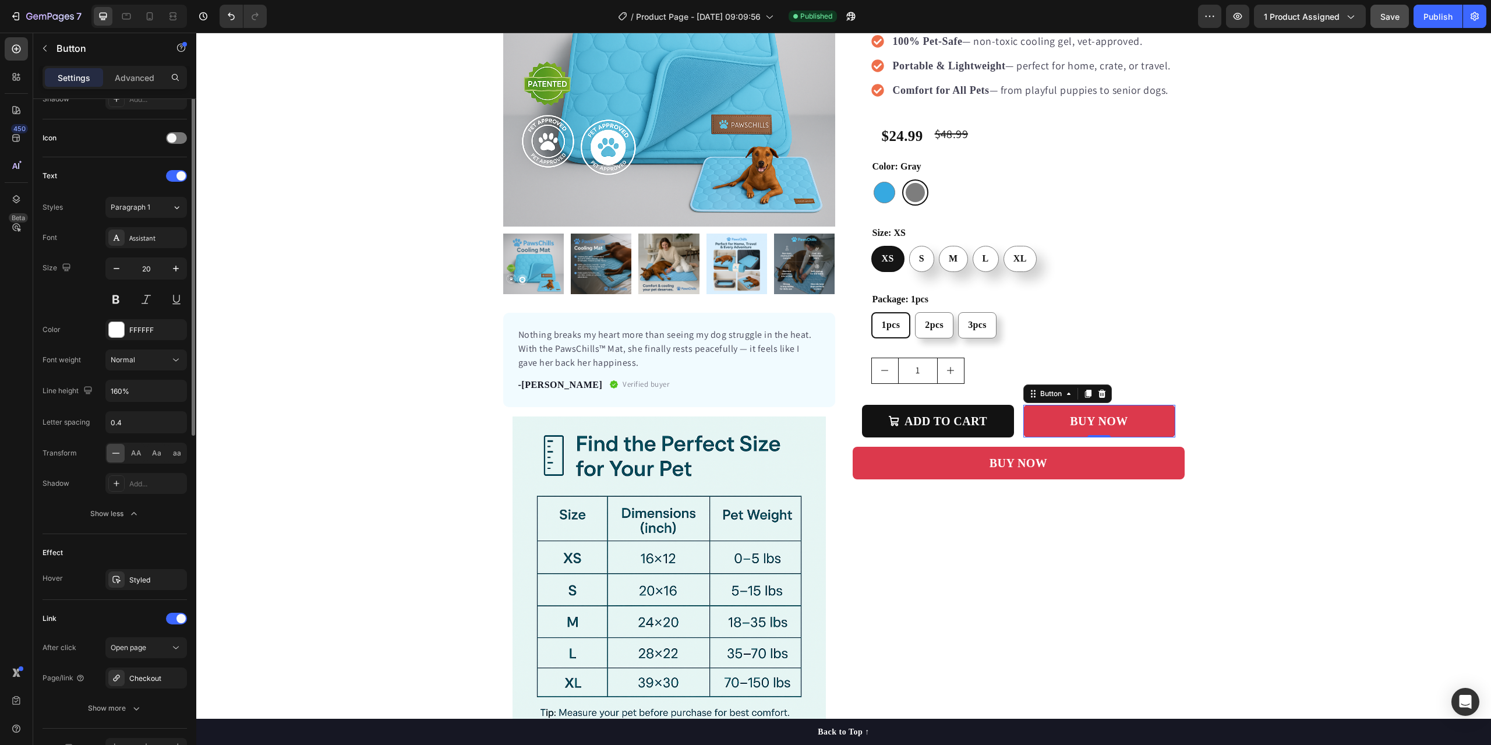
scroll to position [401, 0]
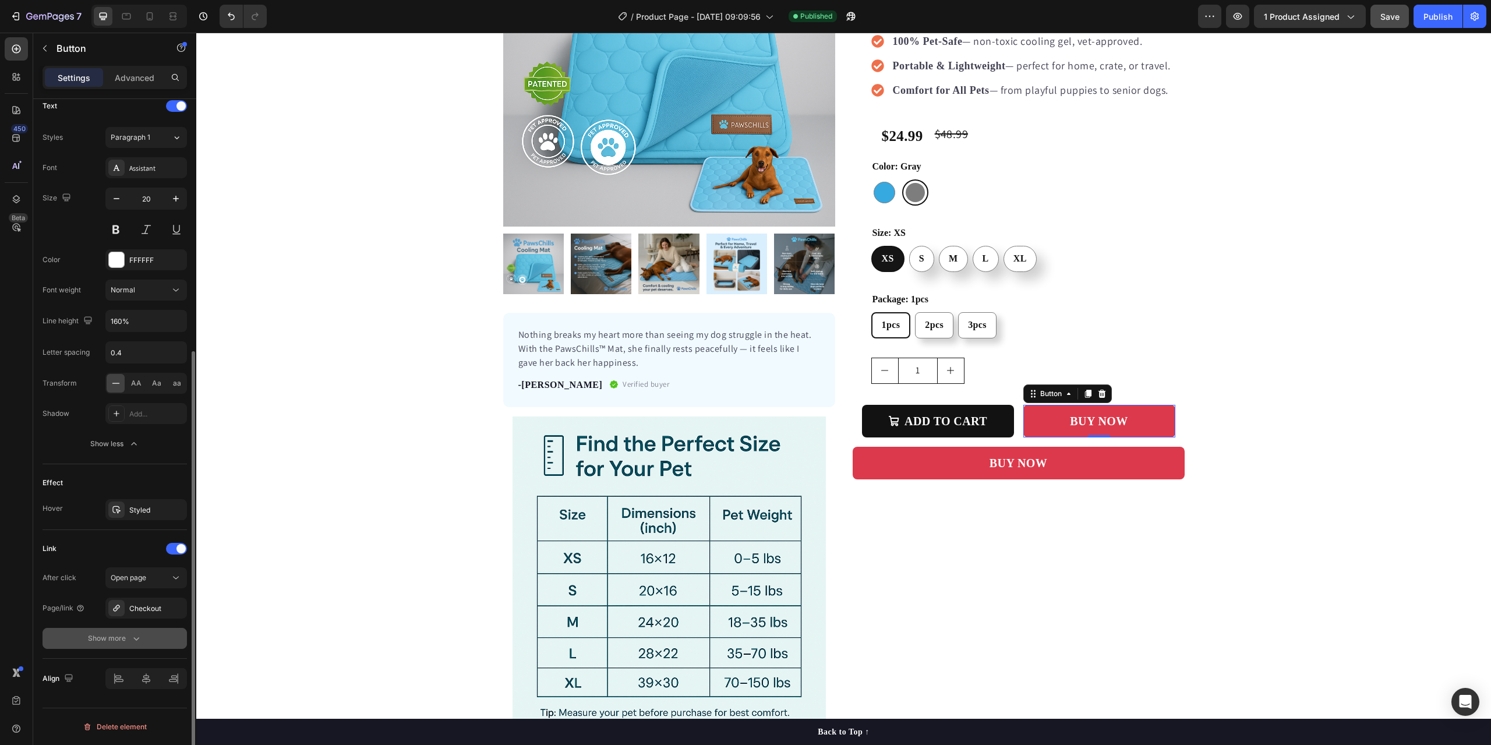
click at [122, 635] on div "Show more" at bounding box center [115, 638] width 54 height 12
click at [124, 577] on span "Open page" at bounding box center [129, 577] width 36 height 9
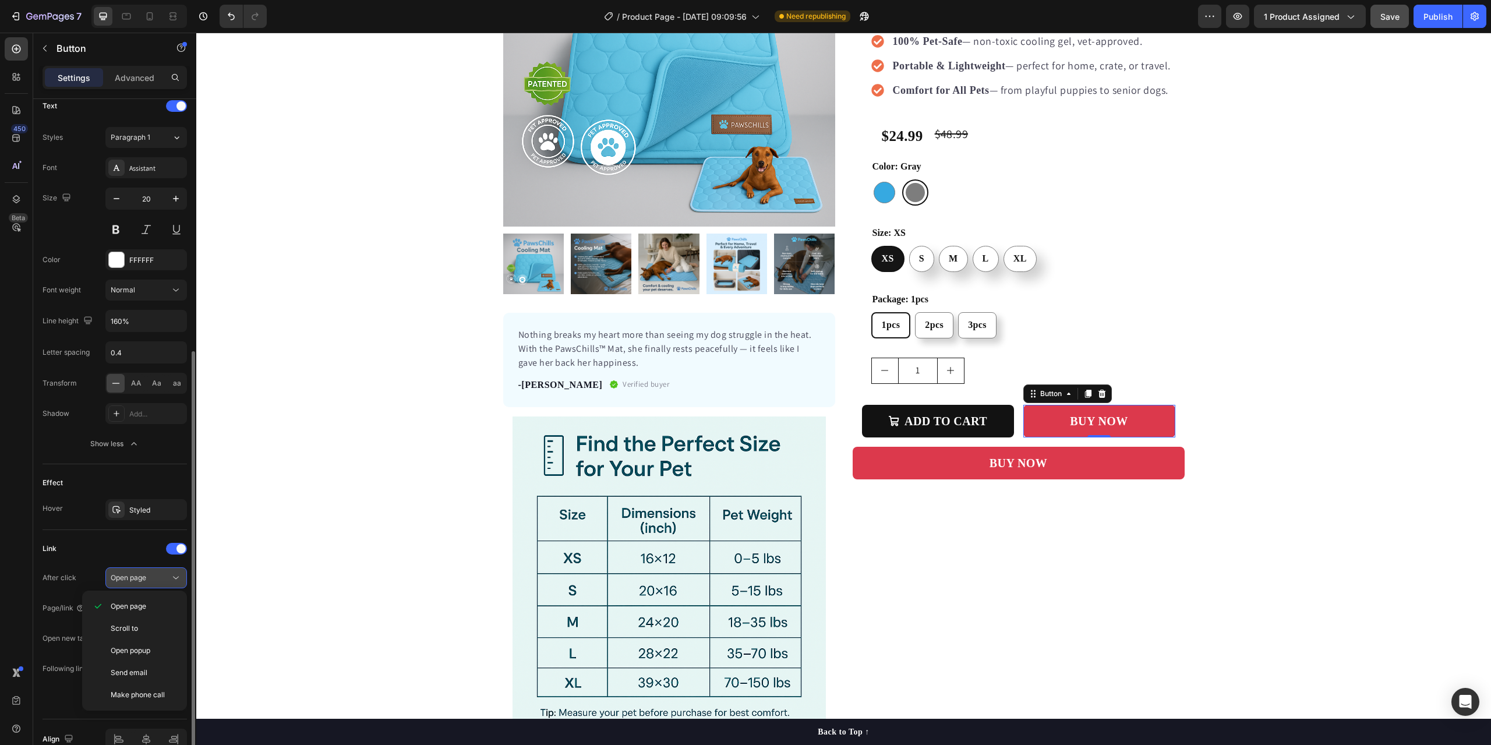
click at [124, 577] on span "Open page" at bounding box center [129, 577] width 36 height 9
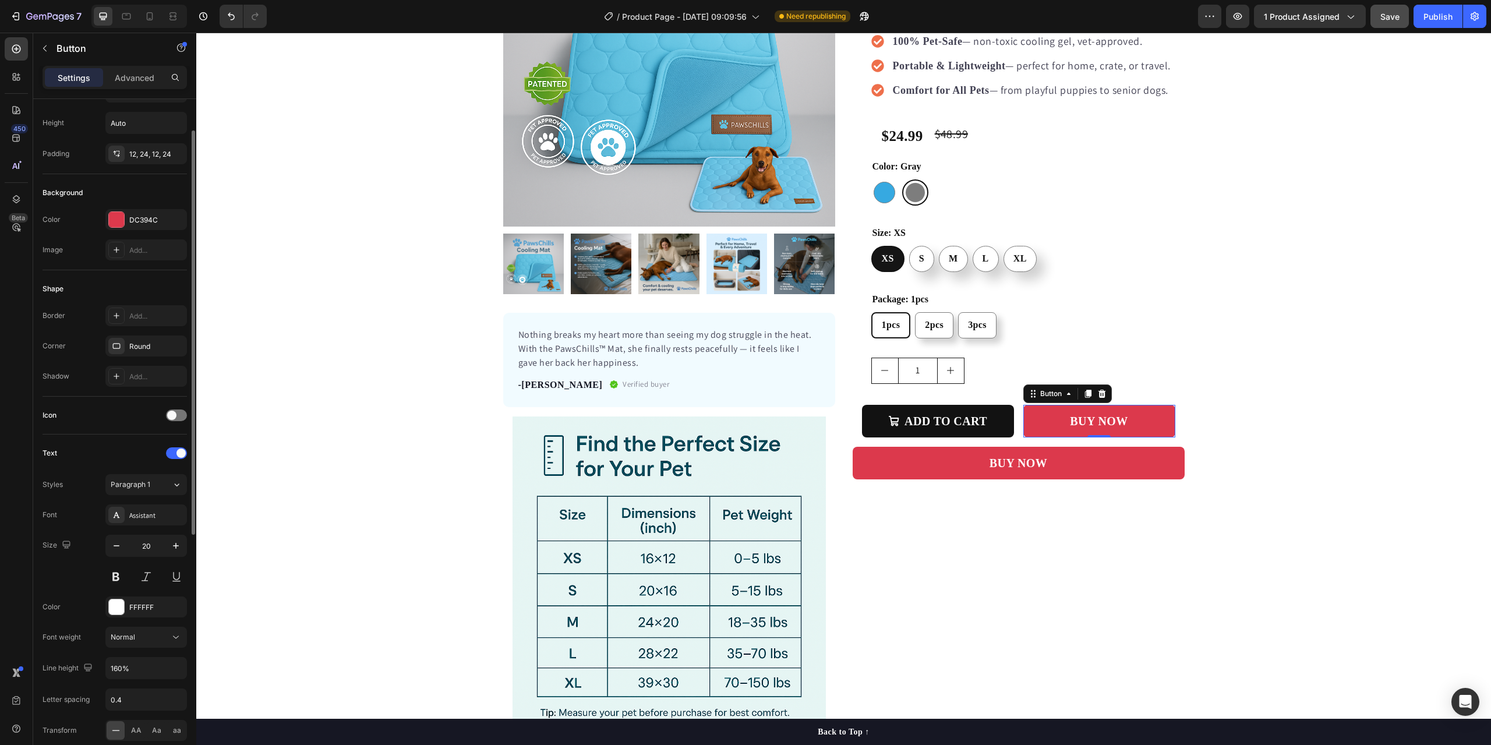
scroll to position [0, 0]
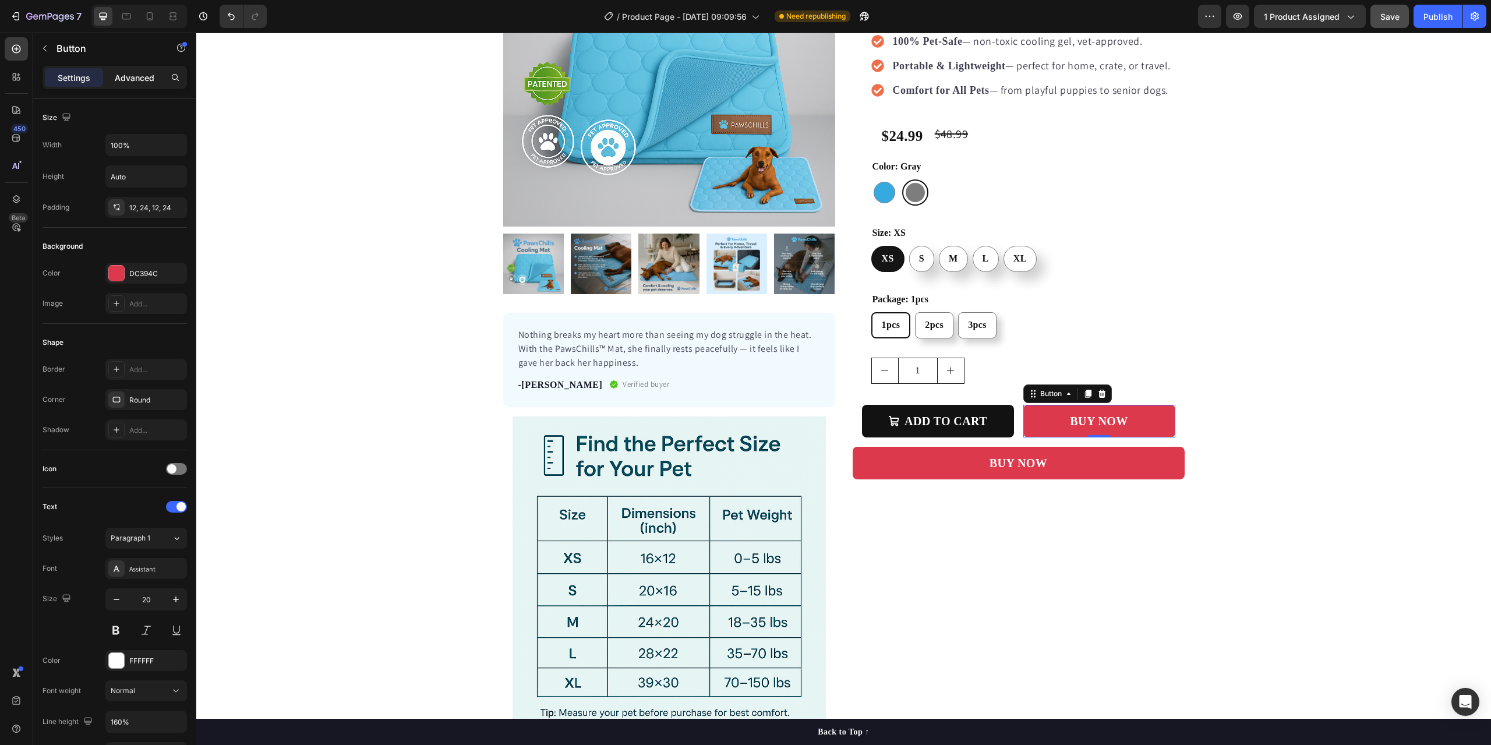
click at [125, 75] on p "Advanced" at bounding box center [135, 78] width 40 height 12
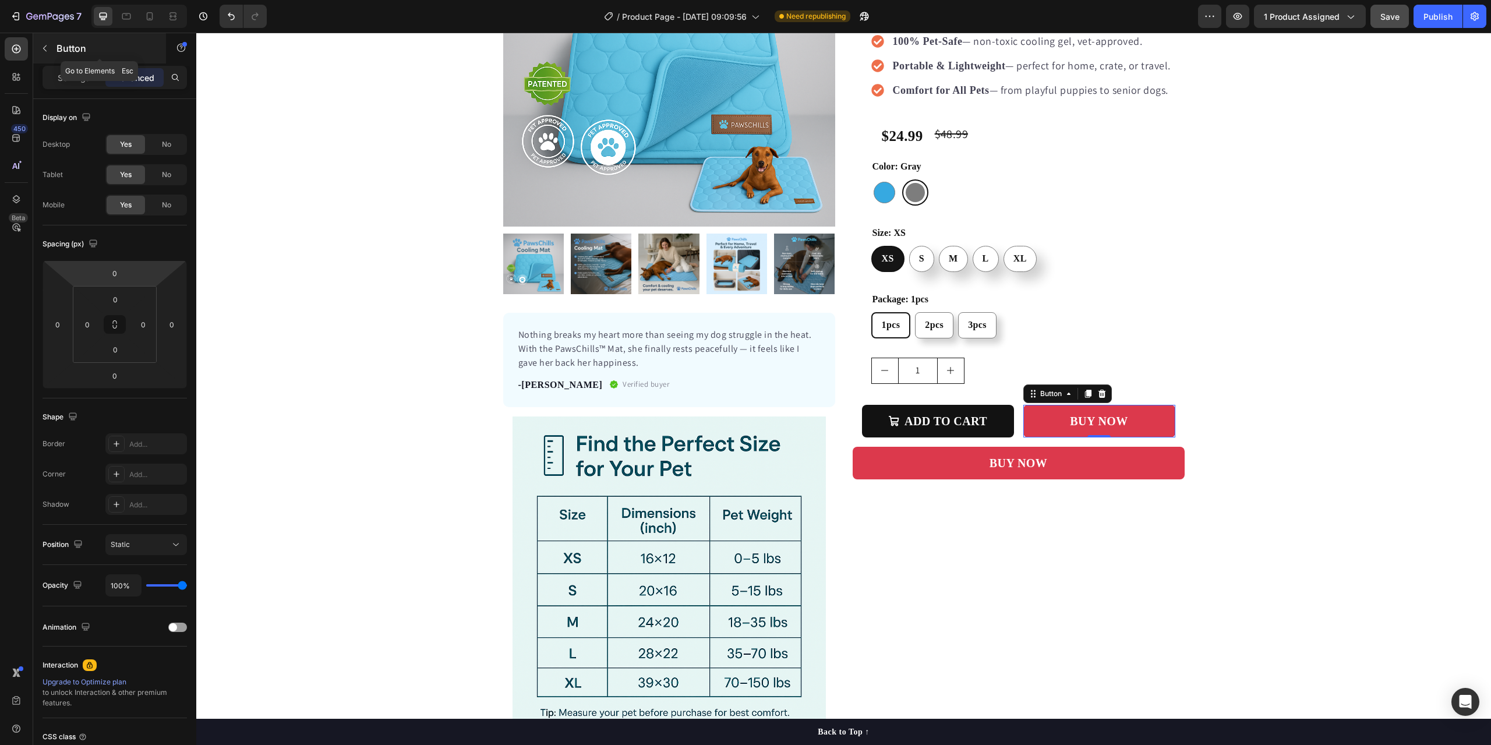
click at [46, 46] on icon "button" at bounding box center [44, 48] width 3 height 6
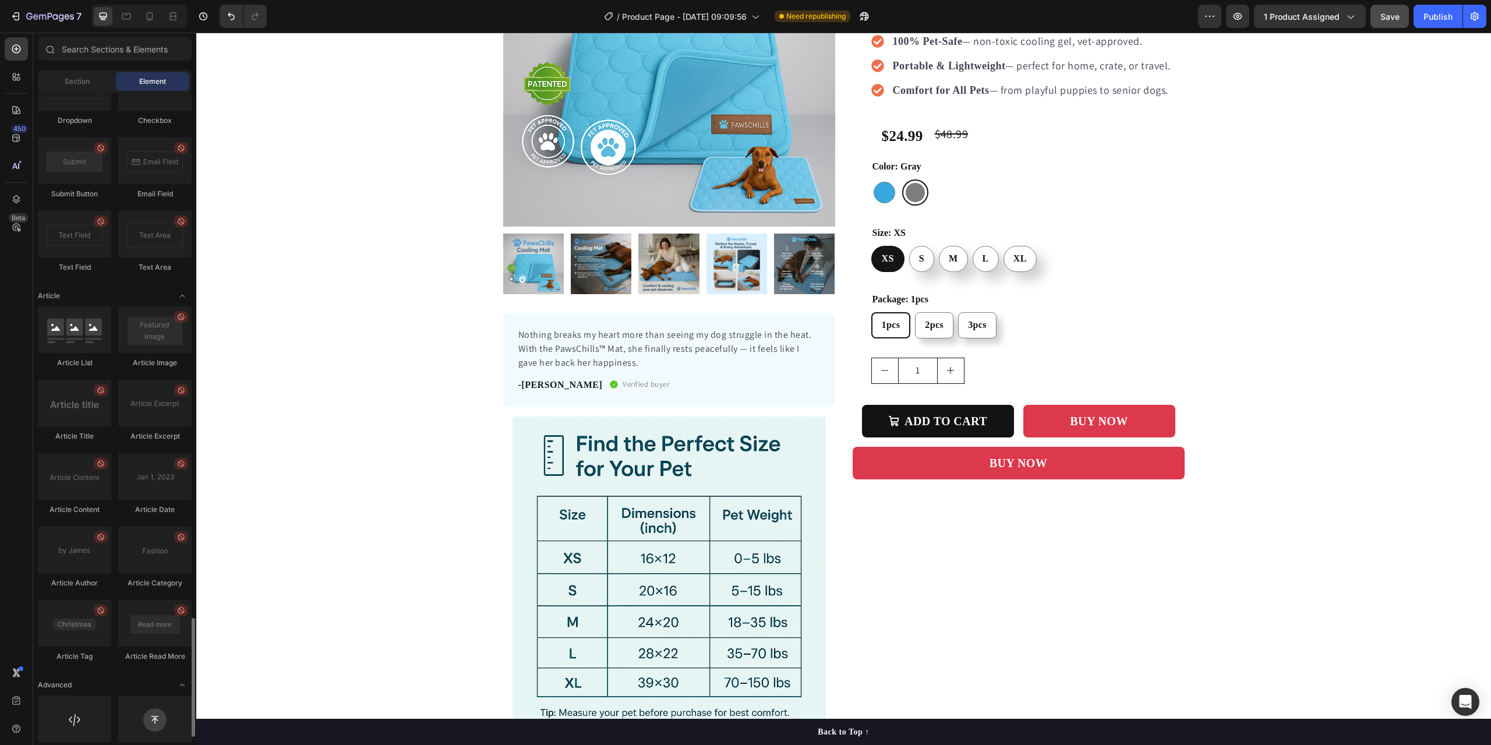
scroll to position [2879, 0]
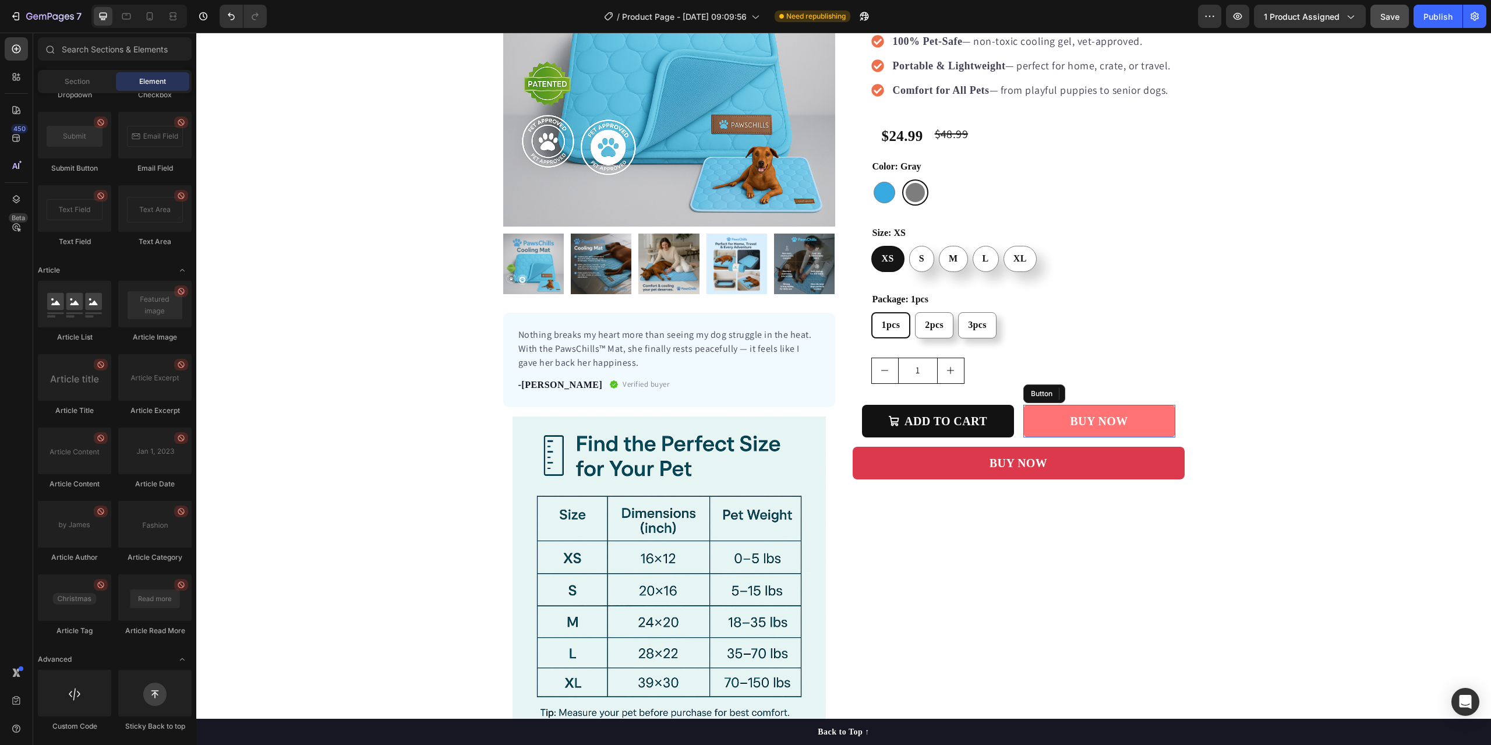
click at [1042, 417] on link "BUY NOW" at bounding box center [1099, 421] width 152 height 33
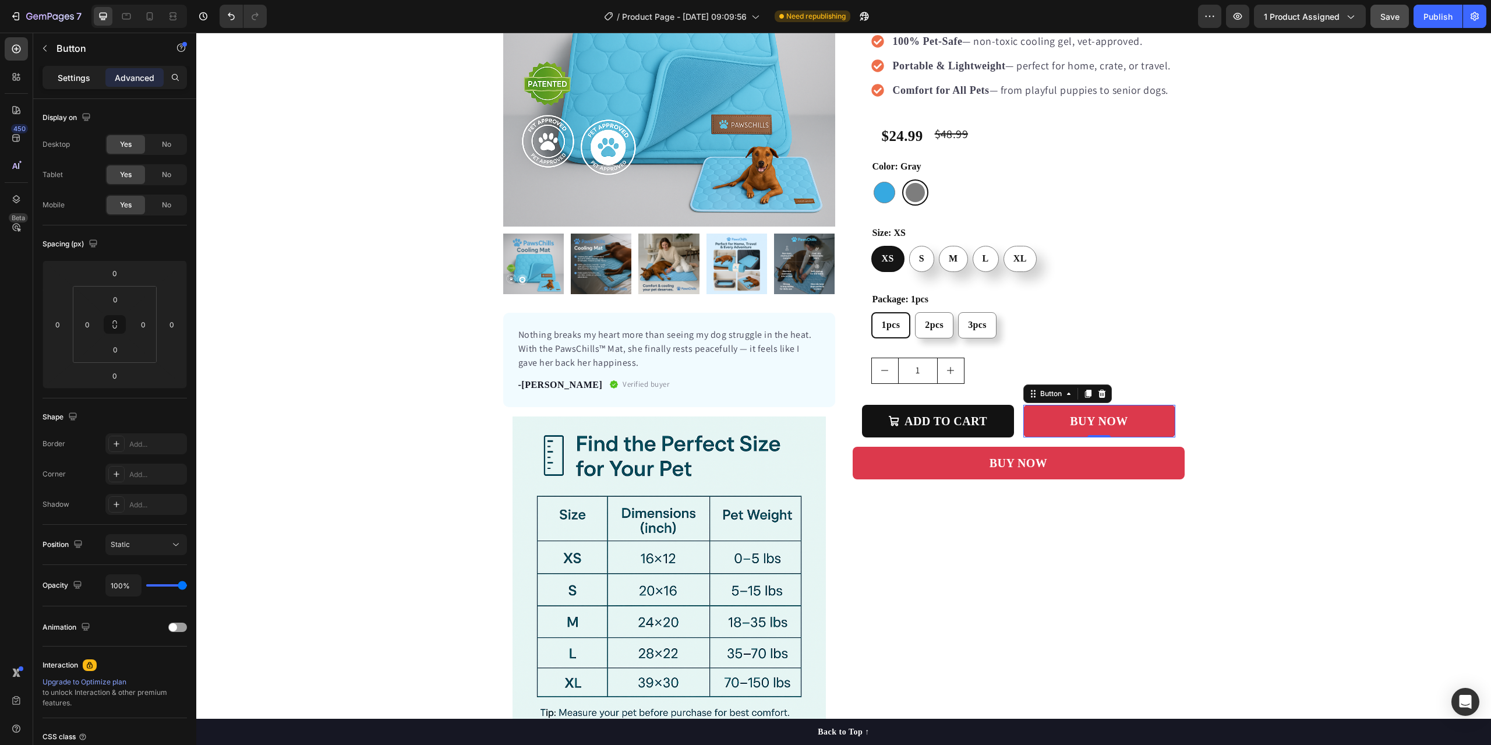
click at [76, 79] on p "Settings" at bounding box center [74, 78] width 33 height 12
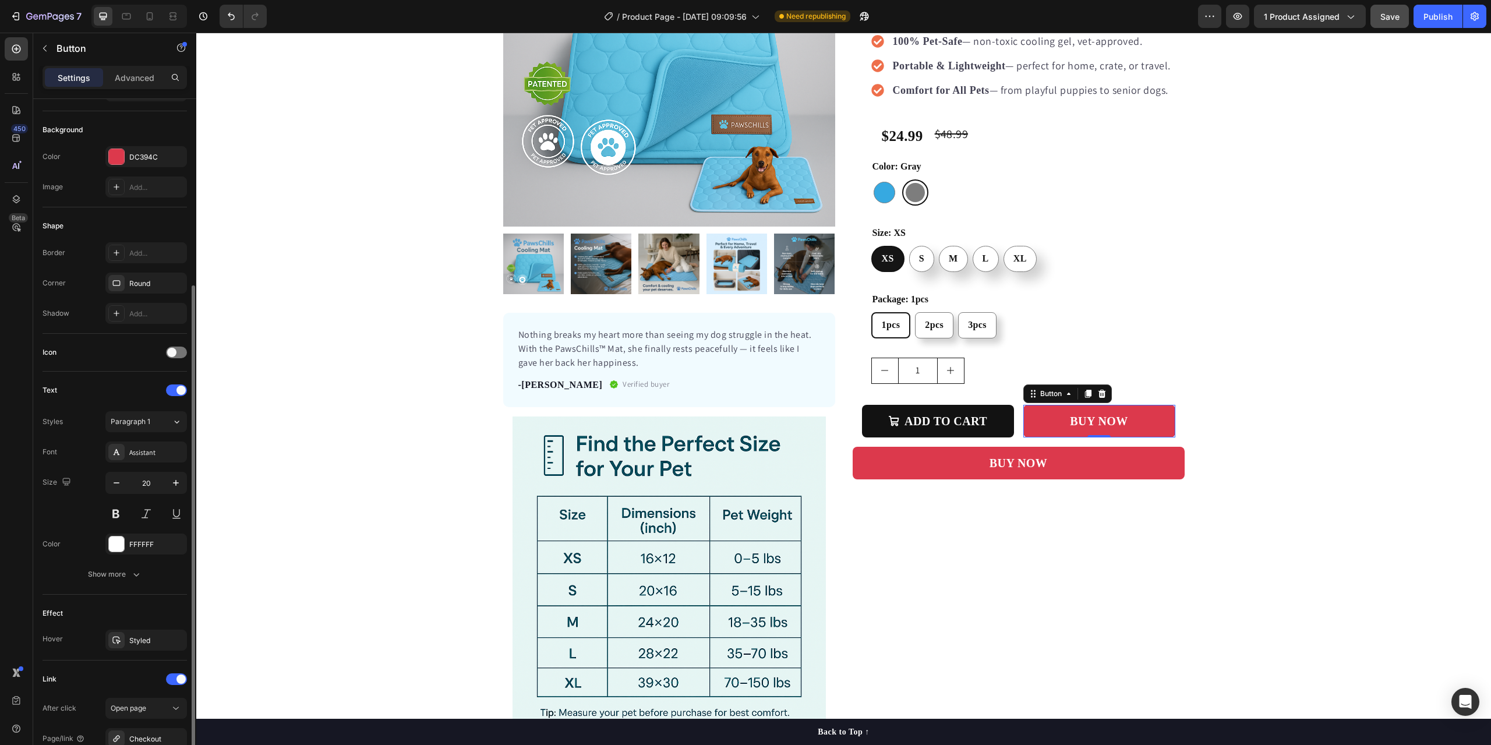
scroll to position [175, 0]
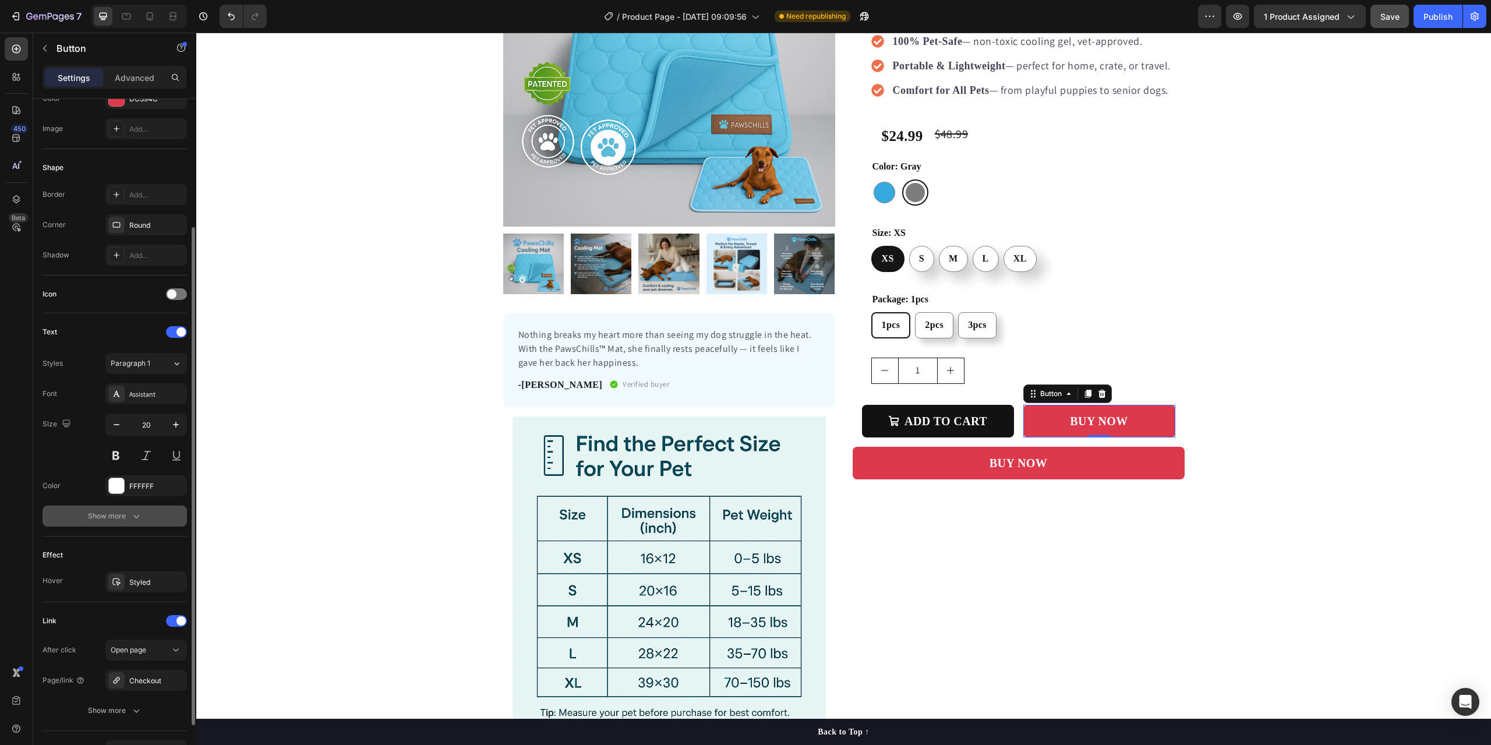
click at [126, 513] on div "Show more" at bounding box center [115, 516] width 54 height 12
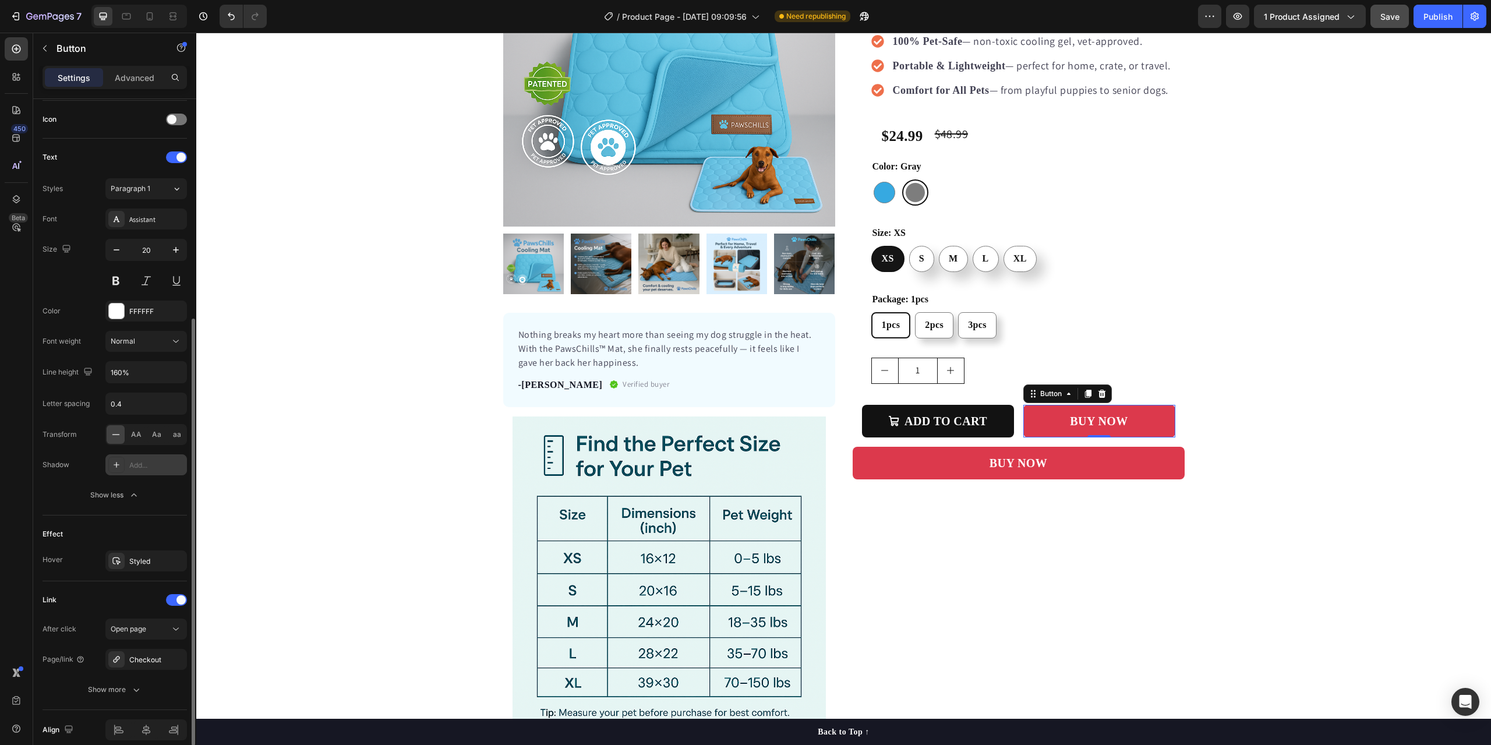
scroll to position [401, 0]
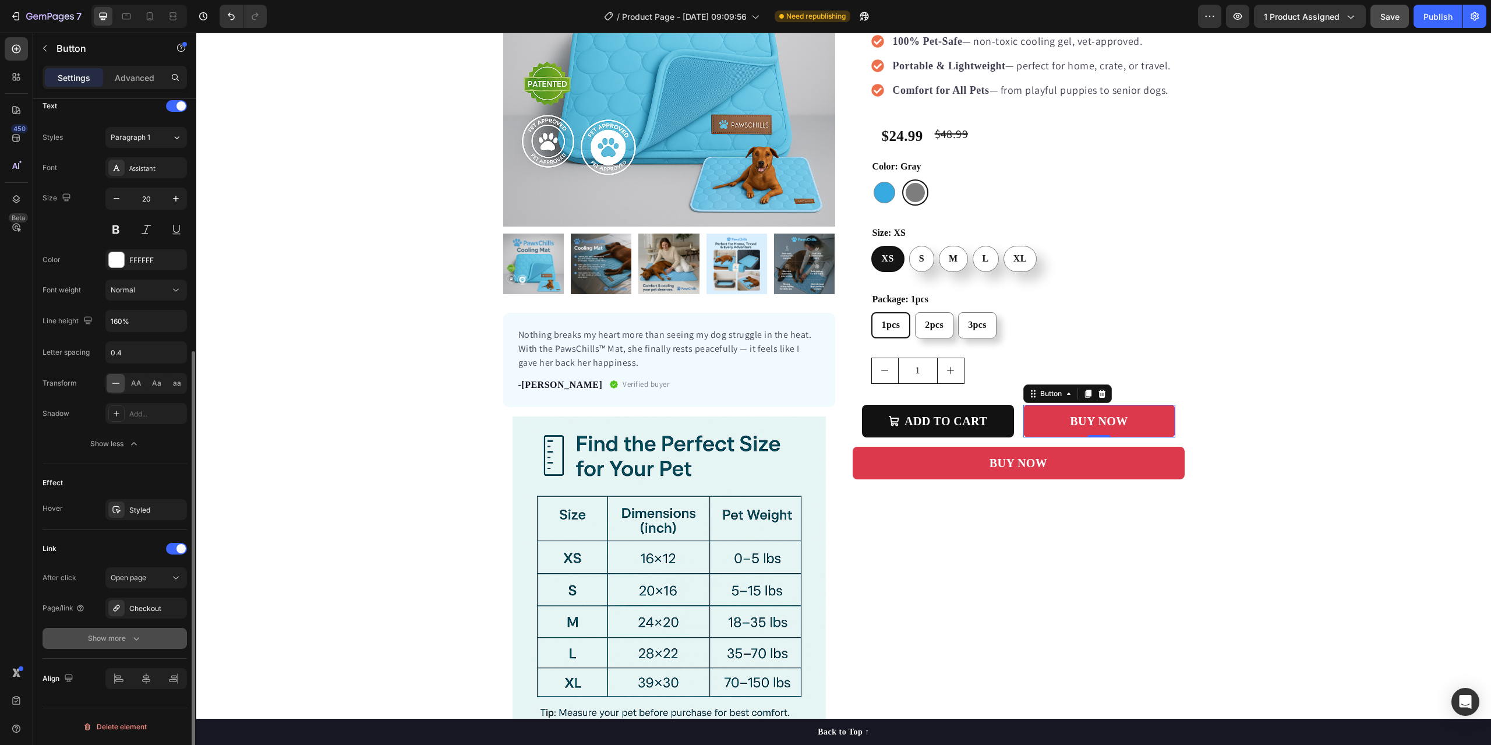
click at [115, 634] on div "Show more" at bounding box center [115, 638] width 54 height 12
click at [80, 608] on icon at bounding box center [80, 607] width 2 height 3
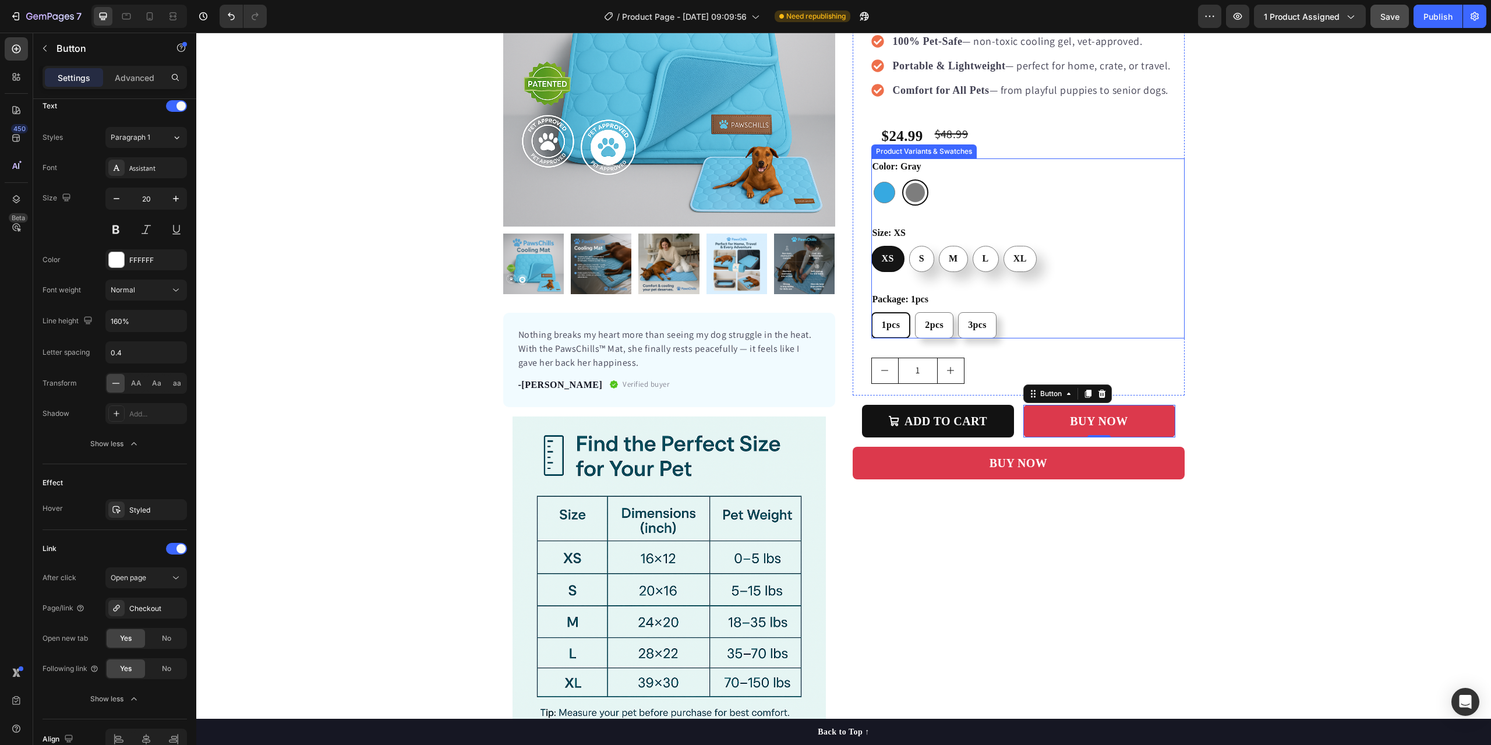
click at [1142, 313] on div "1pcs 1pcs 1pcs 2pcs 2pcs 2pcs 3pcs 3pcs 3pcs" at bounding box center [1027, 325] width 313 height 26
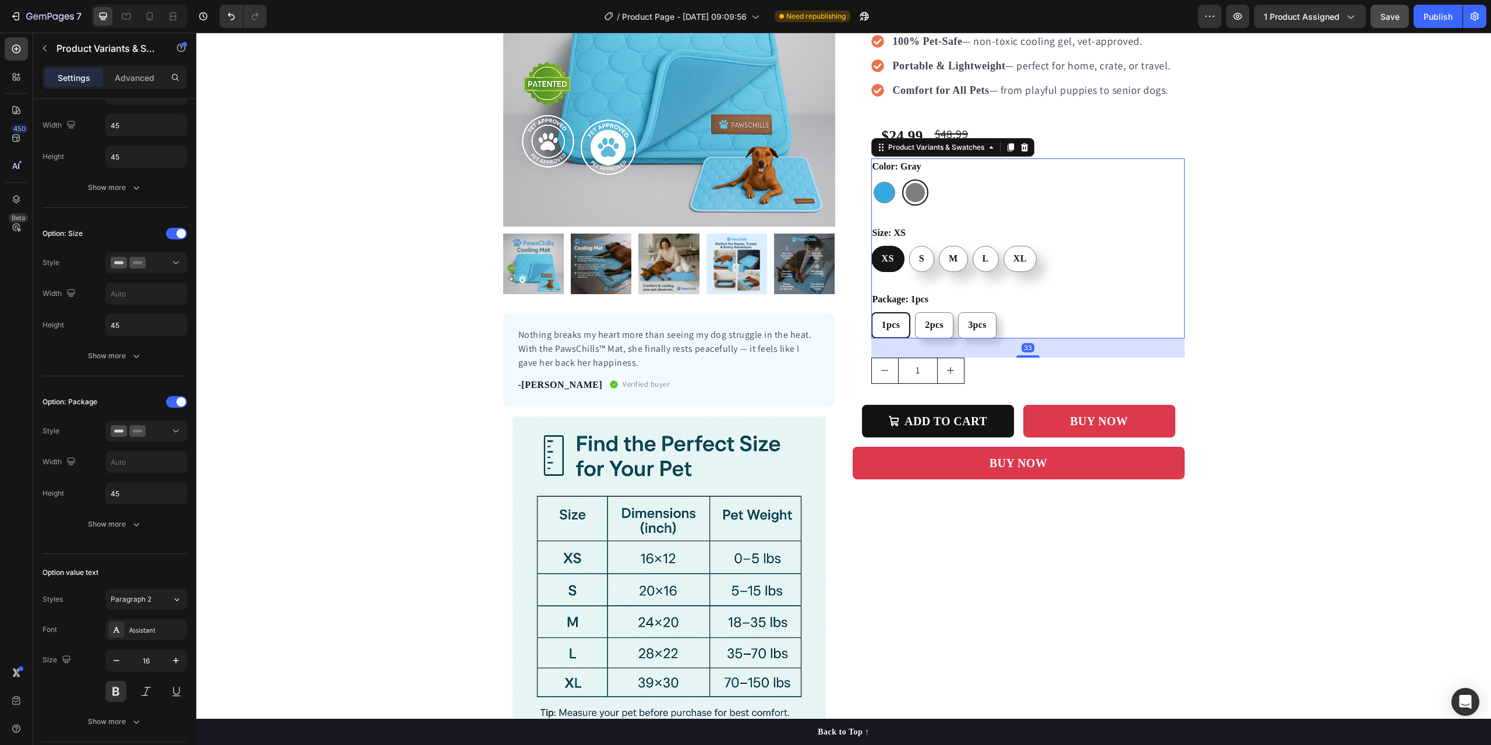
scroll to position [0, 0]
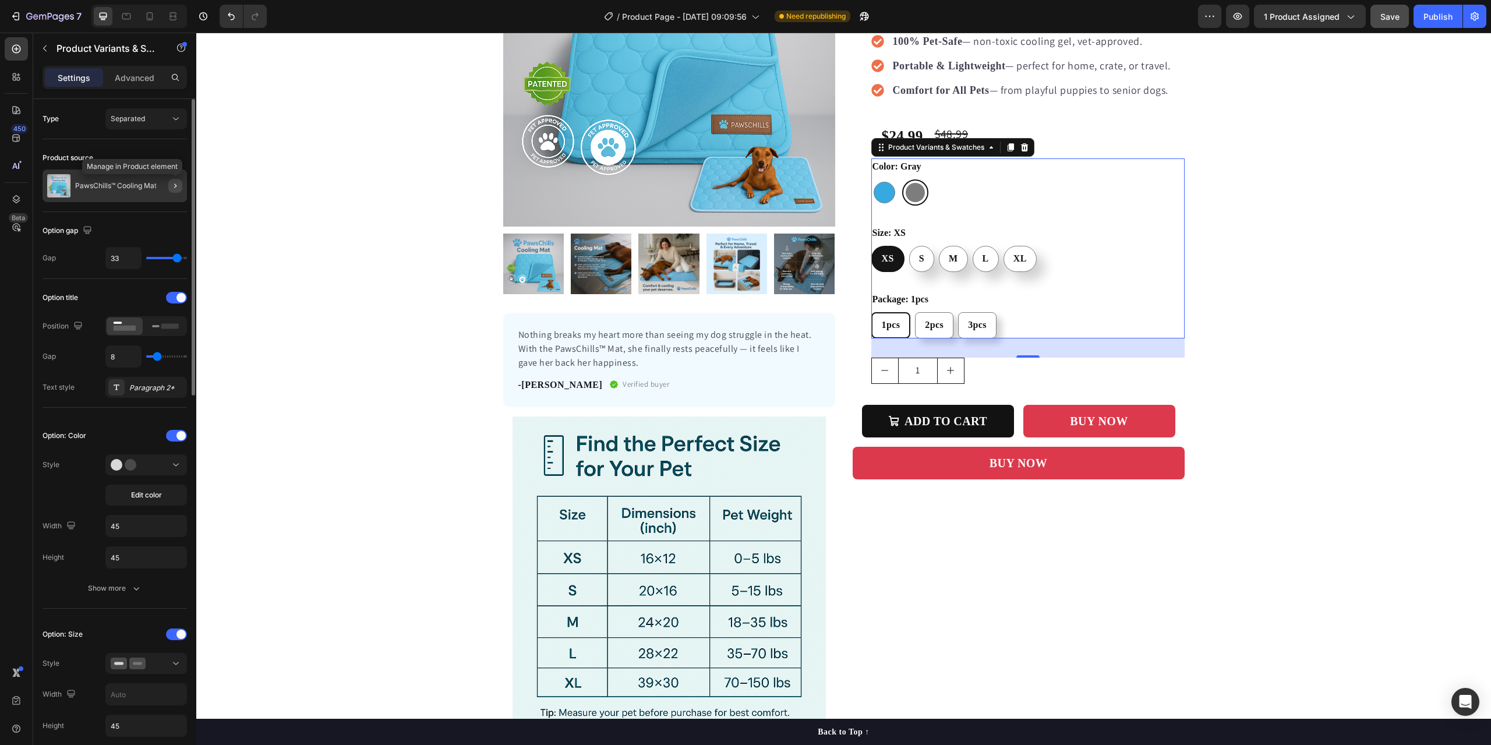
click at [169, 186] on button "button" at bounding box center [175, 186] width 14 height 14
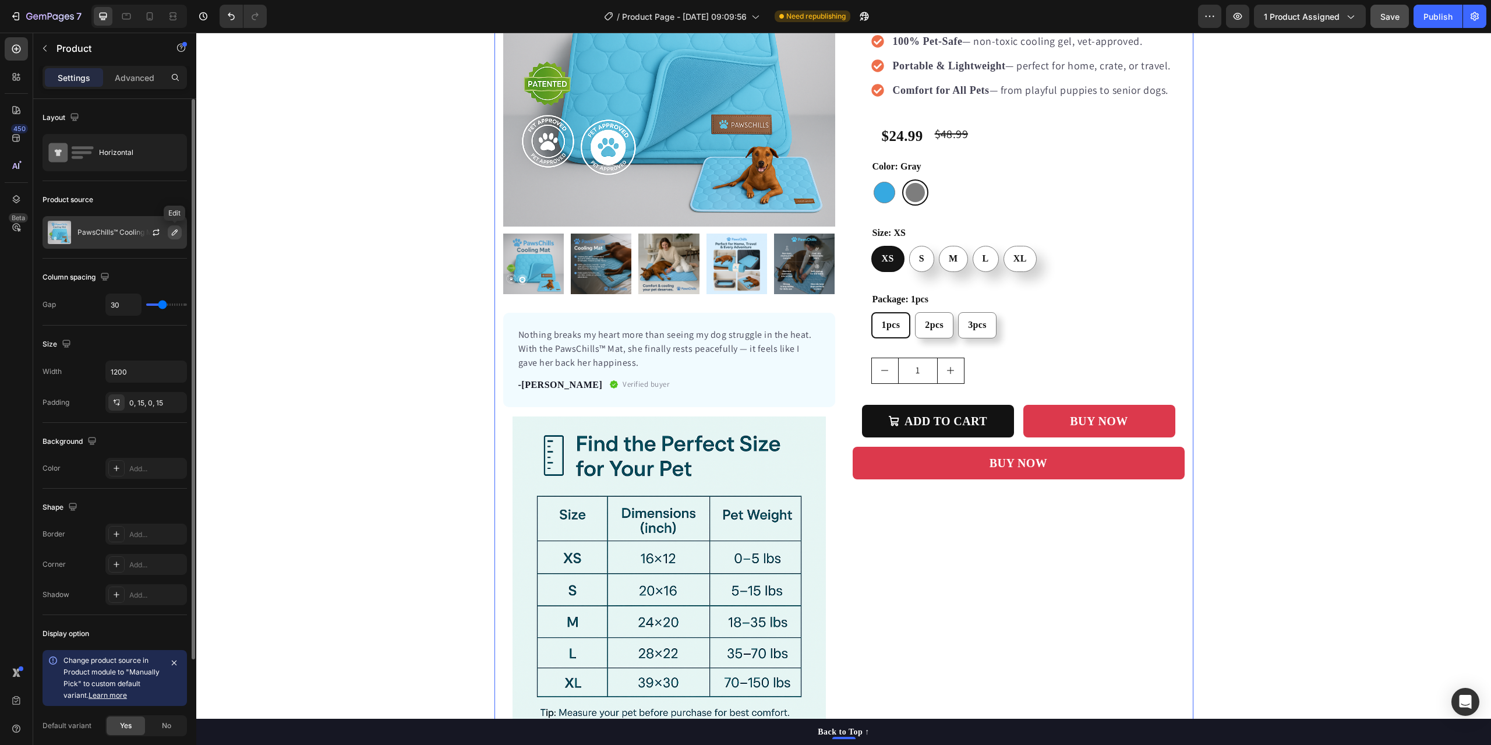
click at [168, 232] on button "button" at bounding box center [175, 232] width 14 height 14
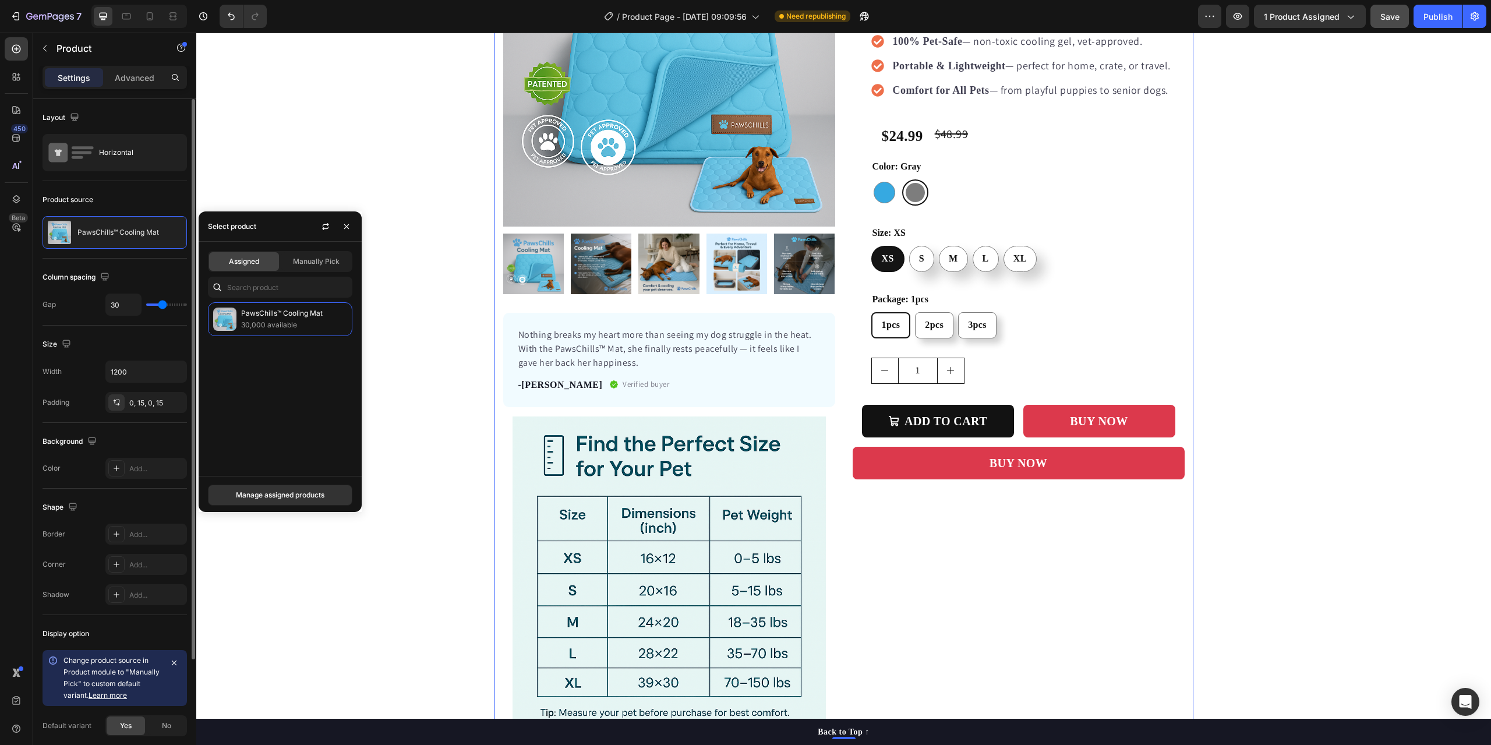
scroll to position [143, 0]
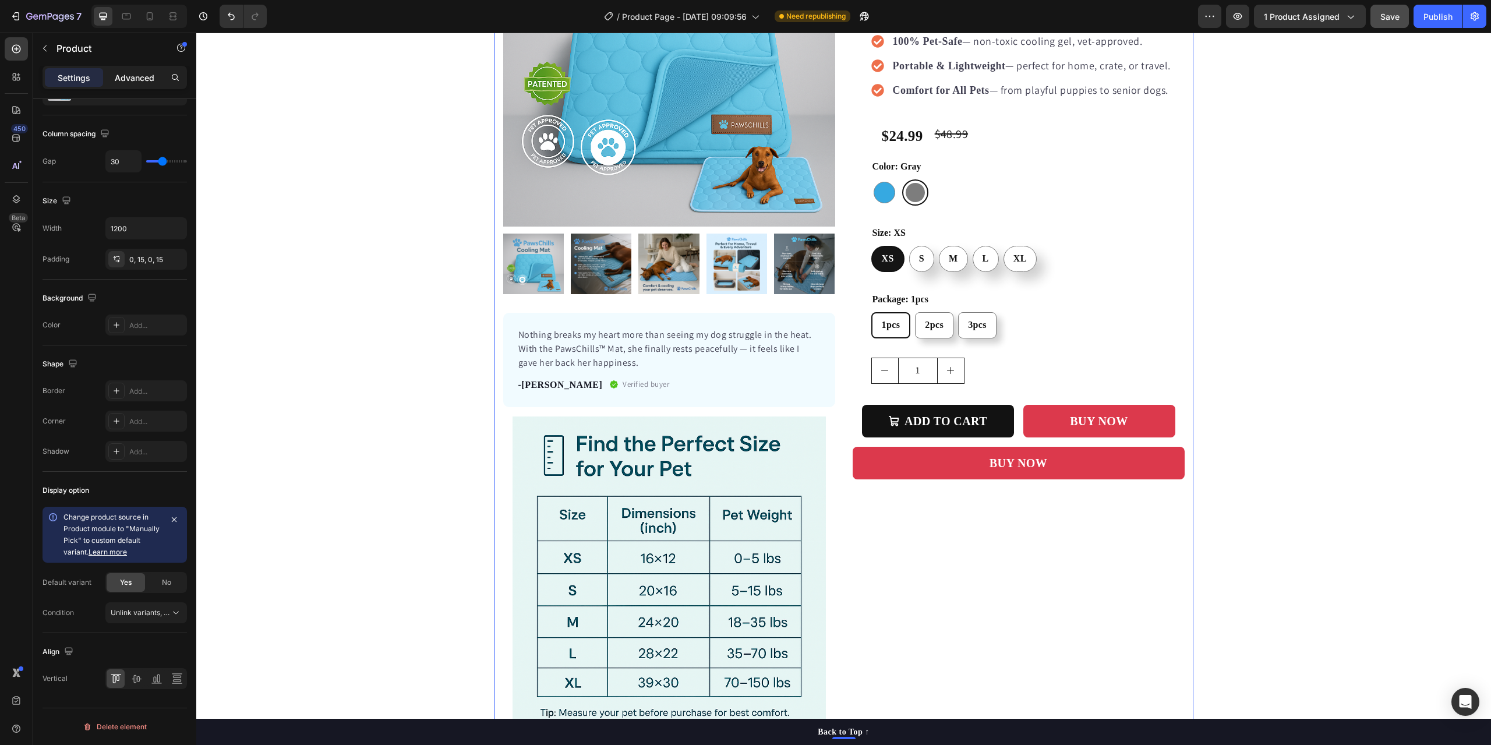
click at [130, 78] on p "Advanced" at bounding box center [135, 78] width 40 height 12
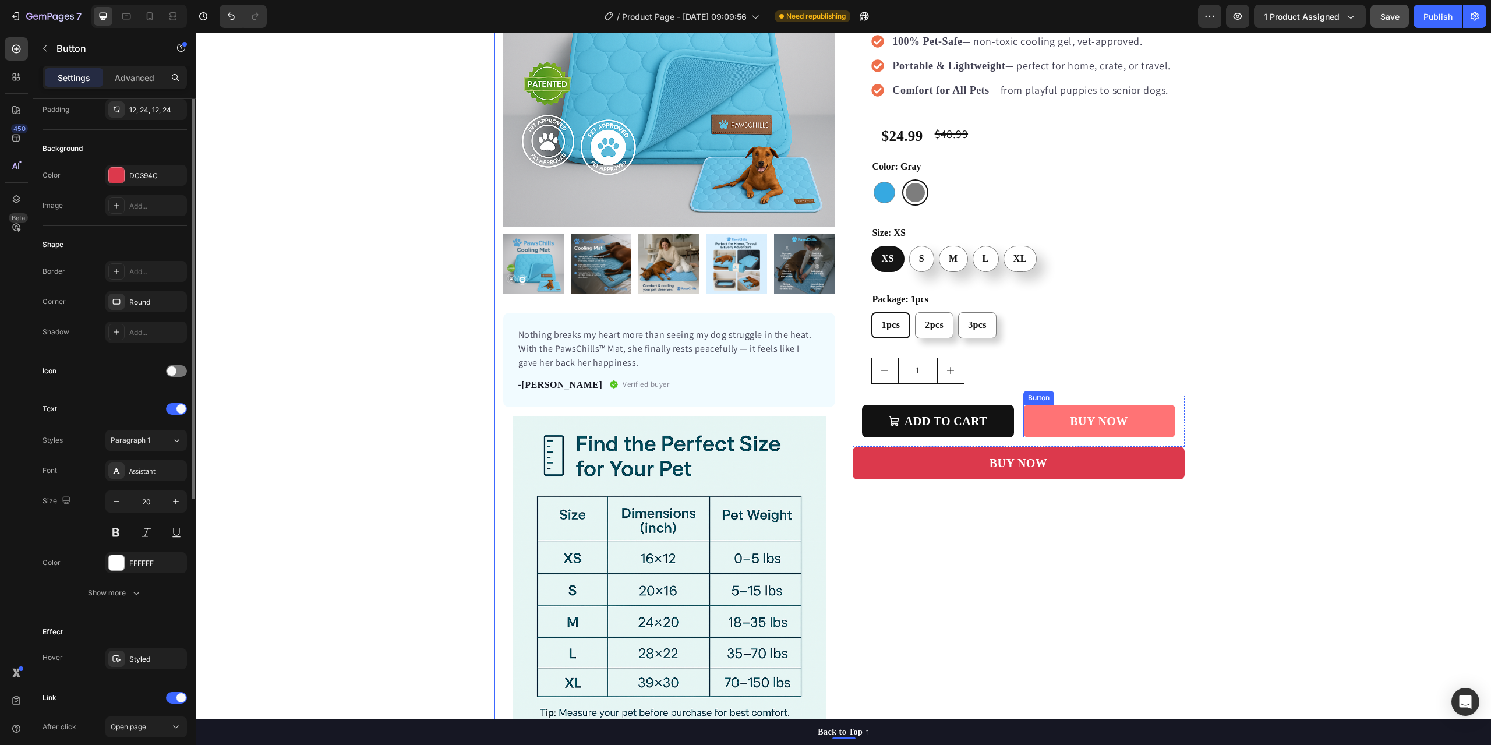
click at [1023, 426] on link "BUY NOW" at bounding box center [1099, 421] width 152 height 33
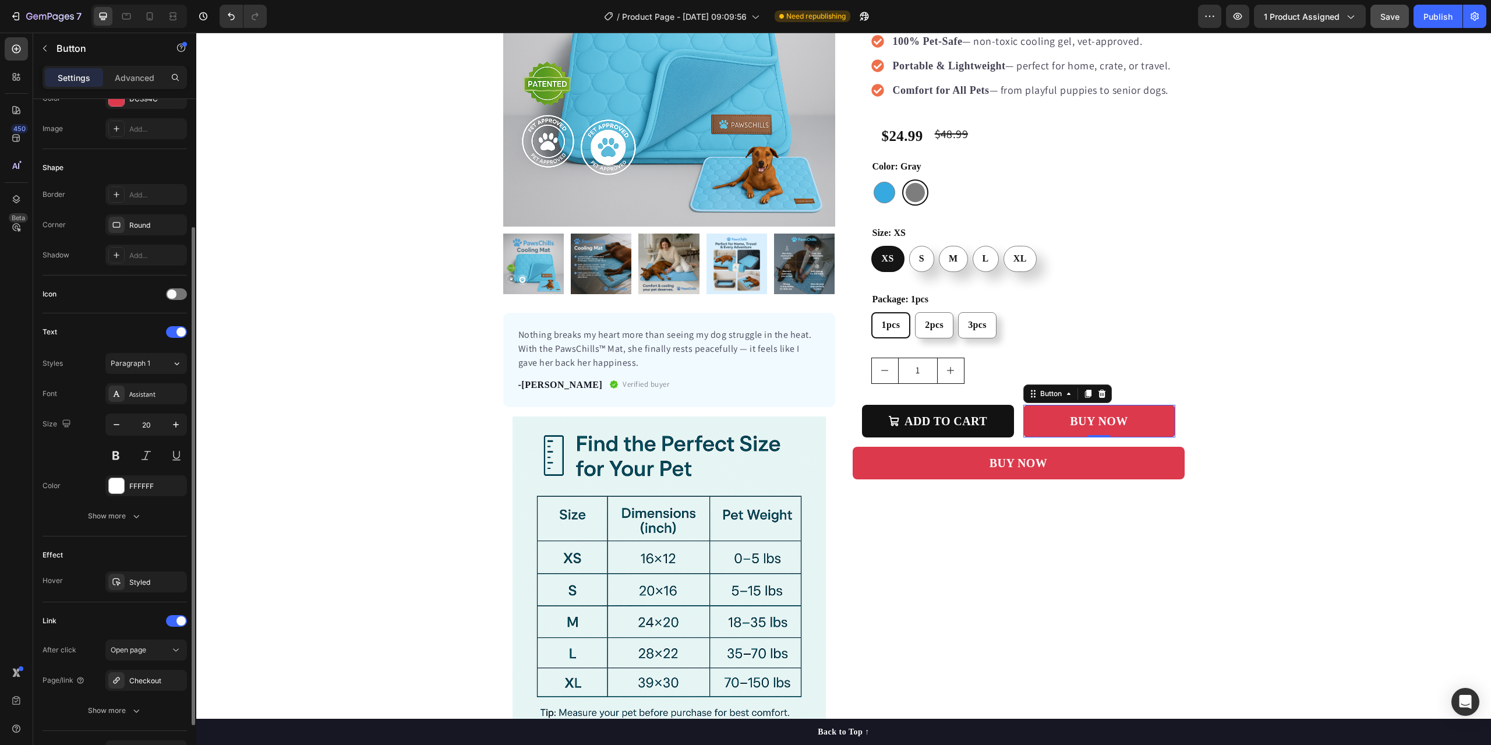
scroll to position [233, 0]
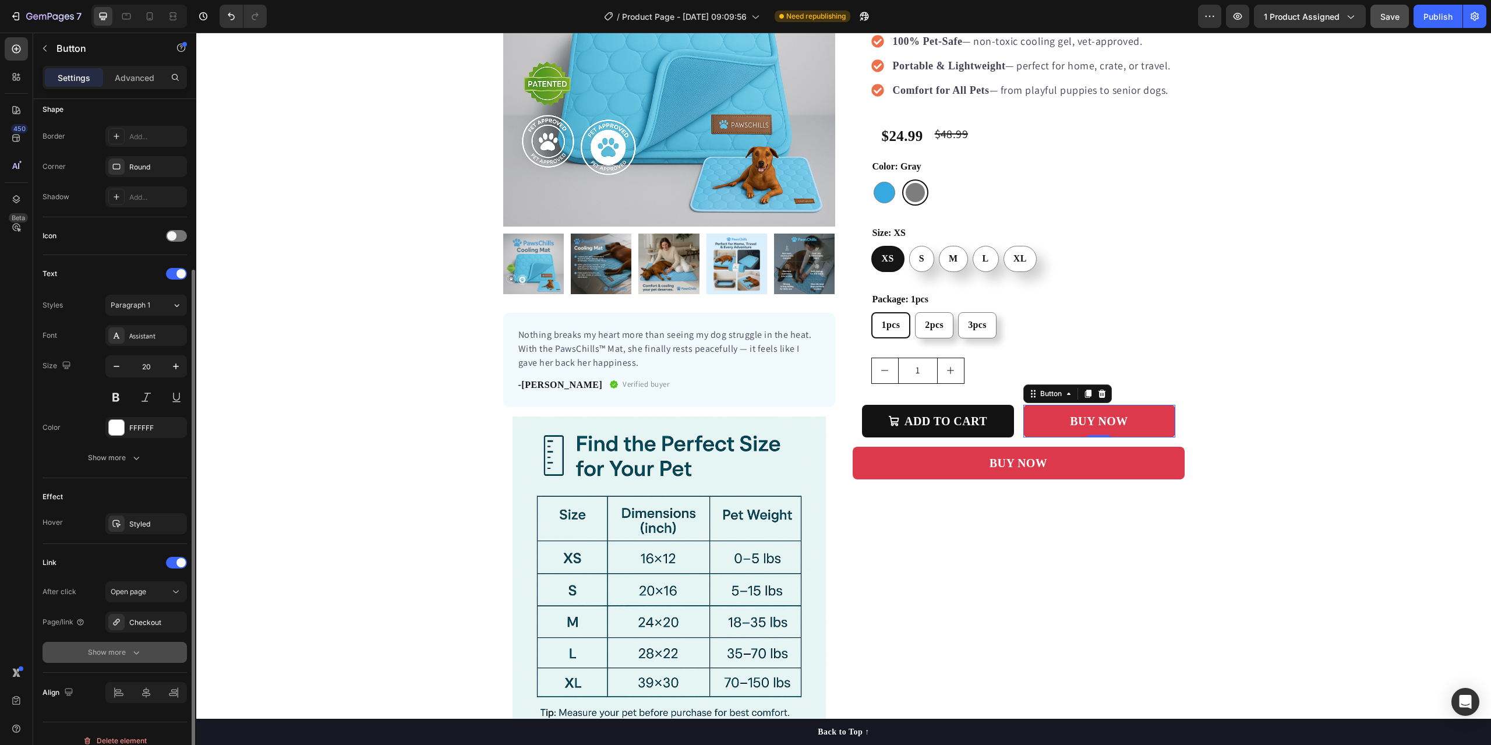
click at [100, 652] on div "Show more" at bounding box center [115, 652] width 54 height 12
click at [113, 621] on icon at bounding box center [116, 621] width 9 height 9
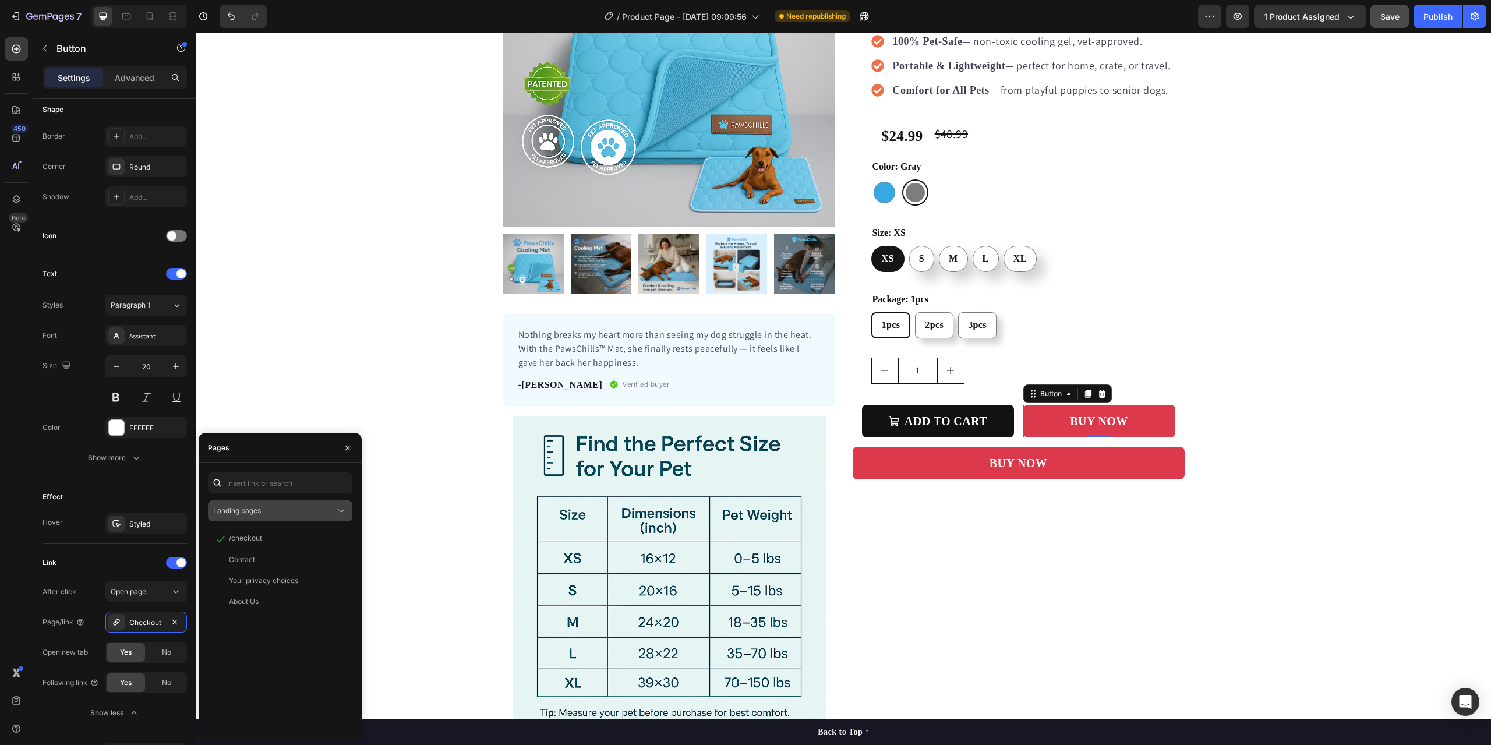
click at [338, 509] on icon at bounding box center [341, 510] width 6 height 3
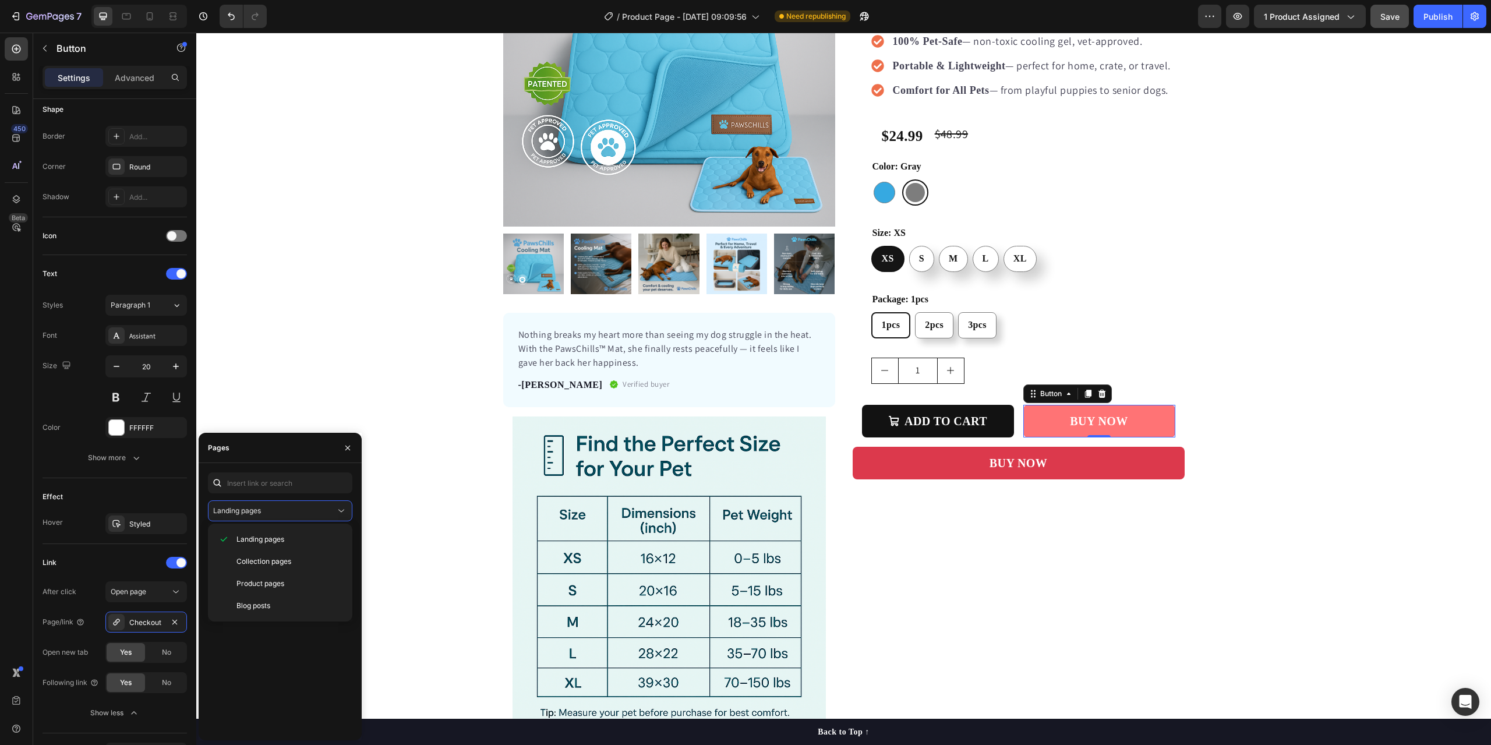
click at [1034, 417] on link "BUY NOW" at bounding box center [1099, 421] width 152 height 33
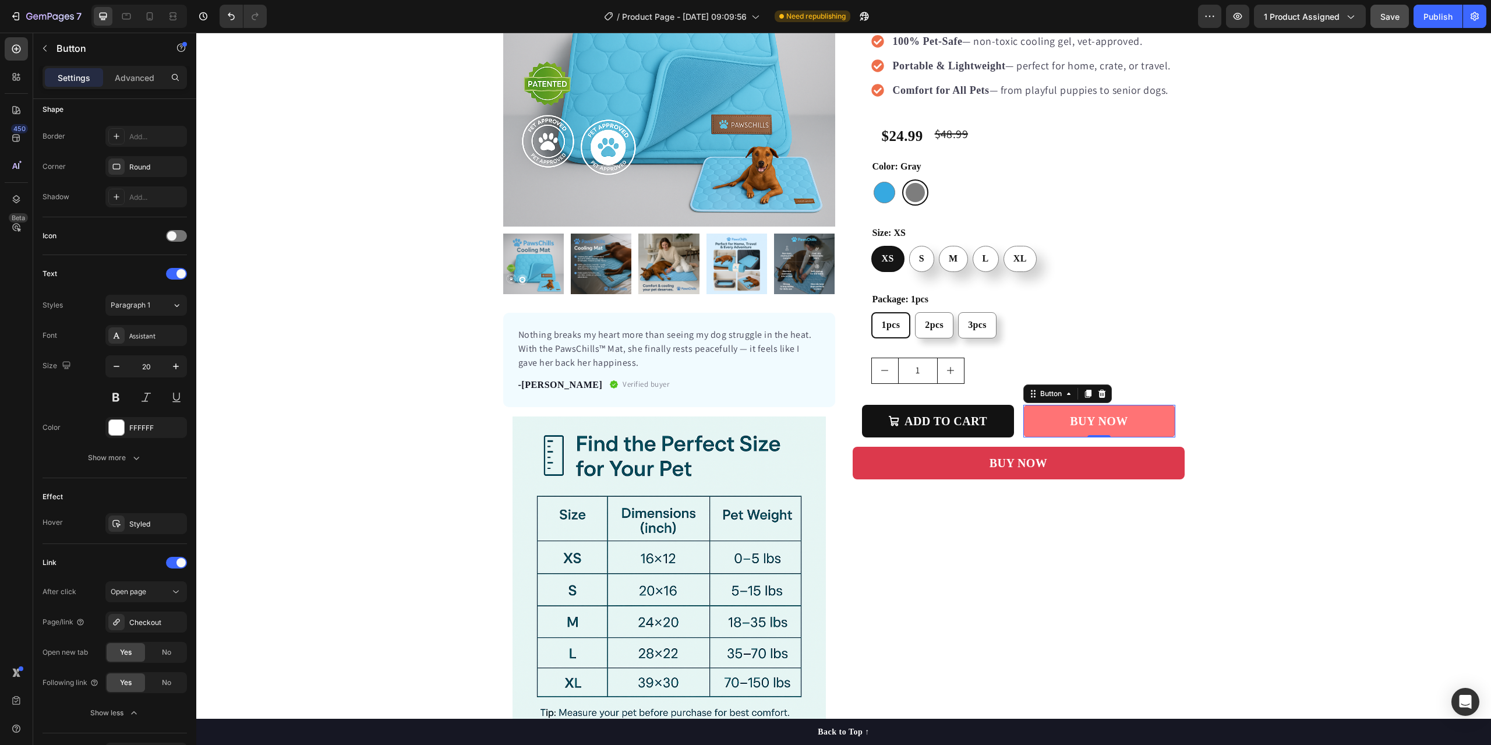
click at [1042, 427] on link "BUY NOW" at bounding box center [1099, 421] width 152 height 33
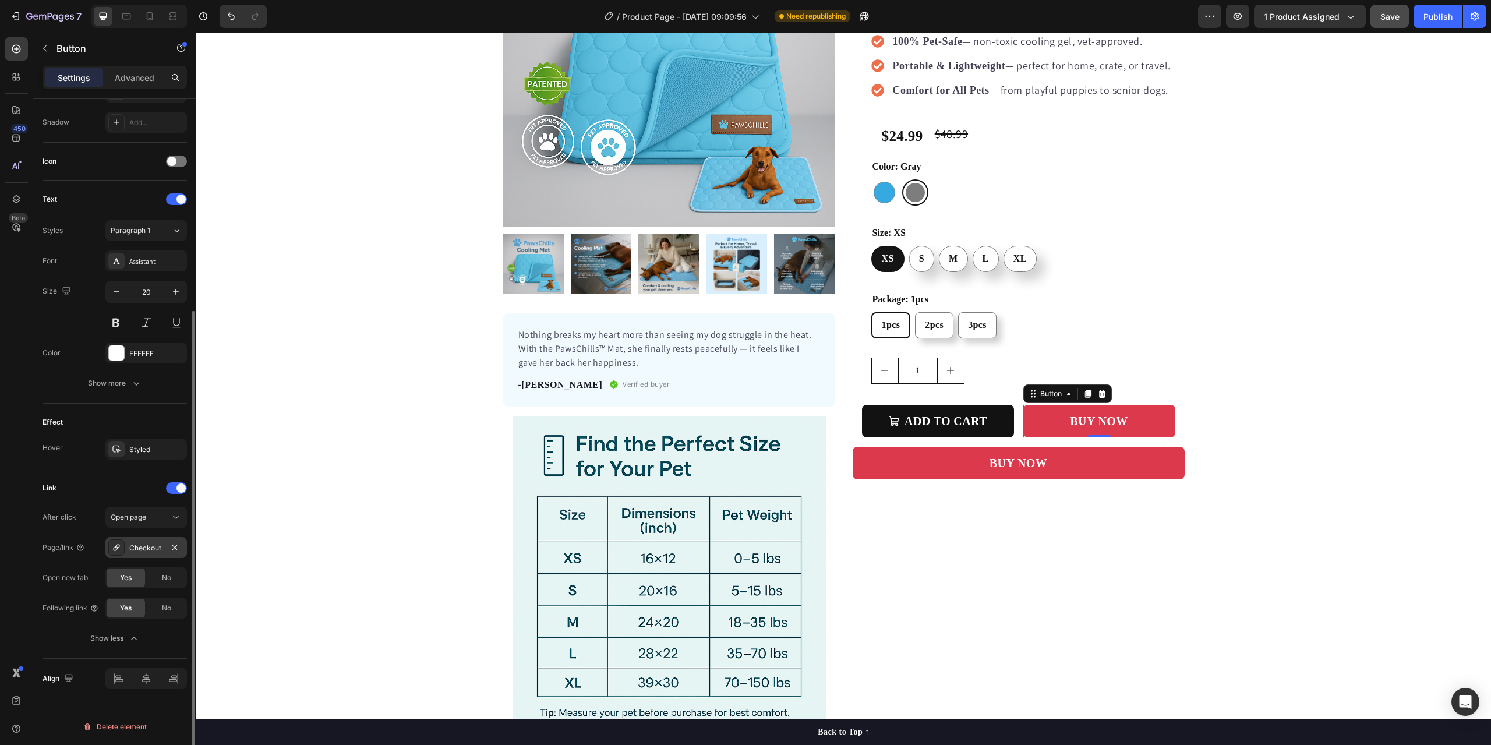
click at [155, 547] on div "Checkout" at bounding box center [146, 548] width 34 height 10
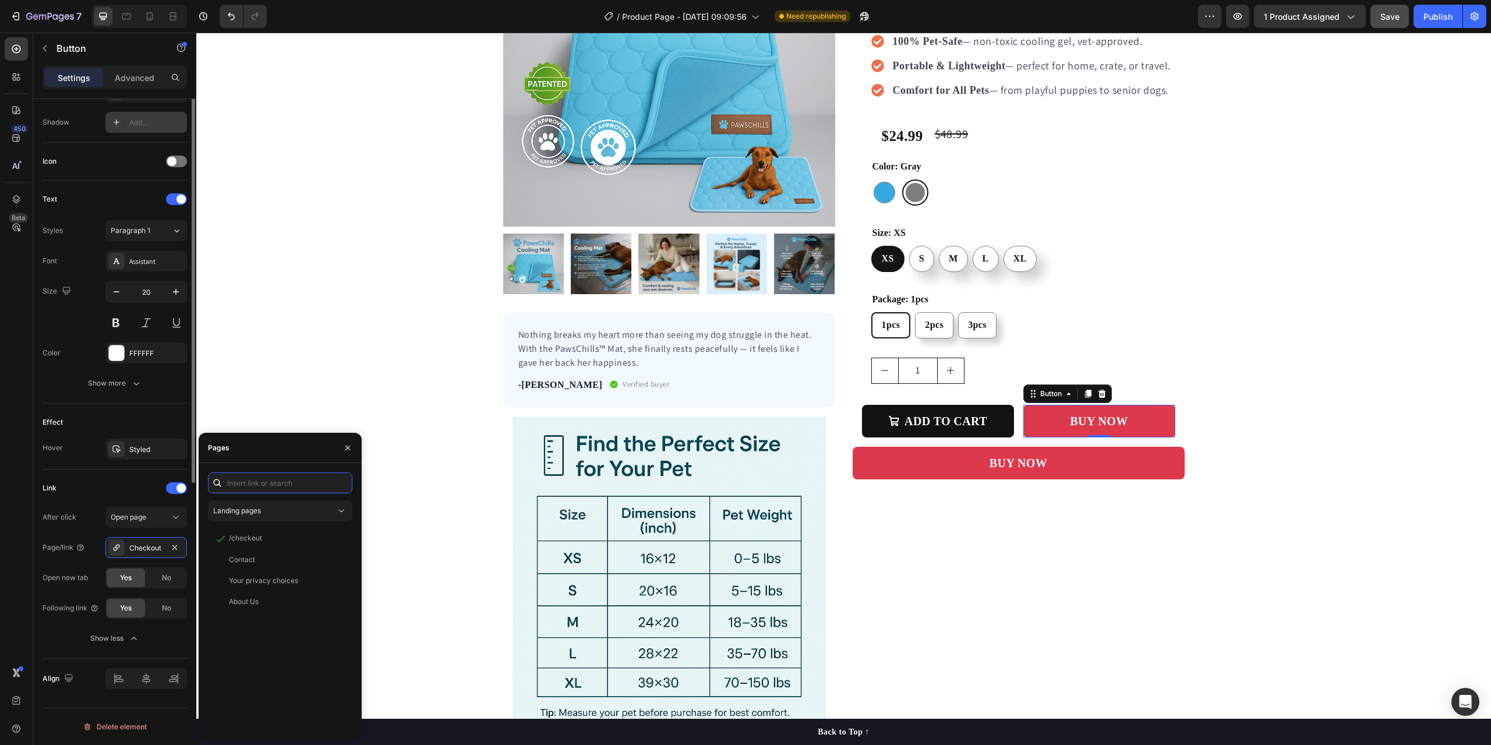
scroll to position [0, 0]
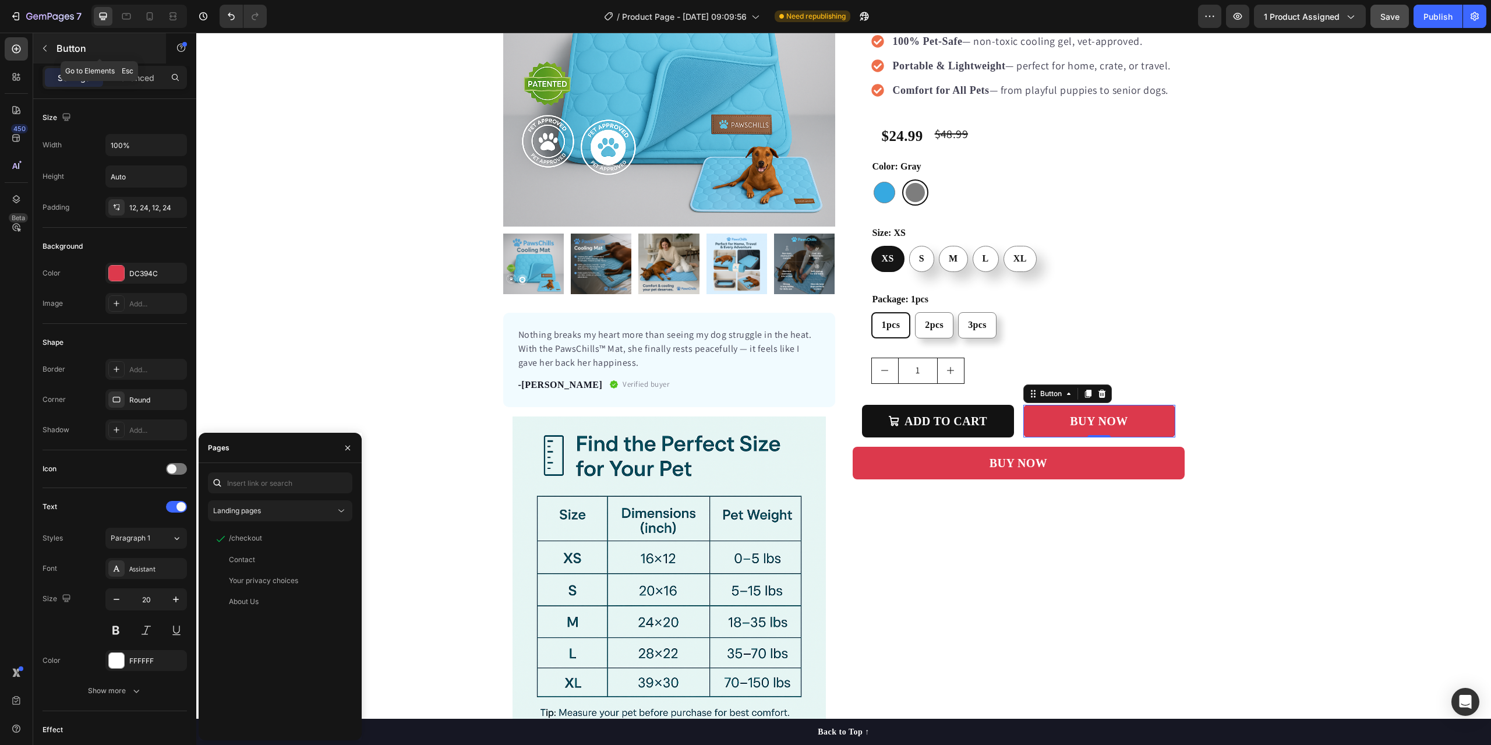
click at [43, 51] on icon "button" at bounding box center [44, 48] width 9 height 9
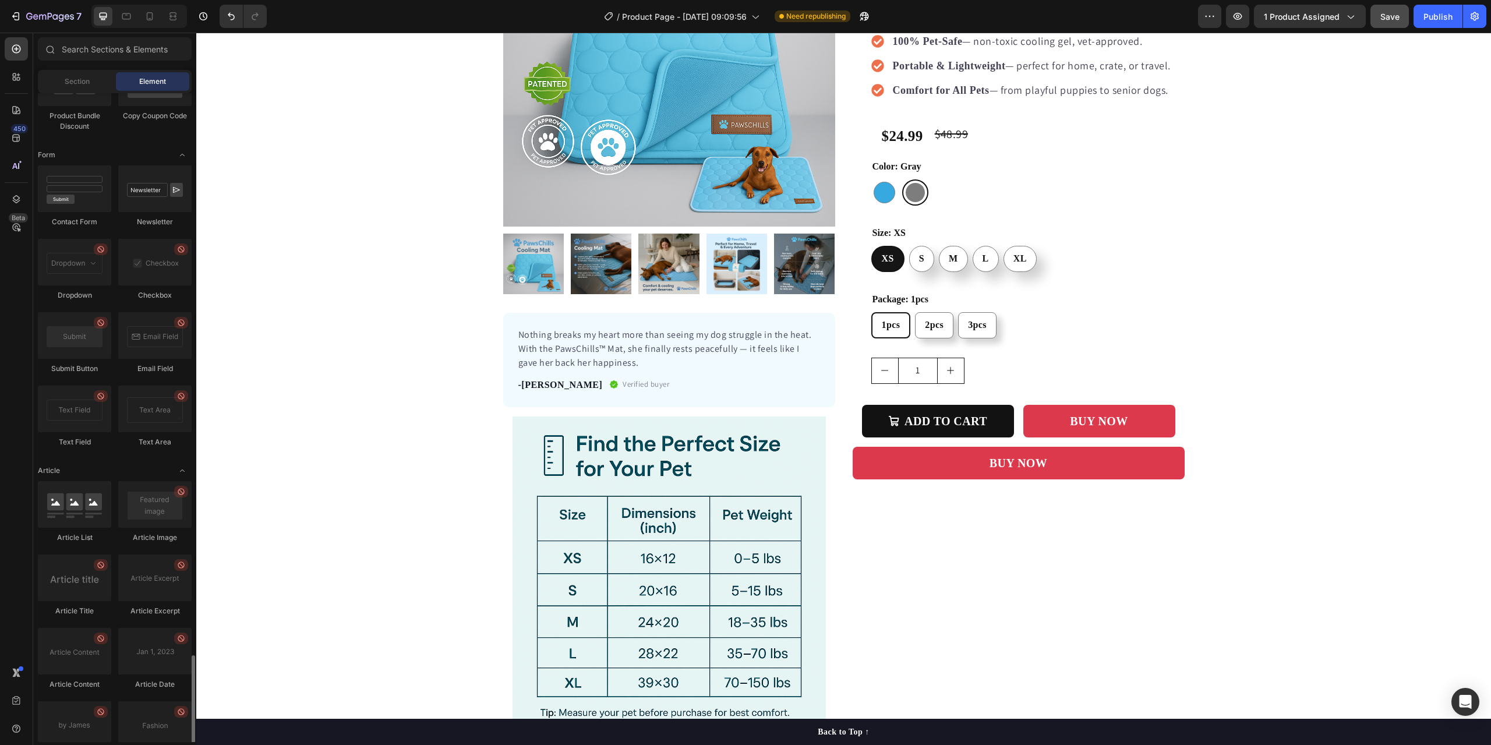
scroll to position [2879, 0]
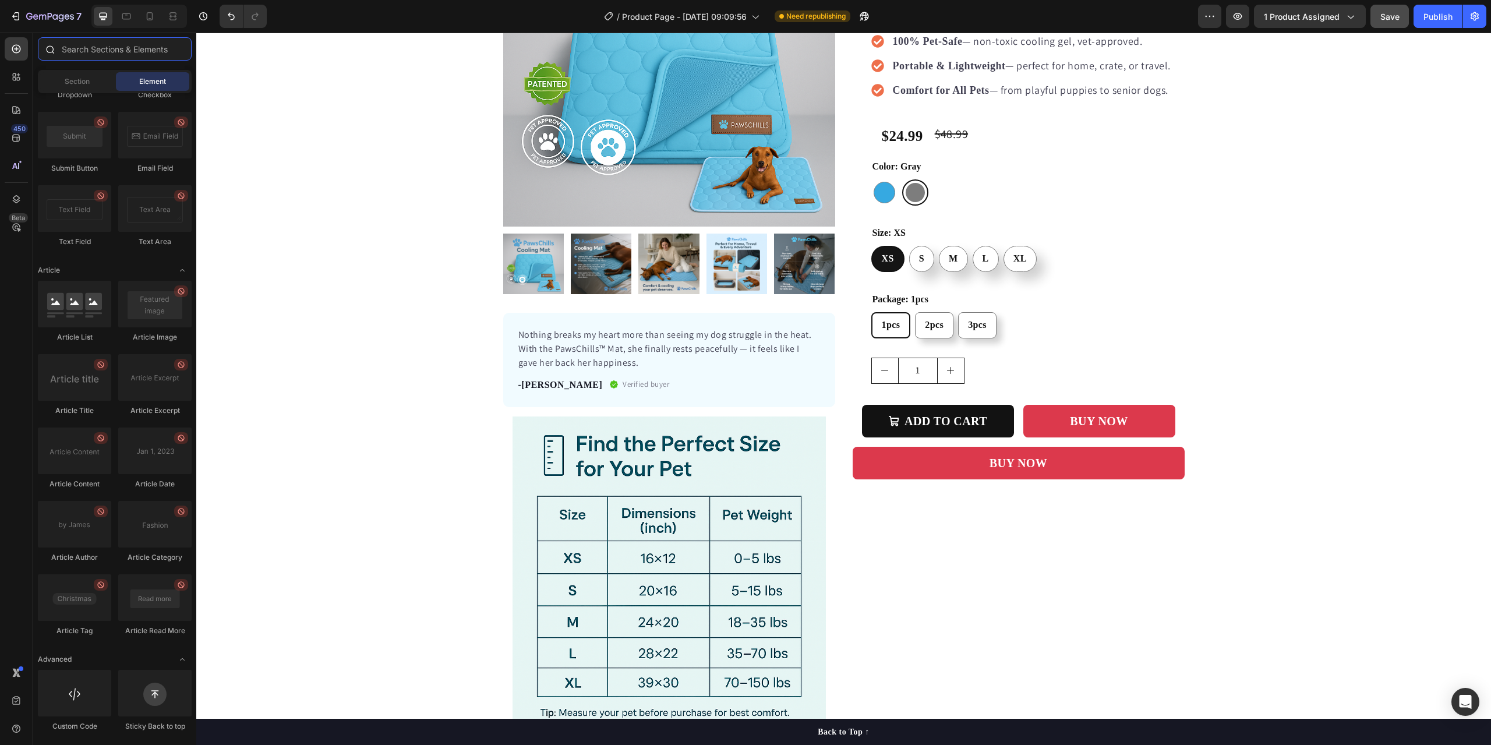
click at [87, 40] on input "text" at bounding box center [115, 48] width 154 height 23
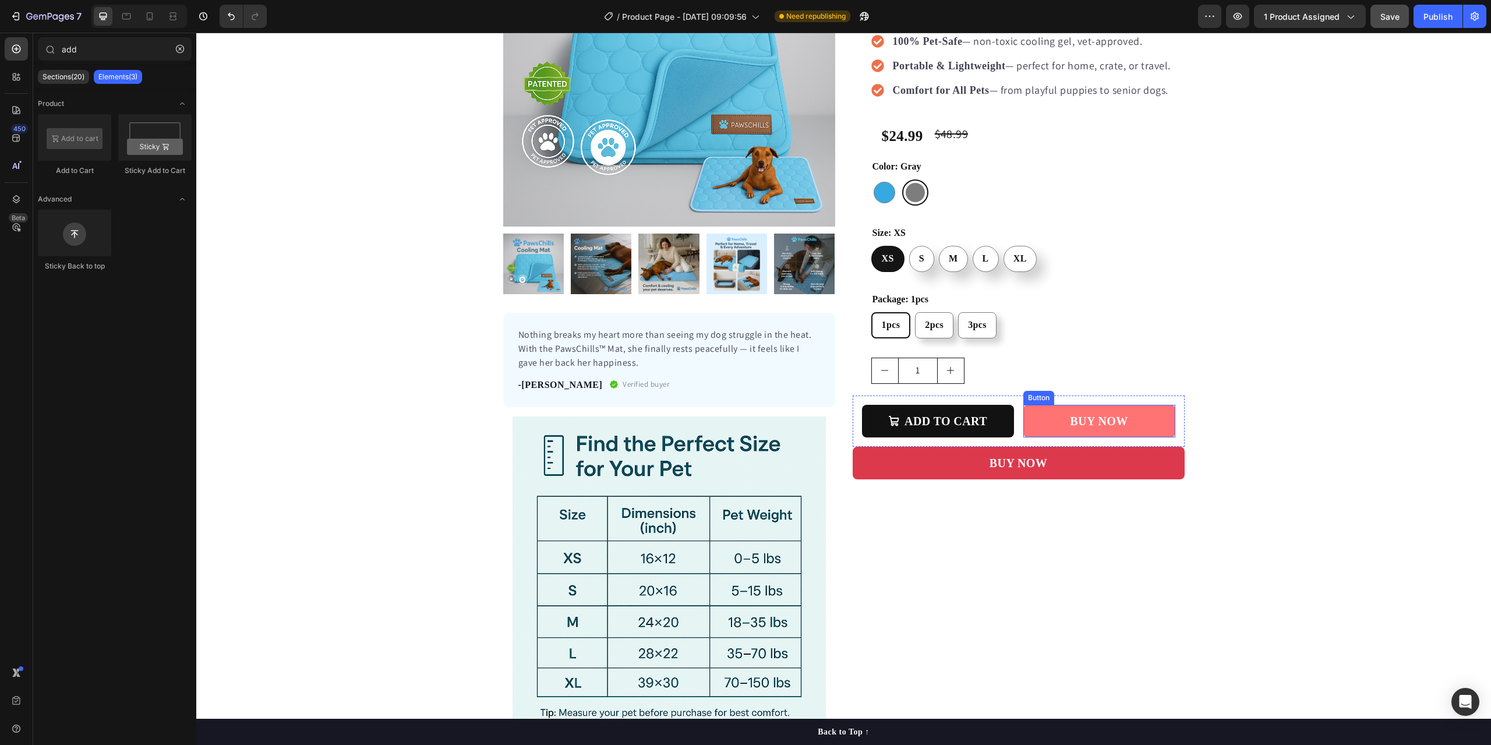
click at [1028, 419] on link "BUY NOW" at bounding box center [1099, 421] width 152 height 33
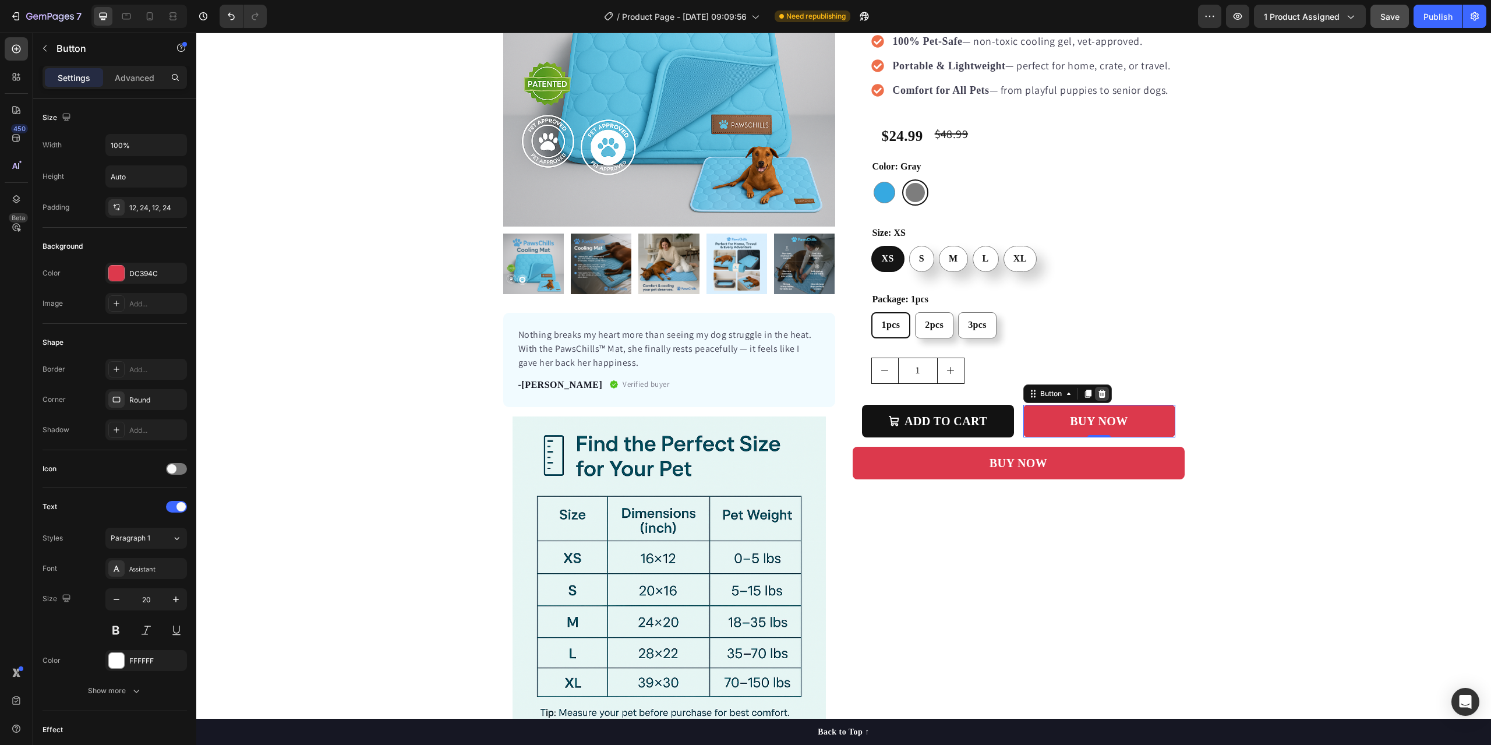
click at [1097, 396] on icon at bounding box center [1101, 393] width 9 height 9
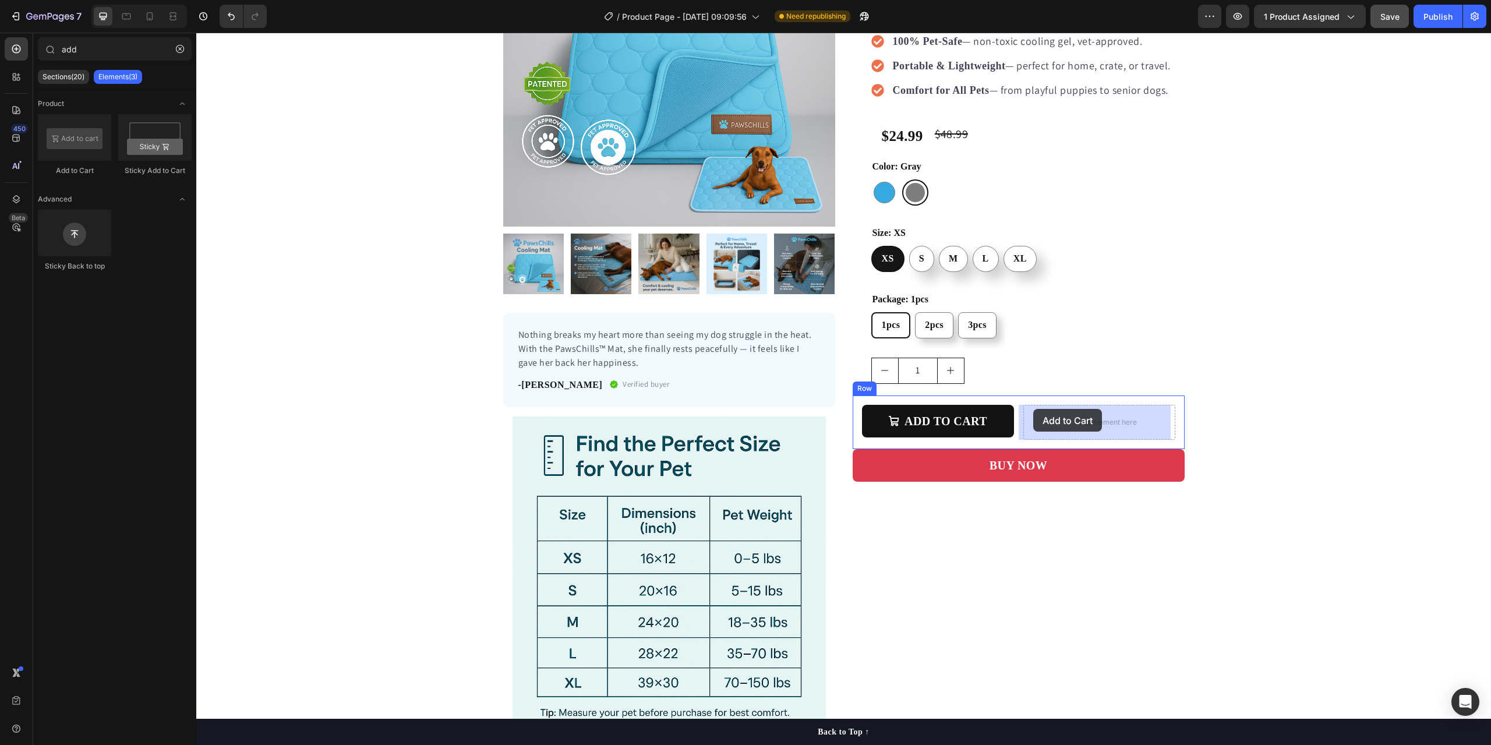
drag, startPoint x: 271, startPoint y: 179, endPoint x: 1032, endPoint y: 409, distance: 795.4
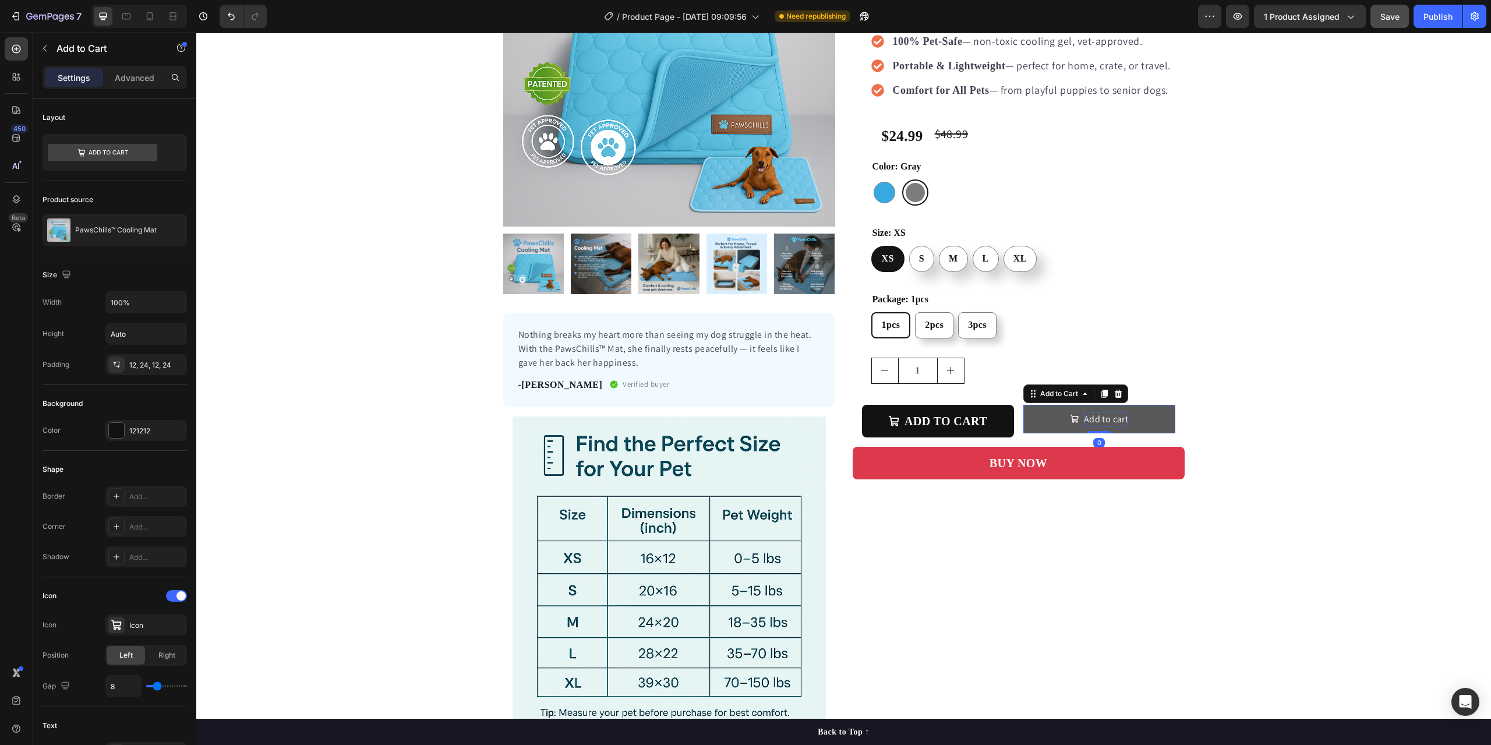
click at [1084, 420] on div "Add to cart" at bounding box center [1106, 419] width 44 height 15
click at [1084, 420] on p "Add to cart" at bounding box center [1106, 419] width 44 height 15
click at [1120, 419] on p "Add to cart" at bounding box center [1106, 419] width 44 height 15
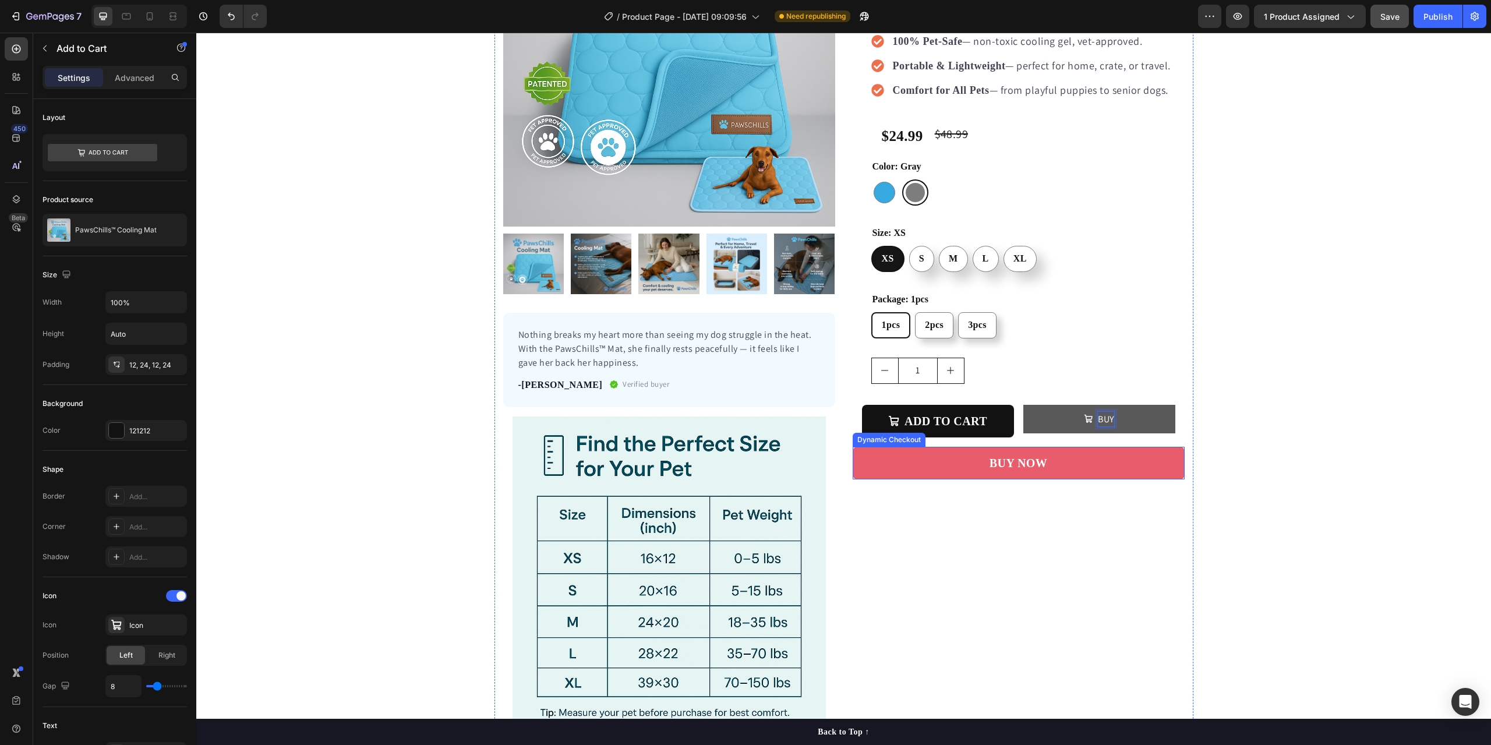
click at [1023, 405] on button "BUY" at bounding box center [1099, 419] width 152 height 29
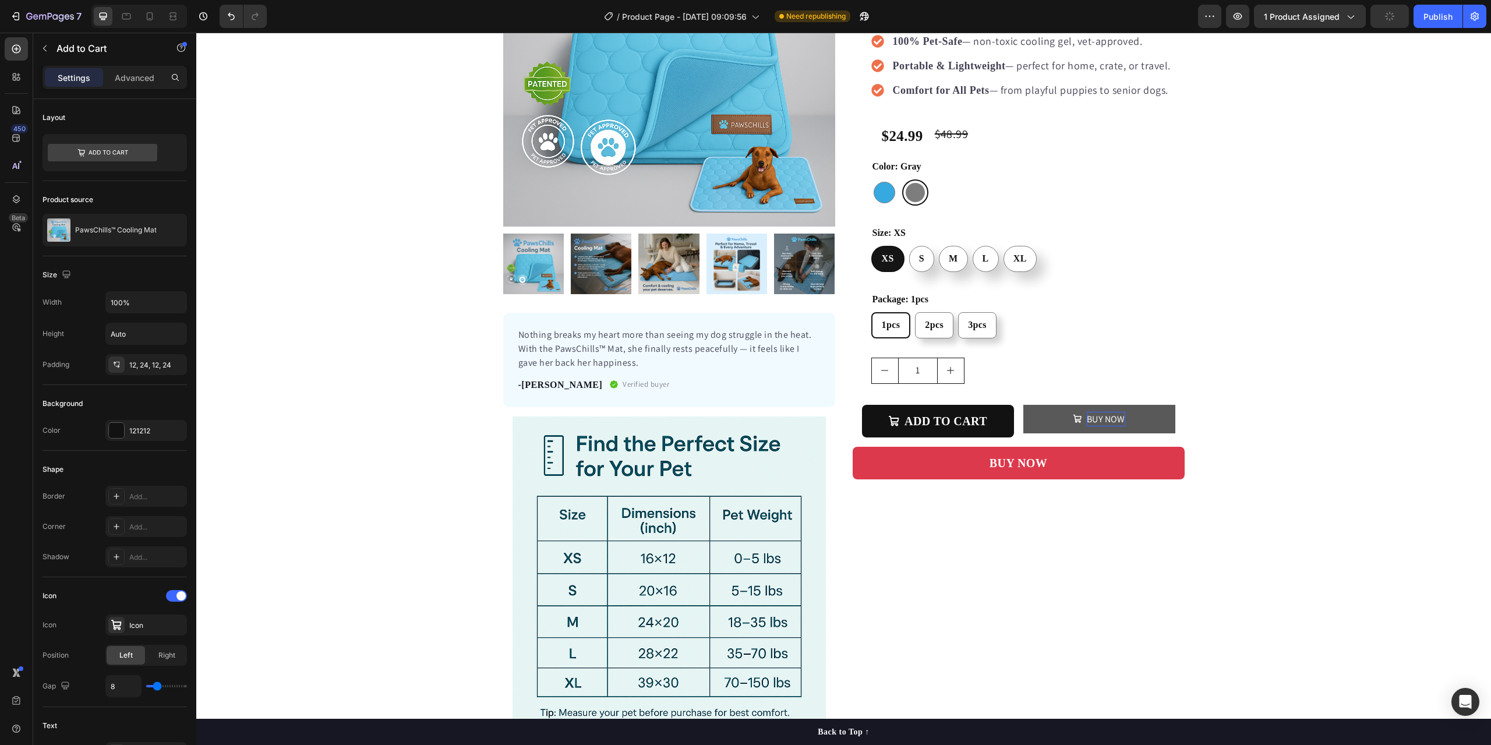
click at [1073, 417] on icon "BUY NOW" at bounding box center [1077, 419] width 8 height 8
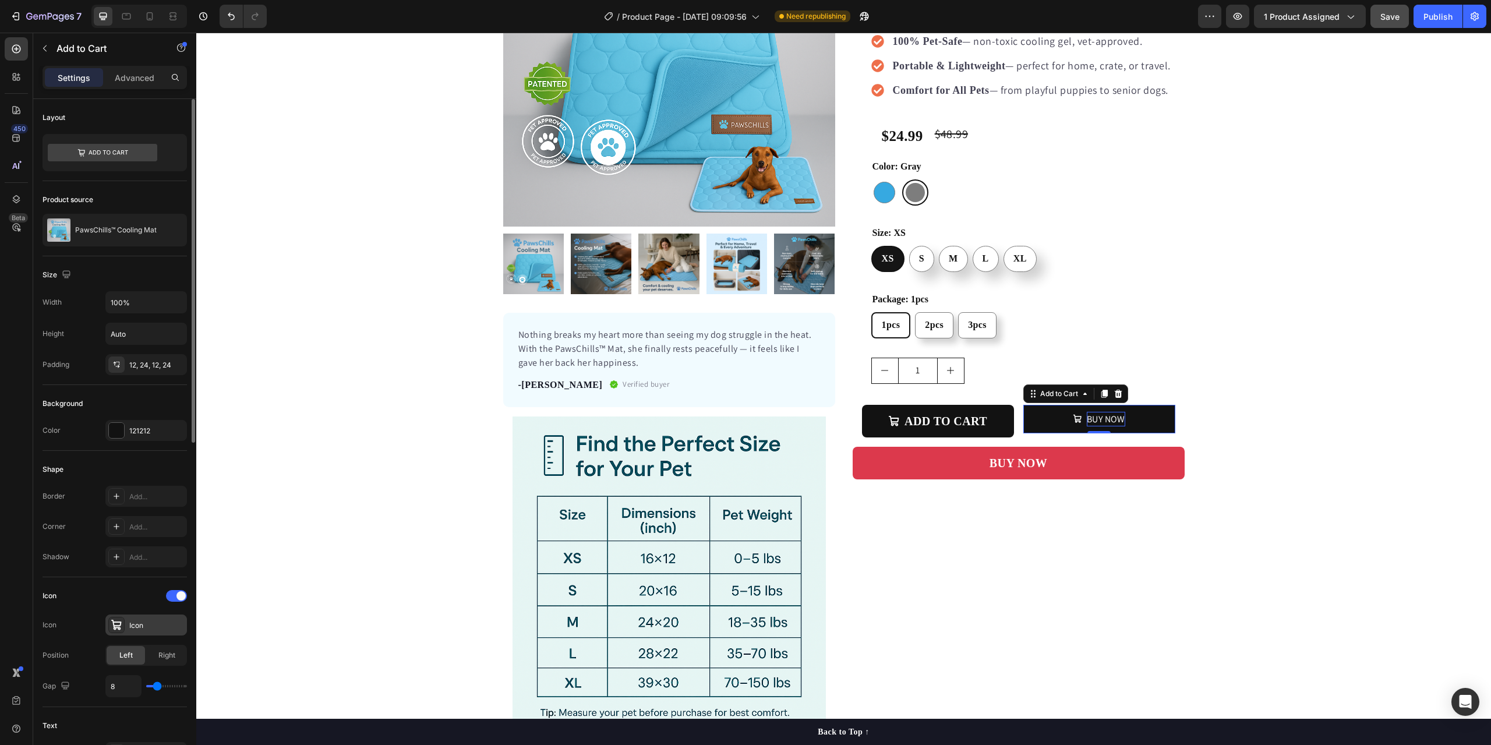
click at [129, 627] on div "Icon" at bounding box center [146, 624] width 82 height 21
click at [176, 595] on div at bounding box center [176, 596] width 21 height 12
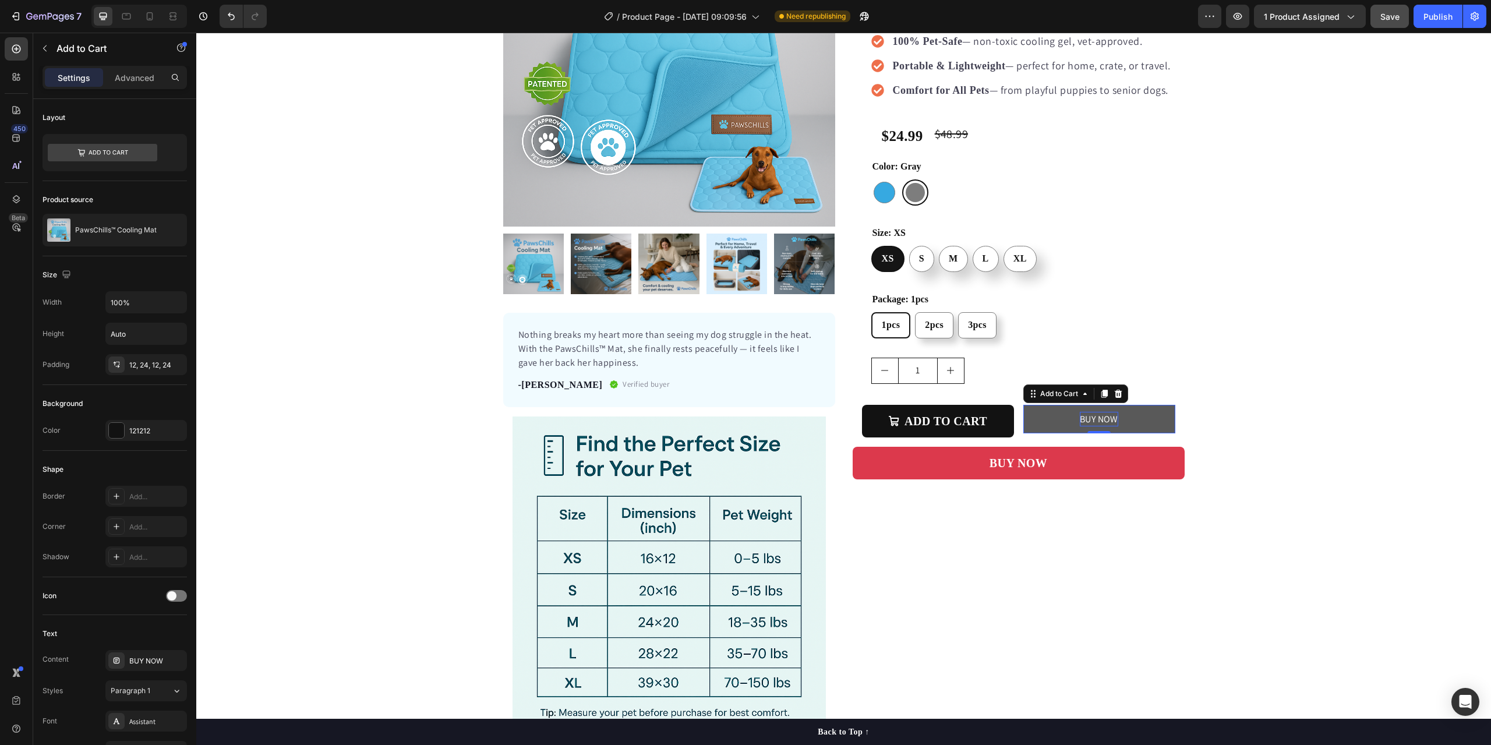
click at [1052, 418] on button "BUY NOW" at bounding box center [1099, 419] width 152 height 29
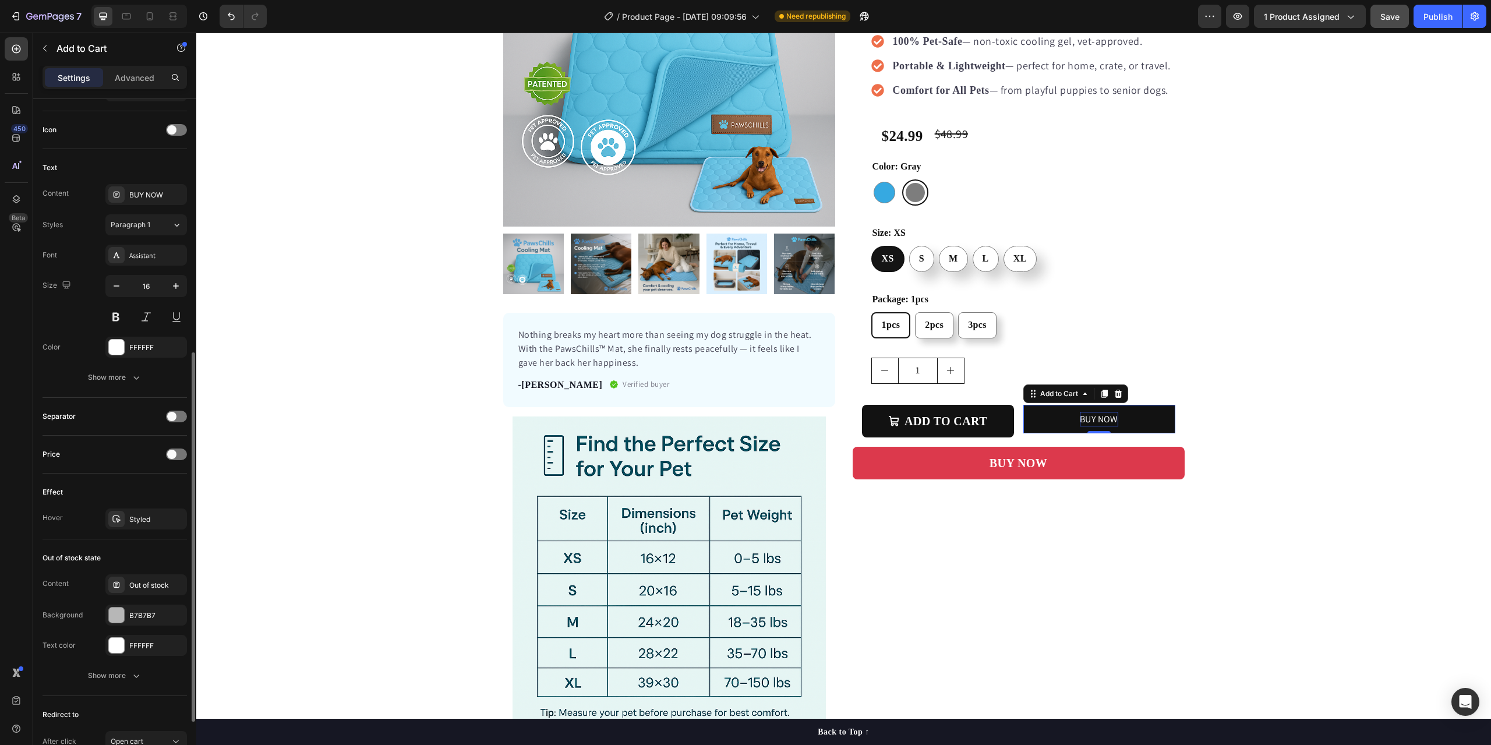
scroll to position [569, 0]
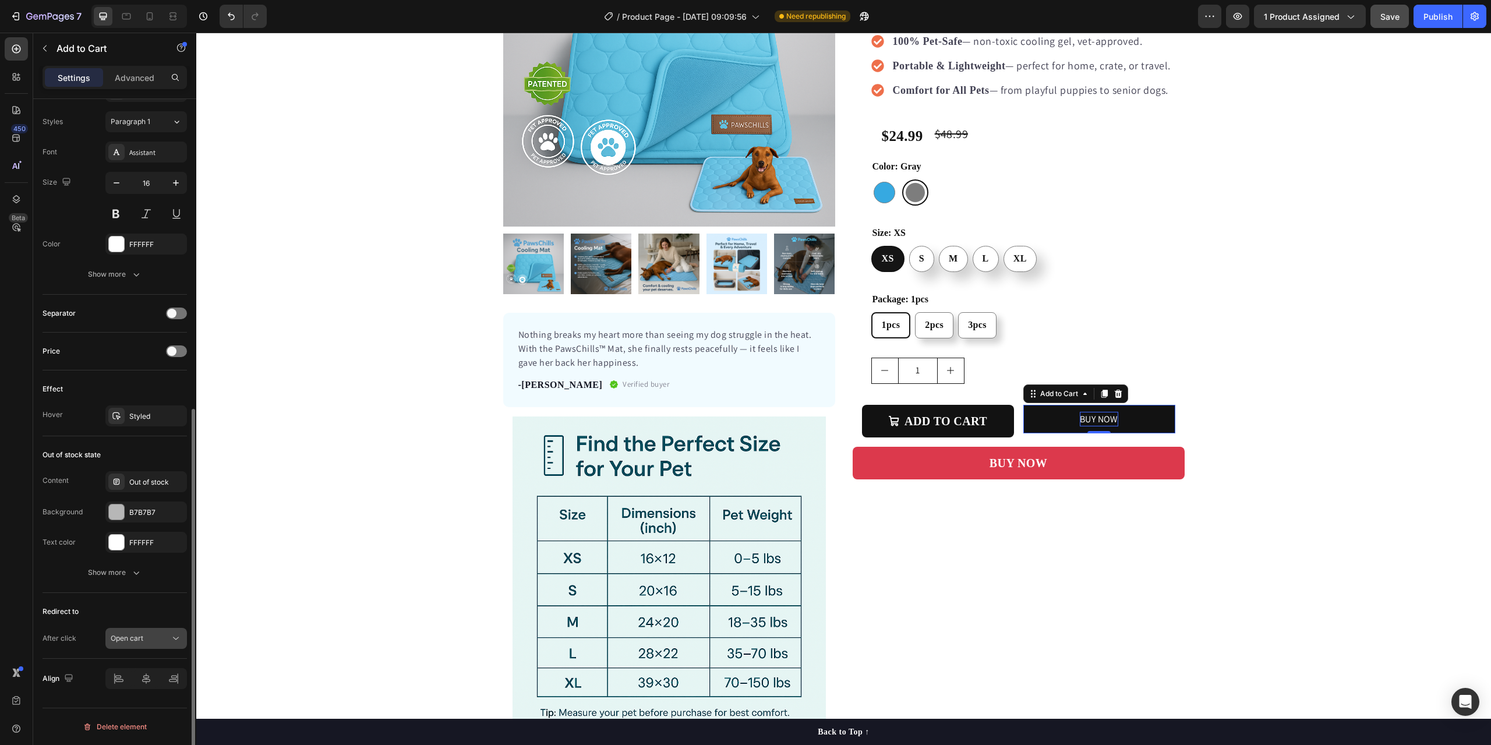
click at [174, 640] on icon at bounding box center [176, 638] width 12 height 12
click at [247, 609] on div "Product Images Nothing breaks my heart more than seeing my dog struggle in the …" at bounding box center [843, 317] width 1294 height 844
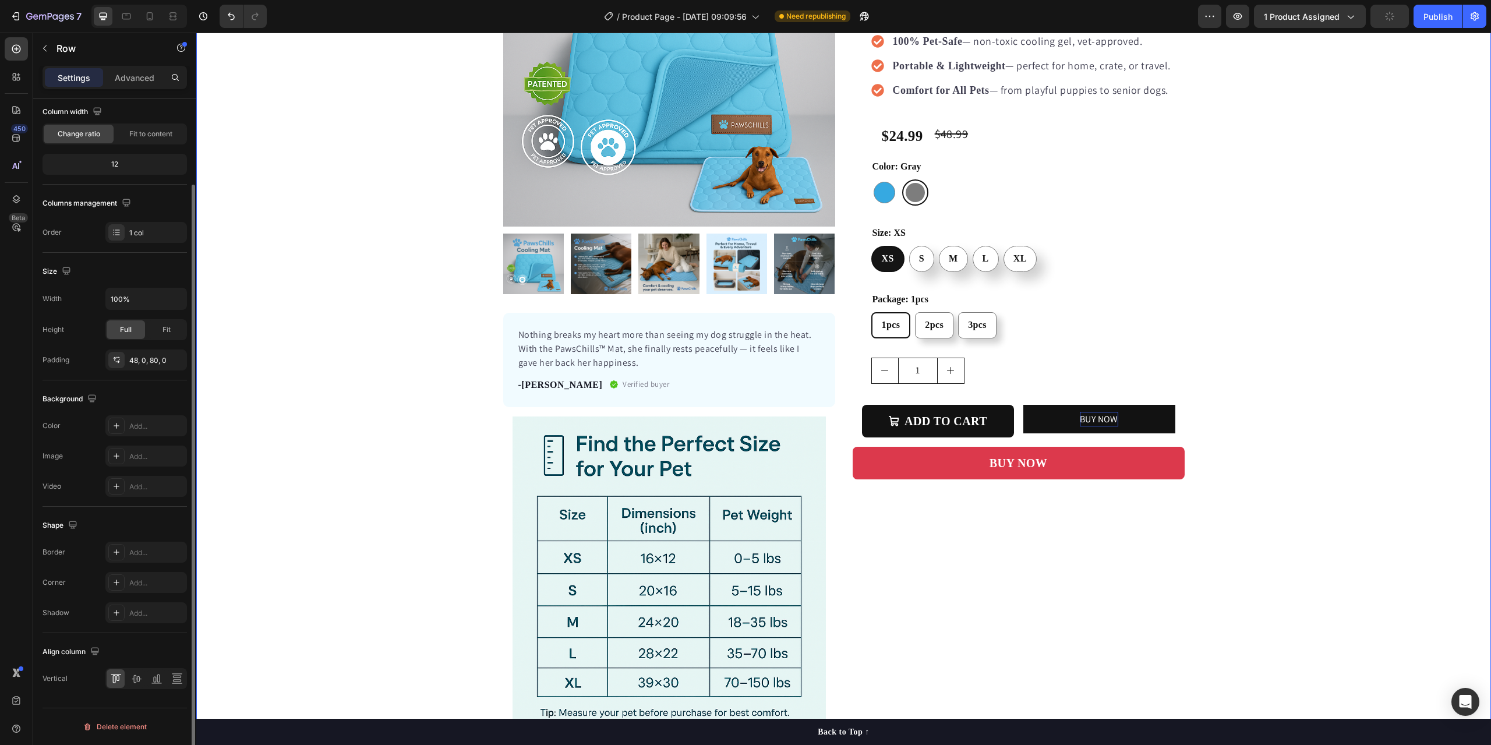
scroll to position [0, 0]
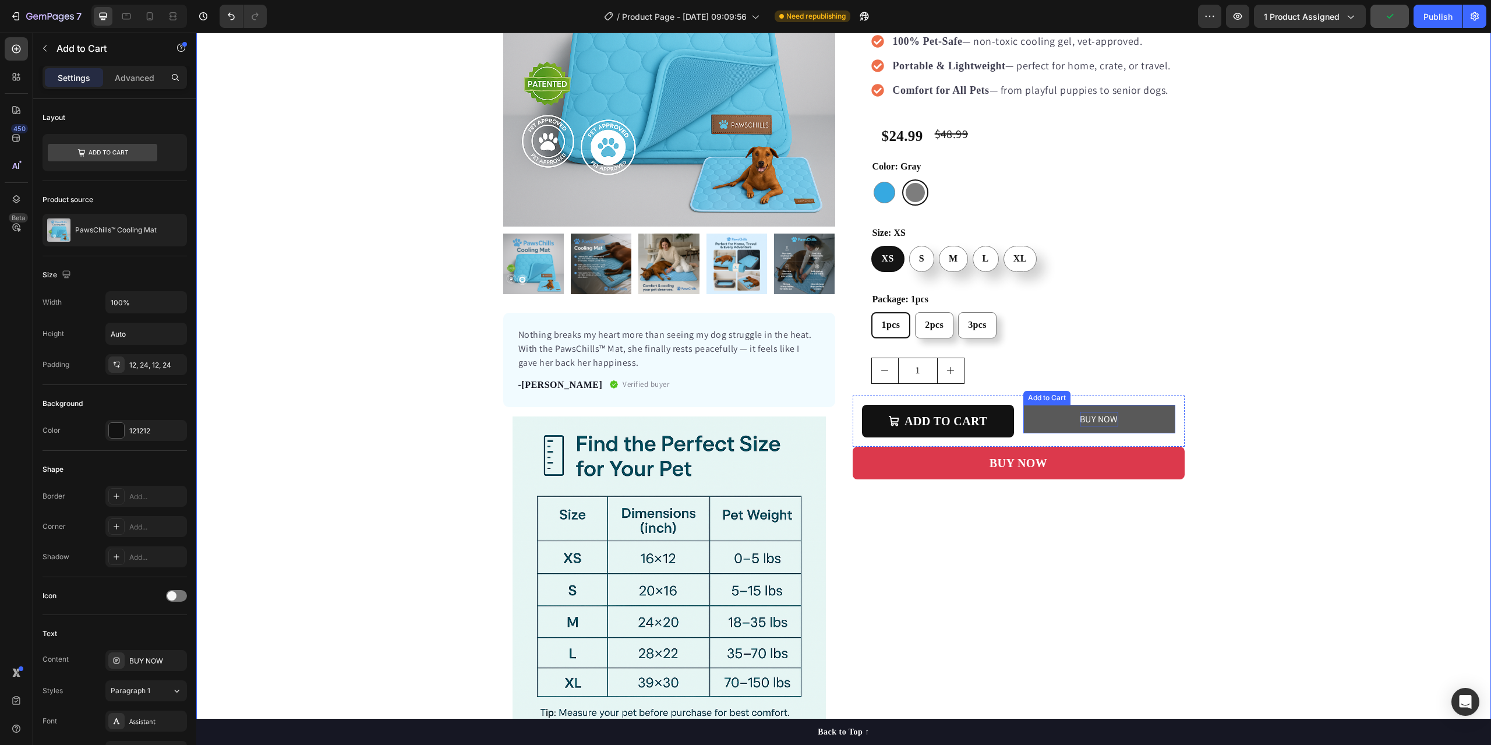
click at [1035, 420] on button "BUY NOW" at bounding box center [1099, 419] width 152 height 29
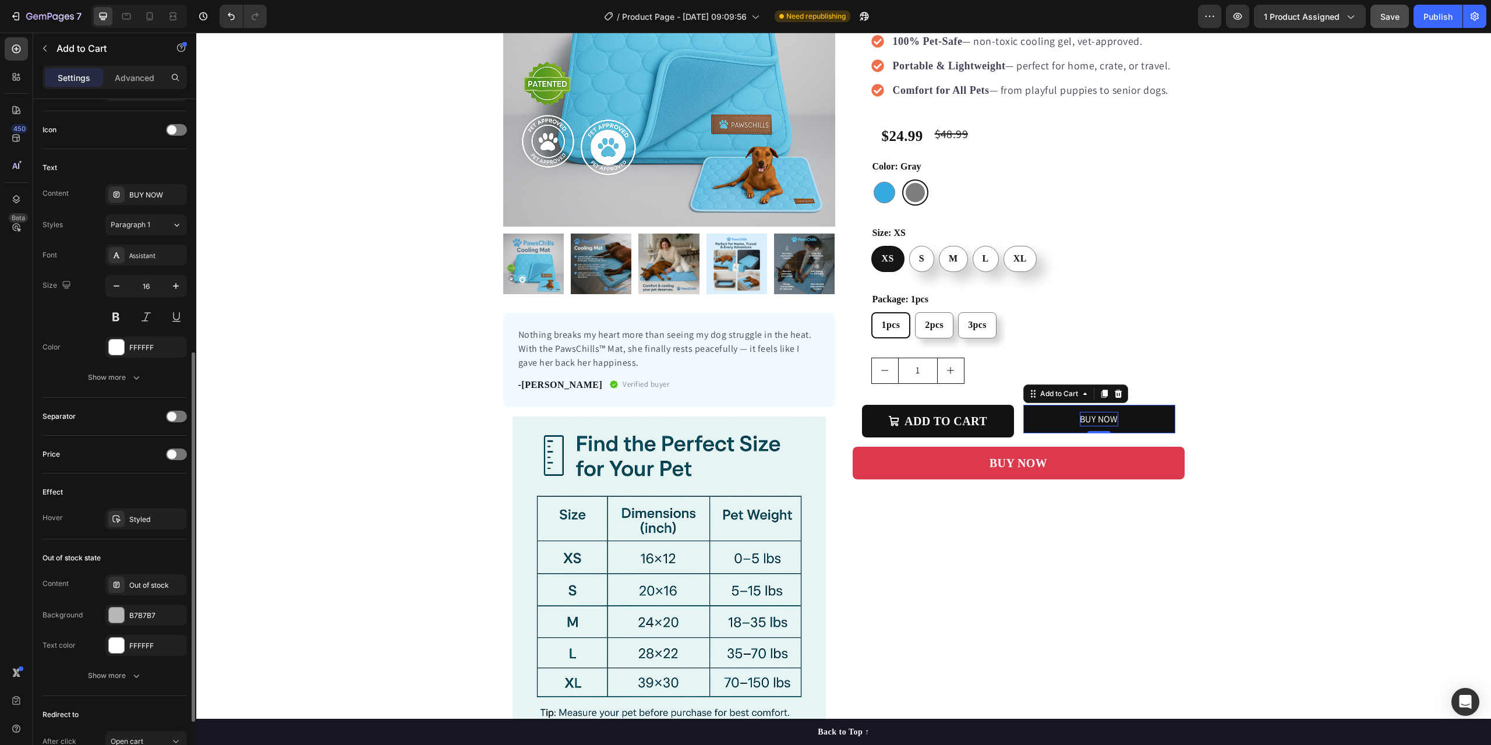
scroll to position [569, 0]
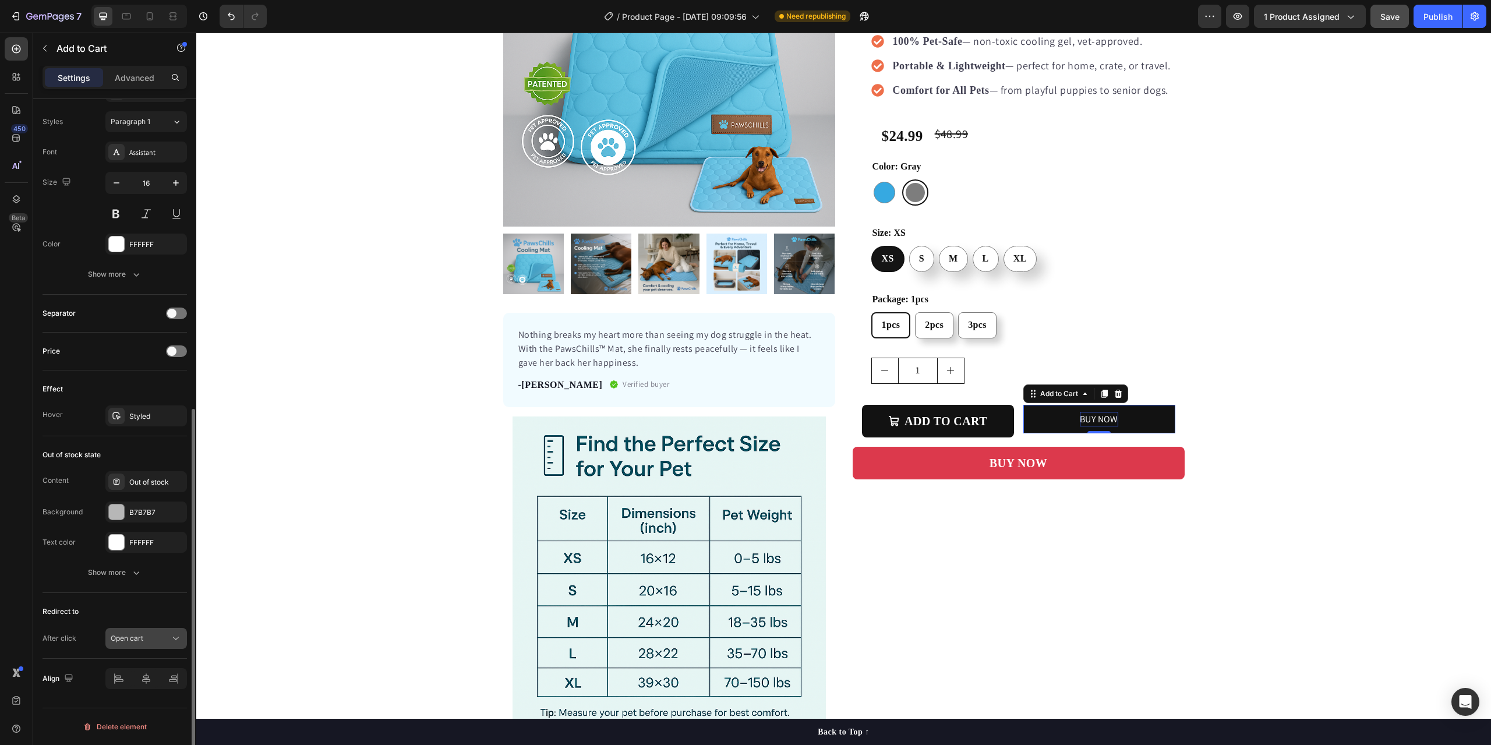
click at [146, 636] on div "Open cart" at bounding box center [140, 638] width 59 height 10
click at [180, 639] on icon at bounding box center [176, 638] width 12 height 12
click at [174, 636] on icon at bounding box center [176, 638] width 12 height 12
click at [116, 567] on span "Go to checkout" at bounding box center [136, 565] width 50 height 10
click at [175, 635] on icon at bounding box center [176, 638] width 12 height 12
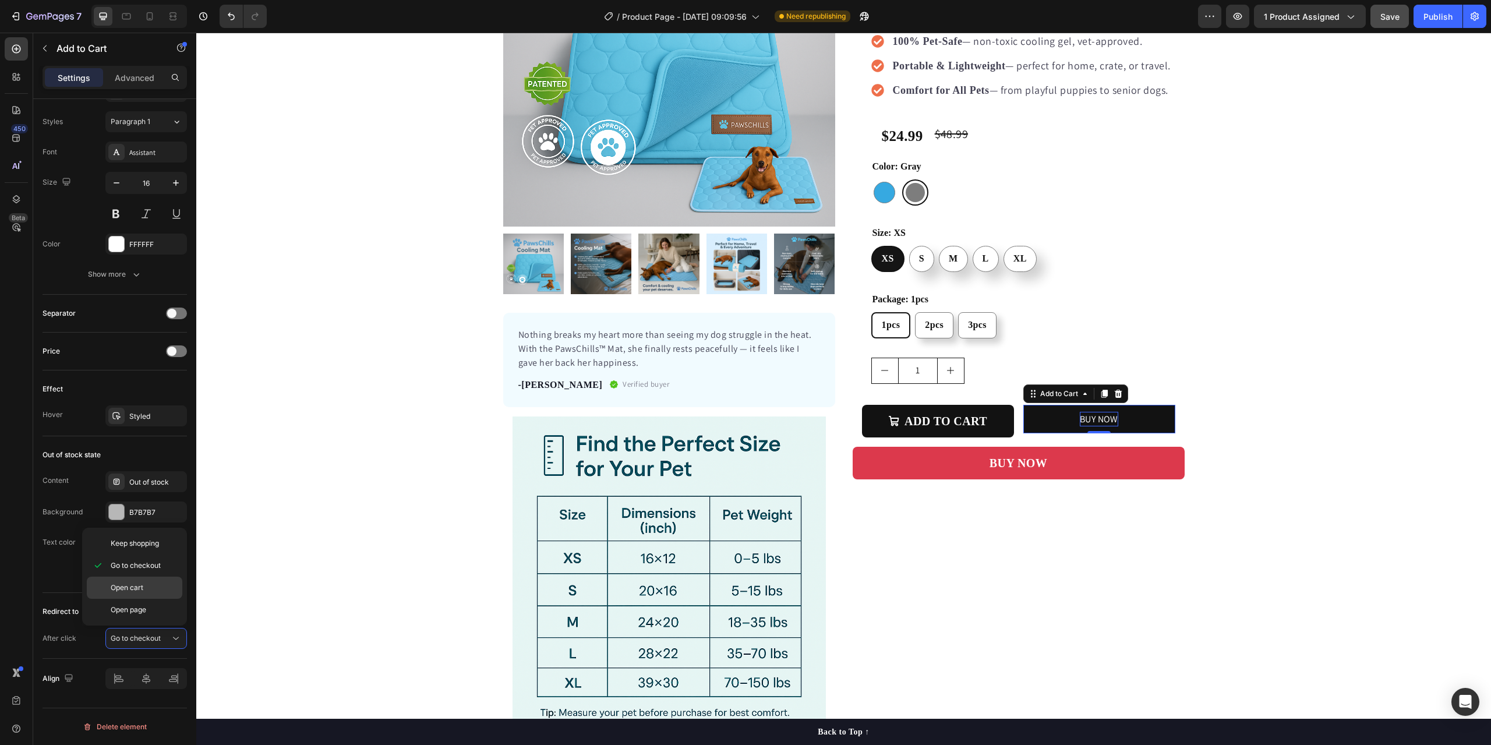
click at [119, 592] on span "Open cart" at bounding box center [127, 587] width 33 height 10
click at [171, 638] on icon at bounding box center [176, 638] width 12 height 12
click at [132, 566] on span "Go to checkout" at bounding box center [136, 565] width 50 height 10
click at [174, 640] on icon at bounding box center [176, 638] width 12 height 12
click at [150, 599] on div "Open cart" at bounding box center [134, 610] width 95 height 22
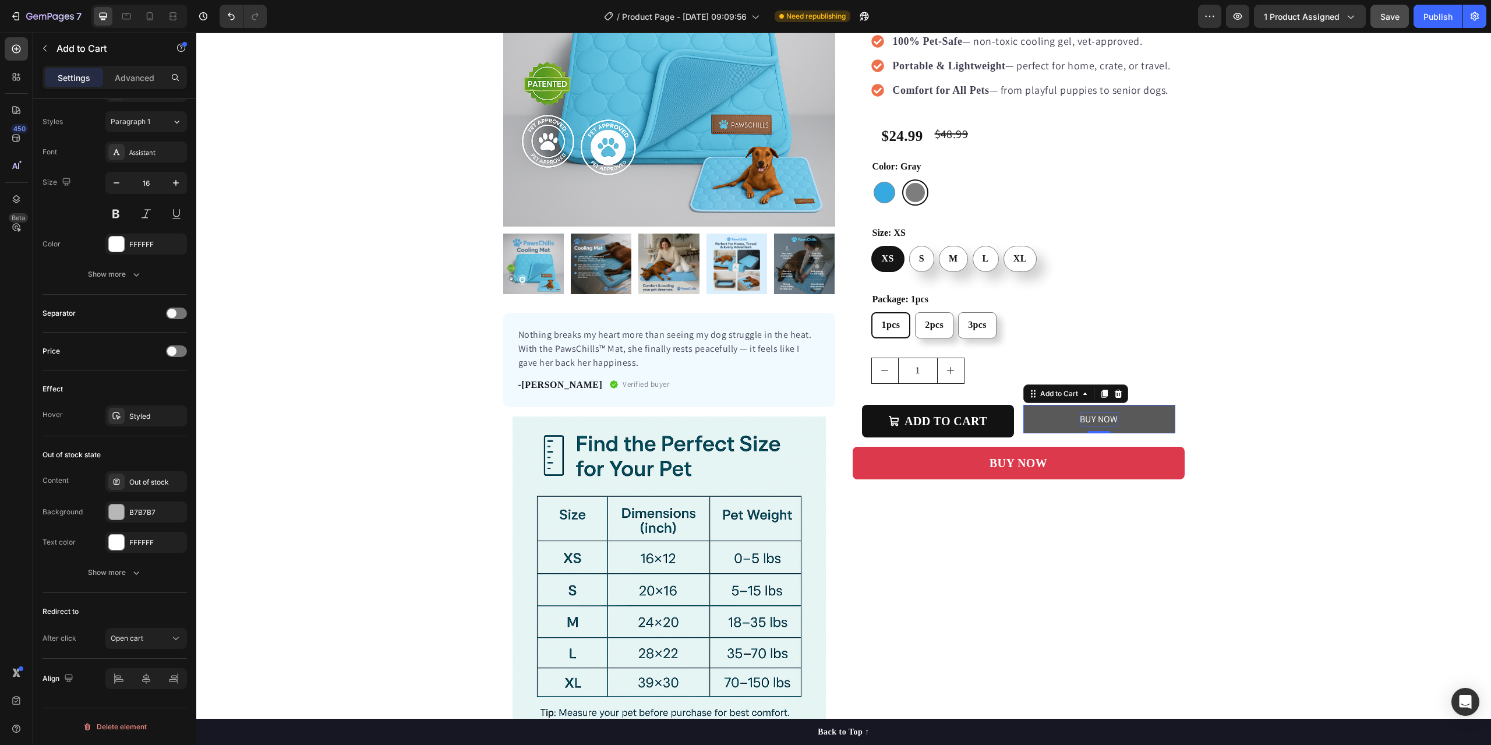
click at [1038, 420] on button "BUY NOW" at bounding box center [1099, 419] width 152 height 29
click at [129, 640] on span "Open cart" at bounding box center [127, 638] width 33 height 9
click at [133, 560] on span "Go to checkout" at bounding box center [136, 565] width 50 height 10
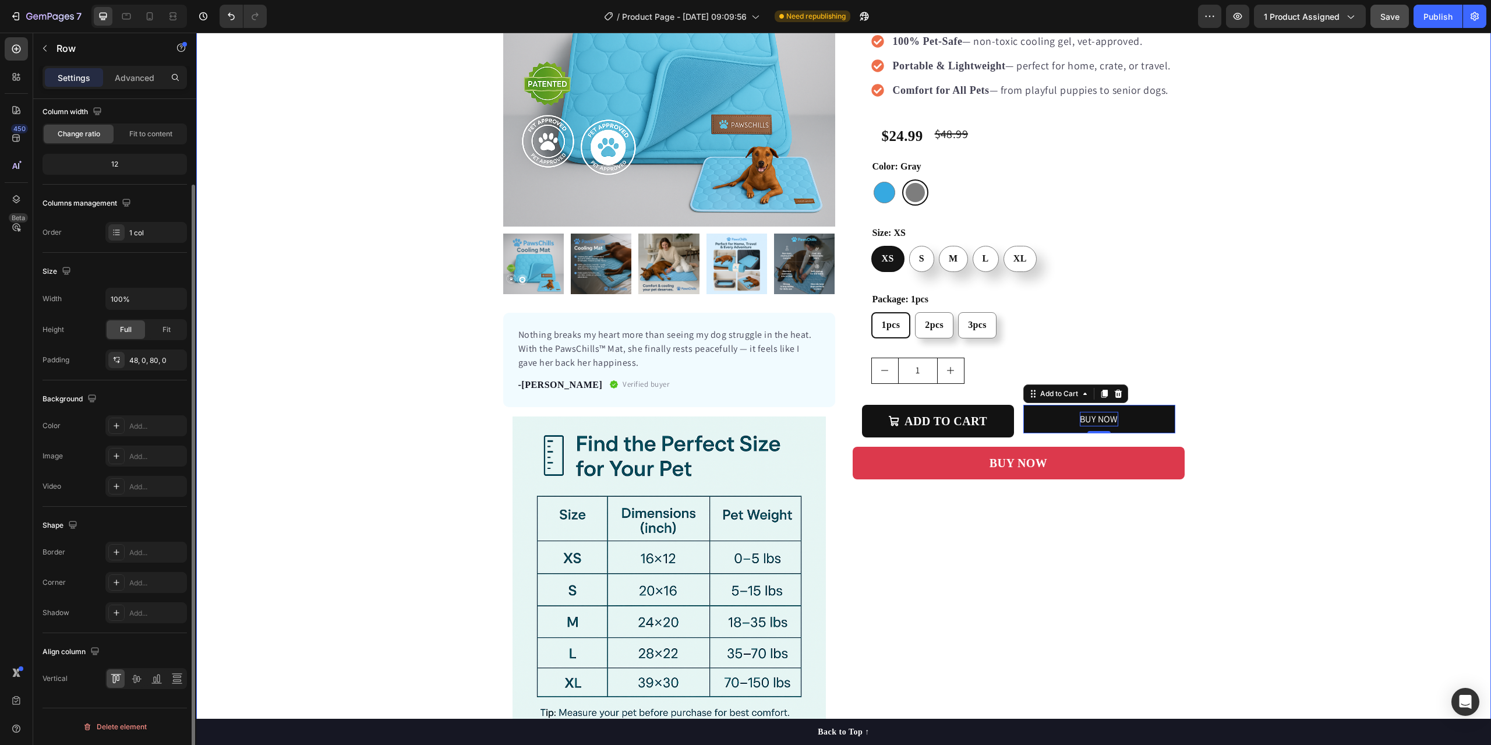
click at [283, 590] on div "Product Images Nothing breaks my heart more than seeing my dog struggle in the …" at bounding box center [843, 317] width 1294 height 844
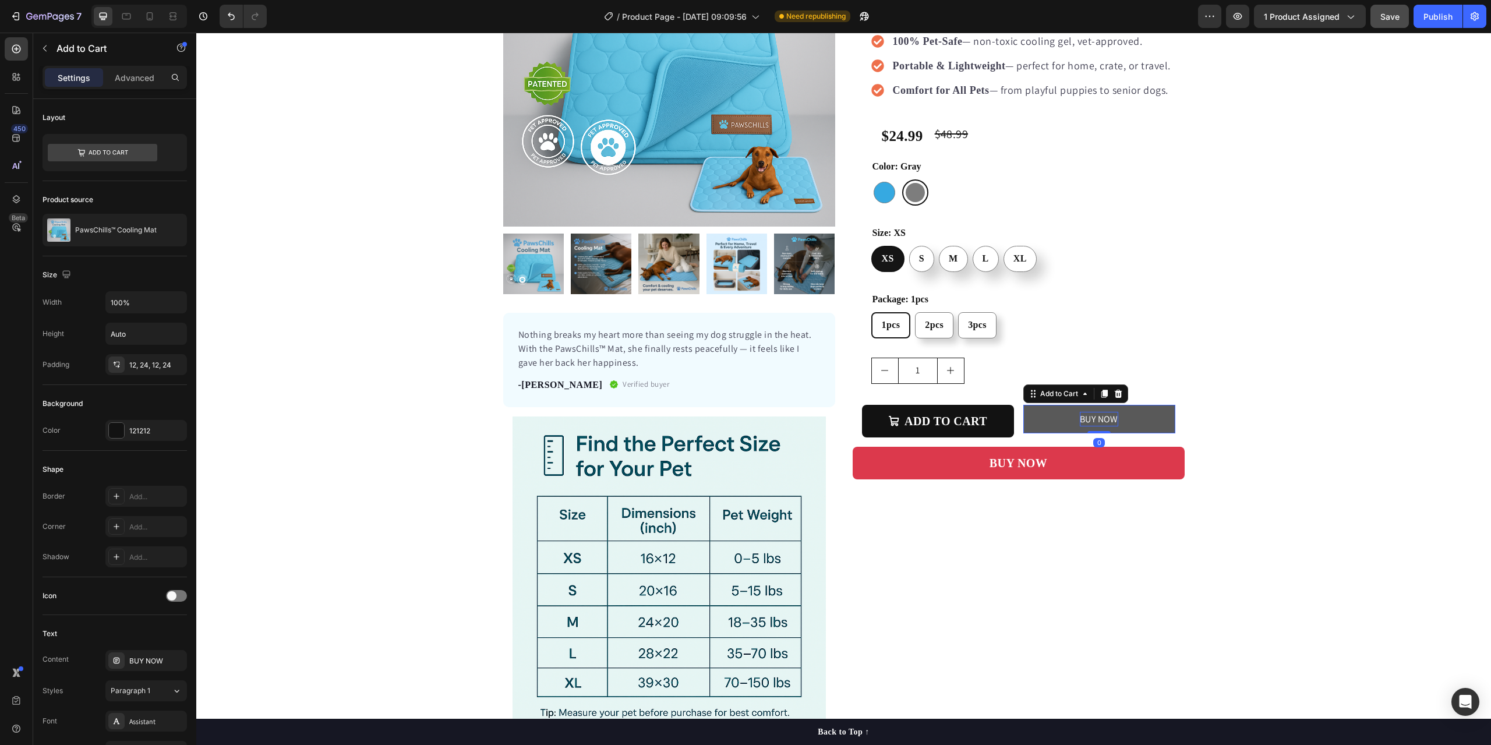
click at [1037, 420] on button "BUY NOW" at bounding box center [1099, 419] width 152 height 29
click at [1393, 13] on span "Save" at bounding box center [1389, 17] width 19 height 10
click at [1439, 20] on div "Publish" at bounding box center [1437, 16] width 29 height 12
click at [1237, 19] on icon "button" at bounding box center [1238, 16] width 12 height 12
click at [1021, 270] on div "XL" at bounding box center [1020, 258] width 32 height 24
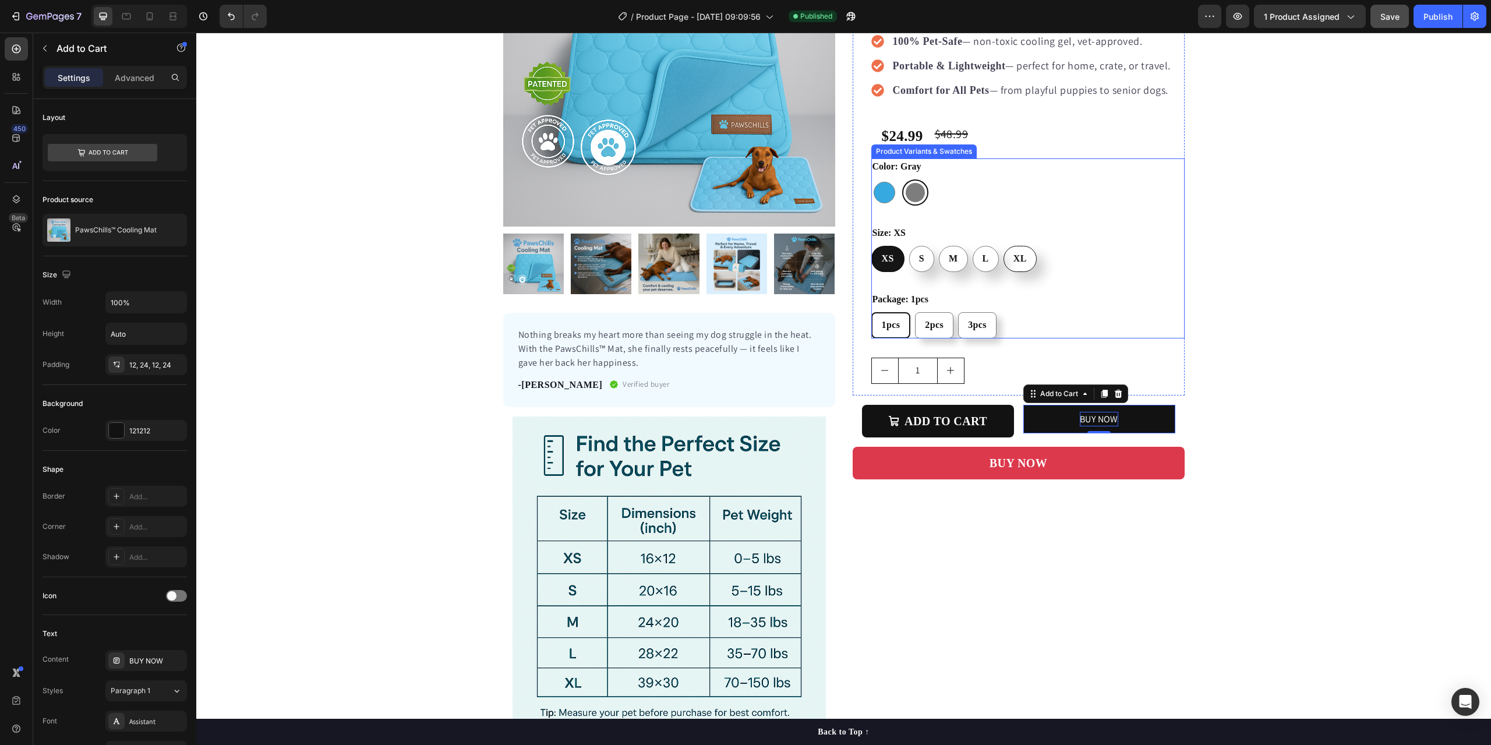
click at [1003, 246] on input "XL XL XL" at bounding box center [1003, 245] width 1 height 1
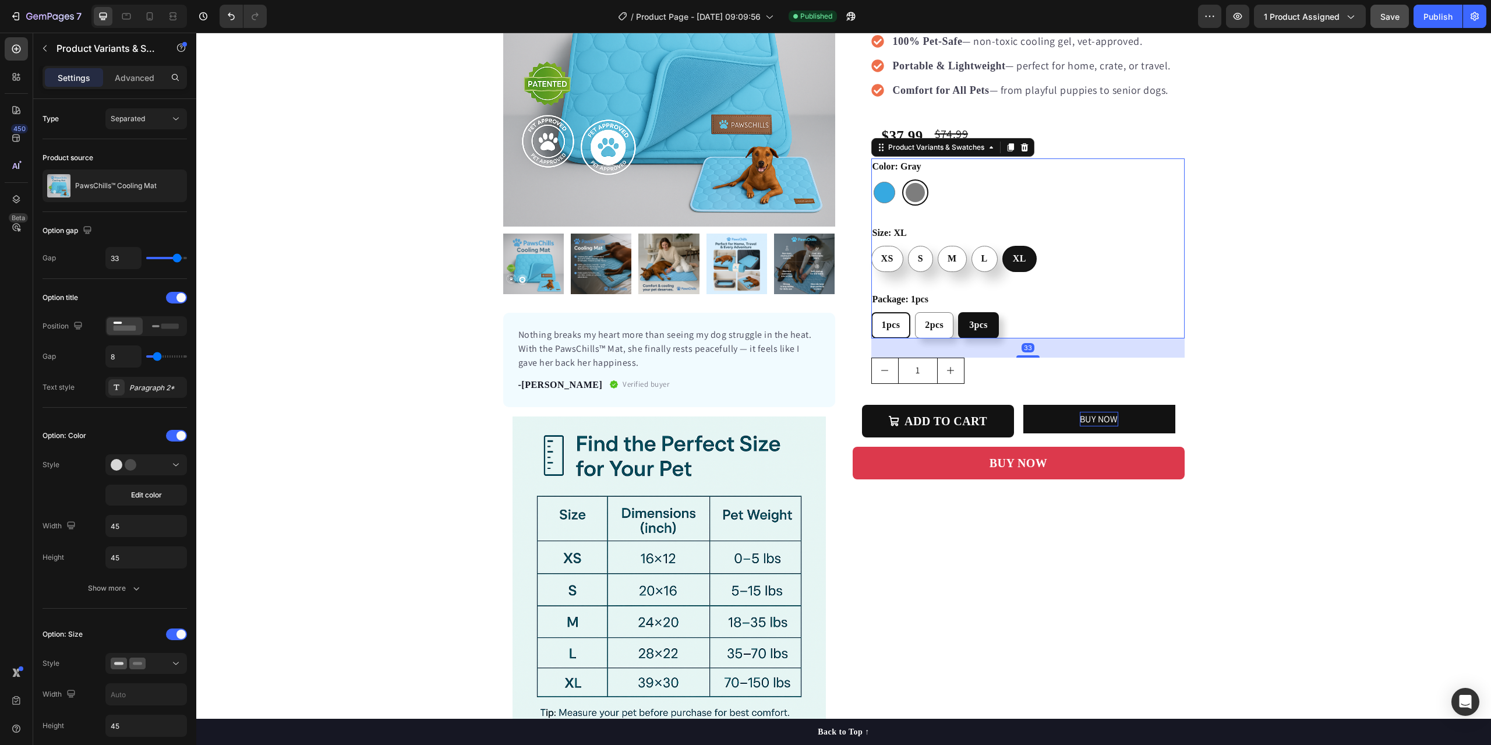
click at [979, 320] on span "3pcs" at bounding box center [978, 325] width 19 height 10
click at [958, 312] on input "3pcs 3pcs 3pcs" at bounding box center [957, 312] width 1 height 1
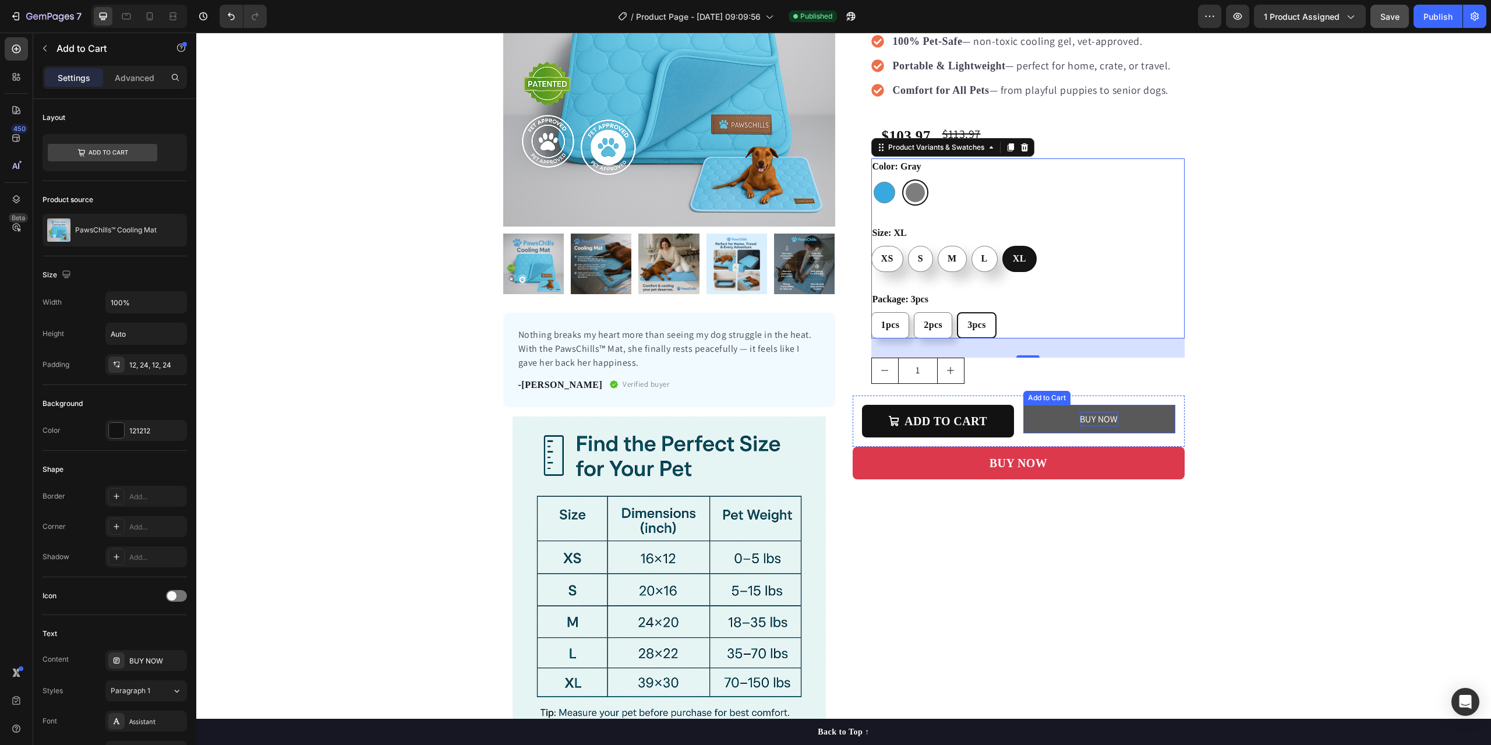
click at [1031, 422] on button "BUY NOW" at bounding box center [1099, 419] width 152 height 29
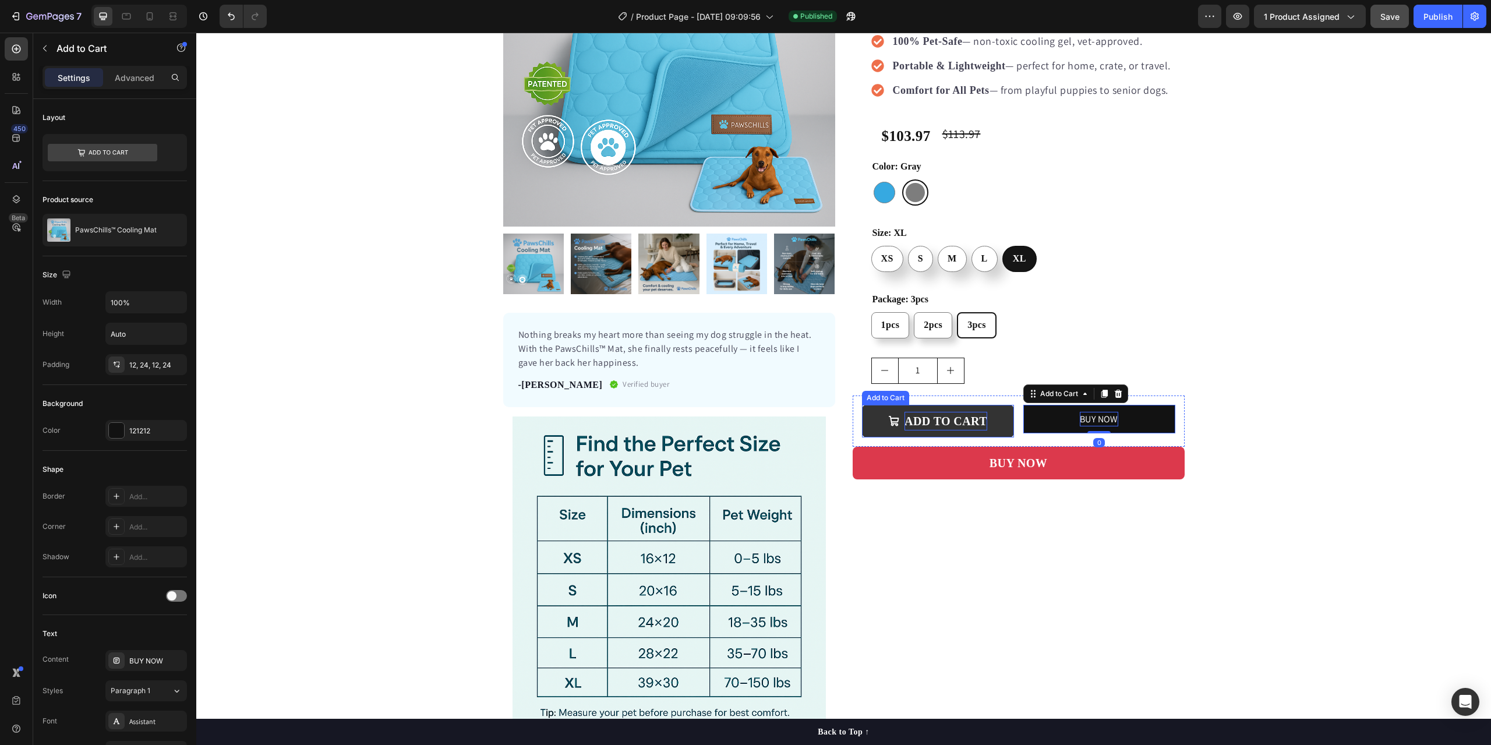
click at [933, 424] on div "ADD TO CART" at bounding box center [945, 421] width 83 height 19
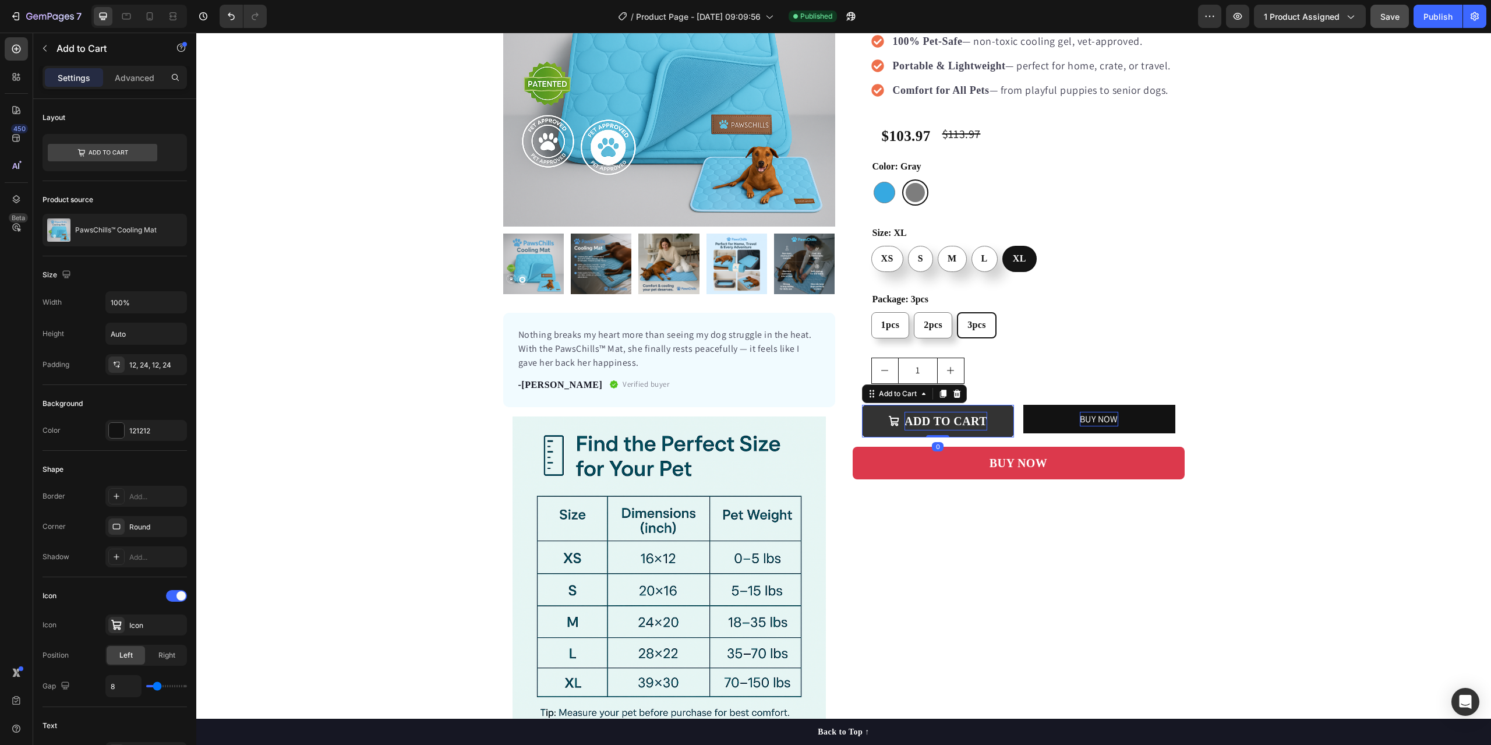
click at [933, 424] on div "ADD TO CART" at bounding box center [945, 421] width 83 height 19
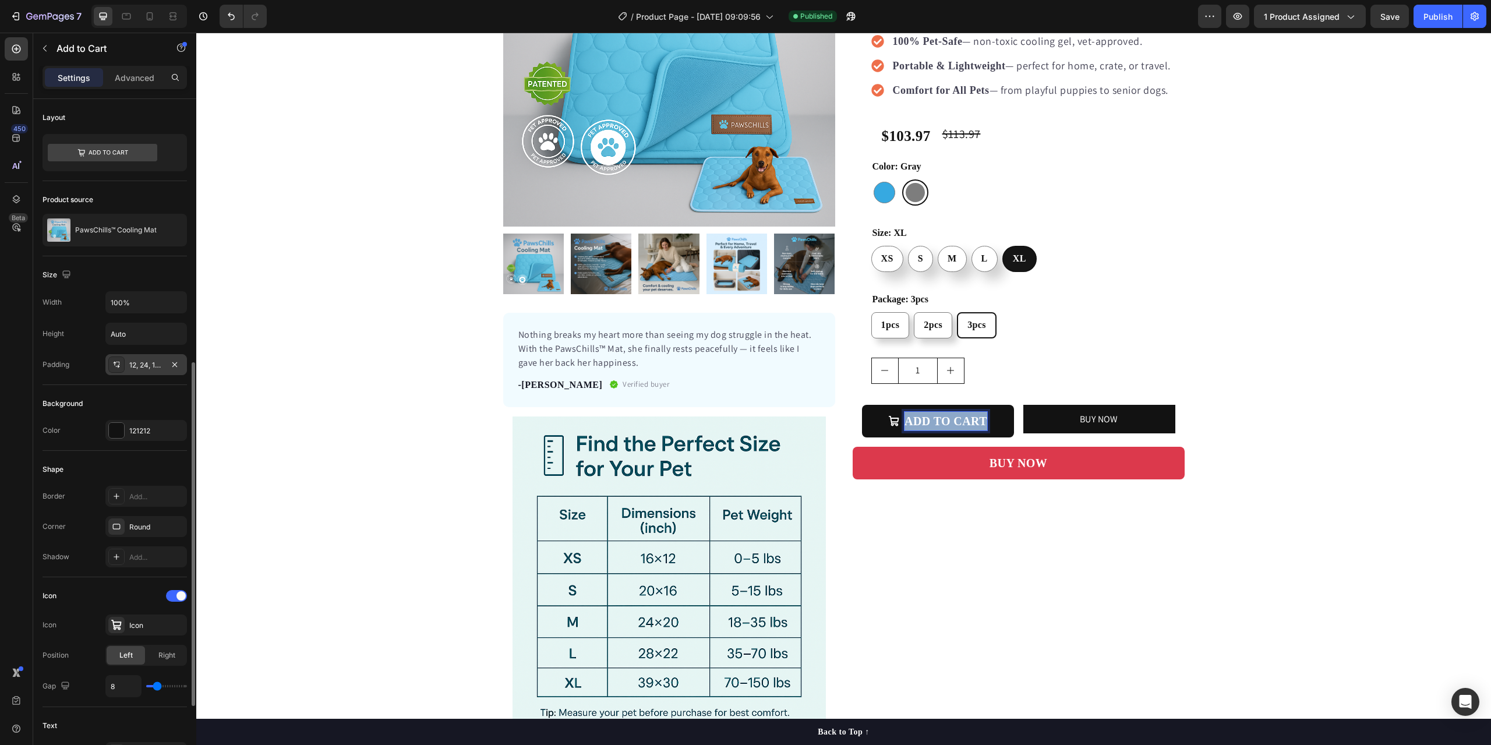
scroll to position [349, 0]
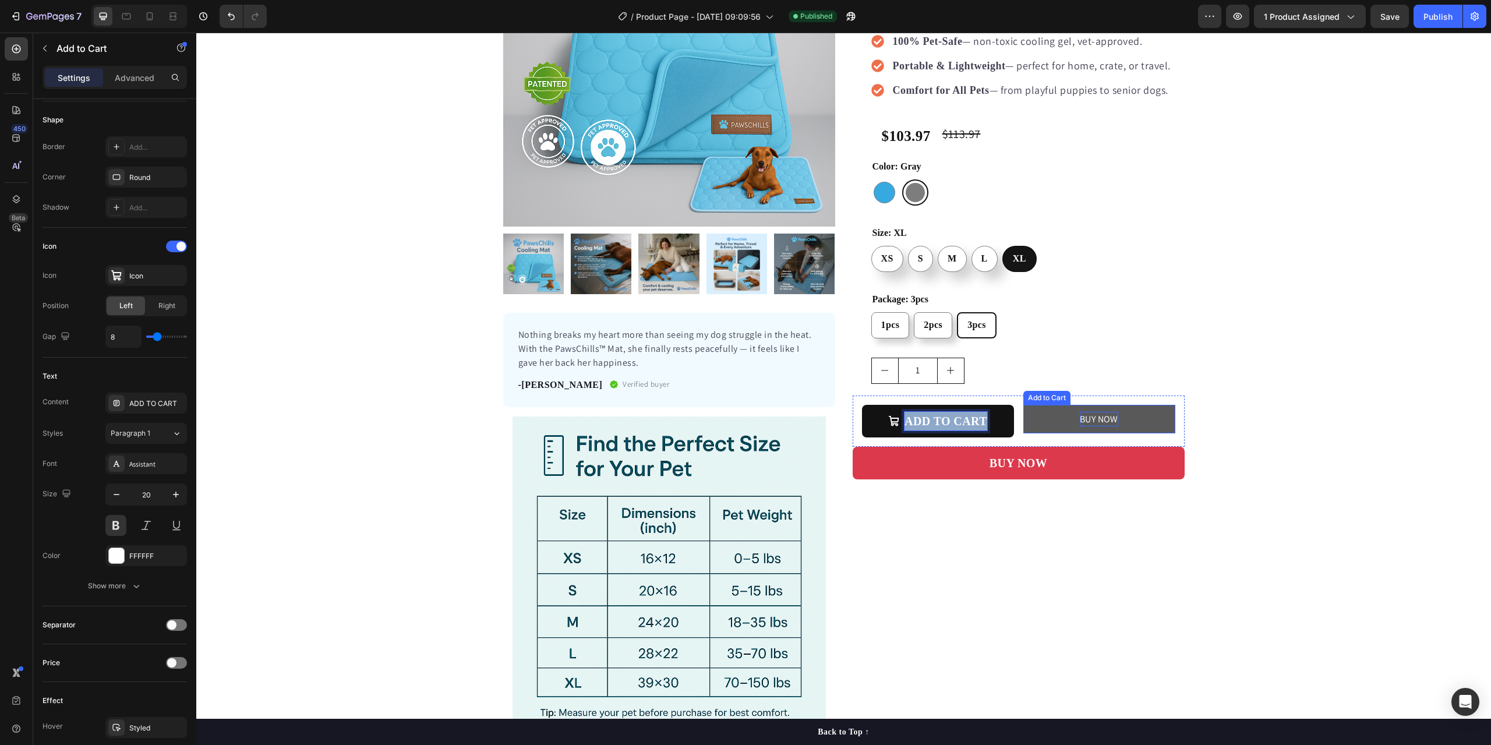
click at [1089, 419] on p "BUY NOW" at bounding box center [1099, 419] width 38 height 15
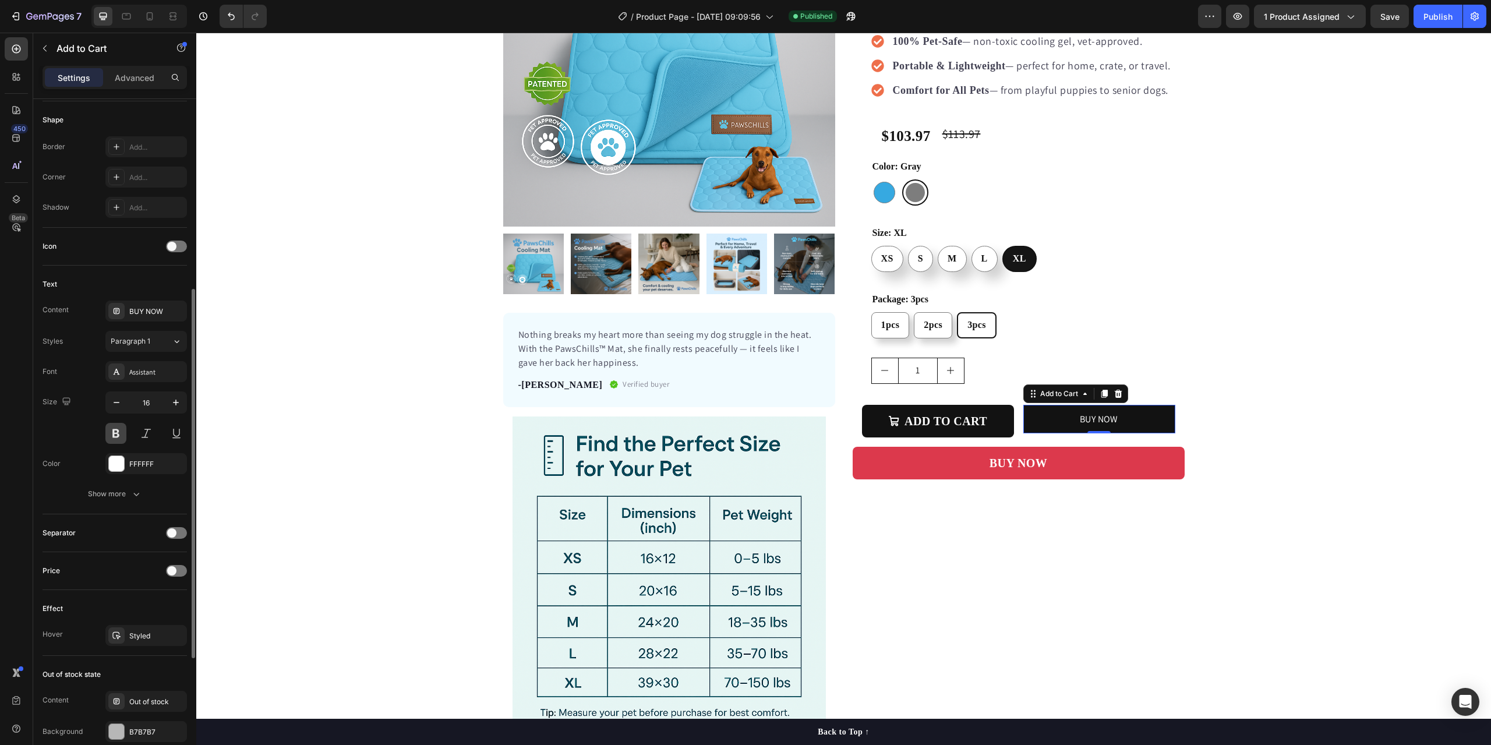
click at [114, 431] on button at bounding box center [115, 433] width 21 height 21
click at [181, 404] on icon "button" at bounding box center [176, 403] width 12 height 12
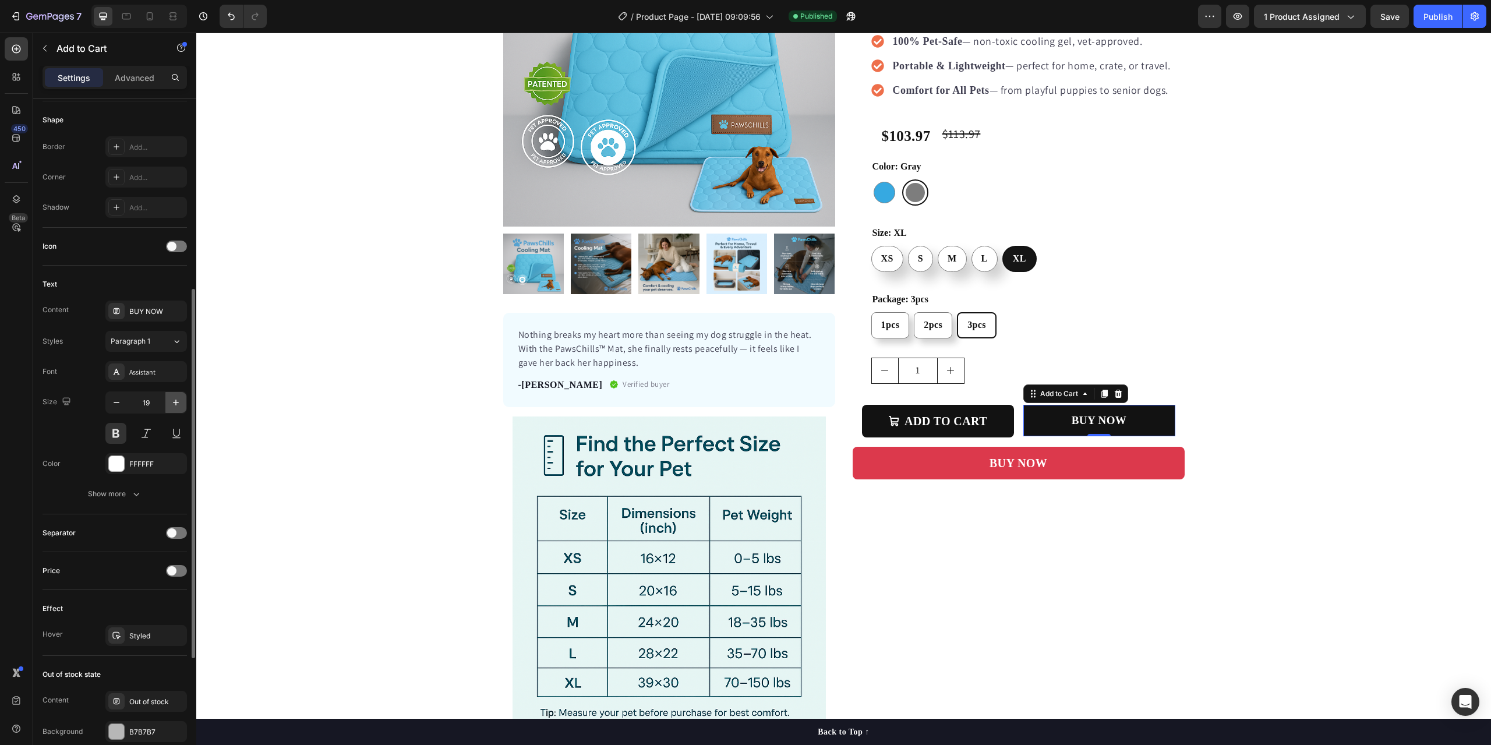
type input "20"
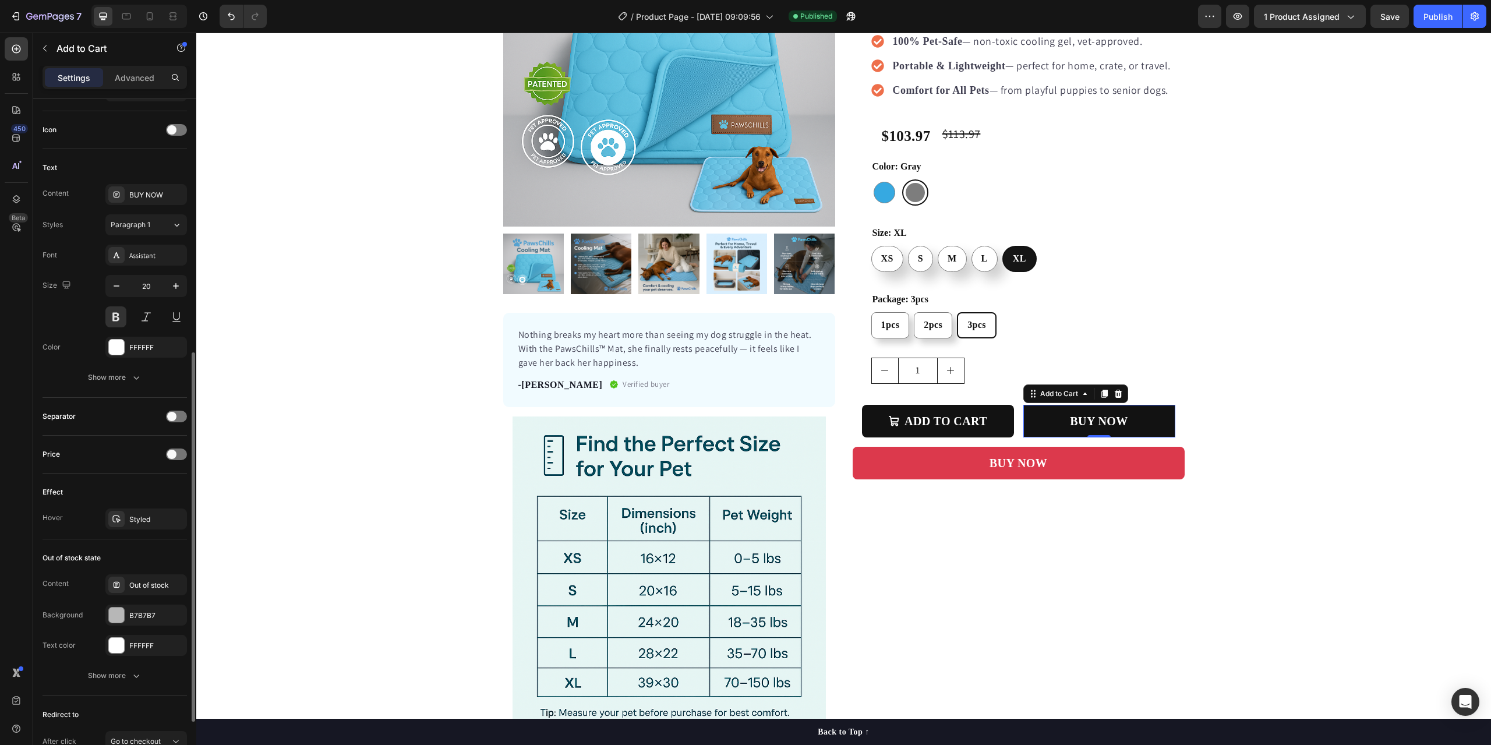
scroll to position [569, 0]
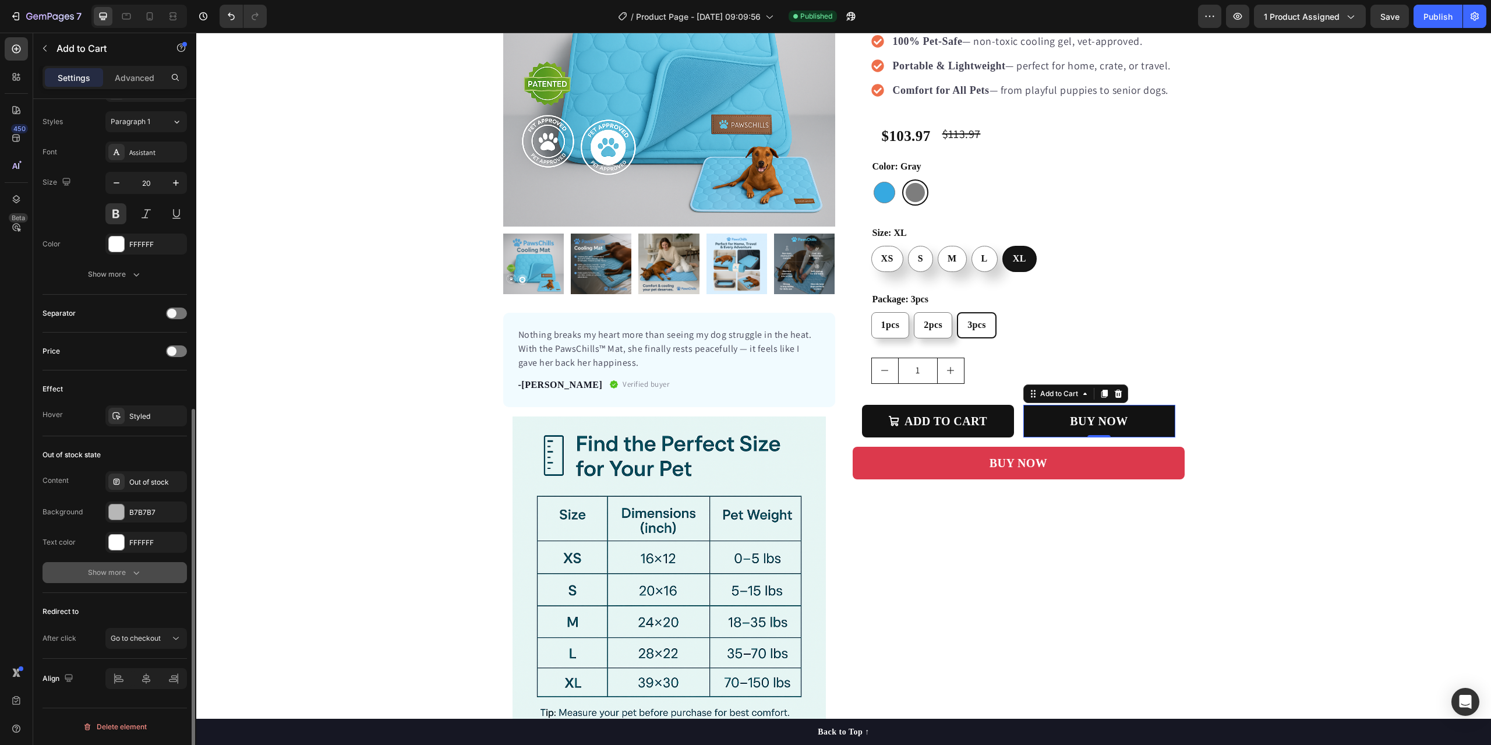
click at [118, 572] on div "Show more" at bounding box center [115, 573] width 54 height 12
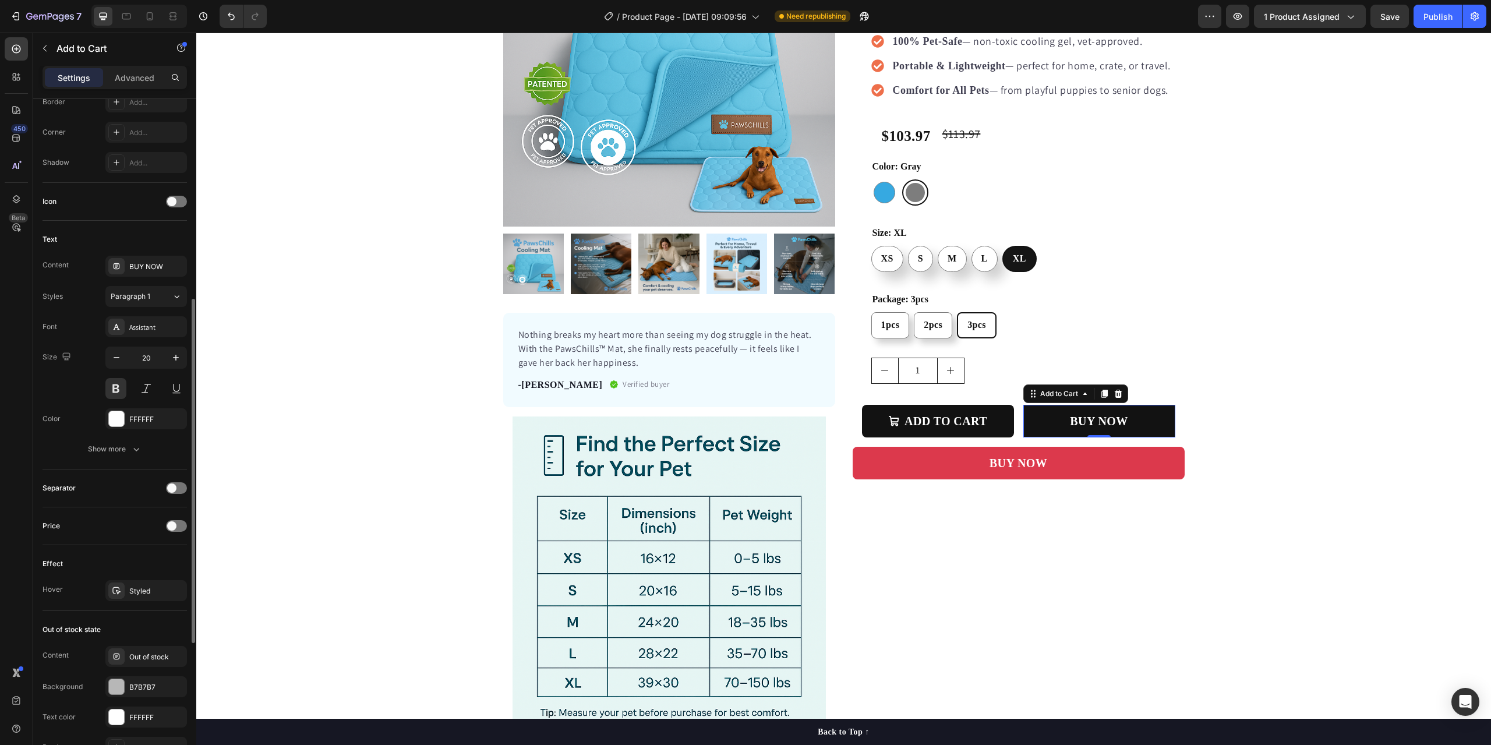
scroll to position [278, 0]
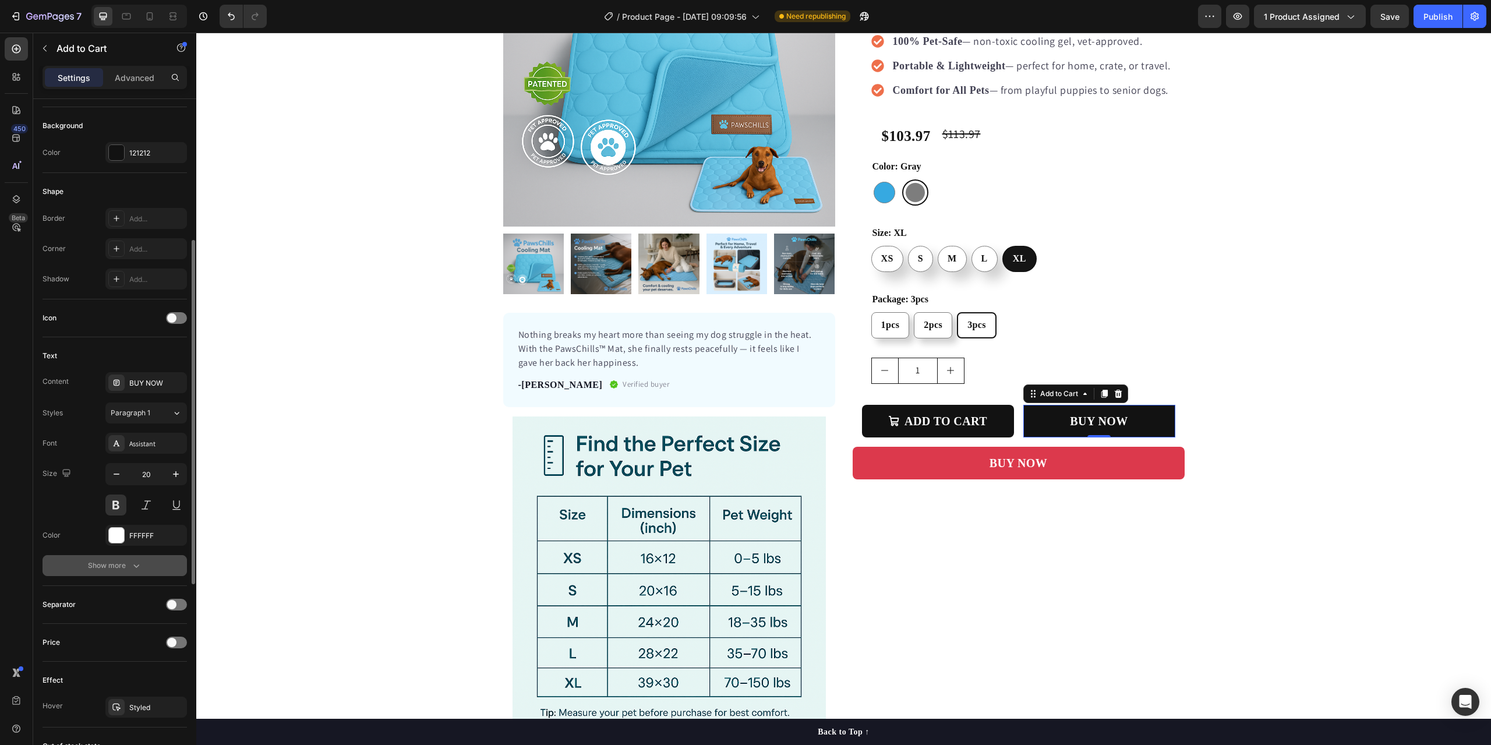
click at [128, 565] on div "Show more" at bounding box center [115, 566] width 54 height 12
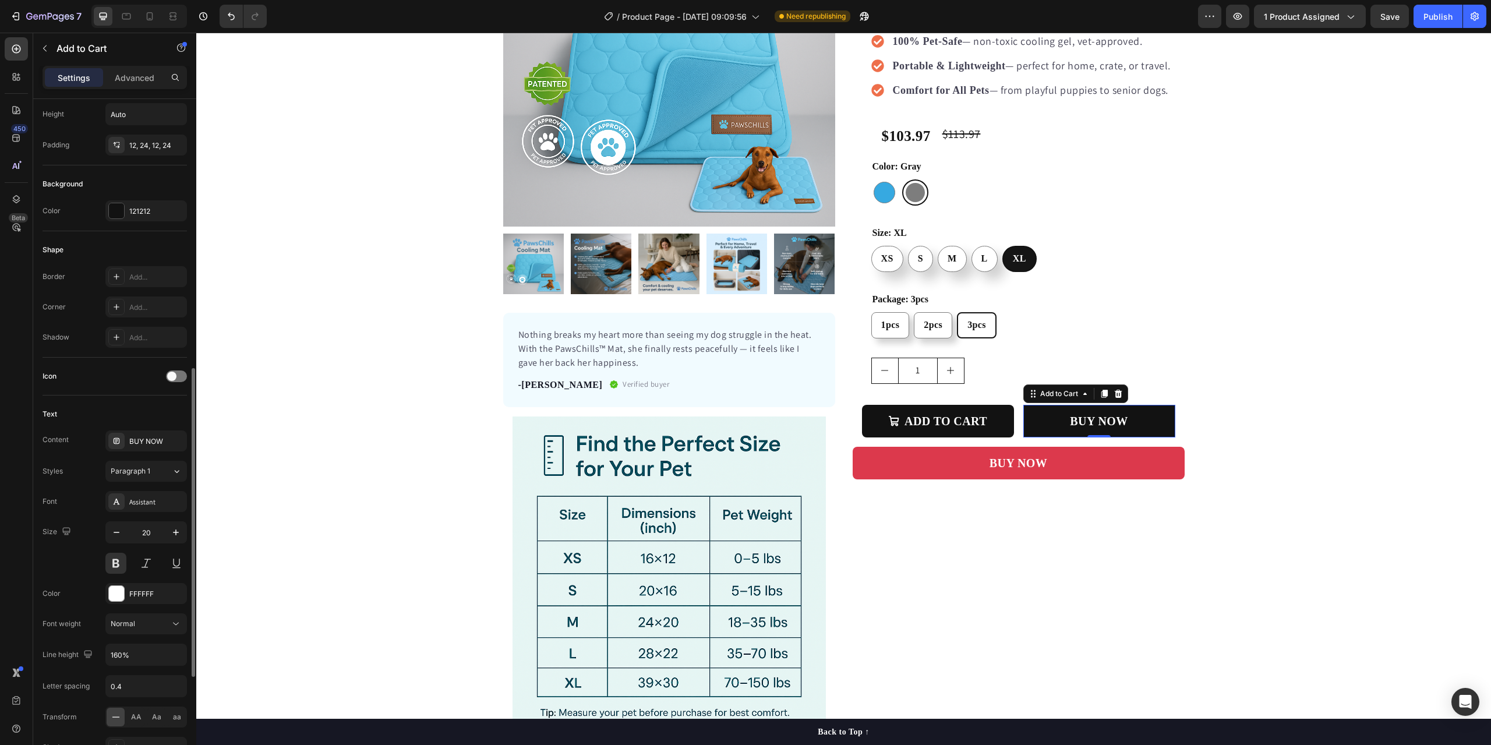
scroll to position [161, 0]
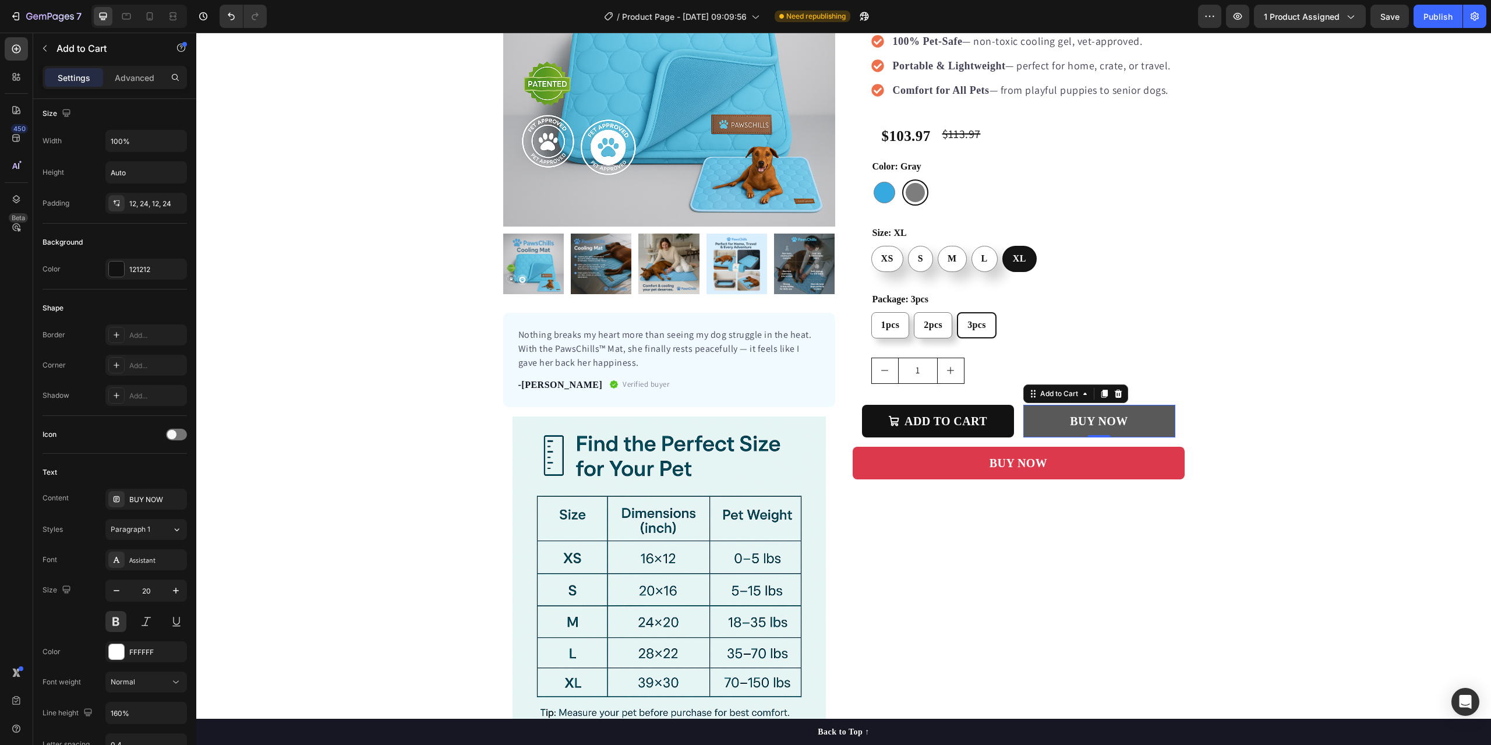
click at [1158, 426] on button "BUY NOW" at bounding box center [1099, 421] width 152 height 33
click at [1329, 436] on div "Product Images Nothing breaks my heart more than seeing my dog struggle in the …" at bounding box center [843, 317] width 1294 height 844
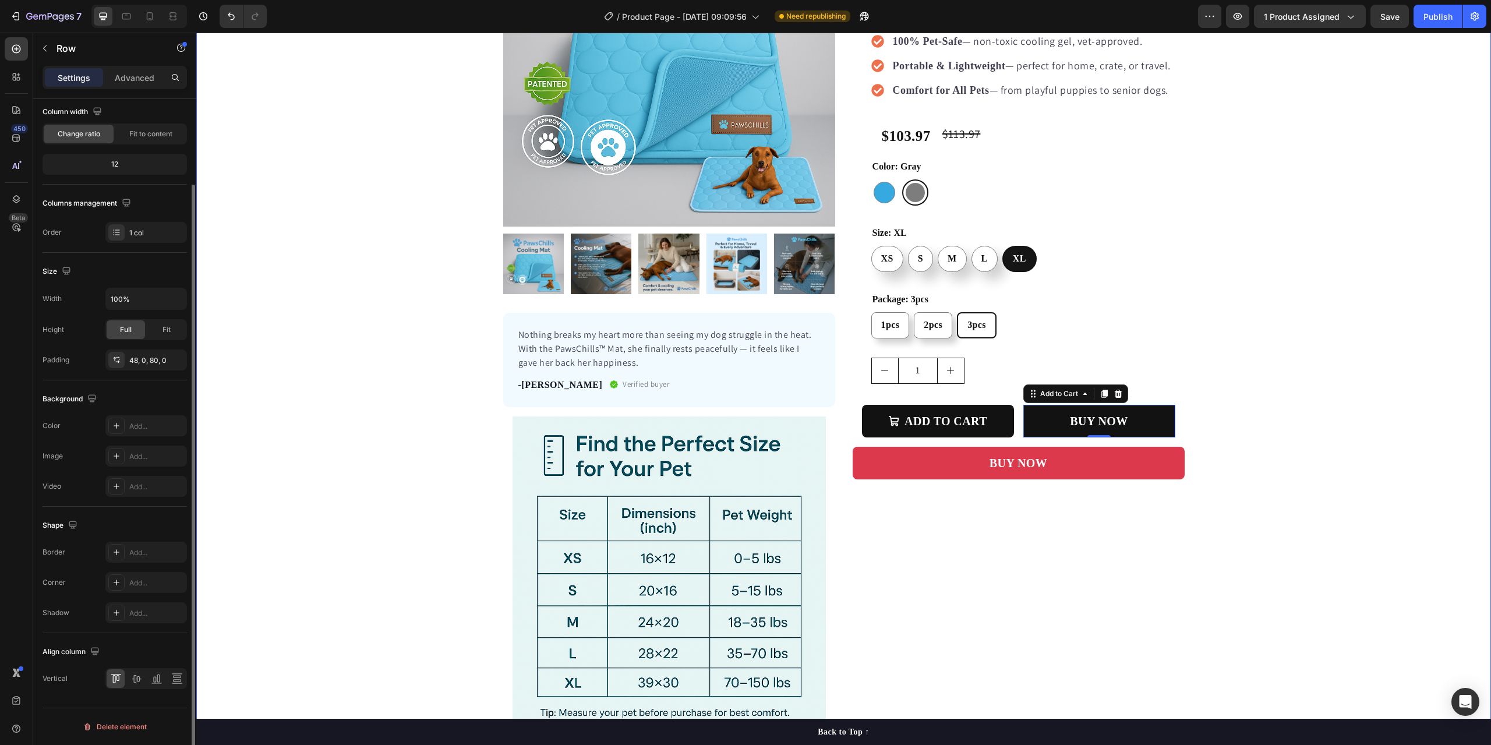
scroll to position [0, 0]
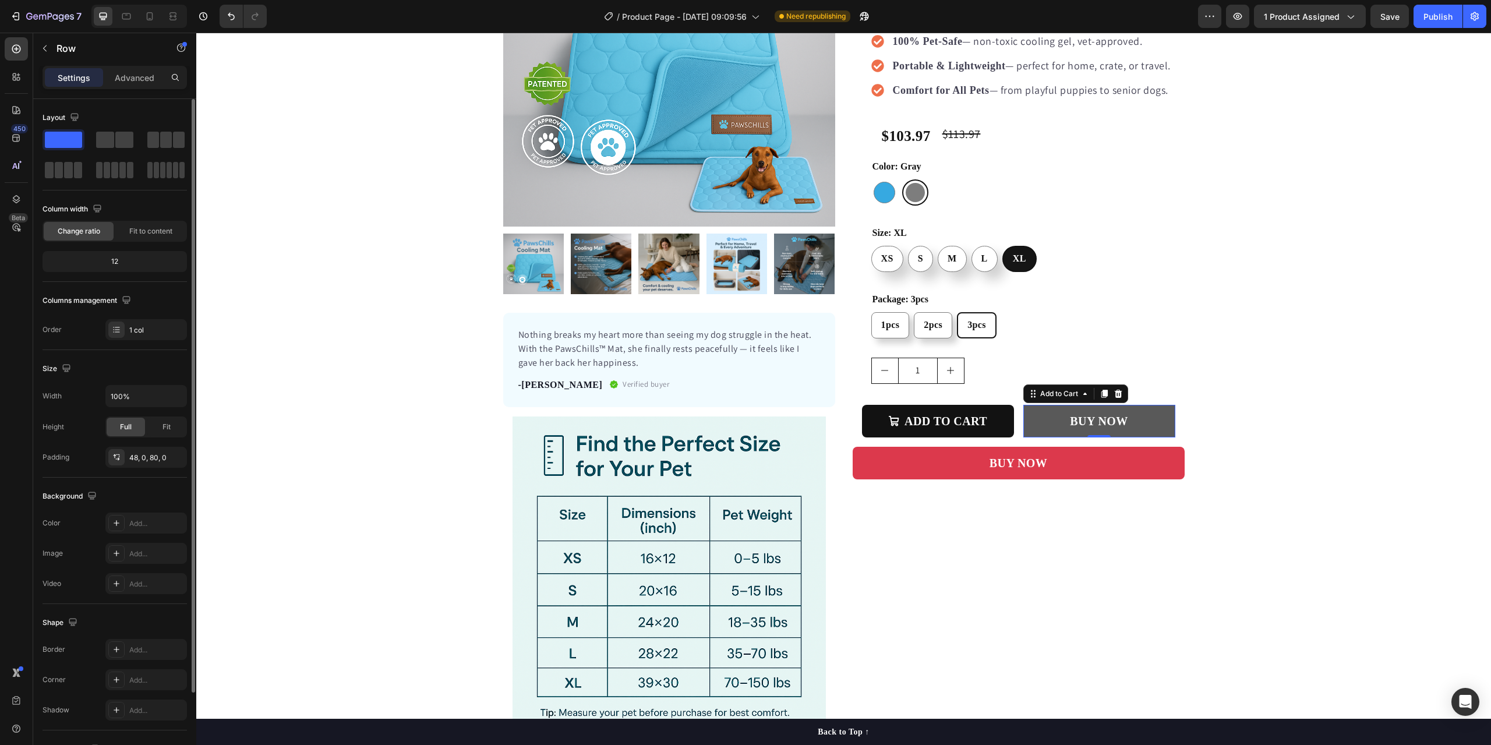
click at [1158, 429] on button "BUY NOW" at bounding box center [1099, 421] width 152 height 33
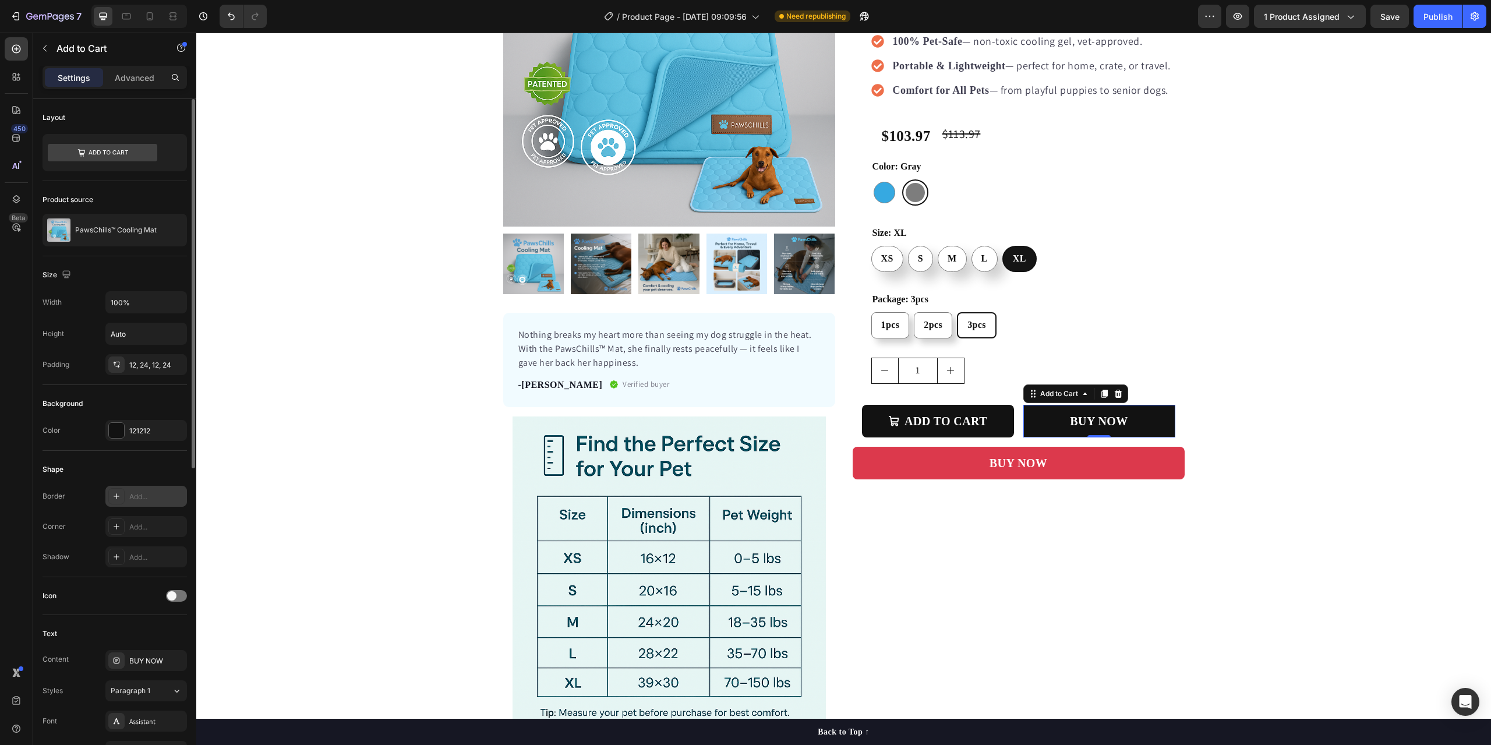
click at [140, 490] on div "Add..." at bounding box center [146, 496] width 82 height 21
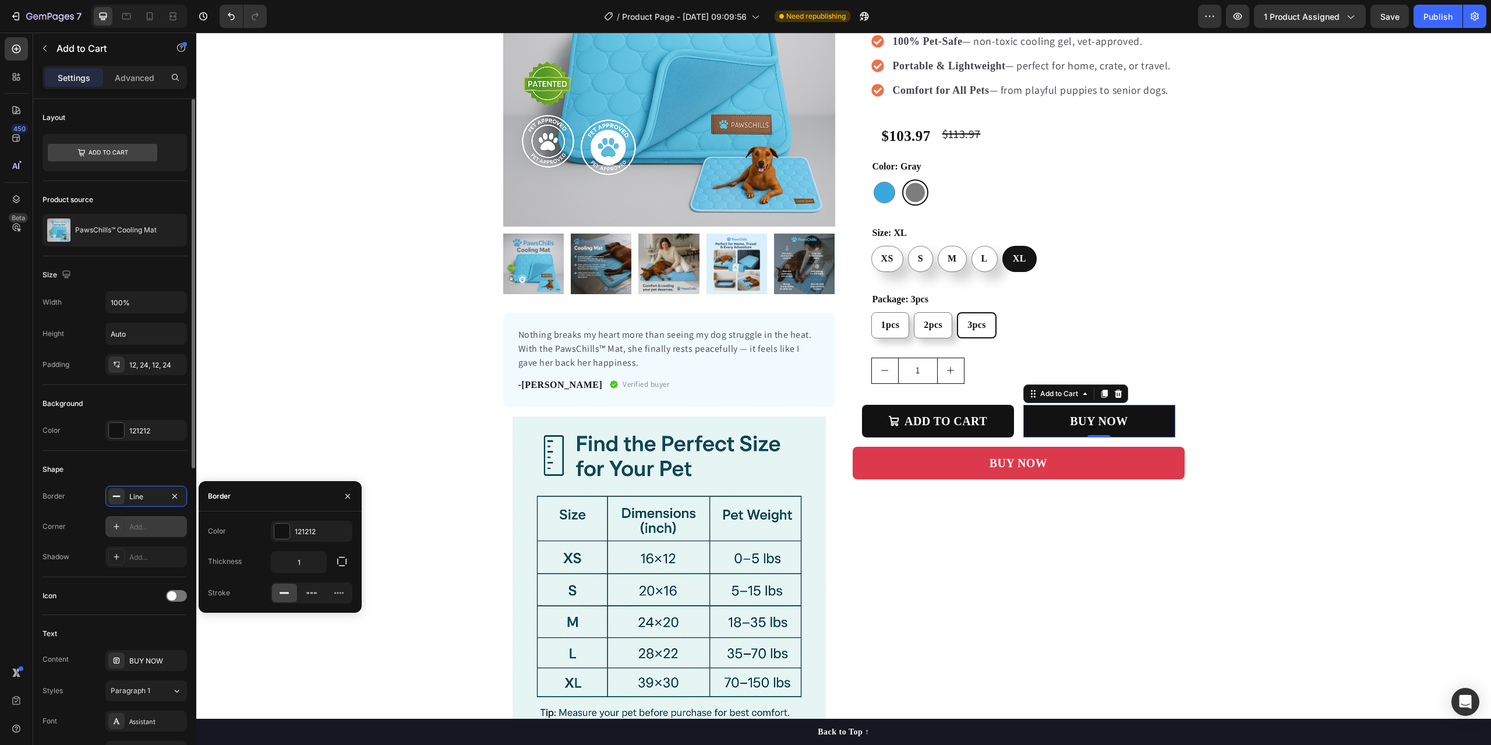
click at [141, 525] on div "Add..." at bounding box center [156, 527] width 55 height 10
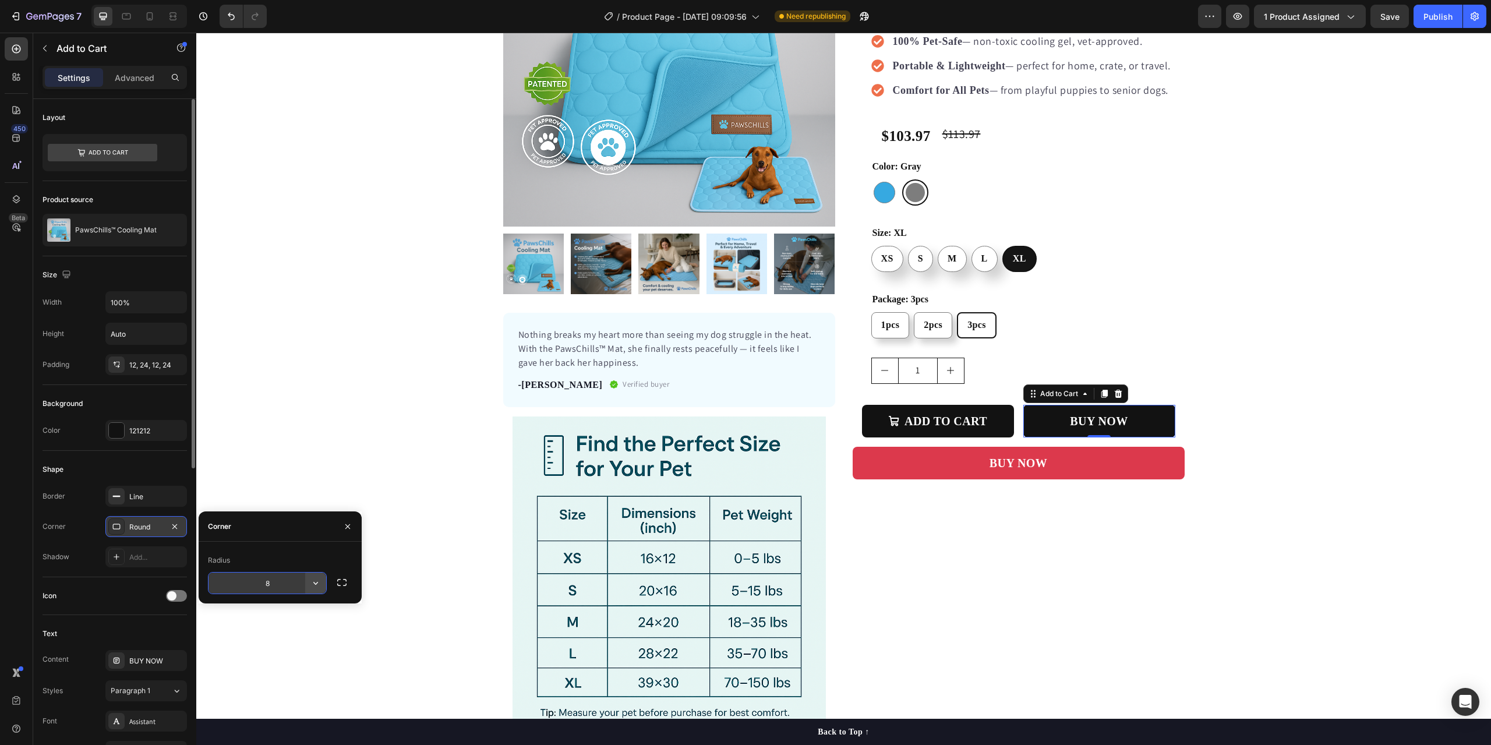
click at [316, 579] on icon "button" at bounding box center [316, 583] width 12 height 12
click at [310, 636] on icon at bounding box center [311, 635] width 12 height 12
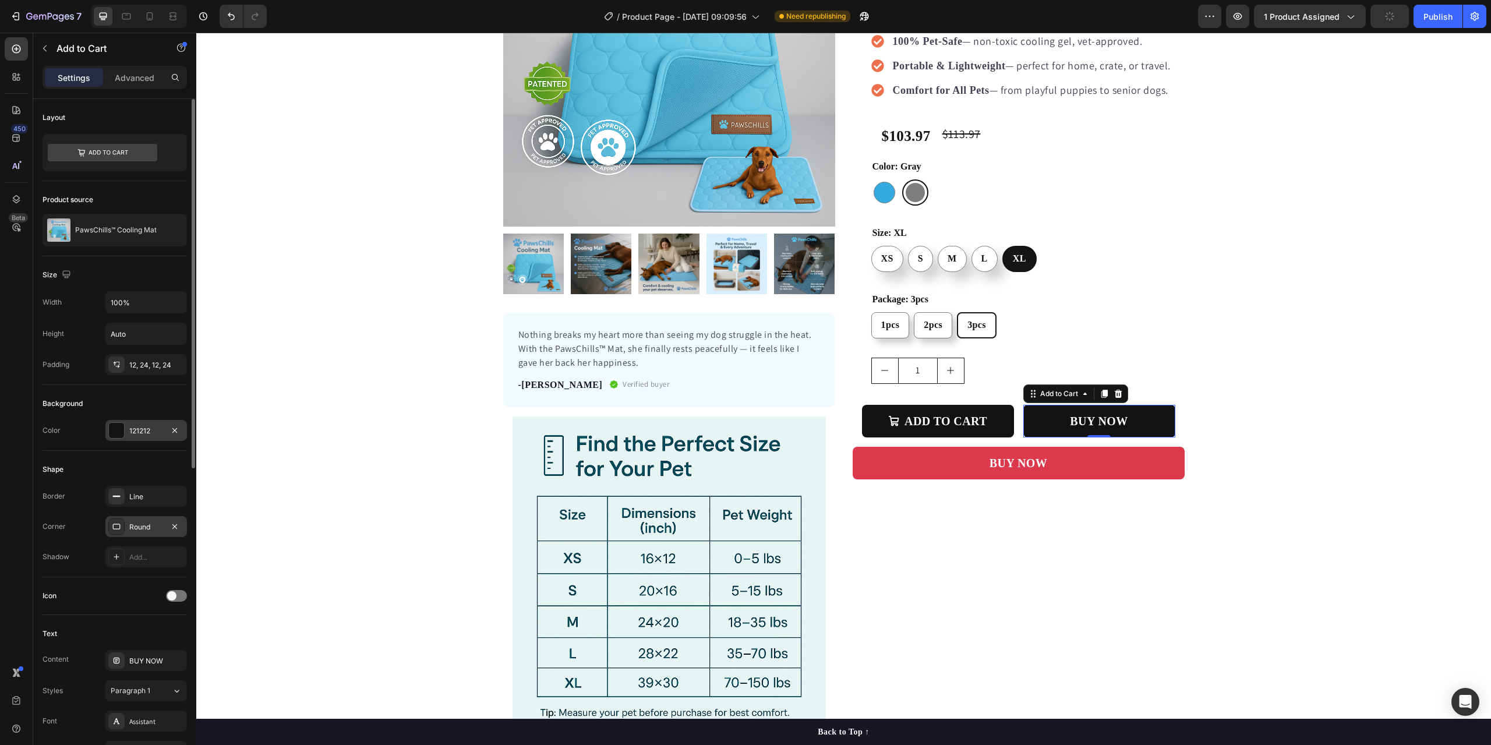
click at [116, 436] on div at bounding box center [116, 430] width 15 height 15
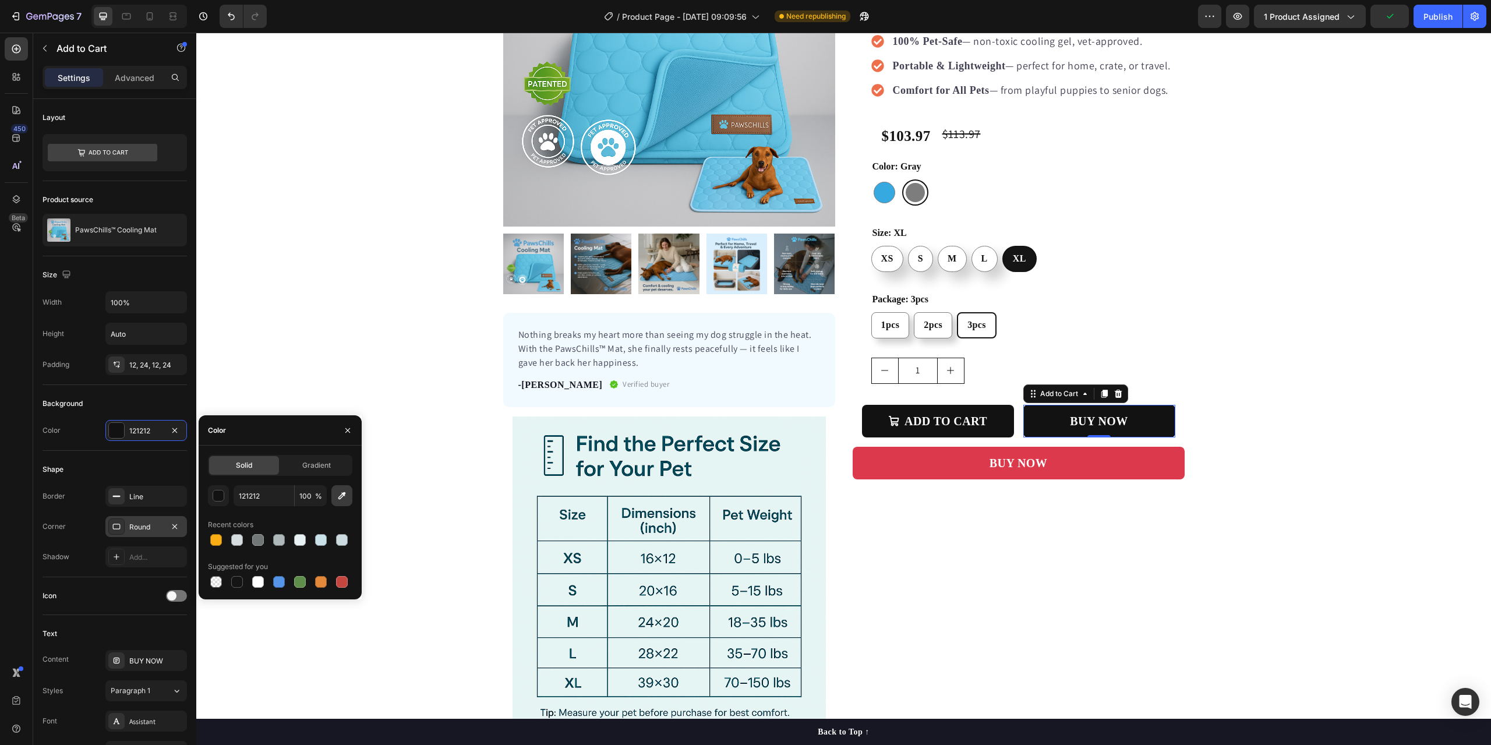
click at [338, 495] on icon "button" at bounding box center [342, 496] width 12 height 12
type input "DC394C"
click at [349, 429] on icon "button" at bounding box center [347, 429] width 5 height 5
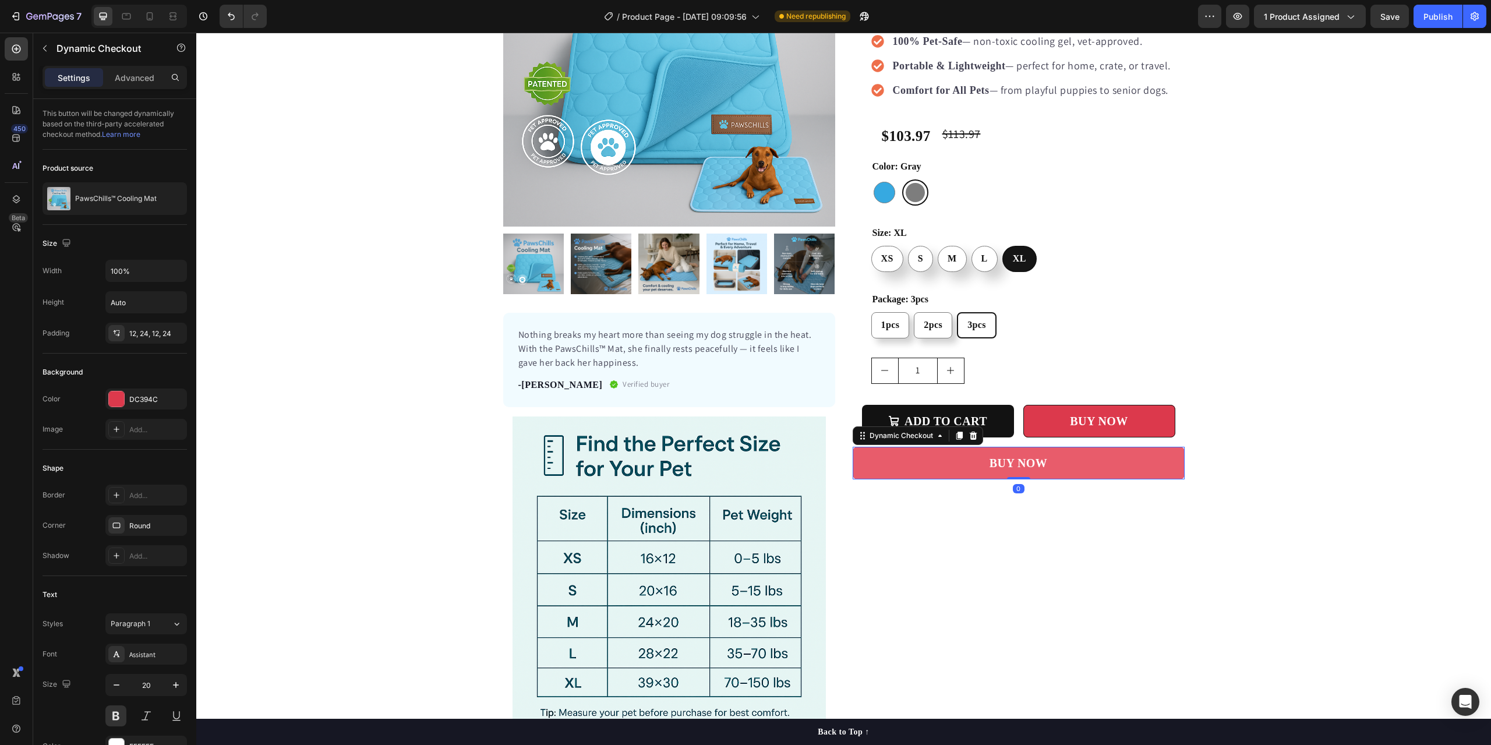
click at [896, 472] on button "BUY NOW" at bounding box center [1018, 463] width 332 height 33
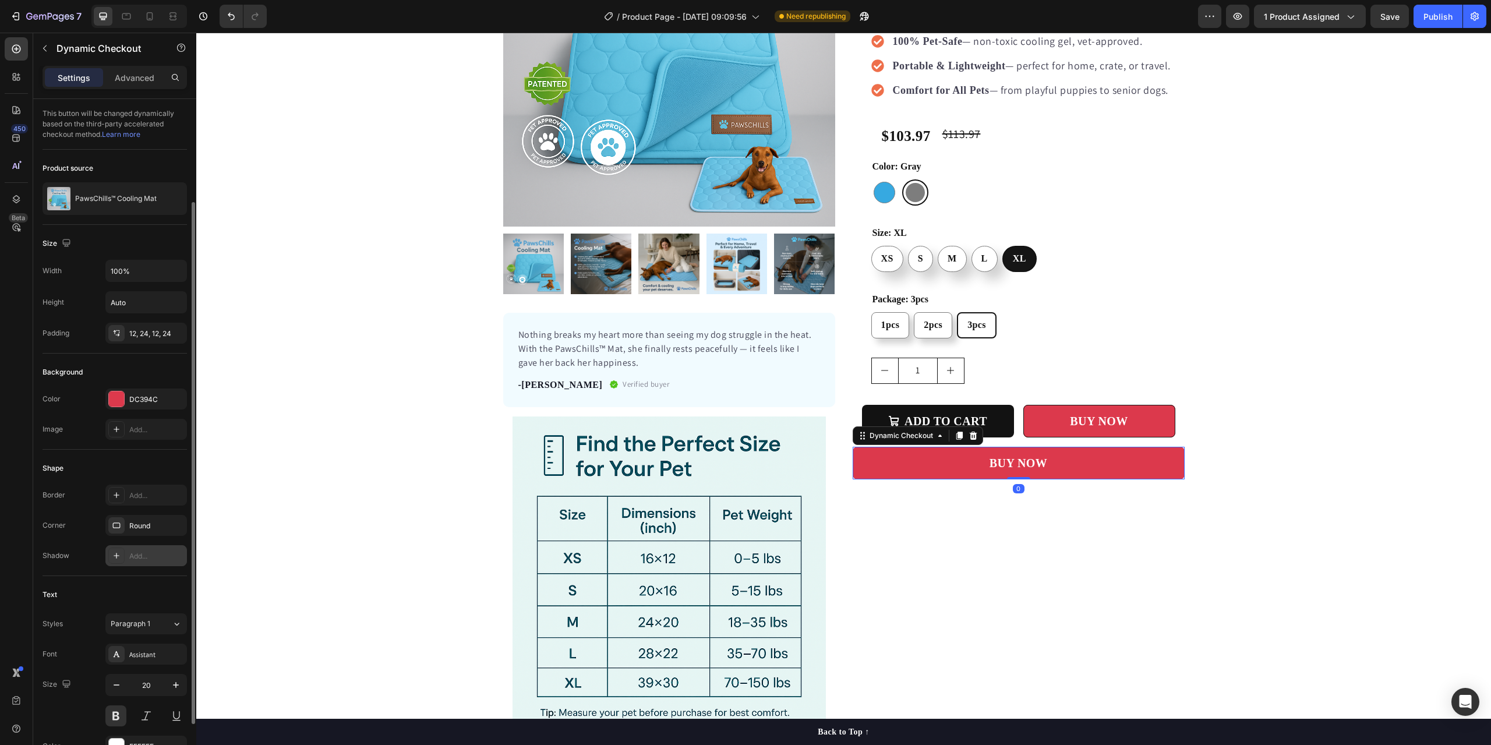
scroll to position [204, 0]
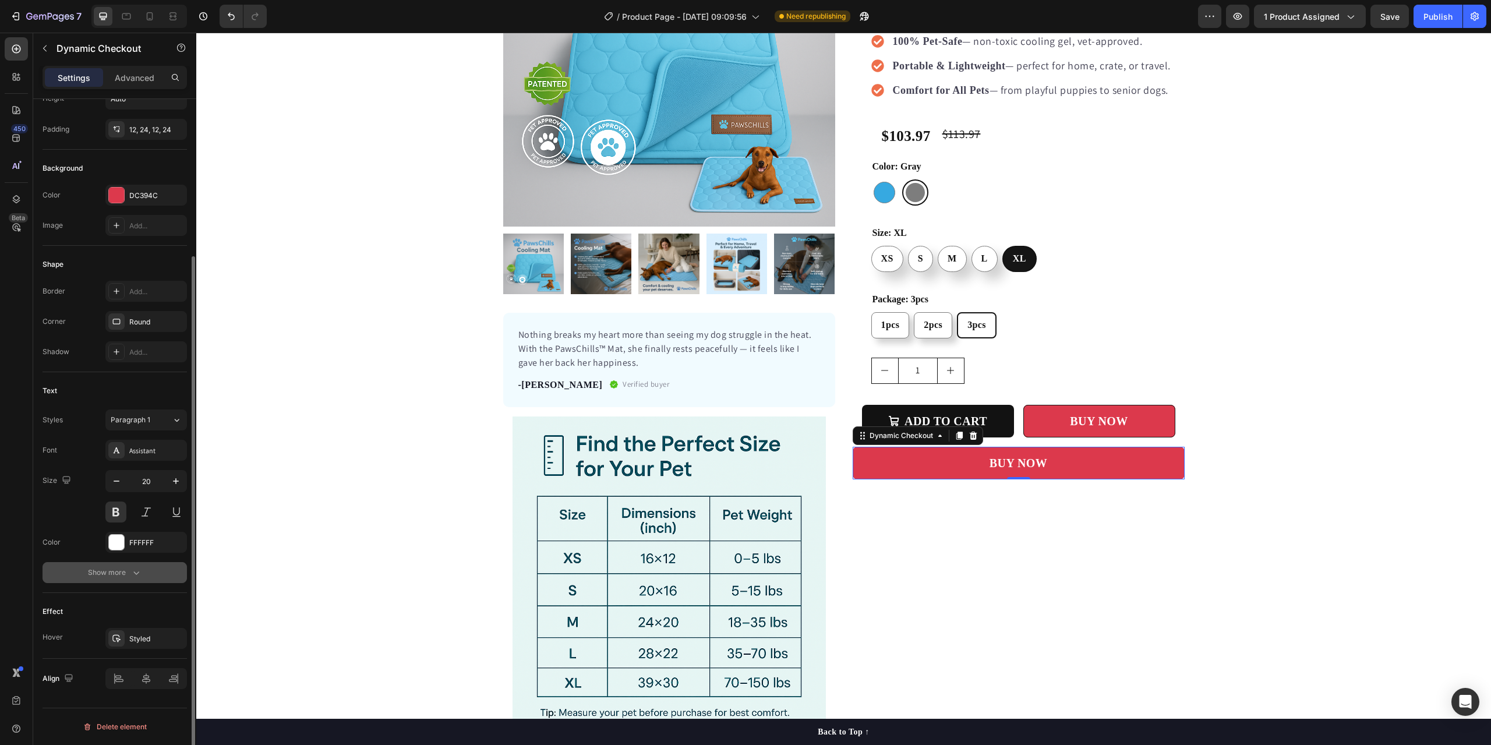
click at [126, 575] on div "Show more" at bounding box center [115, 573] width 54 height 12
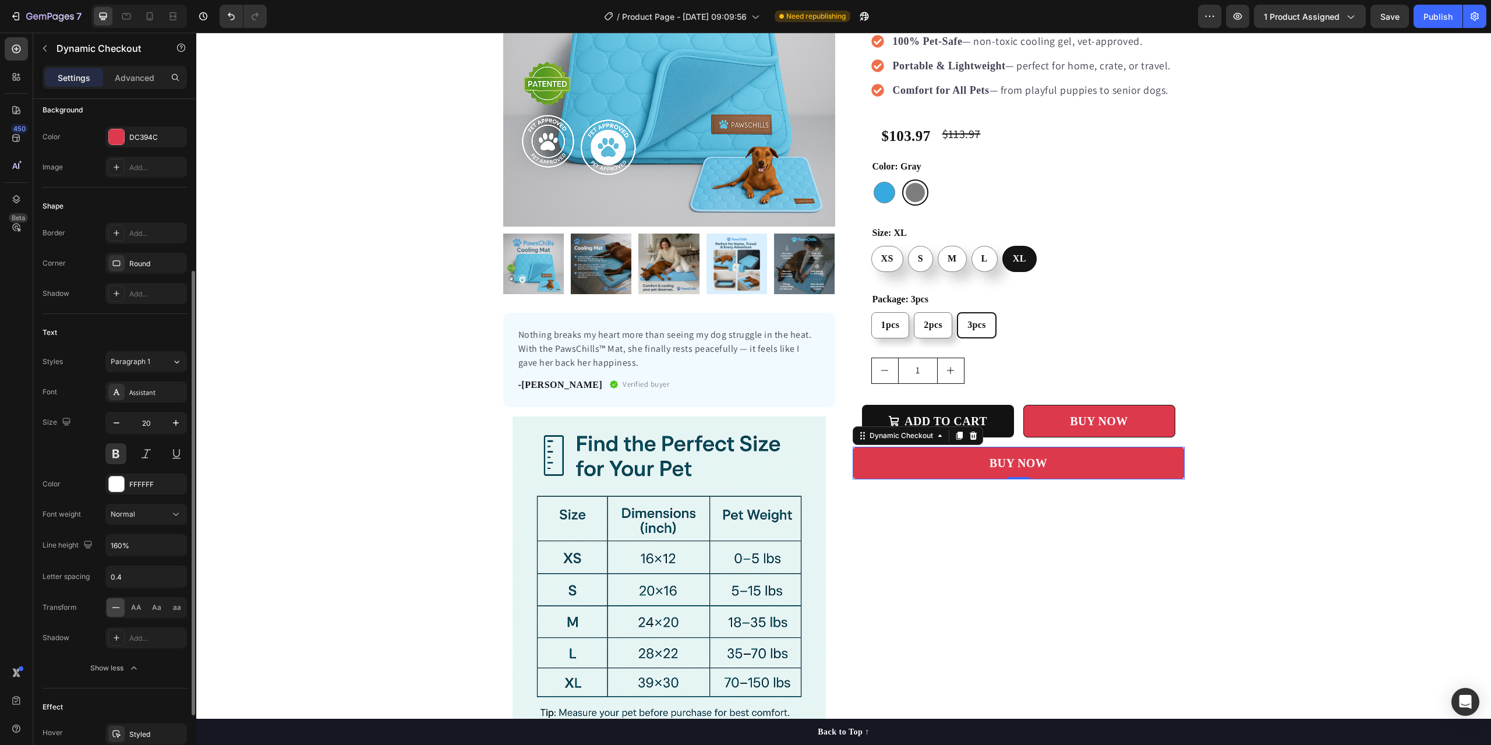
scroll to position [320, 0]
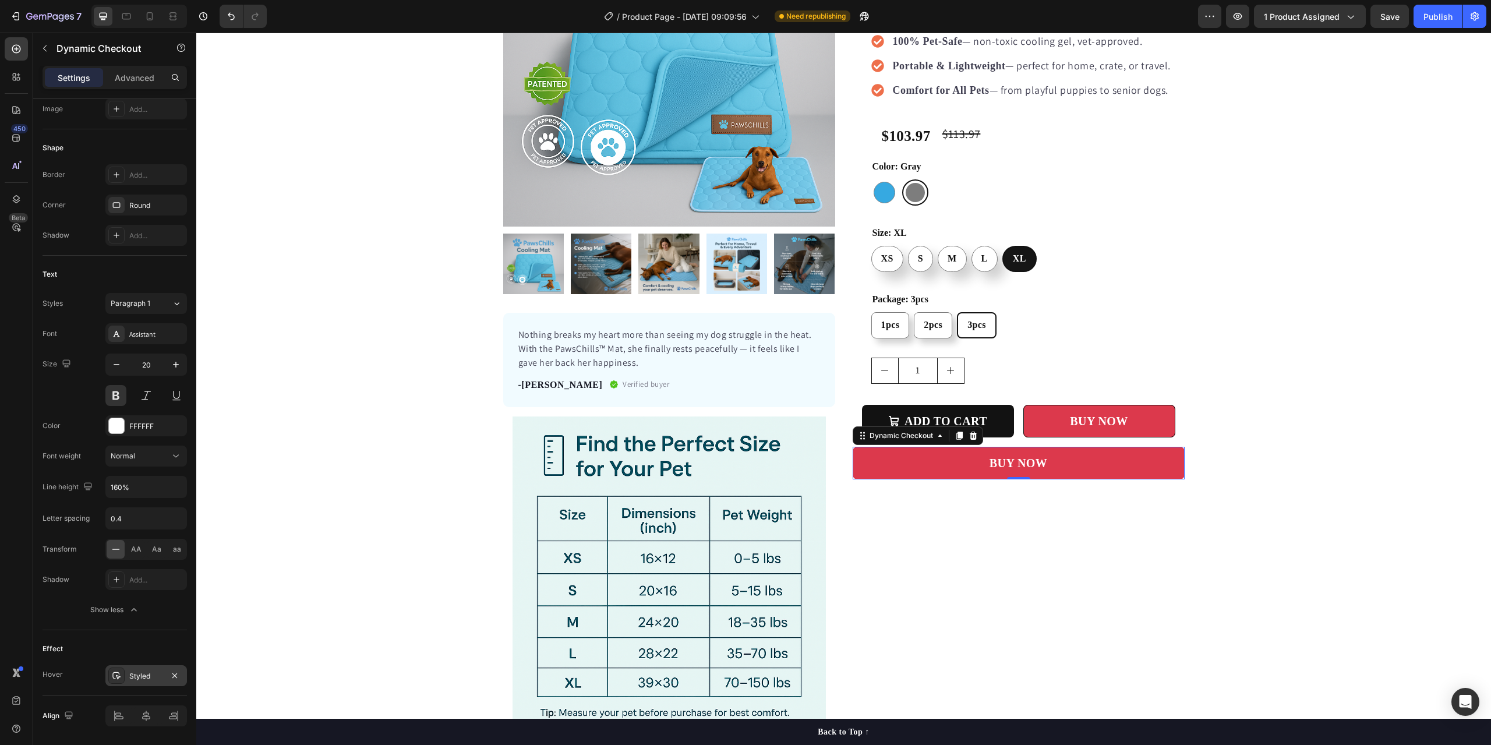
click at [143, 671] on div "Styled" at bounding box center [146, 676] width 34 height 10
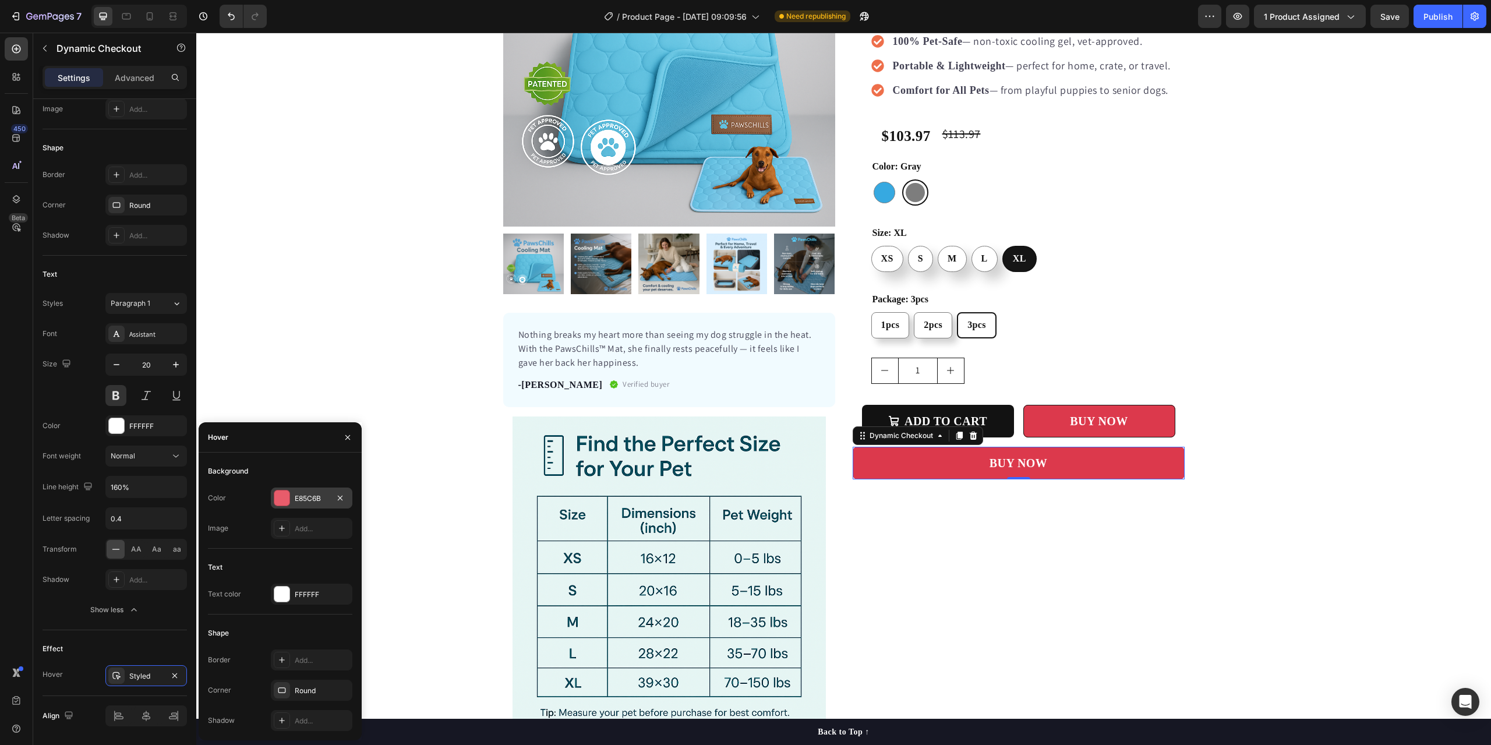
click at [297, 492] on div "E85C6B" at bounding box center [312, 497] width 82 height 21
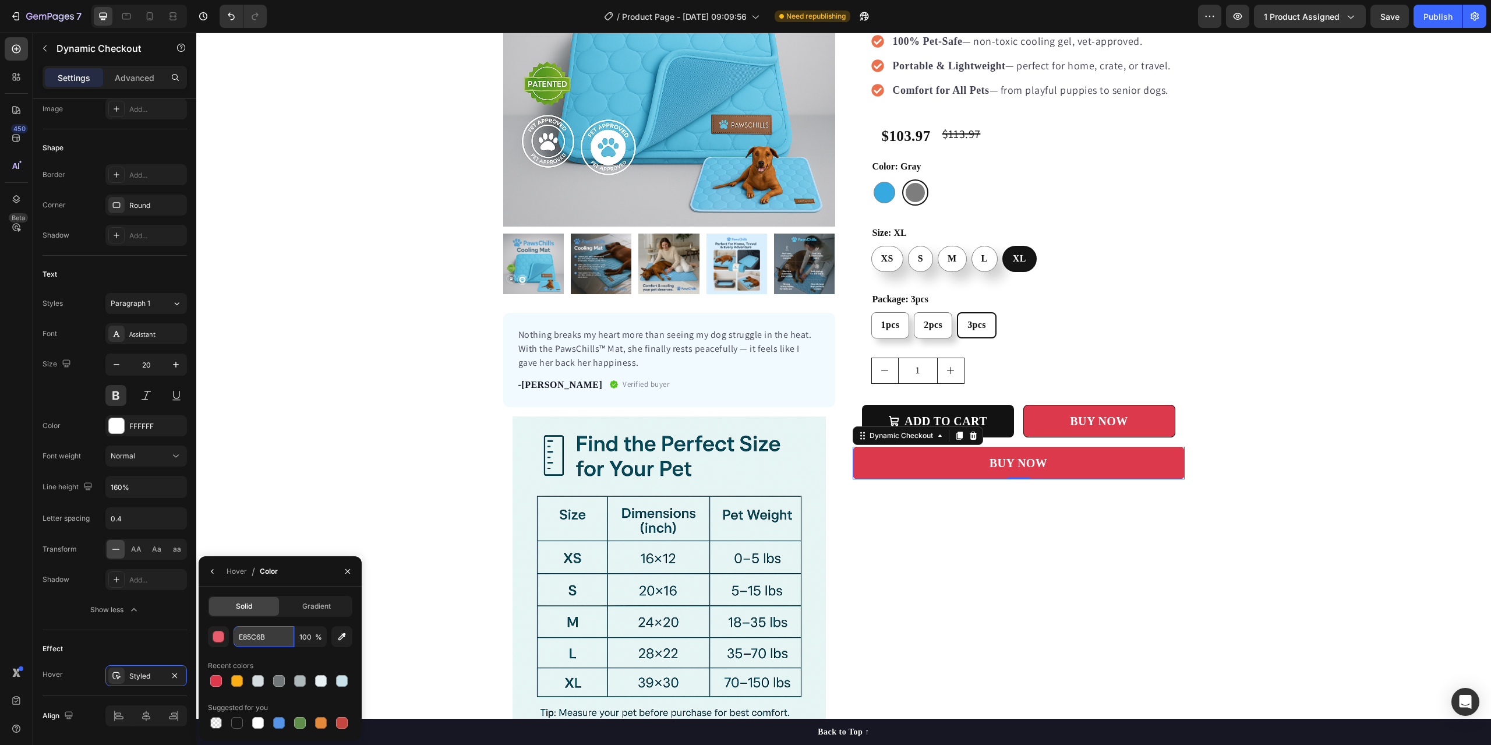
click at [250, 639] on input "E85C6B" at bounding box center [263, 636] width 61 height 21
drag, startPoint x: 345, startPoint y: 572, endPoint x: 529, endPoint y: 430, distance: 232.0
click at [345, 572] on icon "button" at bounding box center [347, 571] width 9 height 9
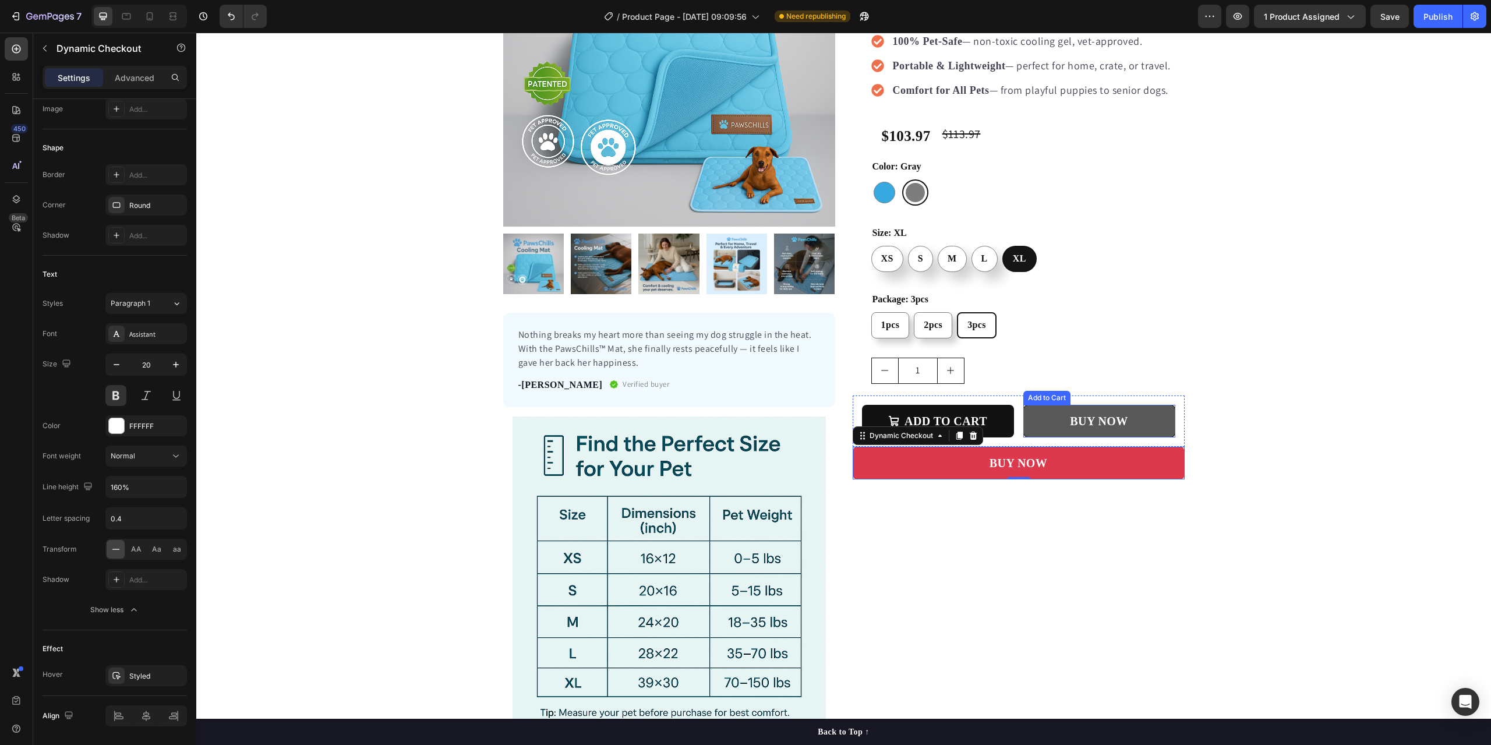
click at [1041, 412] on button "BUY NOW" at bounding box center [1099, 421] width 152 height 33
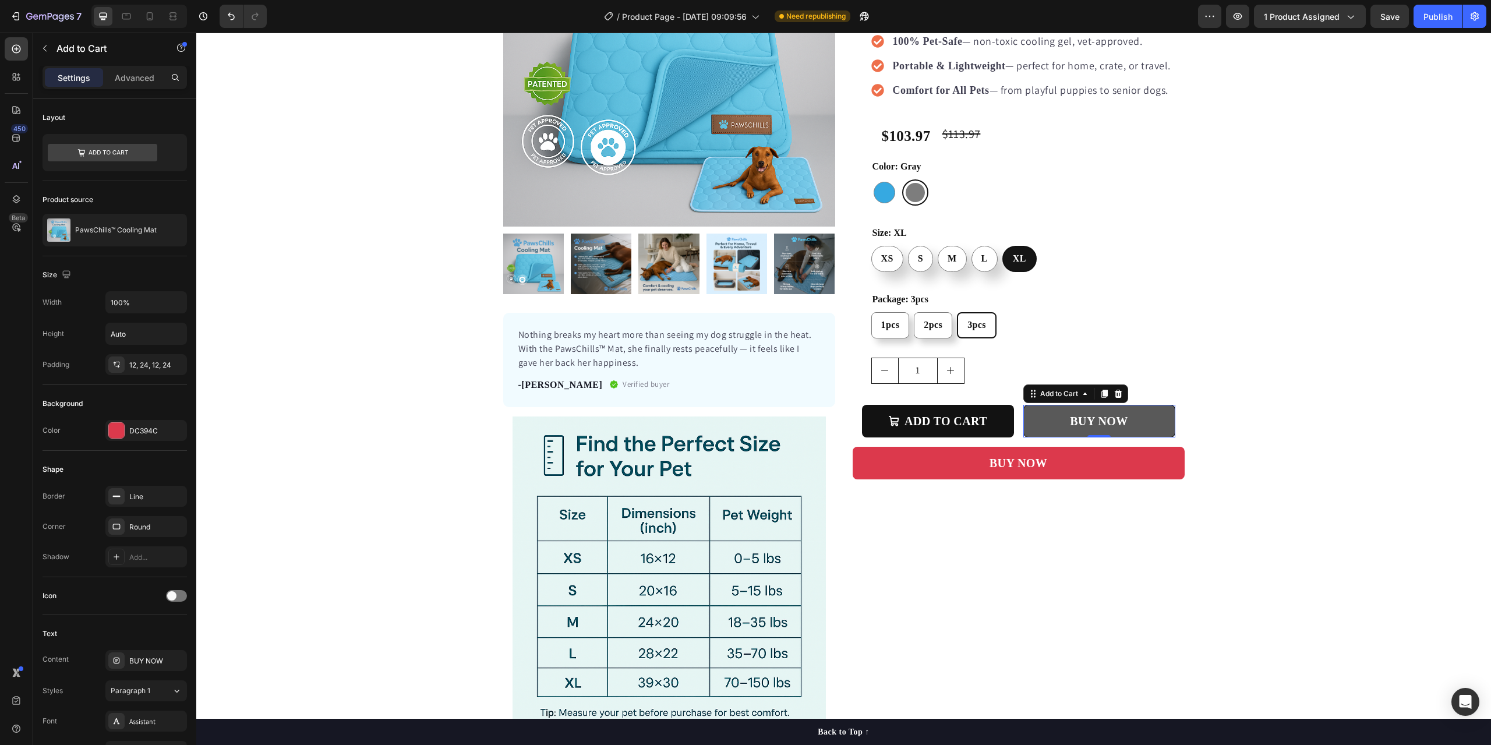
click at [1156, 420] on button "BUY NOW" at bounding box center [1099, 421] width 152 height 33
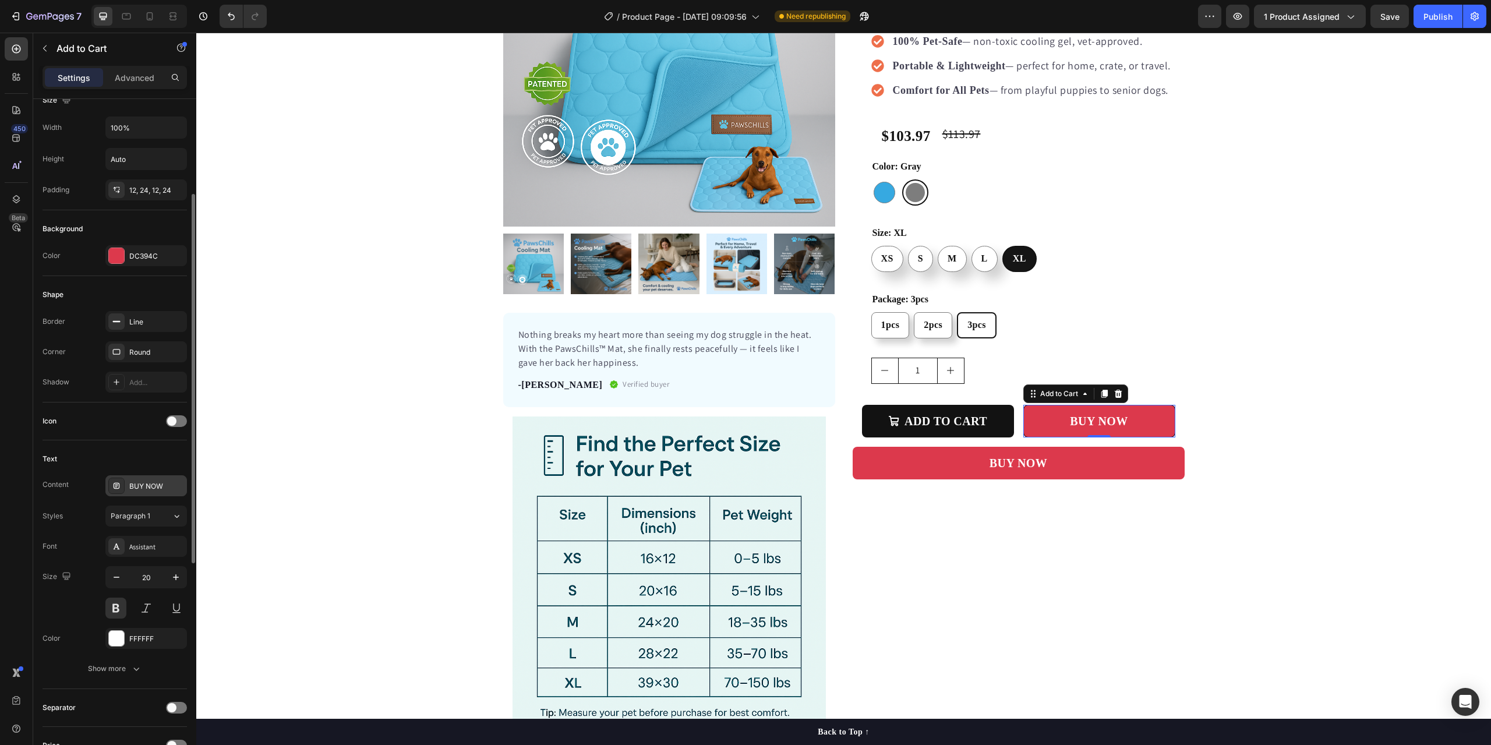
scroll to position [233, 0]
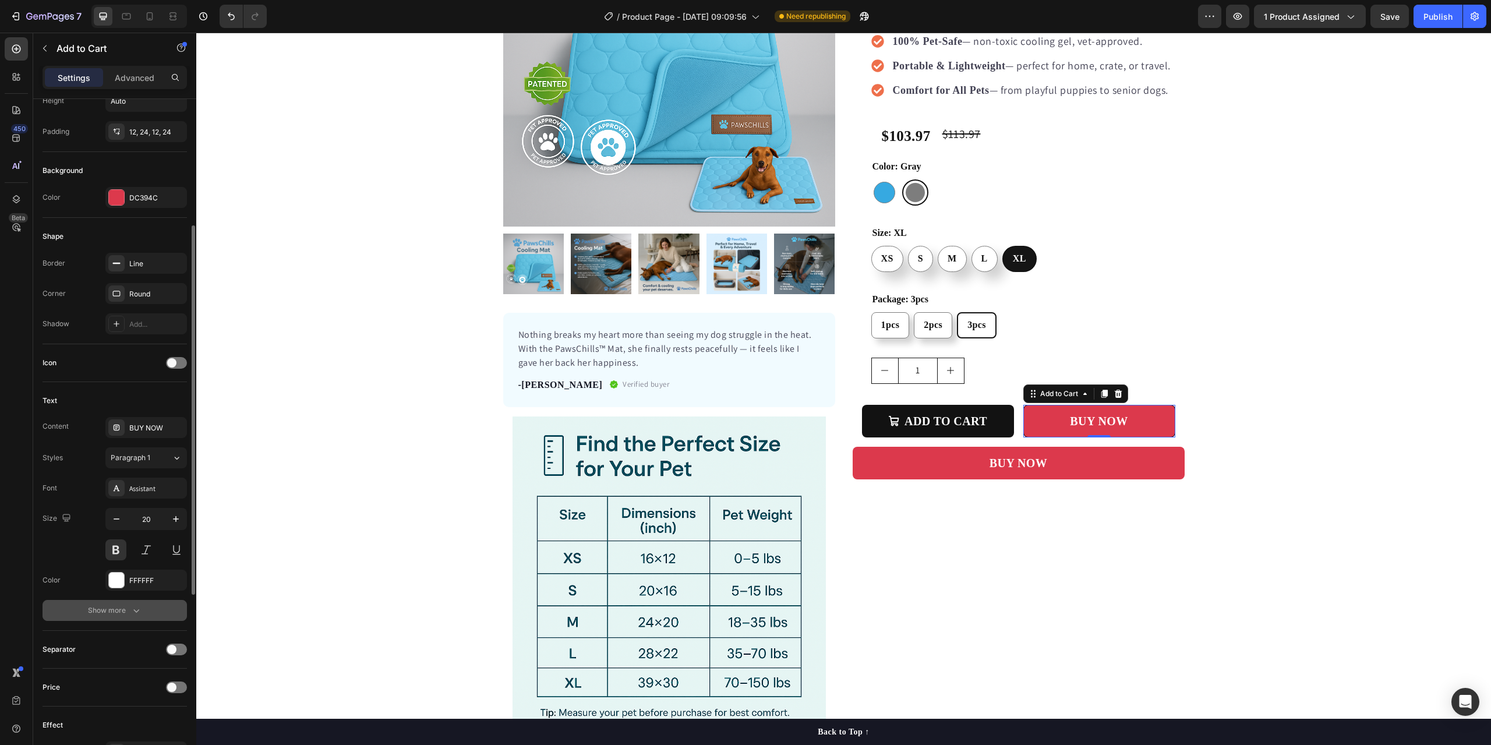
click at [122, 615] on div "Show more" at bounding box center [115, 610] width 54 height 12
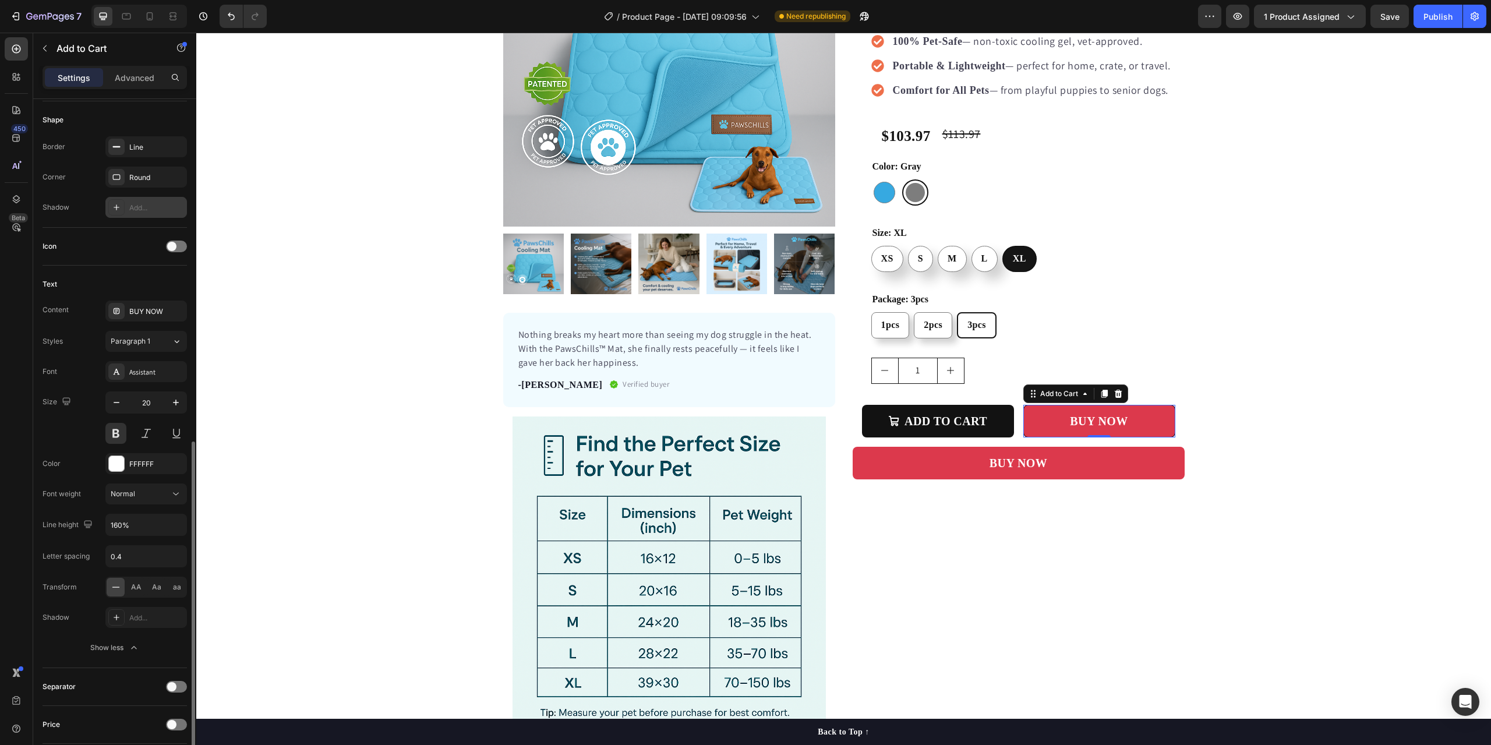
scroll to position [582, 0]
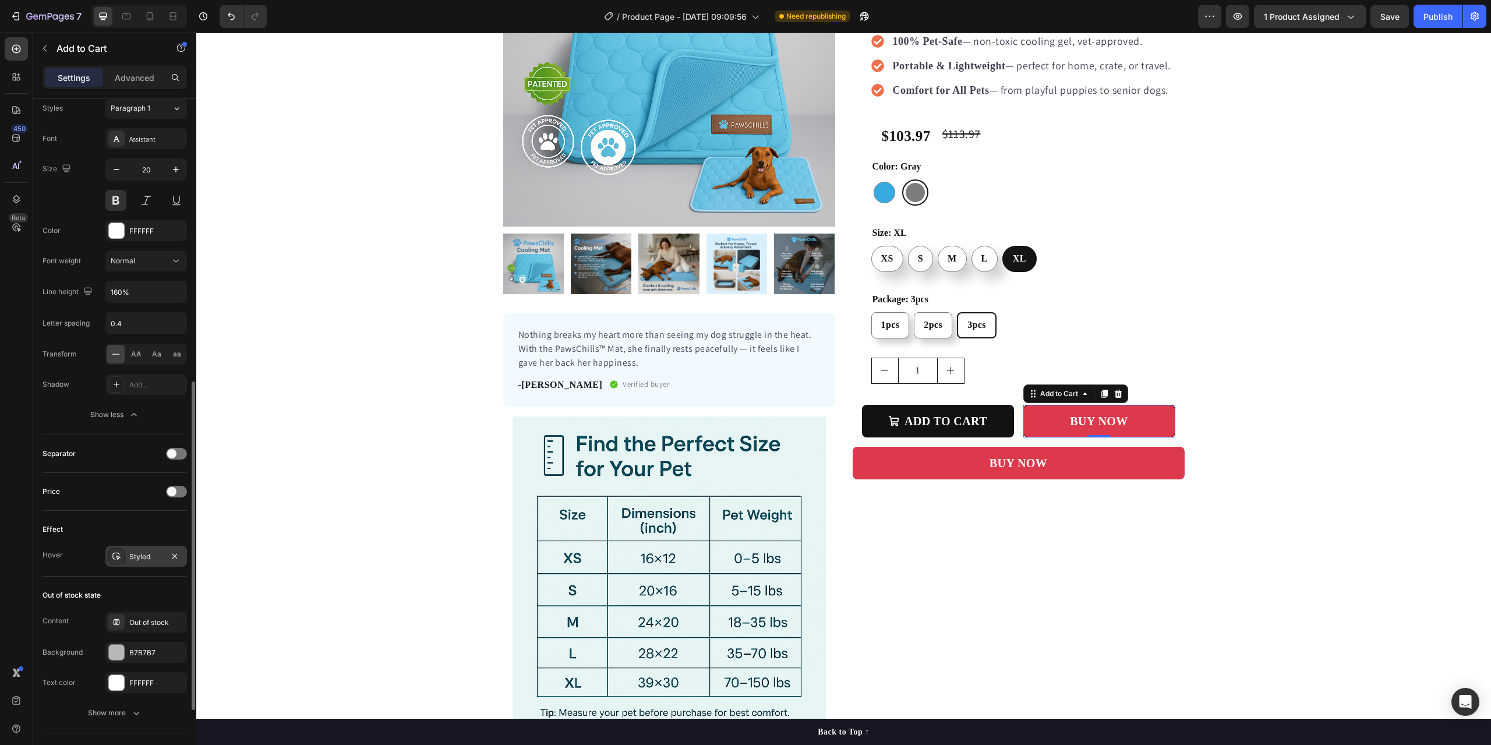
click at [141, 564] on div "Styled" at bounding box center [146, 556] width 82 height 21
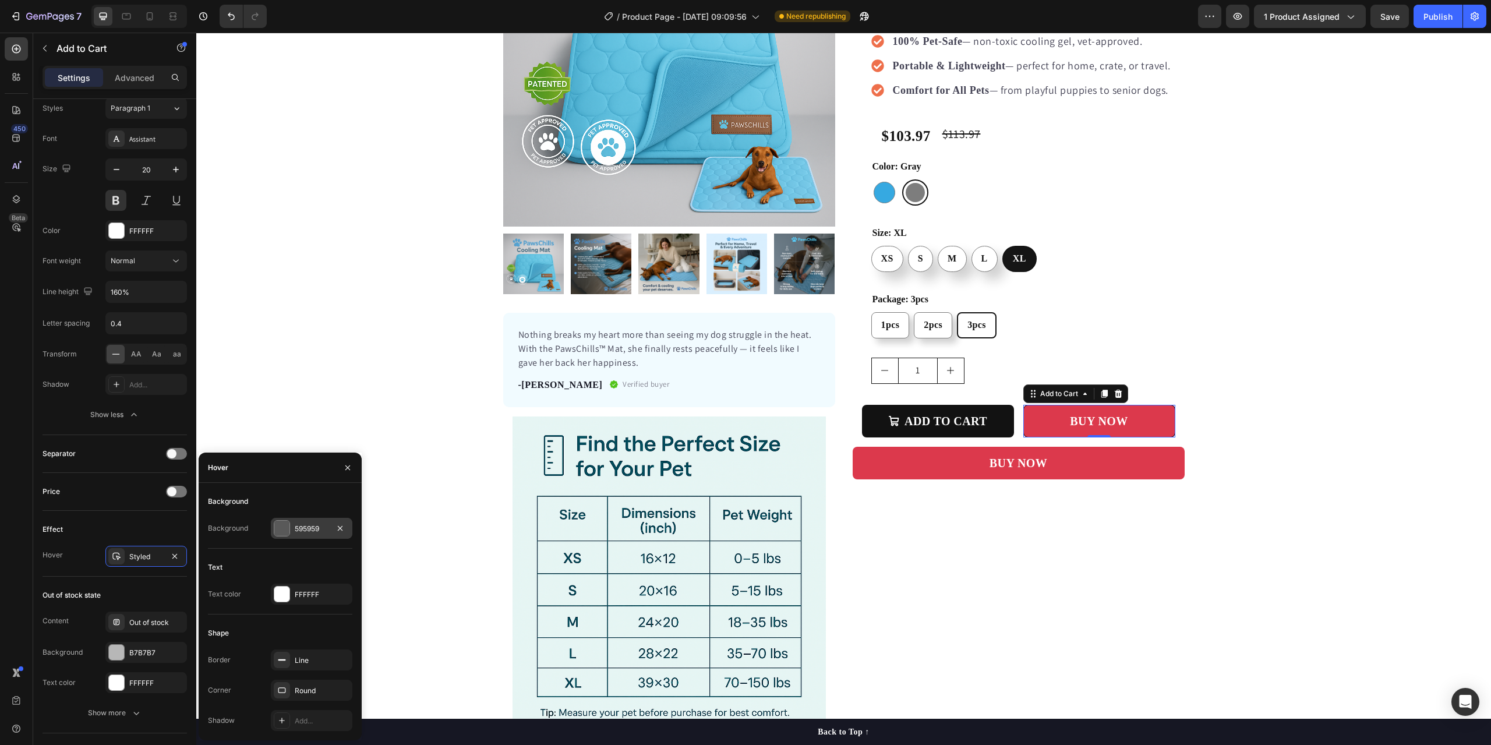
click at [296, 529] on div "595959" at bounding box center [312, 528] width 34 height 10
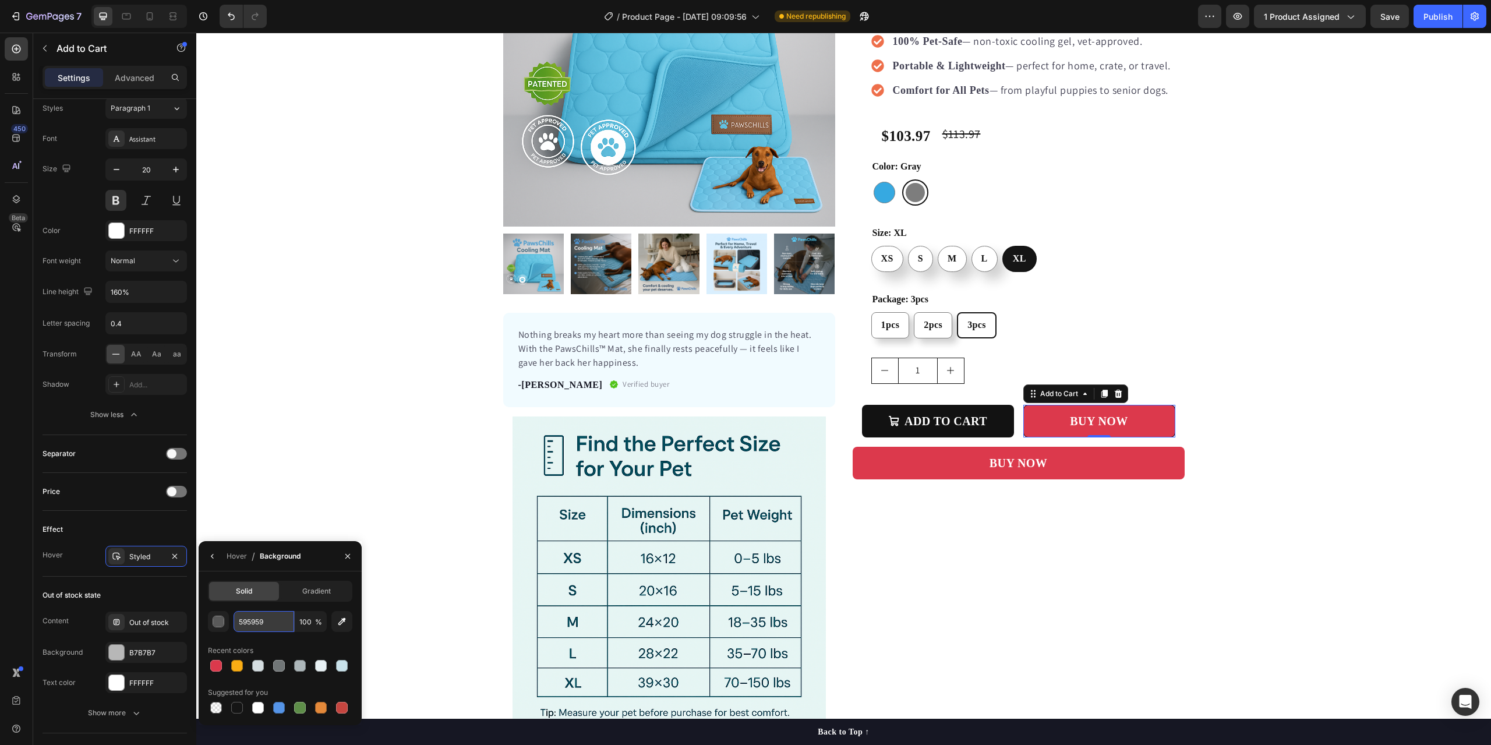
click at [243, 622] on input "595959" at bounding box center [263, 621] width 61 height 21
paste input "E85C6B"
type input "E85C6B"
click at [352, 555] on icon "button" at bounding box center [347, 555] width 9 height 9
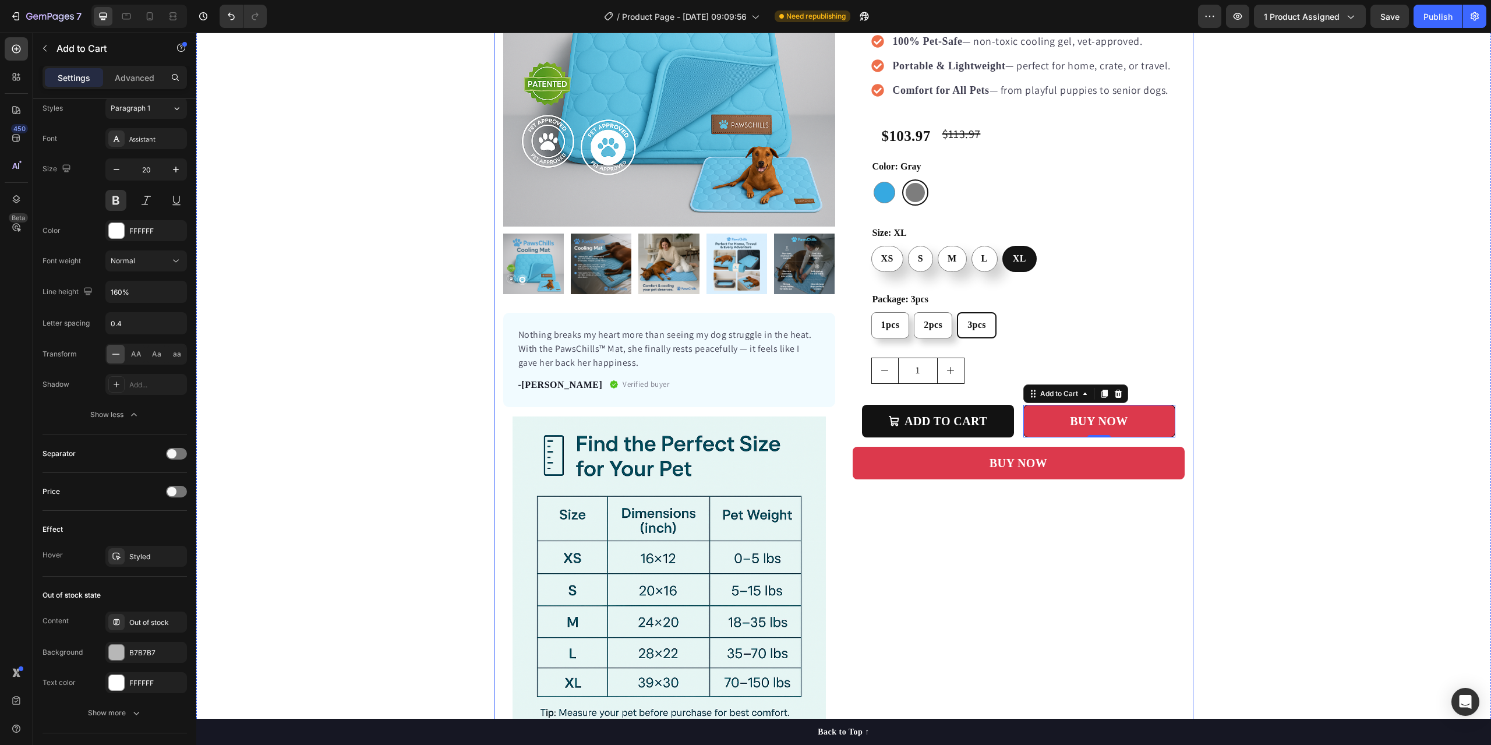
click at [1028, 543] on div "Icon Icon Icon Icon Icon Icon List Hoz 22,500+ Happy Customers Text block Row P…" at bounding box center [1018, 317] width 332 height 844
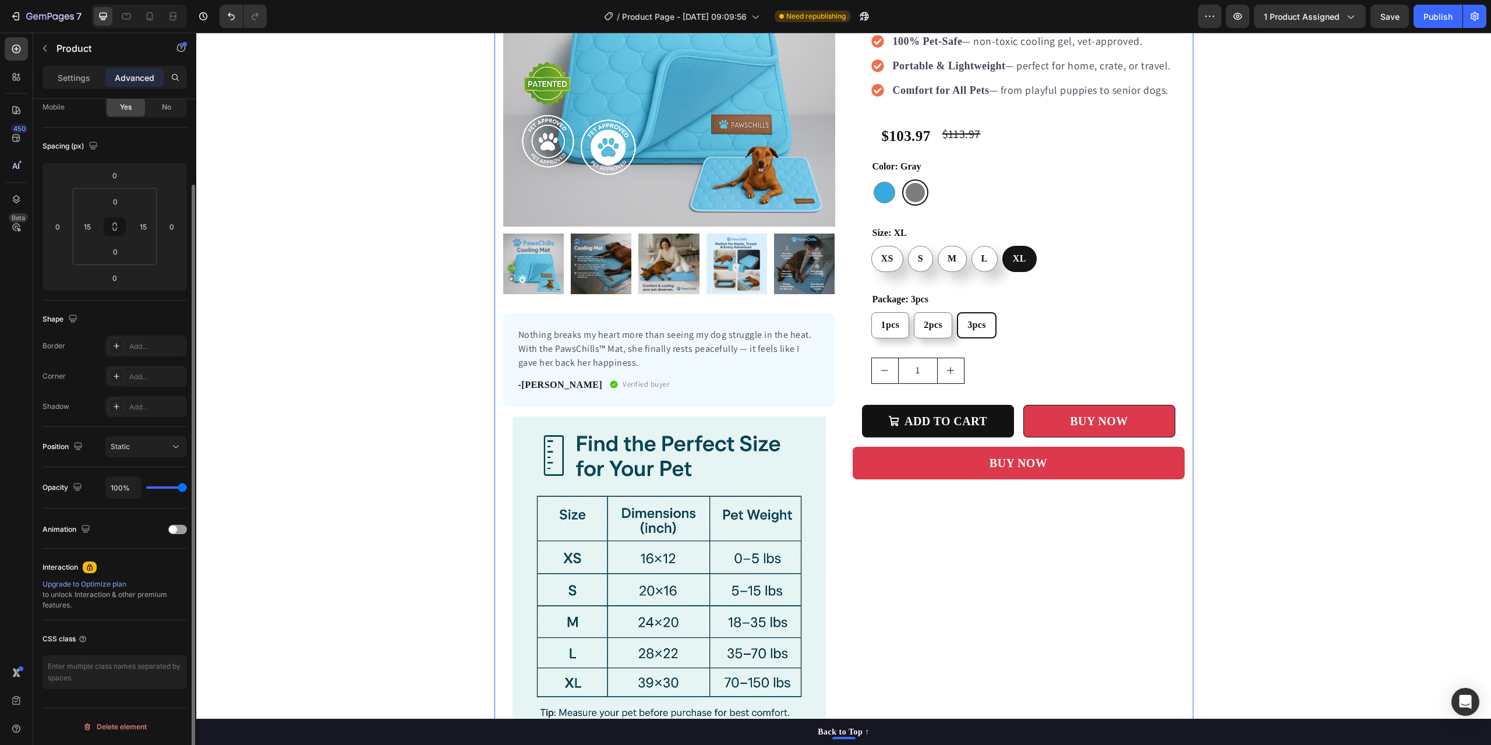
scroll to position [0, 0]
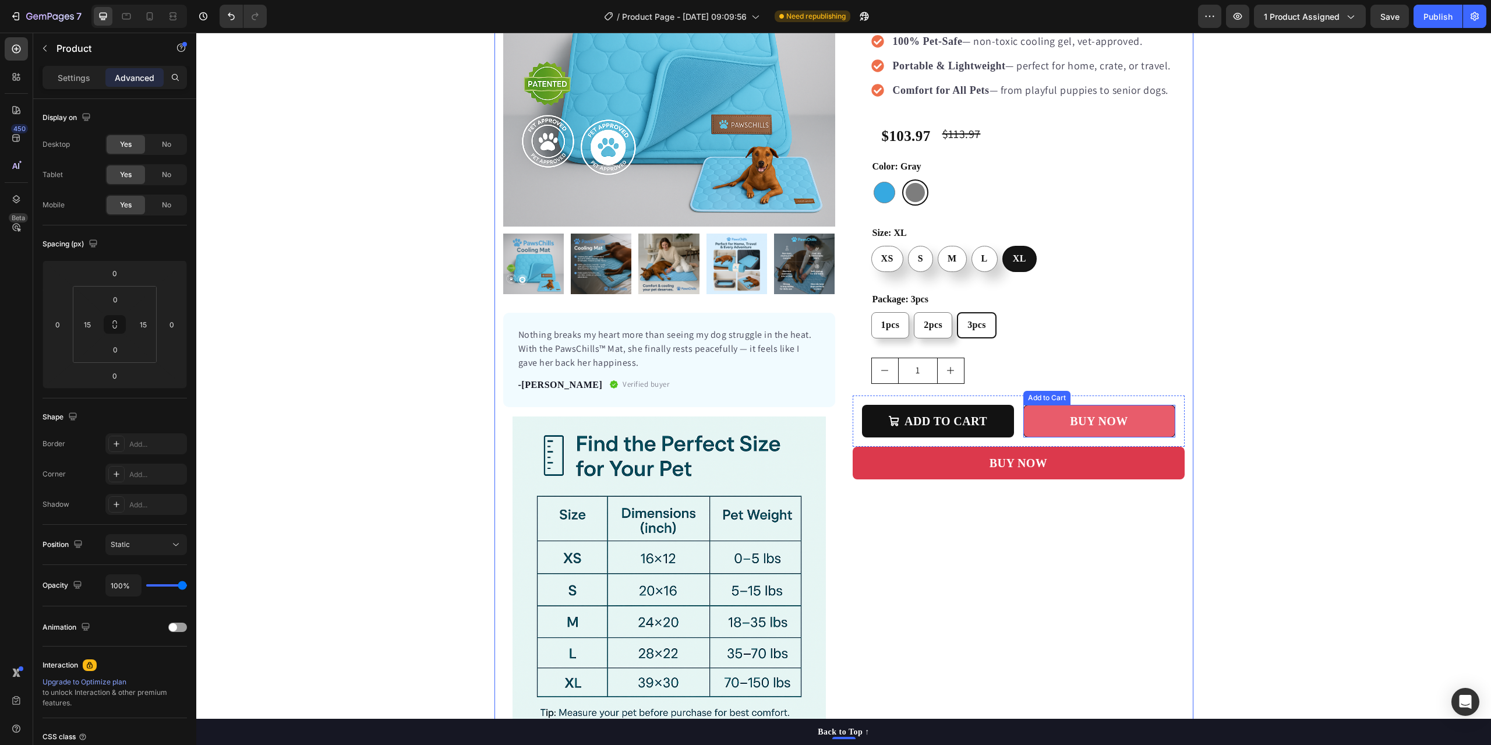
click at [1031, 420] on button "BUY NOW" at bounding box center [1099, 421] width 152 height 33
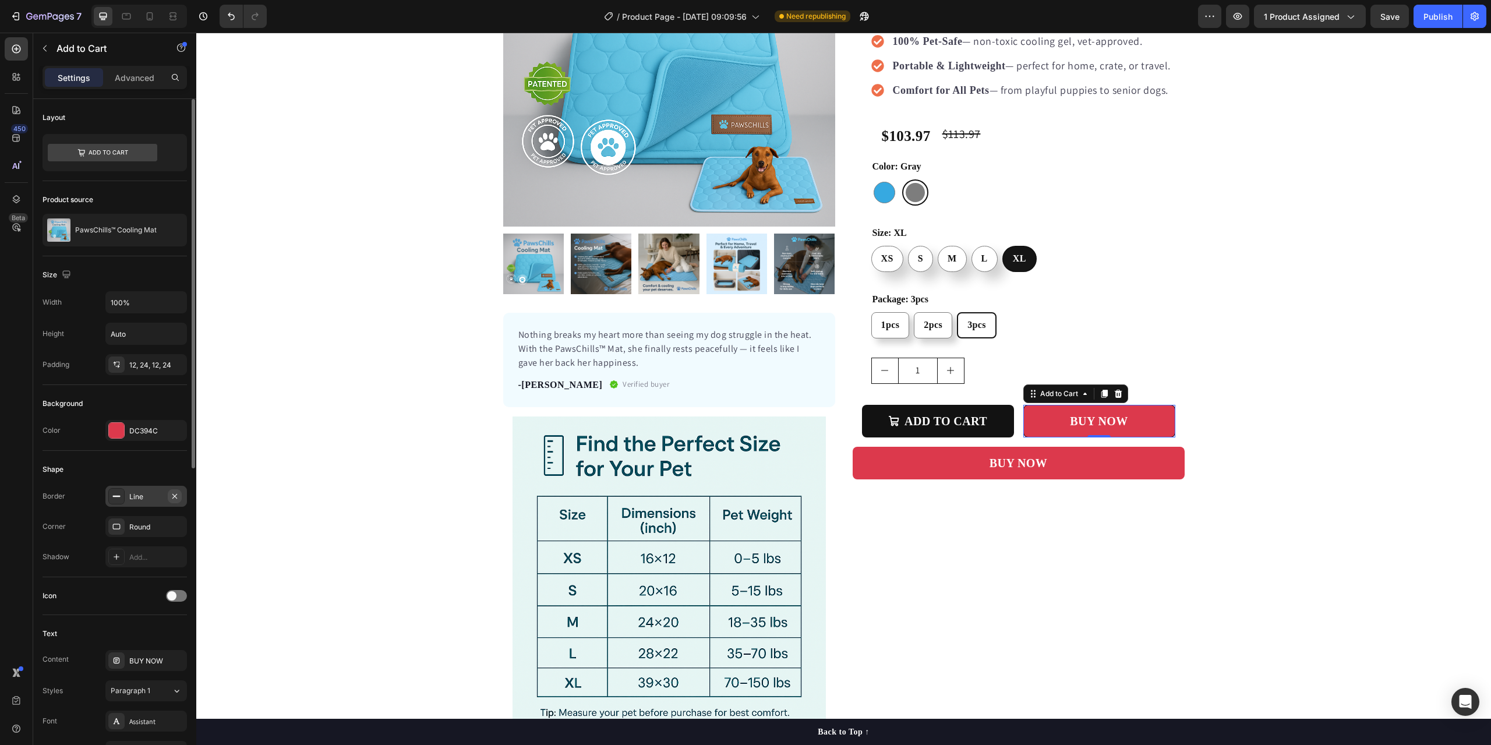
click at [176, 493] on icon "button" at bounding box center [174, 495] width 9 height 9
click at [1039, 595] on div "Icon Icon Icon Icon Icon Icon List Hoz 22,500+ Happy Customers Text block Row P…" at bounding box center [1018, 317] width 332 height 844
click at [1041, 417] on button "BUY NOW" at bounding box center [1099, 421] width 152 height 33
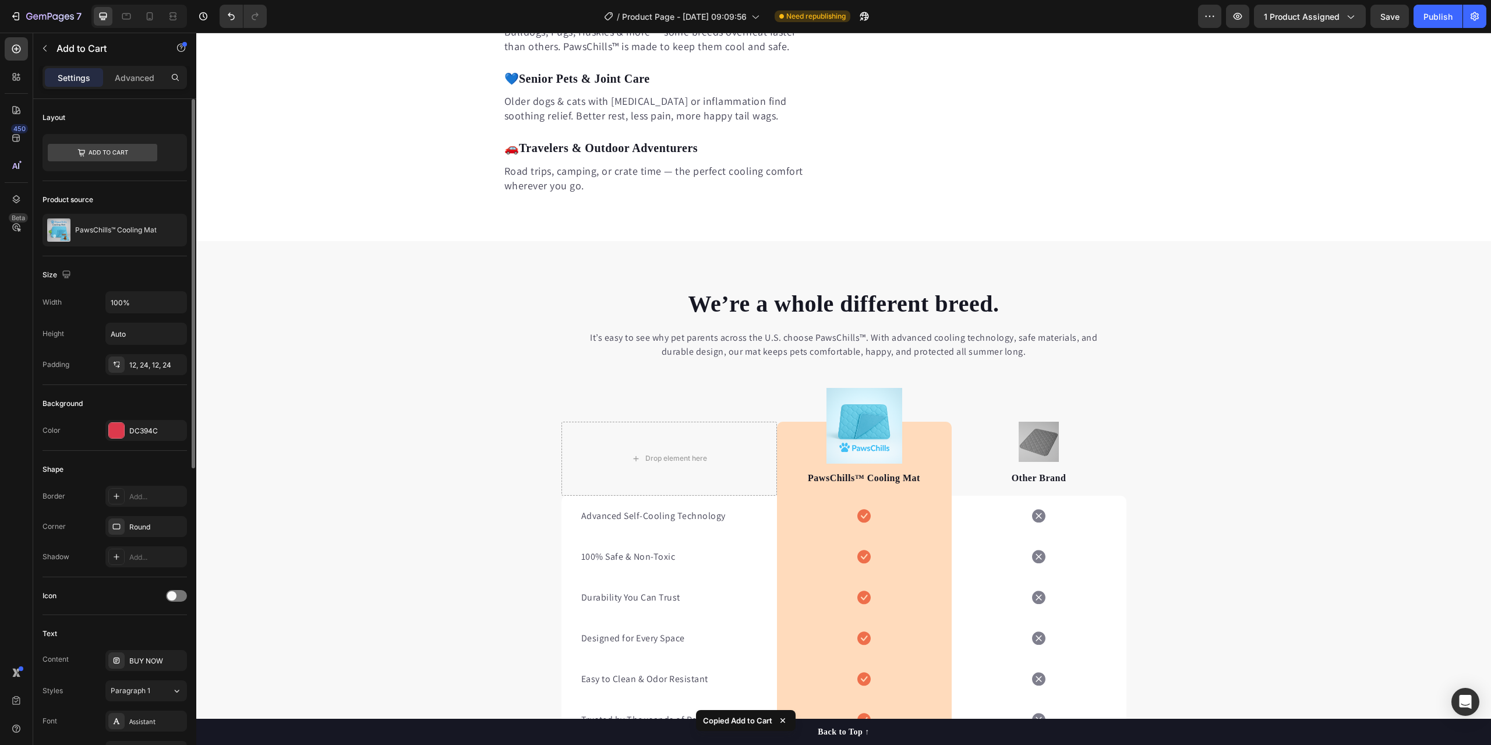
radio input "false"
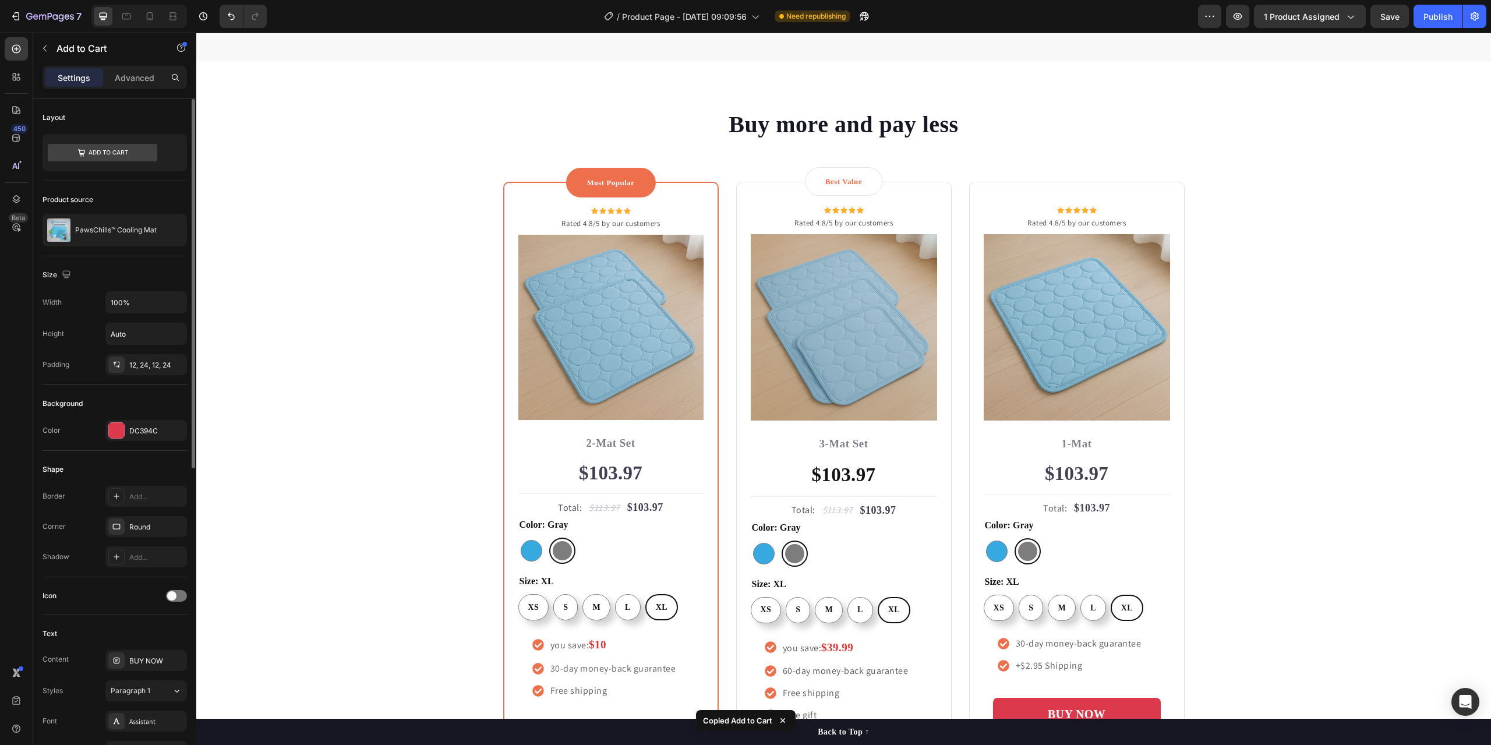
scroll to position [3483, 0]
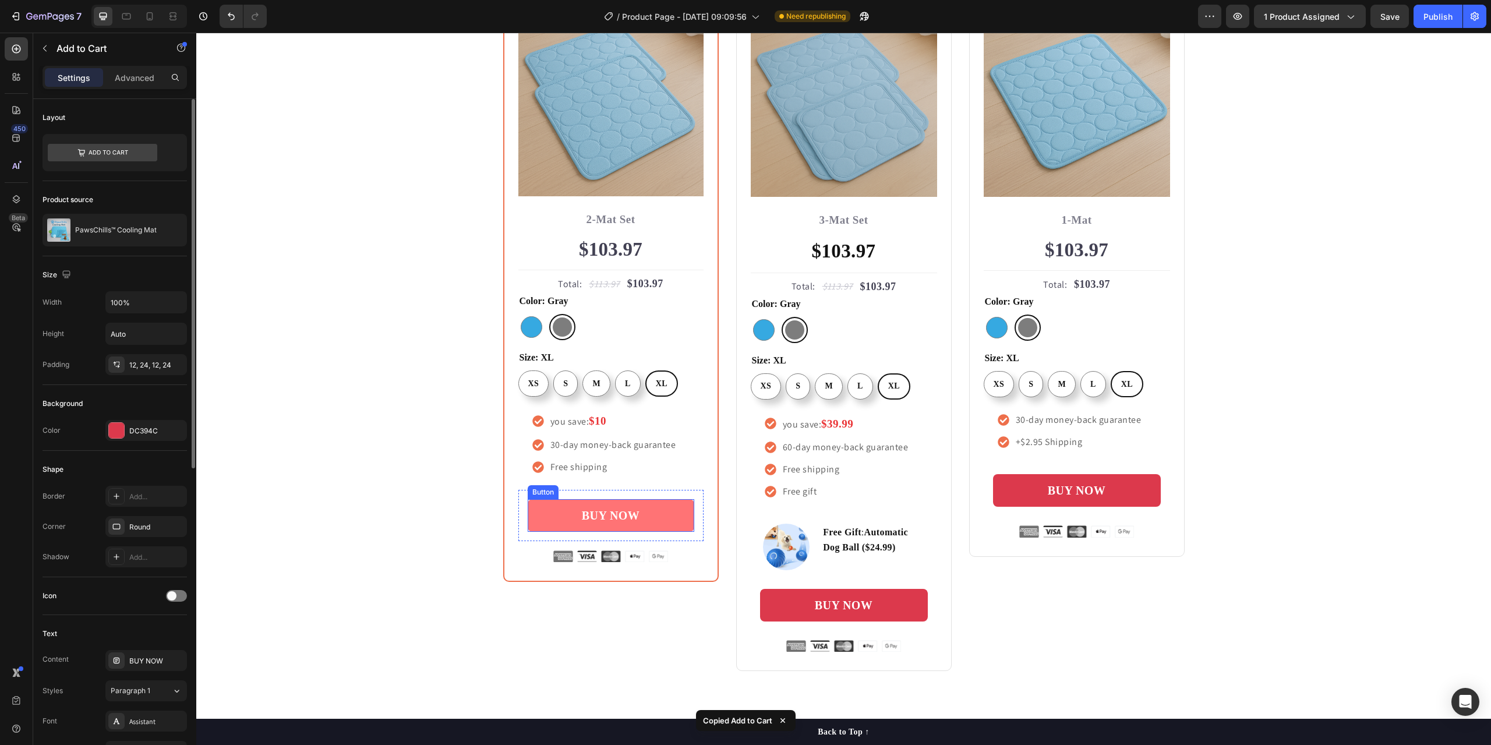
click at [644, 519] on link "BUY NOW" at bounding box center [611, 515] width 167 height 33
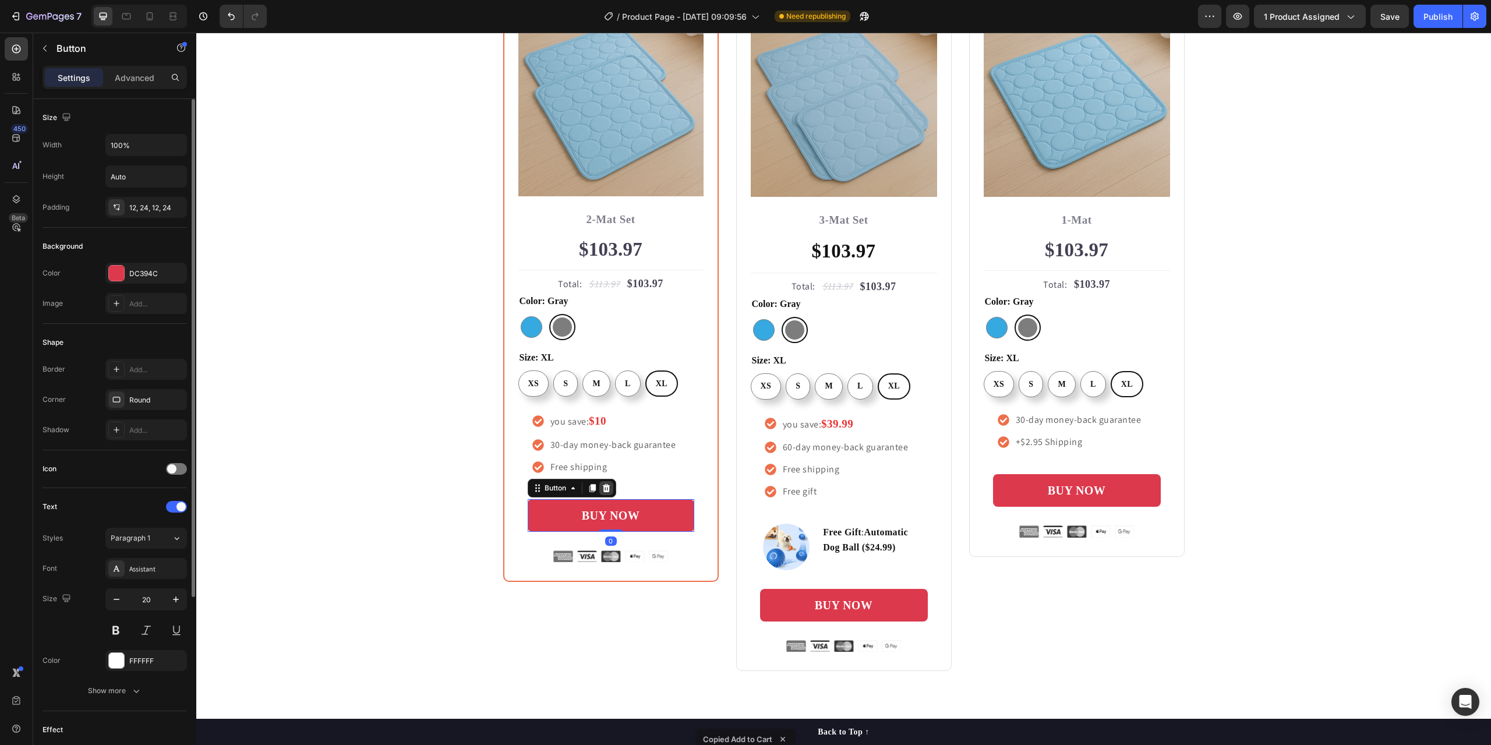
click at [602, 491] on icon at bounding box center [606, 488] width 8 height 8
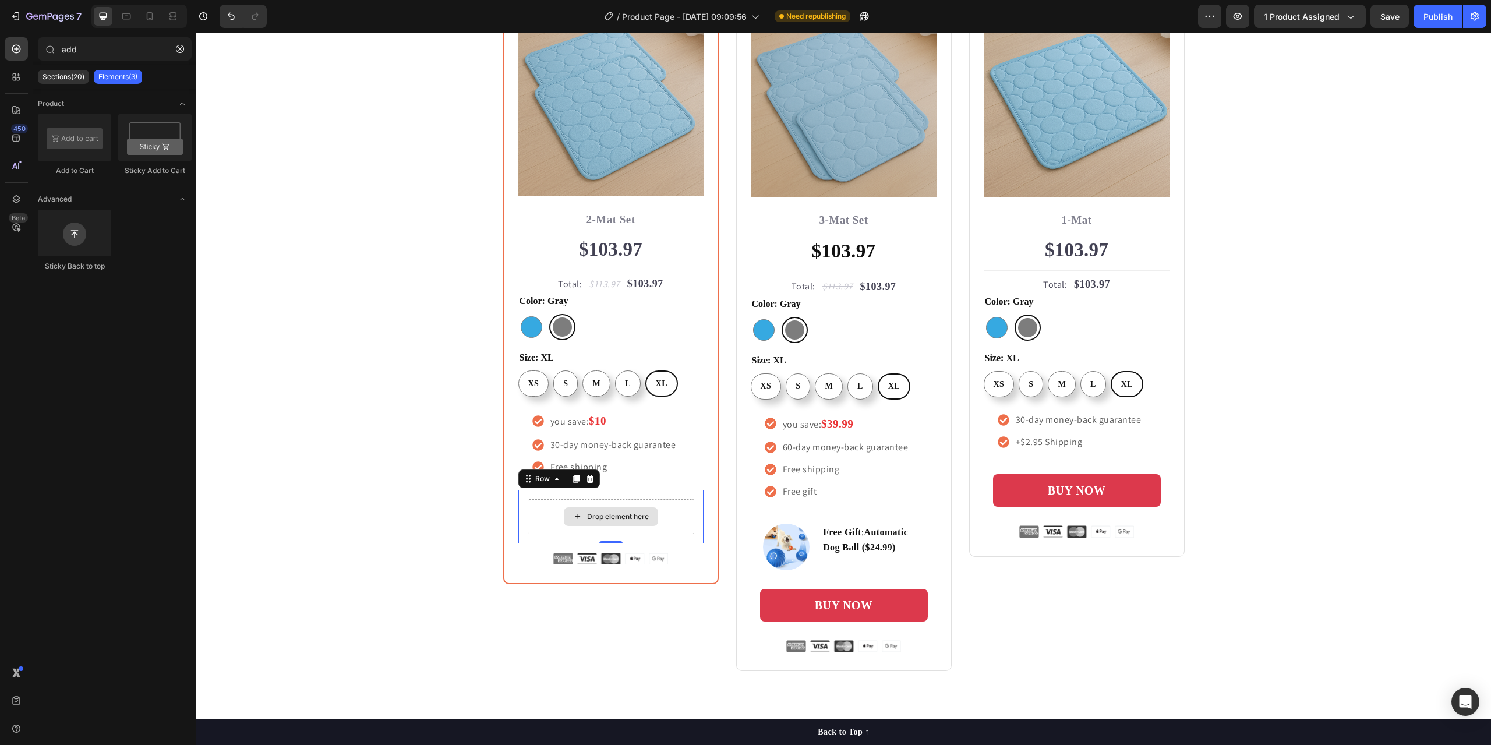
click at [538, 514] on div "Drop element here" at bounding box center [611, 516] width 167 height 35
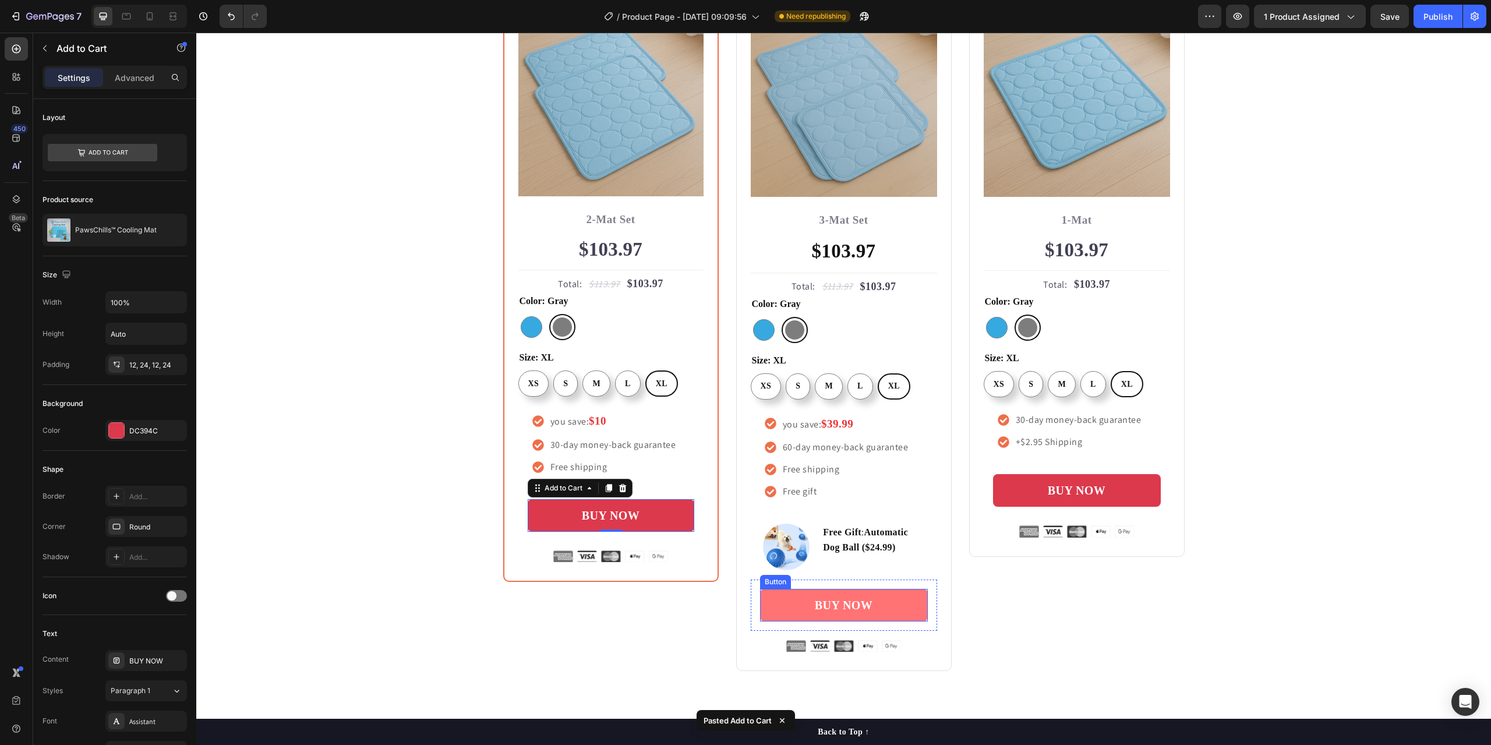
click at [901, 611] on link "BUY NOW" at bounding box center [844, 605] width 168 height 33
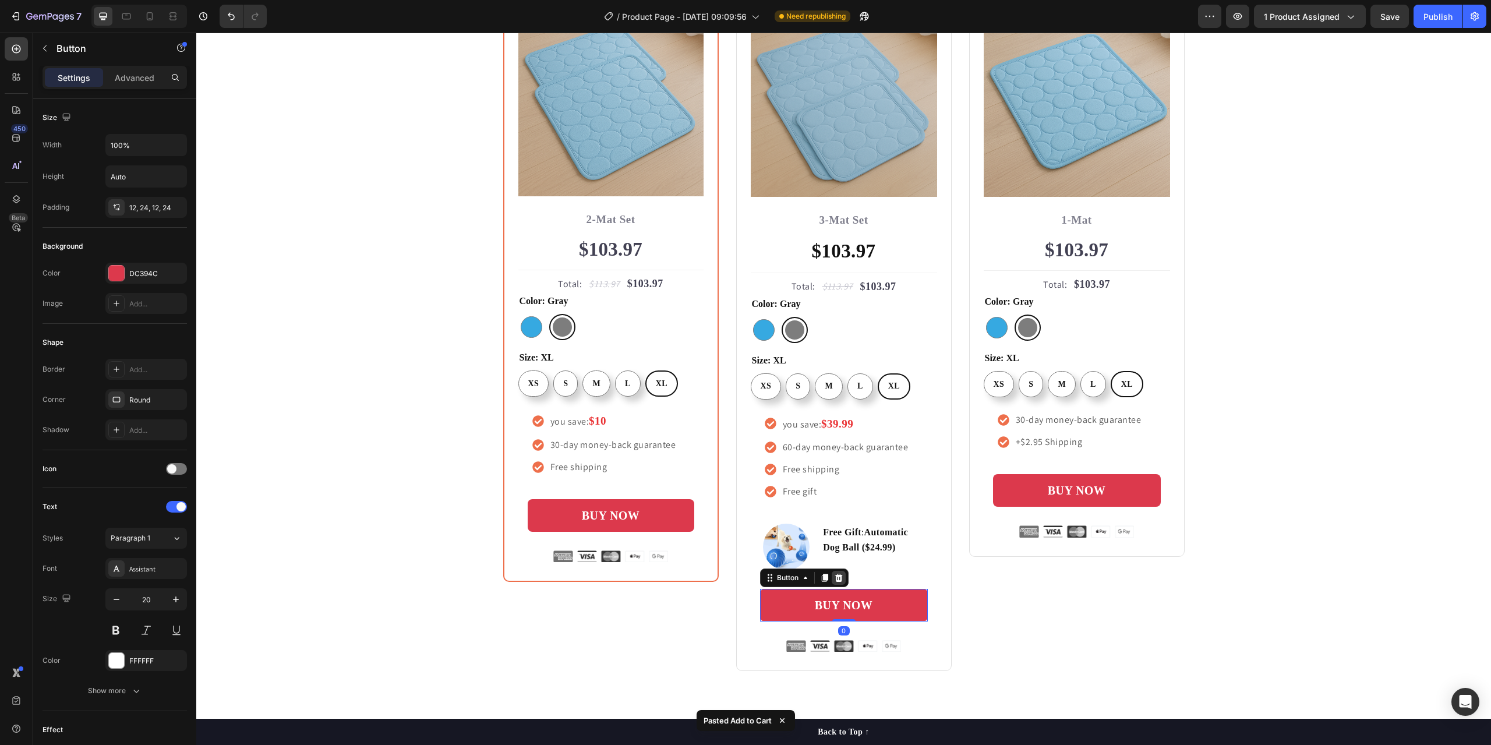
click at [834, 576] on icon at bounding box center [838, 578] width 8 height 8
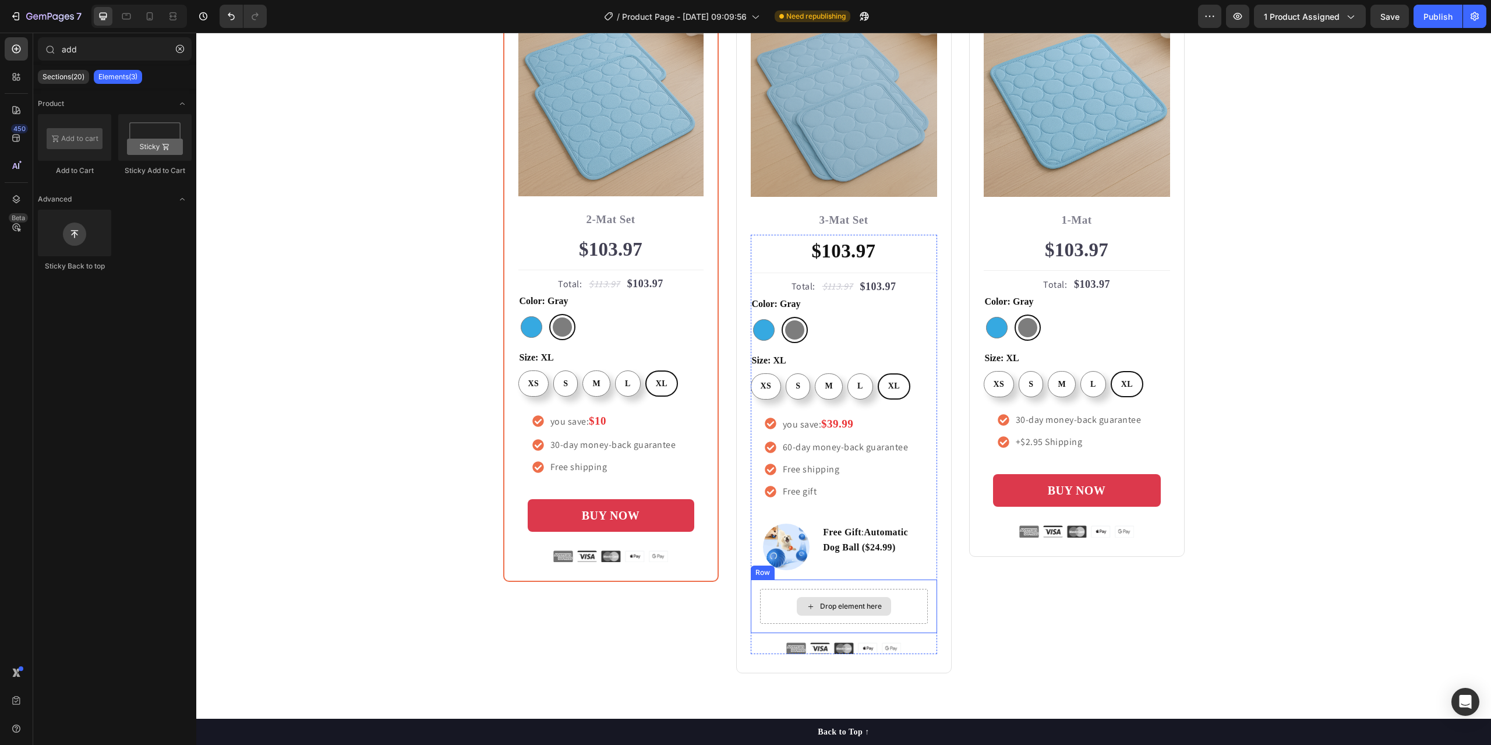
click at [765, 597] on div "Drop element here" at bounding box center [844, 606] width 168 height 35
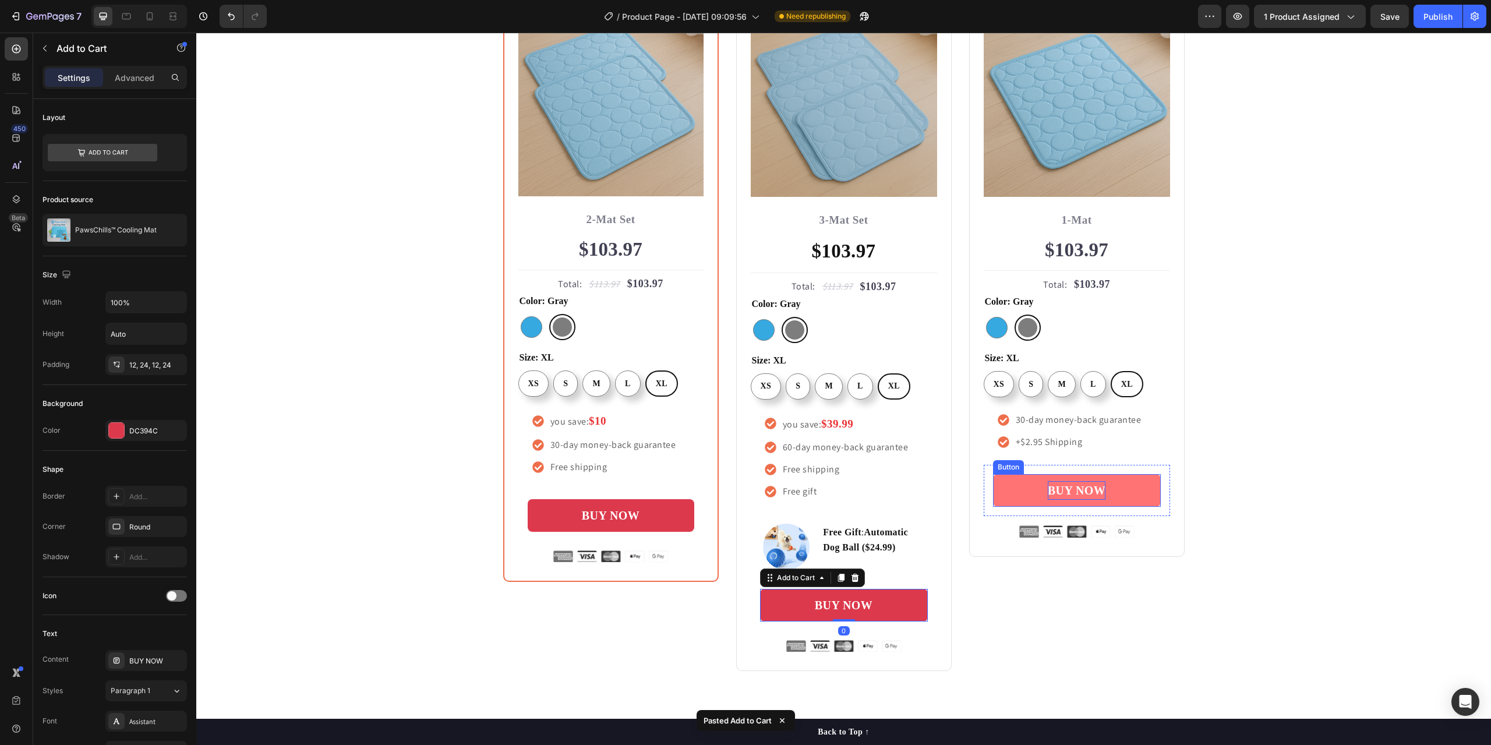
click at [1064, 483] on p "BUY NOW" at bounding box center [1077, 490] width 58 height 19
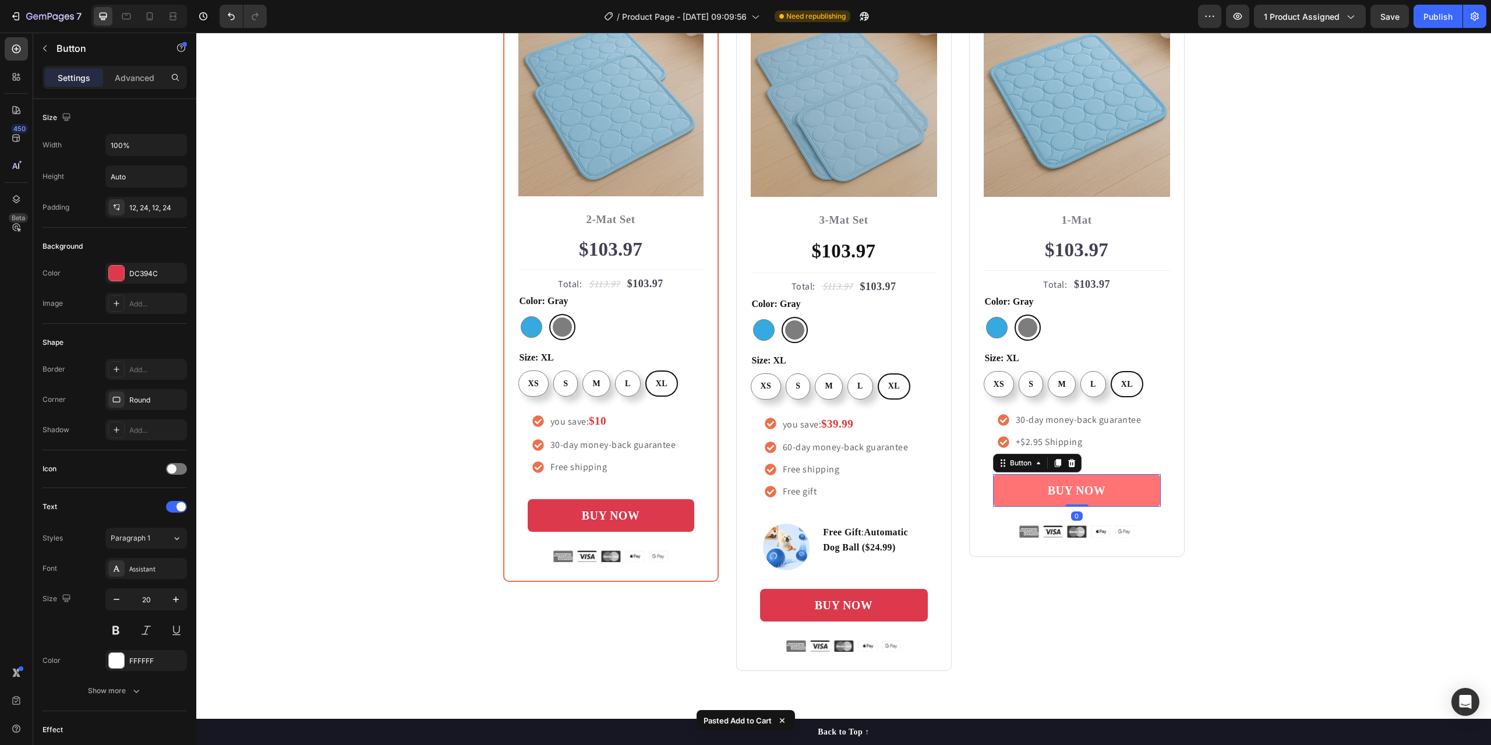
click at [999, 491] on link "BUY NOW" at bounding box center [1077, 490] width 168 height 33
click at [1071, 463] on icon at bounding box center [1071, 462] width 9 height 9
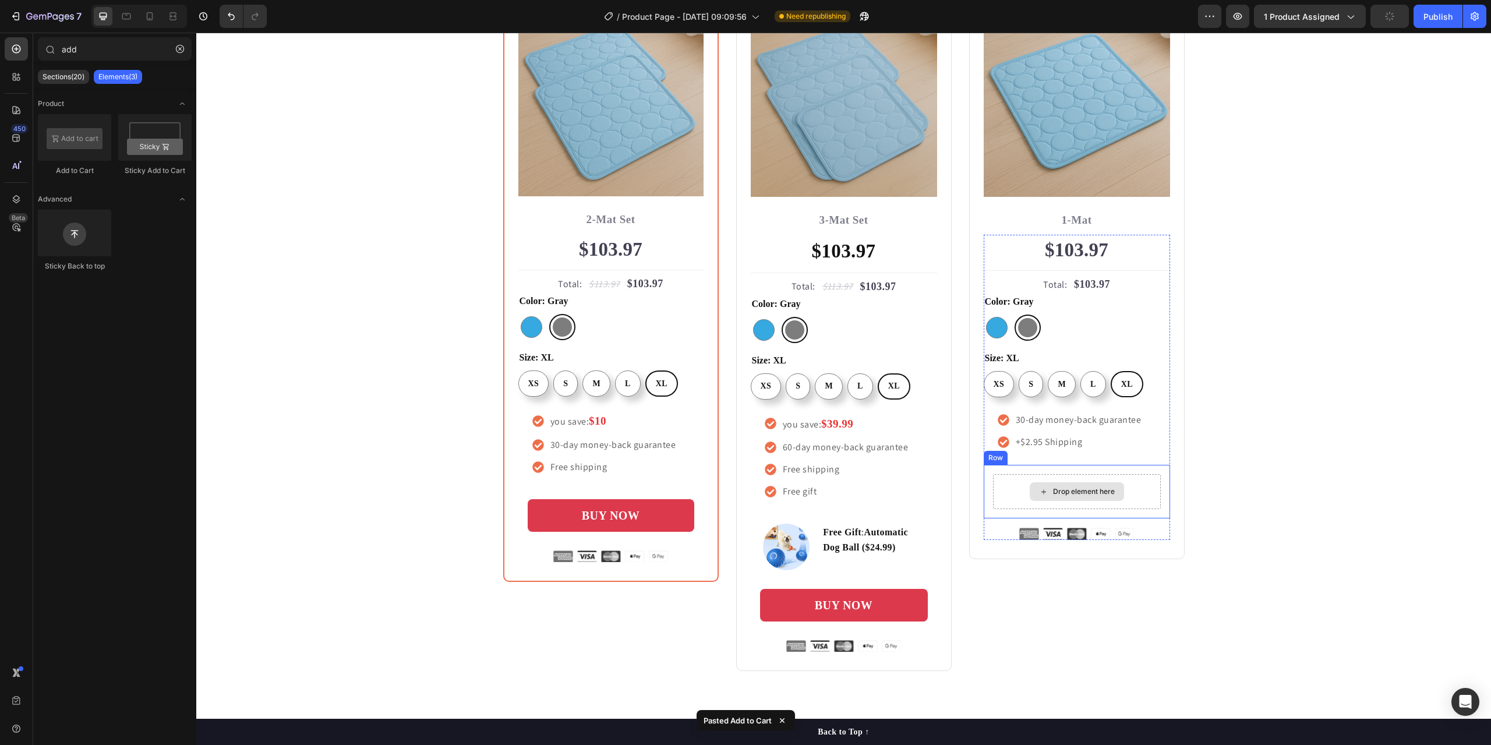
click at [1002, 495] on div "Drop element here" at bounding box center [1077, 491] width 168 height 35
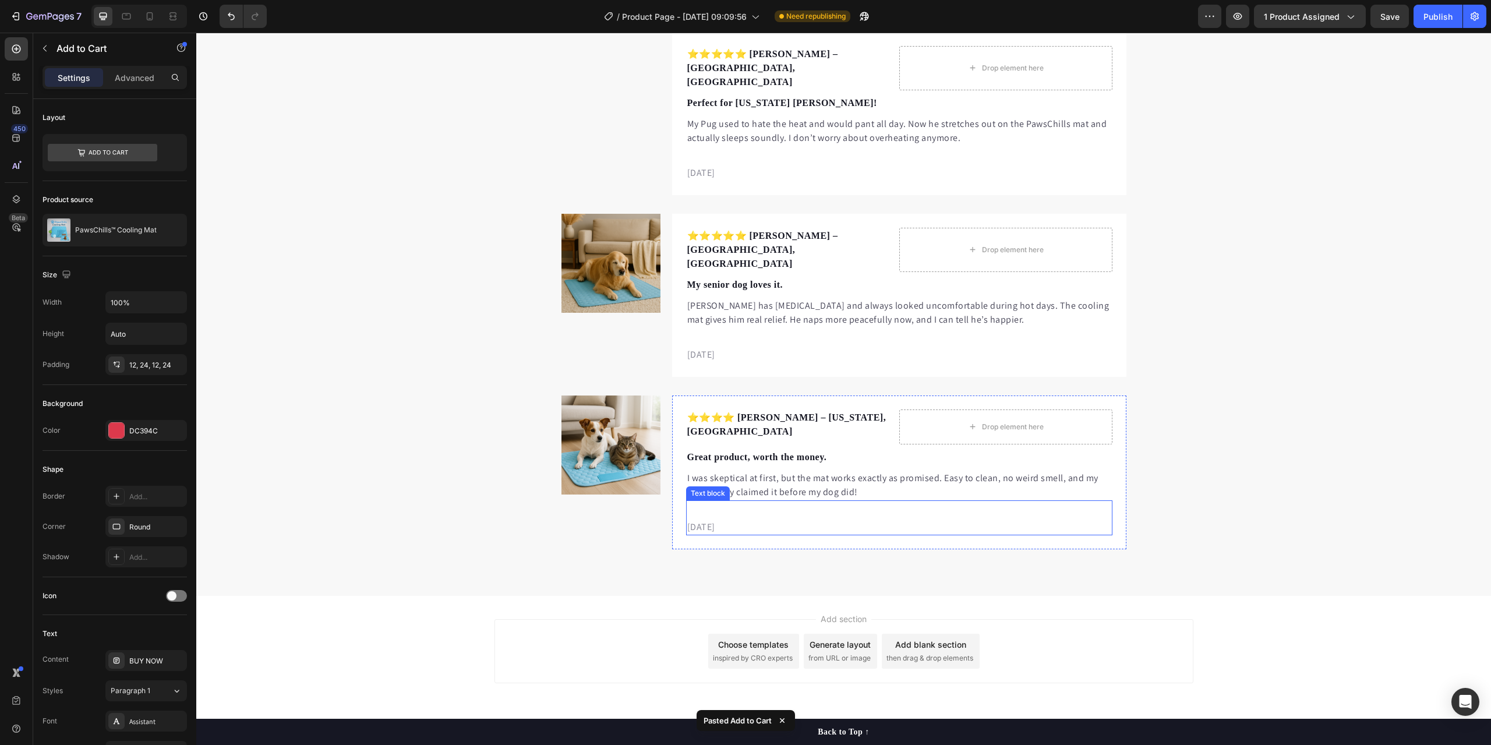
scroll to position [4743, 0]
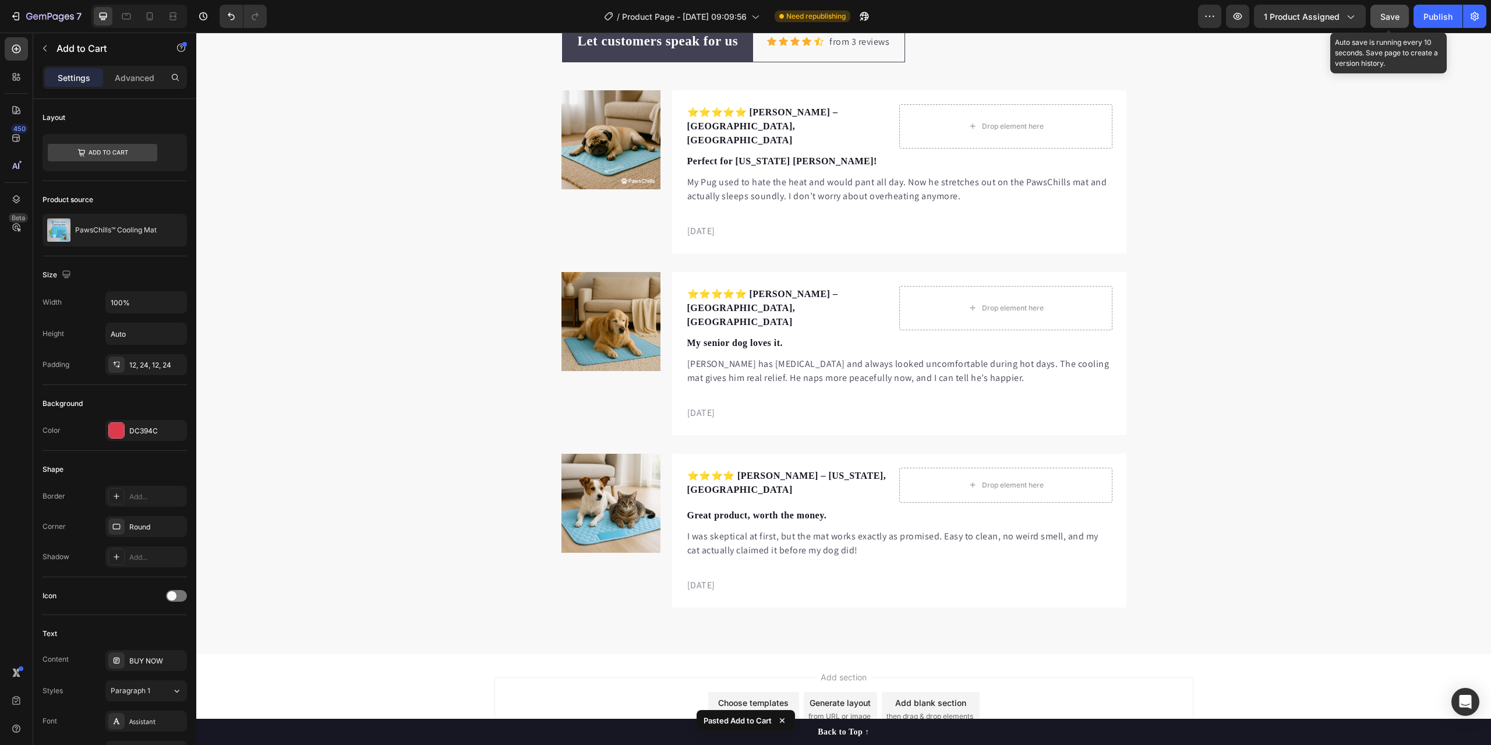
click at [1392, 15] on span "Save" at bounding box center [1389, 17] width 19 height 10
click at [1442, 19] on div "Publish" at bounding box center [1437, 16] width 29 height 12
